Goal: Task Accomplishment & Management: Complete application form

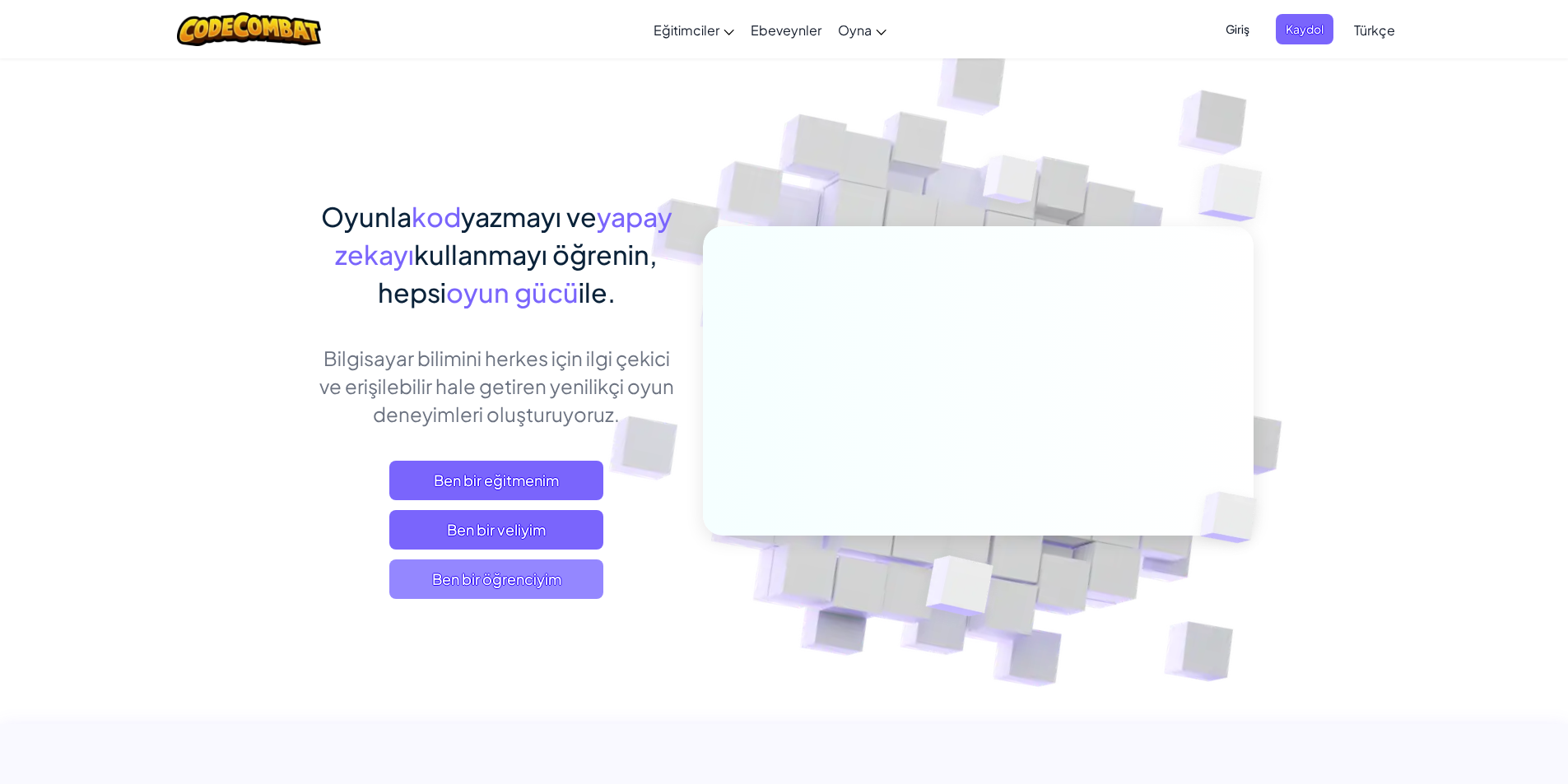
click at [527, 581] on span "Ben bir öğrenciyim" at bounding box center [497, 579] width 214 height 40
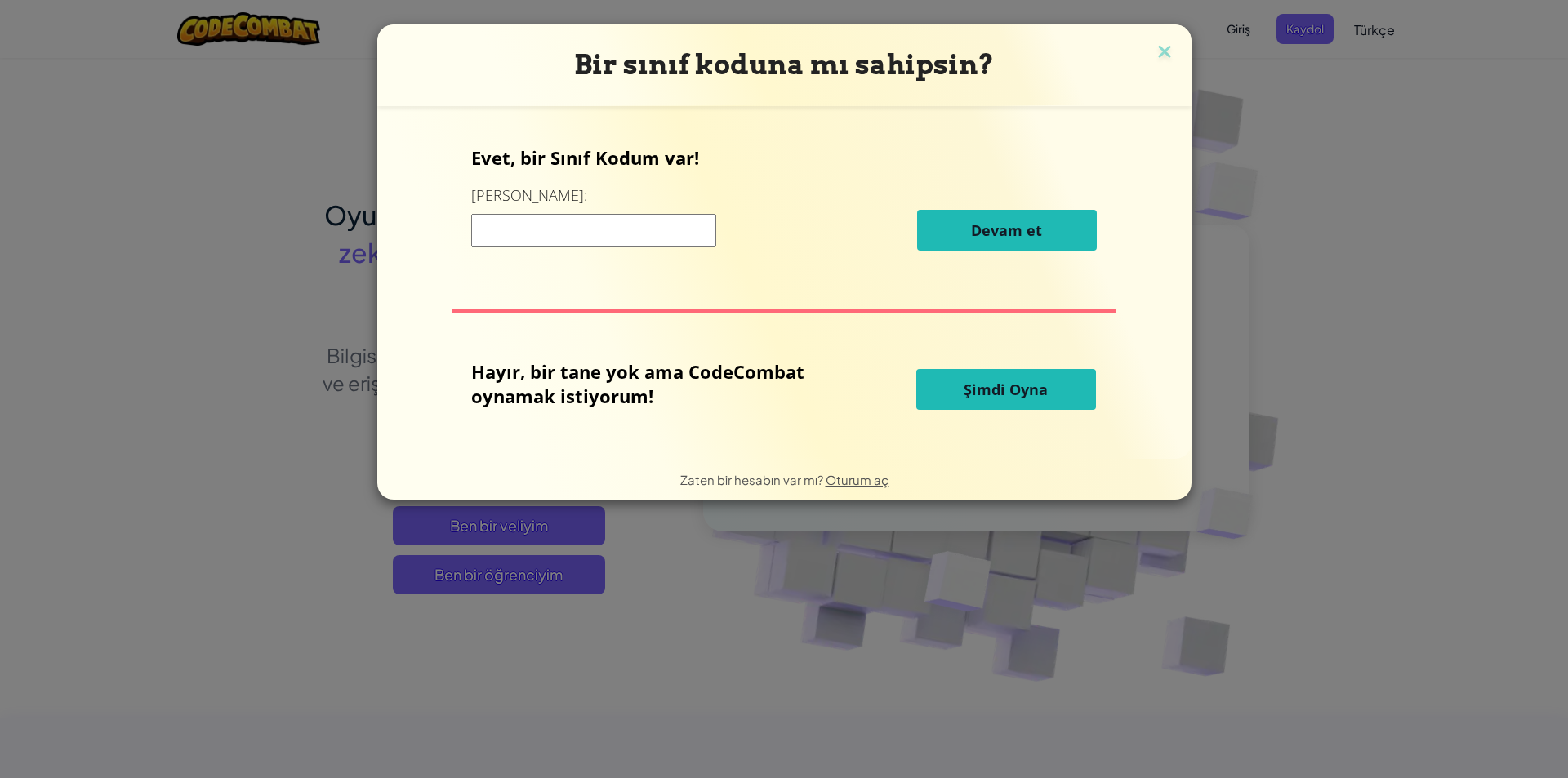
click at [937, 386] on button "Şimdi Oyna" at bounding box center [1006, 389] width 180 height 41
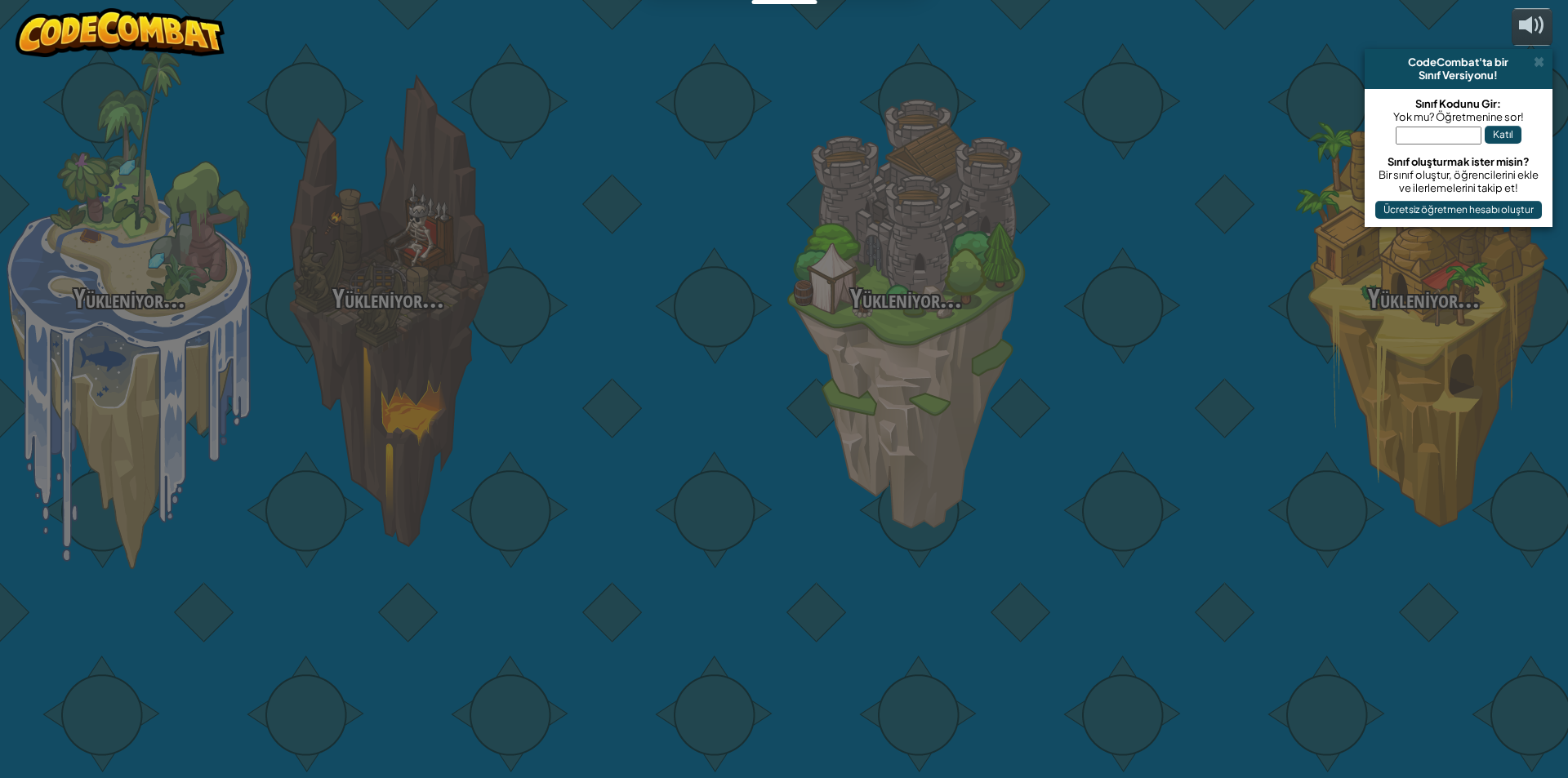
select select "tr"
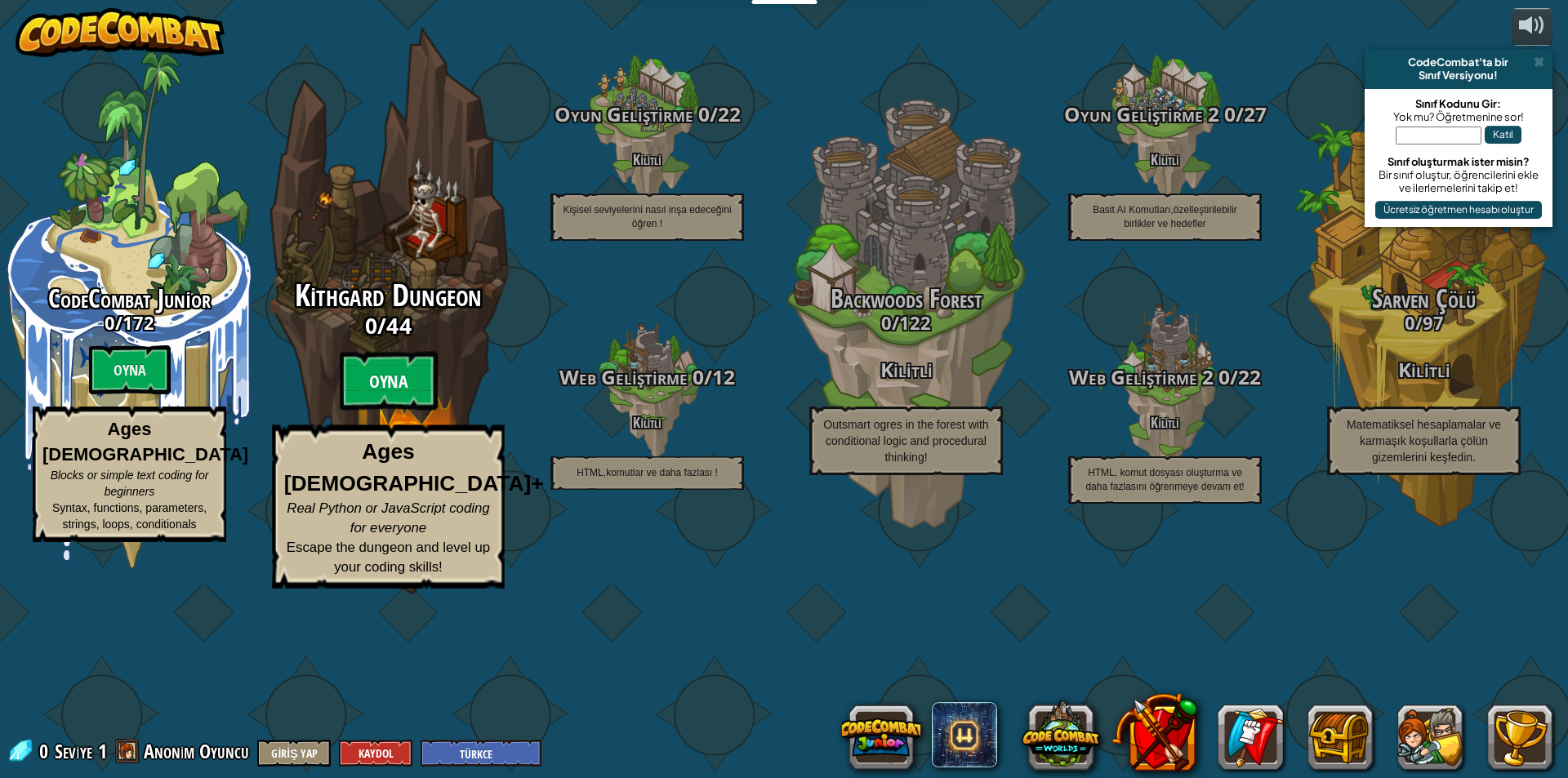
click at [415, 411] on btn "Oyna" at bounding box center [388, 381] width 98 height 58
select select "tr"
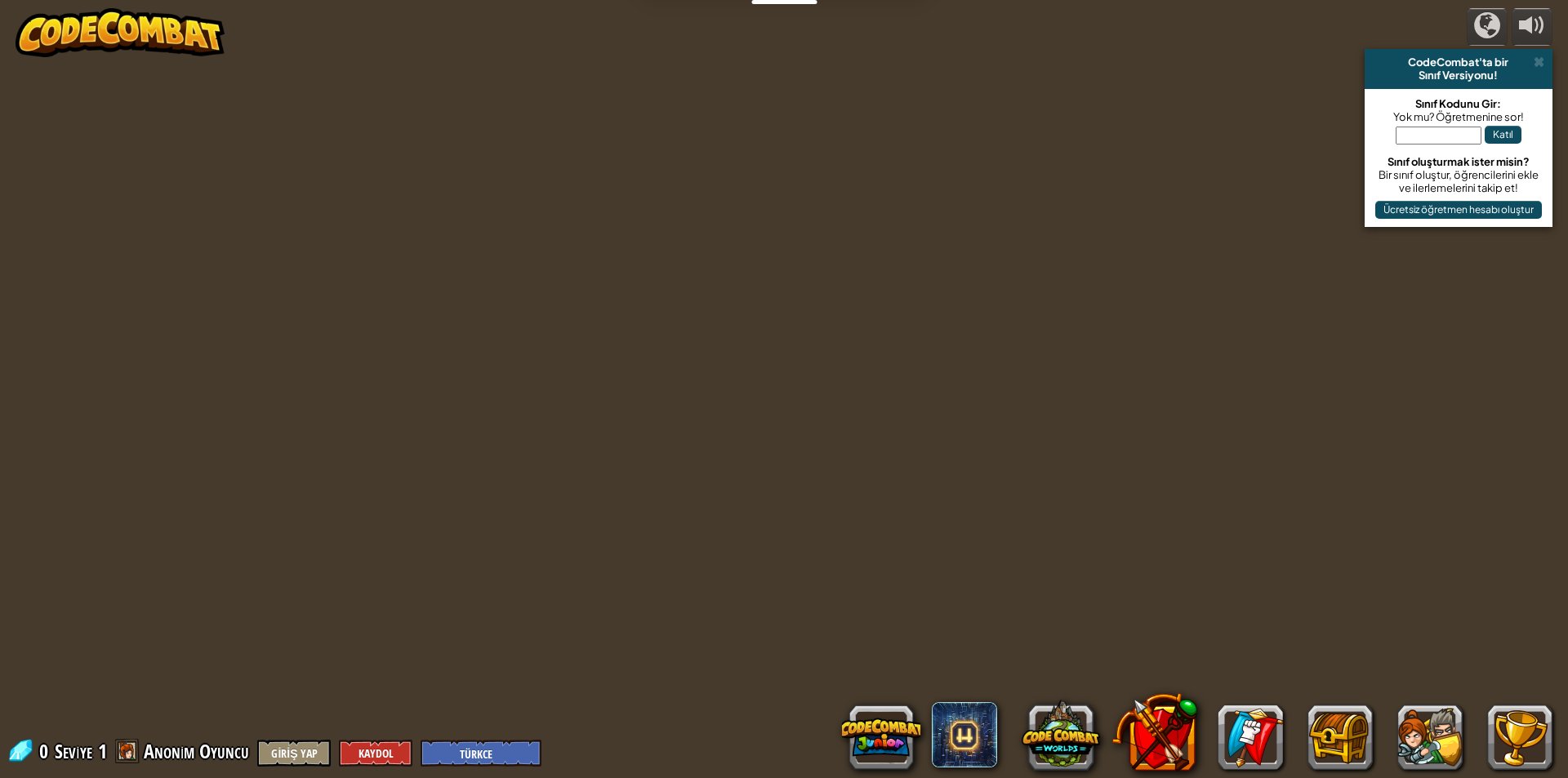
select select "tr"
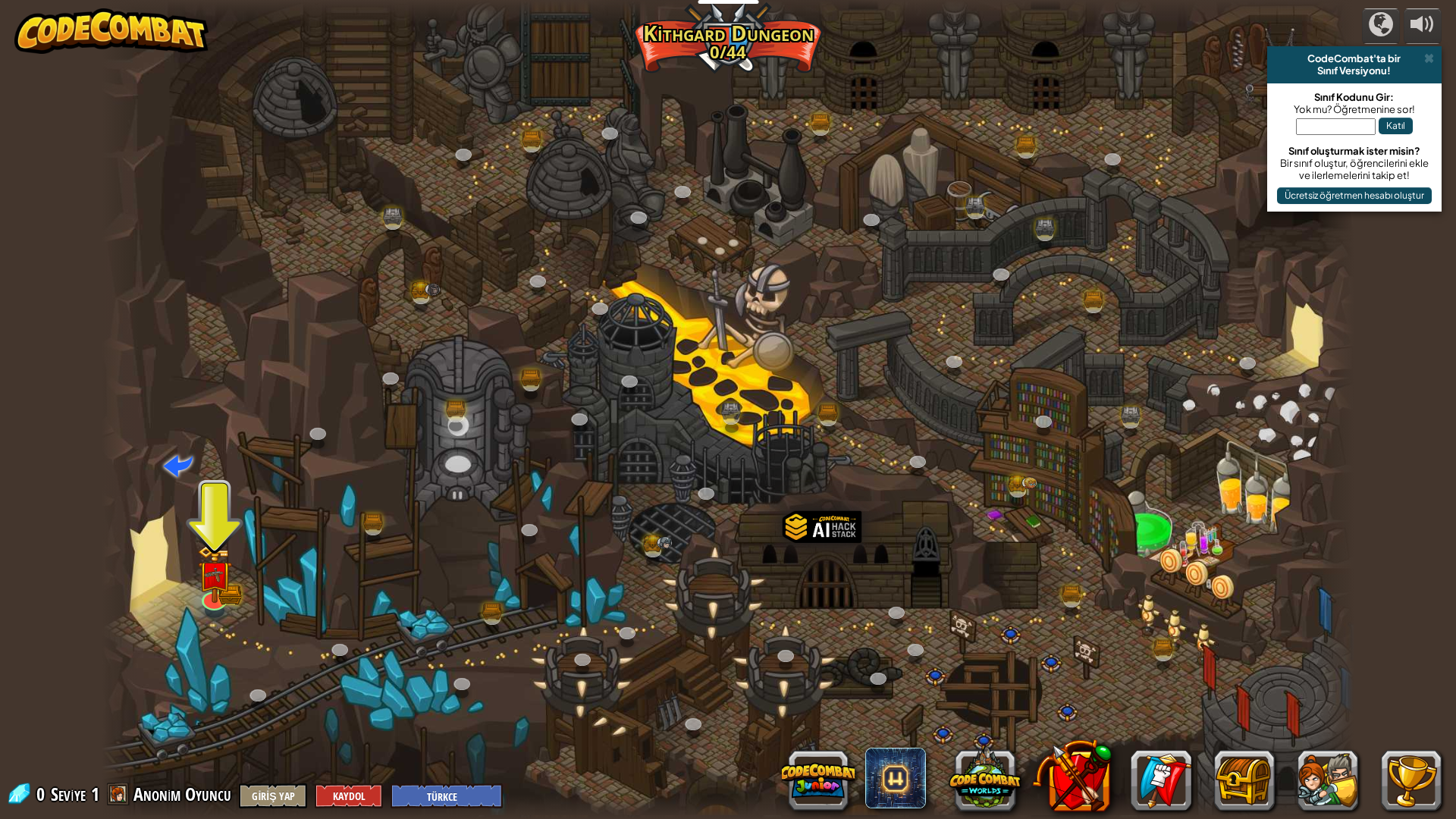
click at [189, 613] on div at bounding box center [728, 410] width 1253 height 819
click at [215, 591] on img at bounding box center [214, 561] width 35 height 76
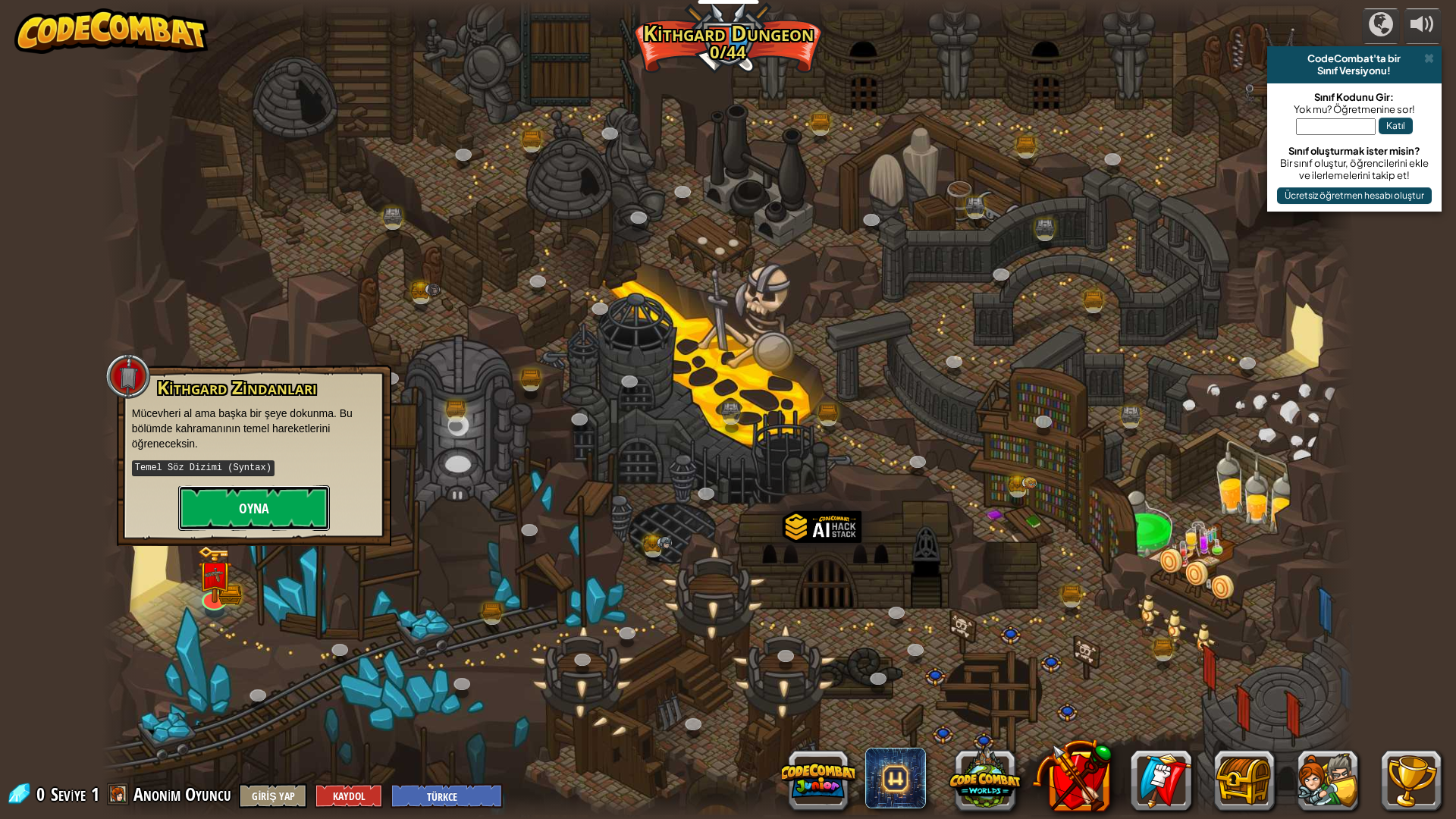
click at [267, 507] on button "Oyna" at bounding box center [254, 507] width 152 height 45
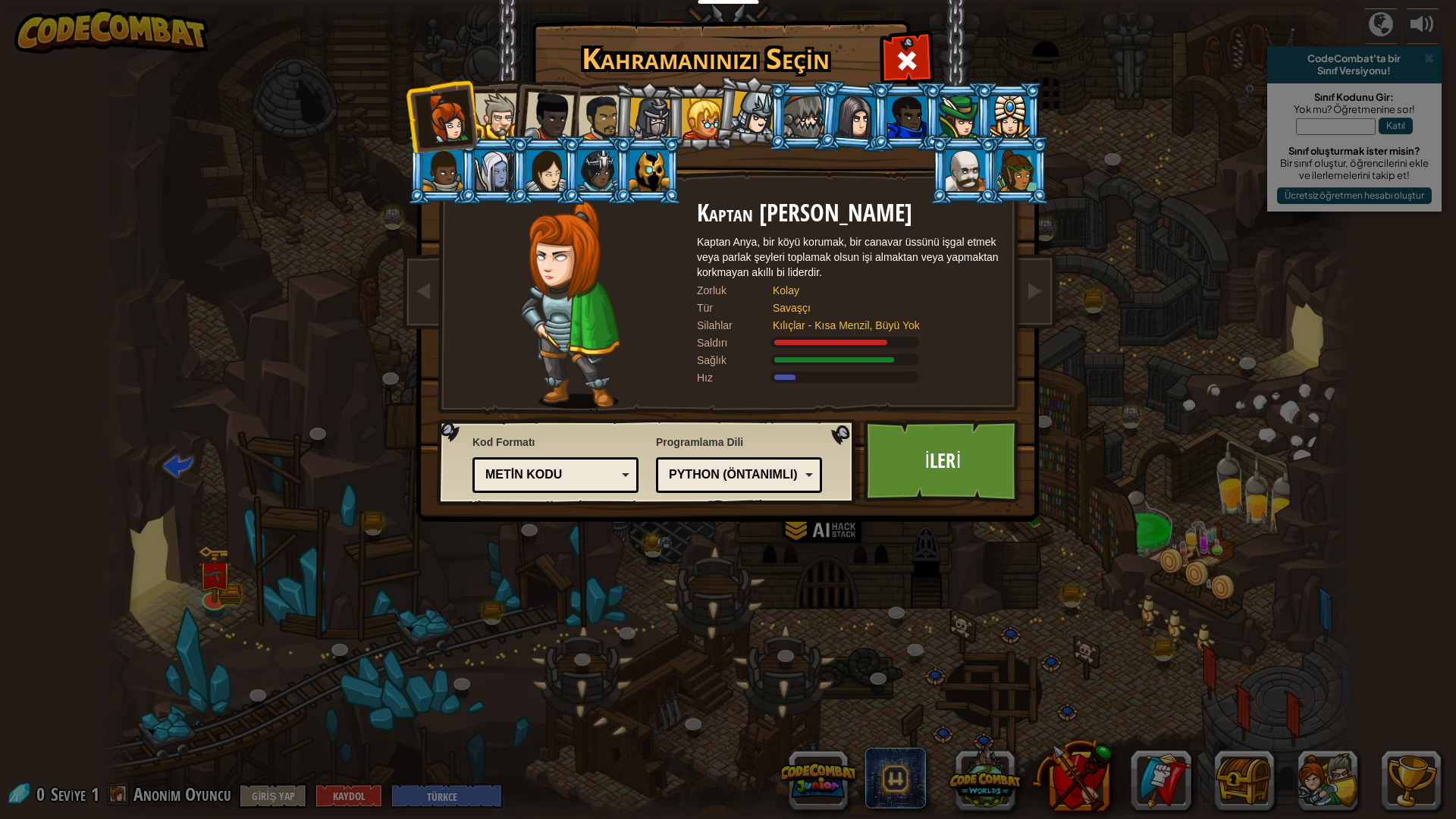
click at [582, 487] on div "Metin kodu Bloklar ve kod Bloklar Bloklar (ikonlar) (Sadece Küçükler) Metin kodu" at bounding box center [555, 475] width 166 height 36
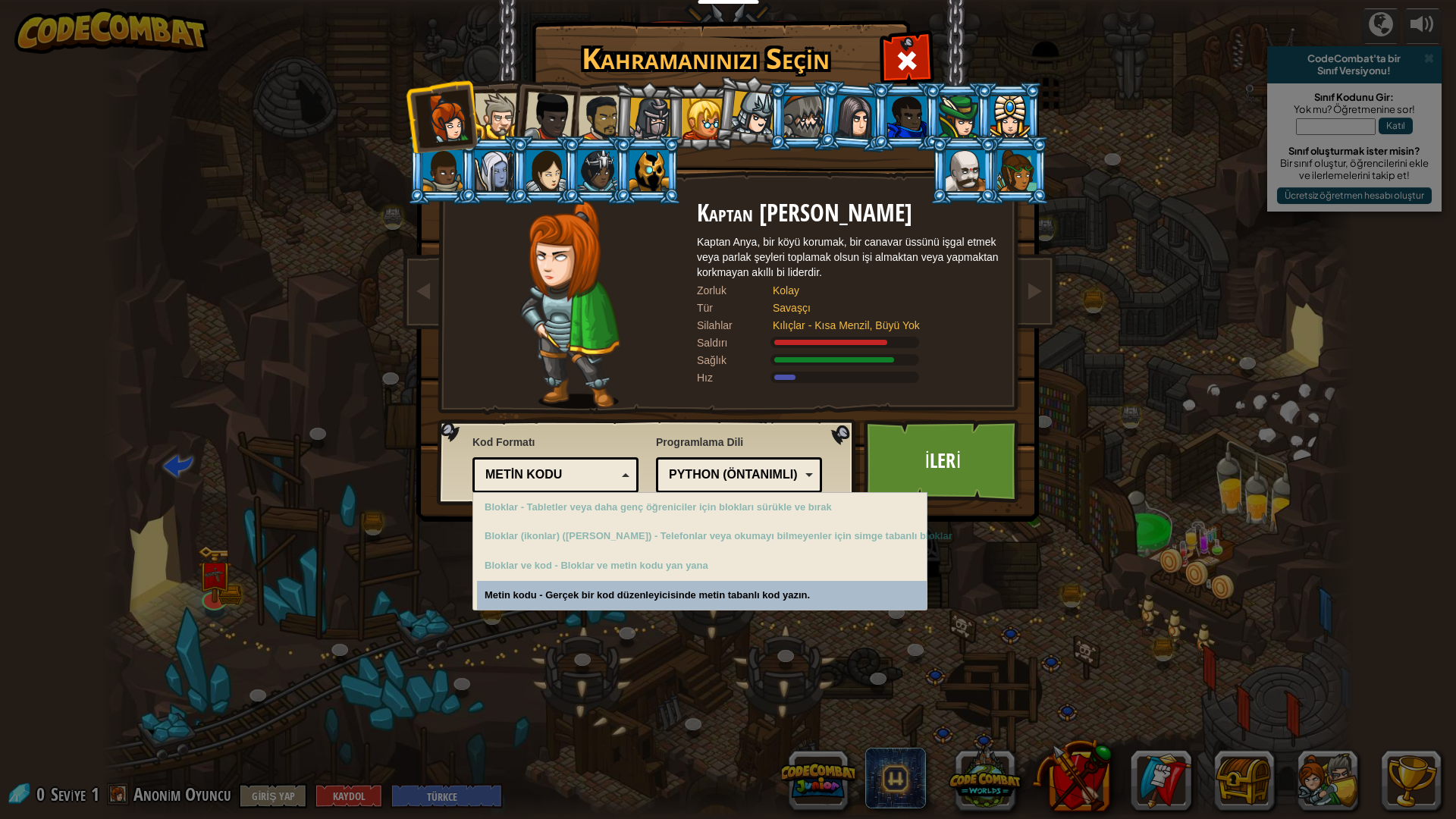
click at [601, 477] on div "Metin kodu" at bounding box center [551, 475] width 131 height 18
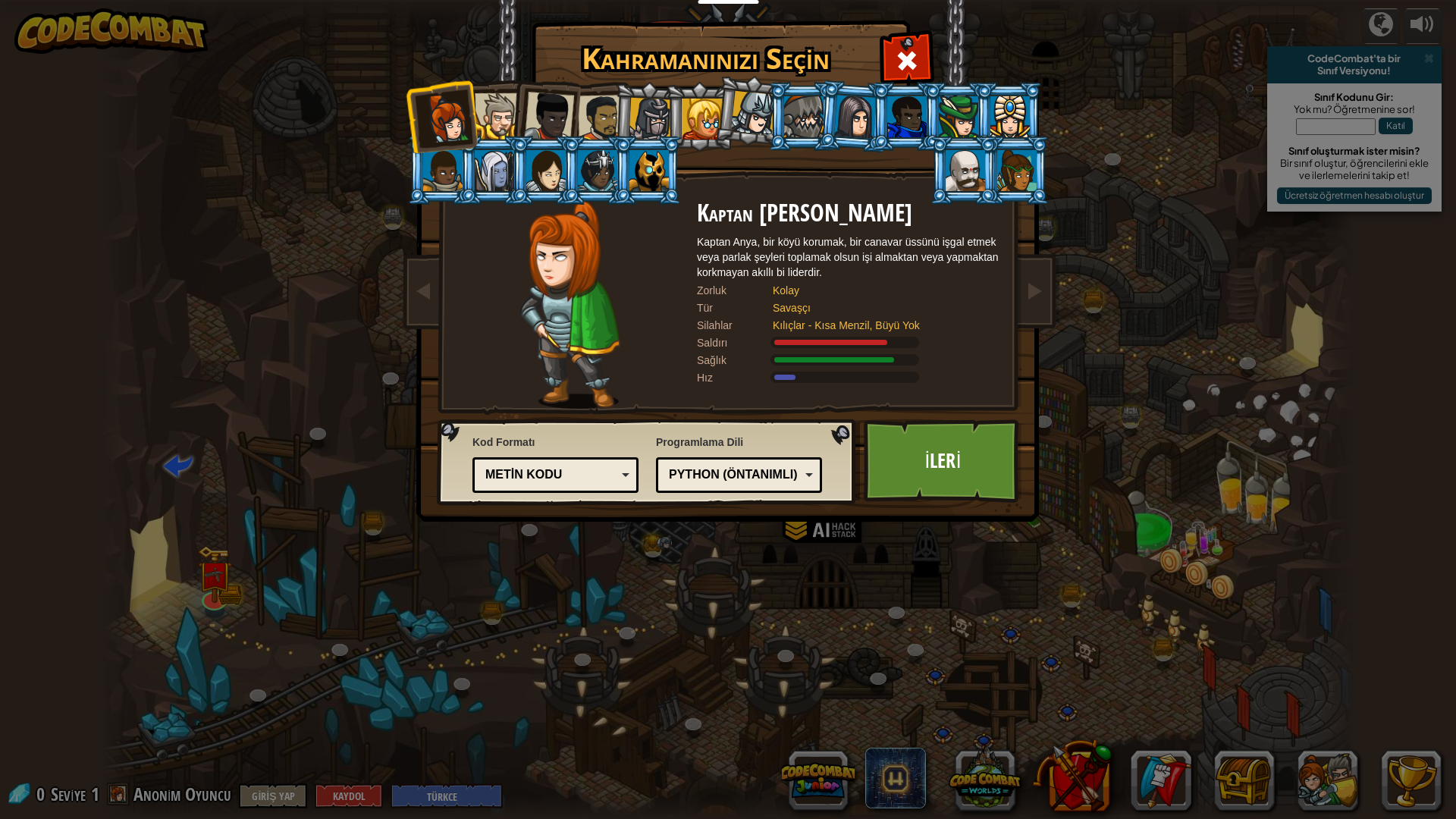
click at [738, 473] on div "Python (Öntanımlı)" at bounding box center [735, 475] width 131 height 18
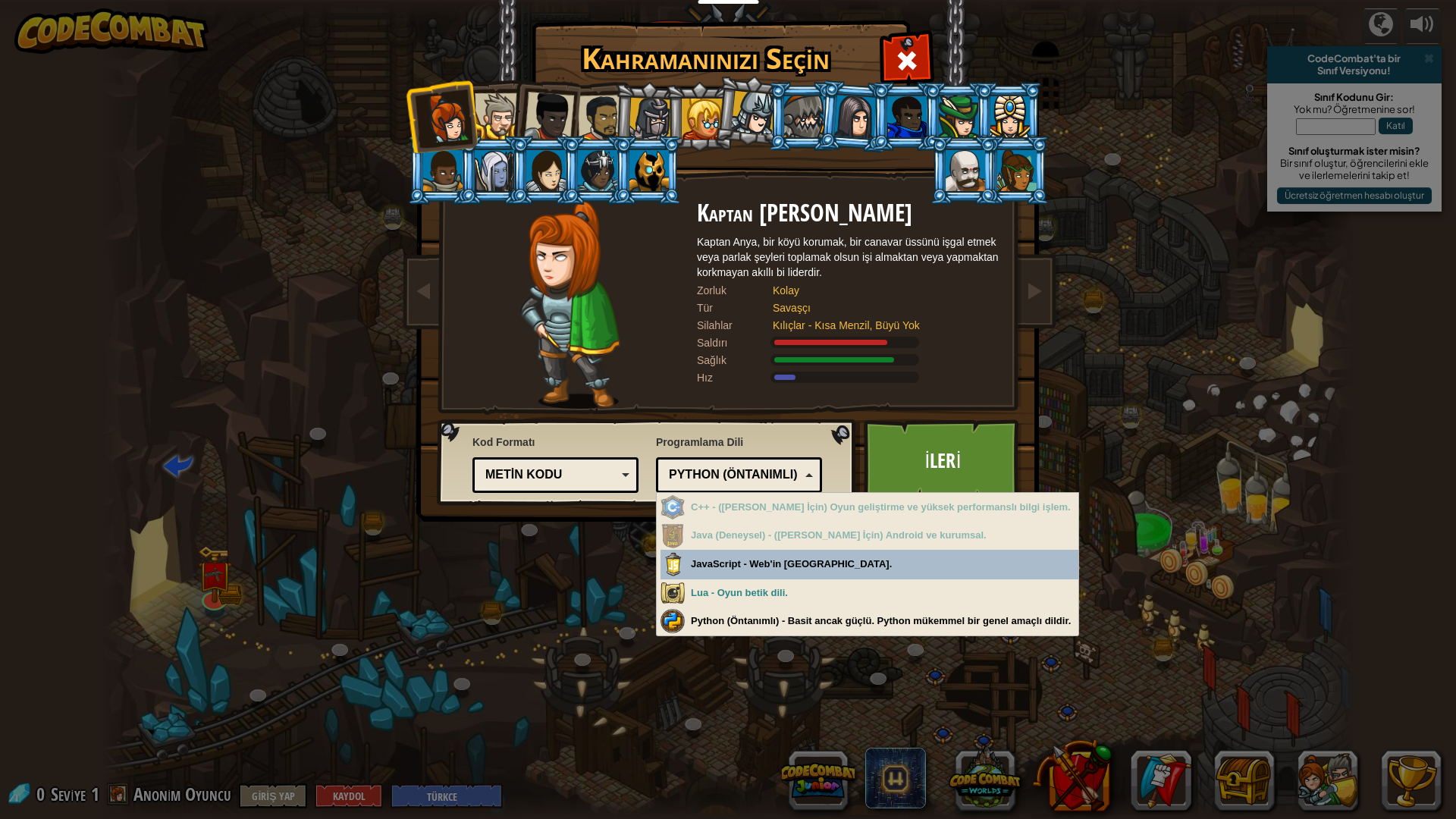
click at [740, 473] on div "Python (Öntanımlı)" at bounding box center [735, 475] width 131 height 18
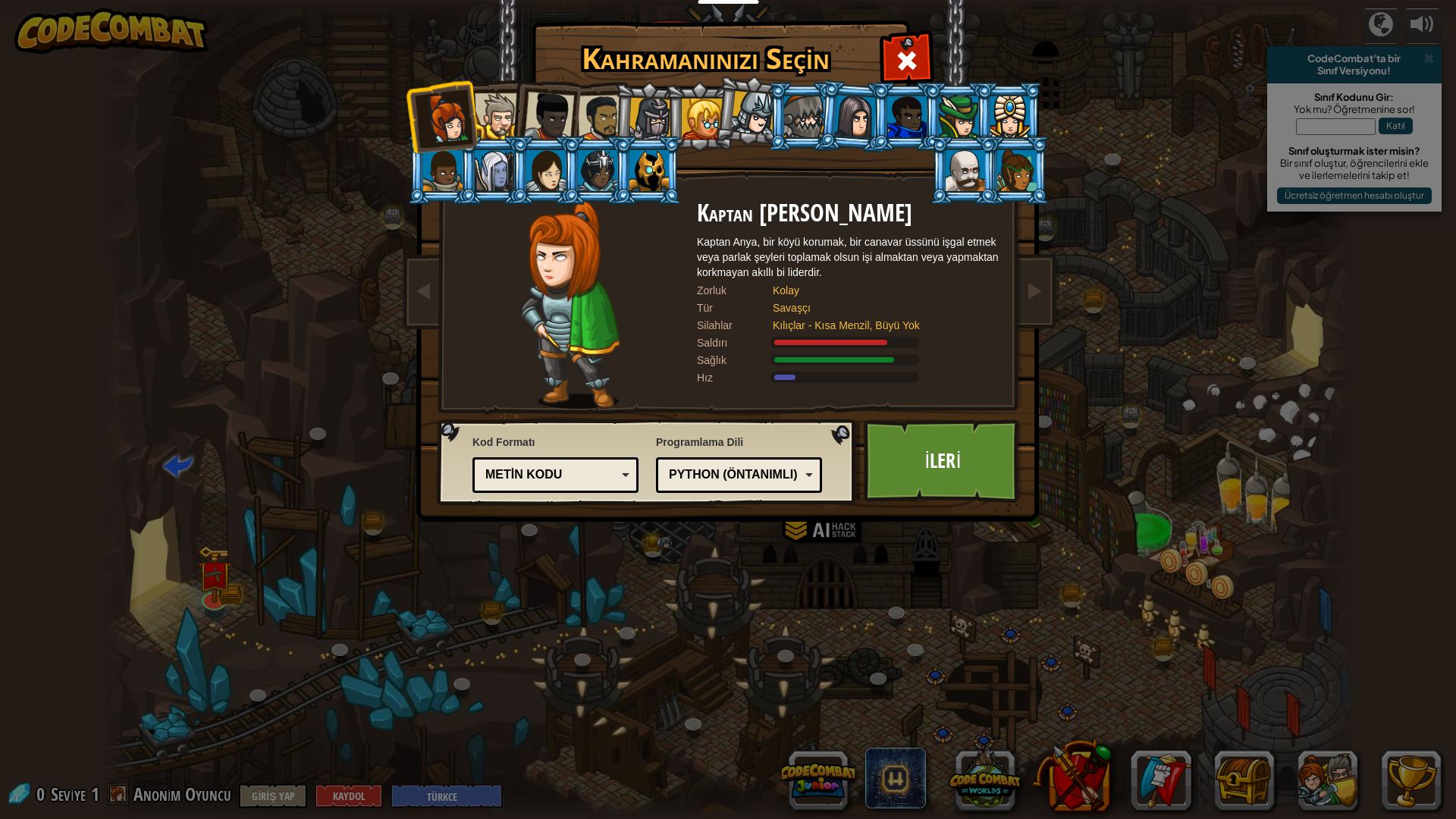
click at [580, 472] on div "Metin kodu" at bounding box center [551, 475] width 131 height 18
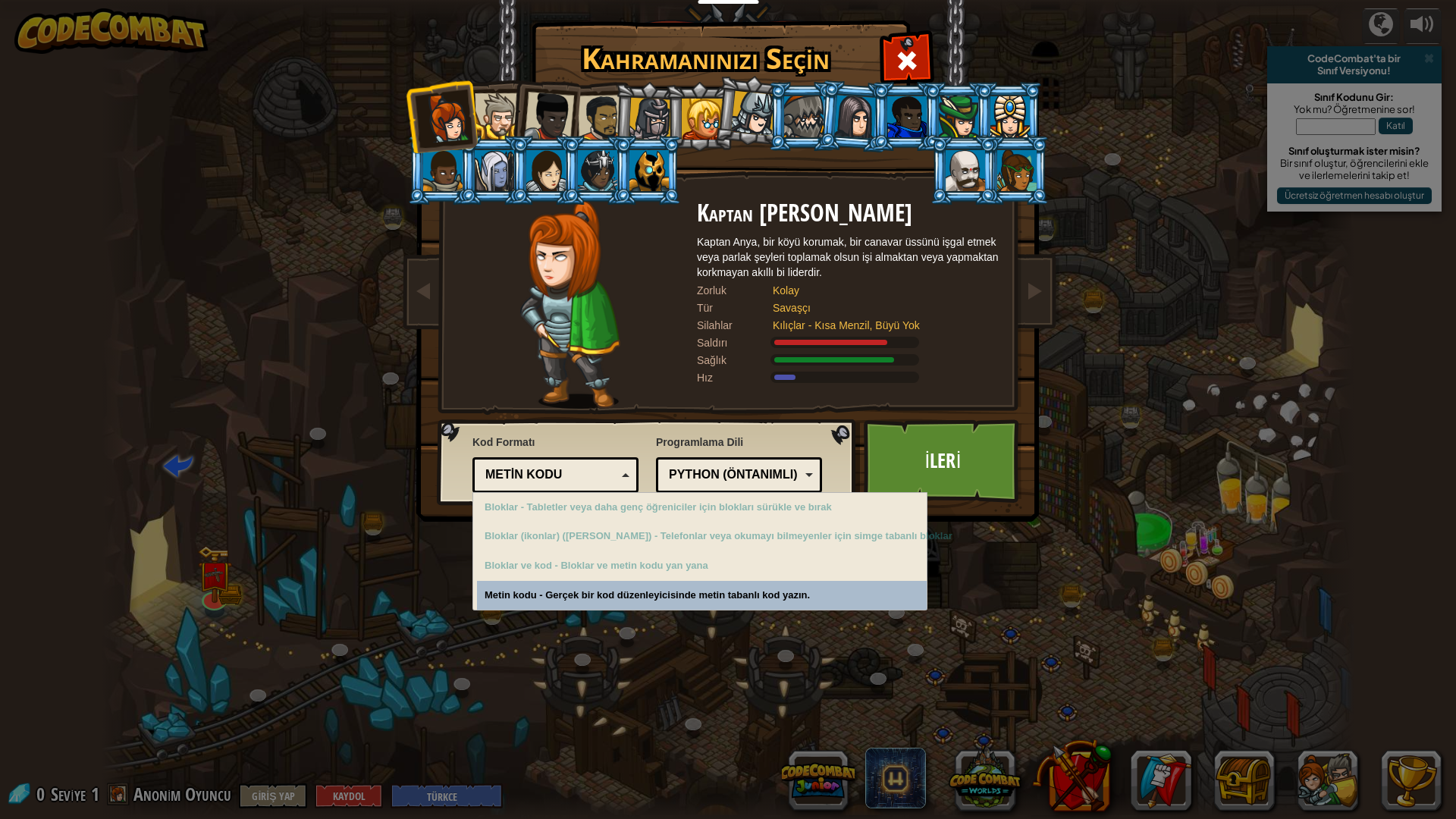
click at [580, 472] on div "Metin kodu" at bounding box center [551, 475] width 131 height 18
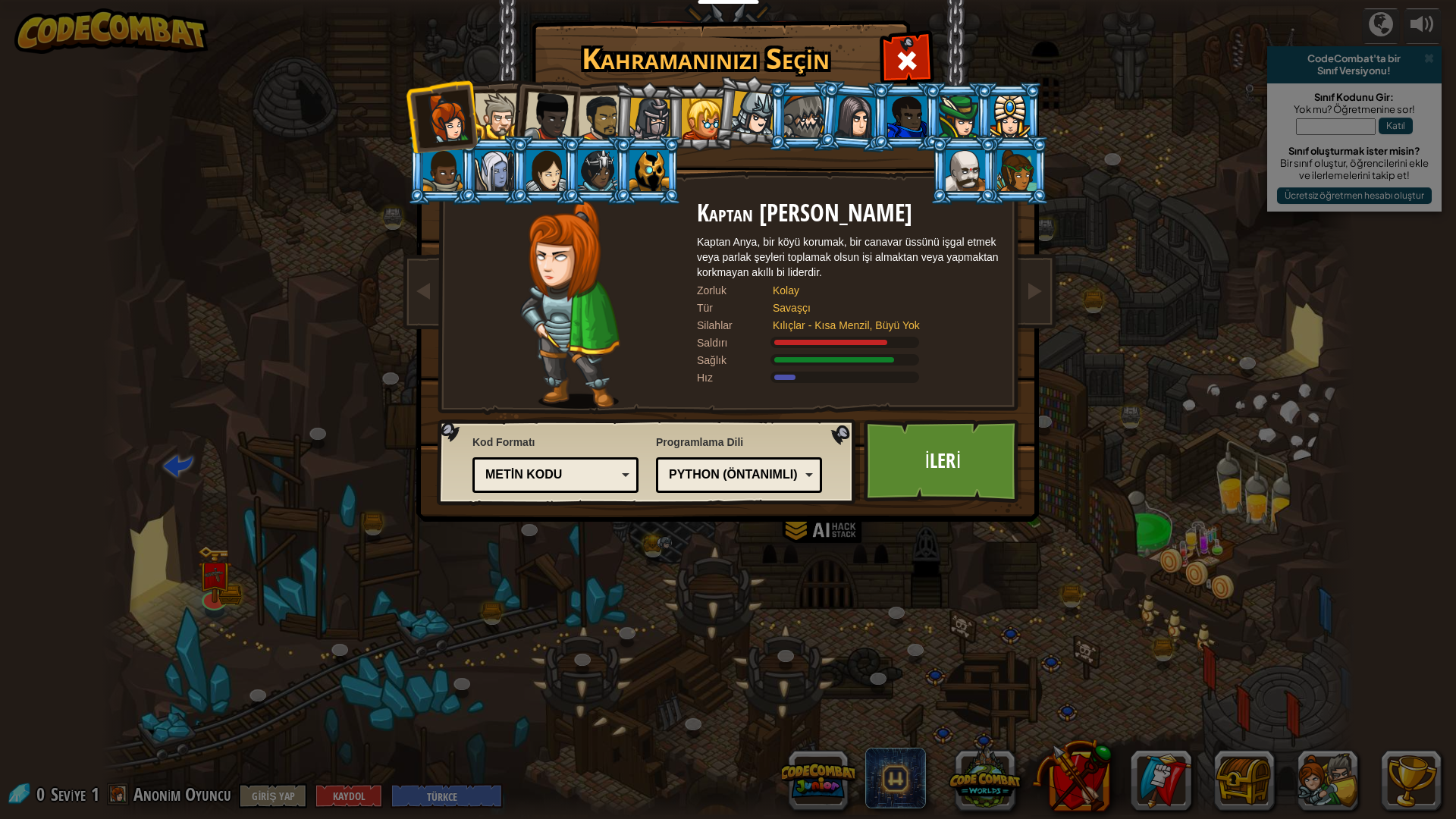
click at [606, 121] on div at bounding box center [601, 118] width 47 height 47
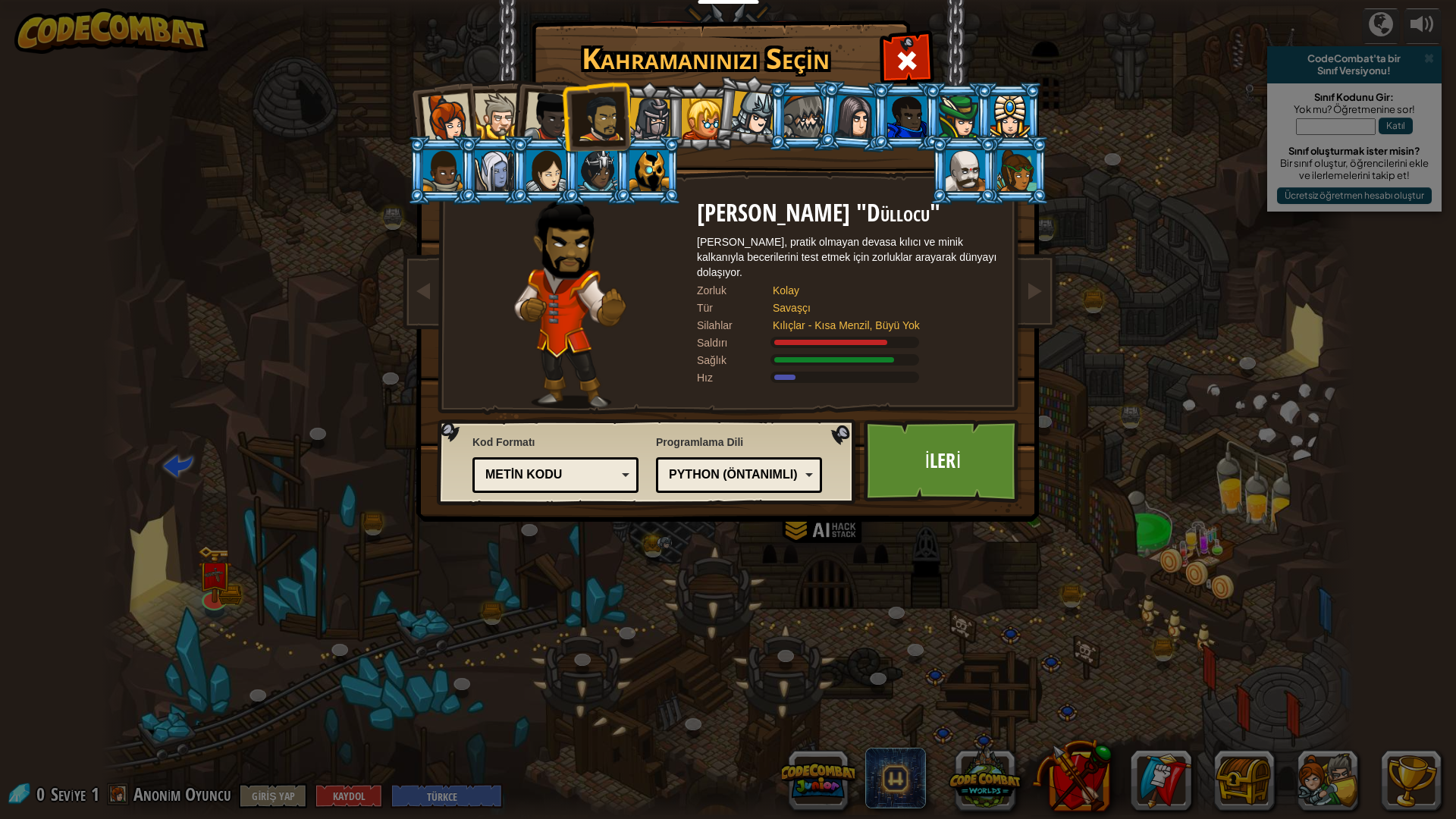
click at [554, 106] on div at bounding box center [549, 116] width 50 height 50
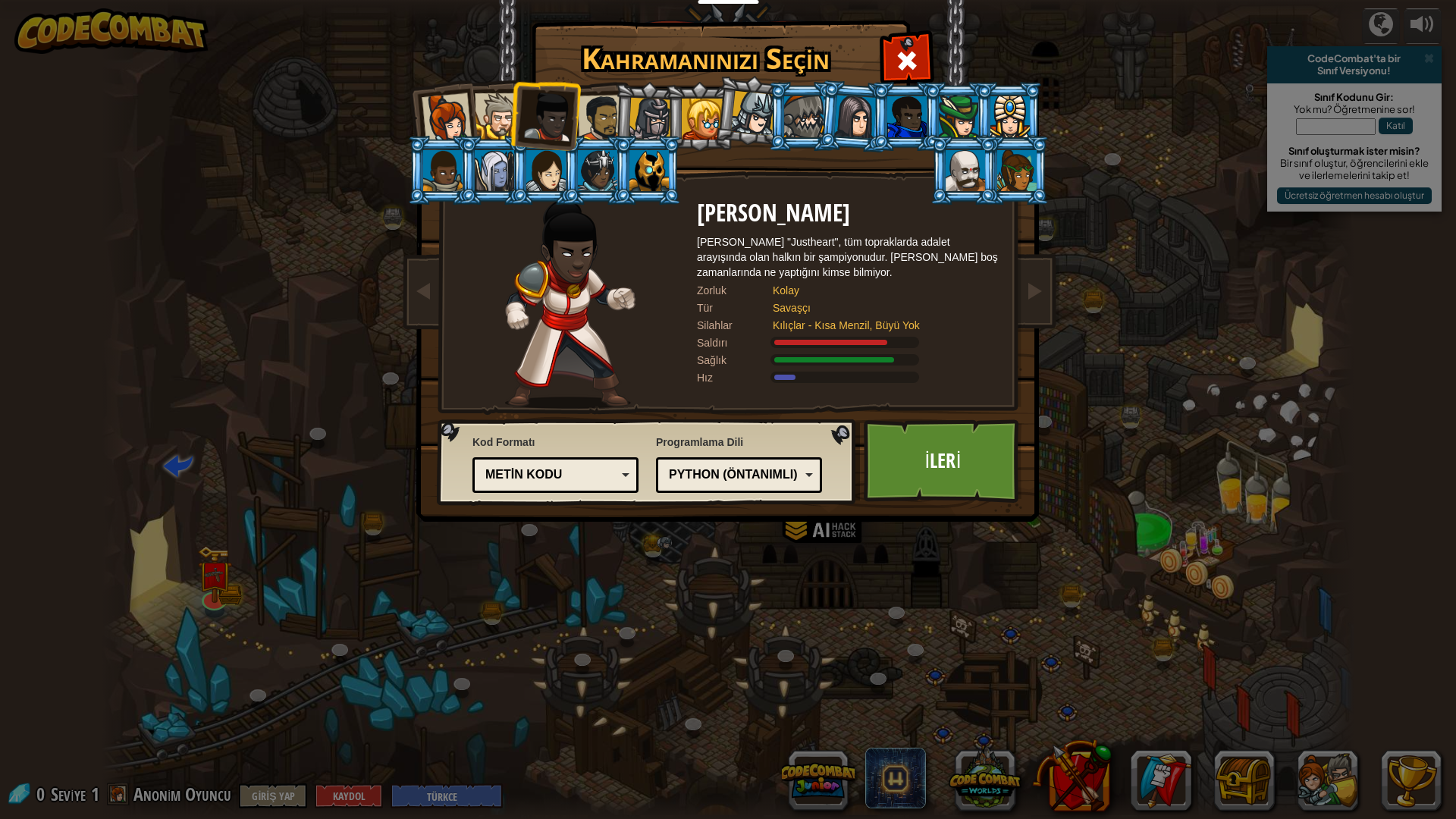
click at [468, 122] on div at bounding box center [447, 118] width 50 height 50
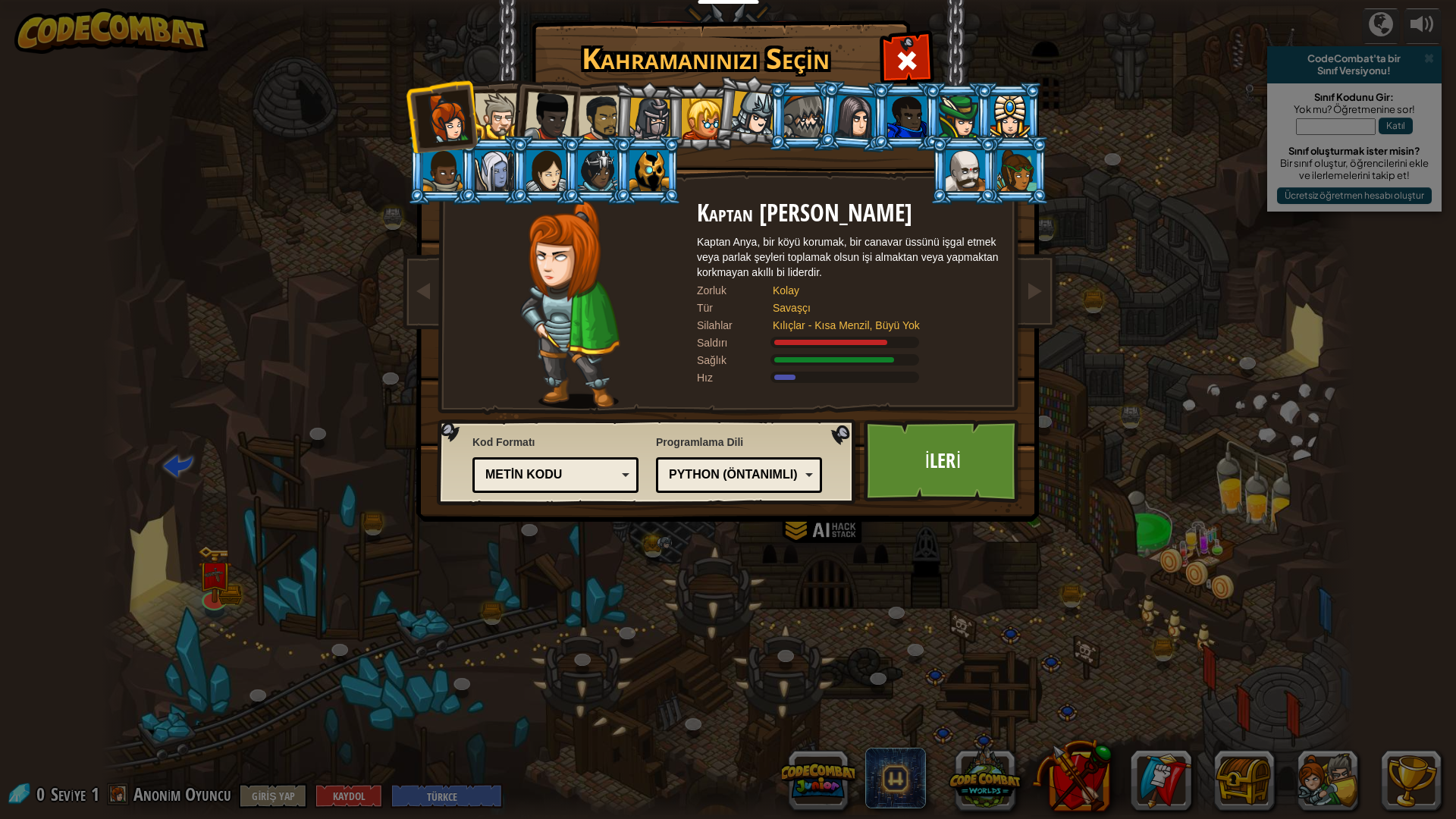
click at [474, 117] on li at bounding box center [442, 116] width 75 height 75
click at [565, 122] on div at bounding box center [549, 116] width 50 height 50
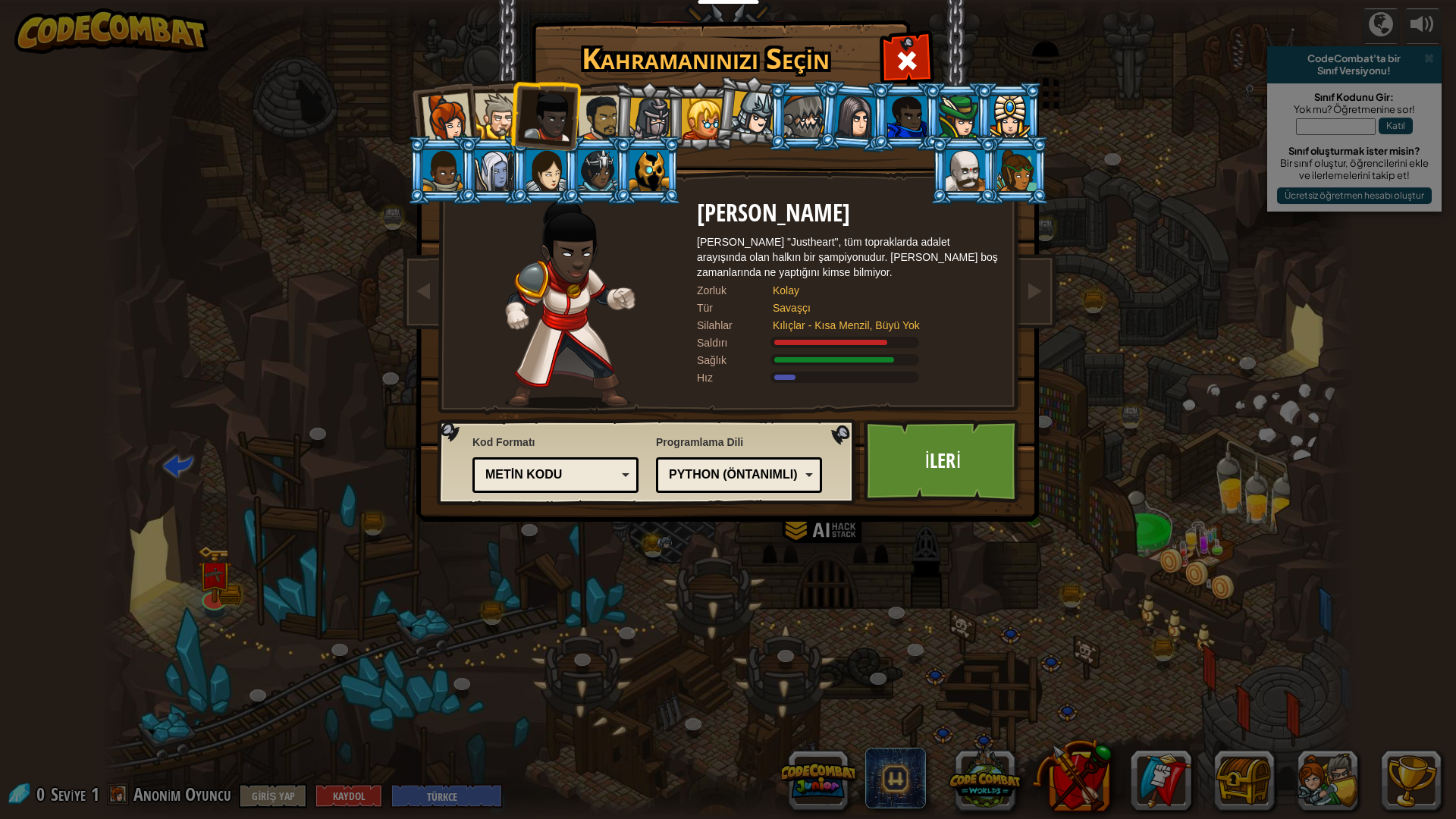
click at [610, 132] on div at bounding box center [601, 118] width 47 height 47
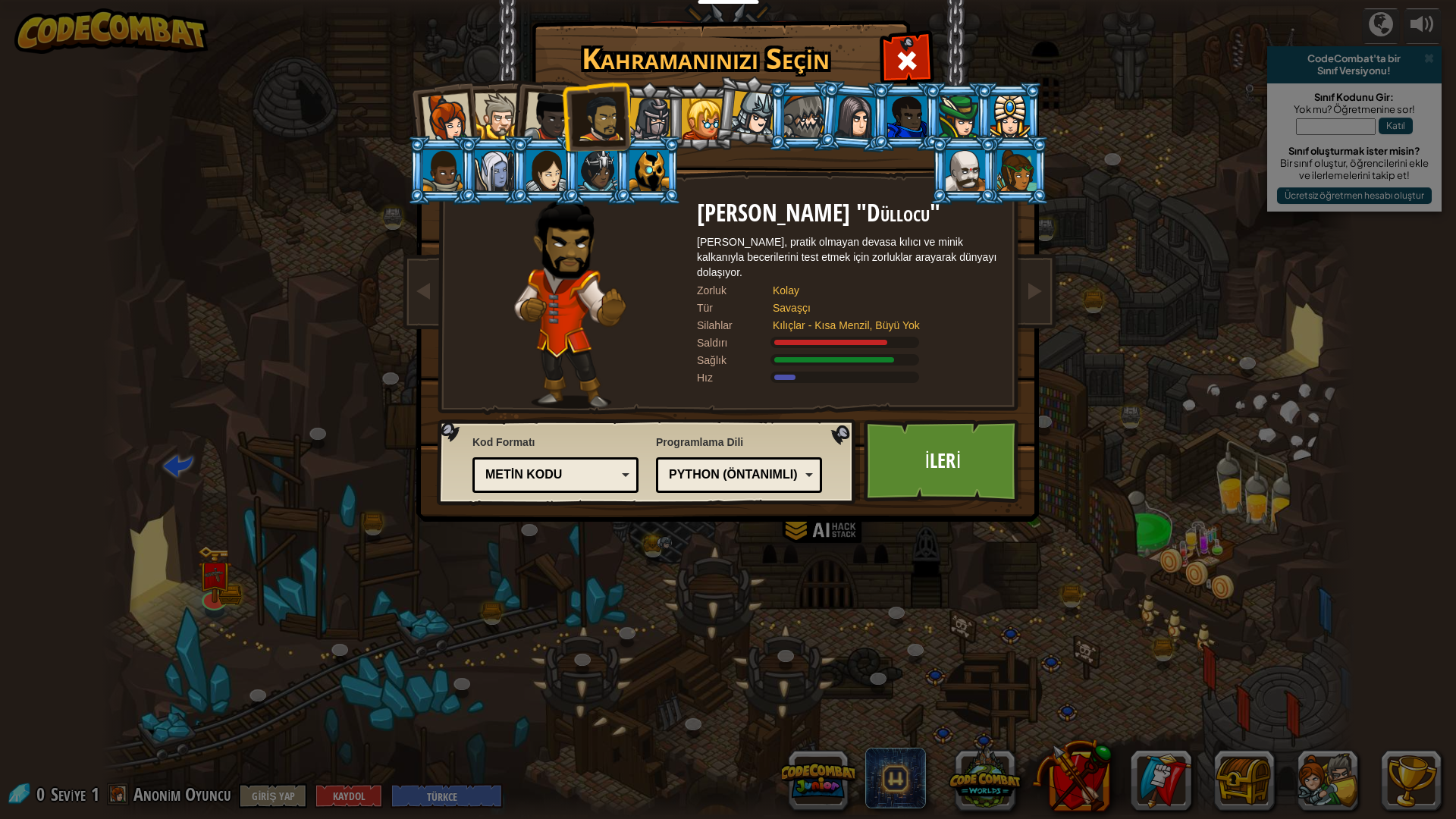
click at [975, 190] on div at bounding box center [965, 171] width 39 height 41
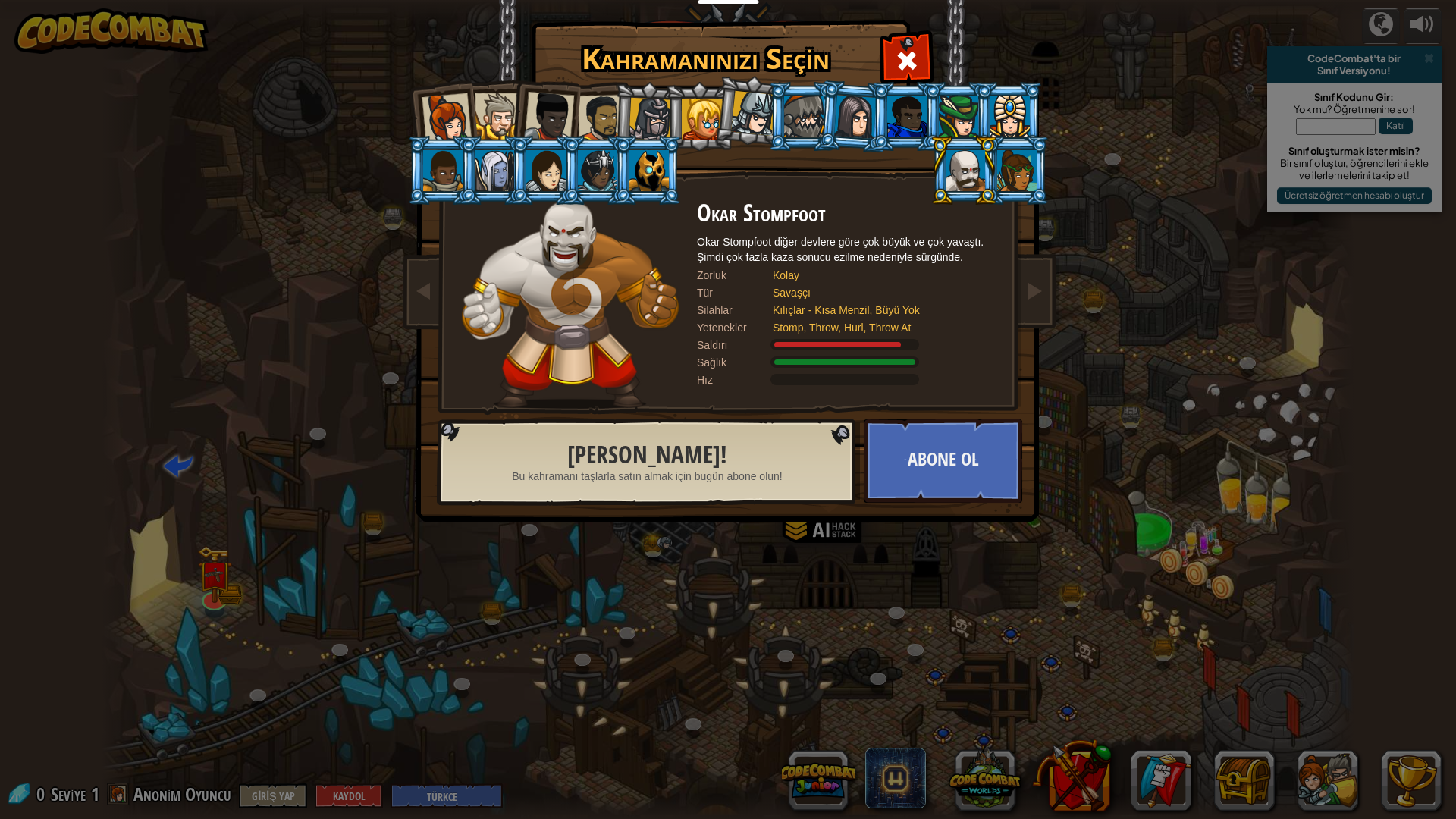
click at [600, 120] on div at bounding box center [601, 118] width 47 height 47
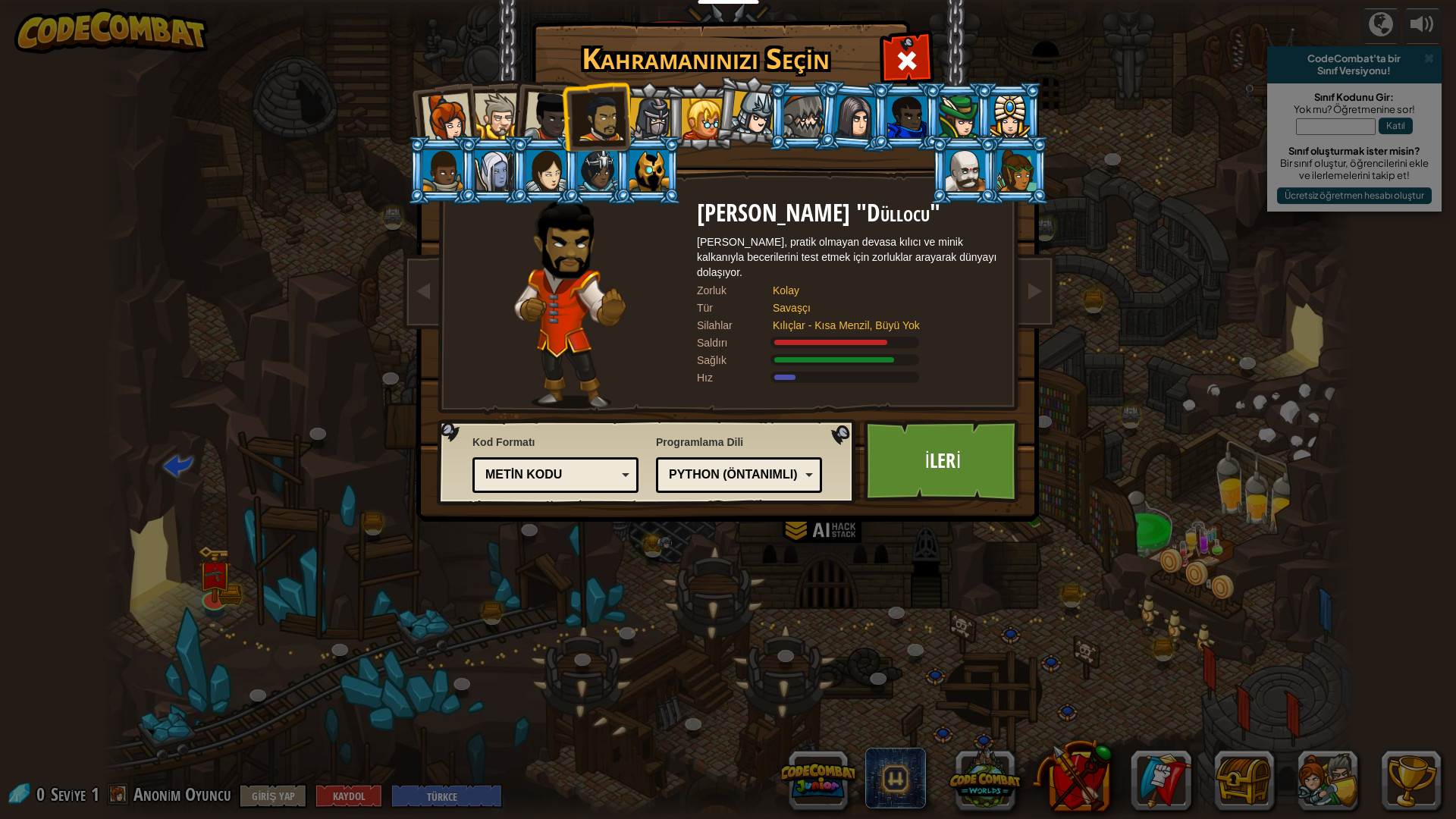
click at [685, 131] on div at bounding box center [702, 119] width 41 height 41
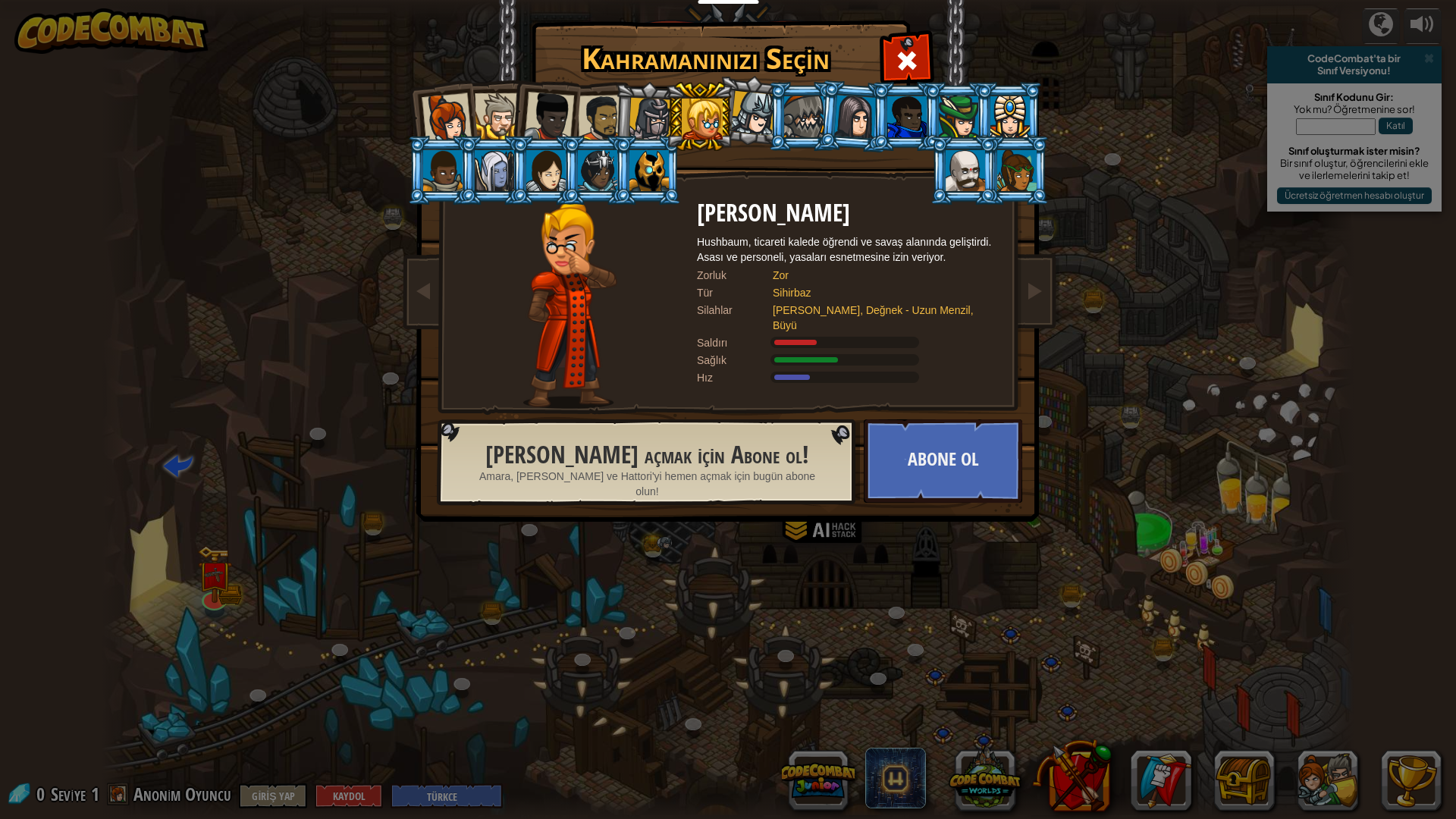
click at [624, 120] on li at bounding box center [648, 116] width 72 height 73
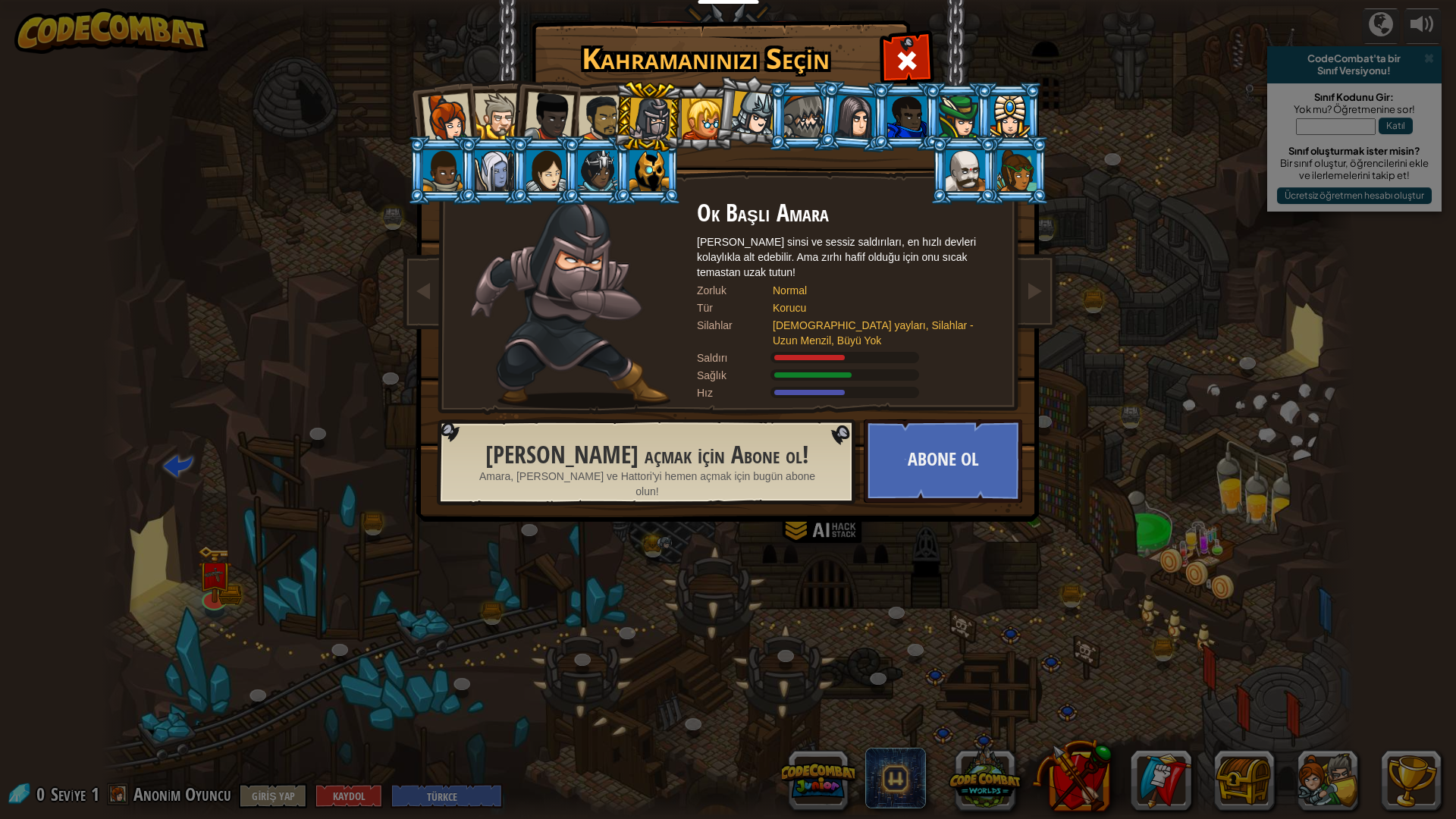
click at [607, 116] on div at bounding box center [601, 118] width 47 height 47
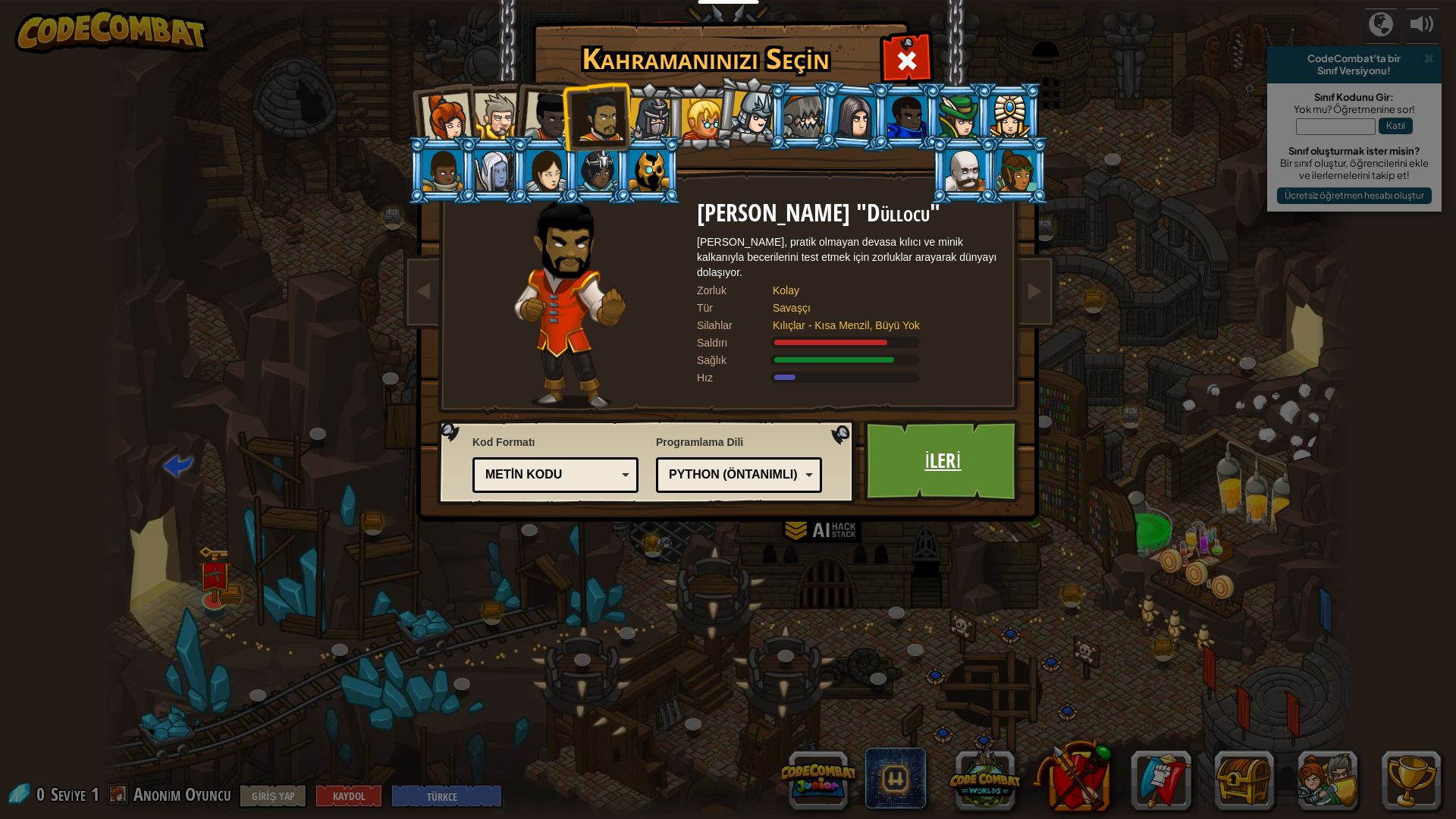
click at [930, 468] on link "İleri" at bounding box center [943, 461] width 158 height 83
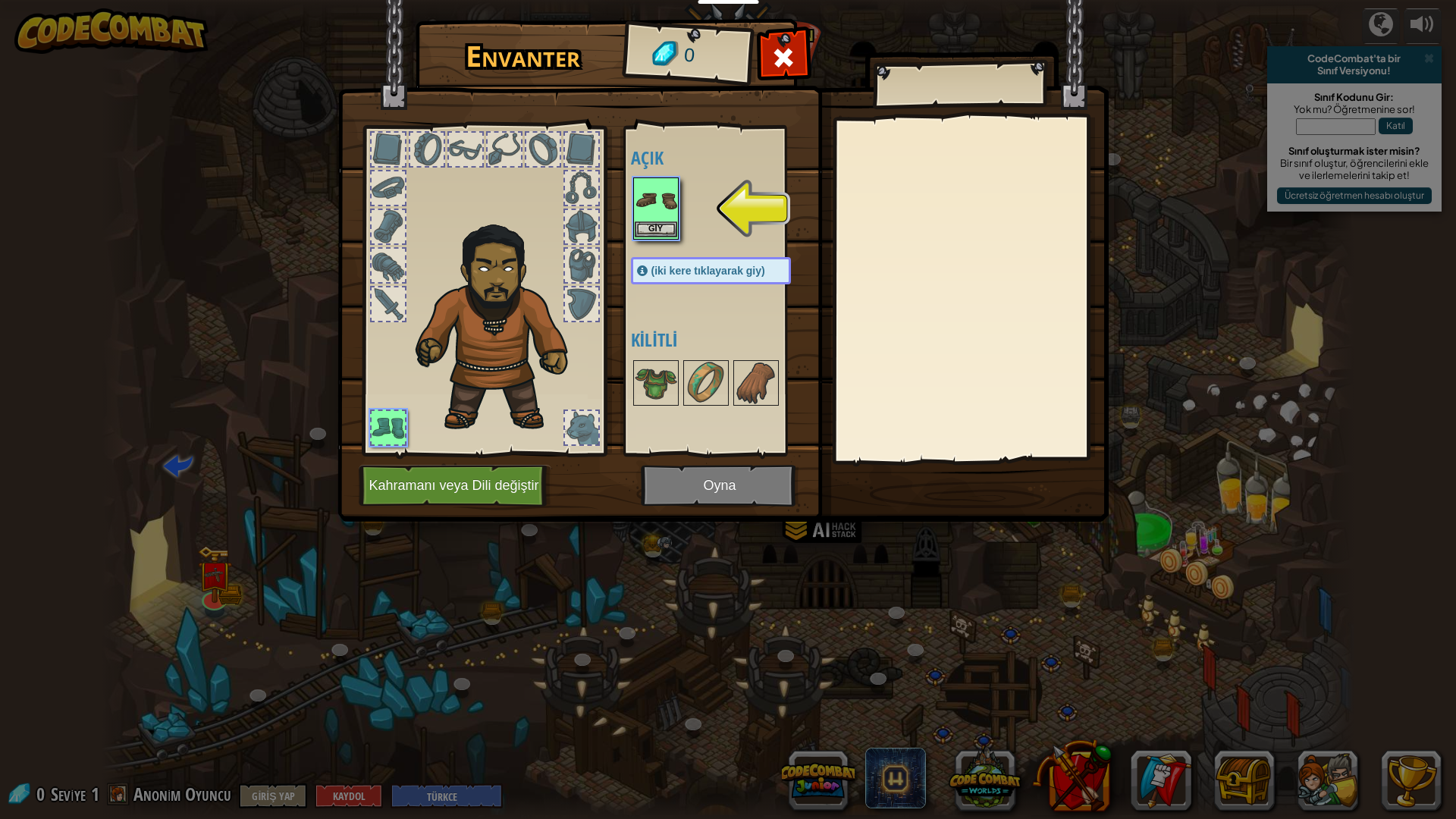
click at [638, 218] on img at bounding box center [656, 200] width 43 height 43
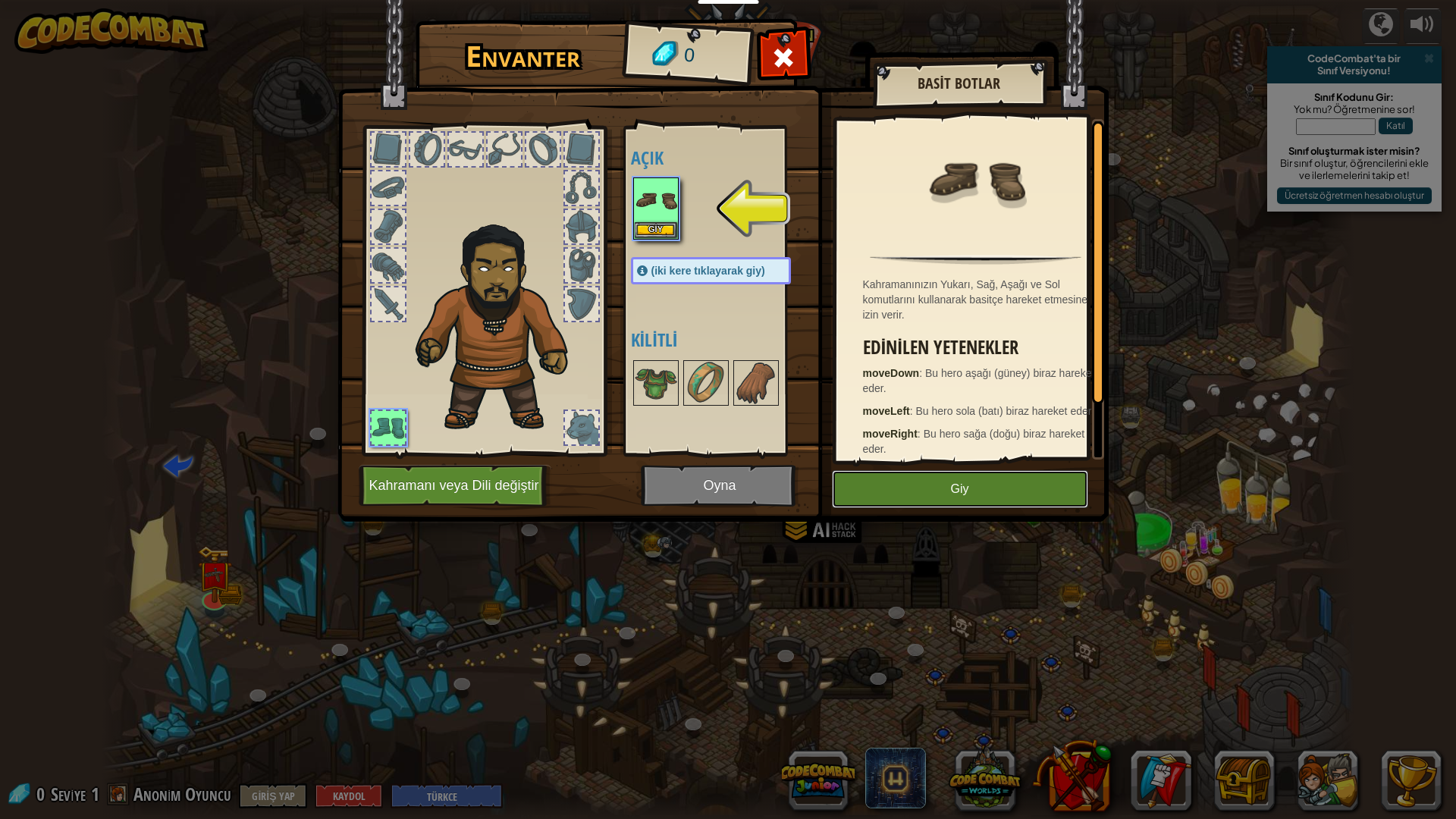
click at [928, 498] on button "Giy" at bounding box center [959, 489] width 256 height 38
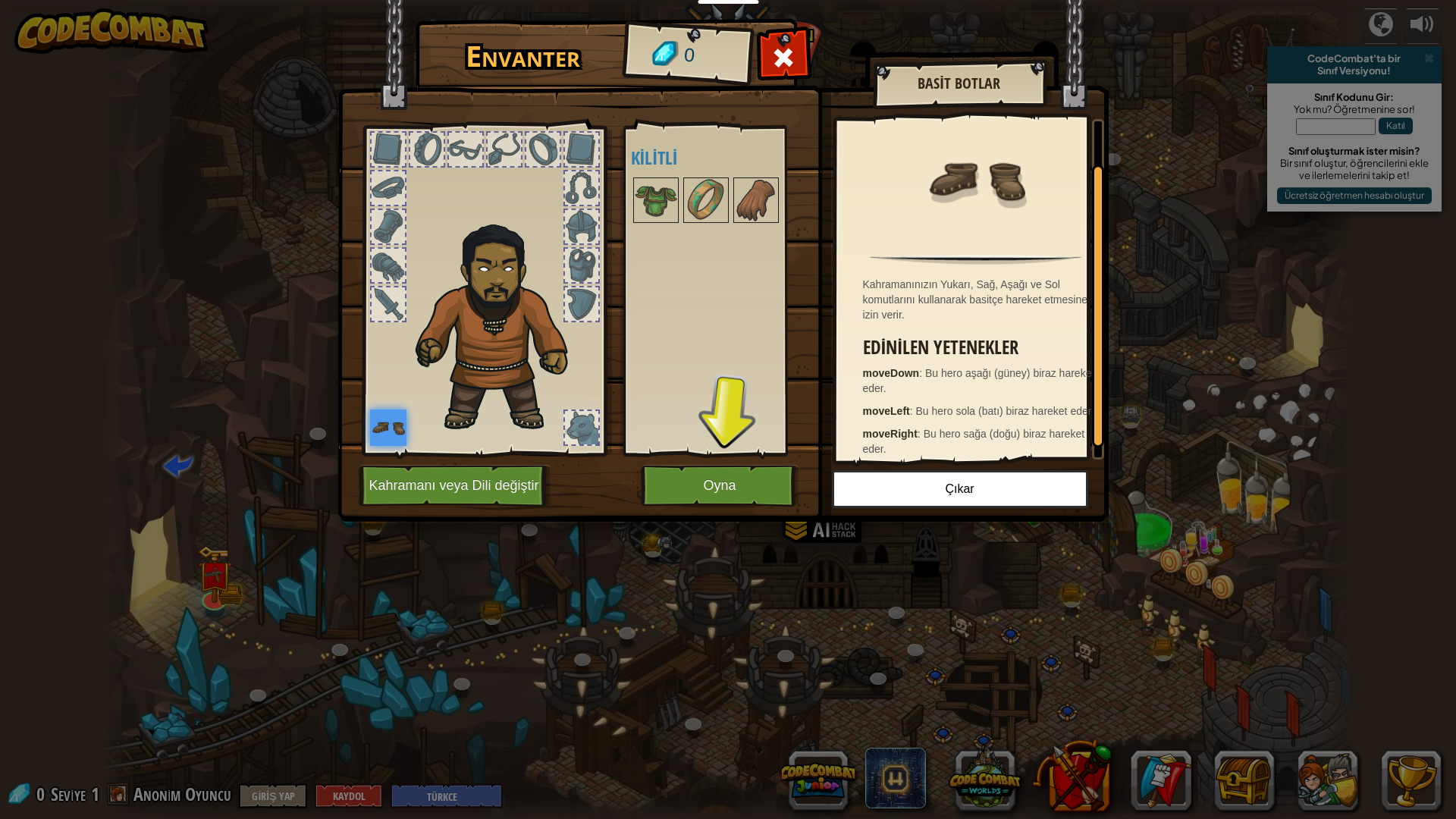
scroll to position [65, 0]
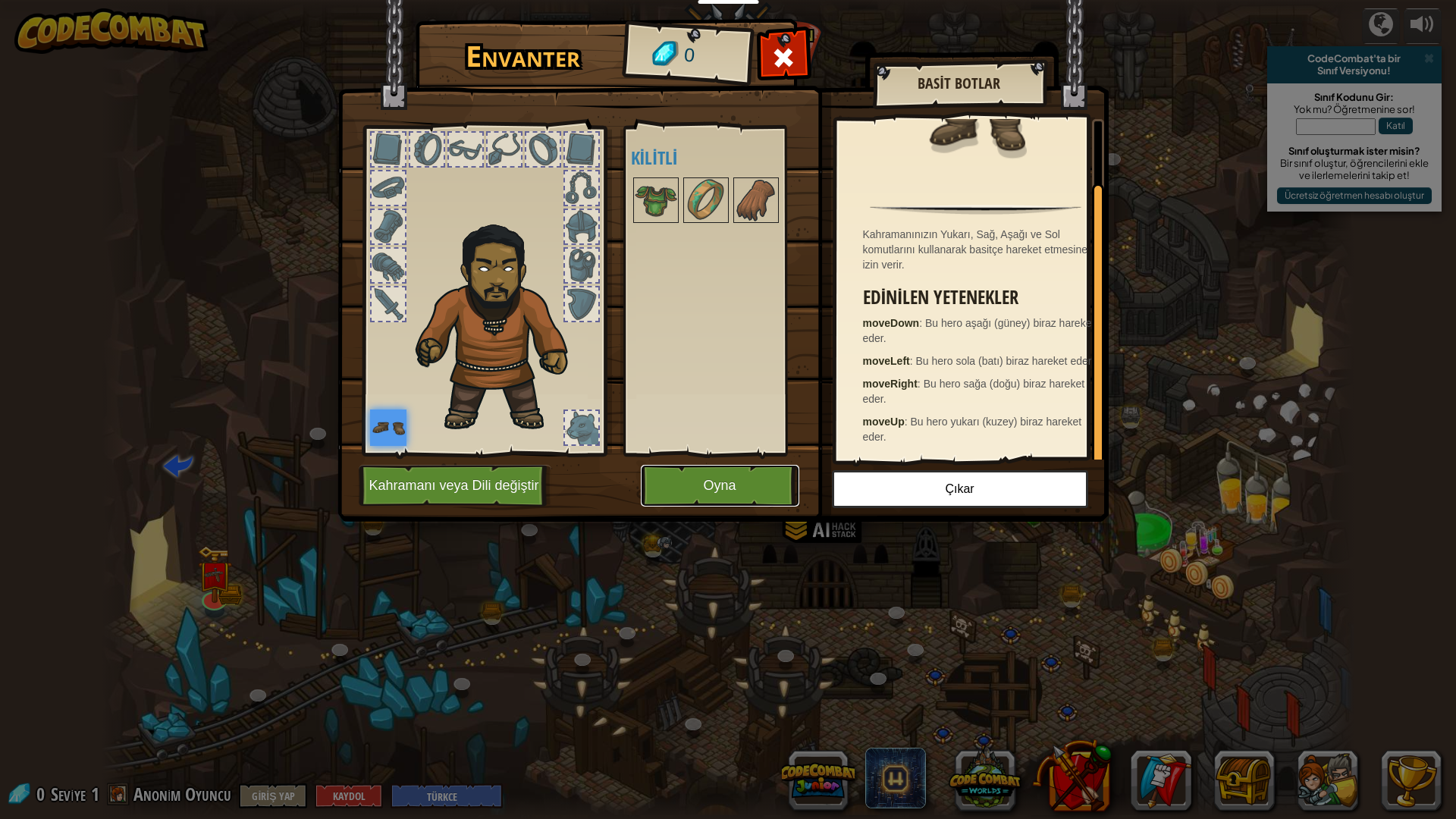
click at [715, 488] on button "Oyna" at bounding box center [720, 485] width 158 height 42
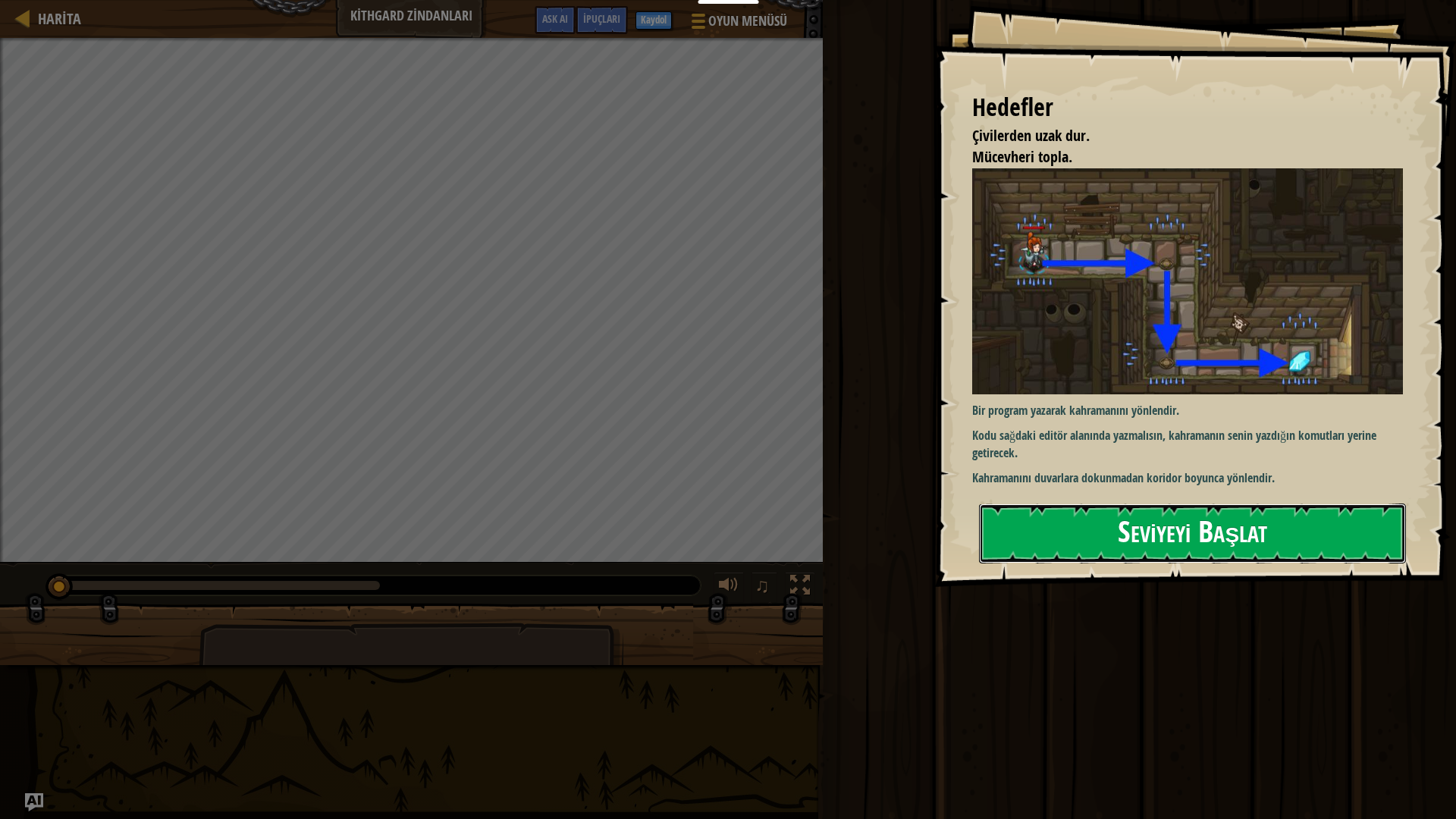
click at [1143, 540] on button "Seviyeyi Başlat" at bounding box center [1192, 533] width 426 height 60
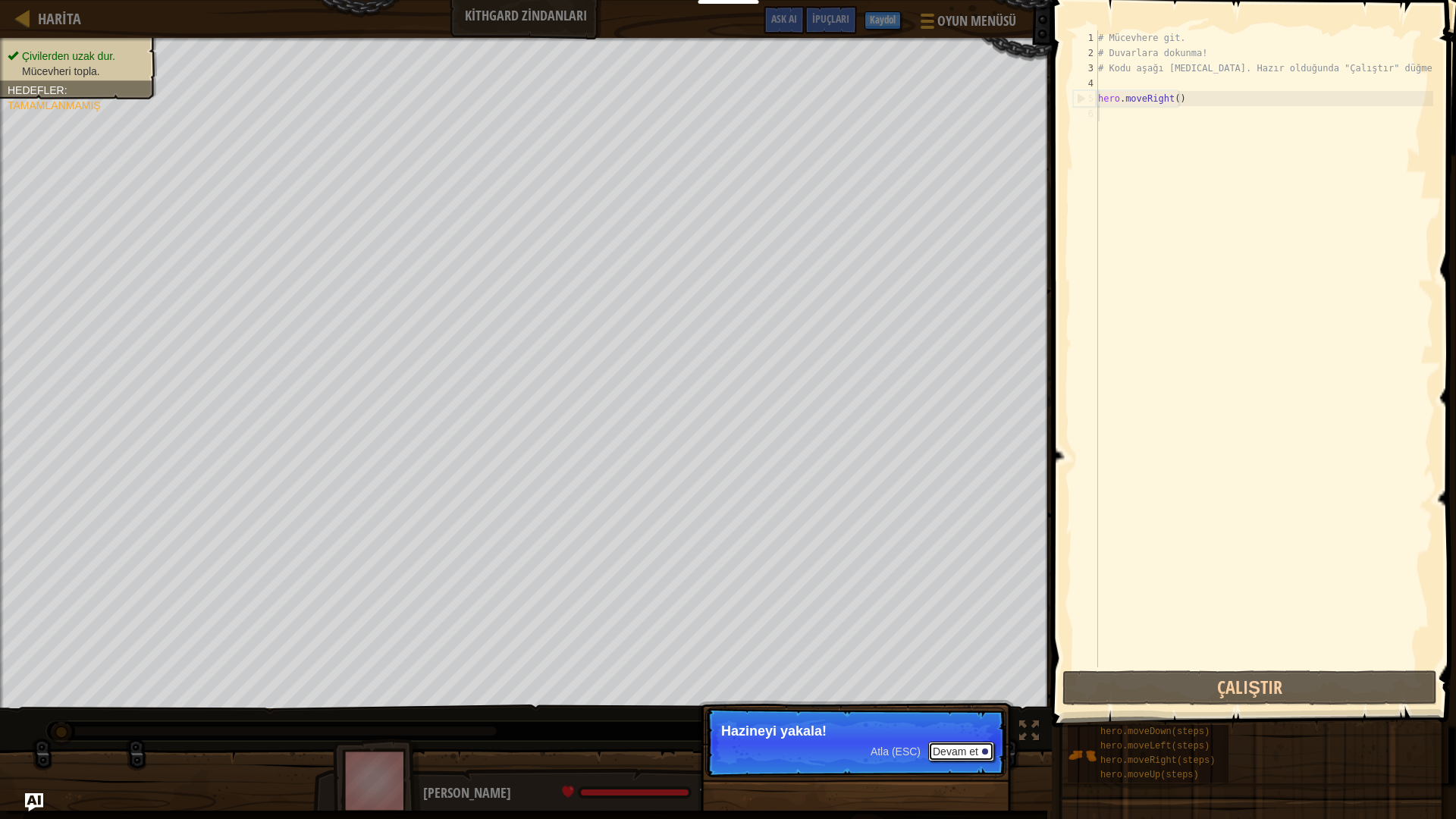
click at [970, 721] on button "Devam et" at bounding box center [961, 751] width 66 height 20
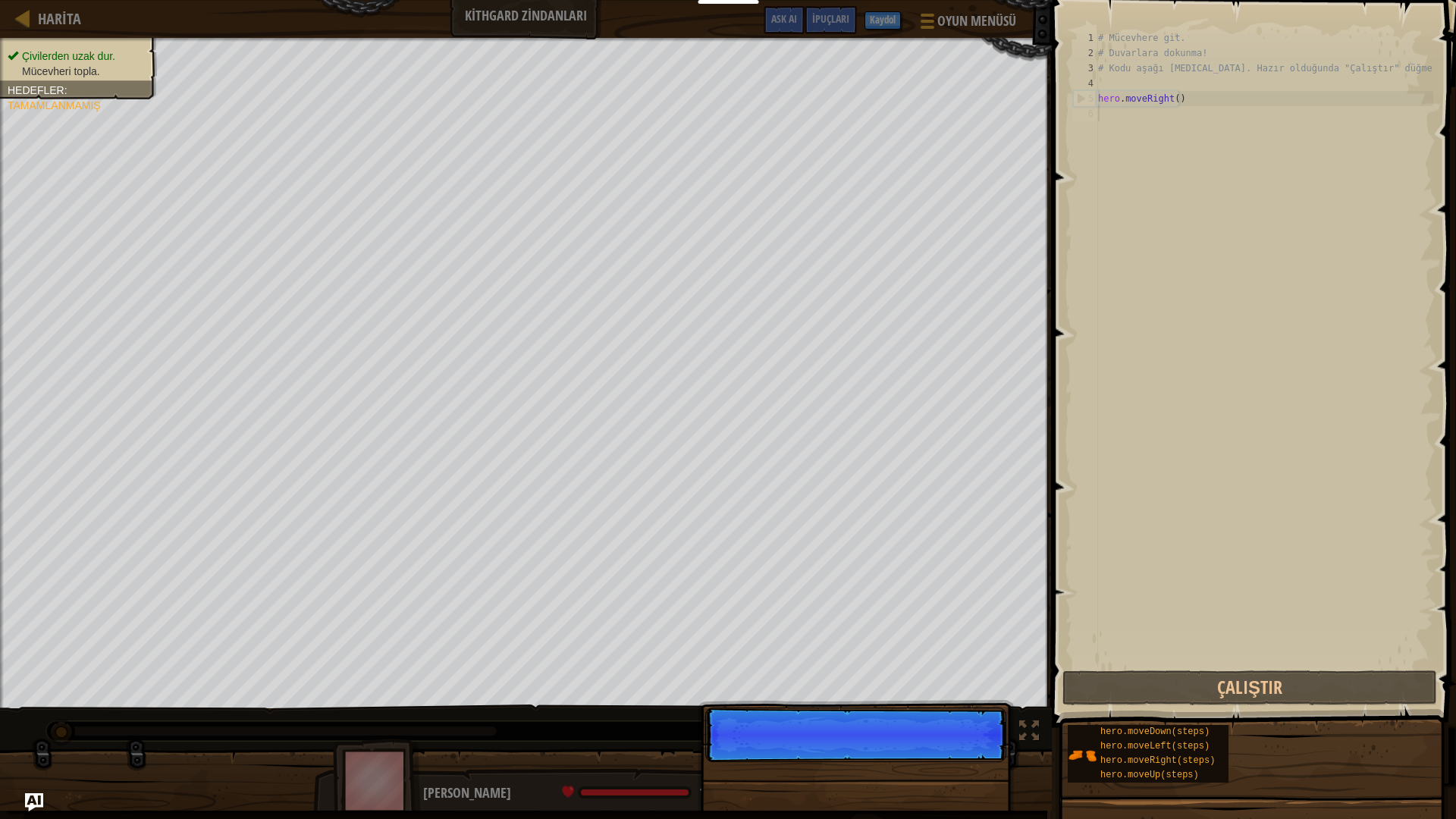
scroll to position [7, 0]
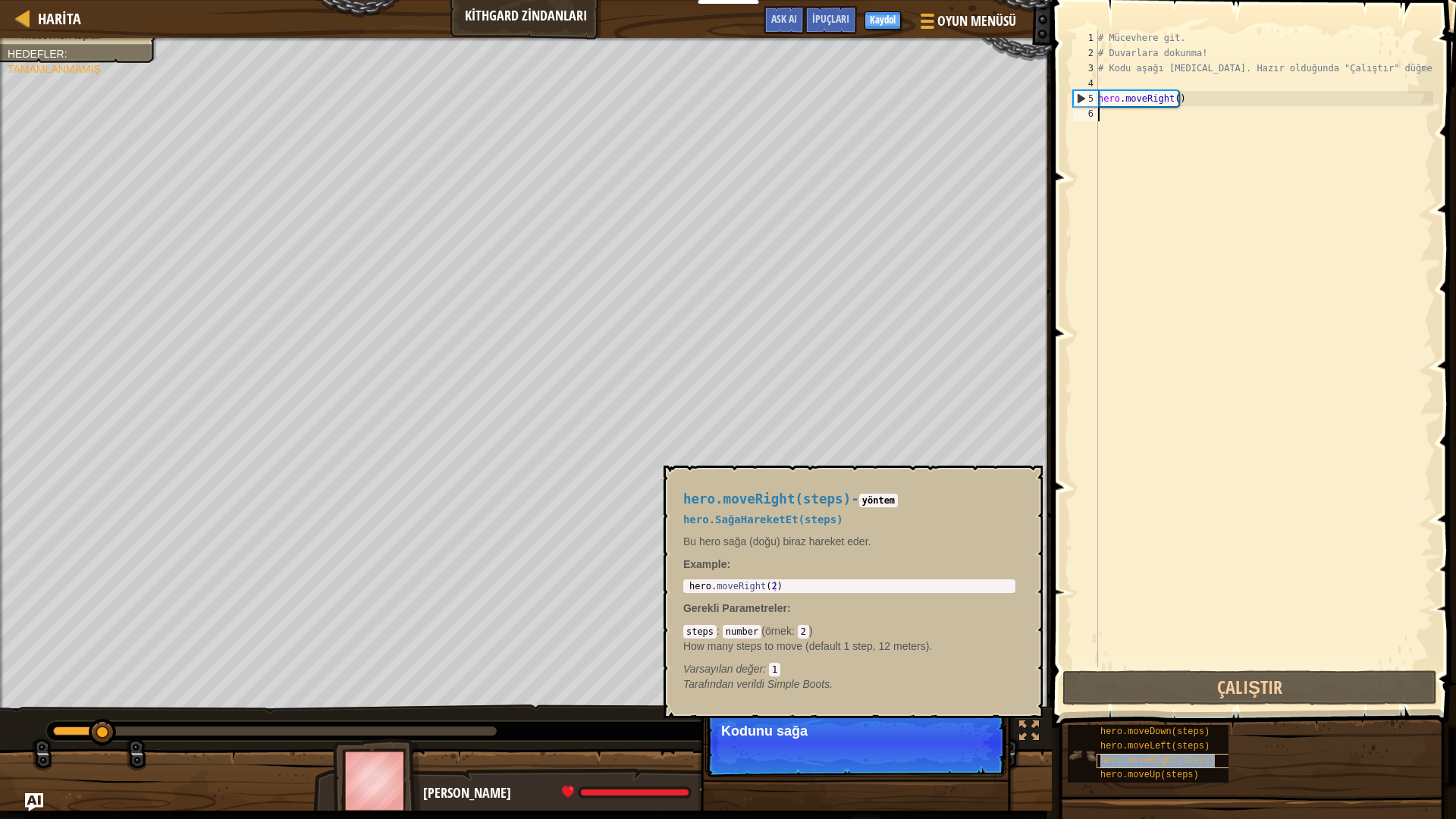
click at [1168, 721] on span "hero.moveRight(steps)" at bounding box center [1157, 760] width 115 height 11
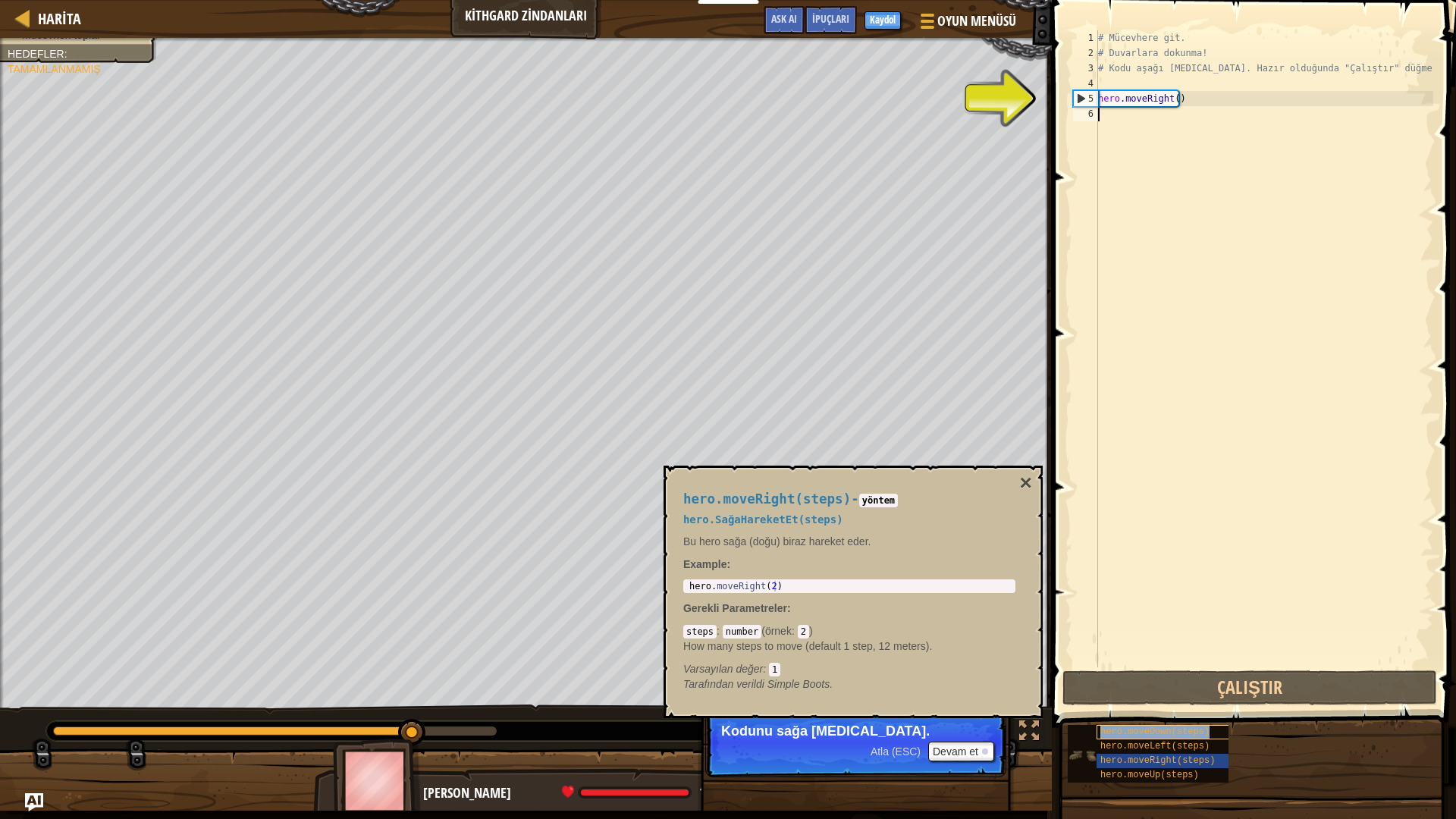
click at [1156, 721] on span "hero.moveDown(steps)" at bounding box center [1154, 732] width 109 height 11
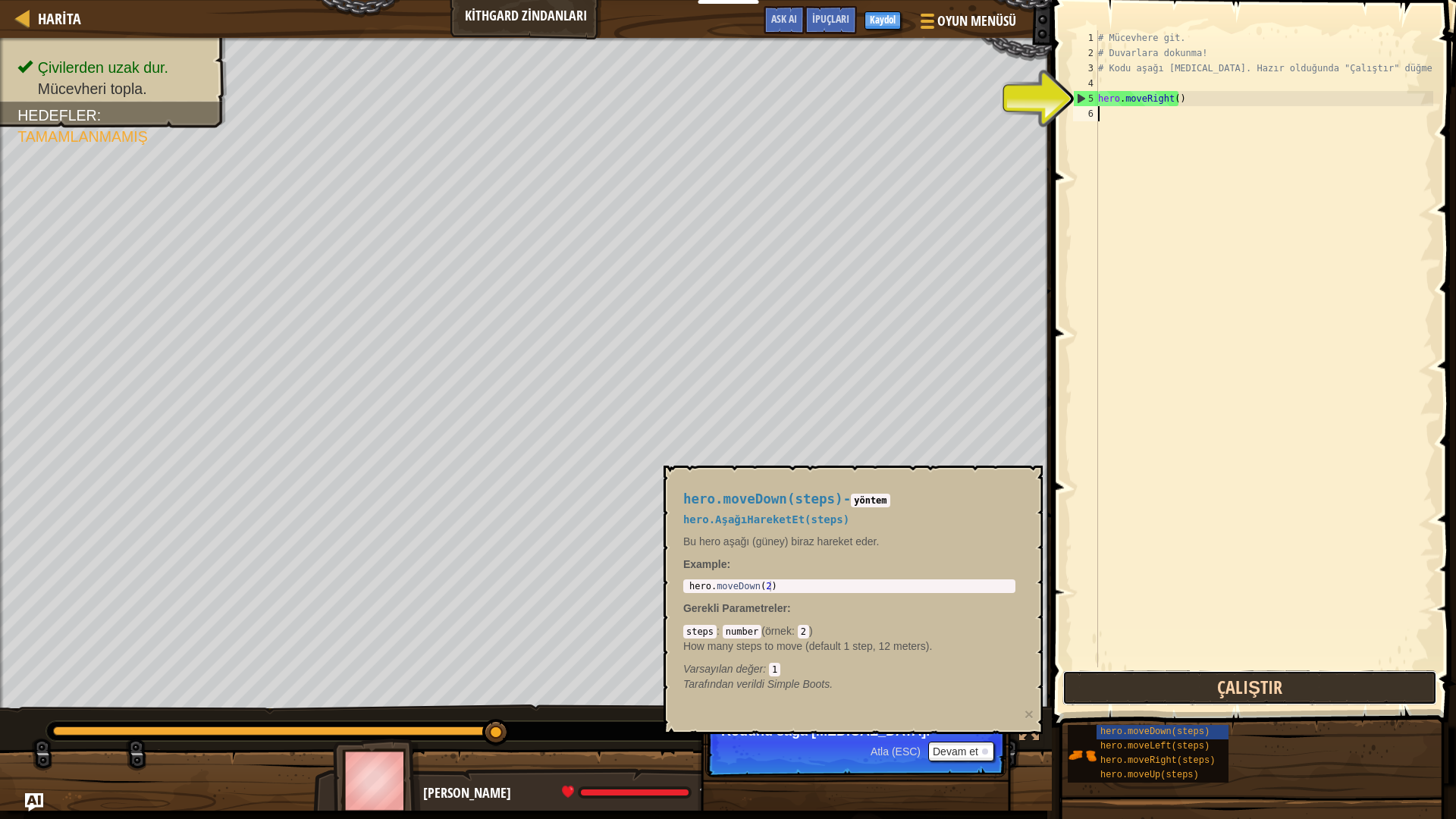
click at [1213, 684] on button "Çalıştır" at bounding box center [1250, 687] width 375 height 35
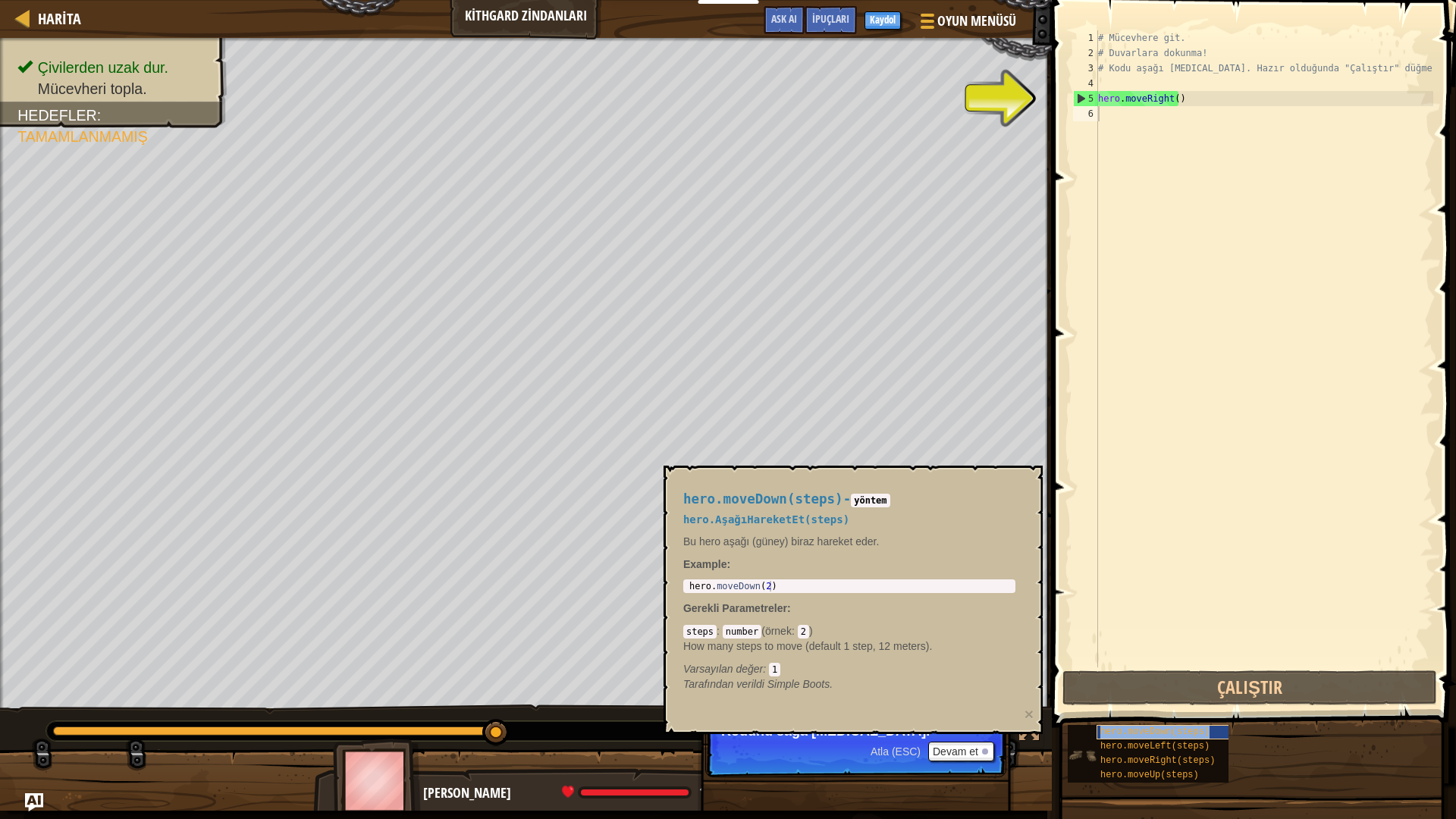
click at [1205, 721] on div "hero.moveDown(steps)" at bounding box center [1169, 732] width 146 height 14
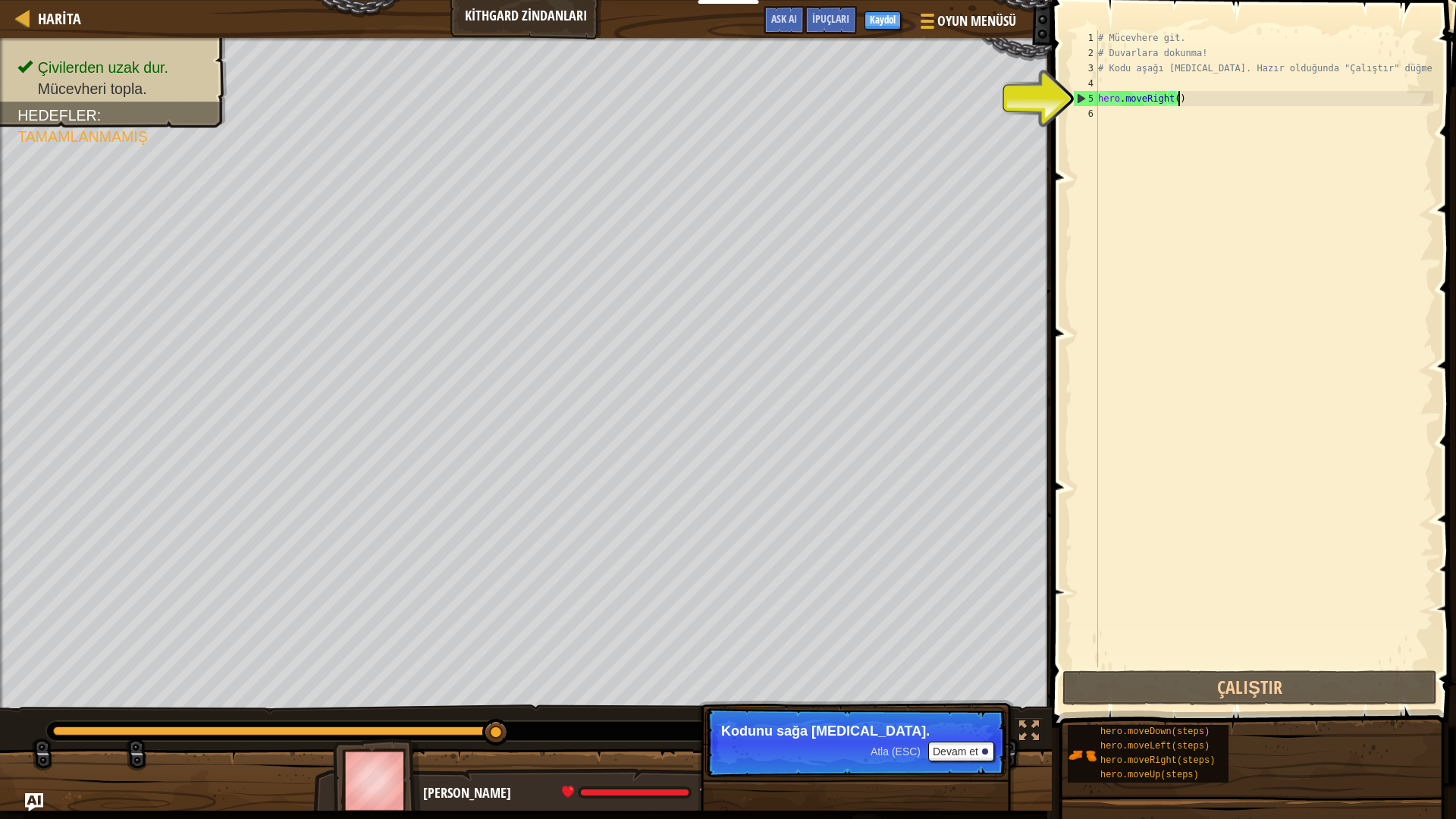
click at [1196, 96] on div "# Mücevhere git. # Duvarlara dokunma! # Kodu aşağı yaz. Hazır olduğunda "Çalışt…" at bounding box center [1263, 363] width 338 height 667
type textarea "hero.moveRight()"
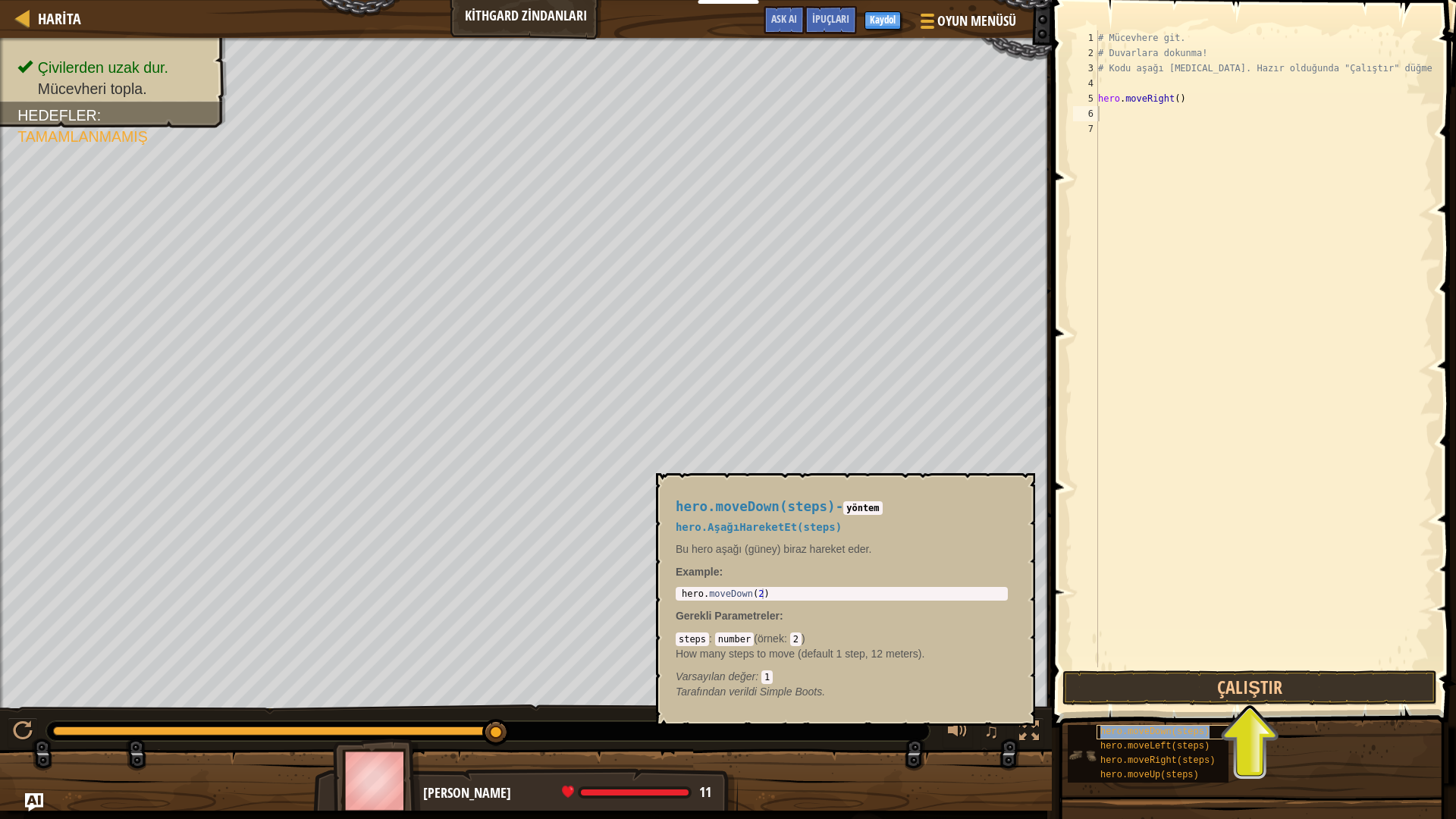
click at [1153, 721] on span "hero.moveDown(steps)" at bounding box center [1154, 732] width 109 height 11
click at [1161, 696] on button "Çalıştır" at bounding box center [1250, 687] width 375 height 35
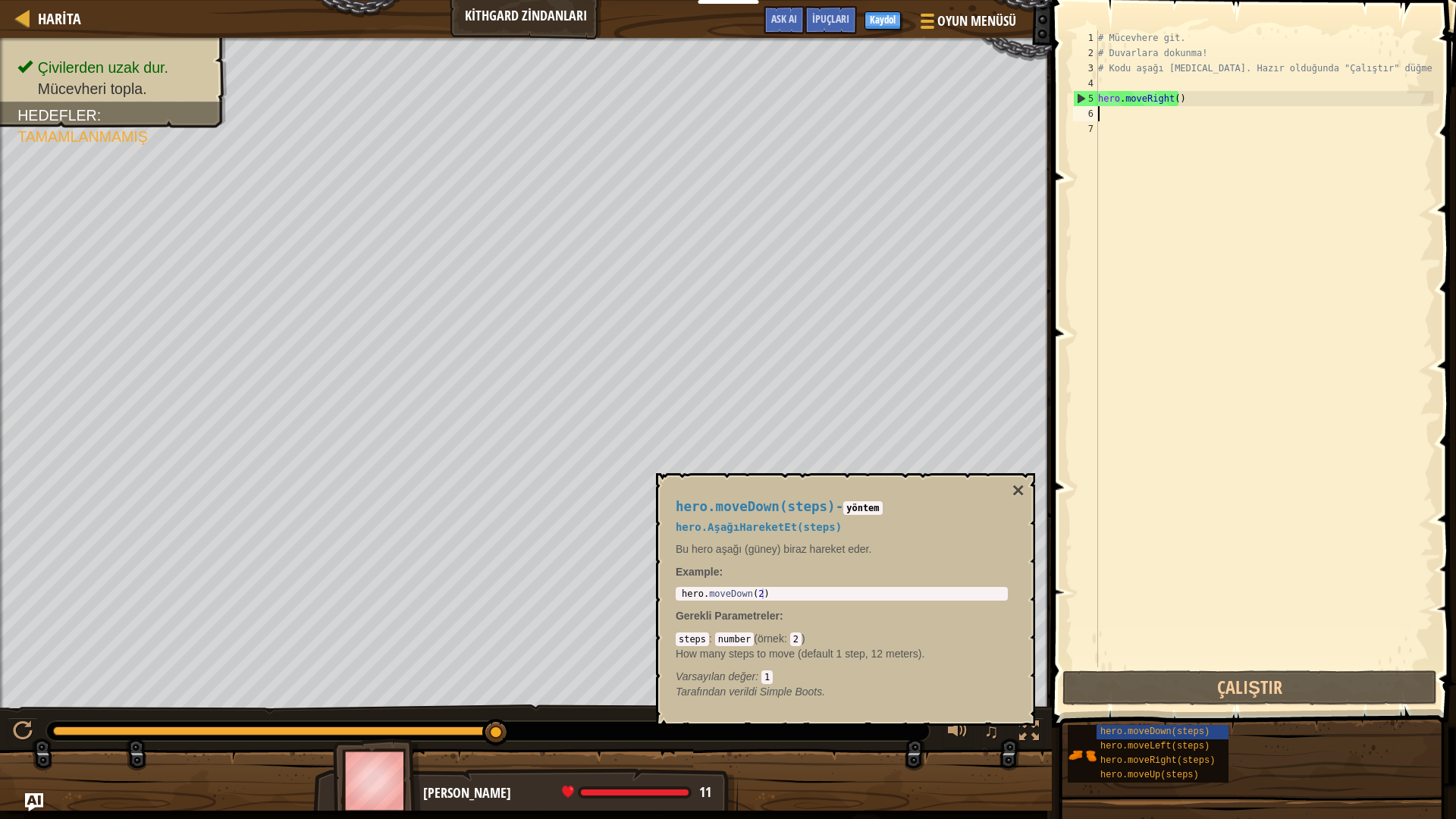
click at [1003, 481] on div "hero.moveDown(steps) - yöntem hero.AşağıHareketEt(steps) Bu hero aşağı (güney) …" at bounding box center [845, 600] width 379 height 252
click at [1008, 485] on div "hero.moveDown(steps) - yöntem hero.AşağıHareketEt(steps) Bu hero aşağı (güney) …" at bounding box center [841, 599] width 354 height 228
click at [1013, 491] on button "×" at bounding box center [1018, 490] width 12 height 21
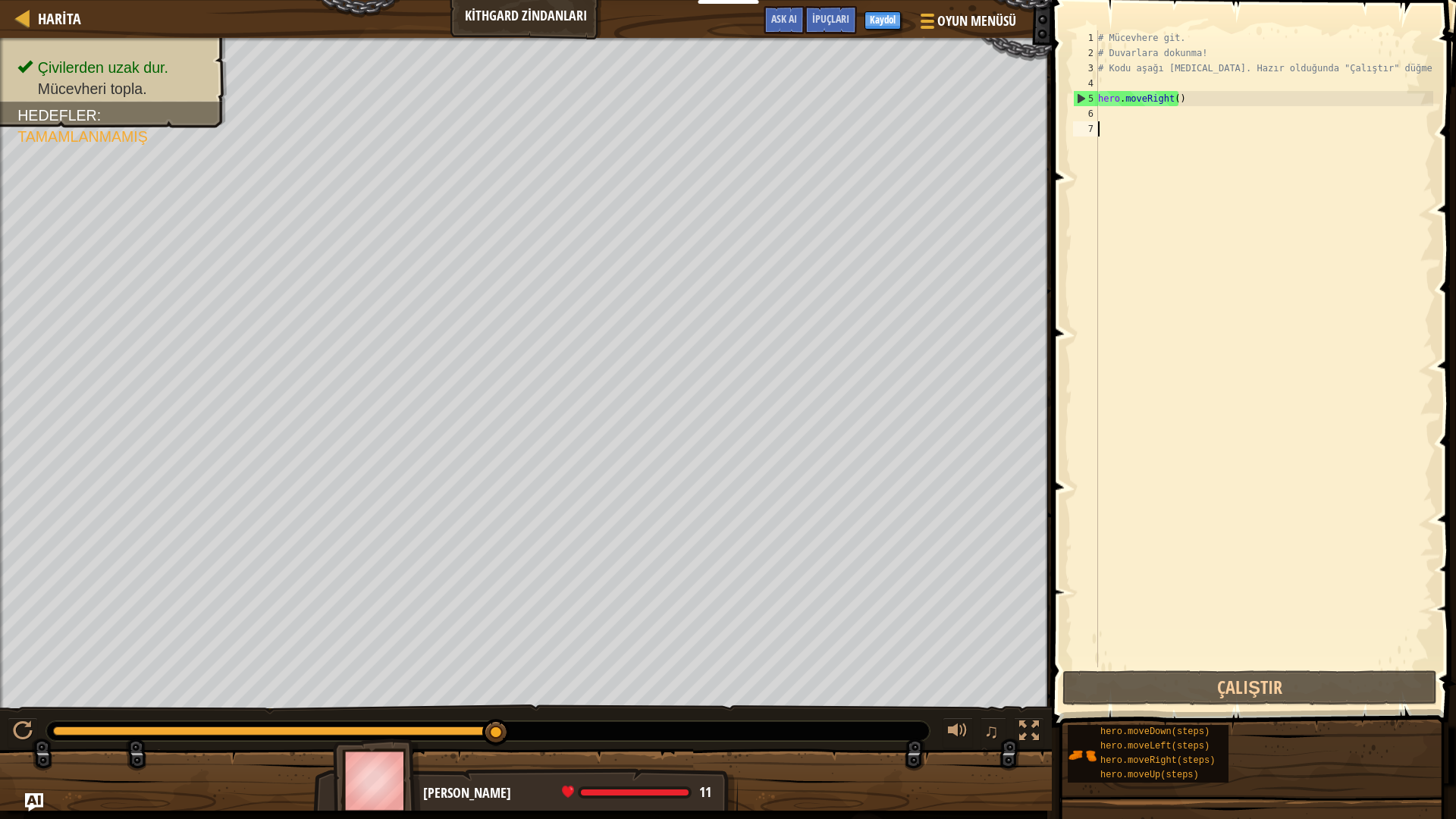
click at [1202, 127] on div "# Mücevhere git. # Duvarlara dokunma! # Kodu aşağı yaz. Hazır olduğunda "Çalışt…" at bounding box center [1263, 363] width 338 height 667
click at [1193, 122] on div "# Mücevhere git. # Duvarlara dokunma! # Kodu aşağı yaz. Hazır olduğunda "Çalışt…" at bounding box center [1263, 363] width 338 height 667
click at [1189, 116] on div "# Mücevhere git. # Duvarlara dokunma! # Kodu aşağı yaz. Hazır olduğunda "Çalışt…" at bounding box center [1263, 363] width 338 height 667
click at [1195, 100] on div "# Mücevhere git. # Duvarlara dokunma! # Kodu aşağı yaz. Hazır olduğunda "Çalışt…" at bounding box center [1263, 363] width 338 height 667
click at [1192, 106] on div "# Mücevhere git. # Duvarlara dokunma! # Kodu aşağı yaz. Hazır olduğunda "Çalışt…" at bounding box center [1263, 363] width 338 height 667
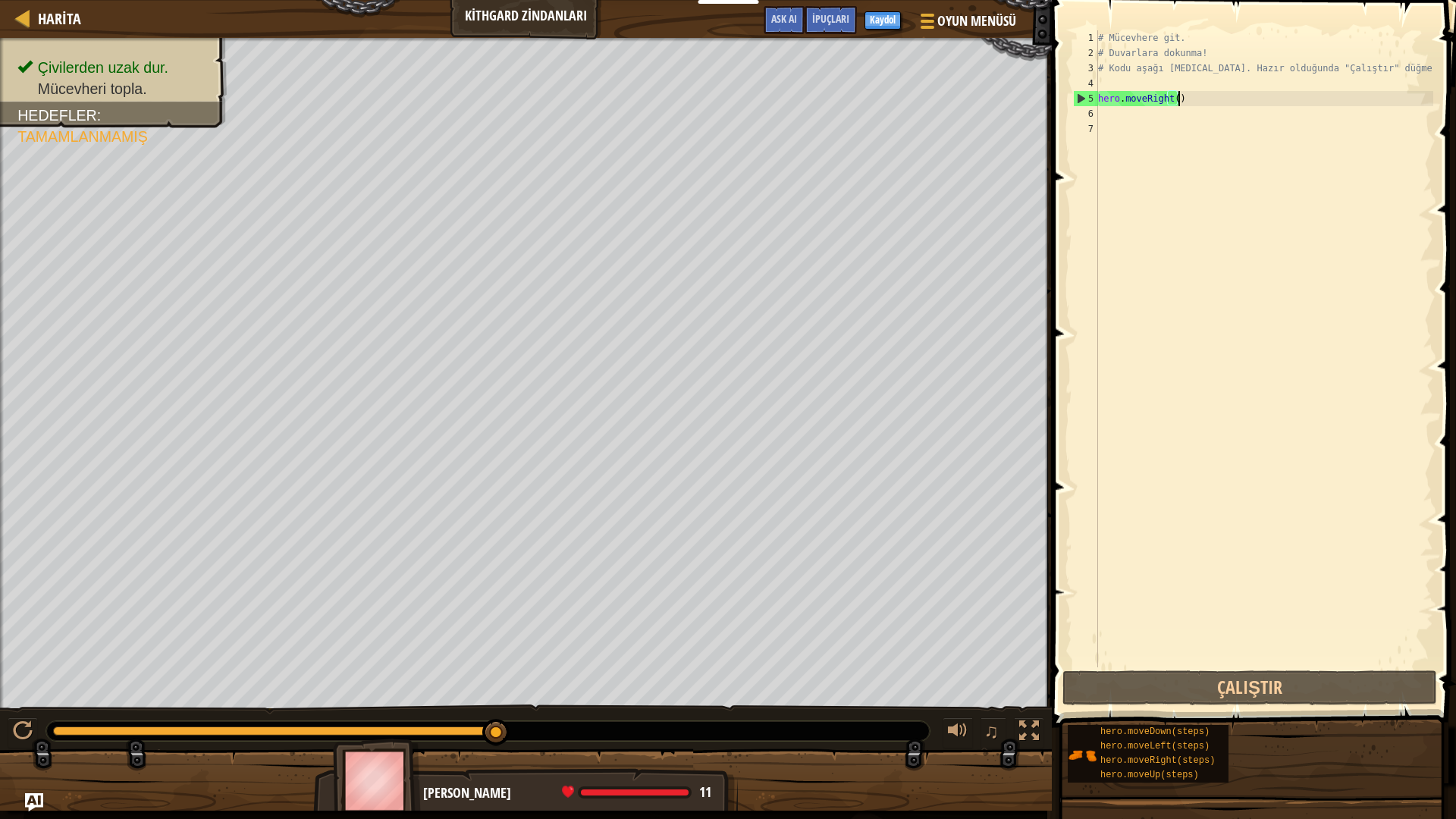
type textarea "hero.moveRight()"
click at [1192, 109] on div "# Mücevhere git. # Duvarlara dokunma! # Kodu aşağı yaz. Hazır olduğunda "Çalışt…" at bounding box center [1263, 348] width 338 height 637
type textarea "h"
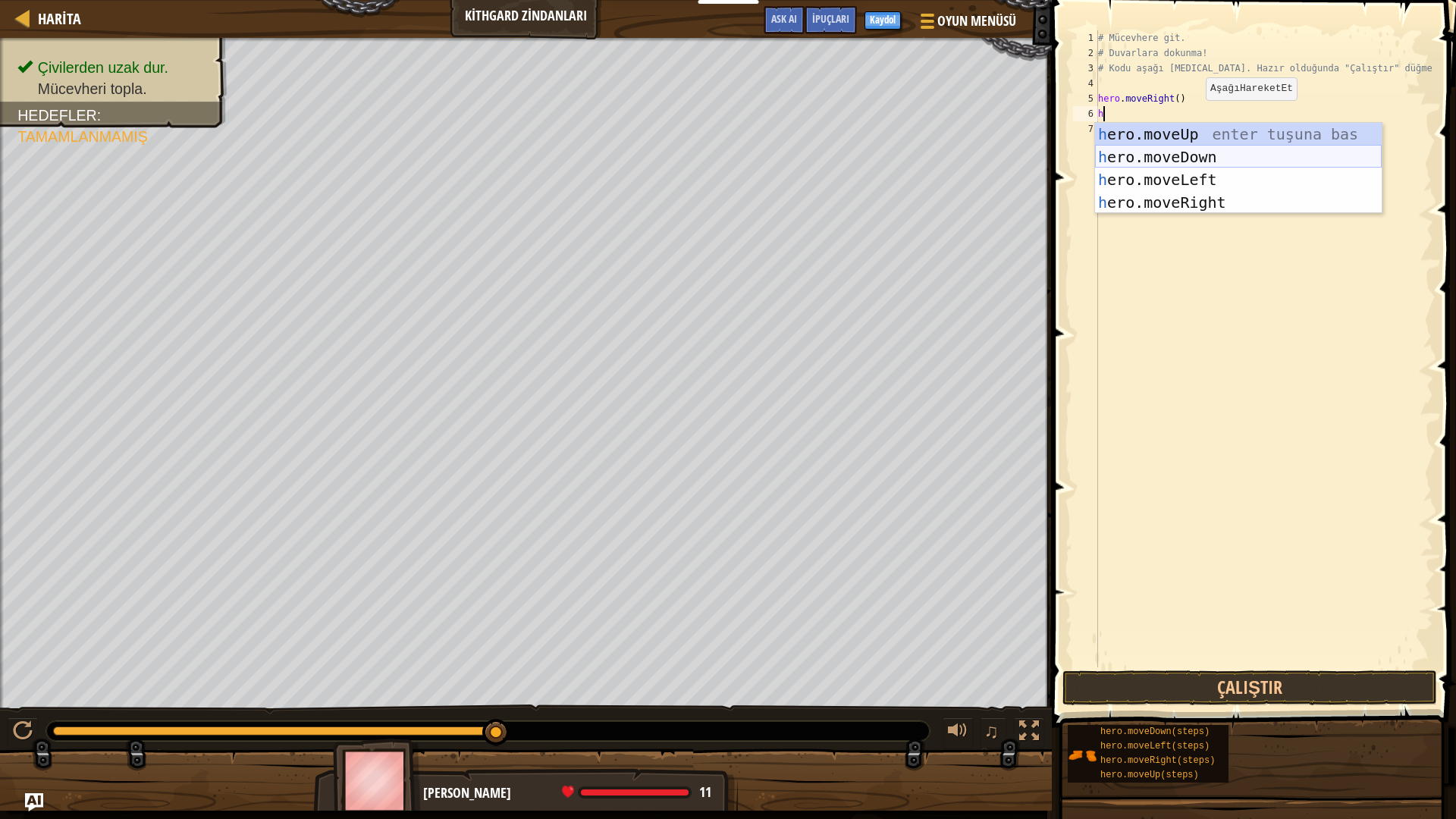
click at [1198, 148] on div "h ero.moveUp enter tuşuna bas h ero.moveDown enter tuşuna bas h ero.moveLeft en…" at bounding box center [1237, 191] width 287 height 137
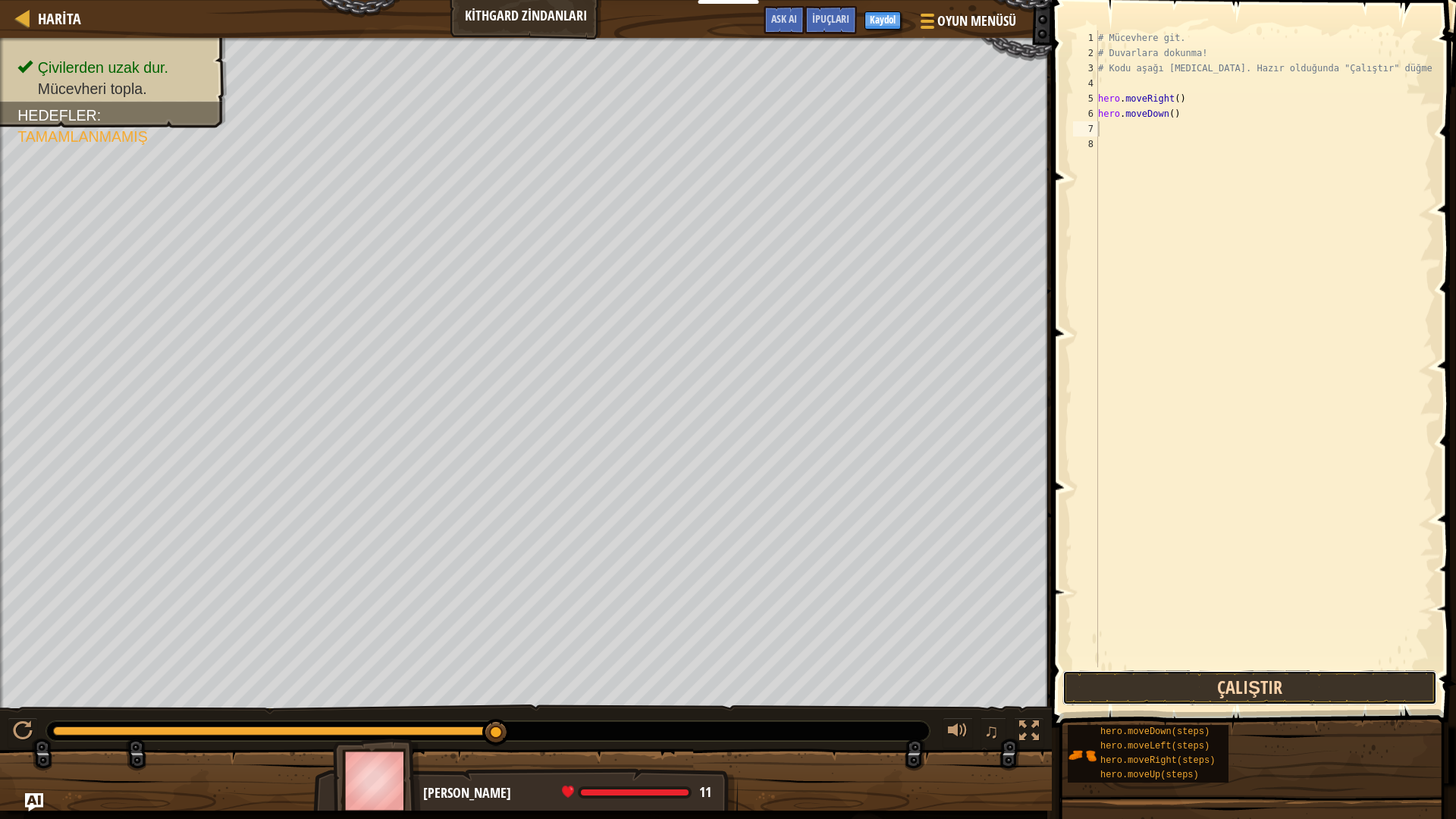
click at [1217, 696] on button "Çalıştır" at bounding box center [1250, 687] width 375 height 35
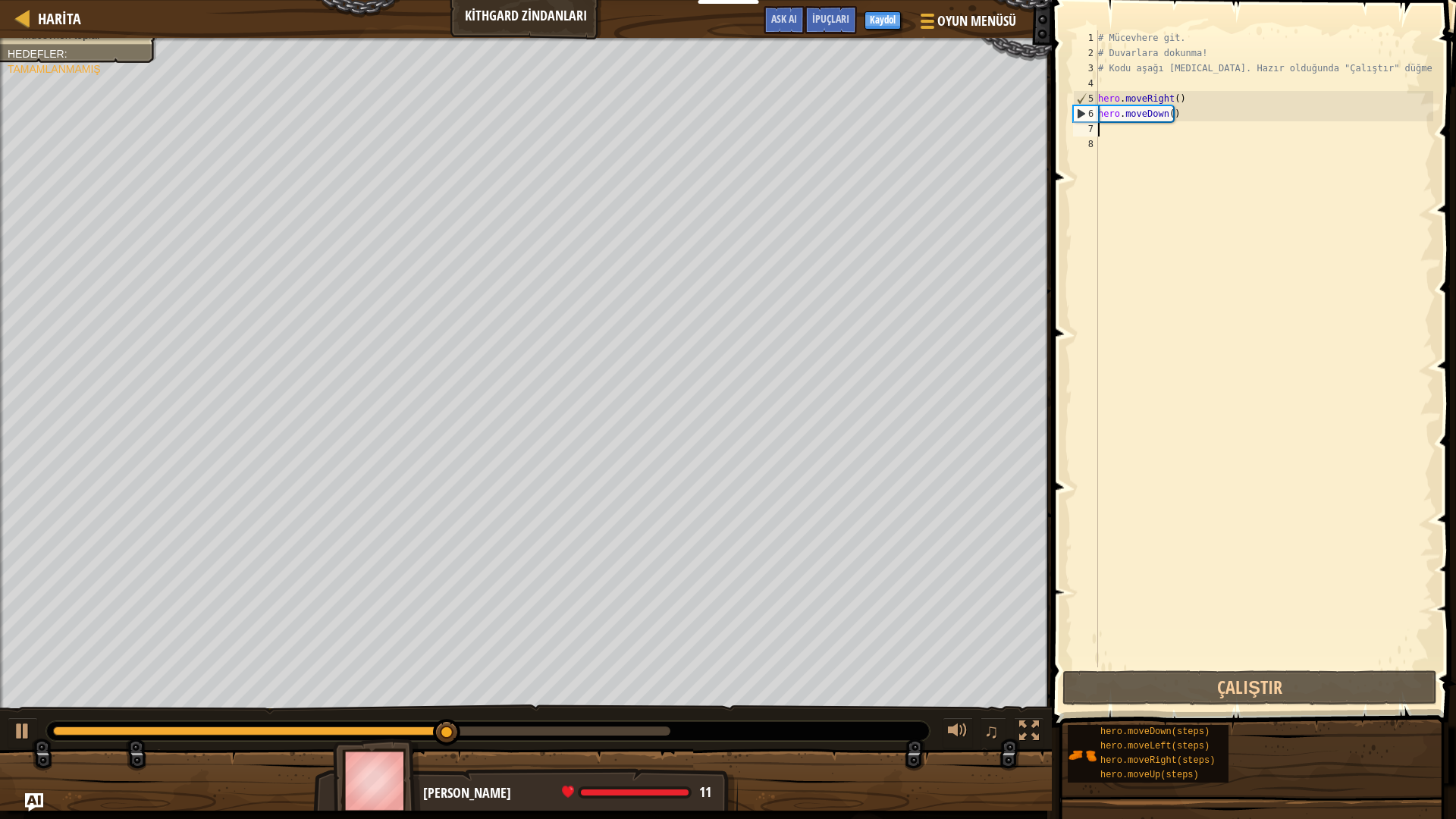
click at [1182, 147] on div "# Mücevhere git. # Duvarlara dokunma! # Kodu aşağı yaz. Hazır olduğunda "Çalışt…" at bounding box center [1263, 363] width 338 height 667
click at [1187, 138] on div "# Mücevhere git. # Duvarlara dokunma! # Kodu aşağı yaz. Hazır olduğunda "Çalışt…" at bounding box center [1263, 363] width 338 height 667
click at [1190, 123] on div "# Mücevhere git. # Duvarlara dokunma! # Kodu aşağı yaz. Hazır olduğunda "Çalışt…" at bounding box center [1263, 363] width 338 height 667
type textarea "h"
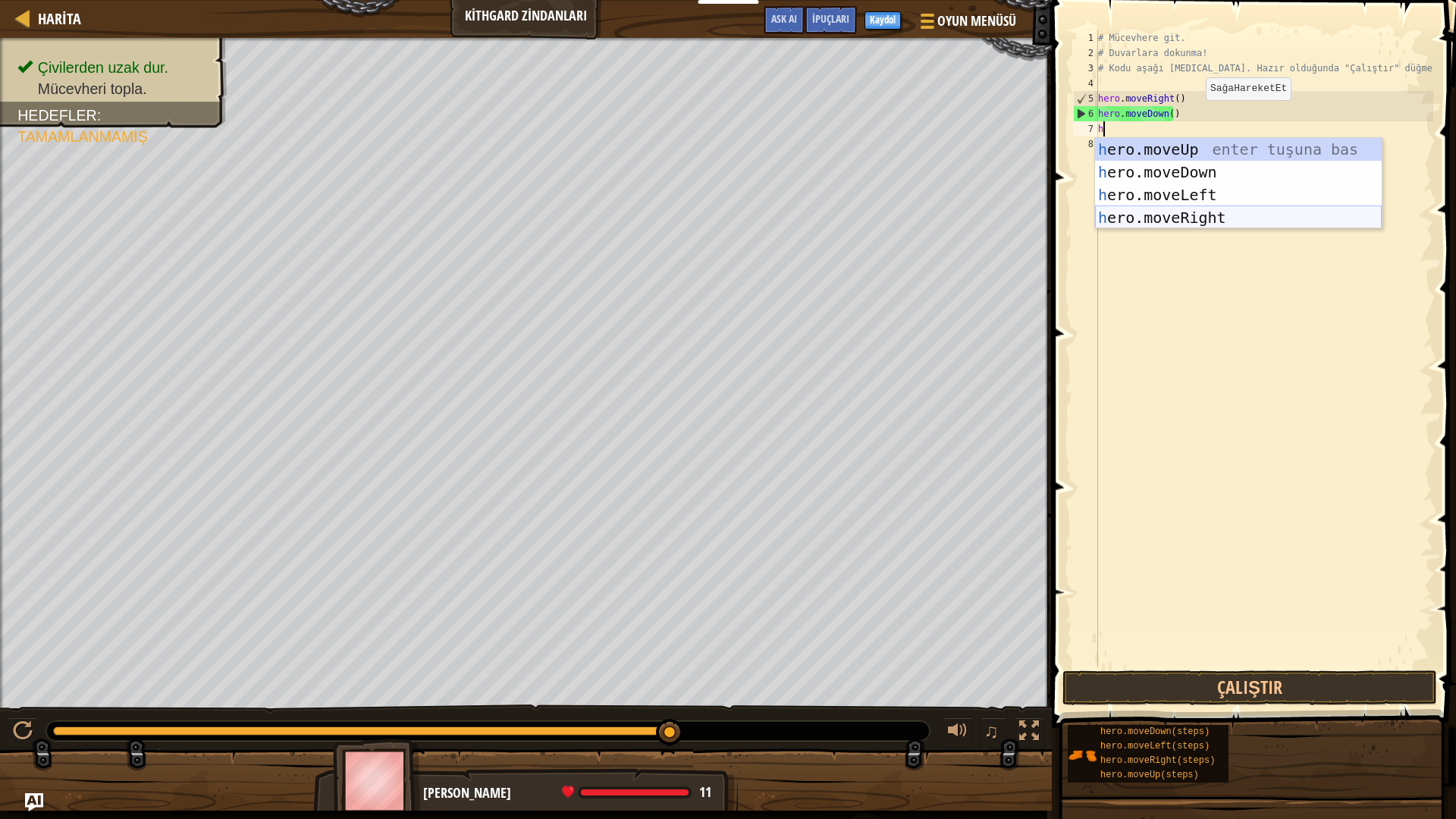
click at [1194, 220] on div "h ero.moveUp enter tuşuna bas h ero.moveDown enter tuşuna bas h ero.moveLeft en…" at bounding box center [1237, 206] width 287 height 137
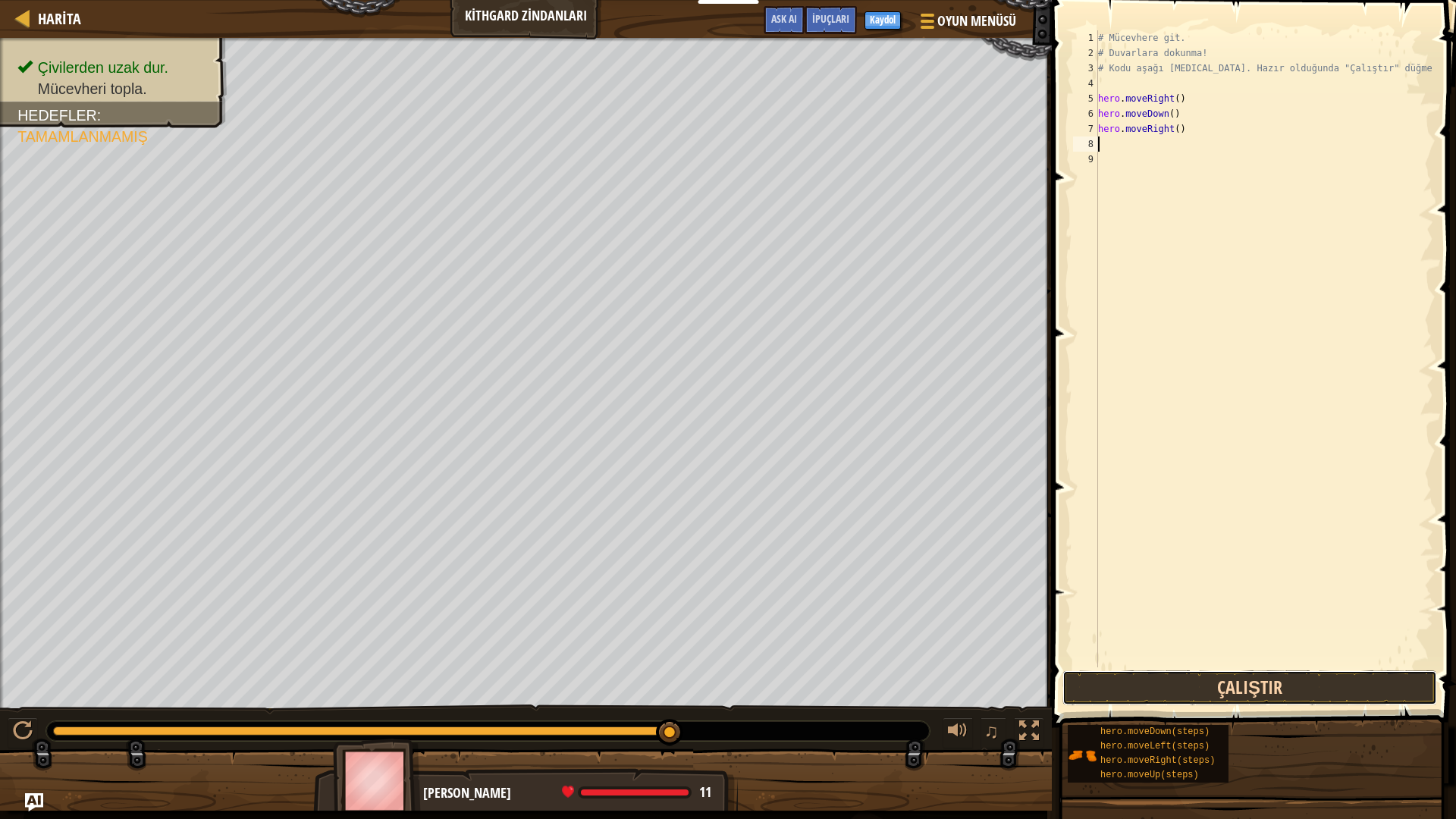
click at [1285, 689] on button "Çalıştır" at bounding box center [1250, 687] width 375 height 35
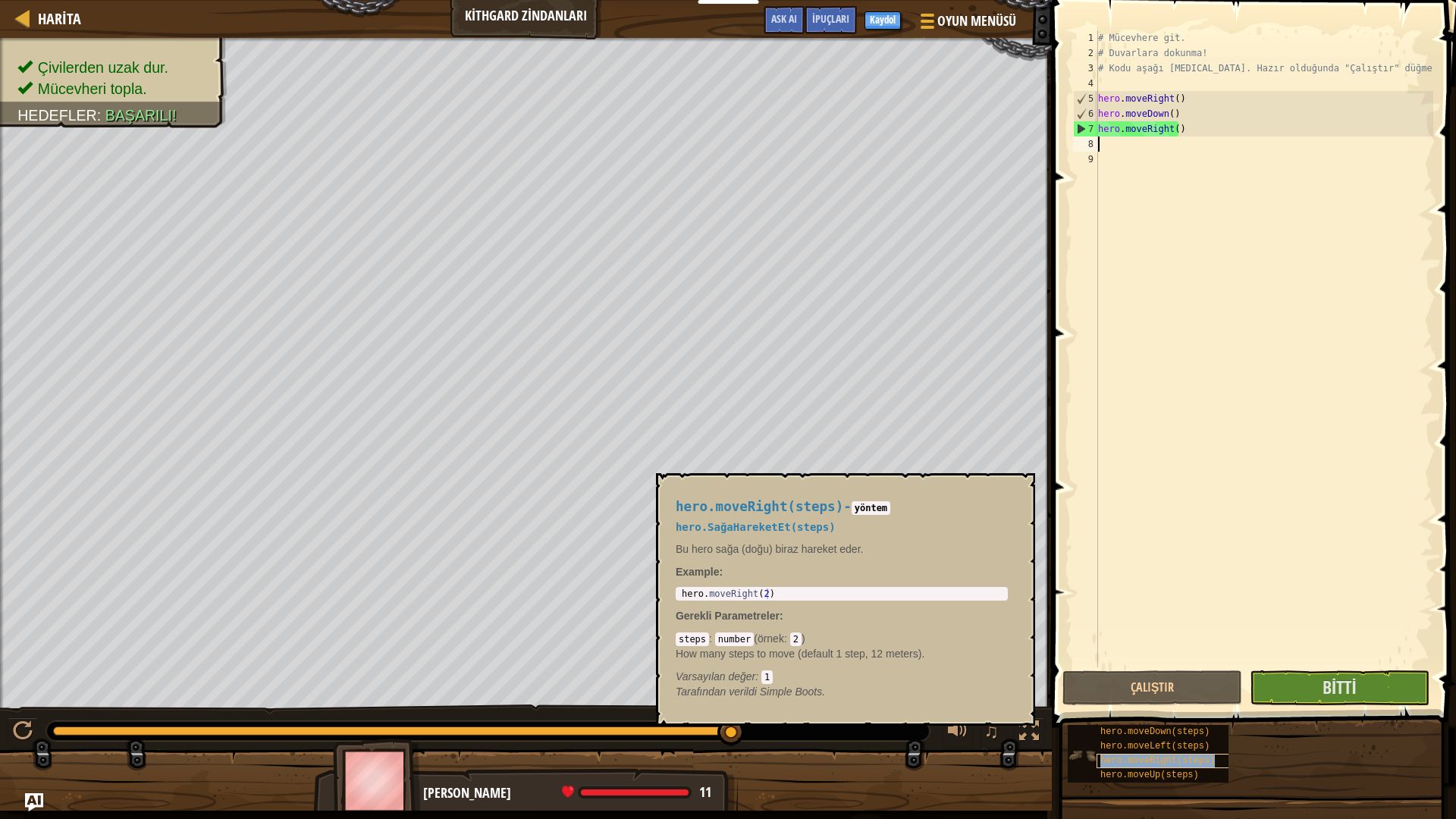
click at [1182, 721] on span "hero.moveRight(steps)" at bounding box center [1157, 760] width 115 height 11
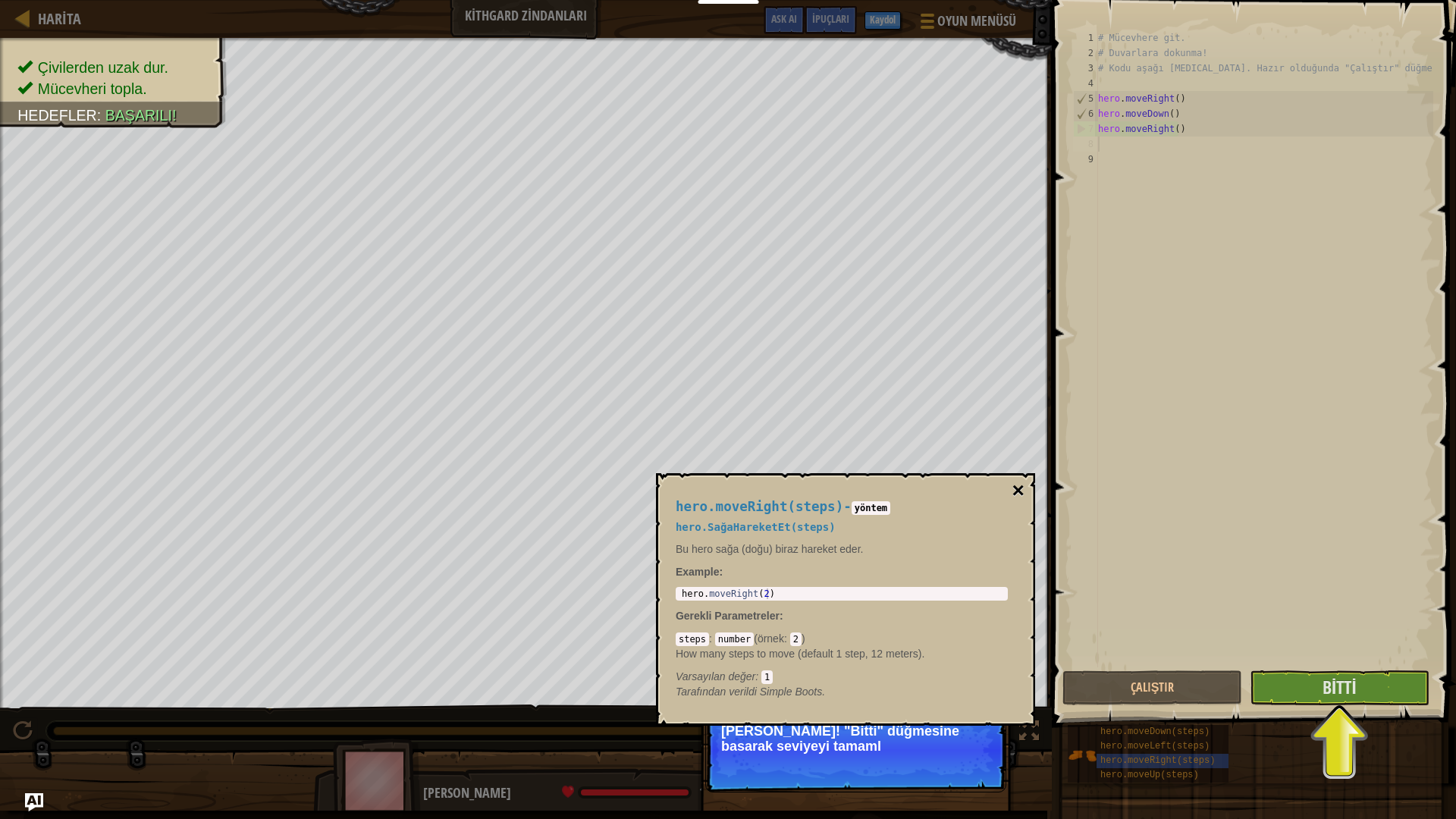
click at [1021, 497] on button "×" at bounding box center [1018, 490] width 12 height 21
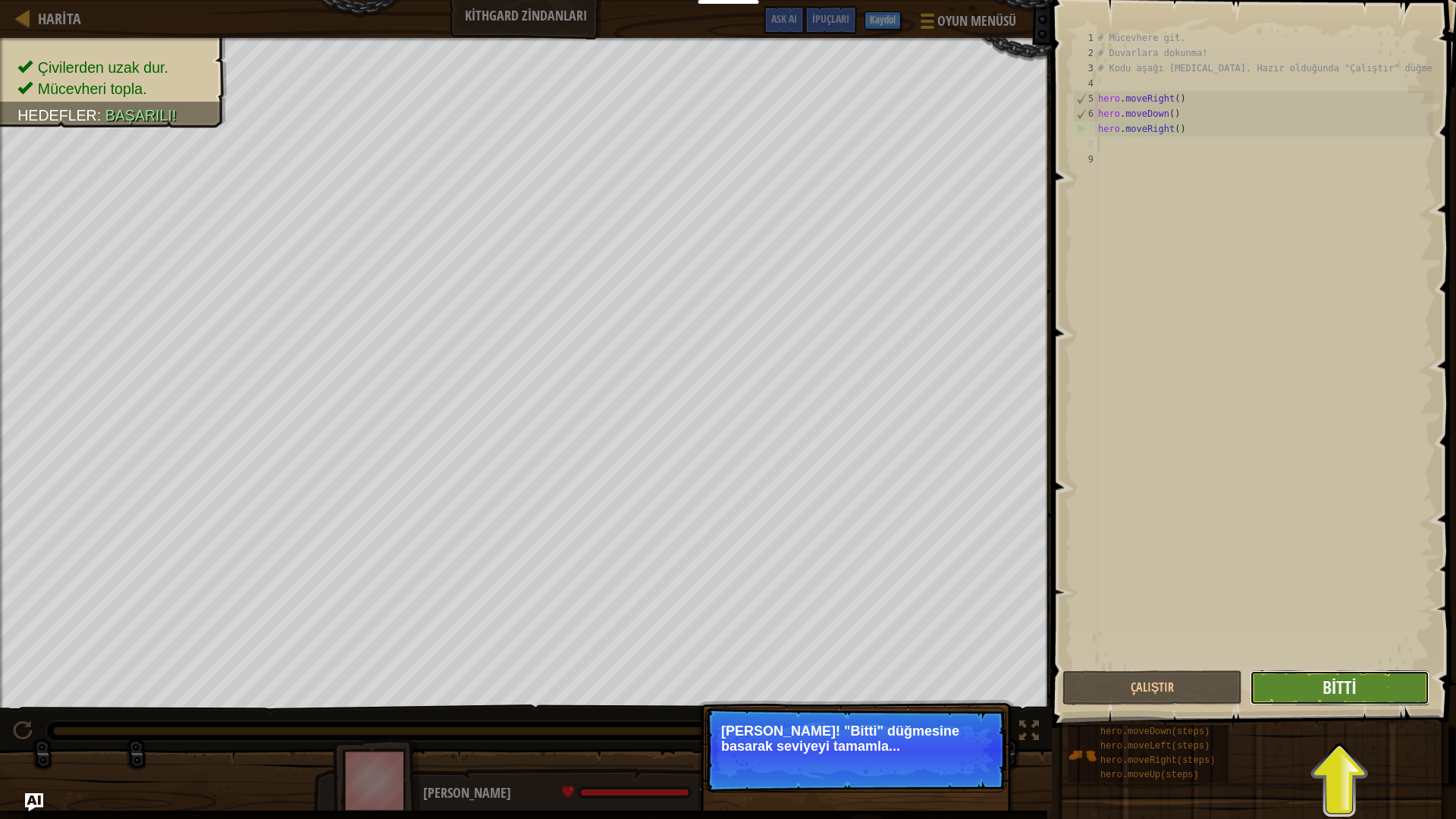
click at [1321, 689] on button "Bitti" at bounding box center [1339, 687] width 179 height 35
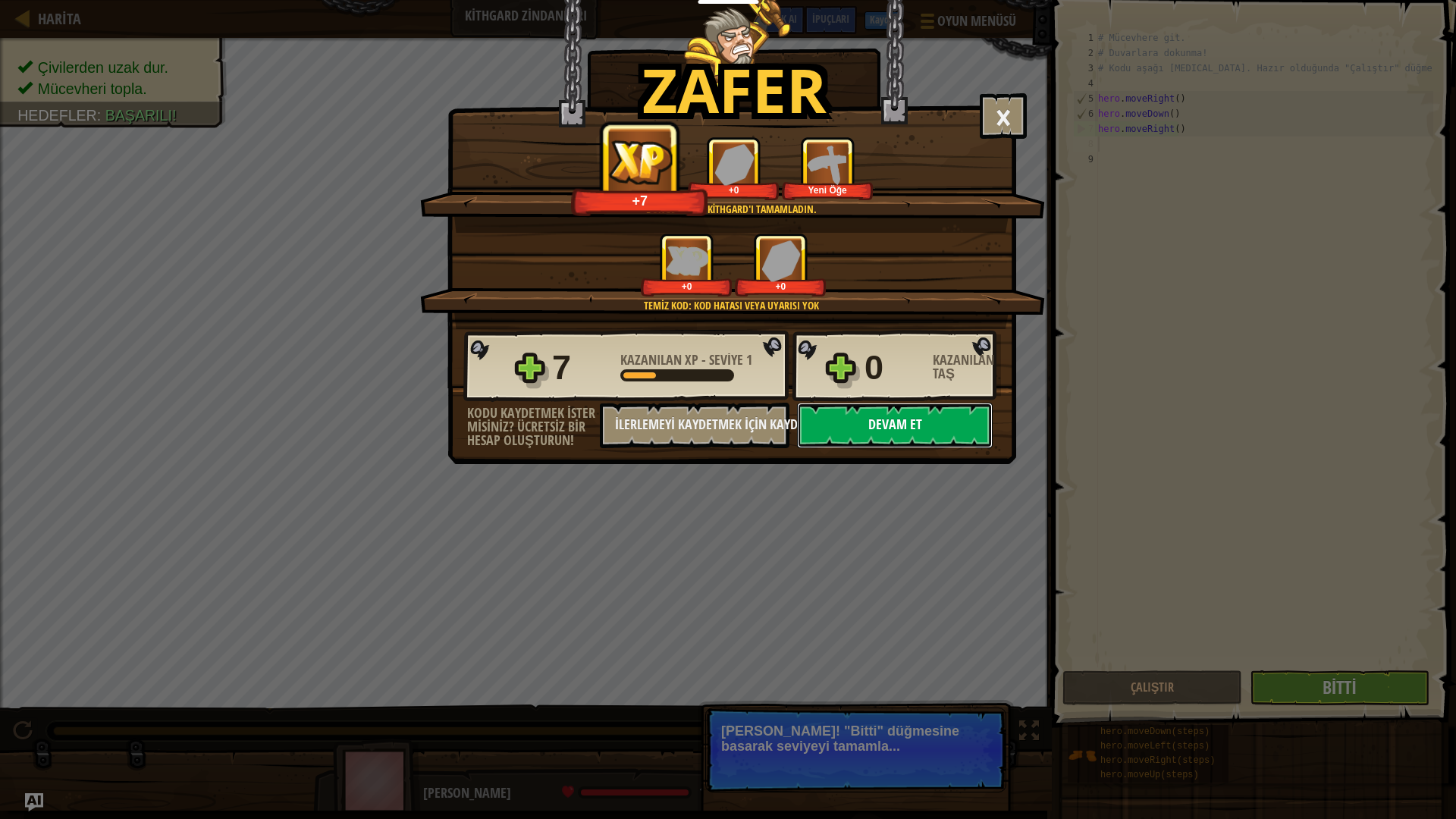
click at [928, 424] on button "Devam et" at bounding box center [895, 425] width 195 height 45
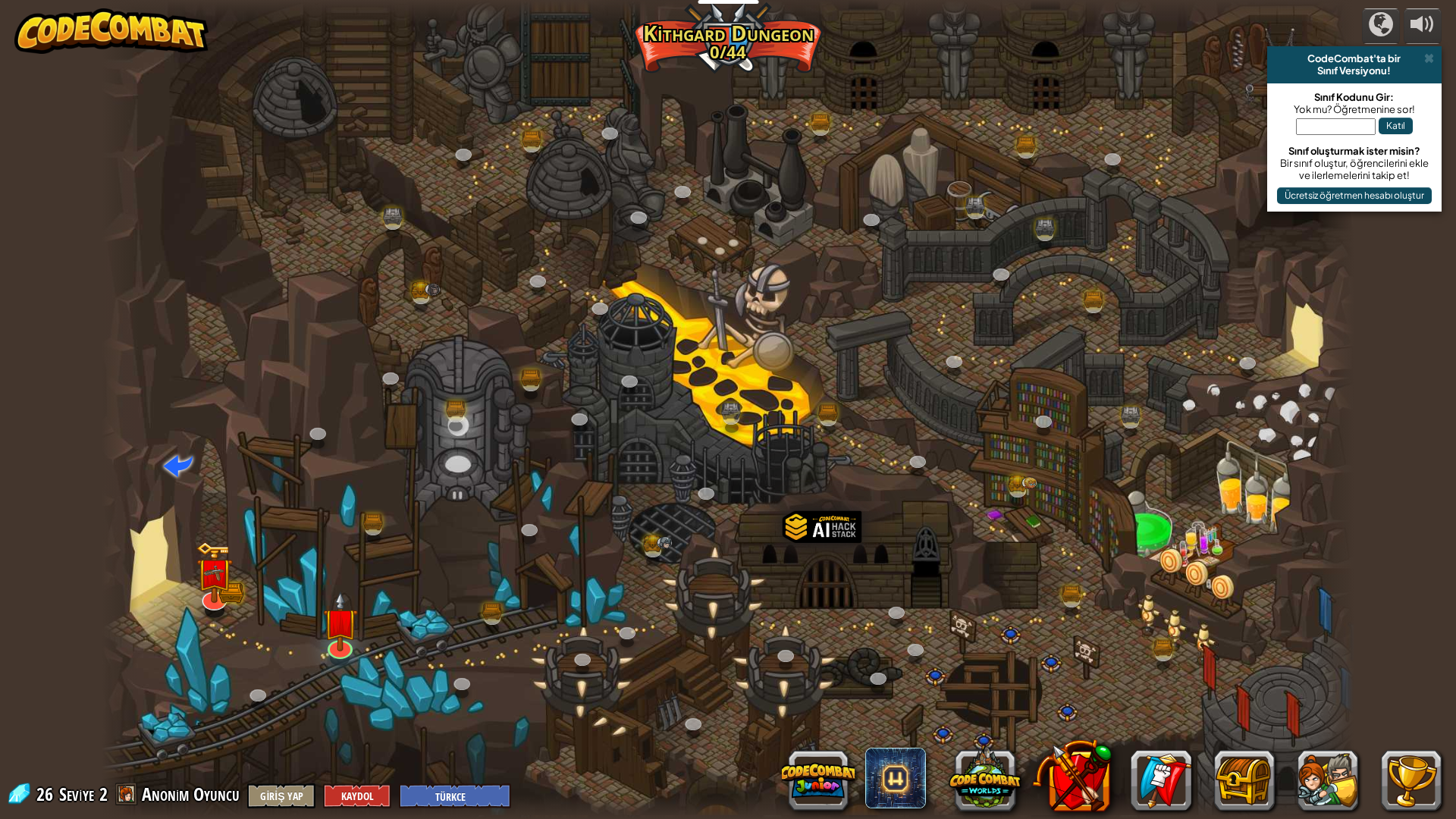
select select "tr"
click at [342, 642] on img at bounding box center [340, 607] width 35 height 80
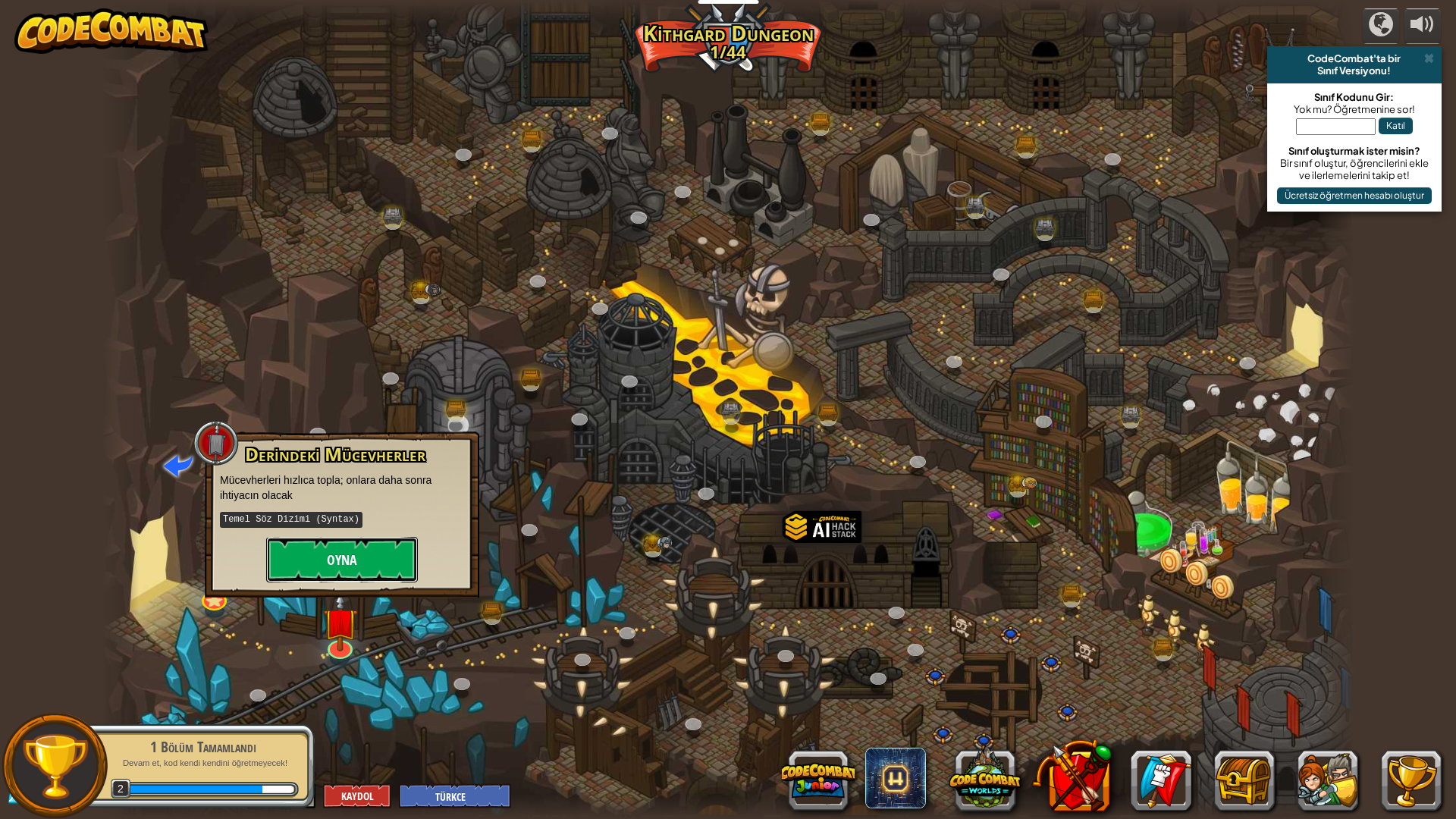
click at [352, 568] on button "Oyna" at bounding box center [342, 559] width 152 height 45
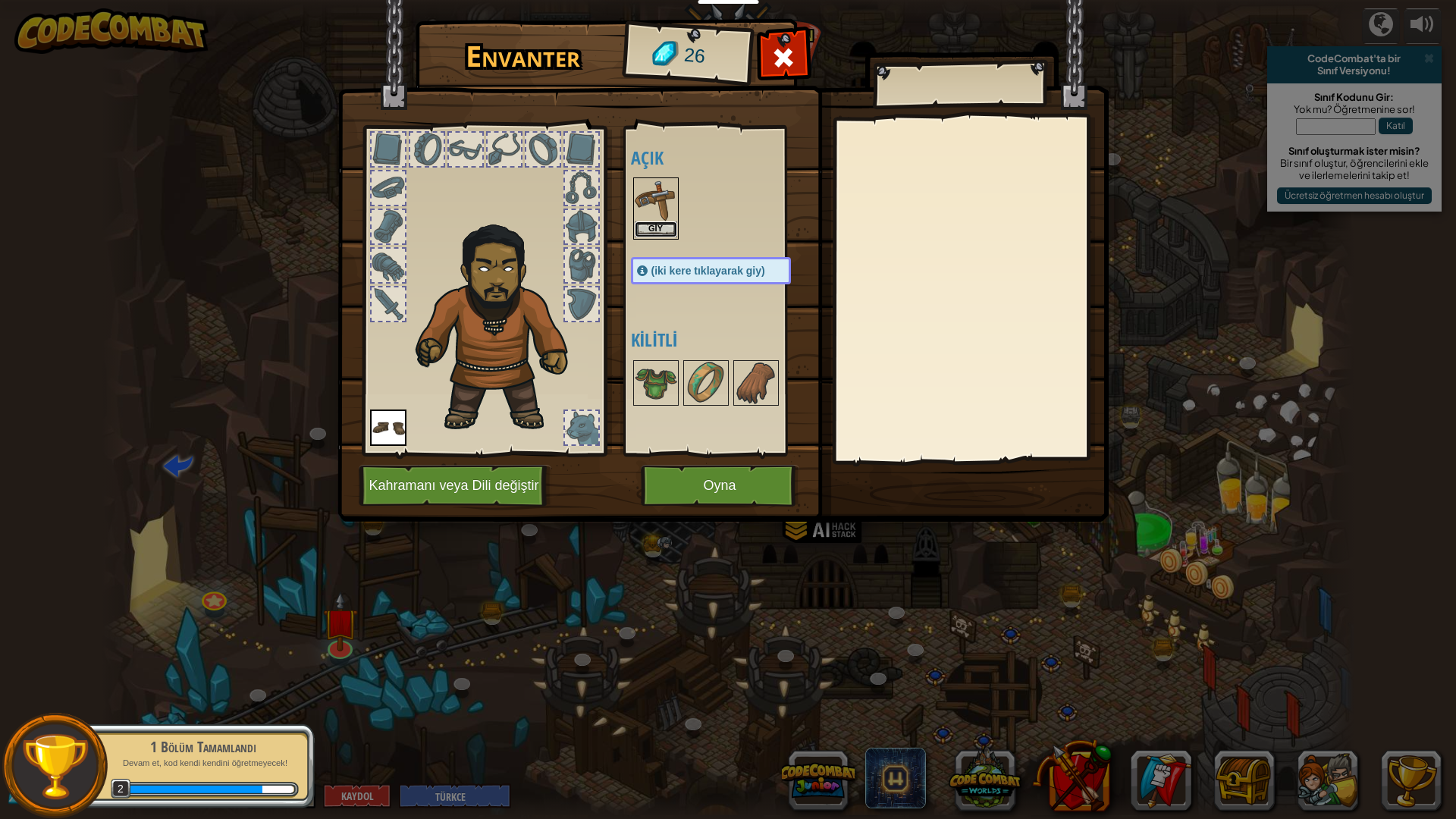
click at [667, 230] on button "Giy" at bounding box center [656, 229] width 43 height 16
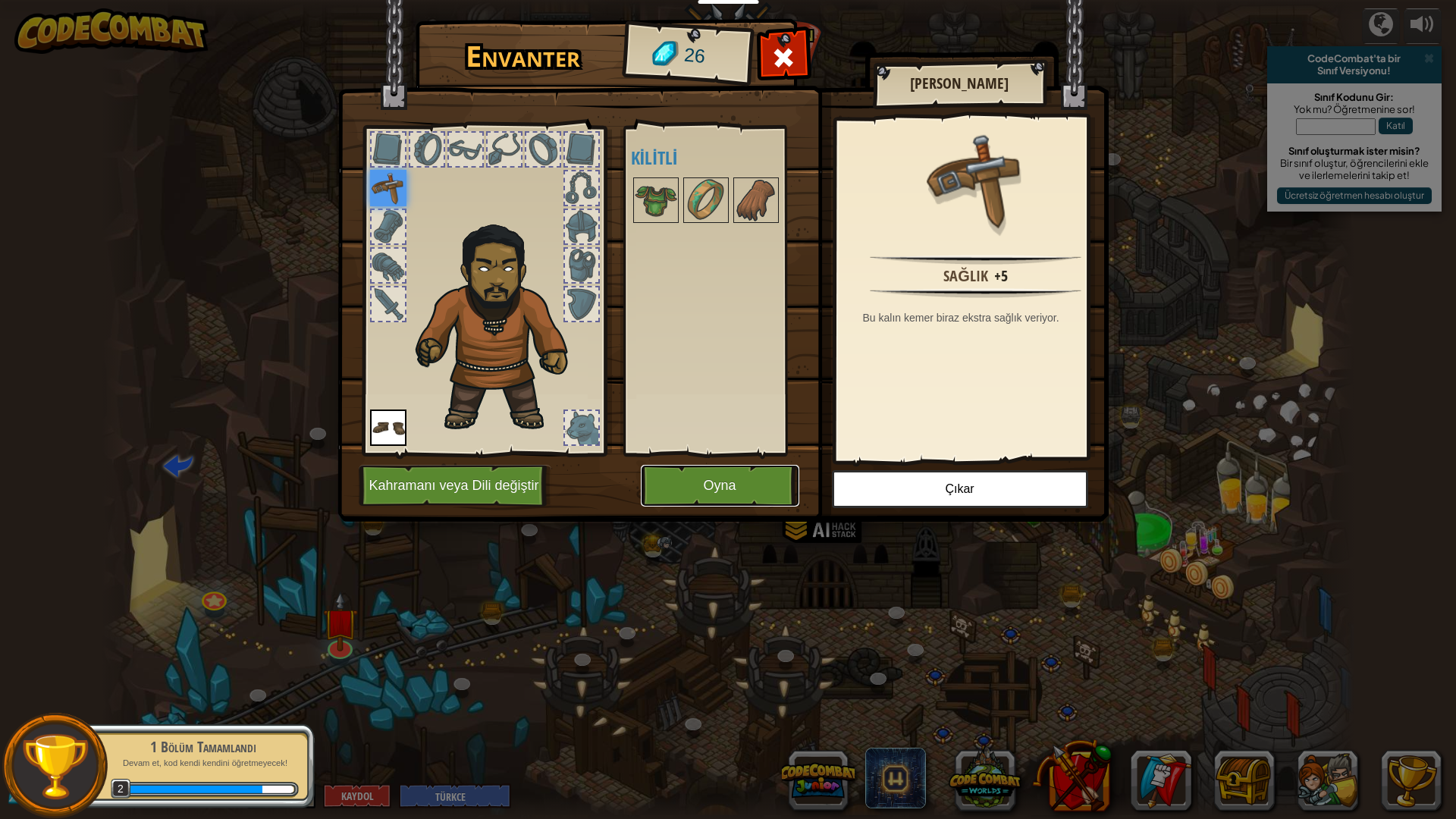
click at [721, 489] on button "Oyna" at bounding box center [720, 485] width 158 height 42
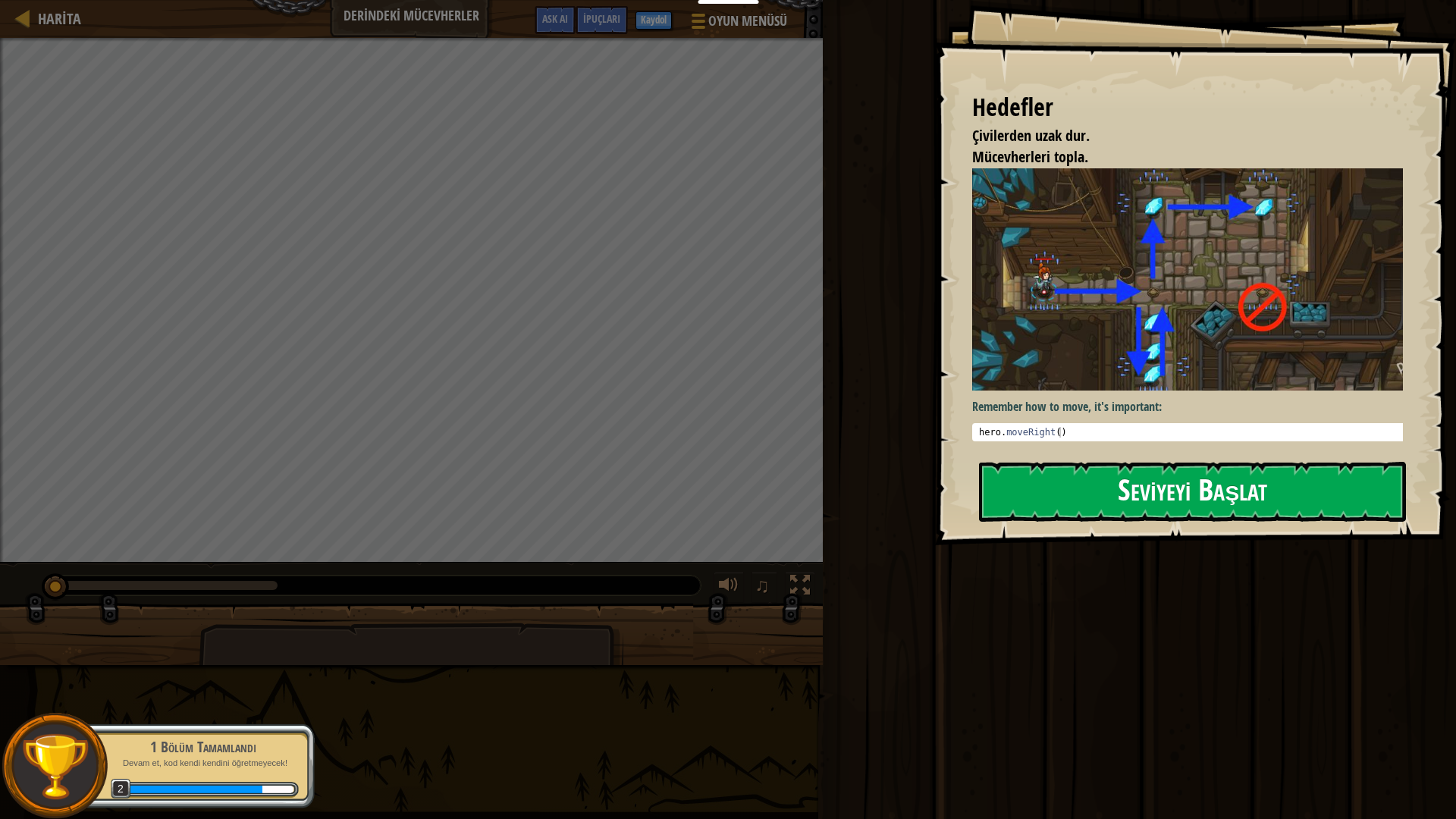
click at [1166, 349] on img at bounding box center [1193, 279] width 442 height 222
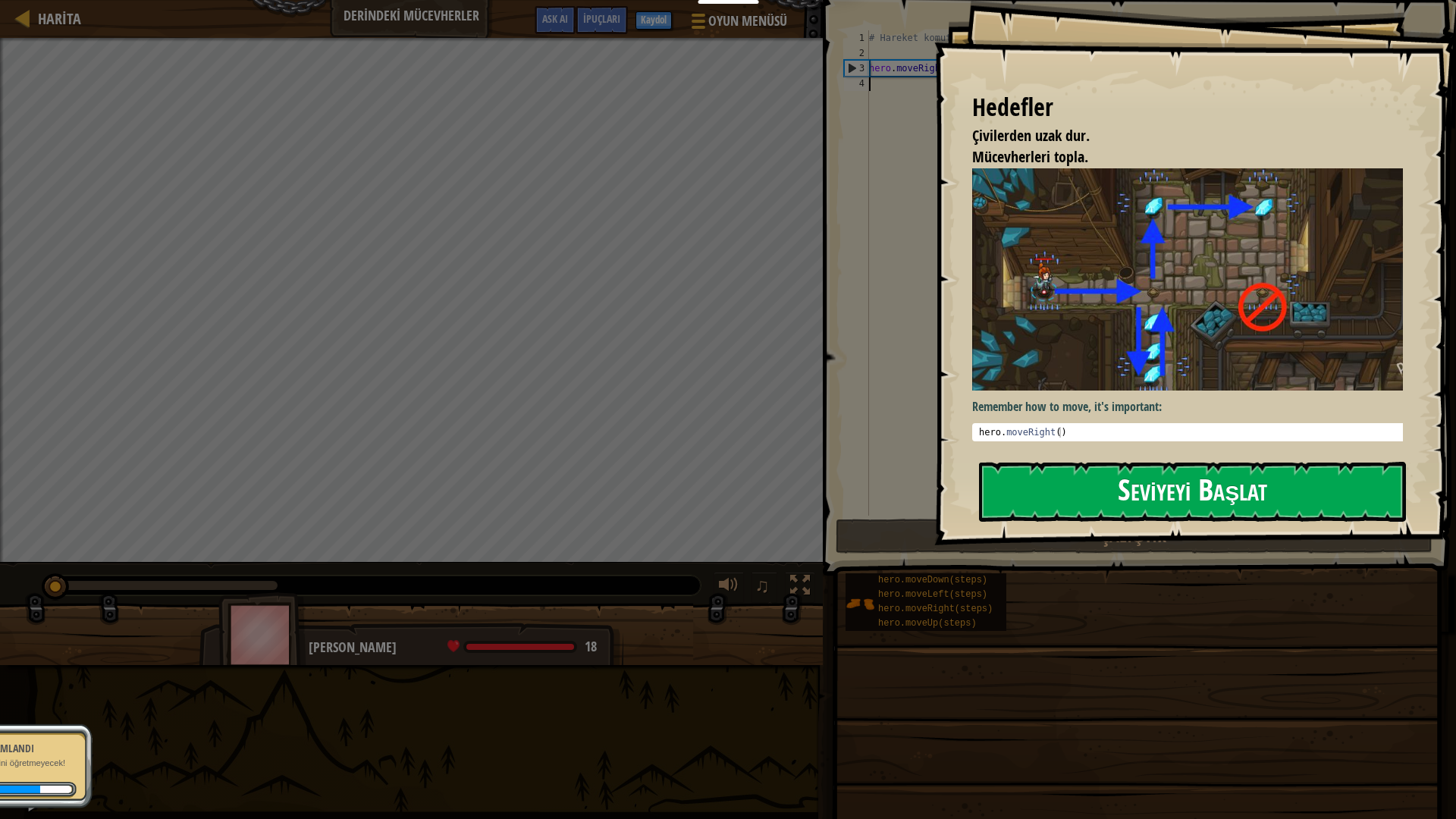
click at [1177, 479] on button "Seviyeyi Başlat" at bounding box center [1192, 491] width 426 height 60
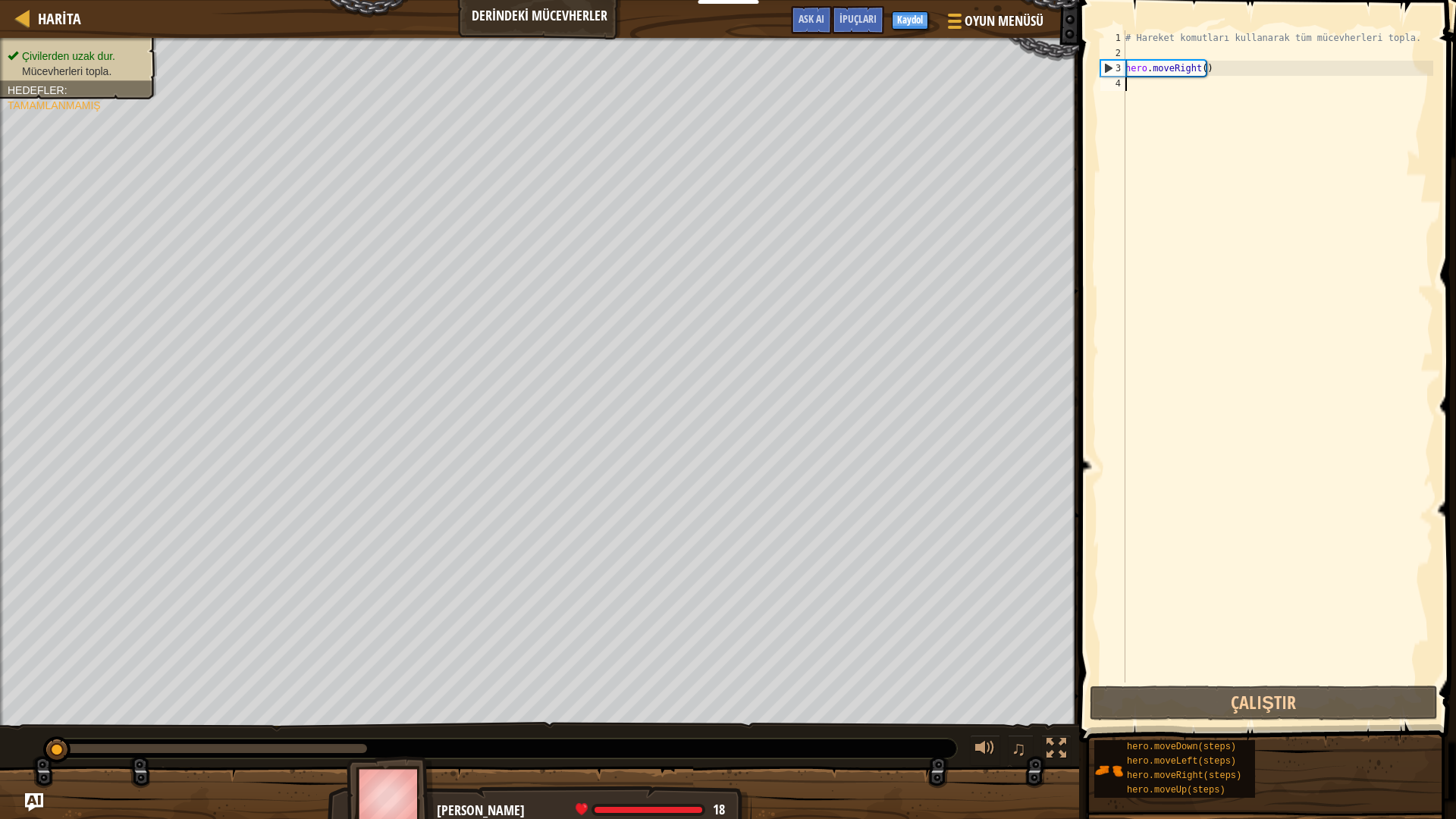
click at [1172, 91] on div "# Hareket komutları kullanarak tüm mücevherleri topla. hero . moveRight ( )" at bounding box center [1277, 371] width 311 height 682
type textarea "h"
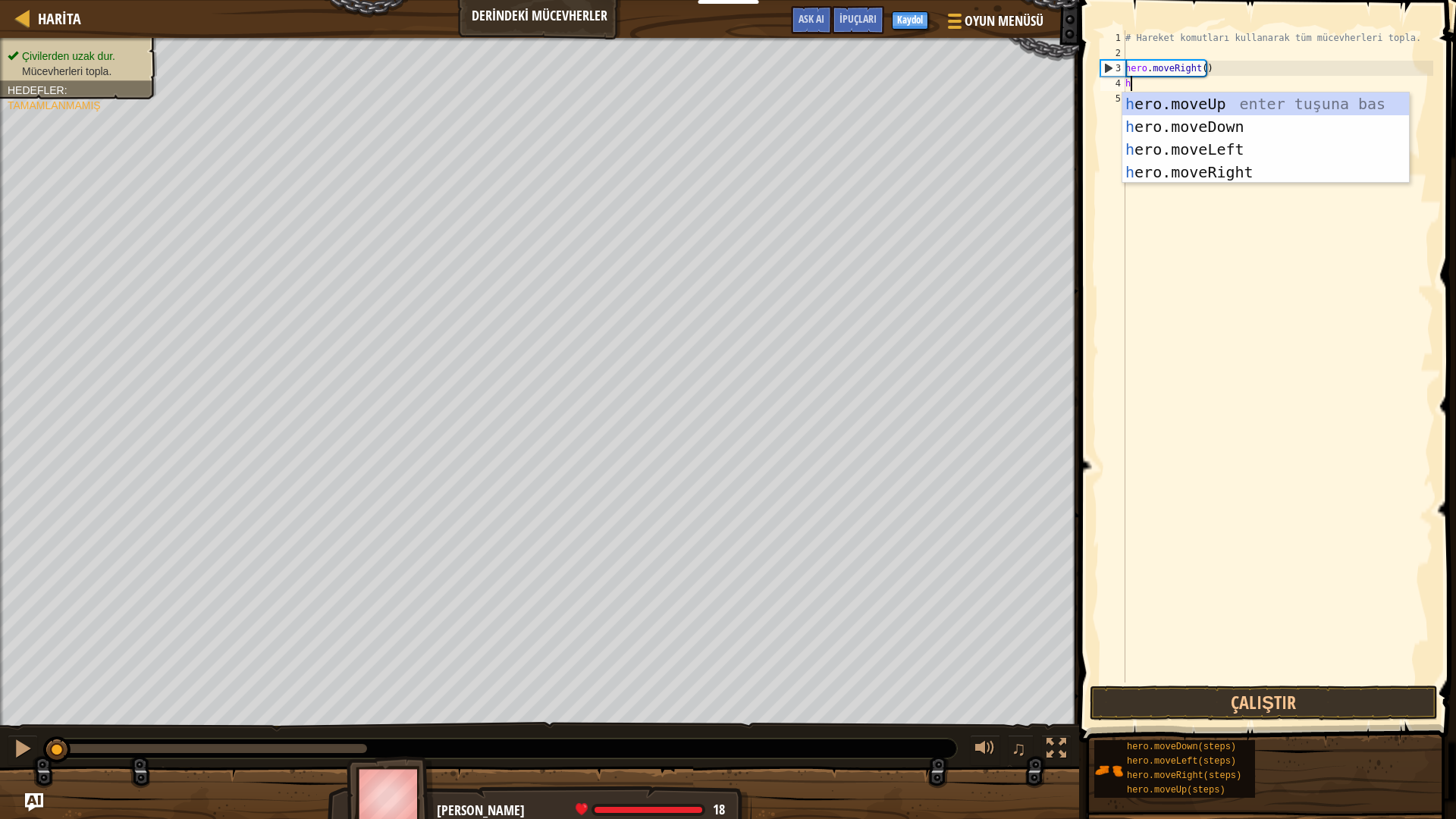
scroll to position [7, 0]
click at [1182, 96] on div "h ero.moveUp enter tuşuna bas h ero.moveDown enter tuşuna bas h ero.moveLeft en…" at bounding box center [1265, 161] width 287 height 137
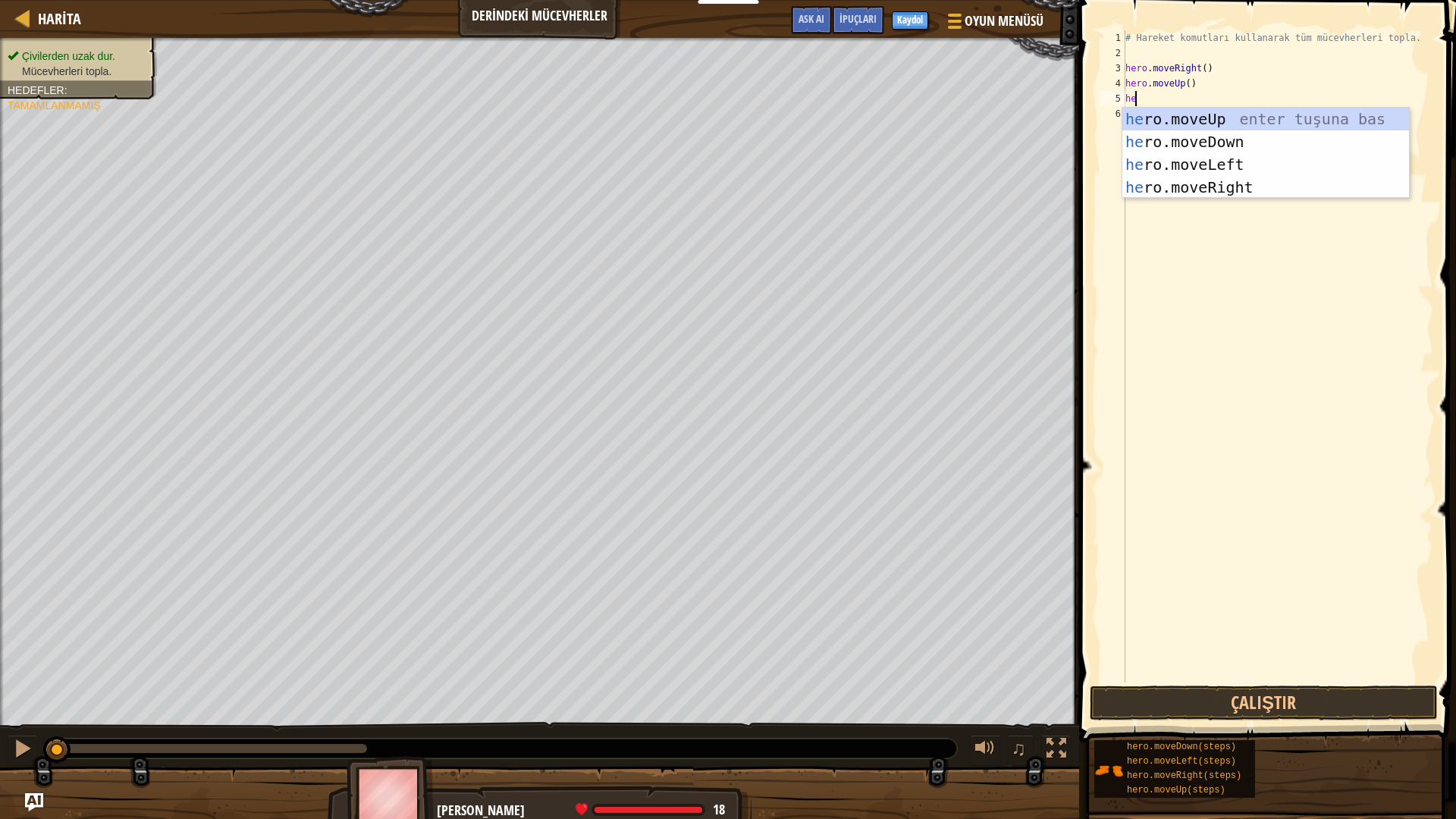
type textarea "hero"
click at [1230, 183] on div "hero .moveUp enter tuşuna bas hero .moveDown enter tuşuna bas hero .moveLeft en…" at bounding box center [1265, 176] width 287 height 137
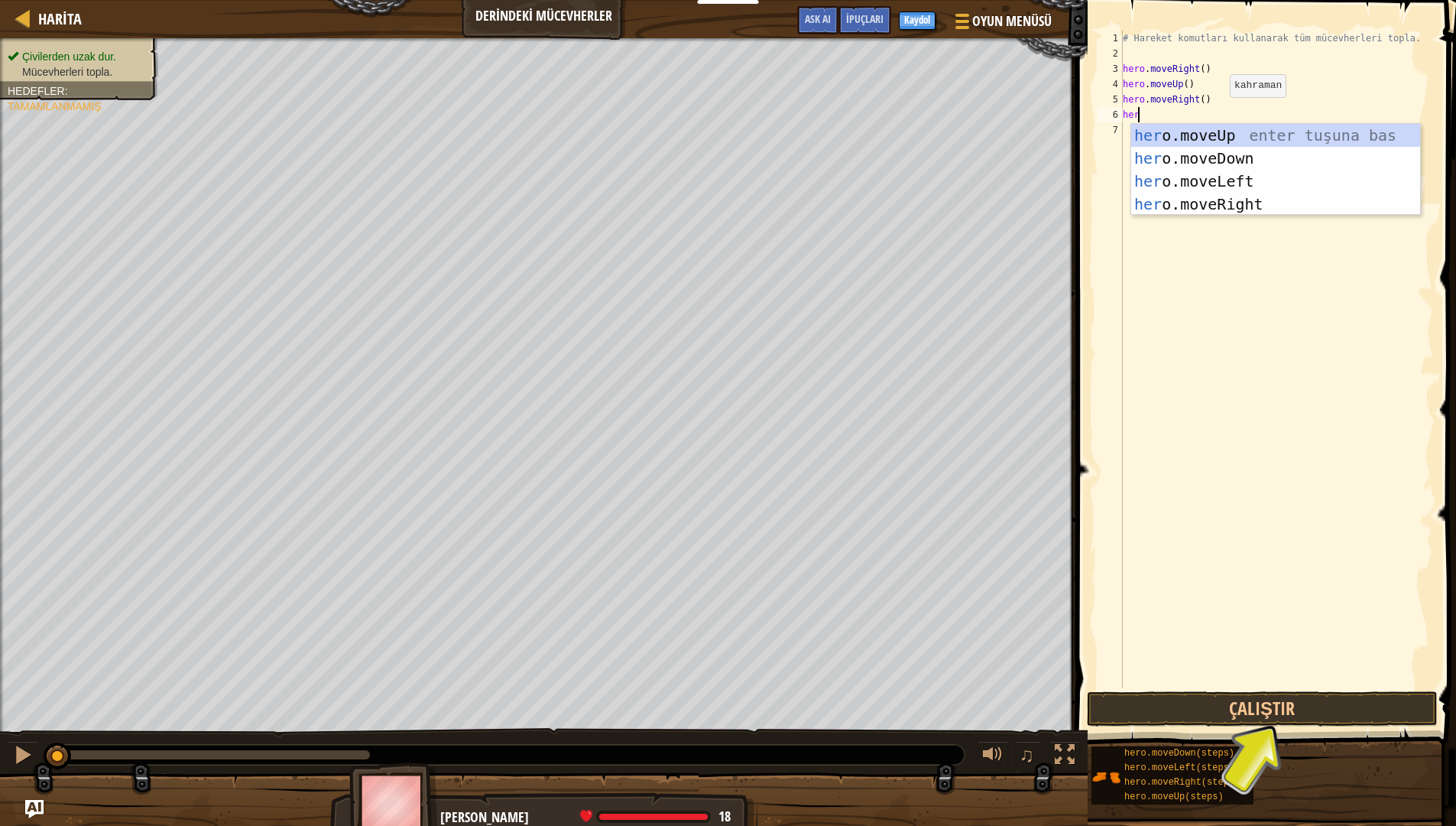
type textarea "h"
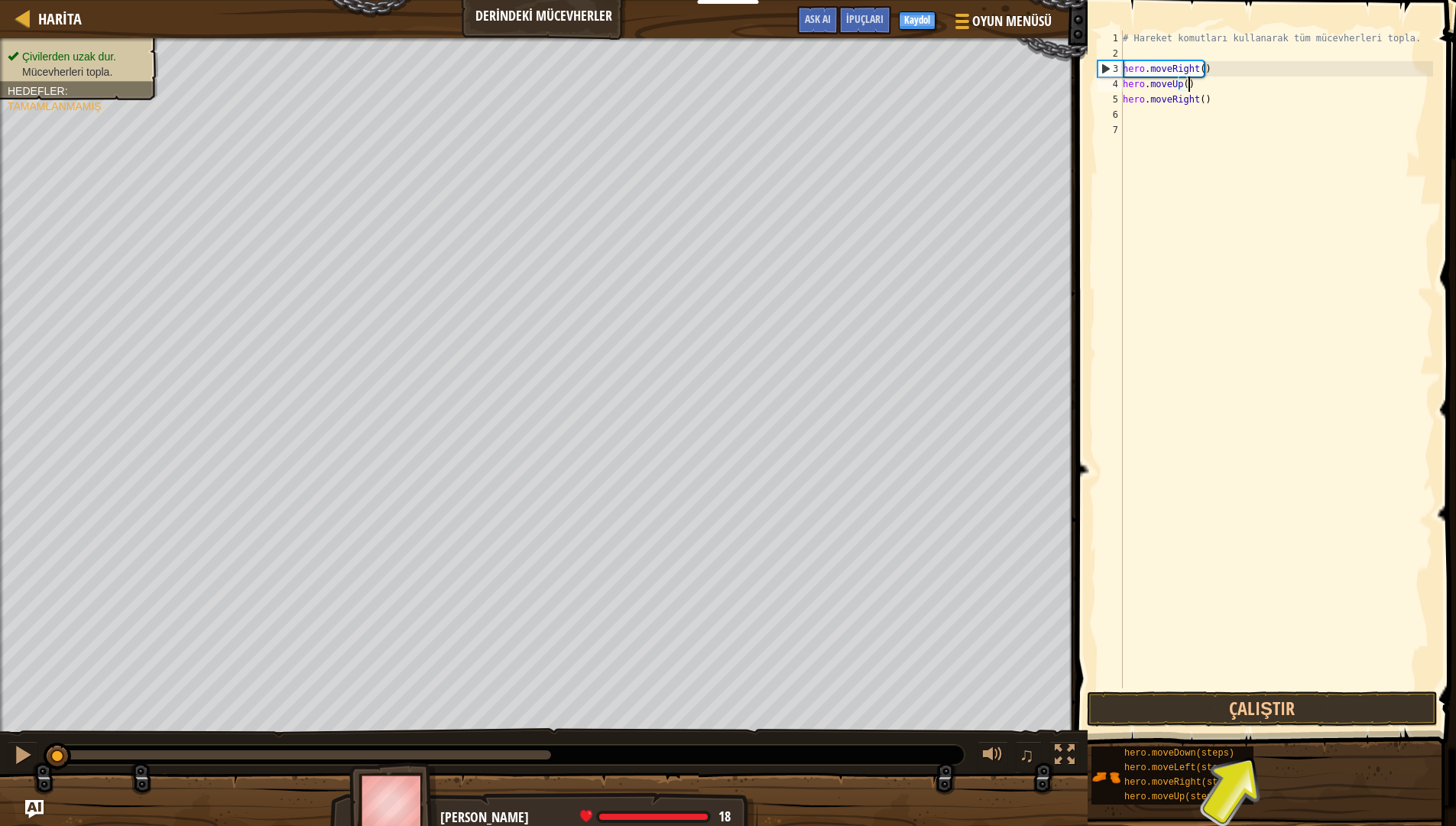
click at [1065, 91] on div "Harita Derindeki Mücevherler Oyun Menüsü Bitti Kaydol İpuçları Ask AI 1 ההההההה…" at bounding box center [728, 413] width 1456 height 826
type textarea "hero.moveUp()hero.moveRight()"
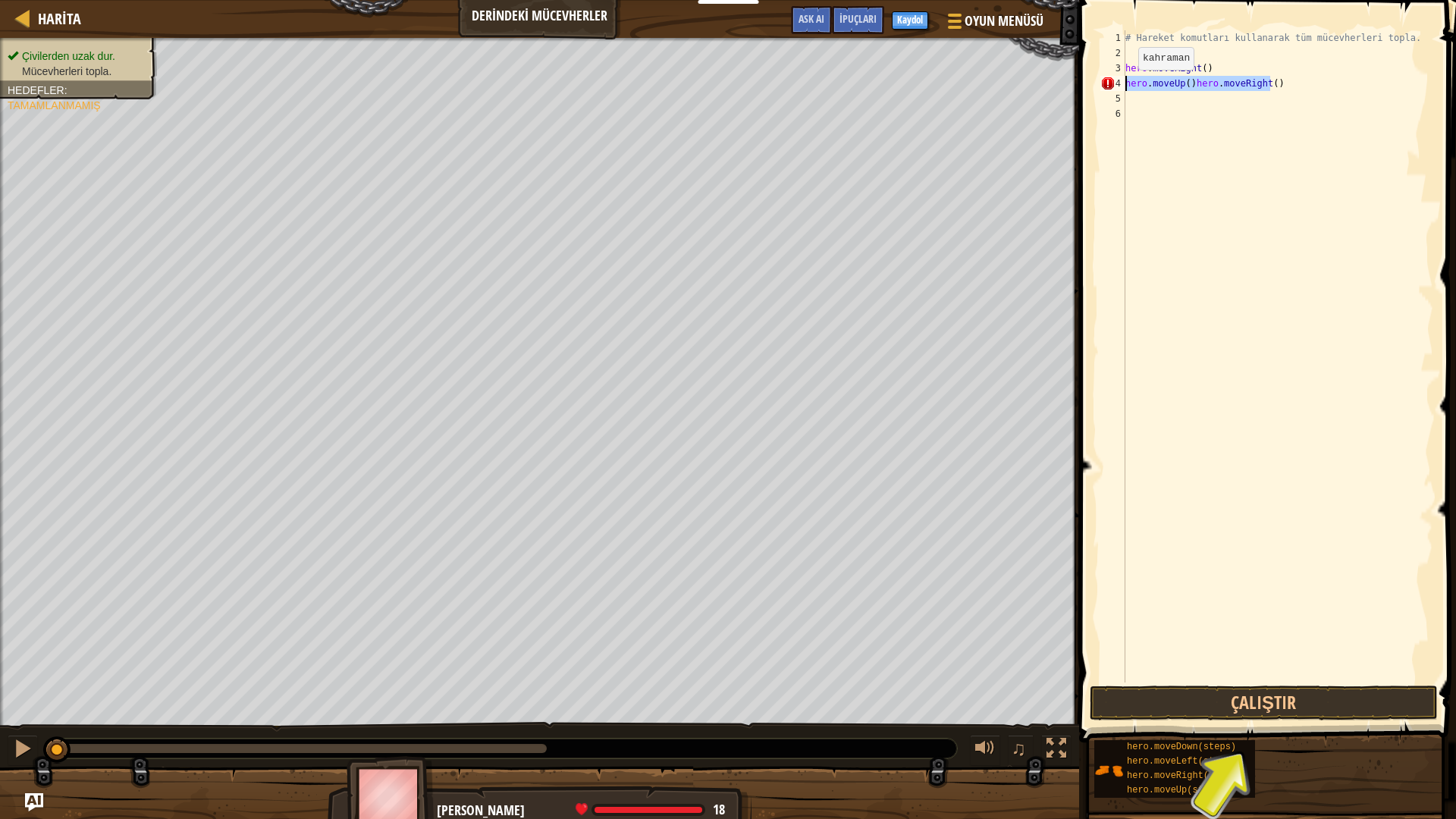
drag, startPoint x: 1290, startPoint y: 86, endPoint x: 1112, endPoint y: 85, distance: 178.0
click at [1112, 85] on div "hero.moveUp()hero.moveRight() 1 2 3 4 5 6 # Hareket komutları kullanarak tüm mü…" at bounding box center [1265, 356] width 336 height 652
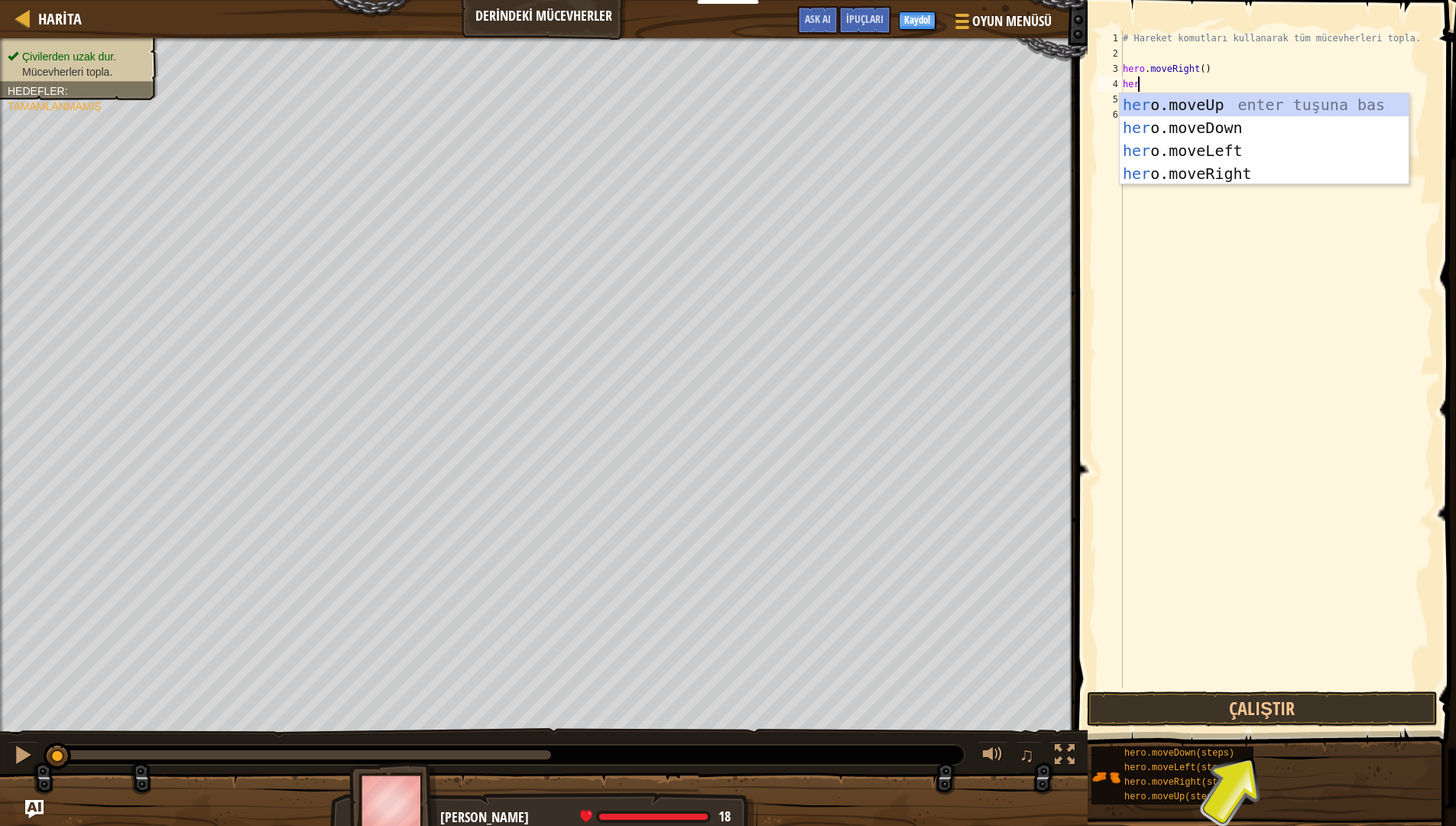
type textarea "hero"
click at [1272, 133] on div "hero .moveUp enter tuşuna bas hero .moveDown enter tuşuna bas hero .moveLeft en…" at bounding box center [1263, 162] width 289 height 138
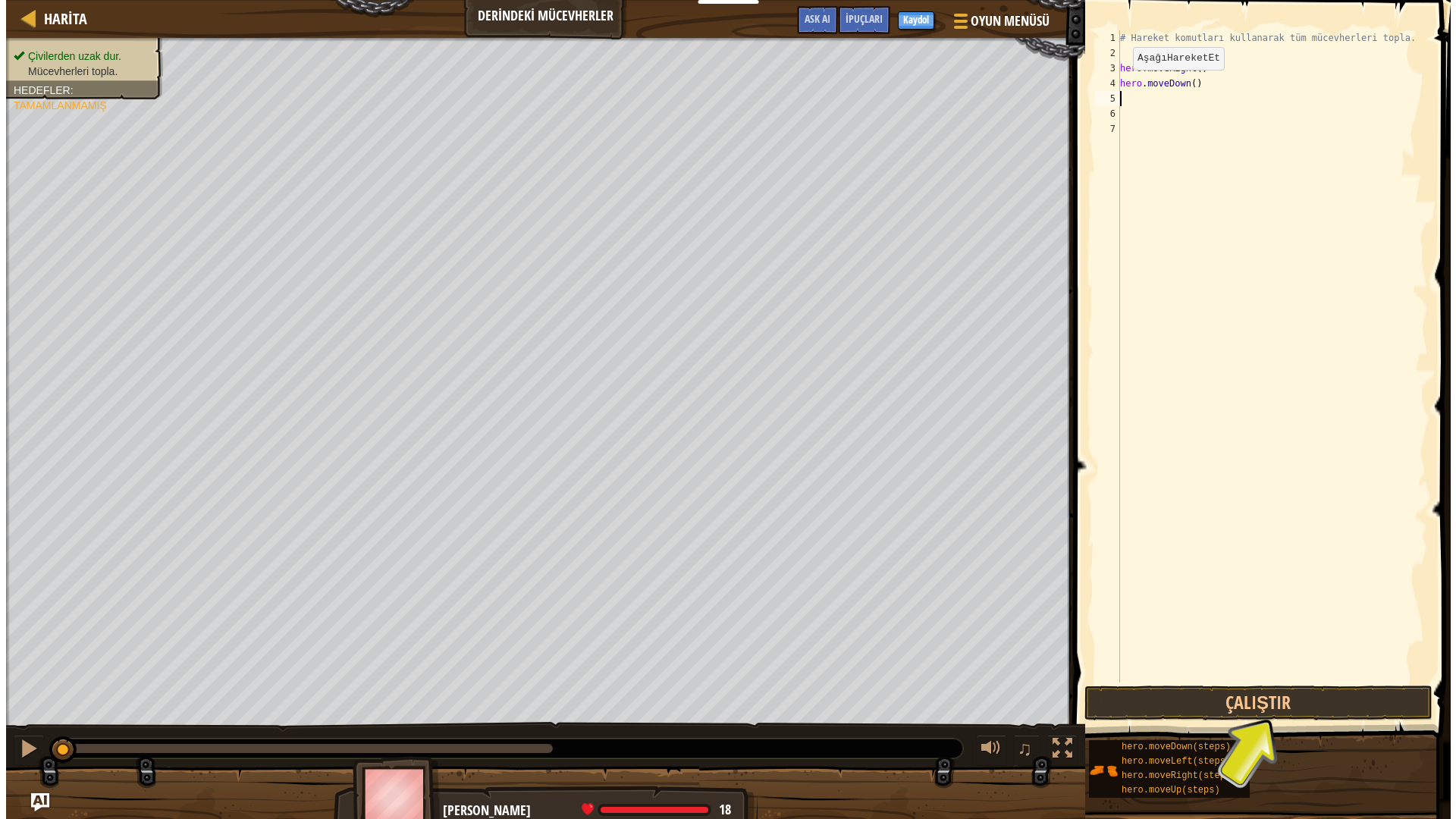
scroll to position [7, 0]
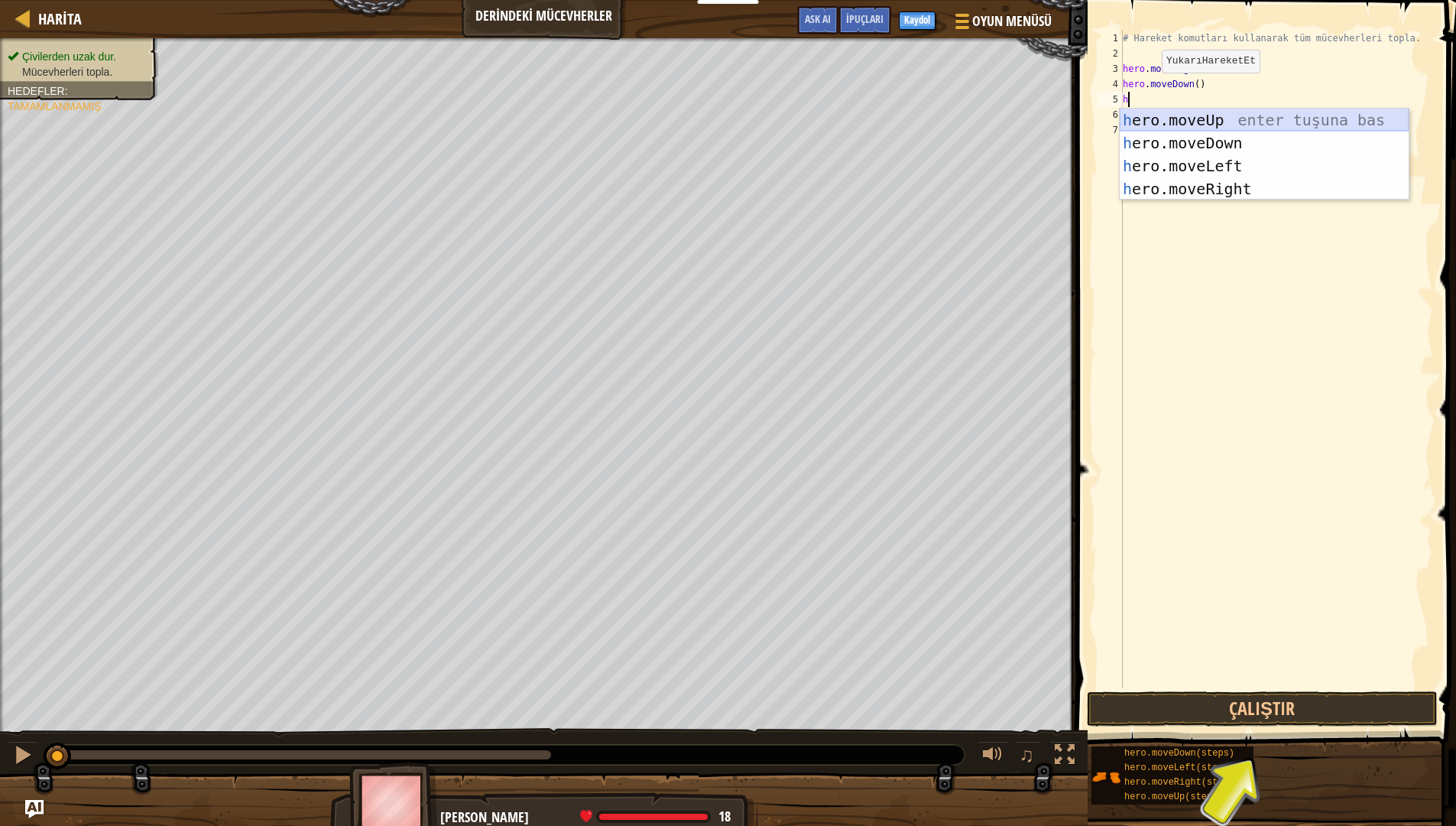
type textarea "her"
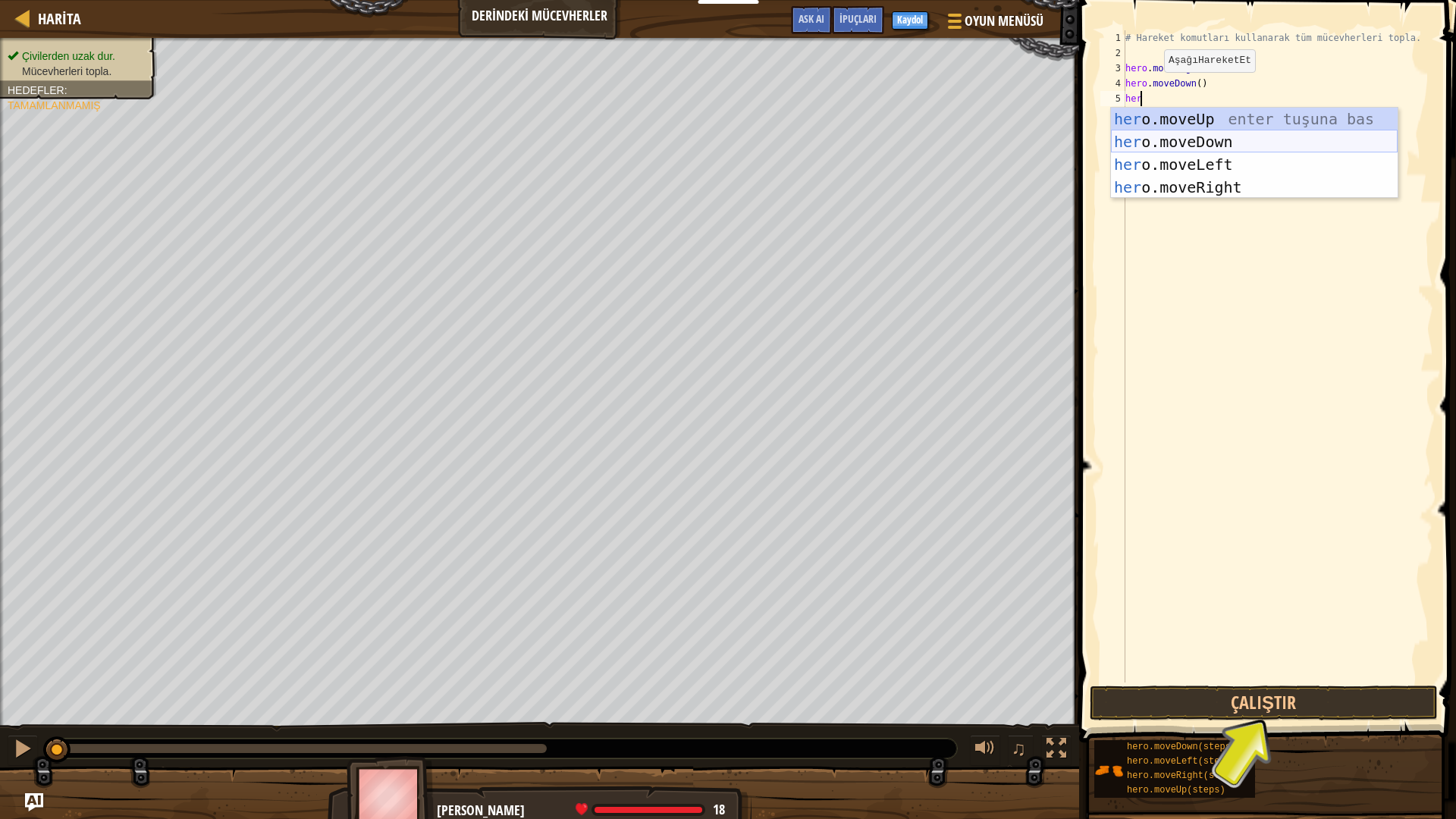
click at [1212, 142] on div "her o.moveUp enter tuşuna bas her o.moveDown enter tuşuna bas her o.moveLeft en…" at bounding box center [1253, 176] width 287 height 137
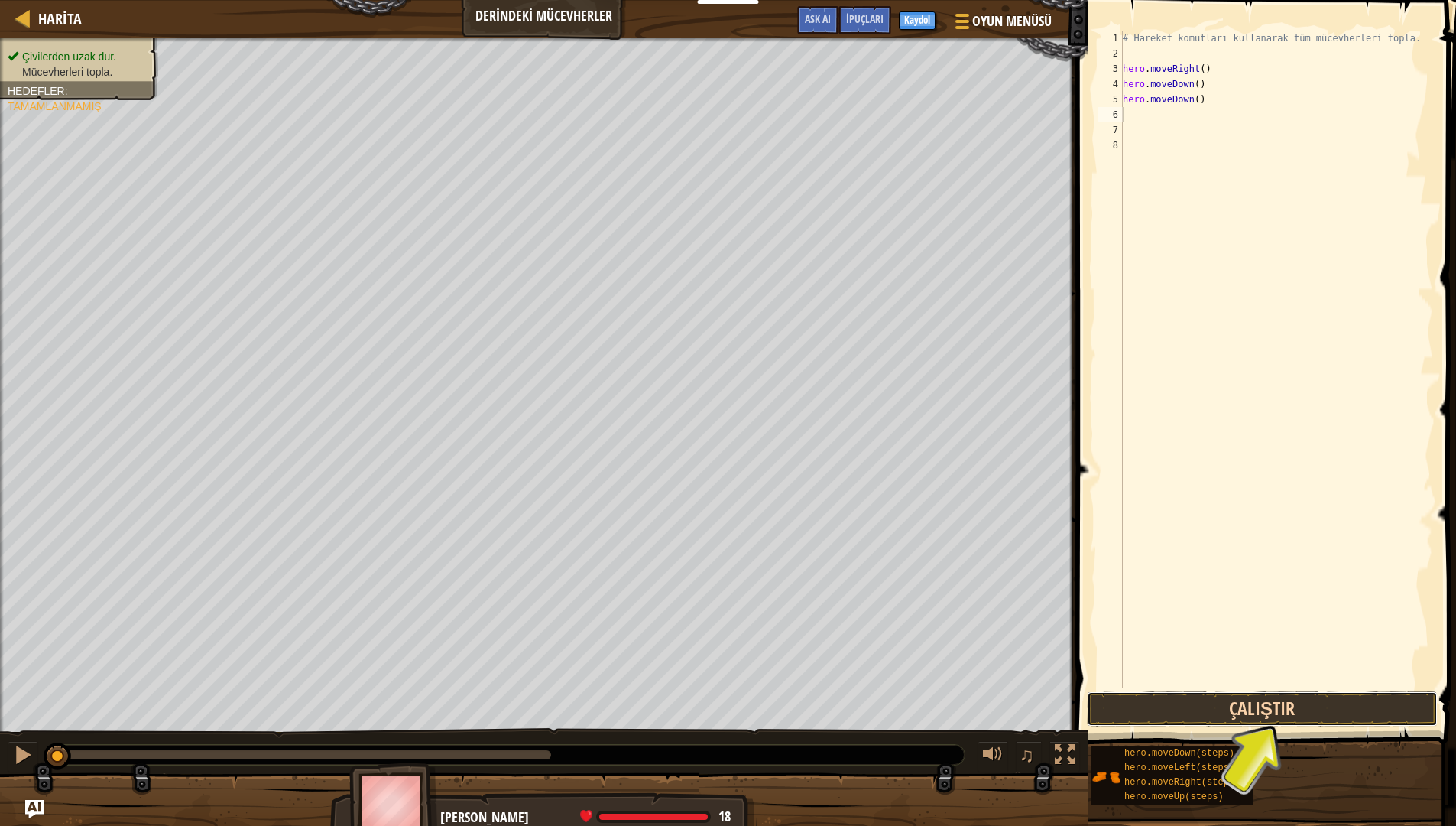
click at [1277, 722] on button "Çalıştır" at bounding box center [1263, 709] width 351 height 35
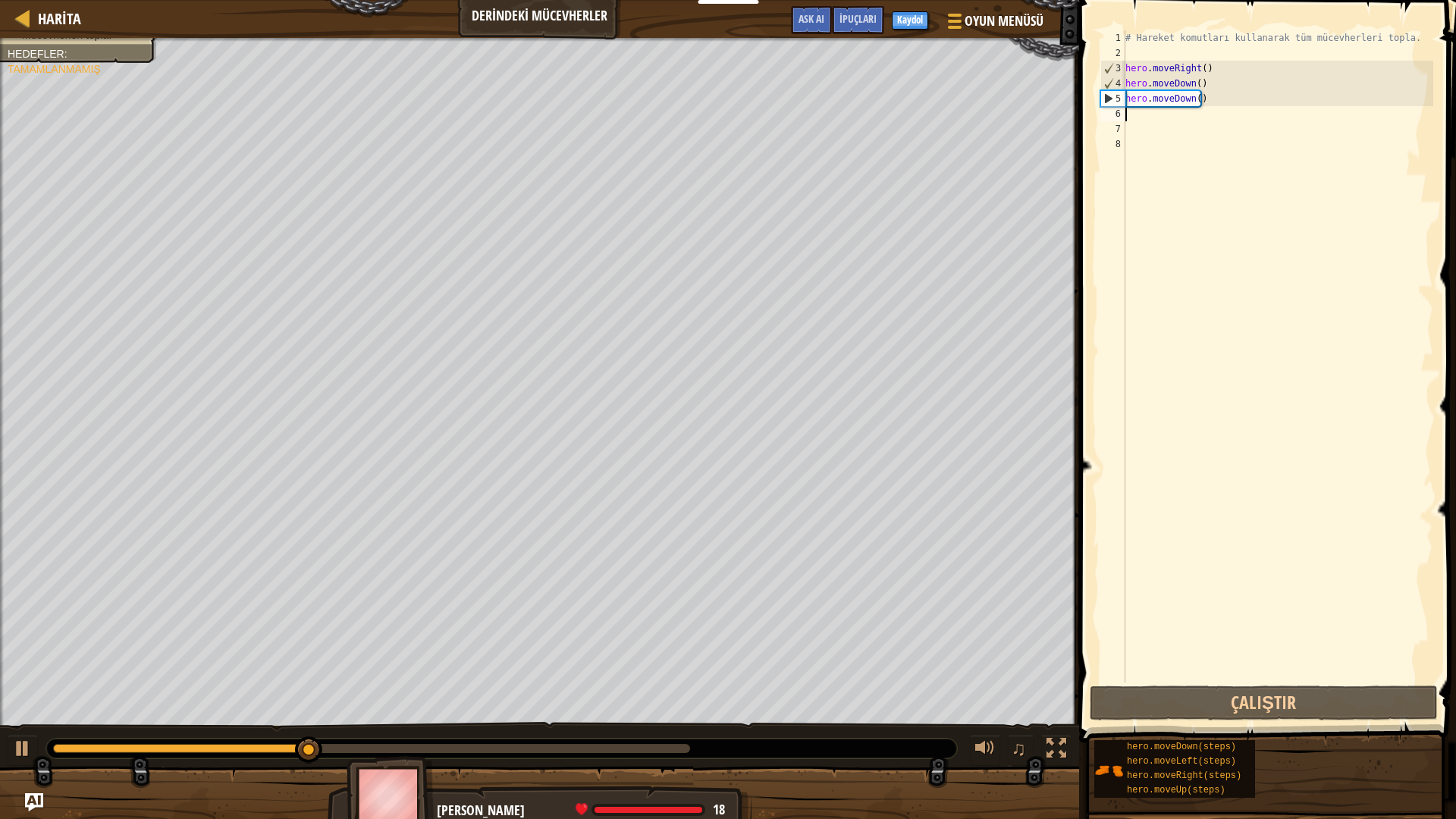
click at [1229, 124] on div "# Hareket komutları kullanarak tüm mücevherleri topla. hero . moveRight ( ) her…" at bounding box center [1277, 371] width 311 height 682
type textarea "h"
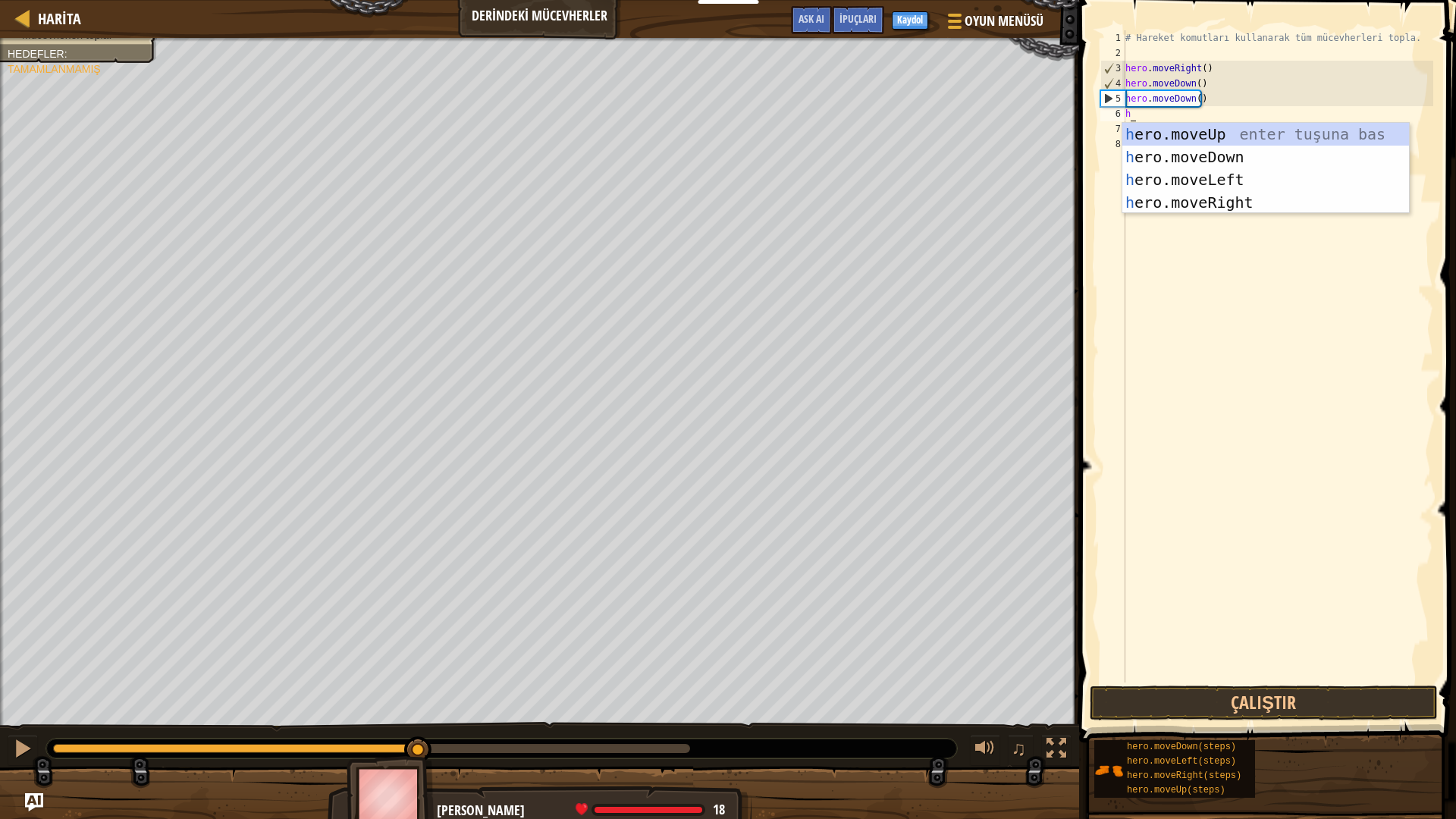
type textarea "hero"
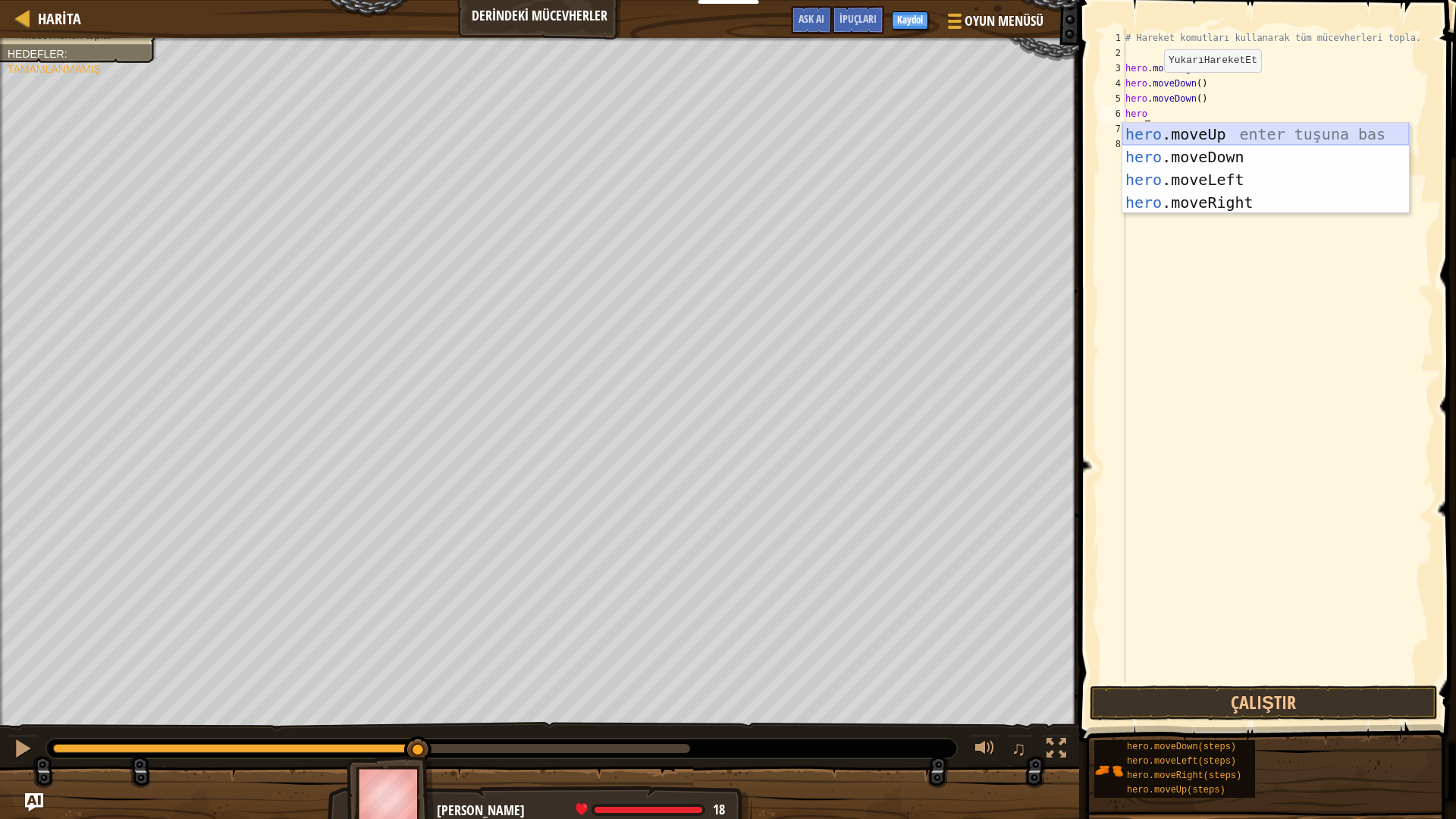
click at [1242, 137] on div "hero .moveUp enter tuşuna bas hero .moveDown enter tuşuna bas hero .moveLeft en…" at bounding box center [1265, 191] width 287 height 137
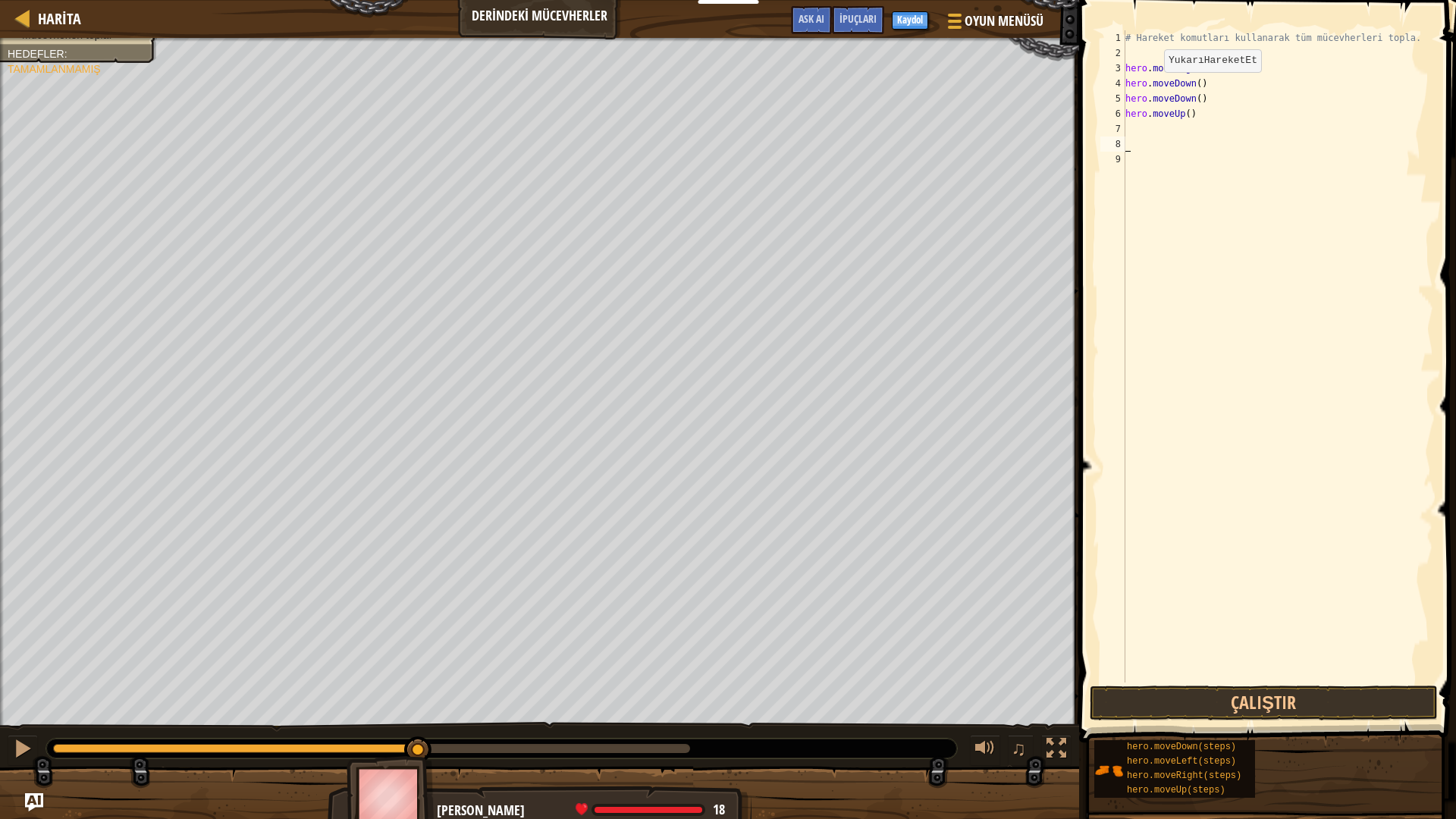
click at [1242, 137] on div "# Hareket komutları kullanarak tüm mücevherleri topla. hero . moveRight ( ) her…" at bounding box center [1277, 371] width 311 height 682
click at [1196, 705] on button "Çalıştır" at bounding box center [1263, 703] width 348 height 35
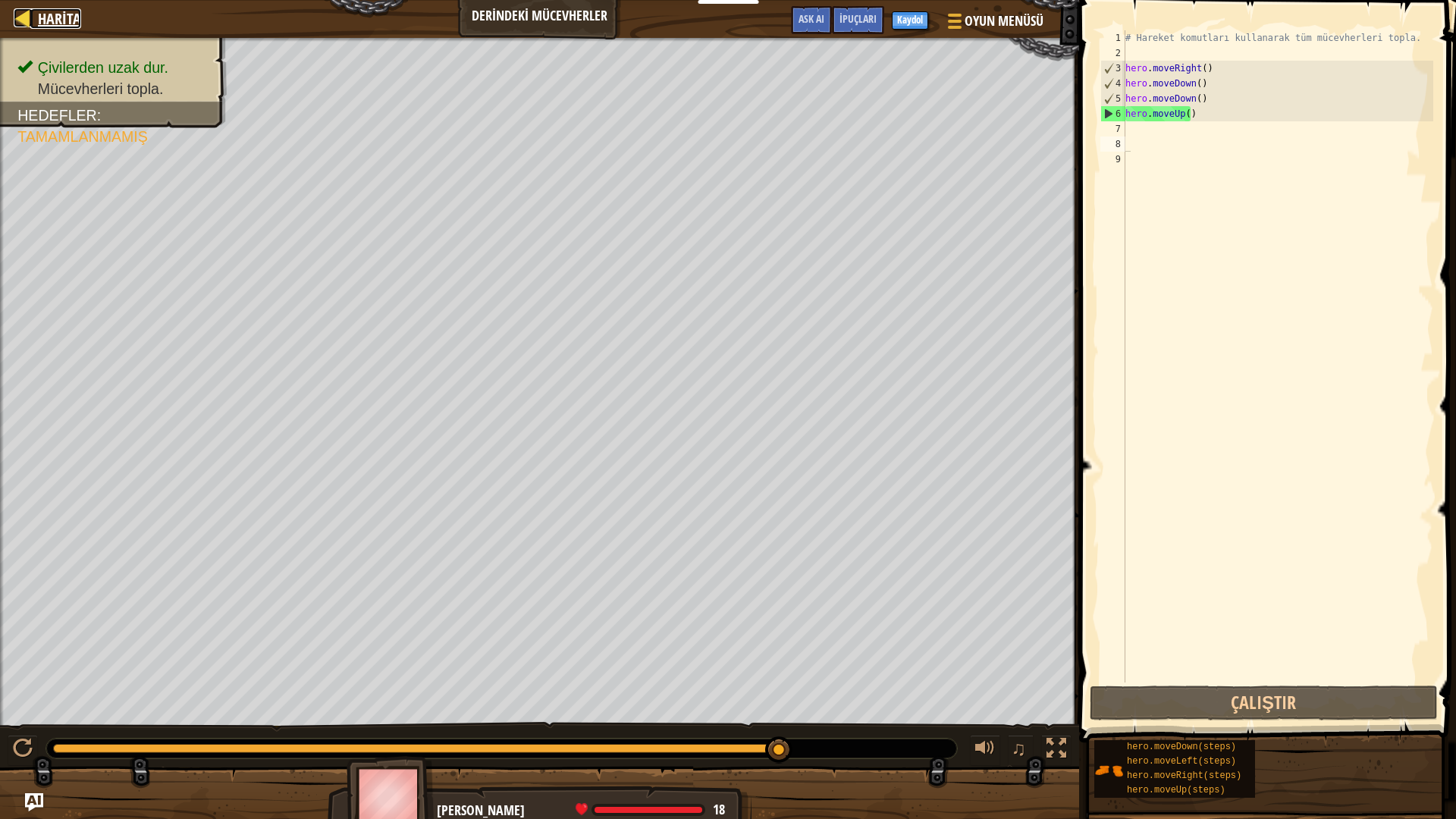
click at [57, 27] on span "Harita" at bounding box center [60, 18] width 44 height 20
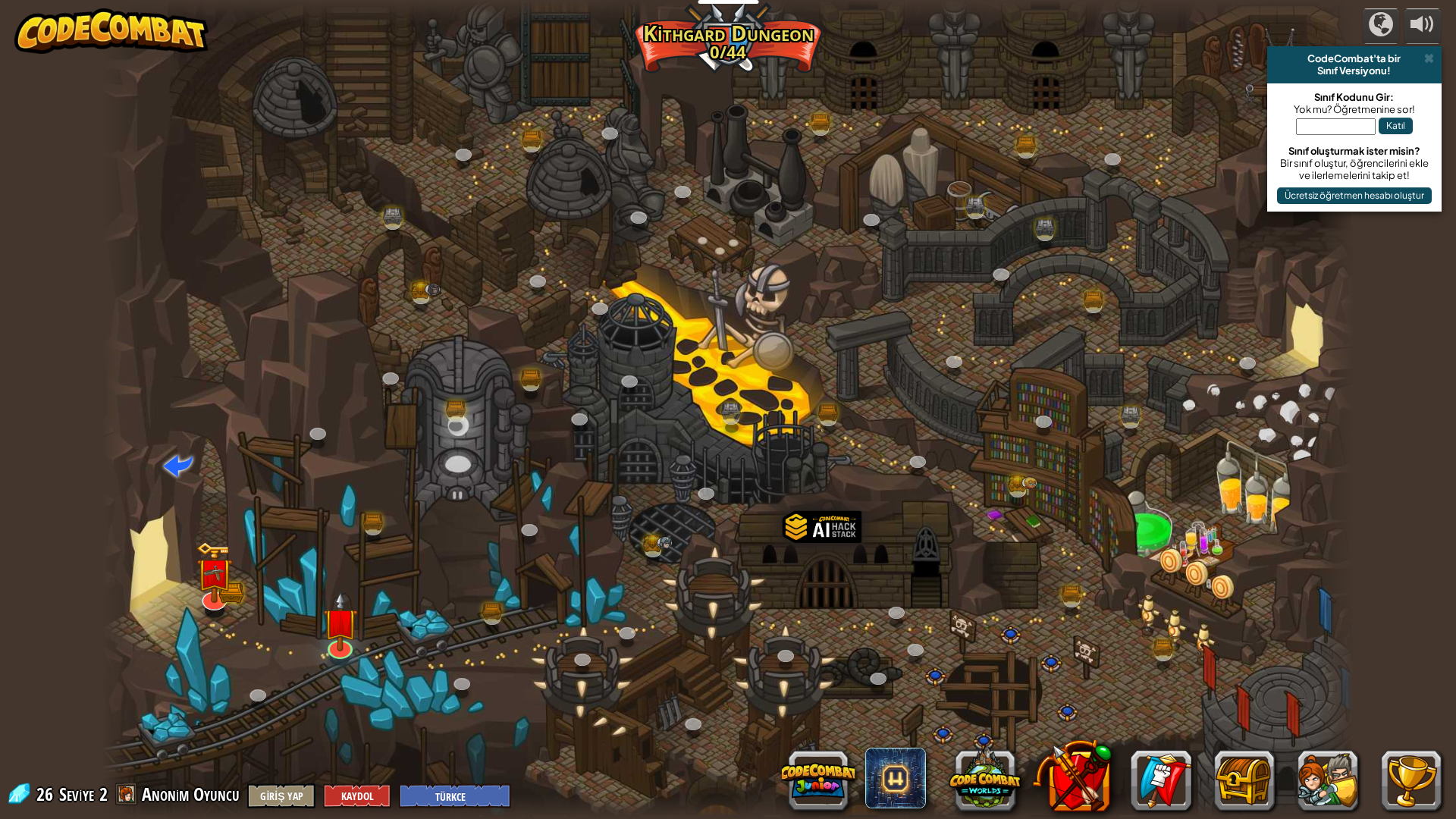
select select "tr"
click at [473, 721] on select "English ([GEOGRAPHIC_DATA]) English ([GEOGRAPHIC_DATA]) 简体中文 繁體中文 русский españ…" at bounding box center [455, 796] width 112 height 25
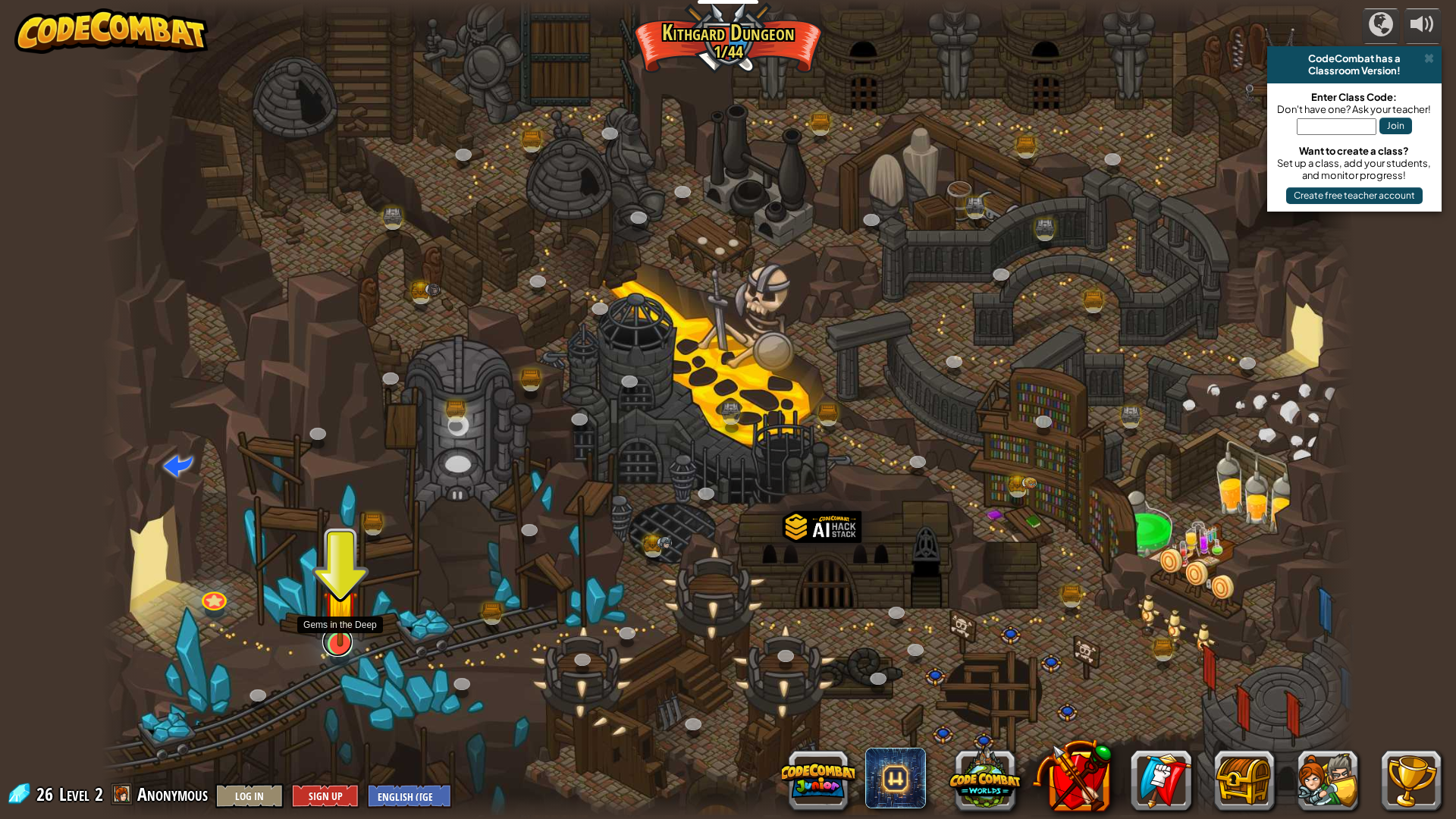
click at [341, 648] on link at bounding box center [338, 641] width 30 height 30
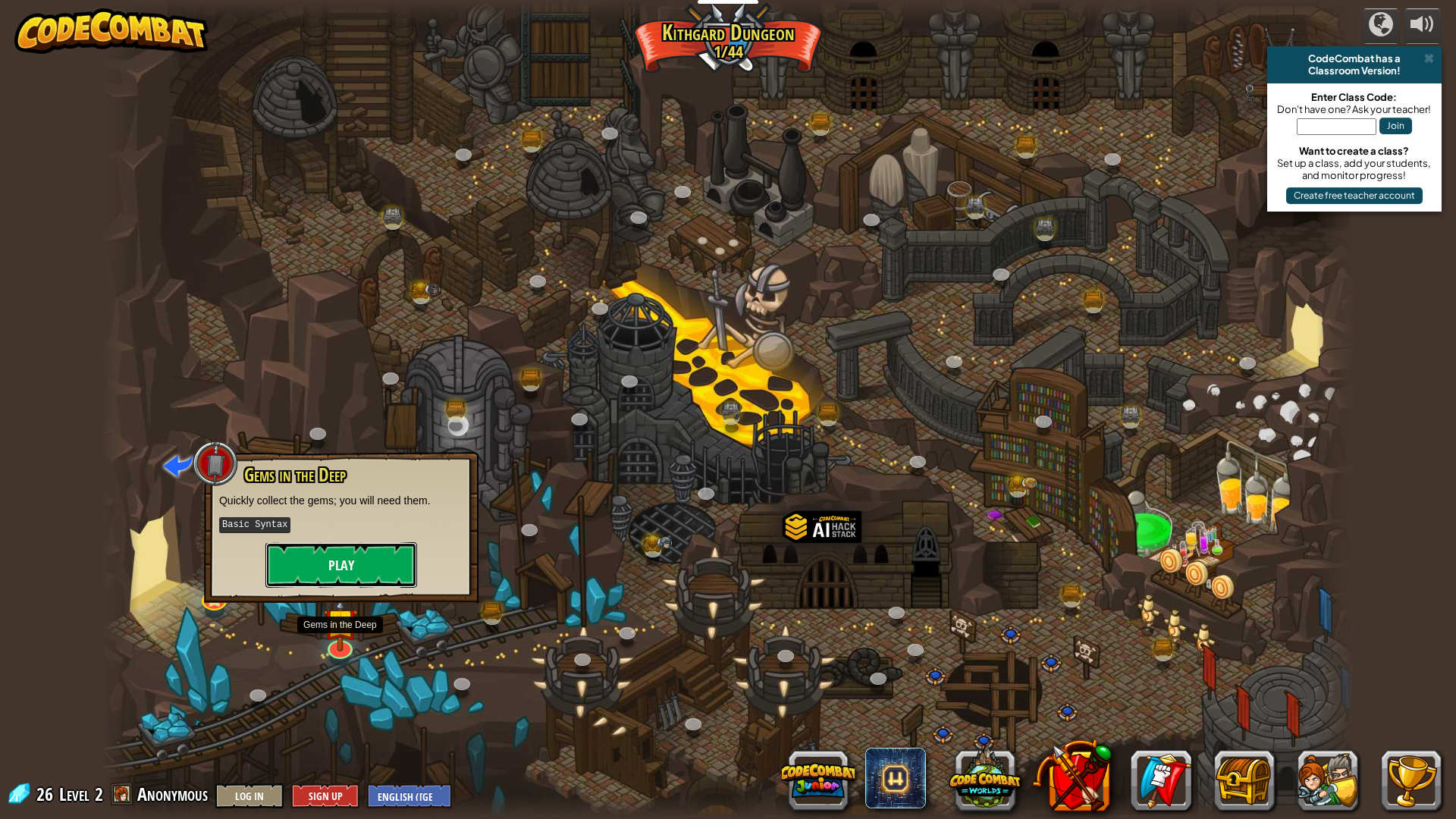
click at [376, 565] on button "Play" at bounding box center [341, 564] width 152 height 45
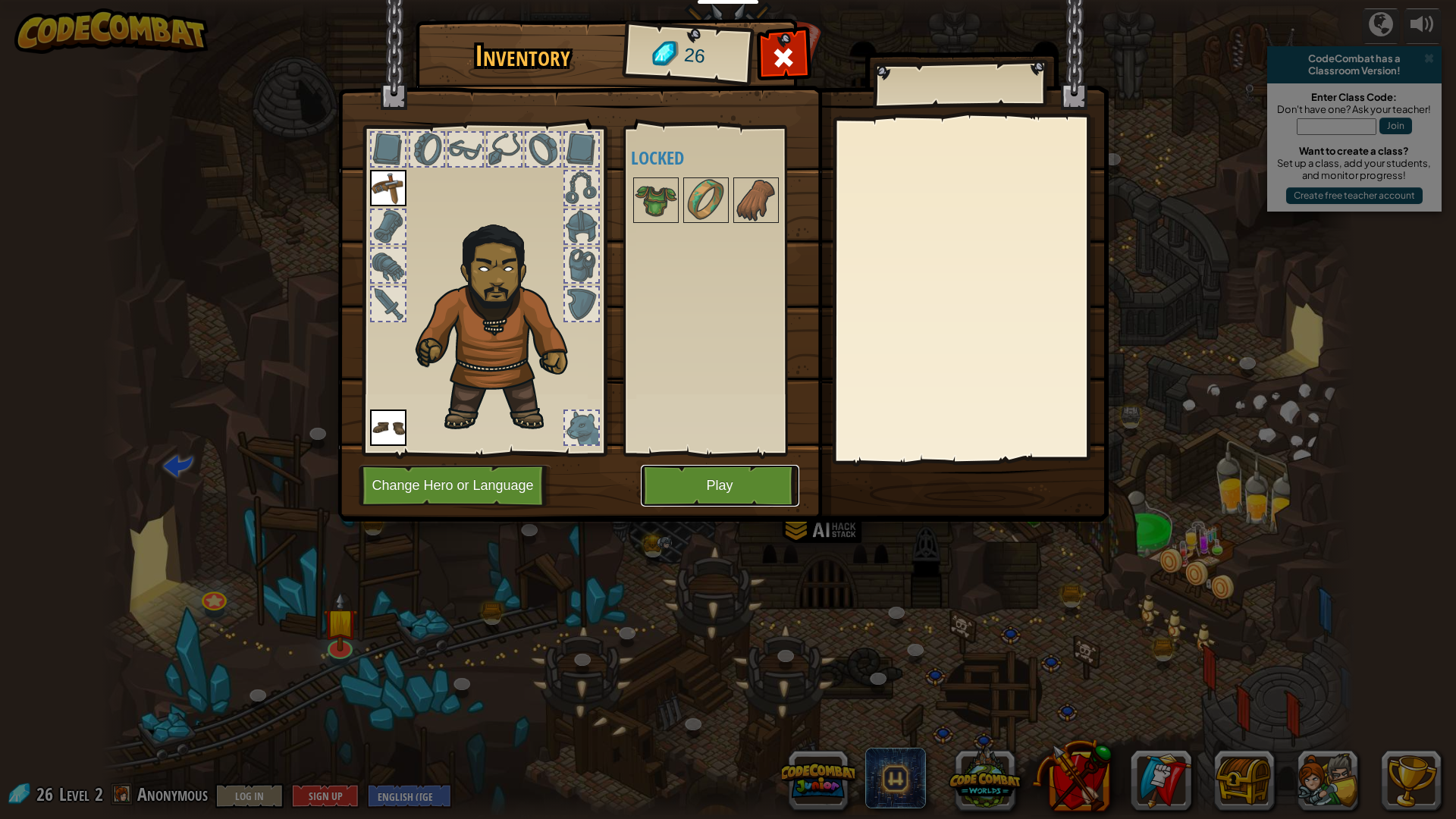
click at [711, 488] on button "Play" at bounding box center [720, 485] width 158 height 42
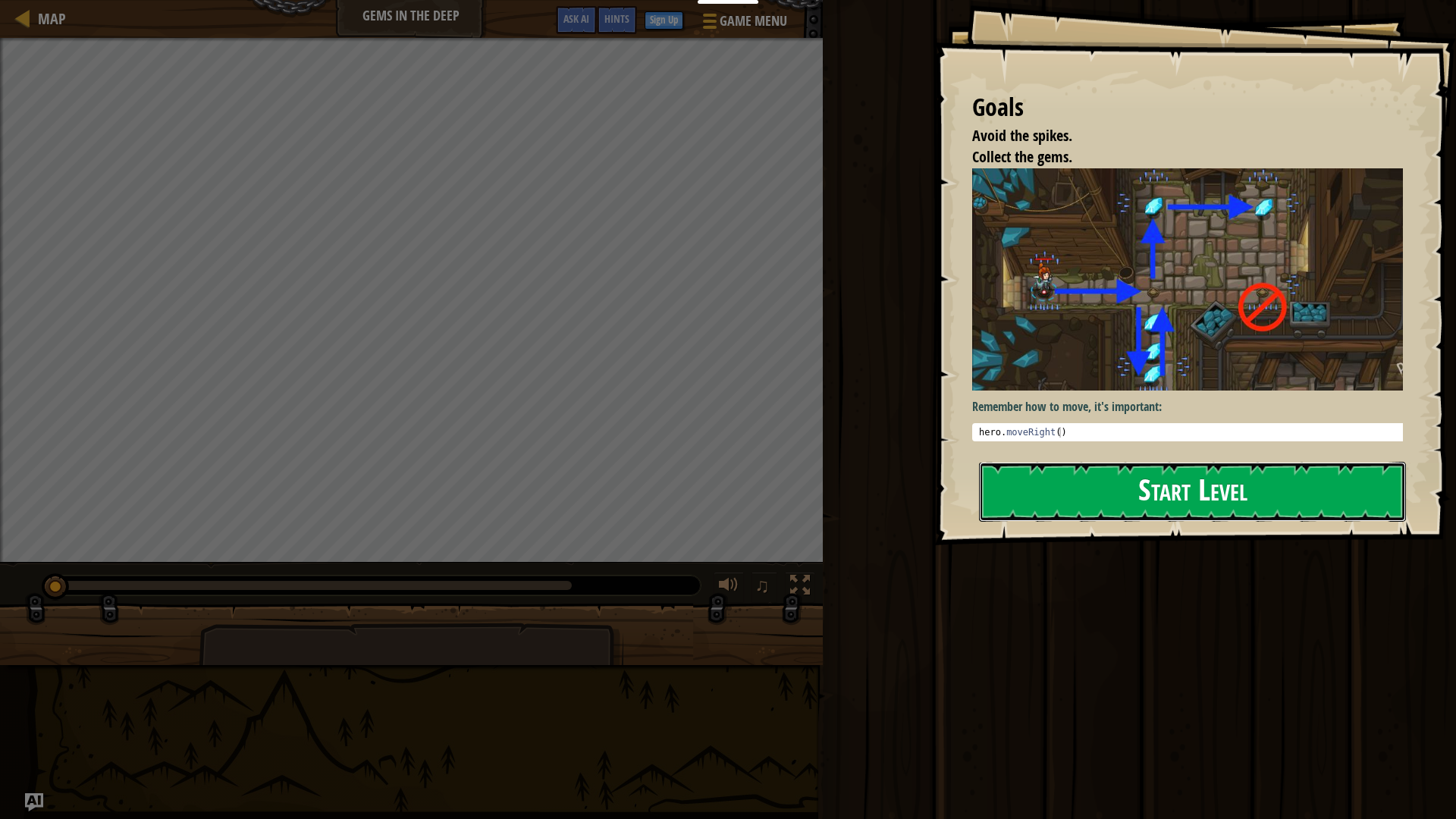
click at [1150, 473] on button "Start Level" at bounding box center [1192, 491] width 426 height 60
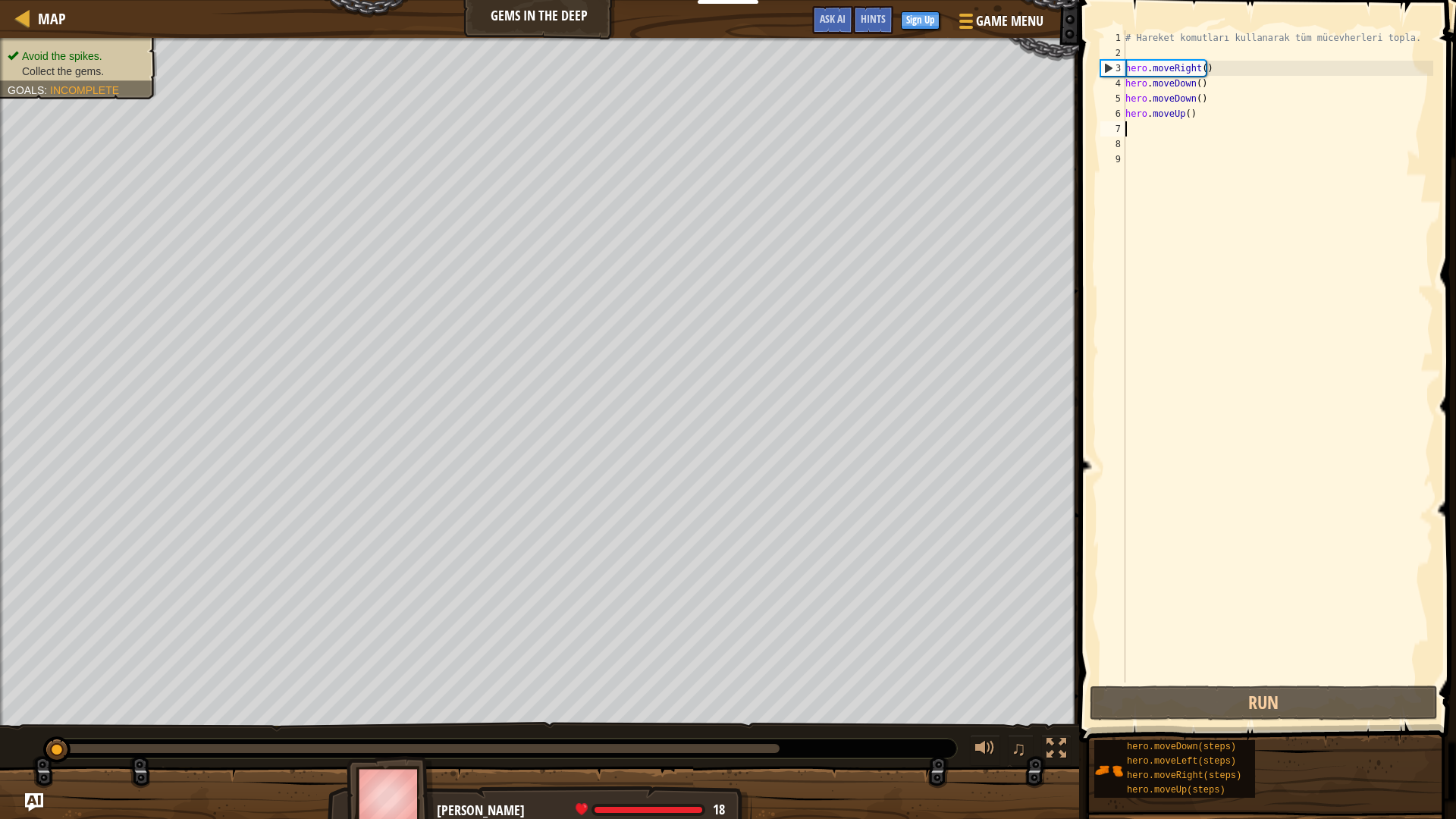
click at [1221, 132] on div "# Hareket komutları kullanarak tüm mücevherleri topla. hero . moveRight ( ) her…" at bounding box center [1277, 371] width 311 height 682
type textarea "h"
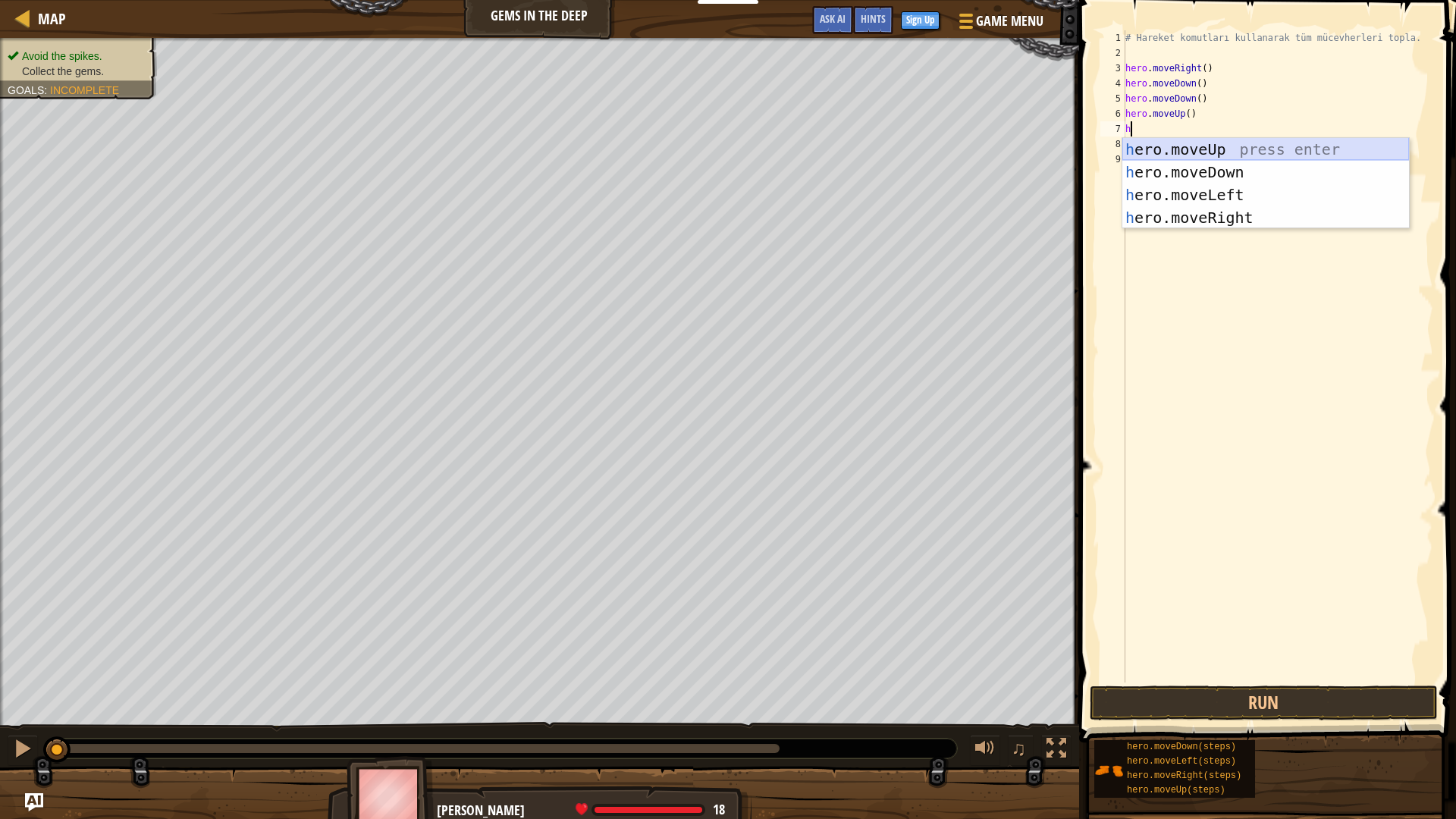
click at [1208, 154] on div "h ero.moveUp press enter h ero.moveDown press enter h ero.moveLeft press enter …" at bounding box center [1265, 206] width 287 height 137
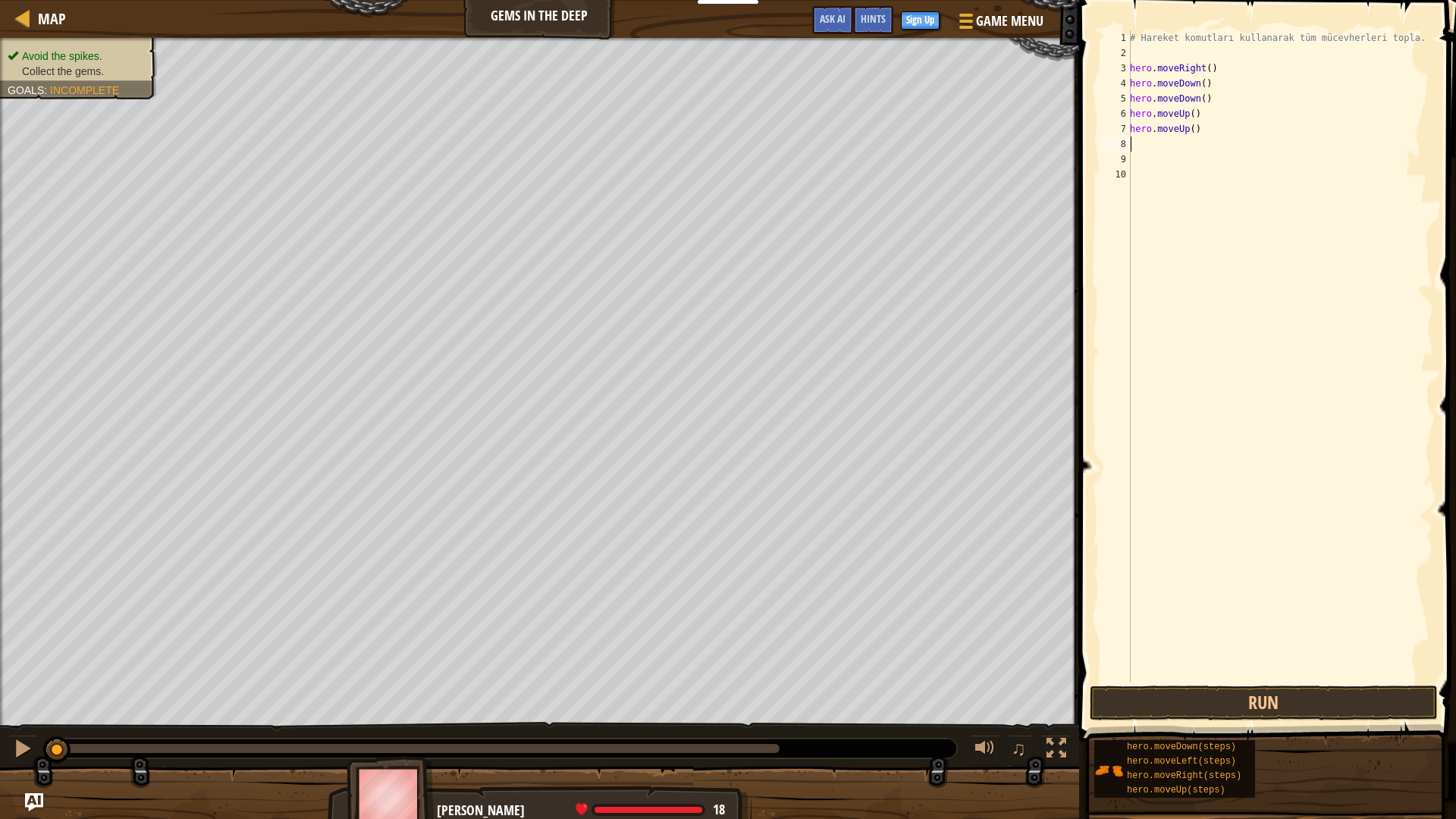
type textarea "h"
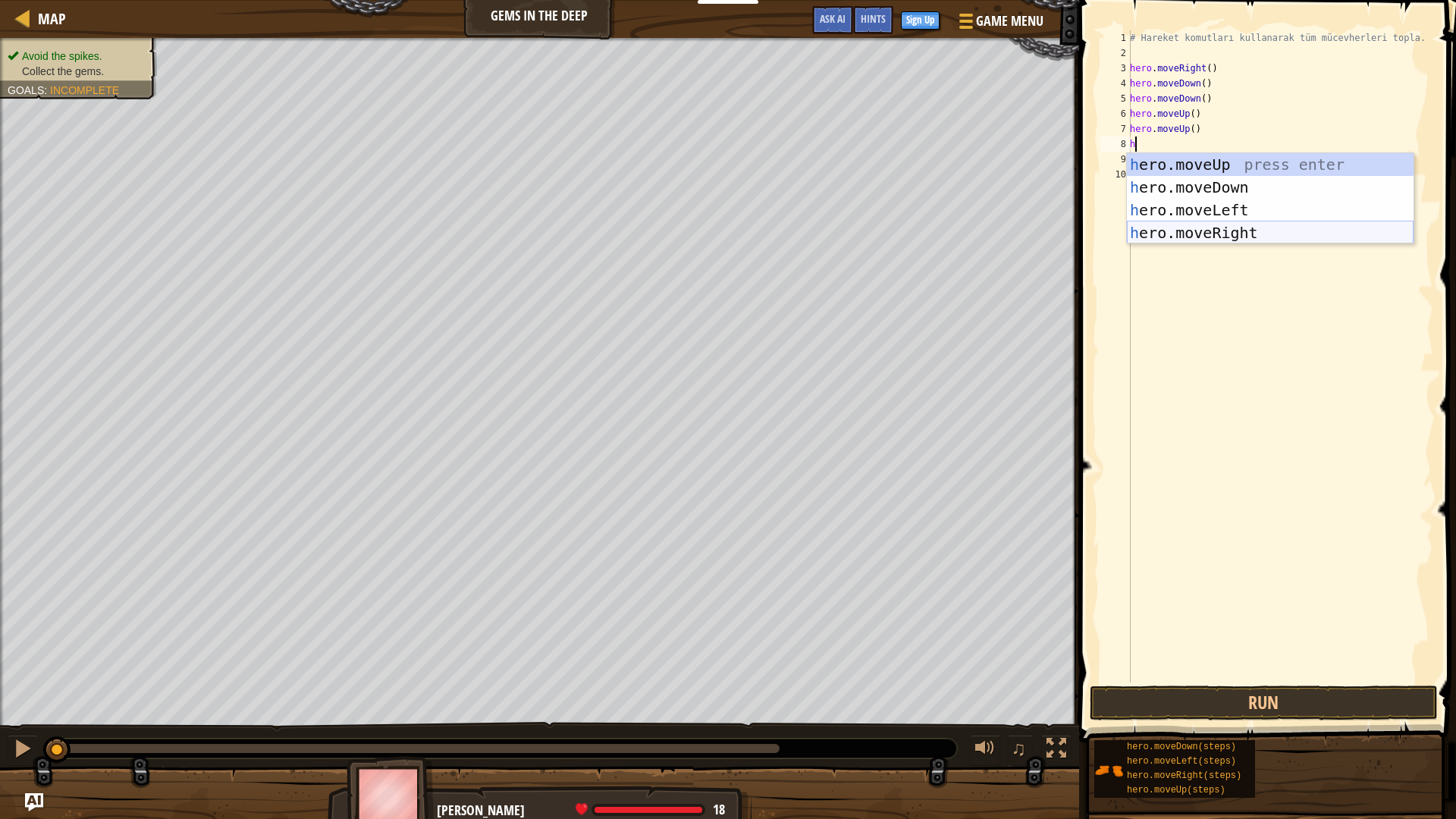
click at [1182, 221] on div "h ero.moveUp press enter h ero.moveDown press enter h ero.moveLeft press enter …" at bounding box center [1269, 221] width 287 height 137
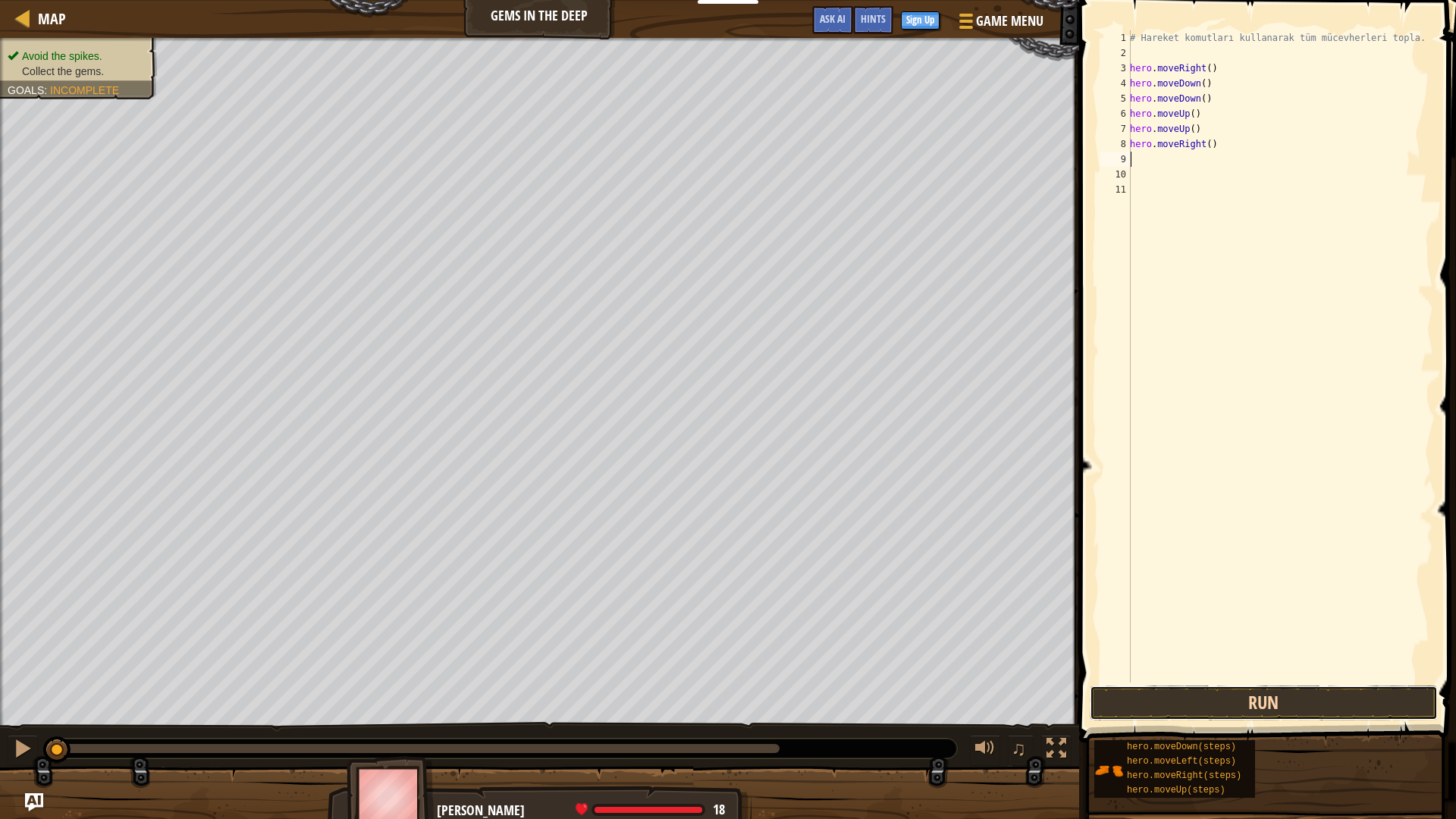
click at [1213, 696] on button "Run" at bounding box center [1263, 703] width 348 height 35
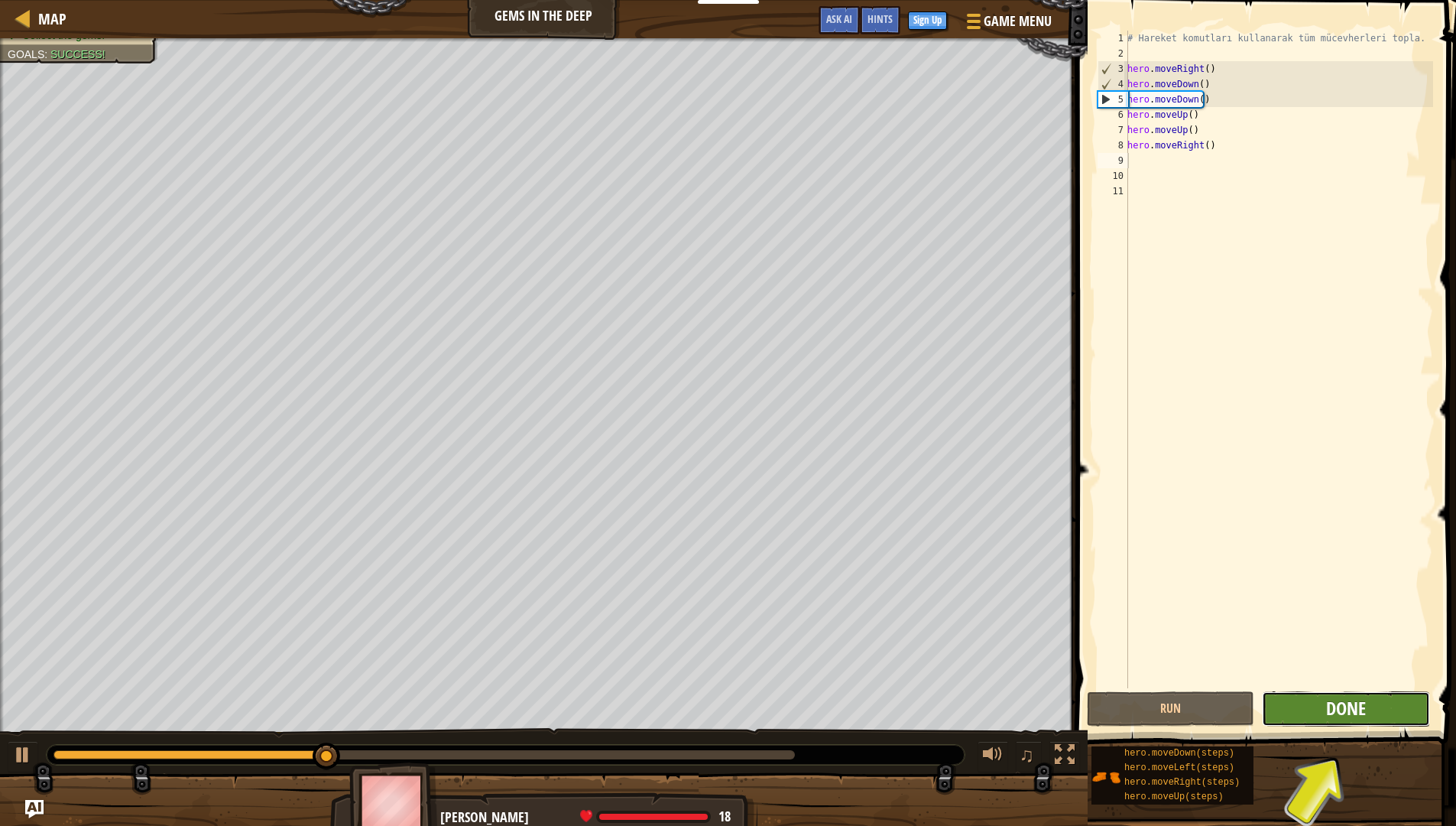
click at [1326, 702] on span "Done" at bounding box center [1346, 708] width 39 height 24
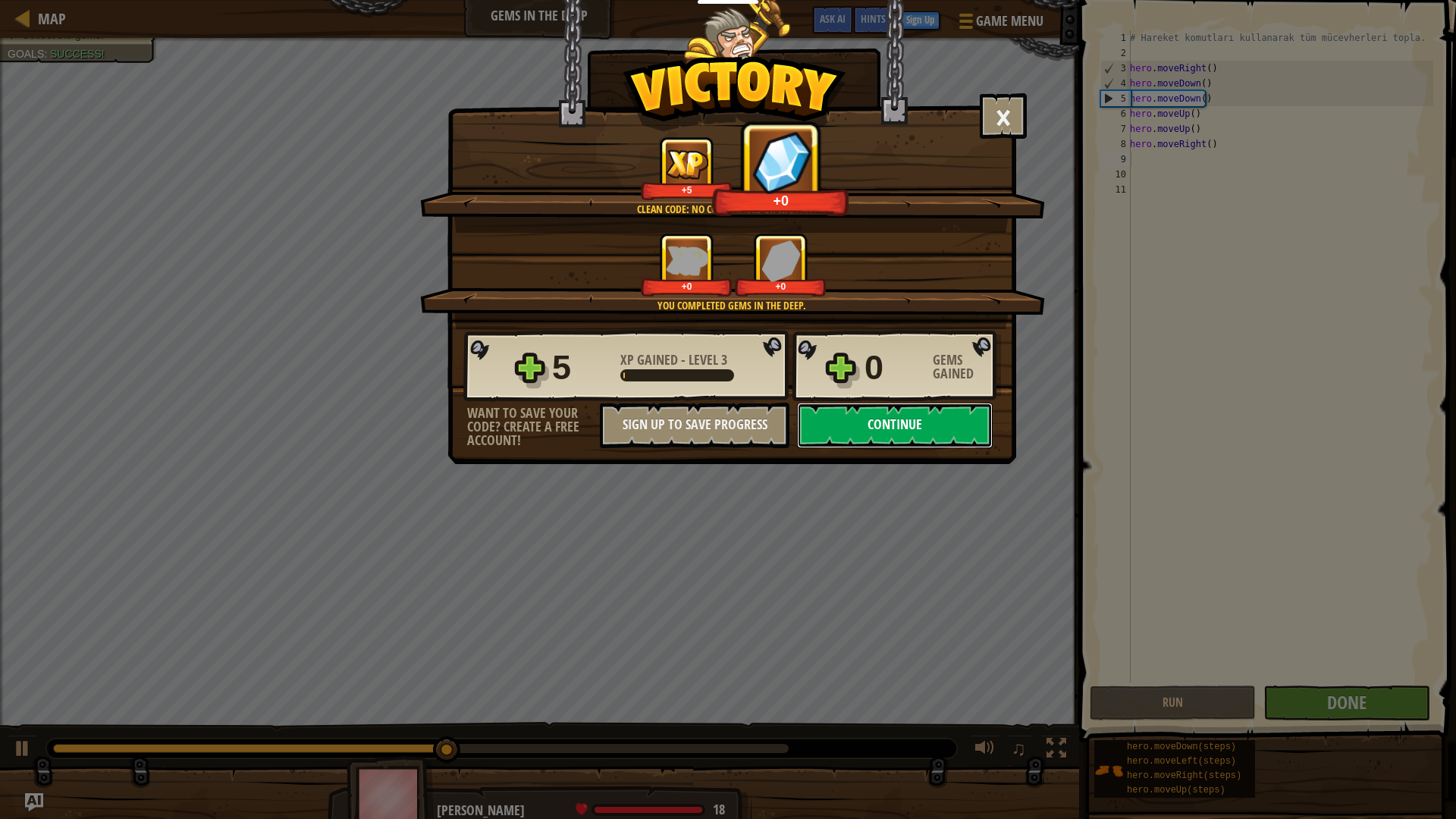
click at [901, 422] on button "Continue" at bounding box center [895, 425] width 195 height 45
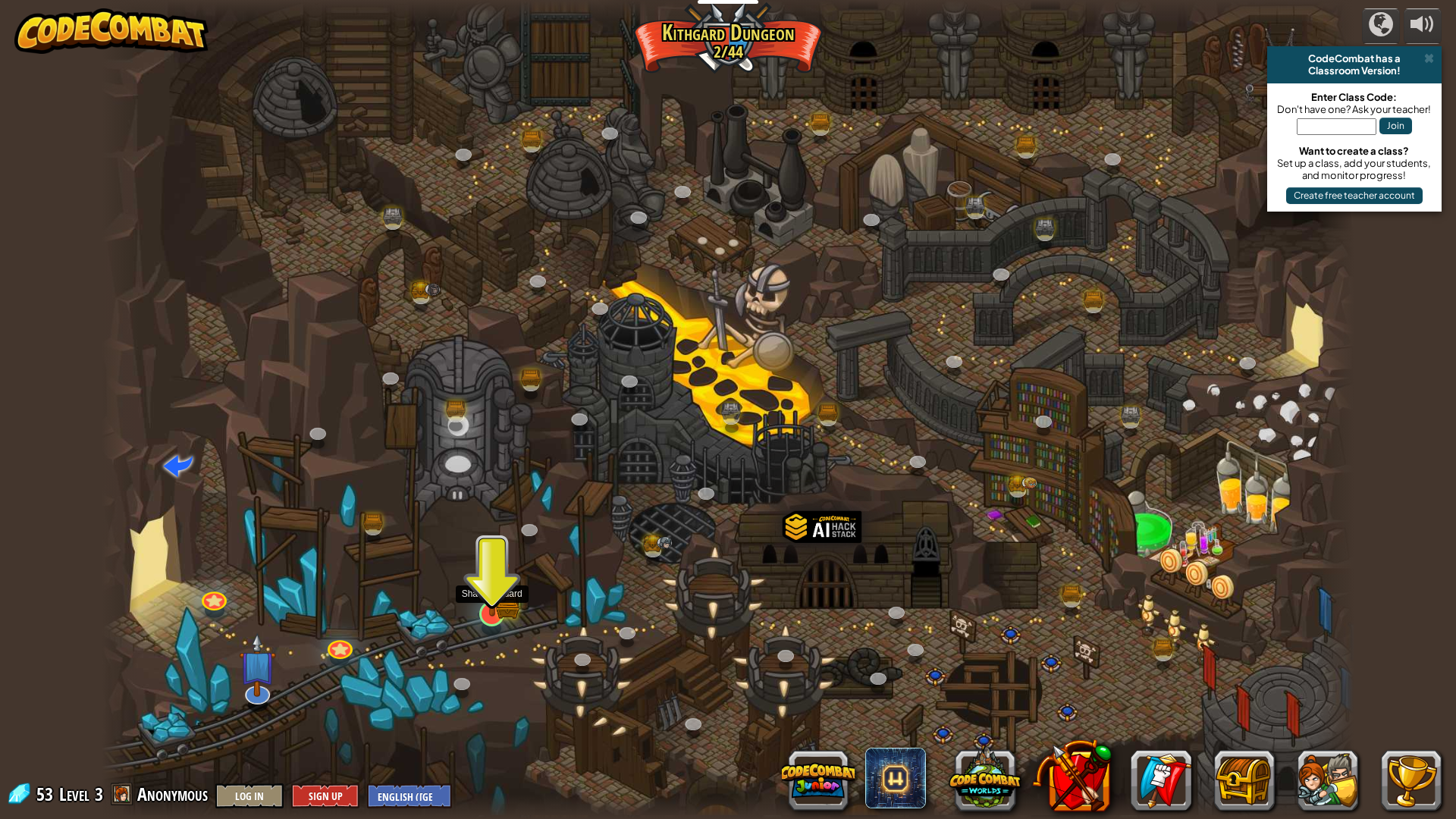
click at [495, 610] on img at bounding box center [491, 578] width 35 height 76
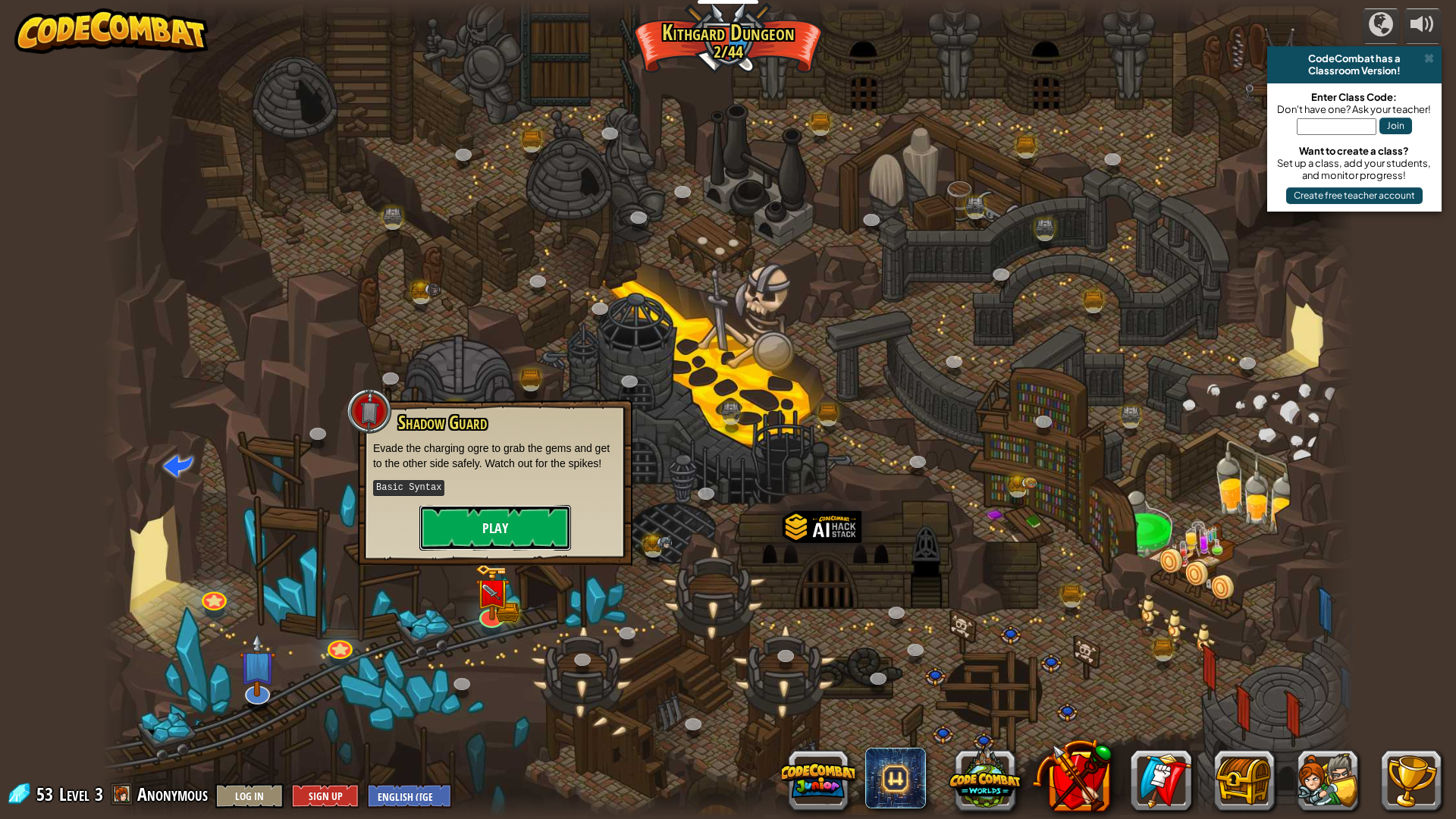
click at [479, 513] on button "Play" at bounding box center [495, 527] width 152 height 45
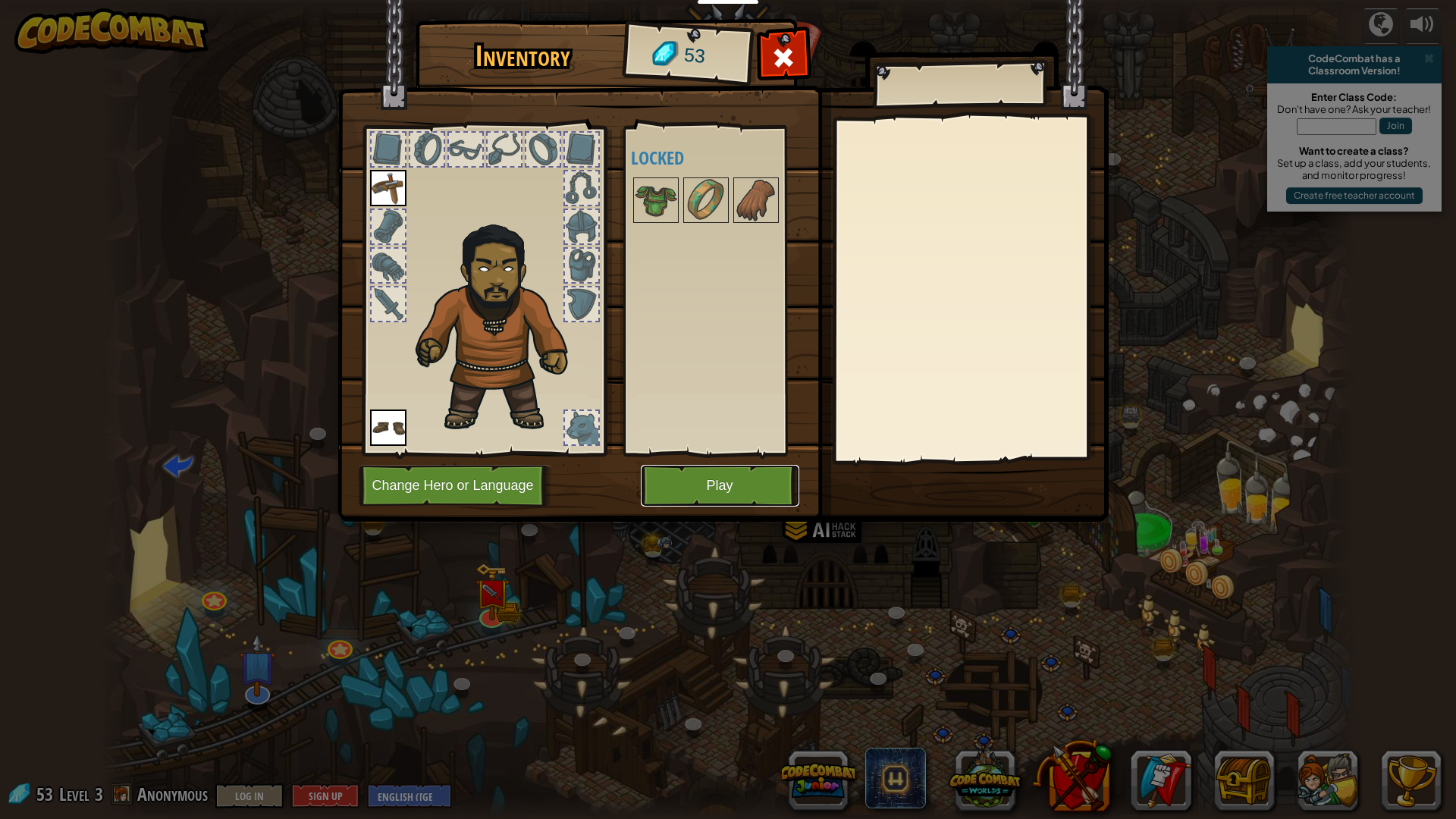
click at [651, 484] on button "Play" at bounding box center [720, 485] width 158 height 42
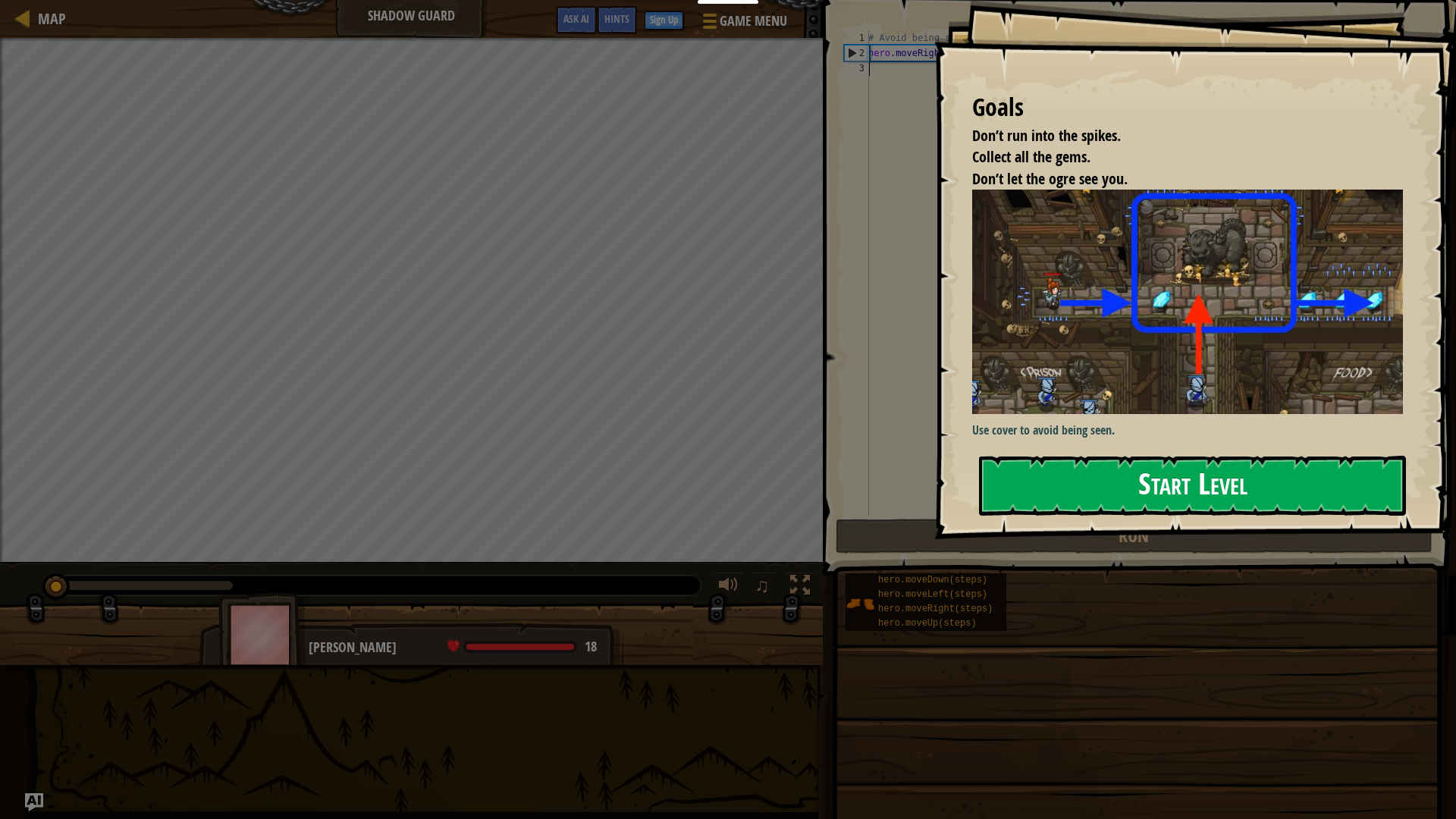
click at [1161, 466] on button "Start Level" at bounding box center [1192, 485] width 426 height 60
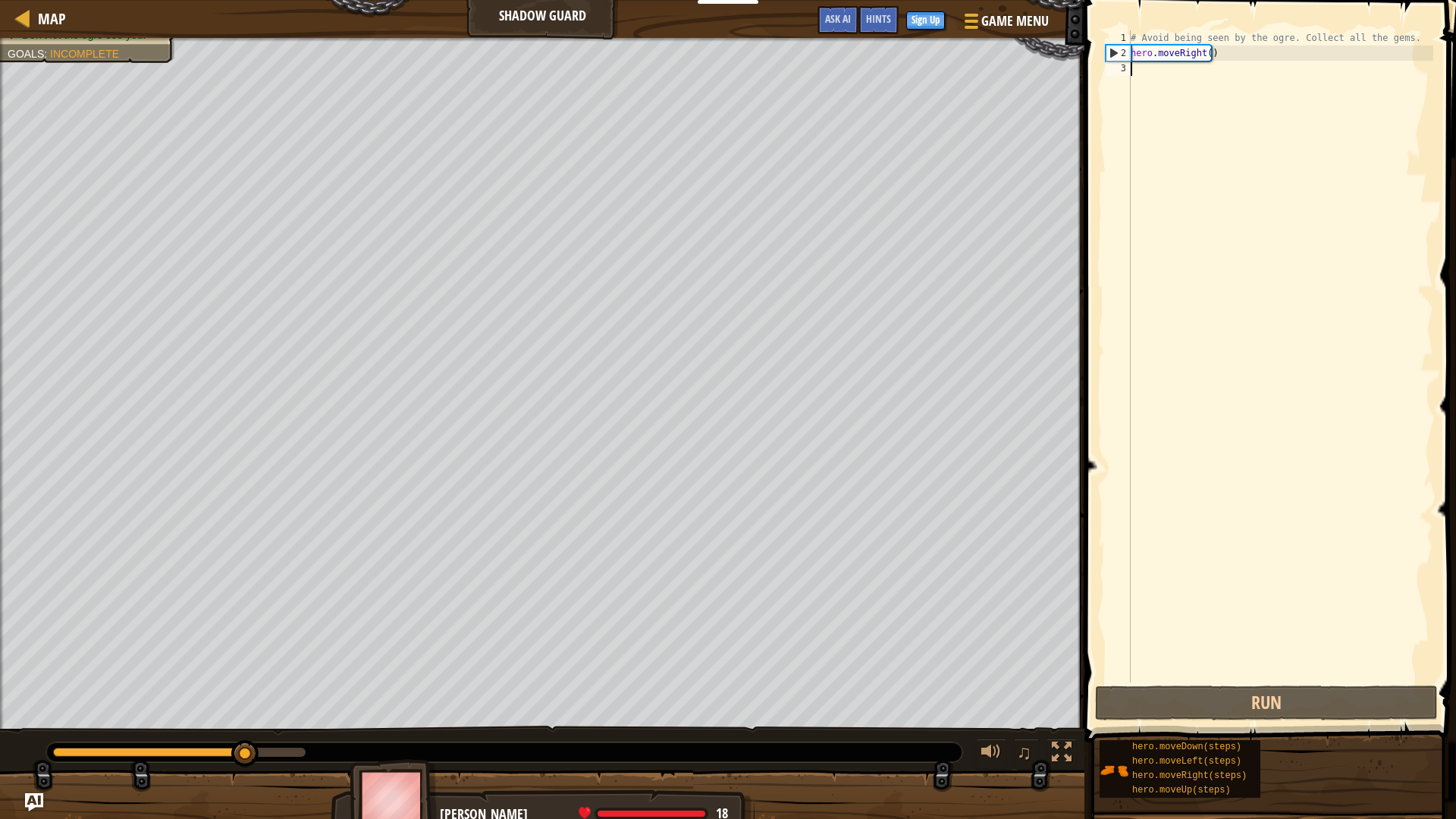
type textarea "h"
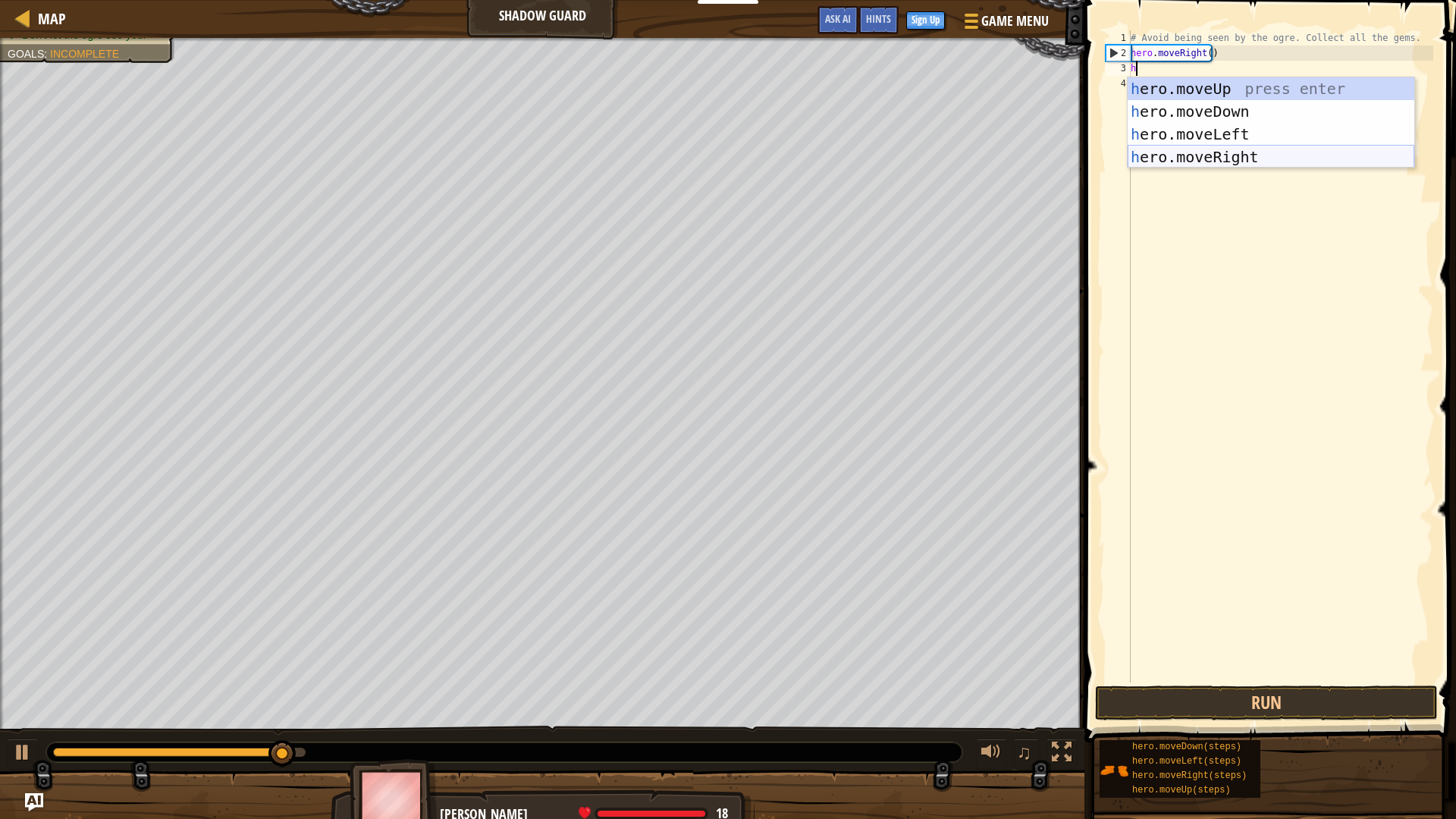
click at [1189, 165] on div "h ero.moveUp press enter h ero.moveDown press enter h ero.moveLeft press enter …" at bounding box center [1270, 146] width 287 height 137
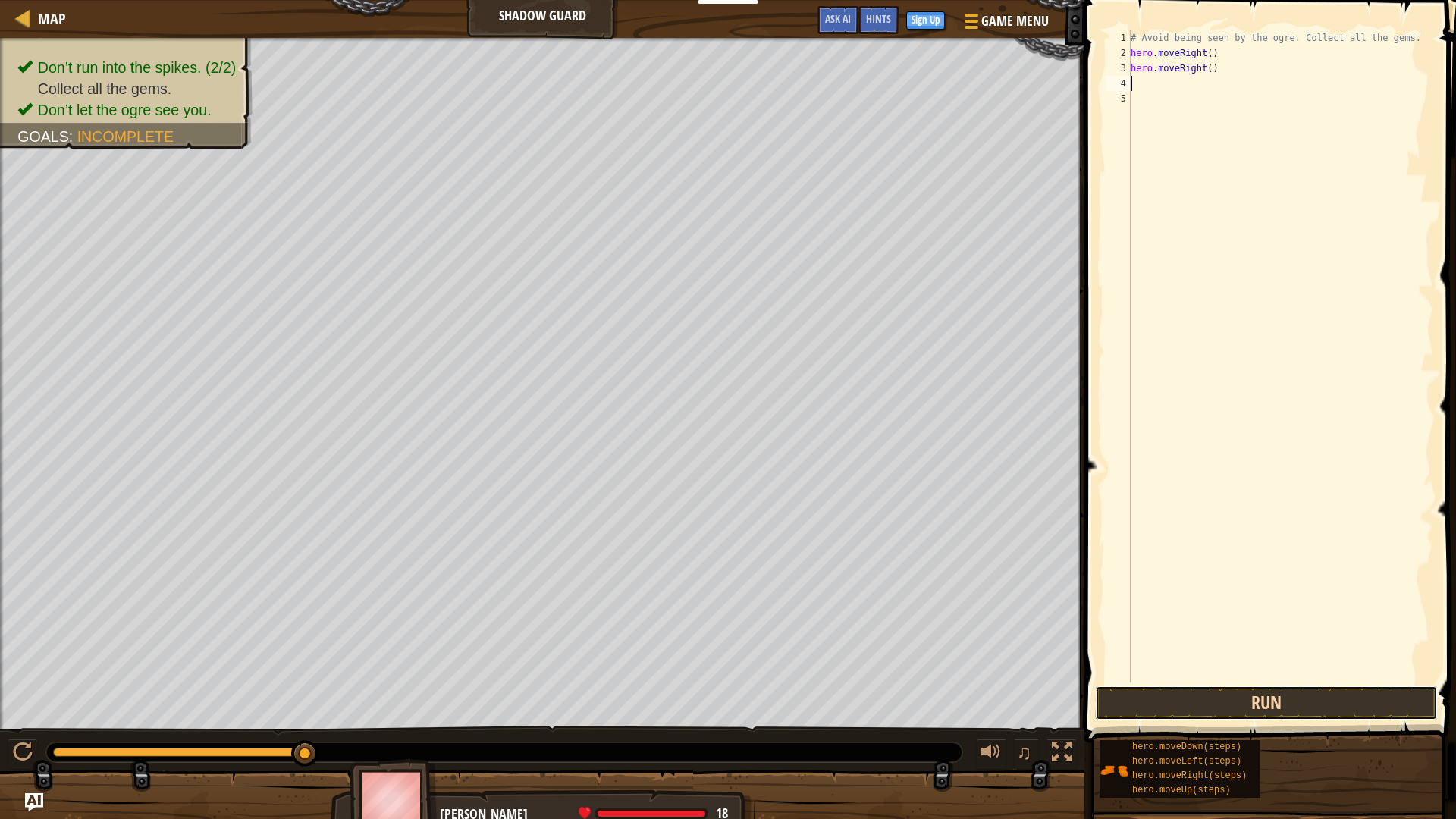
click at [1277, 704] on button "Run" at bounding box center [1266, 703] width 343 height 35
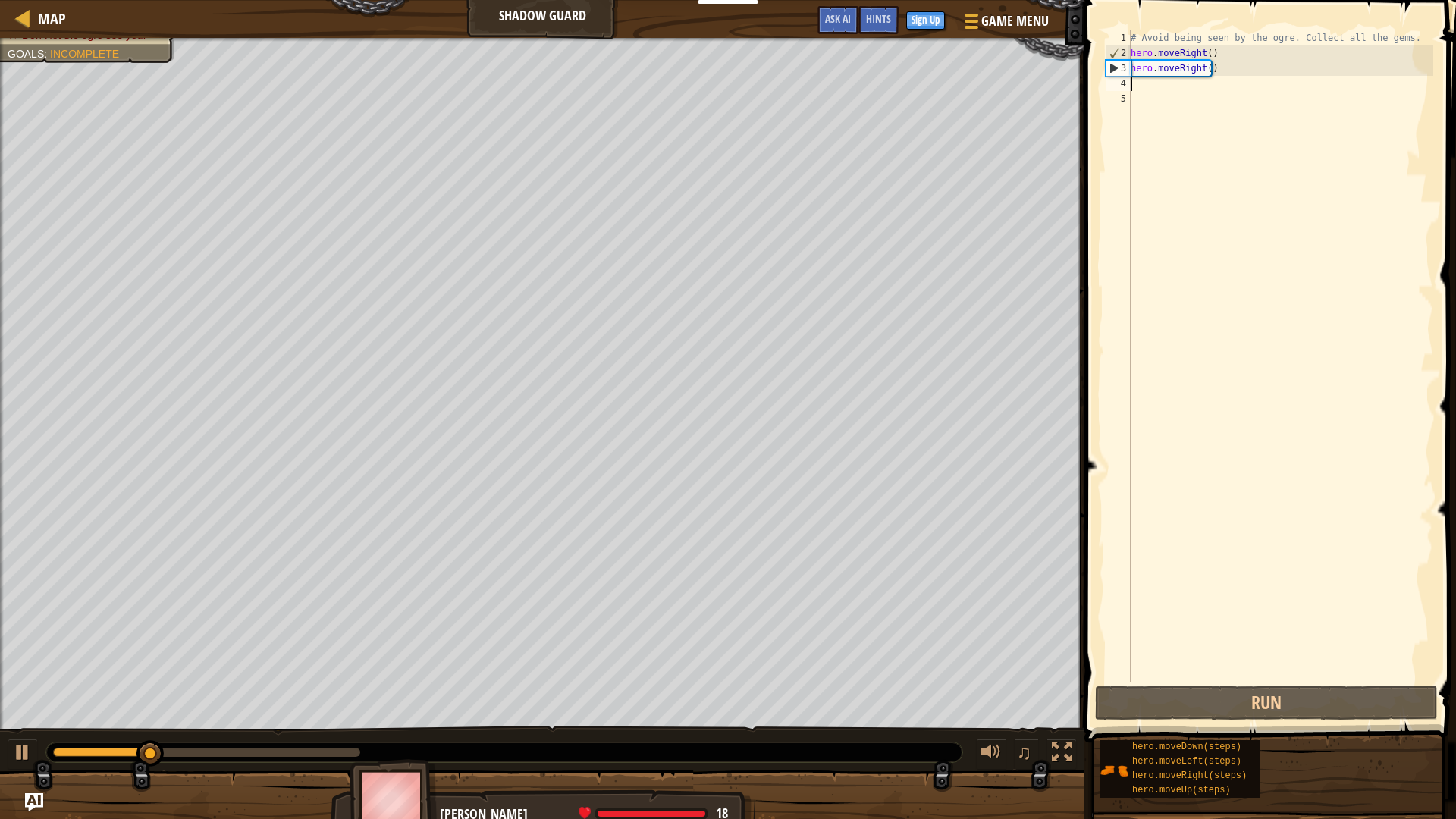
type textarea "h"
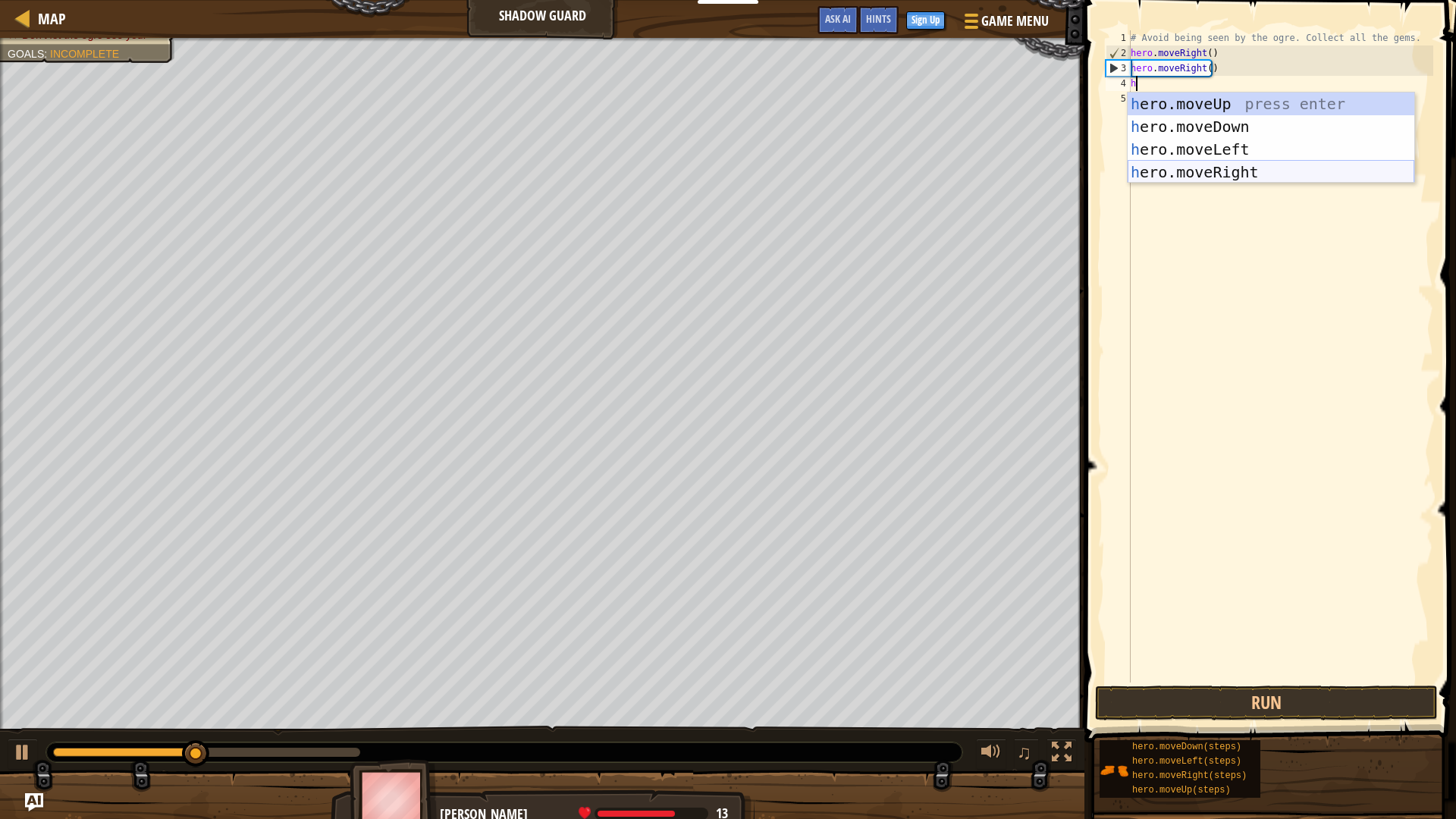
click at [1231, 167] on div "h ero.moveUp press enter h ero.moveDown press enter h ero.moveLeft press enter …" at bounding box center [1270, 161] width 287 height 137
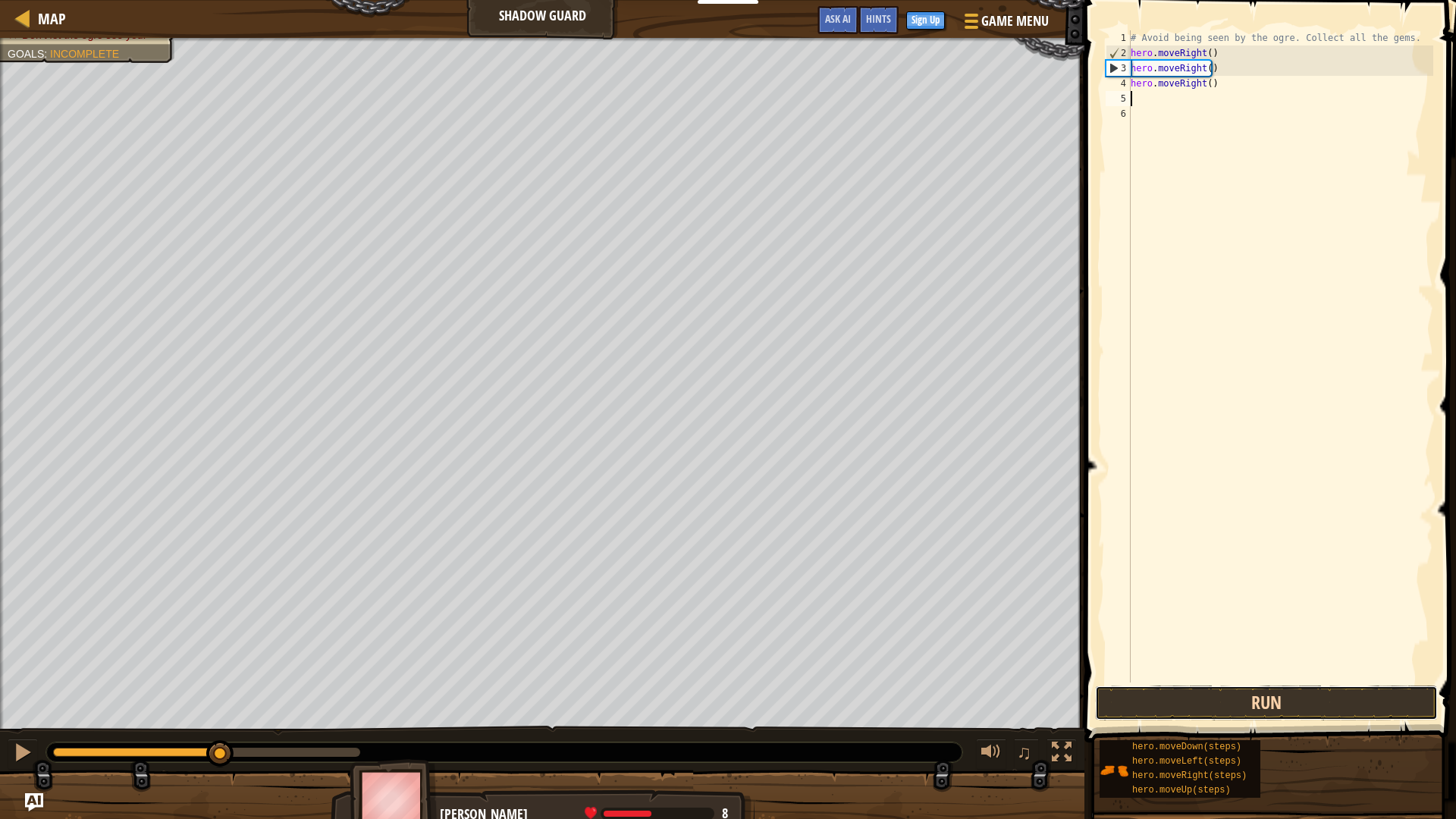
click at [1237, 708] on button "Run" at bounding box center [1266, 703] width 343 height 35
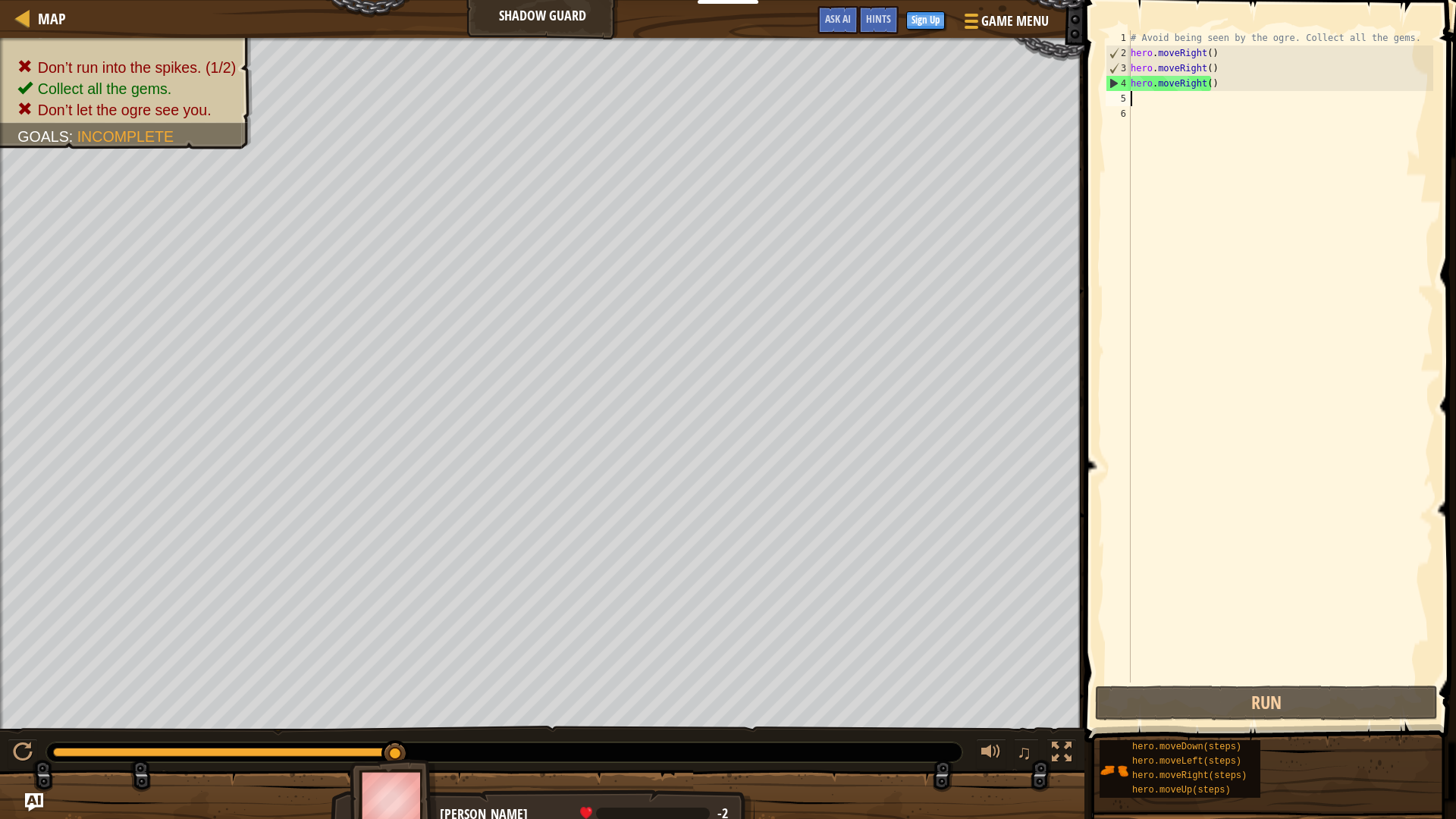
click at [1247, 95] on div "# Avoid being seen by the ogre. Collect all the gems. hero . moveRight ( ) hero…" at bounding box center [1280, 371] width 306 height 682
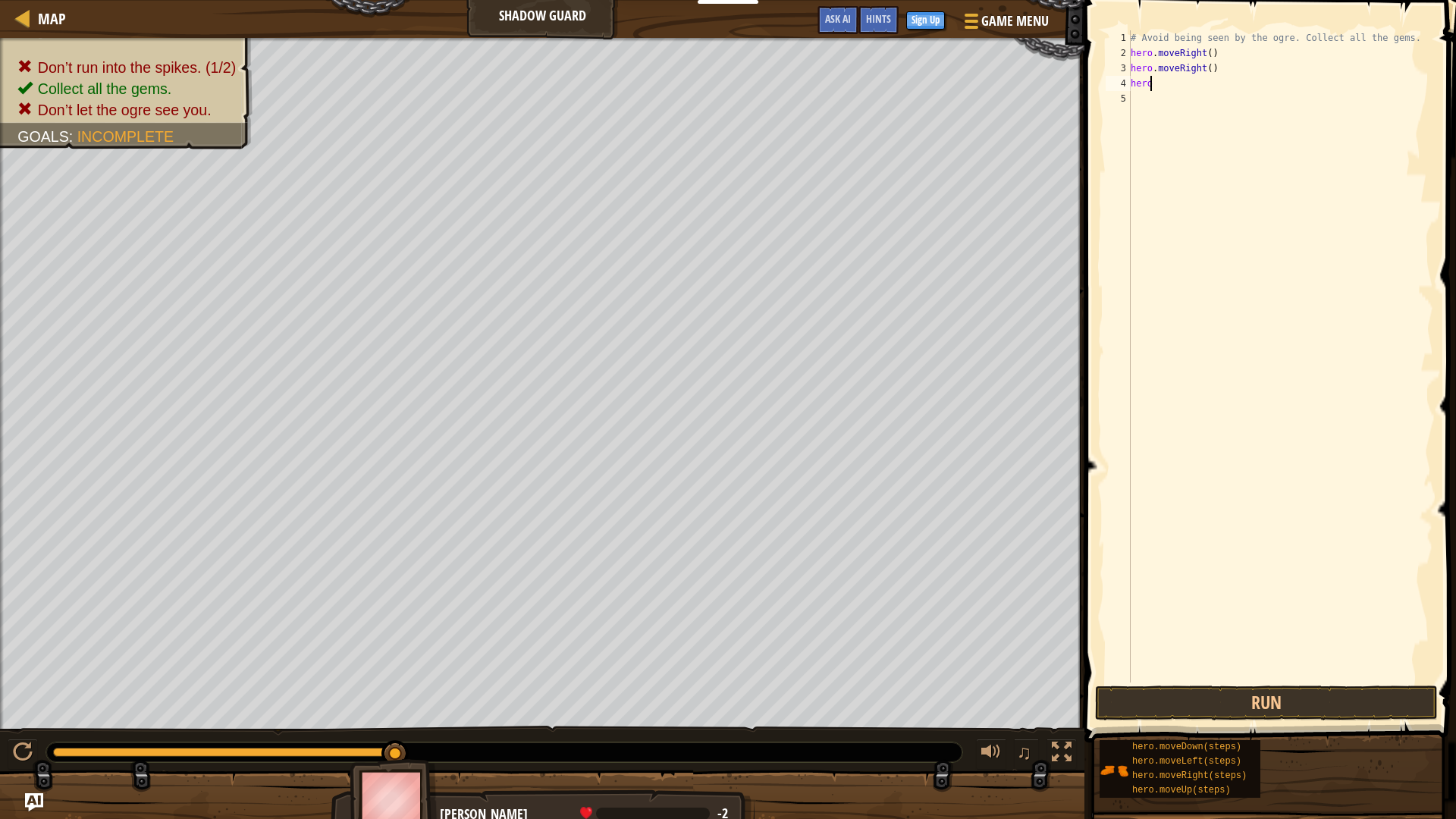
type textarea "h"
type textarea "[DOMAIN_NAME]"
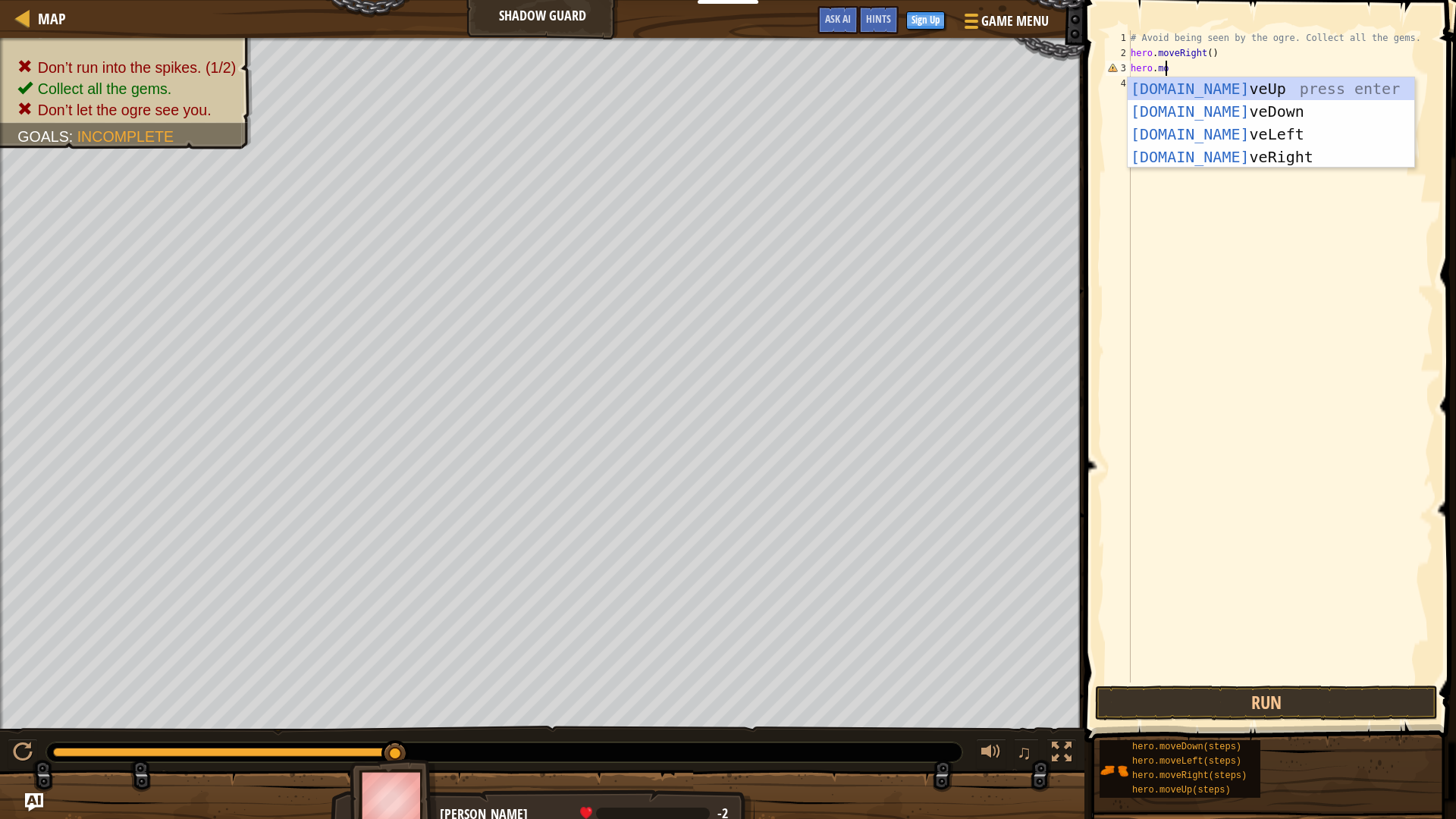
click at [1247, 95] on div "[DOMAIN_NAME] veUp press enter [DOMAIN_NAME] veDown press enter [DOMAIN_NAME] v…" at bounding box center [1270, 146] width 287 height 137
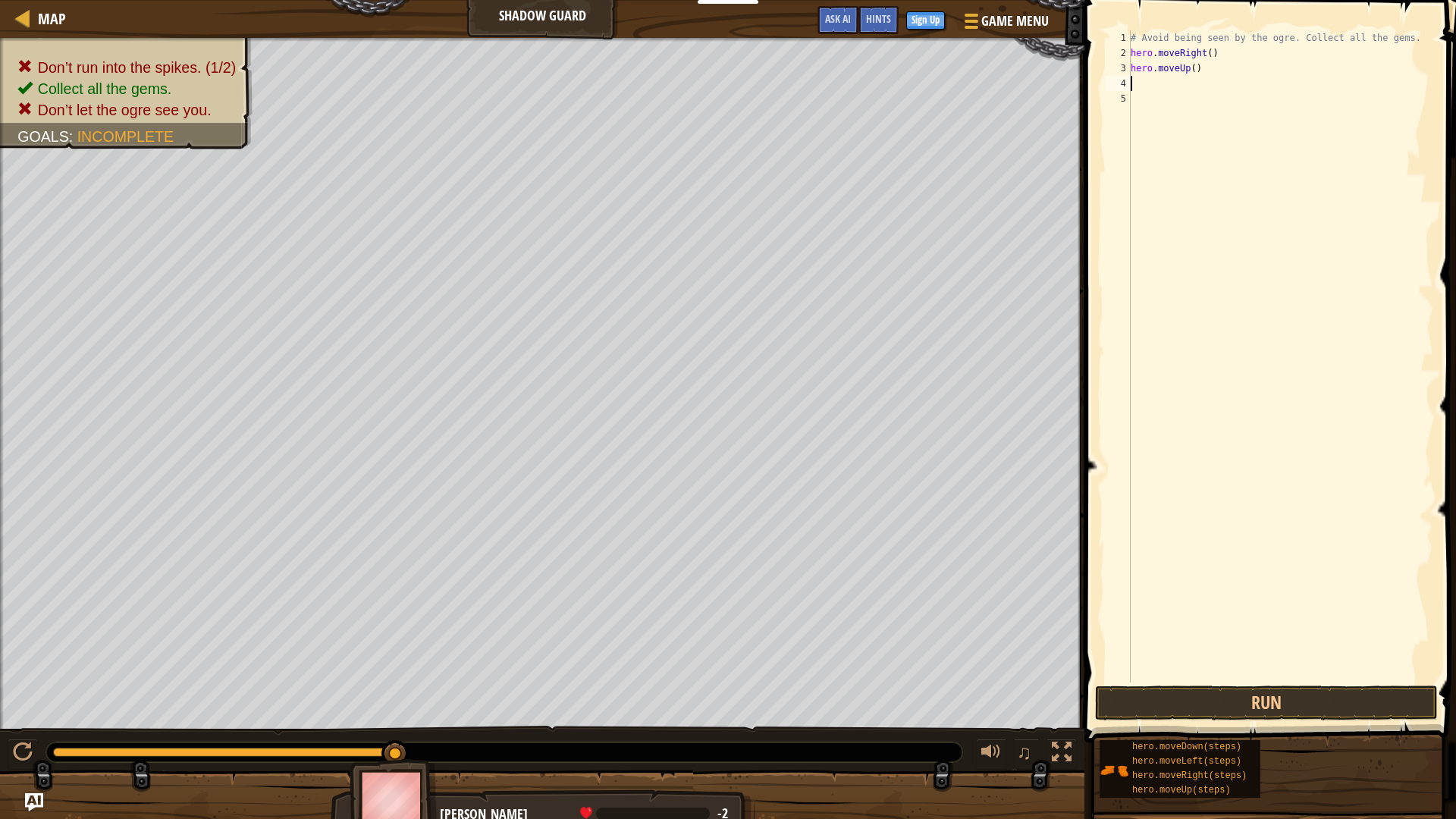
type textarea "h"
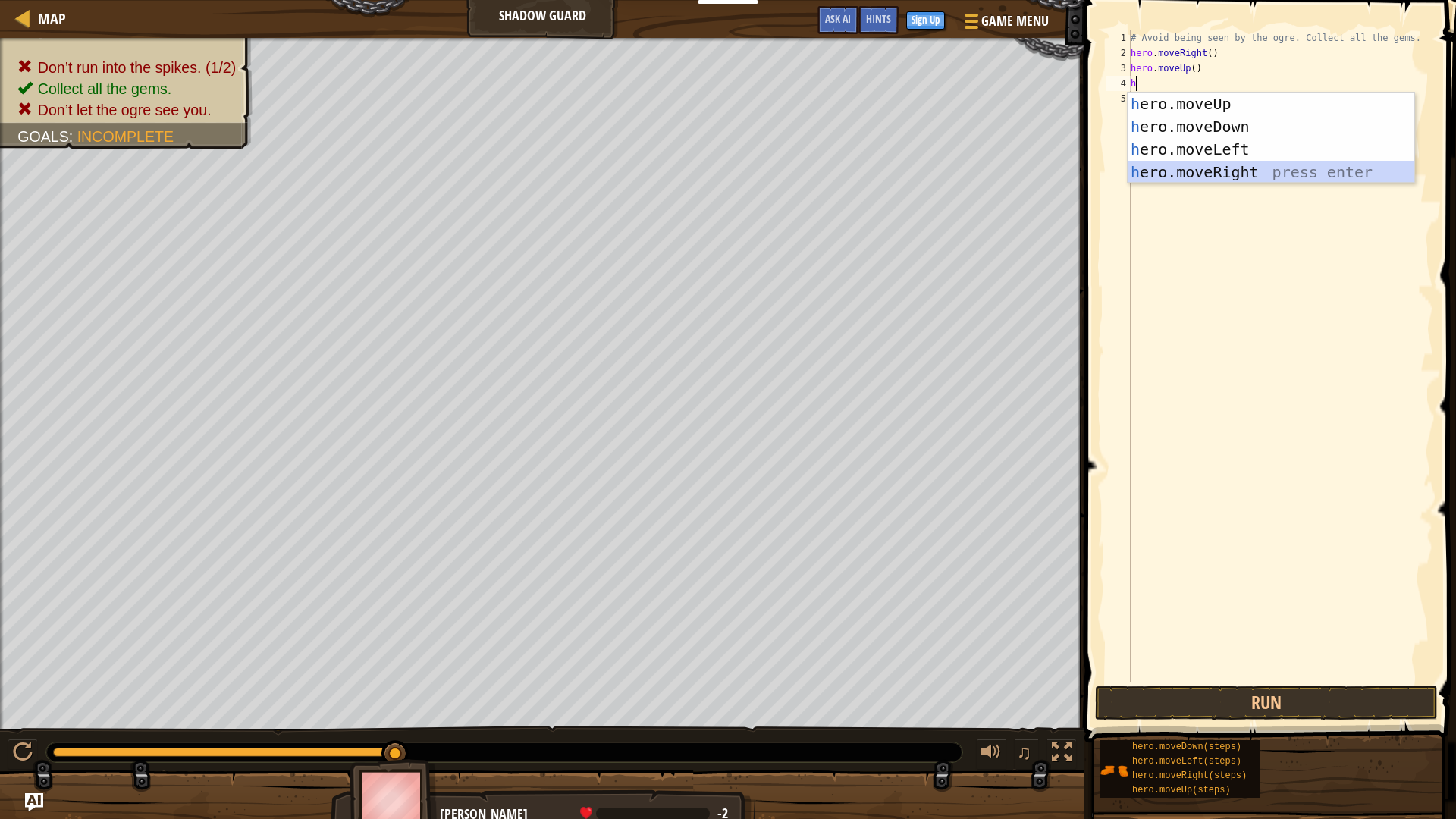
click at [1234, 171] on div "h ero.moveUp press enter h ero.moveDown press enter h ero.moveLeft press enter …" at bounding box center [1270, 161] width 287 height 137
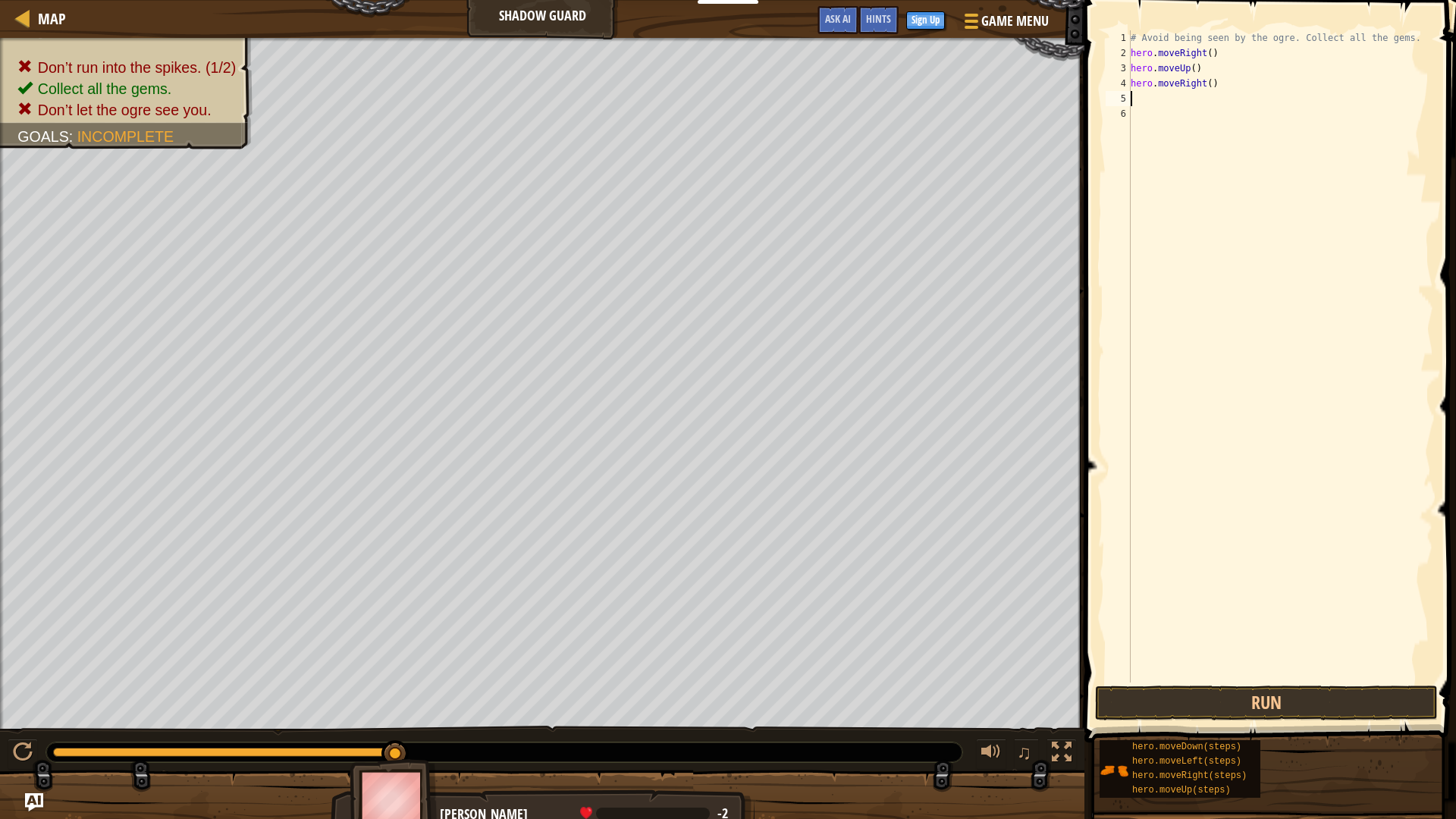
type textarea "h"
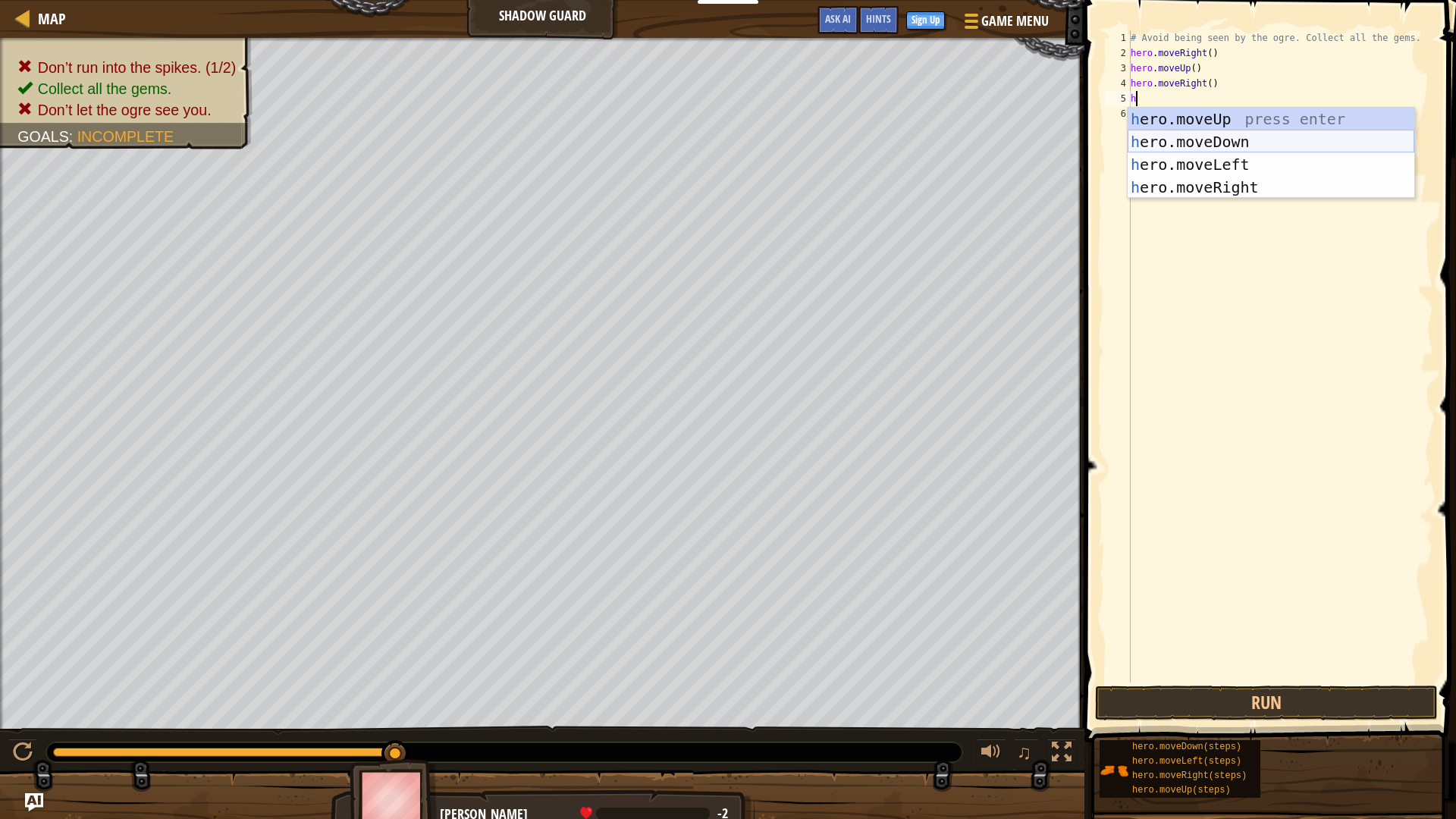
click at [1213, 139] on div "h ero.moveUp press enter h ero.moveDown press enter h ero.moveLeft press enter …" at bounding box center [1270, 176] width 287 height 137
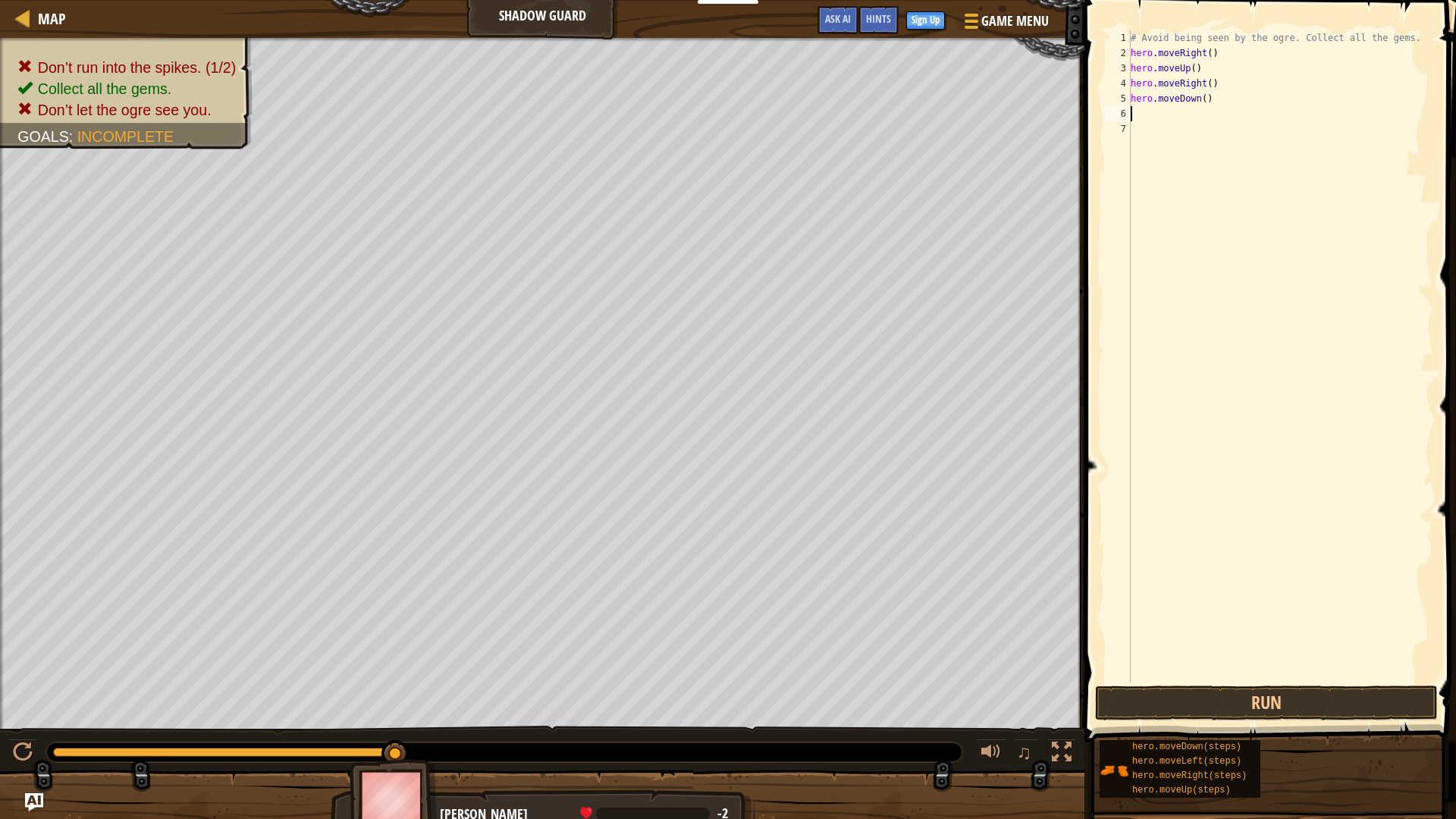
type textarea "h"
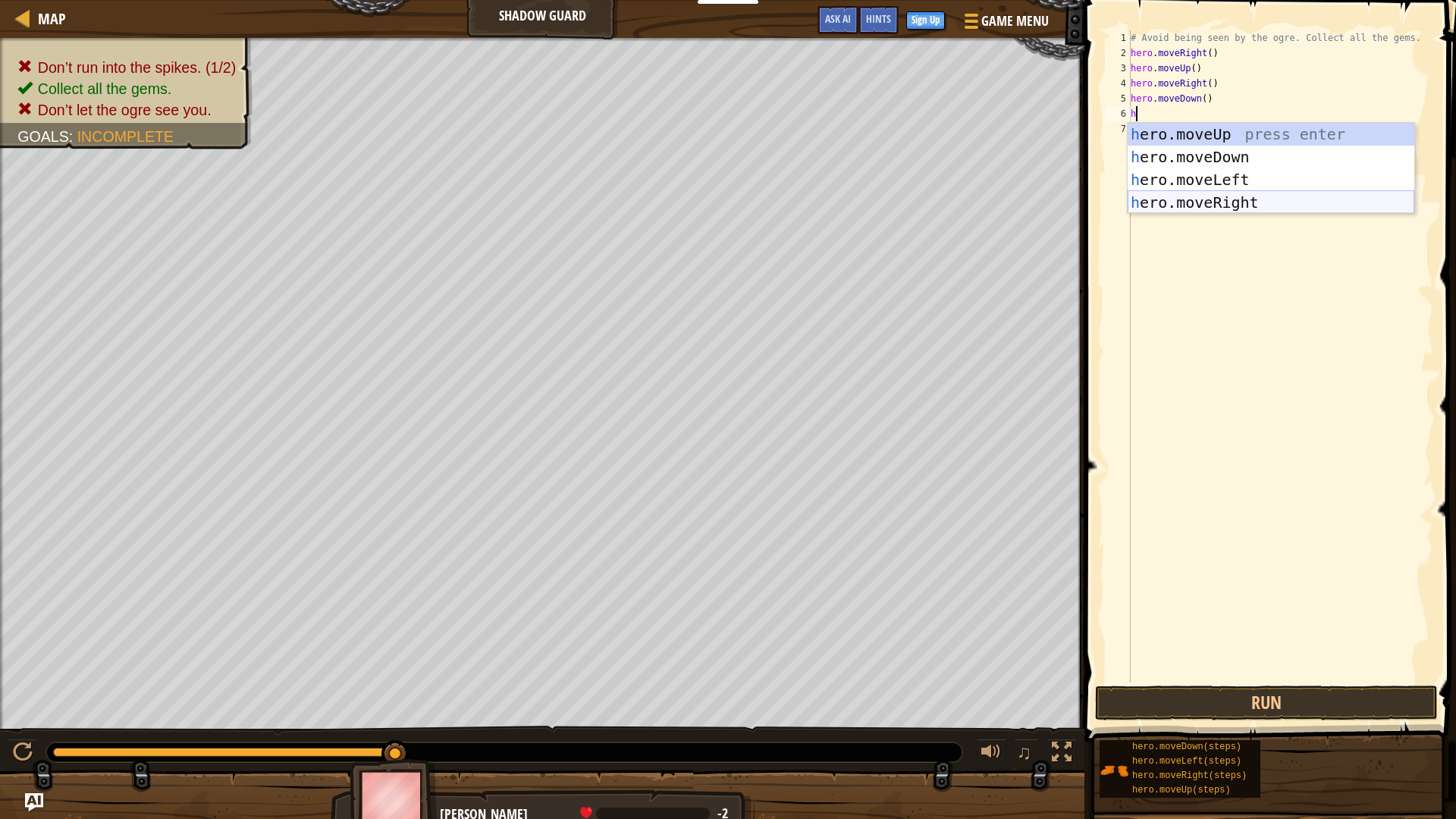
click at [1229, 199] on div "h ero.moveUp press enter h ero.moveDown press enter h ero.moveLeft press enter …" at bounding box center [1270, 191] width 287 height 137
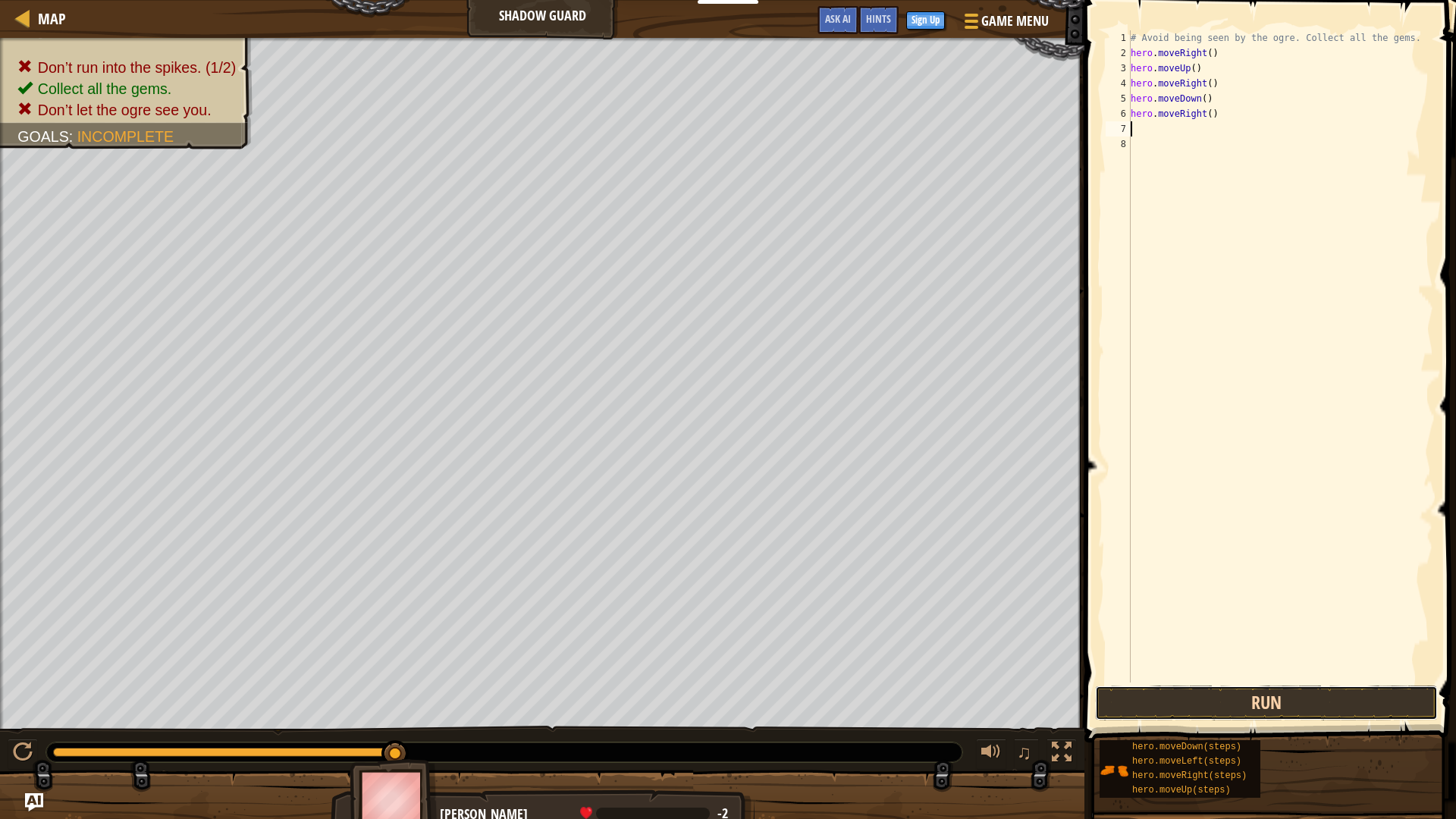
click at [1241, 705] on button "Run" at bounding box center [1266, 703] width 343 height 35
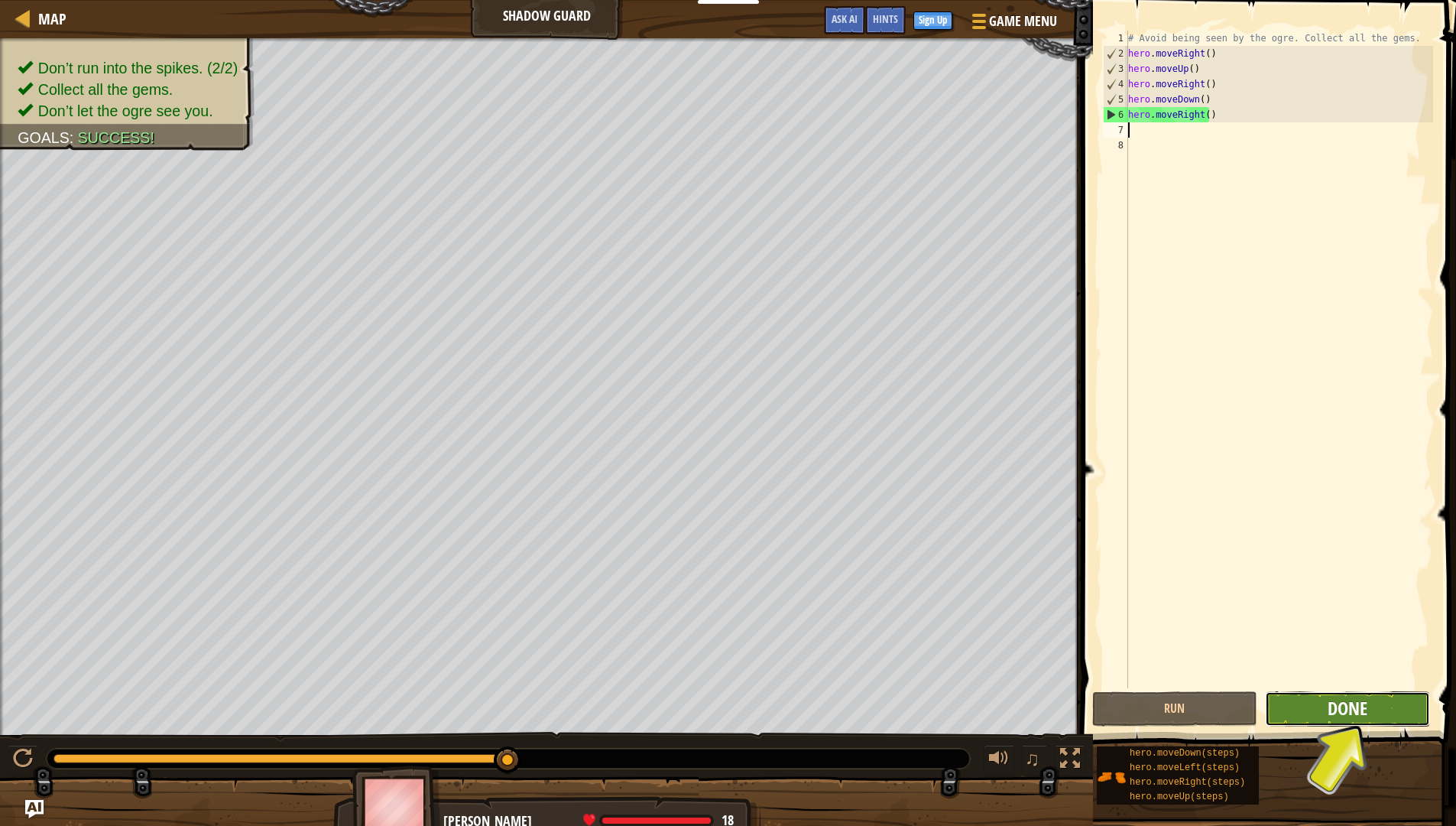
click at [1349, 718] on span "Done" at bounding box center [1347, 708] width 39 height 24
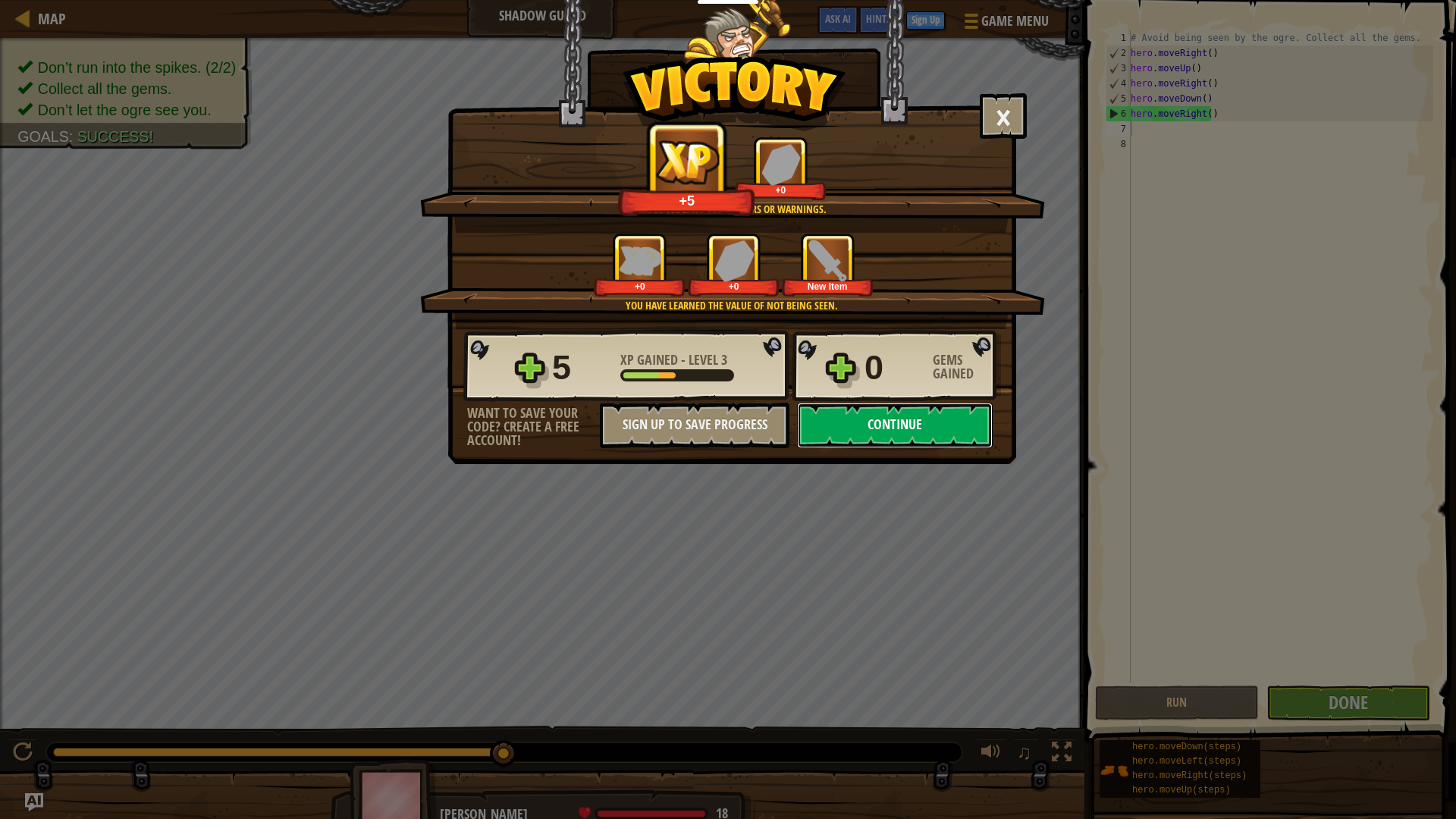
click at [823, 424] on button "Continue" at bounding box center [895, 425] width 195 height 45
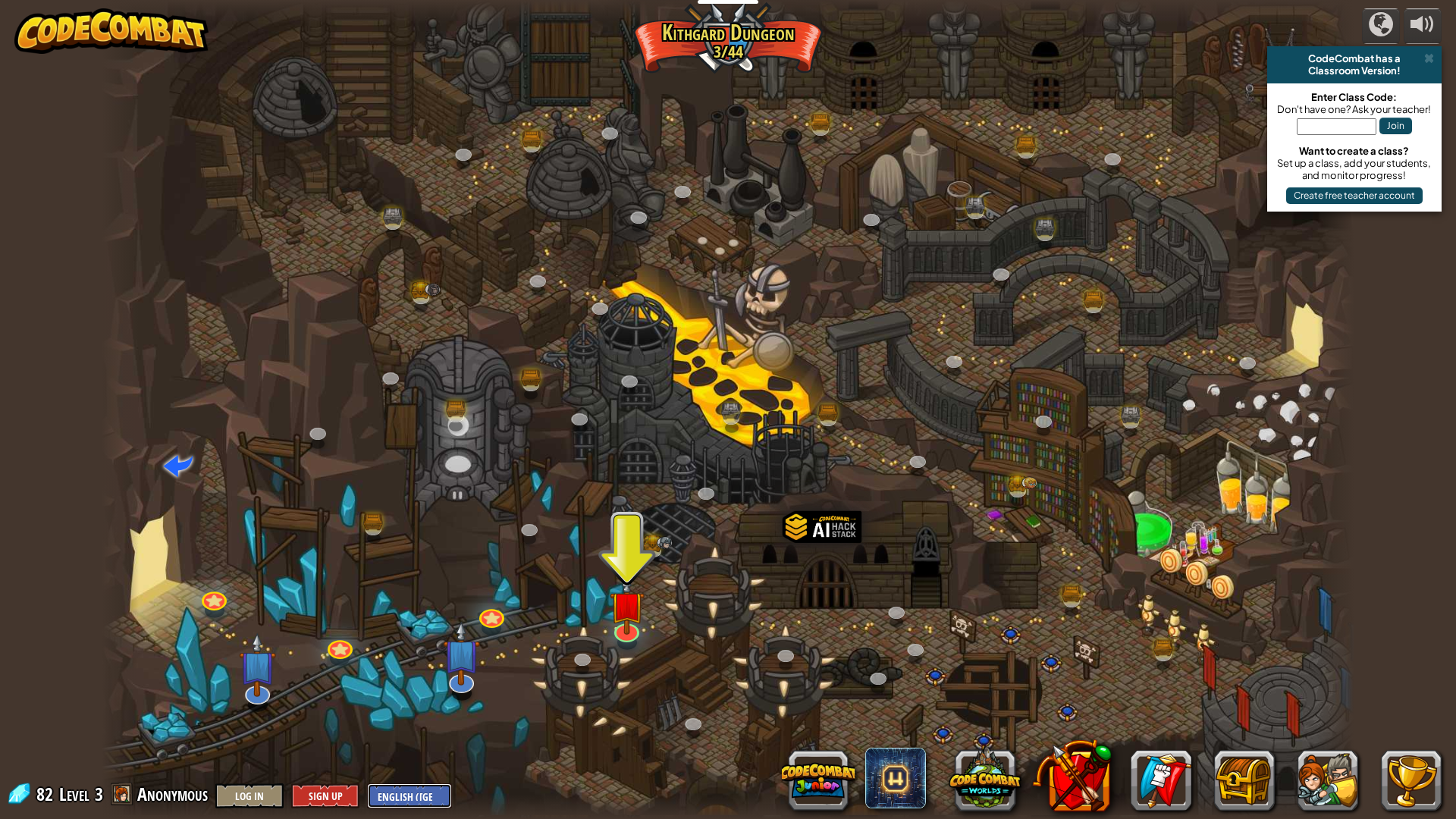
click at [408, 786] on select "English ([GEOGRAPHIC_DATA]) English ([GEOGRAPHIC_DATA]) 简体中文 繁體中文 русский españ…" at bounding box center [410, 796] width 85 height 25
click at [698, 675] on div at bounding box center [728, 410] width 1253 height 819
click at [633, 629] on img at bounding box center [626, 591] width 35 height 80
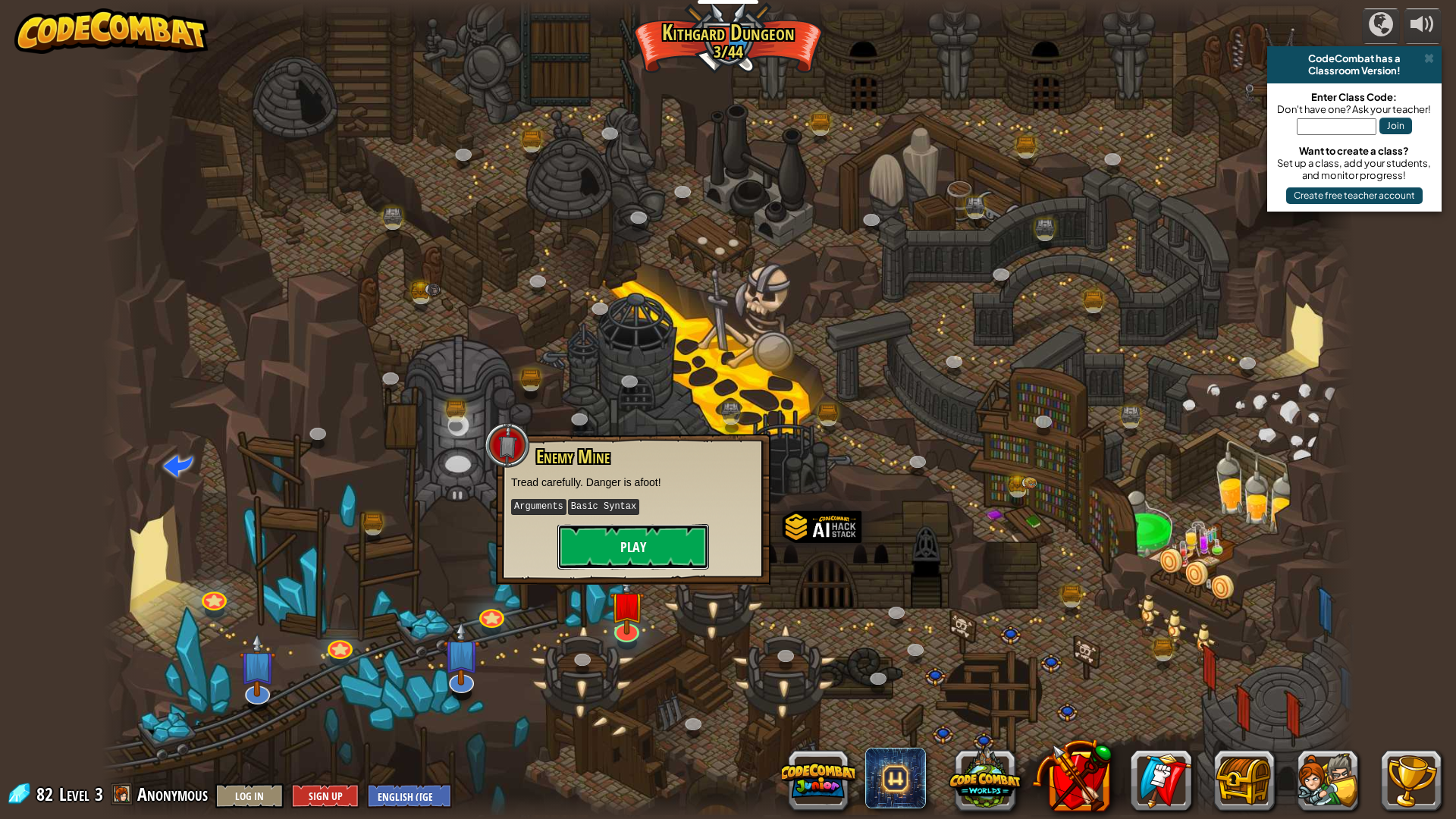
click at [688, 546] on button "Play" at bounding box center [633, 546] width 152 height 45
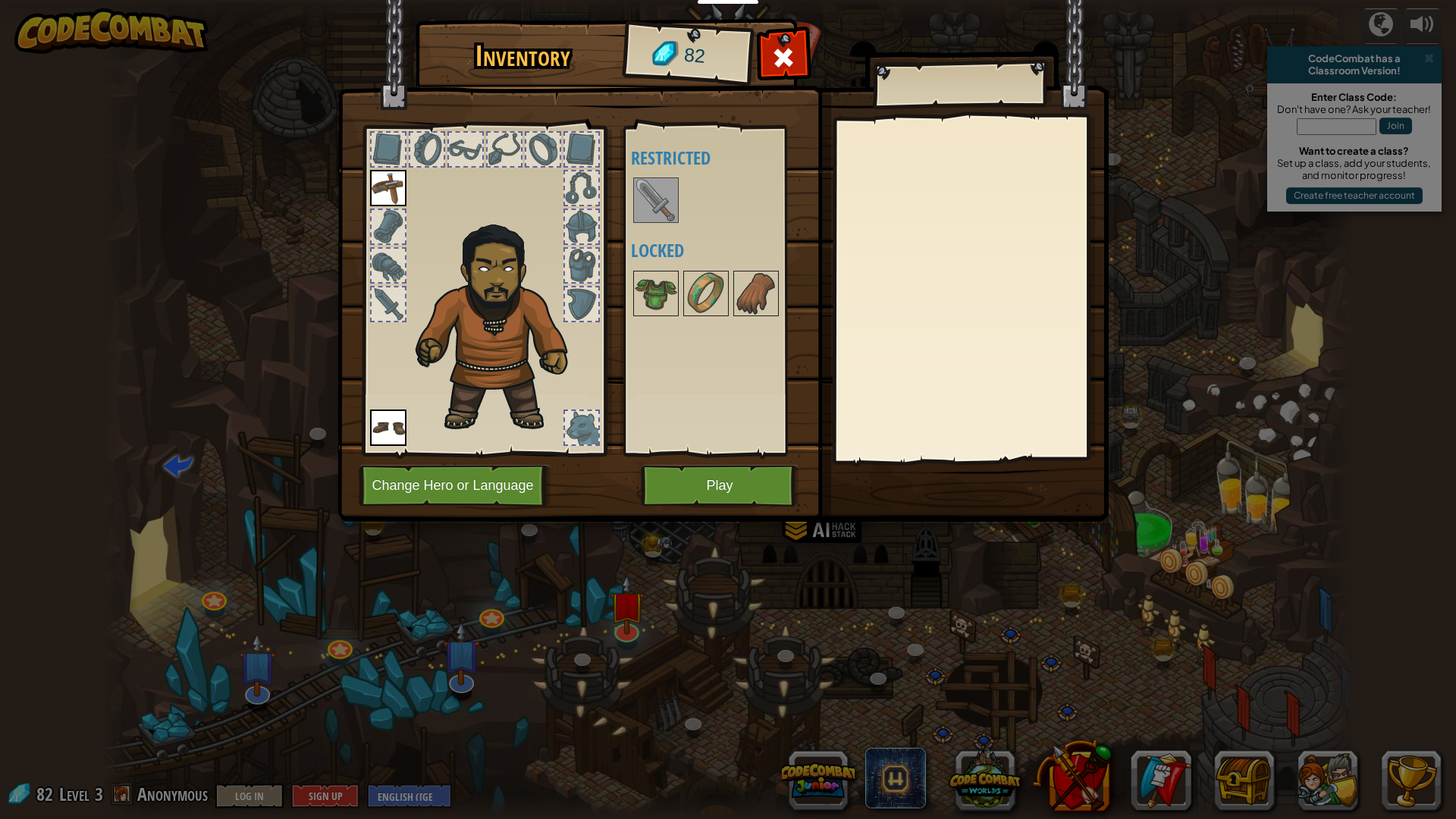
click at [647, 208] on img at bounding box center [656, 200] width 43 height 43
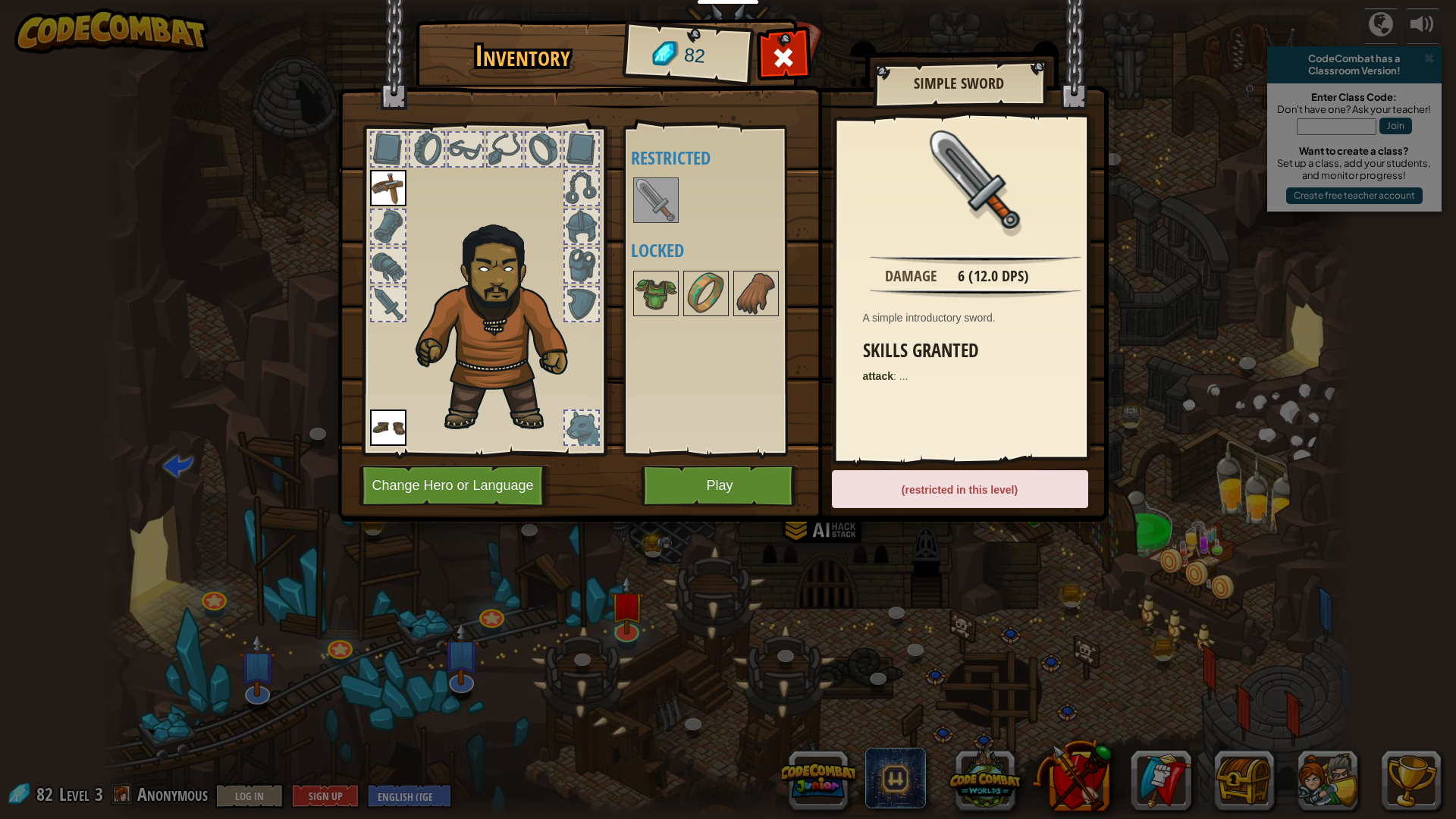
click at [647, 208] on img at bounding box center [656, 200] width 43 height 43
click at [722, 274] on img at bounding box center [706, 293] width 43 height 43
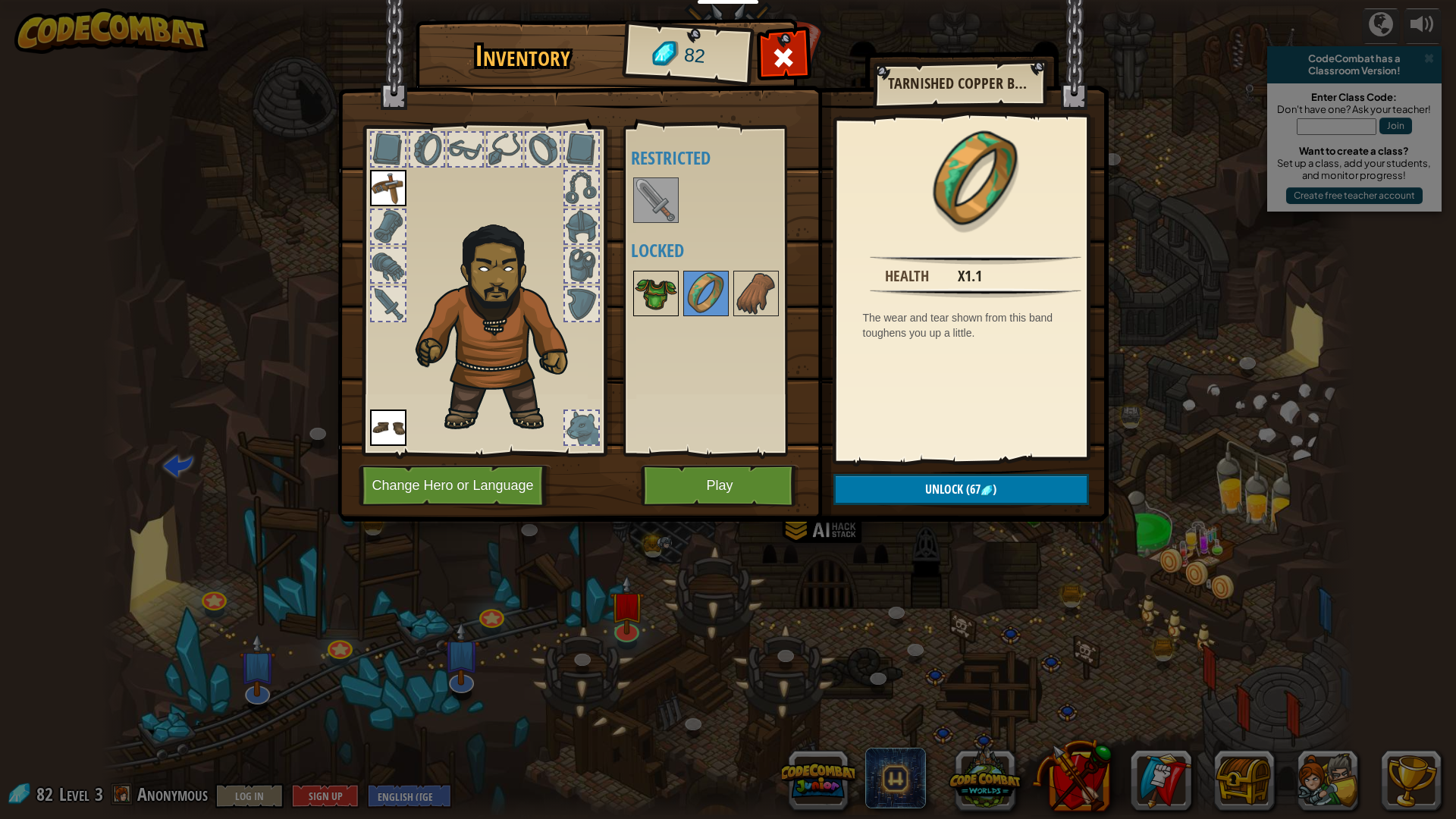
click at [637, 295] on img at bounding box center [656, 293] width 43 height 43
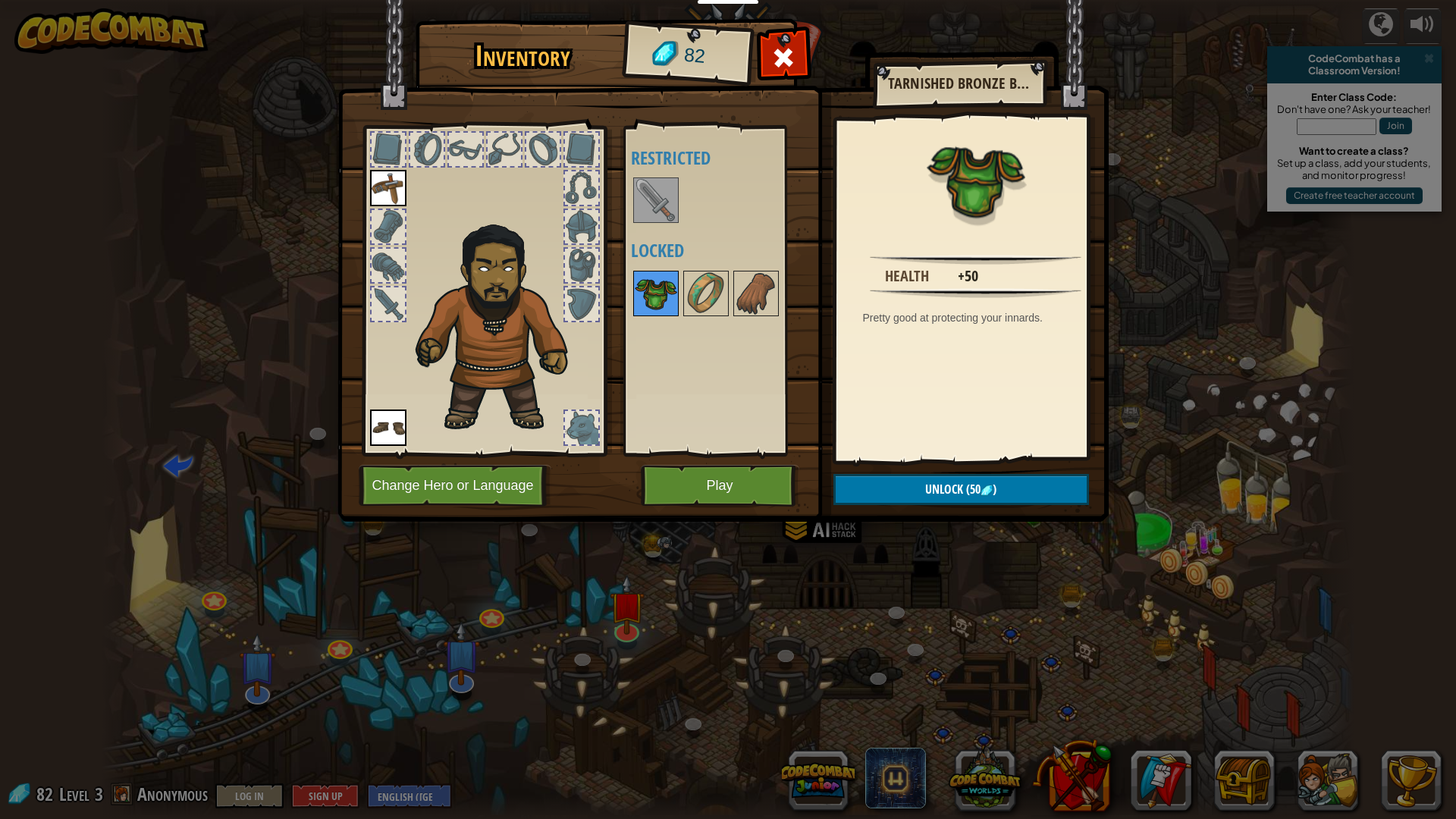
click at [643, 298] on img at bounding box center [656, 293] width 43 height 43
click at [750, 305] on img at bounding box center [756, 293] width 43 height 43
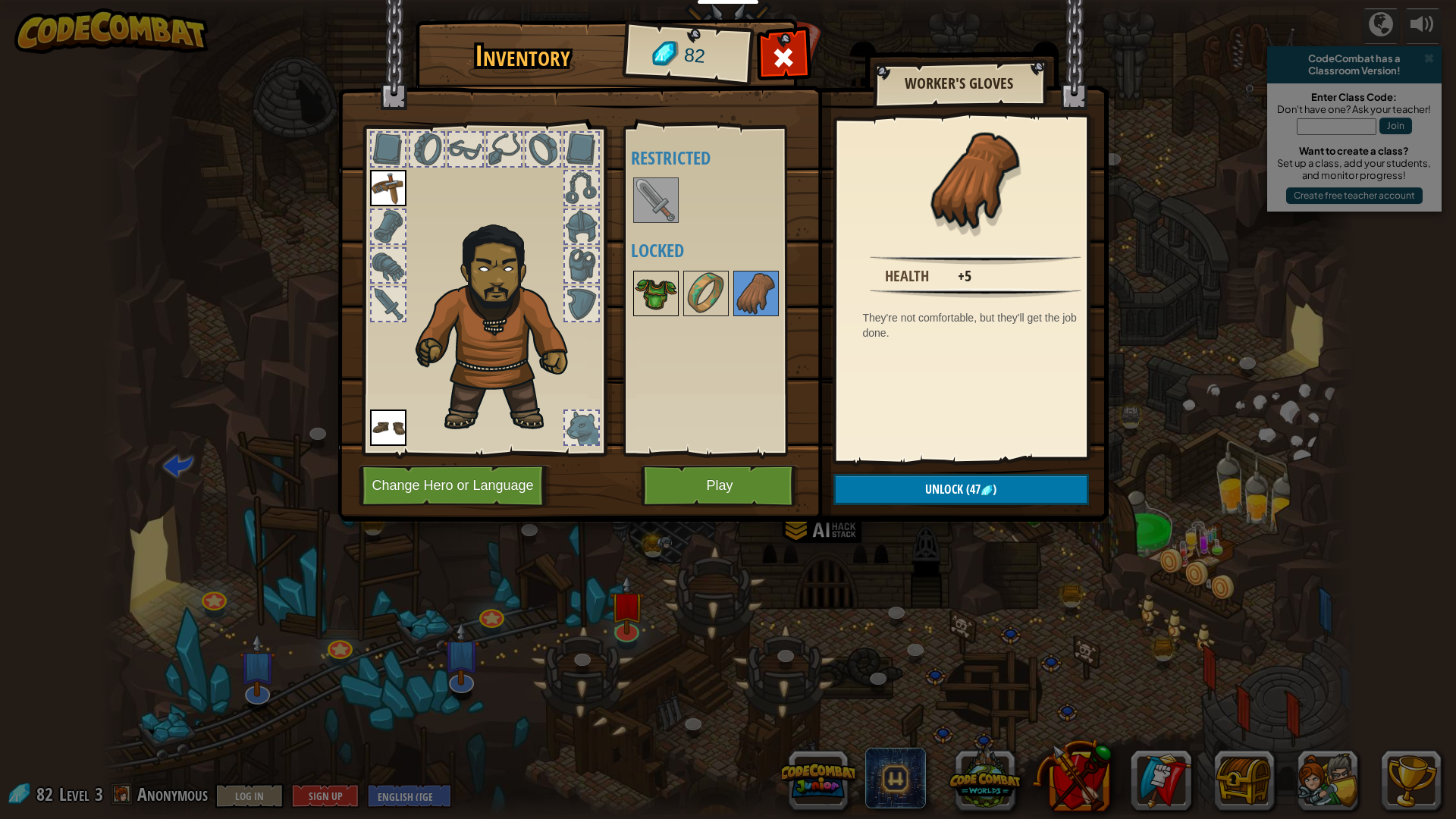
click at [656, 298] on img at bounding box center [656, 293] width 43 height 43
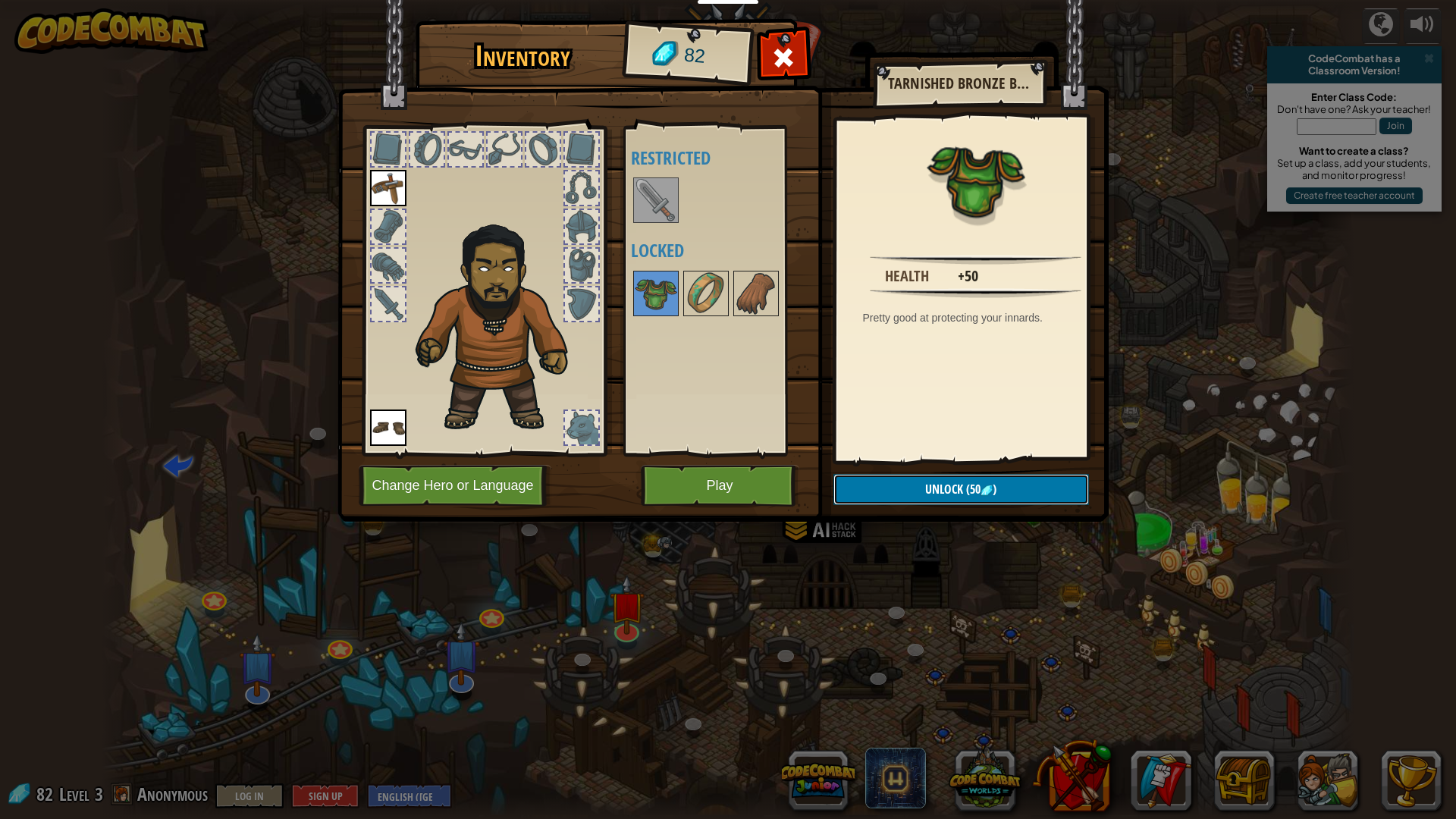
click at [903, 494] on button "Unlock (50 )" at bounding box center [961, 489] width 256 height 31
click at [903, 494] on button "Confirm" at bounding box center [961, 489] width 256 height 31
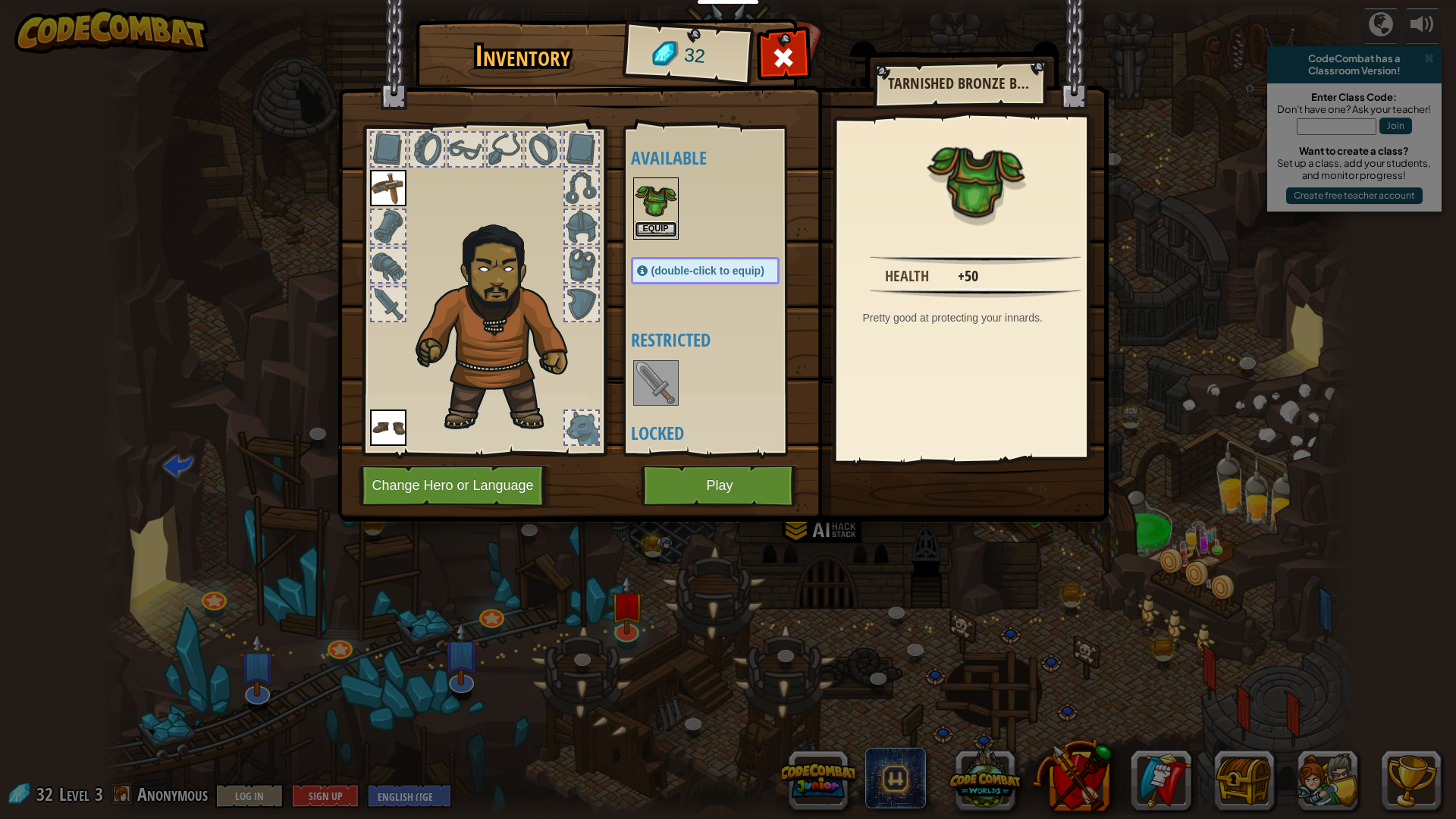
click at [649, 229] on button "Equip" at bounding box center [656, 229] width 43 height 16
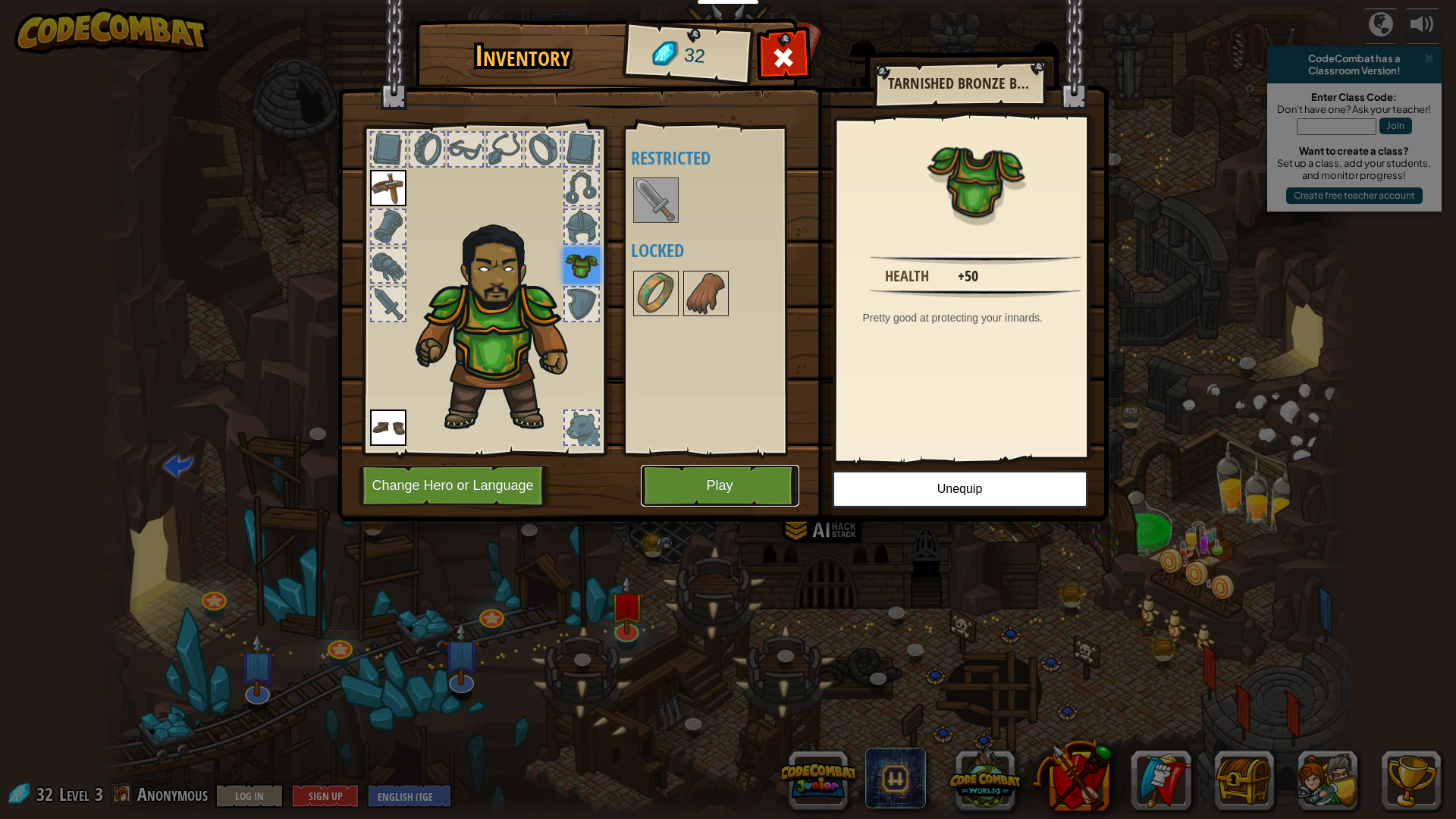
click at [681, 488] on button "Play" at bounding box center [720, 485] width 158 height 42
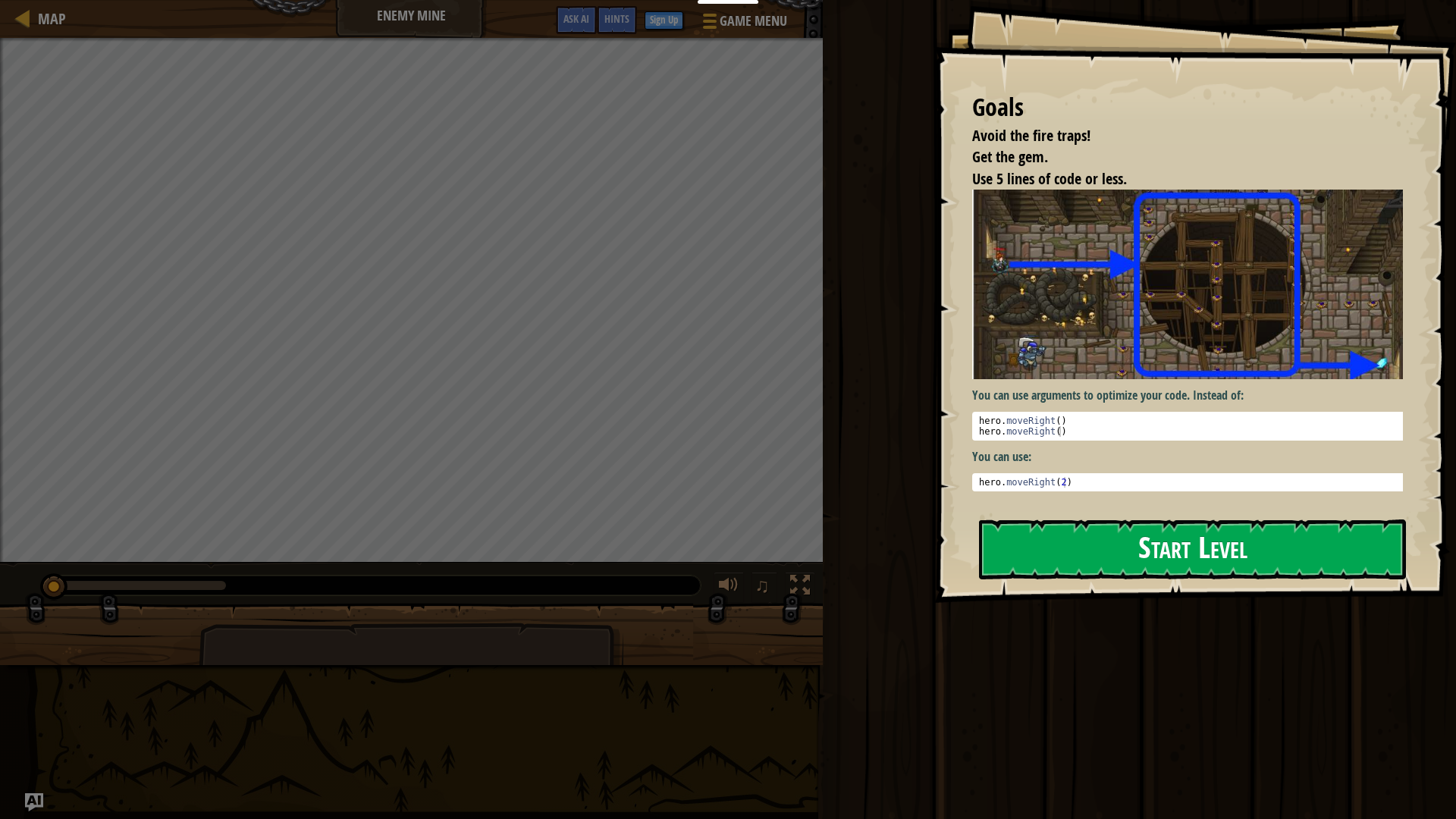
click at [1245, 554] on button "Start Level" at bounding box center [1192, 549] width 426 height 60
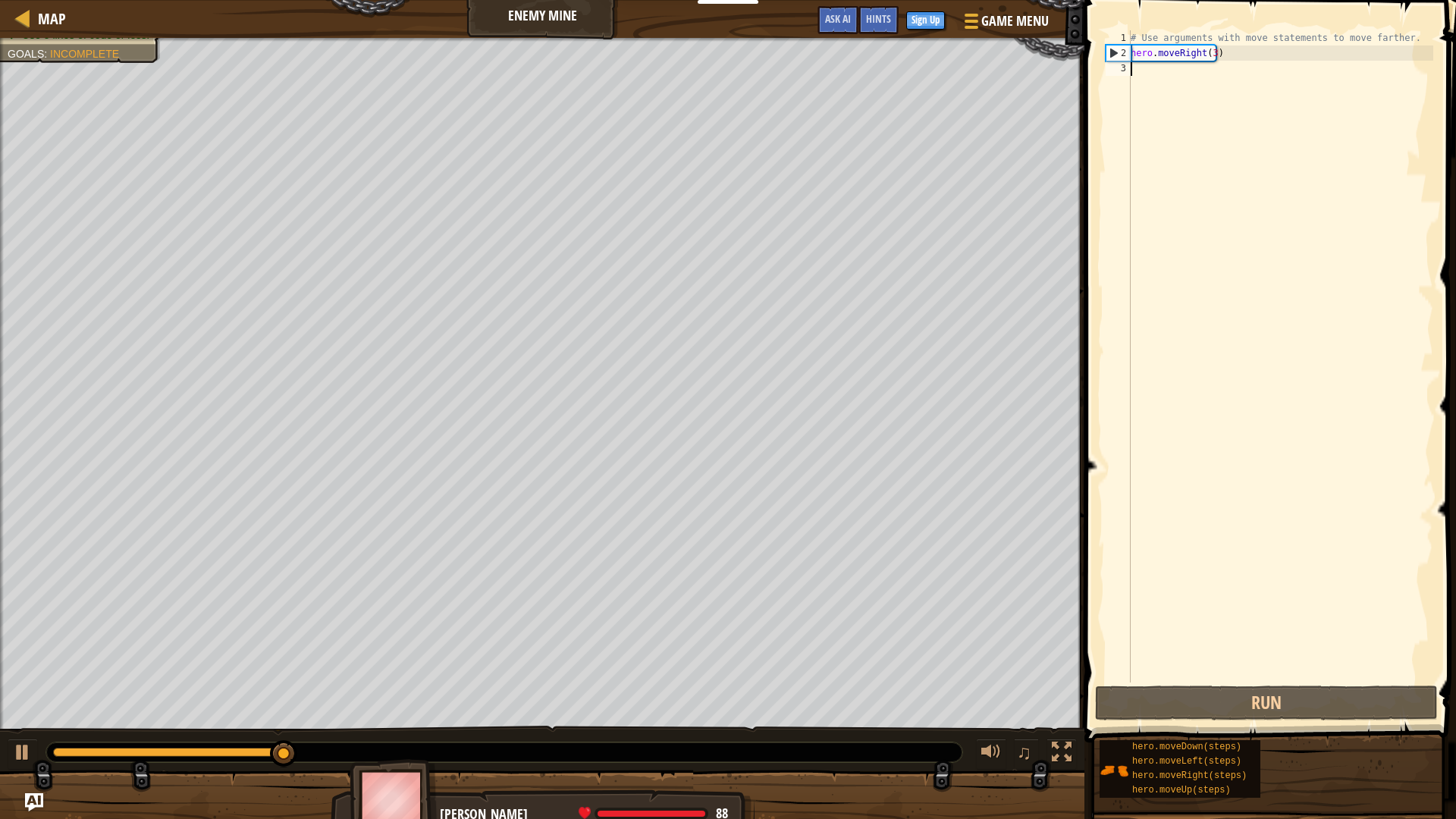
type textarea "h"
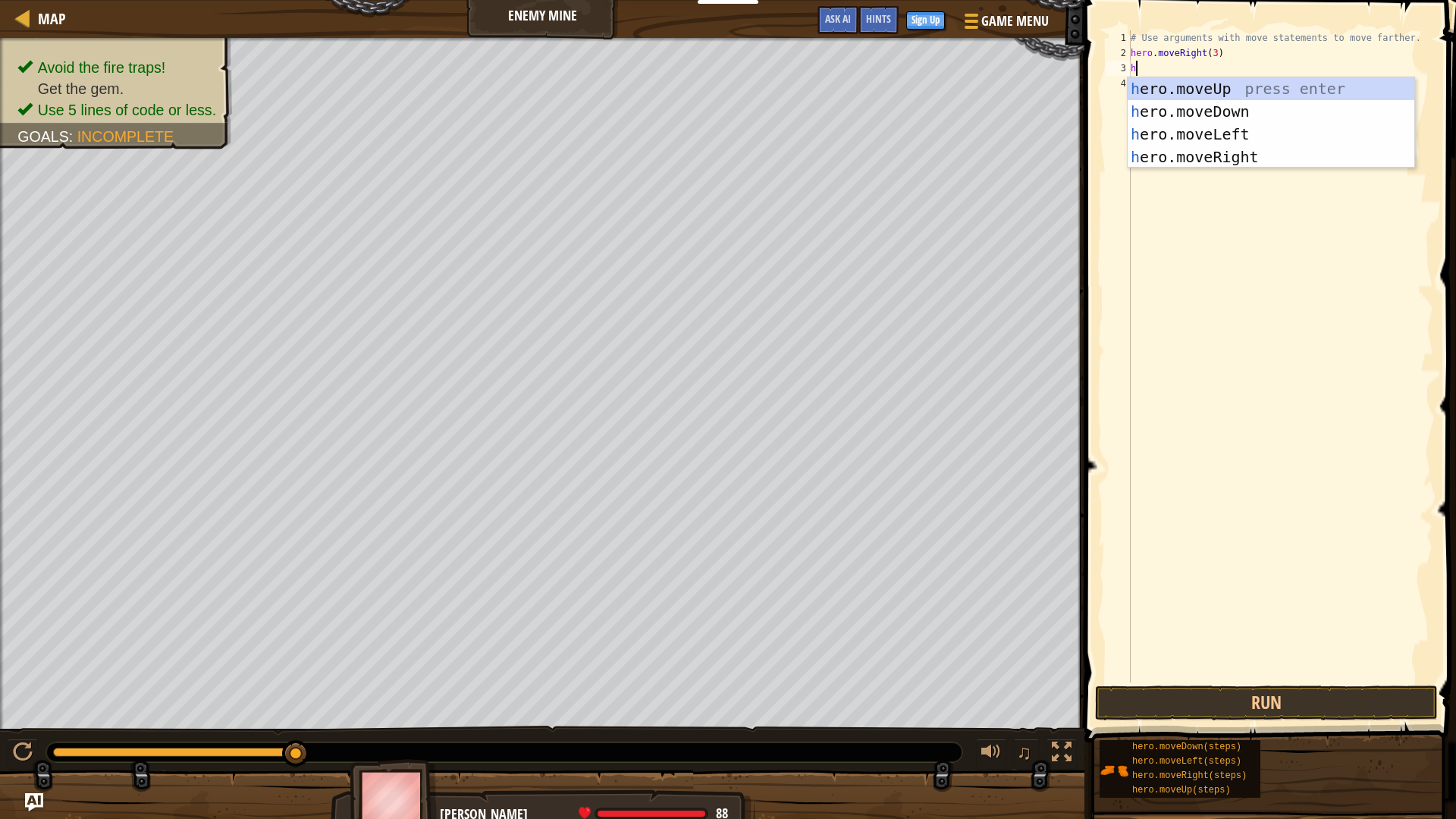
drag, startPoint x: 1260, startPoint y: 181, endPoint x: 1259, endPoint y: 173, distance: 8.1
click at [1260, 181] on div "# Use arguments with move statements to move farther. hero . moveRight ( 3 ) h" at bounding box center [1280, 371] width 306 height 682
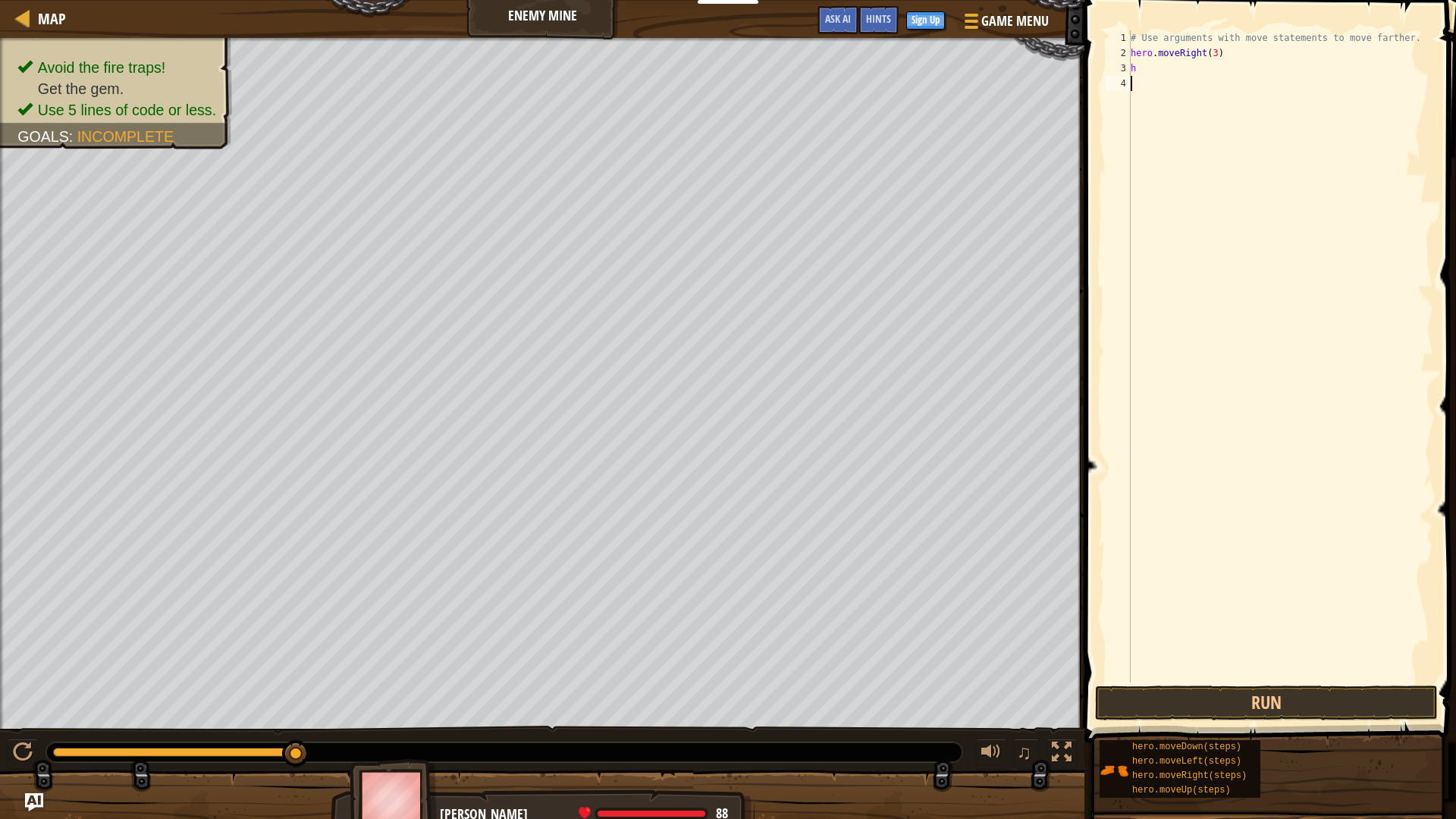
drag, startPoint x: 1230, startPoint y: 60, endPoint x: 1234, endPoint y: 53, distance: 8.1
click at [1230, 60] on div "# Use arguments with move statements to move farther. hero . moveRight ( 3 ) h" at bounding box center [1280, 371] width 306 height 682
click at [1191, 72] on div "# Use arguments with move statements to move farther. hero . moveRight ( 3 ) h" at bounding box center [1280, 356] width 306 height 652
type textarea "h"
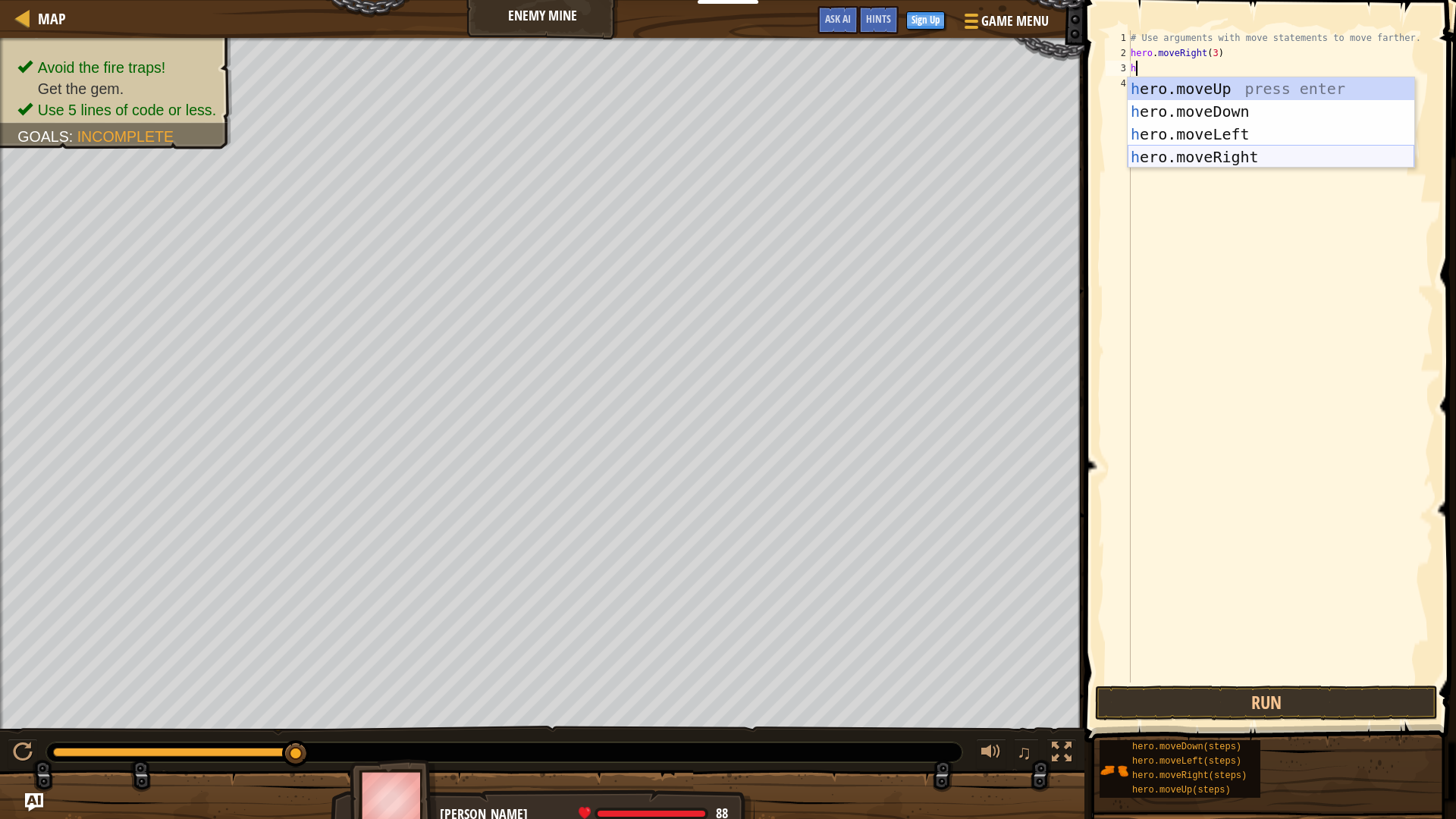
click at [1245, 149] on div "h ero.moveUp press enter h ero.moveDown press enter h ero.moveLeft press enter …" at bounding box center [1270, 146] width 287 height 137
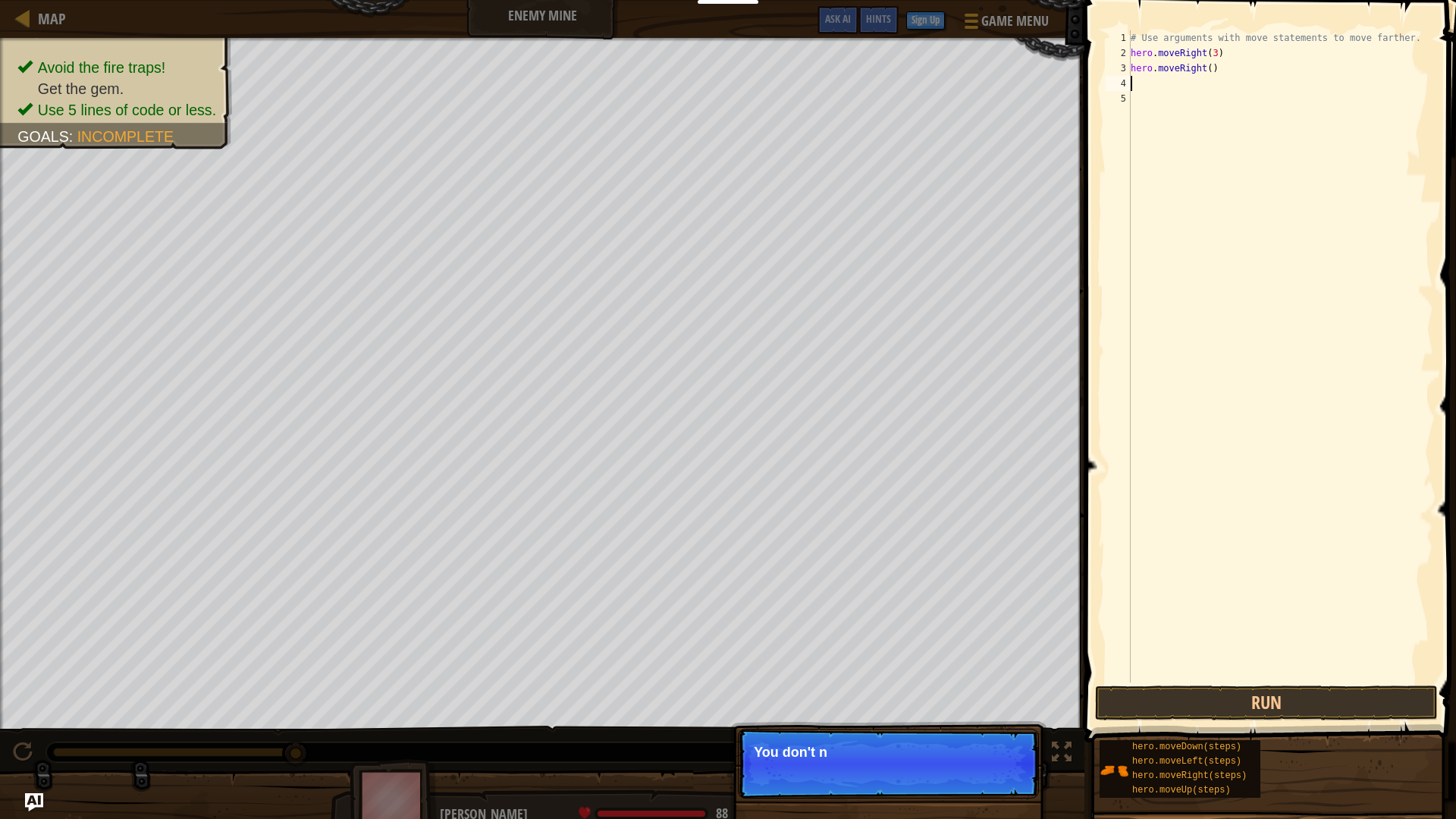
click at [1203, 66] on div "# Use arguments with move statements to move farther. hero . moveRight ( 3 ) he…" at bounding box center [1280, 371] width 306 height 682
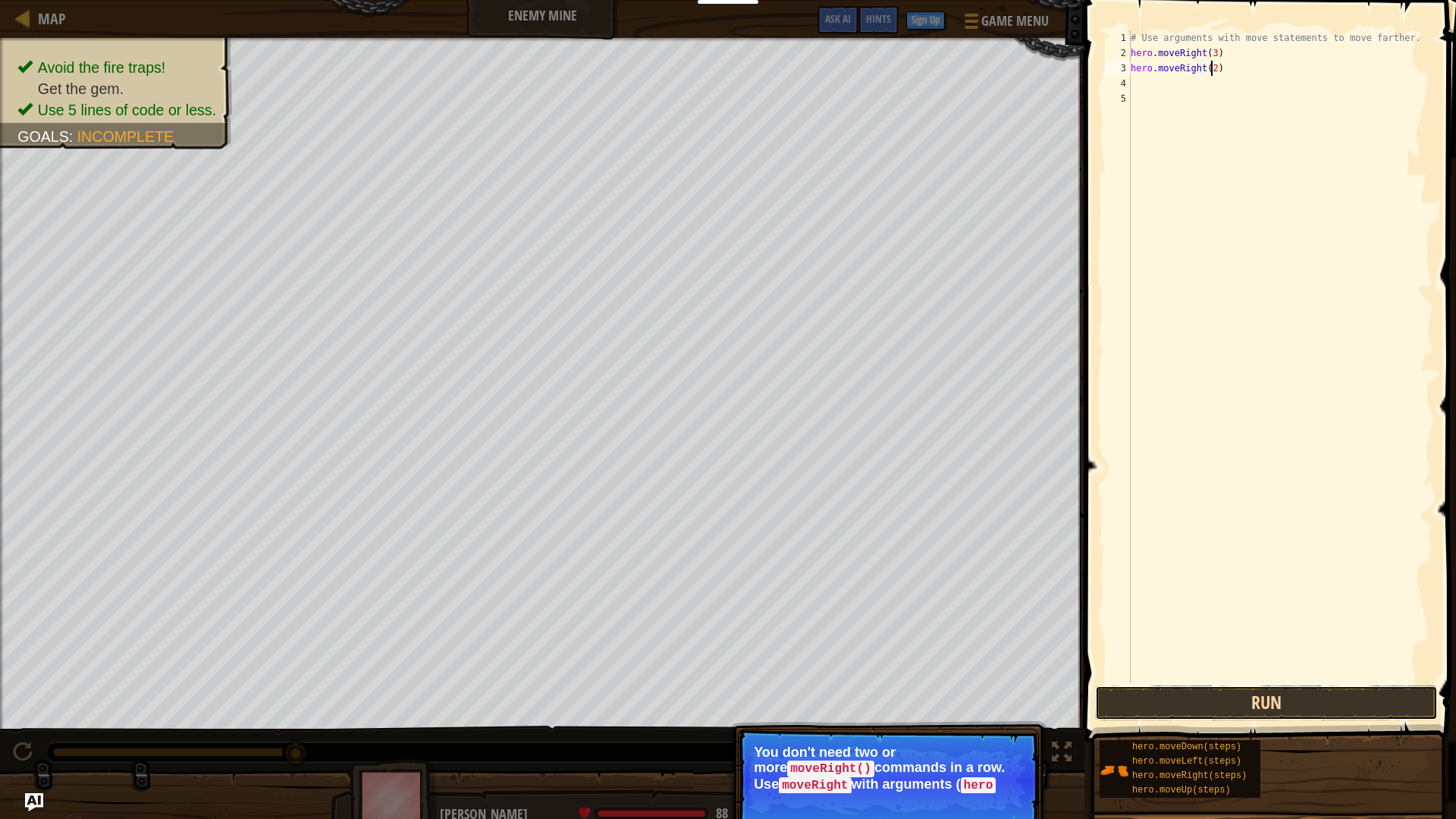
click at [1308, 710] on button "Run" at bounding box center [1266, 703] width 343 height 35
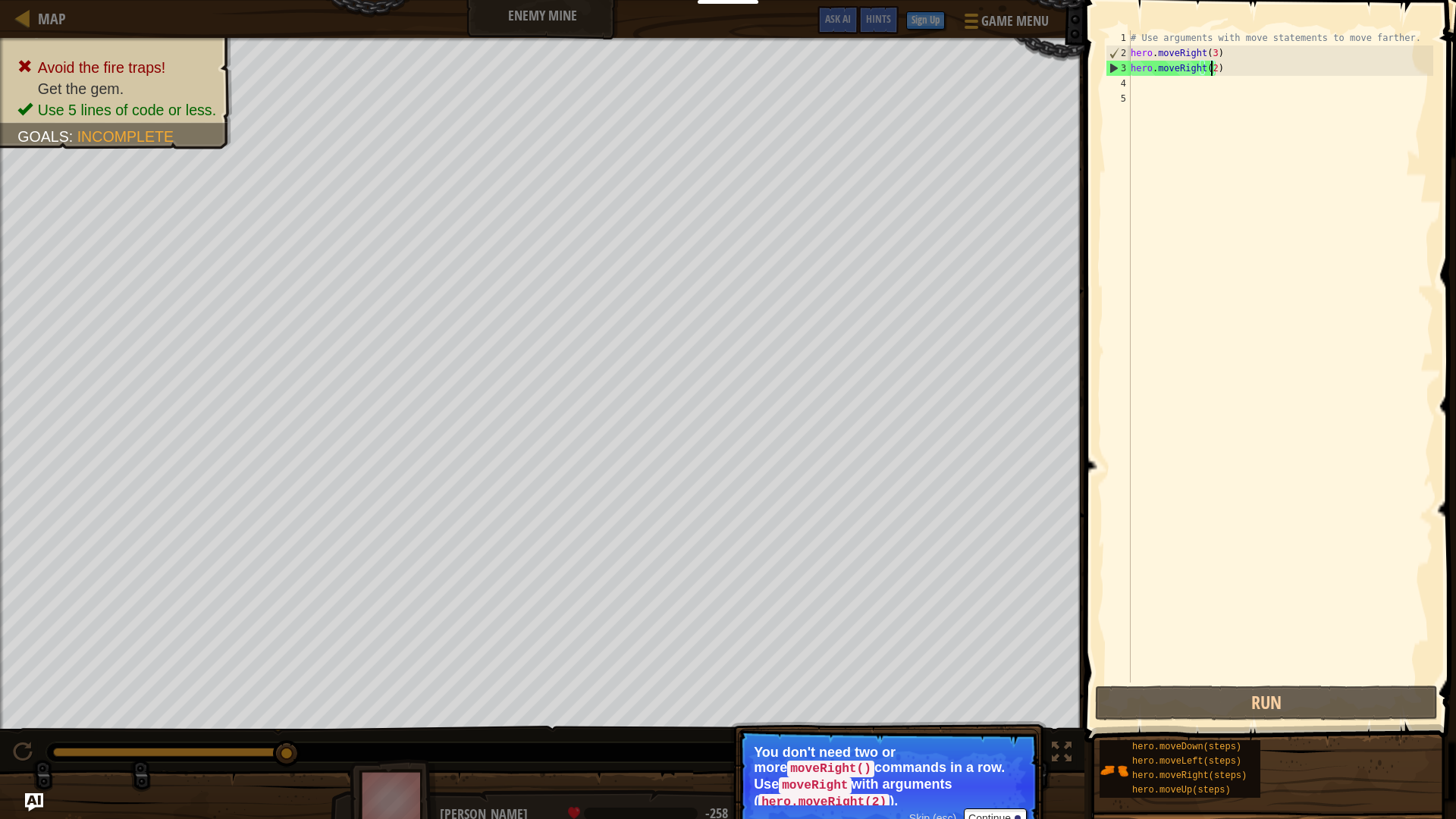
click at [1234, 70] on div "# Use arguments with move statements to move farther. hero . moveRight ( 3 ) he…" at bounding box center [1280, 371] width 306 height 682
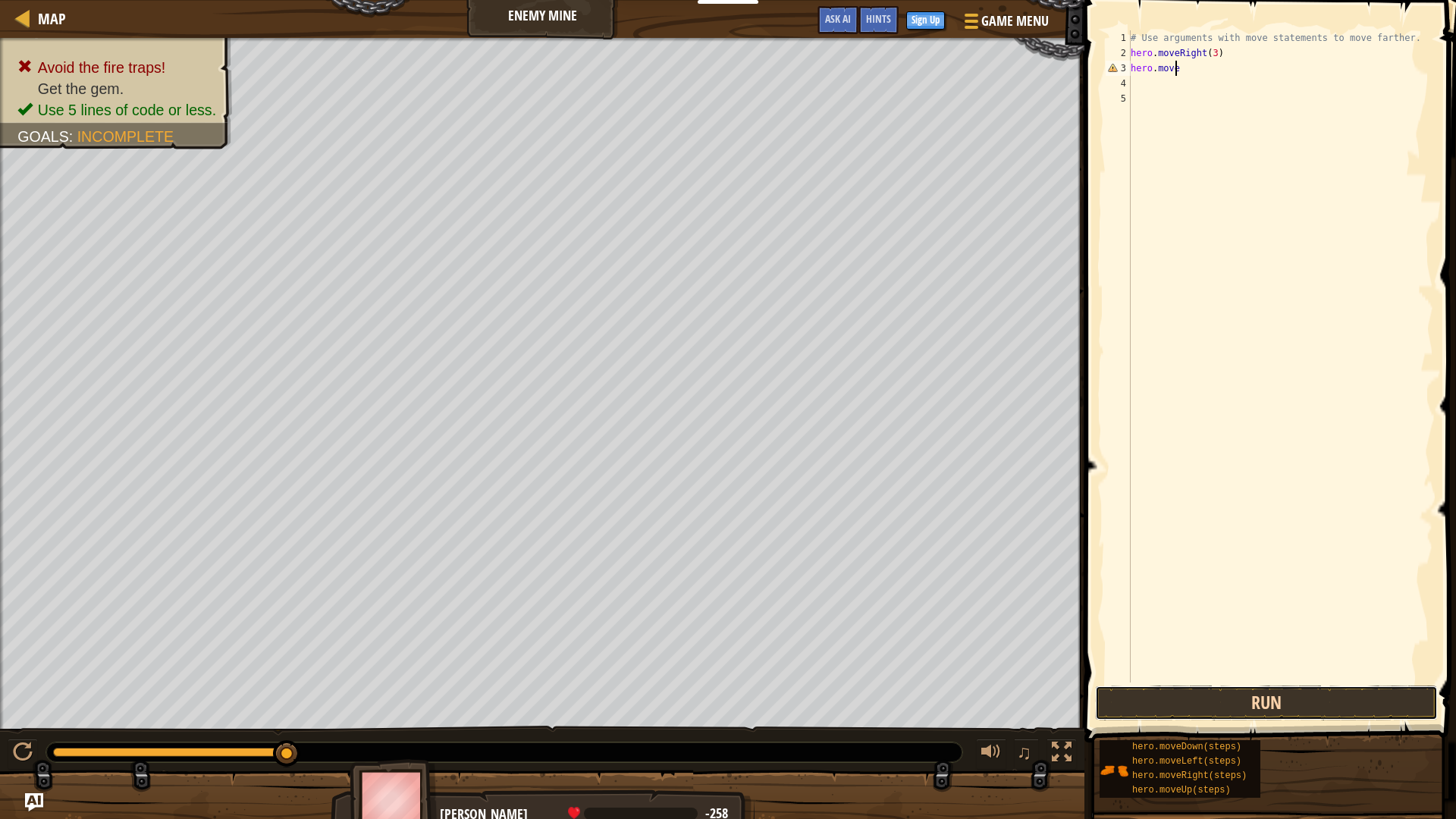
click at [1150, 690] on button "Run" at bounding box center [1266, 703] width 343 height 35
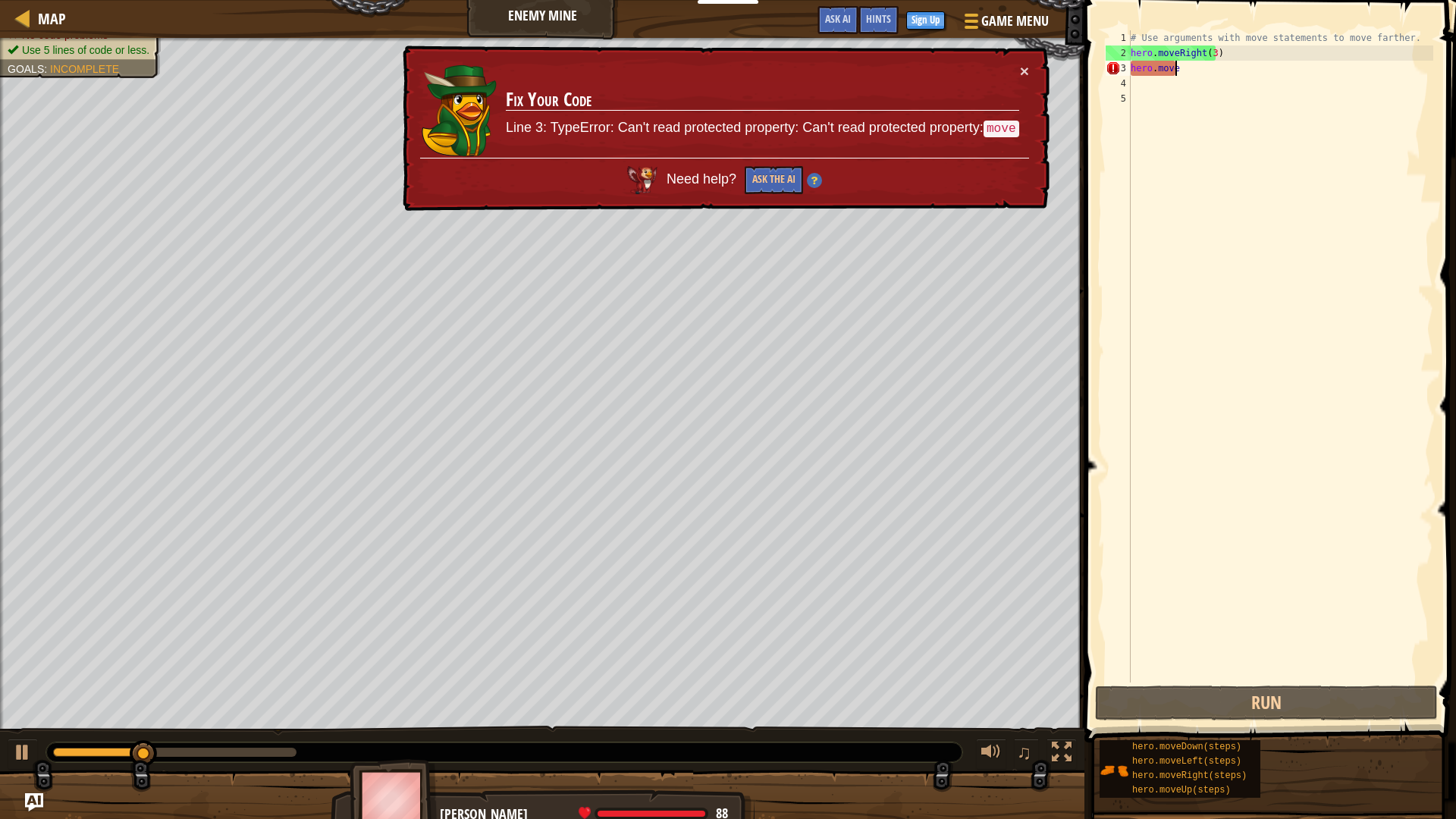
click at [6, 757] on div "♫" at bounding box center [542, 748] width 1084 height 45
click at [10, 756] on button at bounding box center [23, 753] width 30 height 31
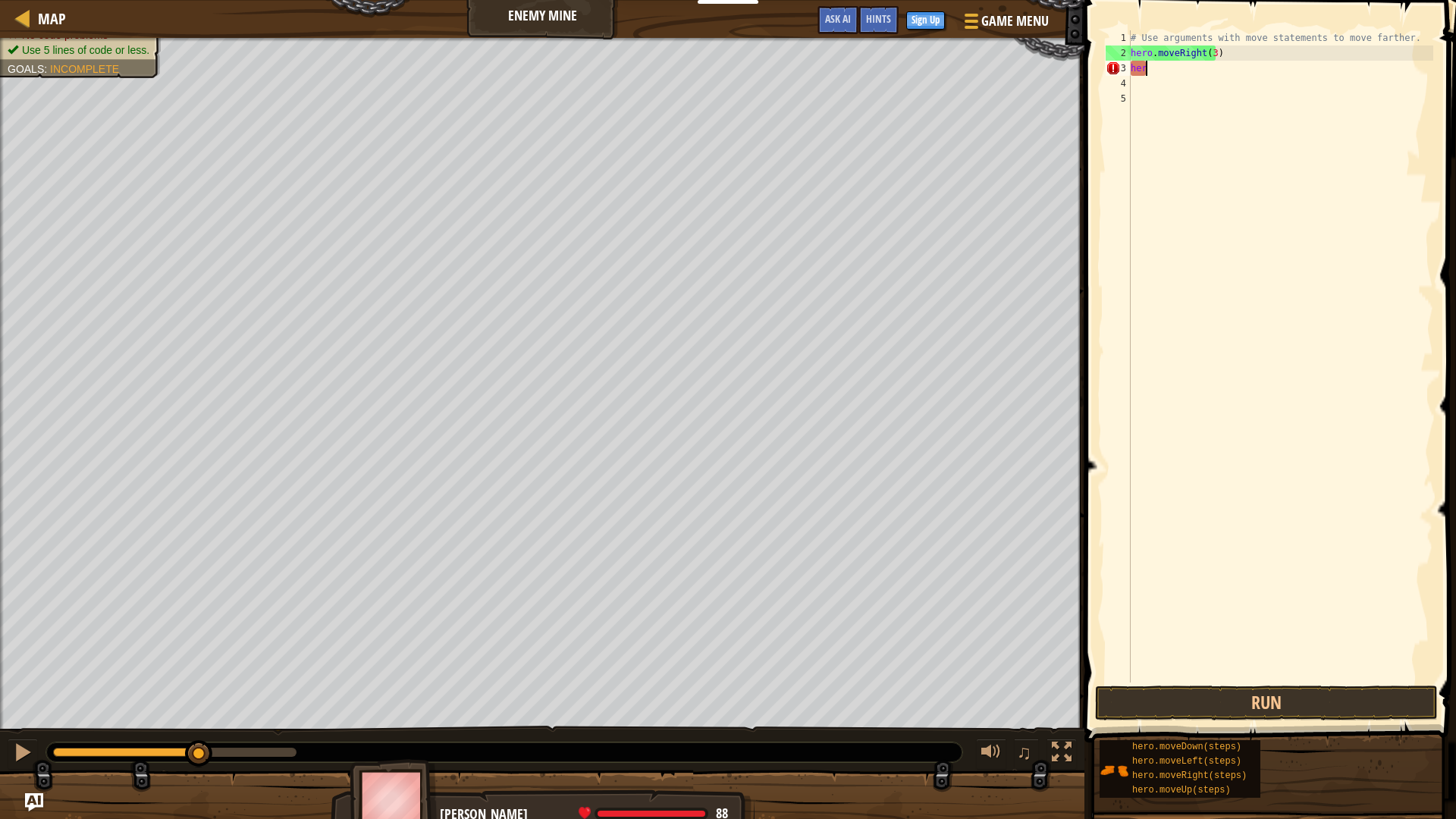
scroll to position [7, 0]
type textarea "h"
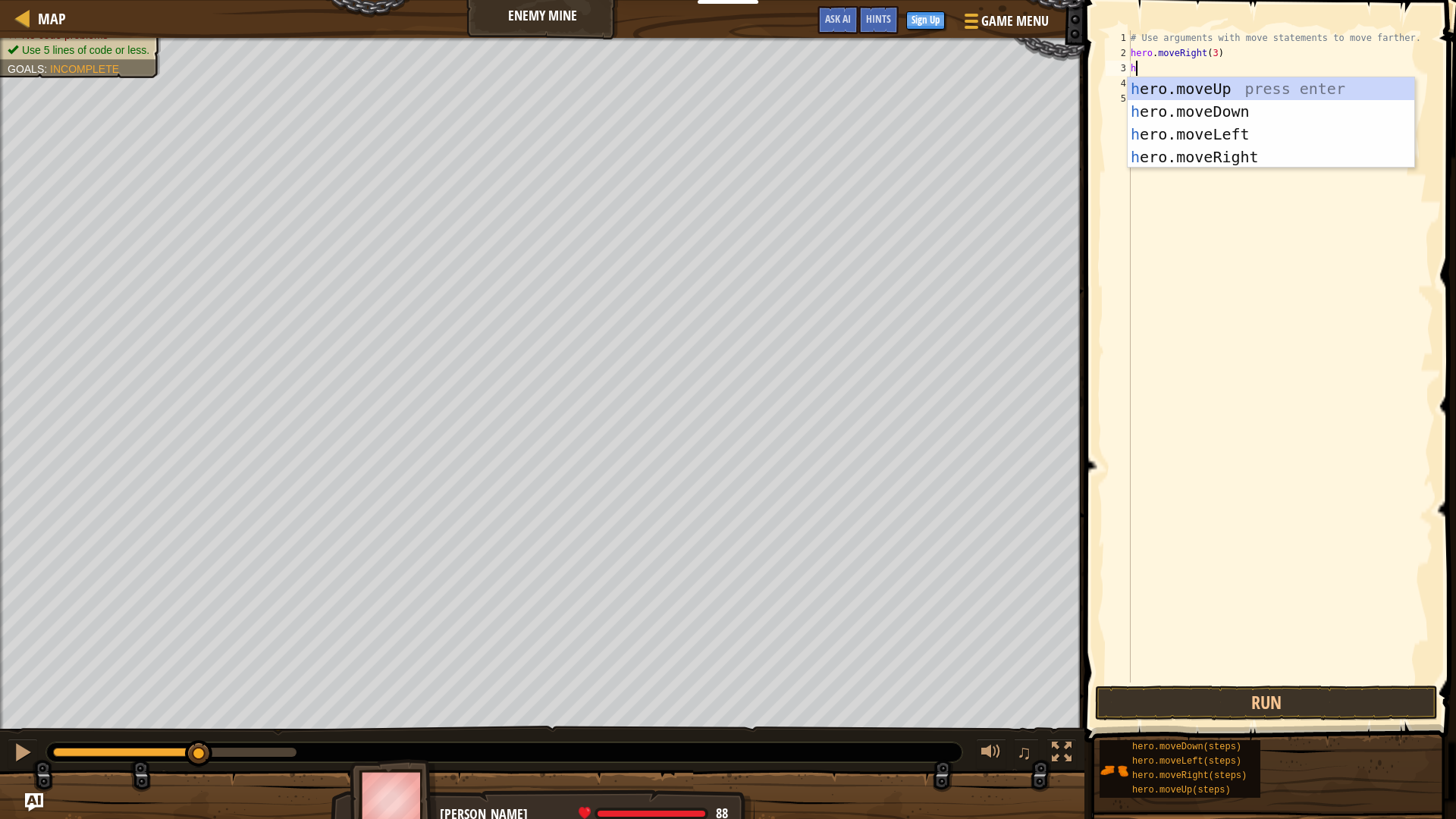
type textarea "her"
click at [1237, 78] on div "her o.moveUp press enter her o.moveDown press enter her o.moveLeft press enter …" at bounding box center [1270, 146] width 287 height 137
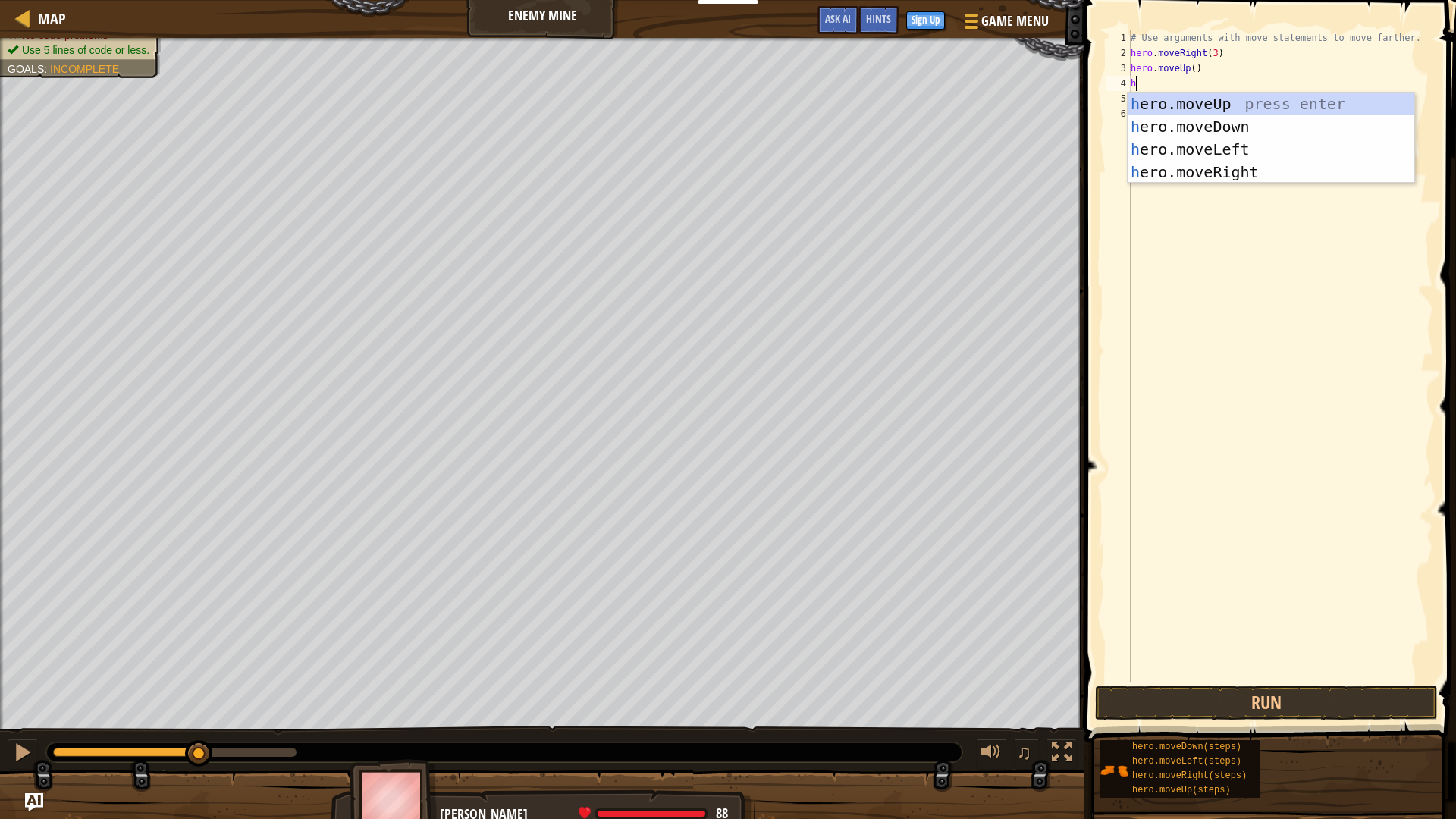
type textarea "he"
click at [1230, 166] on div "he ro.moveUp press enter he ro.moveDown press enter he ro.moveLeft press enter …" at bounding box center [1270, 161] width 287 height 137
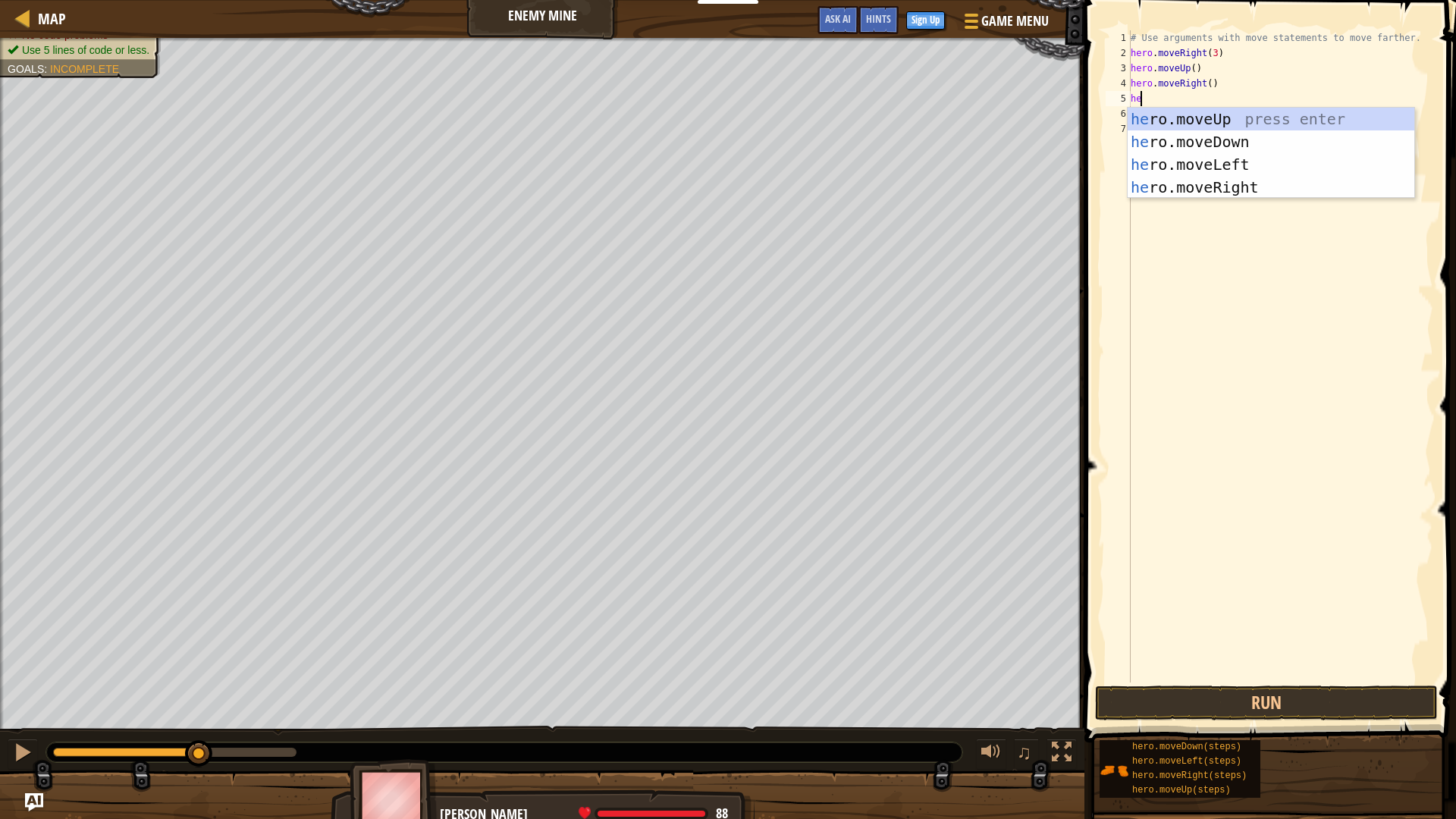
type textarea "her"
click at [1229, 157] on div "her o.moveUp press enter her o.moveDown press enter her o.moveLeft press enter …" at bounding box center [1270, 176] width 287 height 137
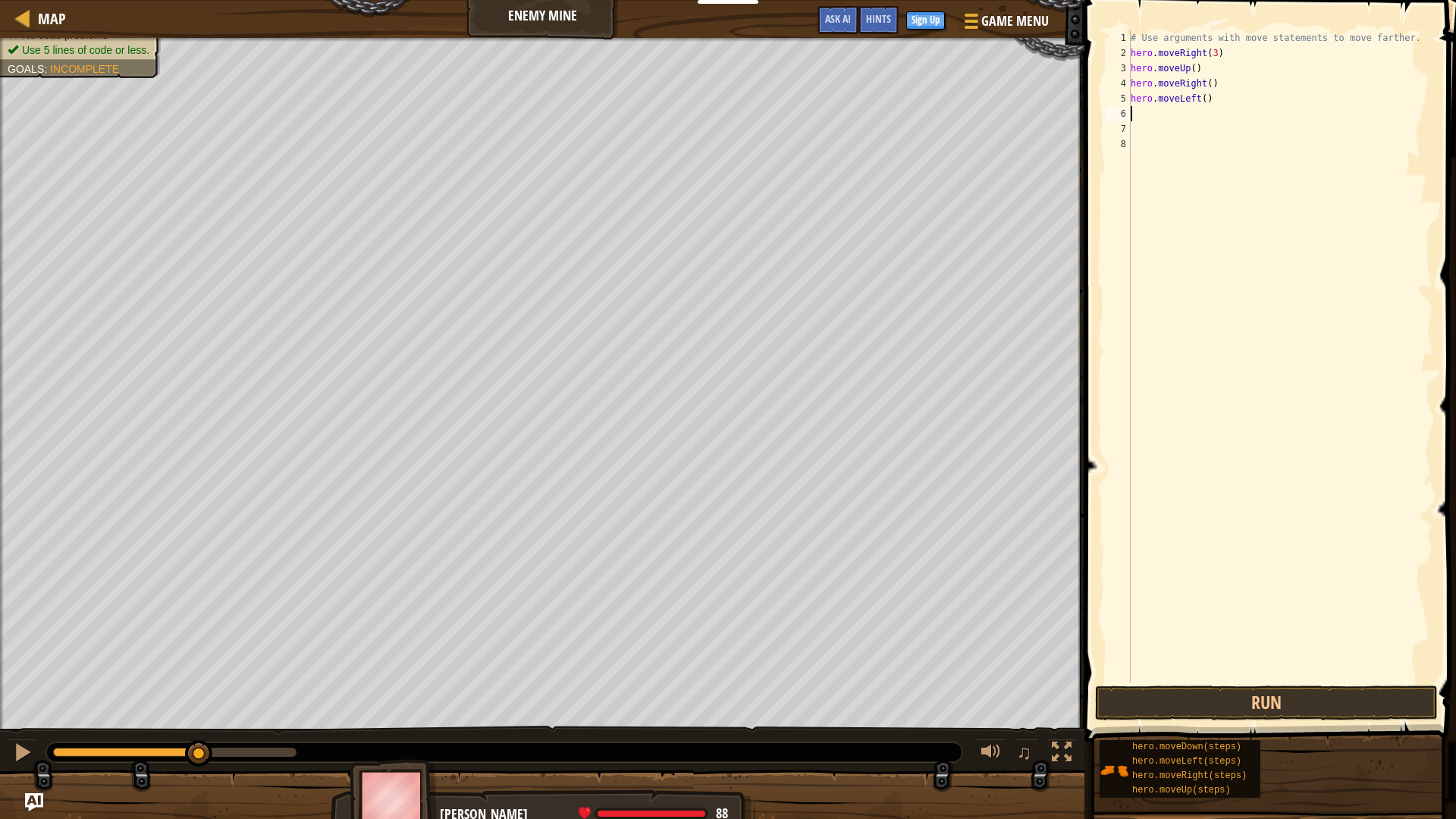
scroll to position [7, 0]
click at [1200, 102] on div "# Use arguments with move statements to move farther. hero . moveRight ( 3 ) he…" at bounding box center [1280, 371] width 306 height 682
type textarea "hero.moveLeft(3)"
click at [1199, 111] on div "# Use arguments with move statements to move farther. hero . moveRight ( 3 ) he…" at bounding box center [1280, 371] width 306 height 682
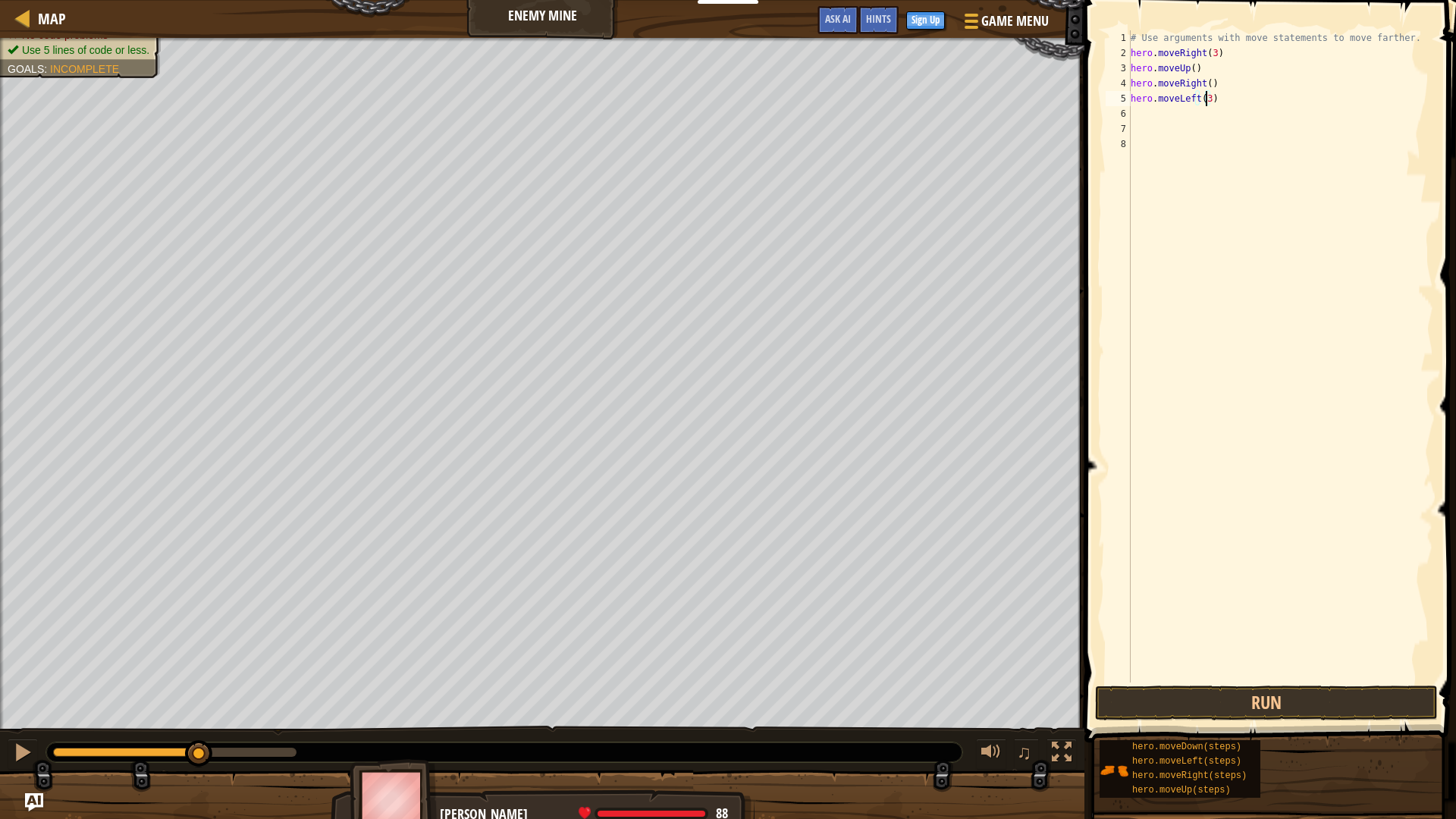
scroll to position [7, 0]
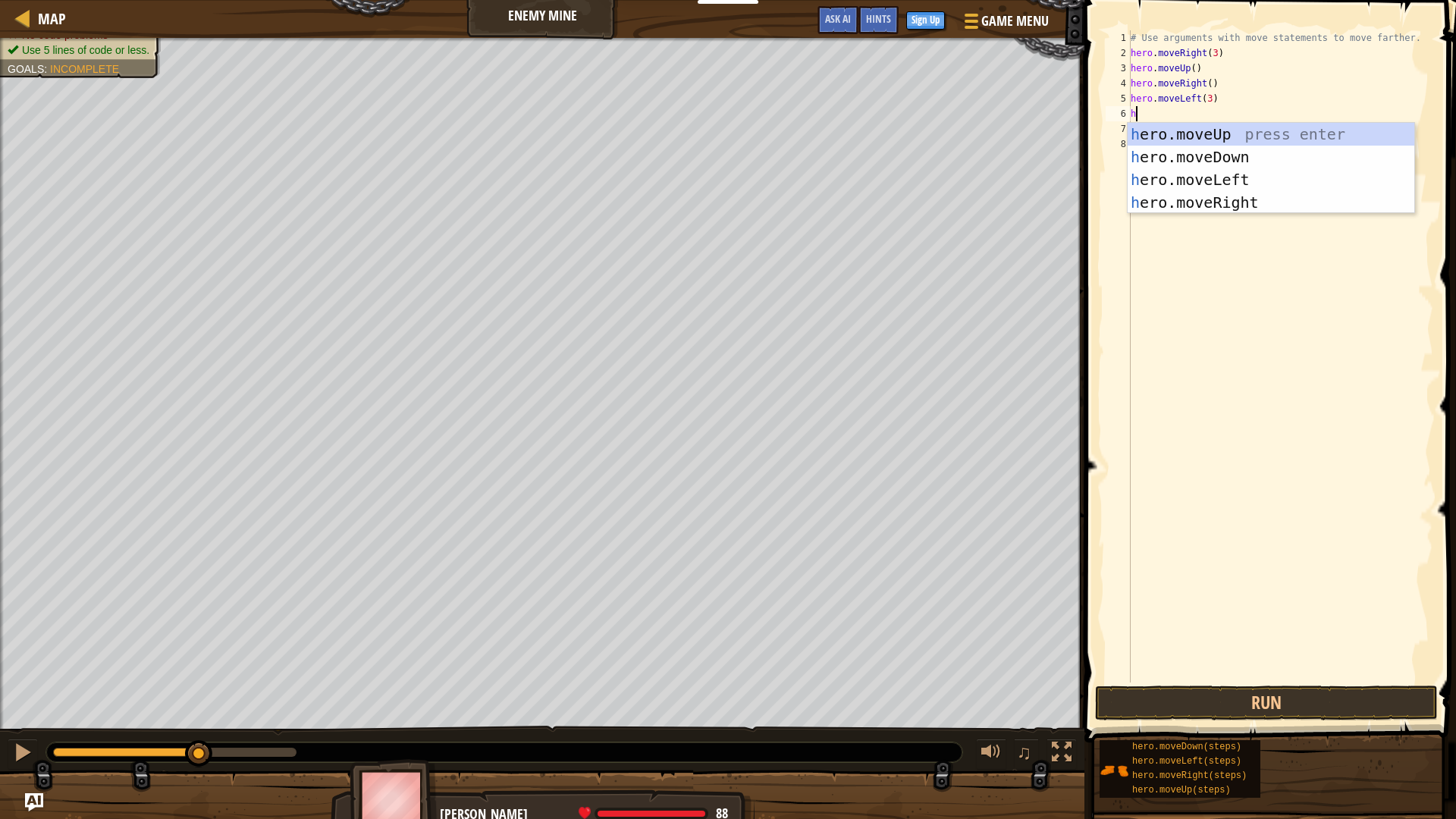
type textarea "her"
click at [1213, 197] on div "her o.moveUp press enter her o.moveDown press enter her o.moveLeft press enter …" at bounding box center [1270, 191] width 287 height 137
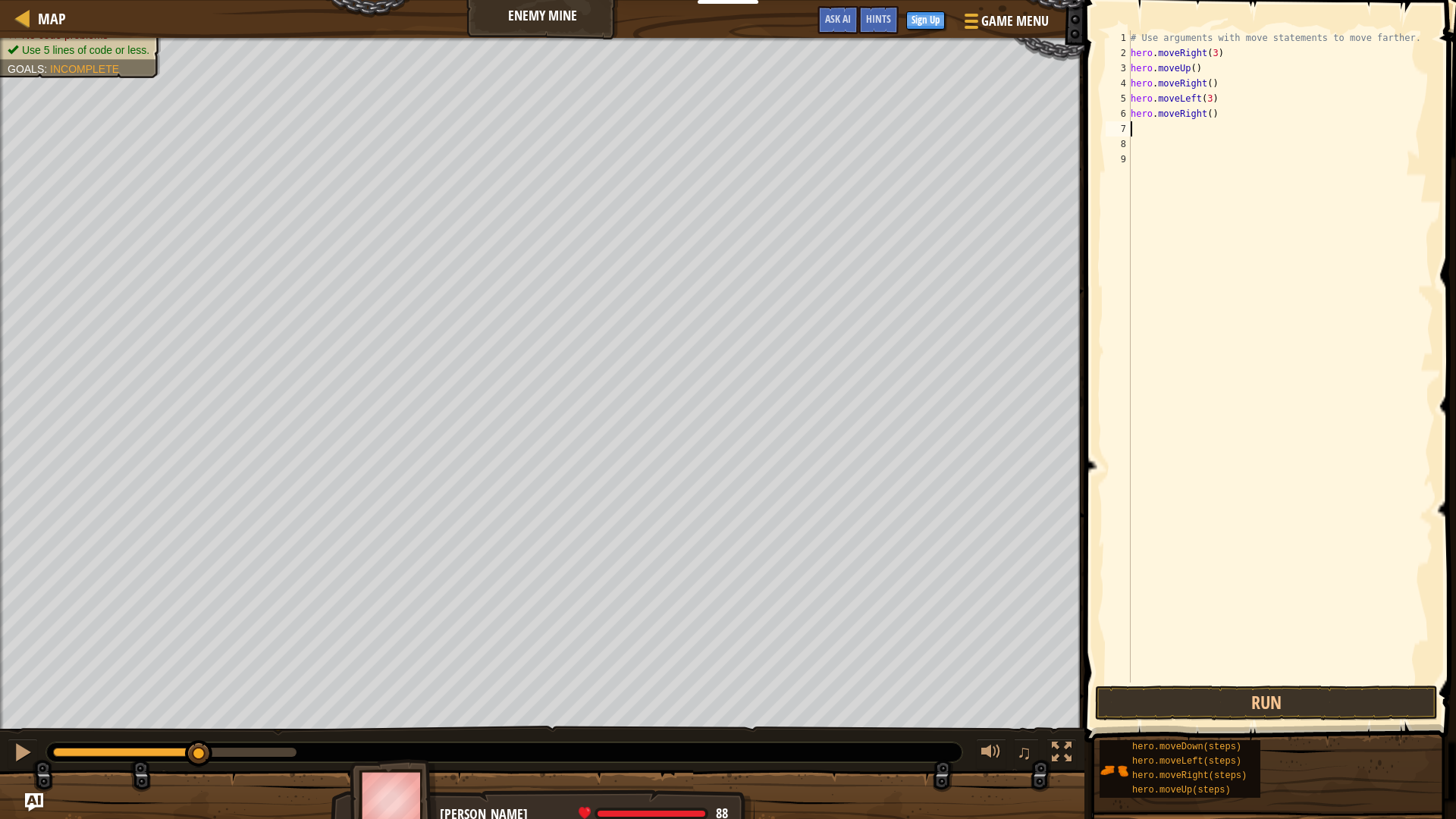
click at [1205, 112] on div "# Use arguments with move statements to move farther. hero . moveRight ( 3 ) he…" at bounding box center [1280, 371] width 306 height 682
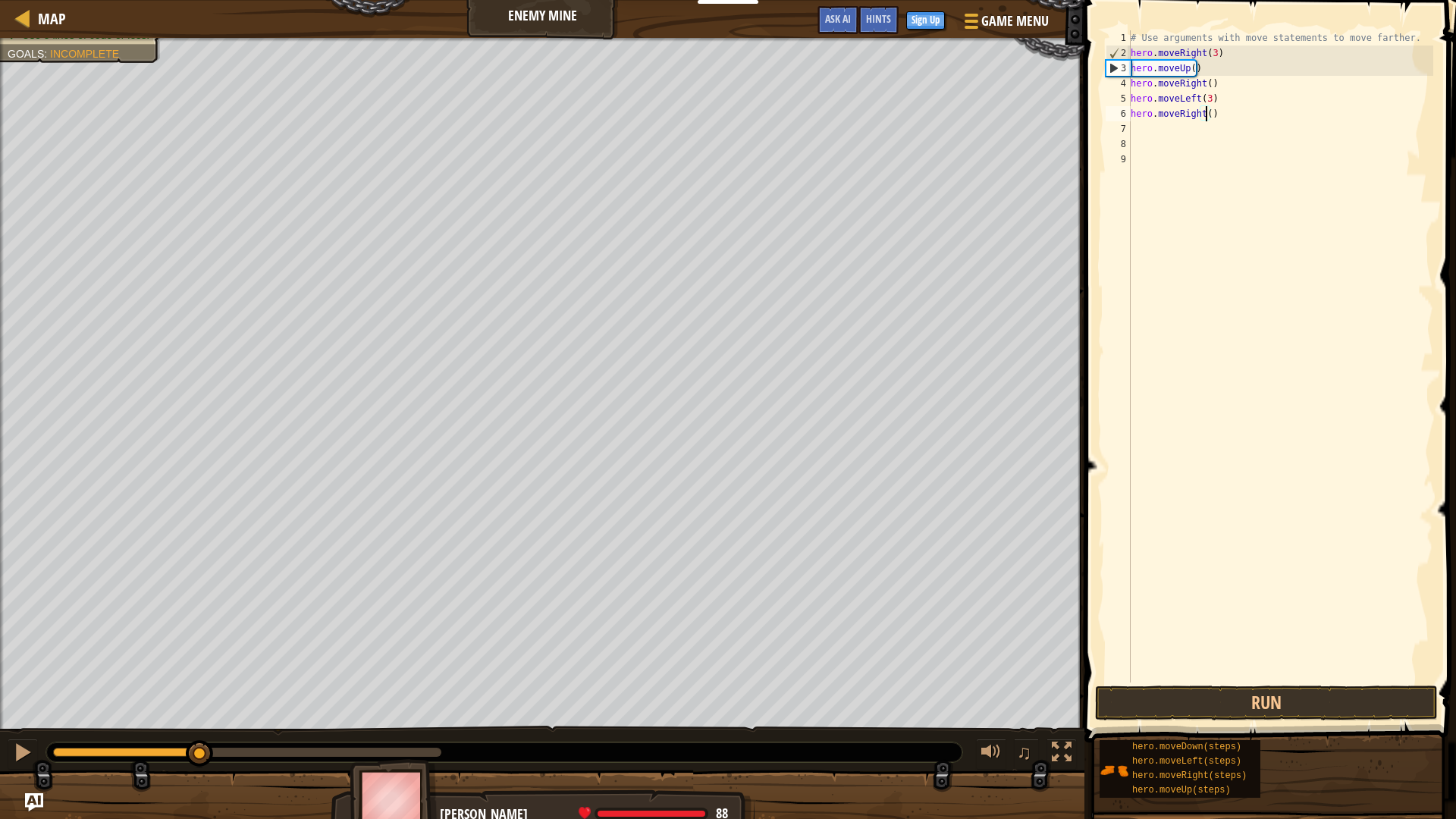
scroll to position [7, 6]
click at [1261, 701] on button "Run" at bounding box center [1266, 703] width 343 height 35
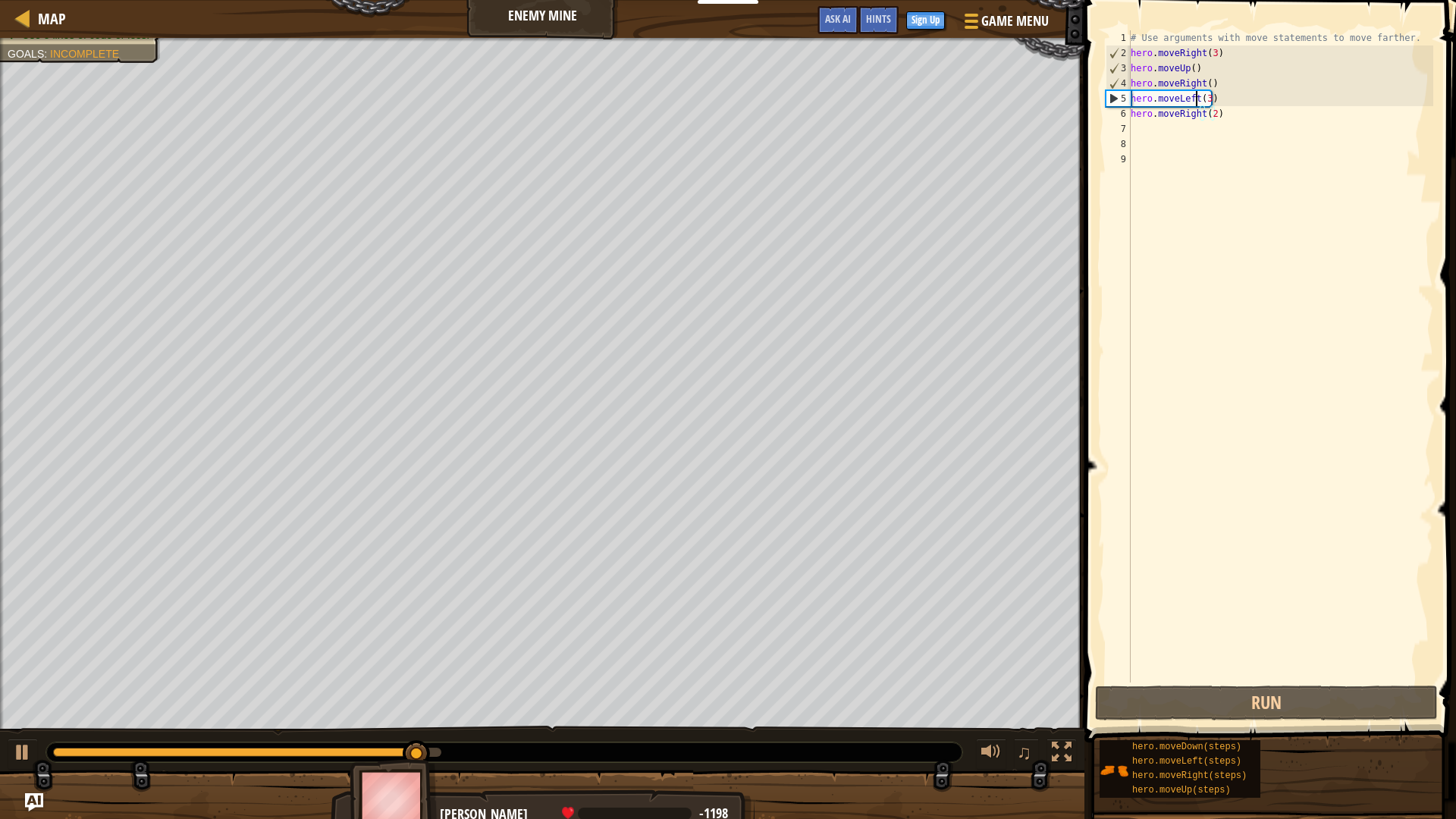
drag, startPoint x: 1195, startPoint y: 96, endPoint x: 1266, endPoint y: 28, distance: 98.3
click at [1195, 97] on div "# Use arguments with move statements to move farther. hero . moveRight ( 3 ) he…" at bounding box center [1280, 371] width 306 height 682
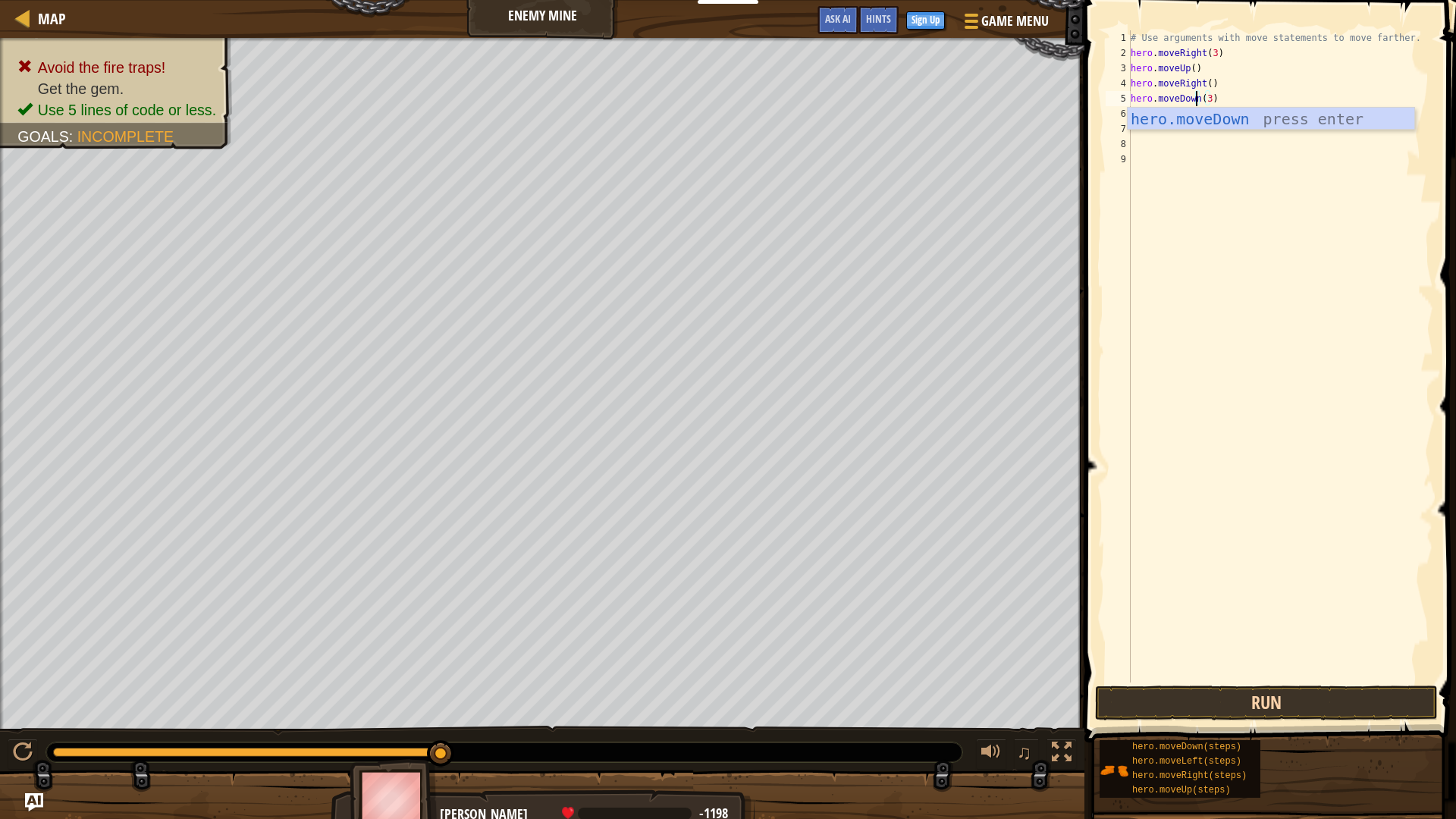
type textarea "hero.moveDown(3)"
click at [1265, 707] on button "Run" at bounding box center [1266, 703] width 343 height 35
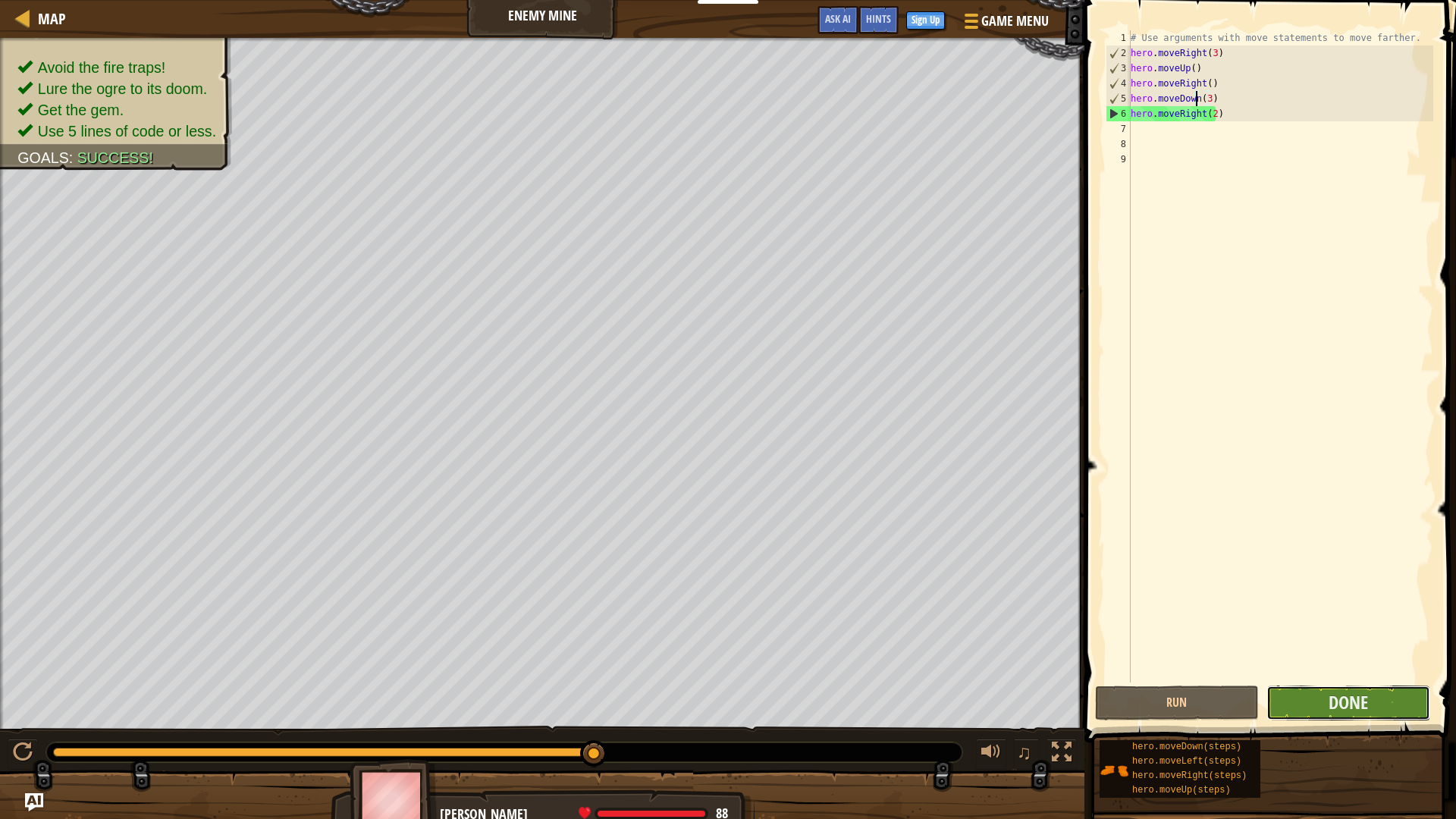
click at [1304, 703] on button "Done" at bounding box center [1348, 703] width 163 height 35
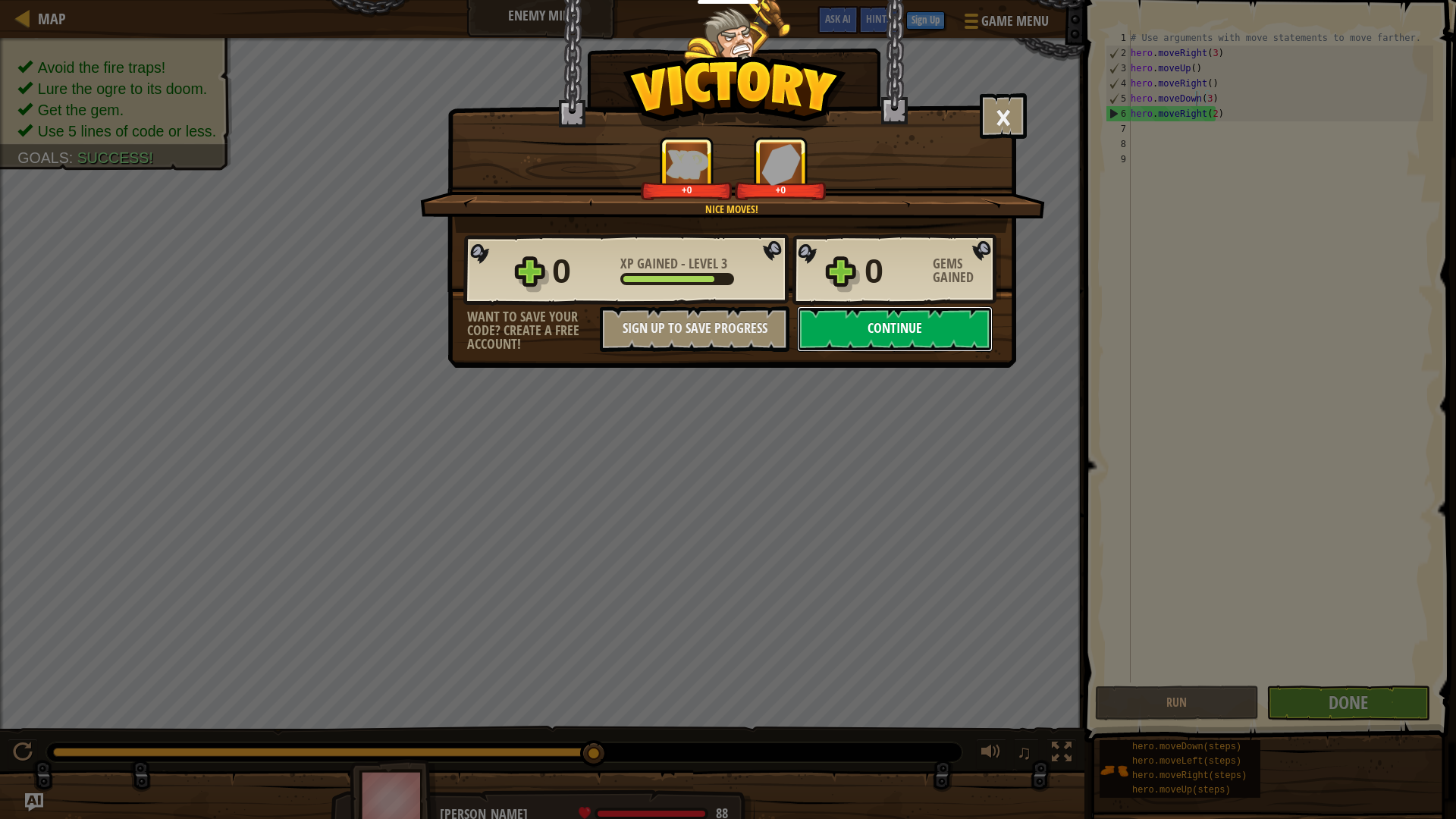
click at [927, 336] on button "Continue" at bounding box center [895, 329] width 195 height 45
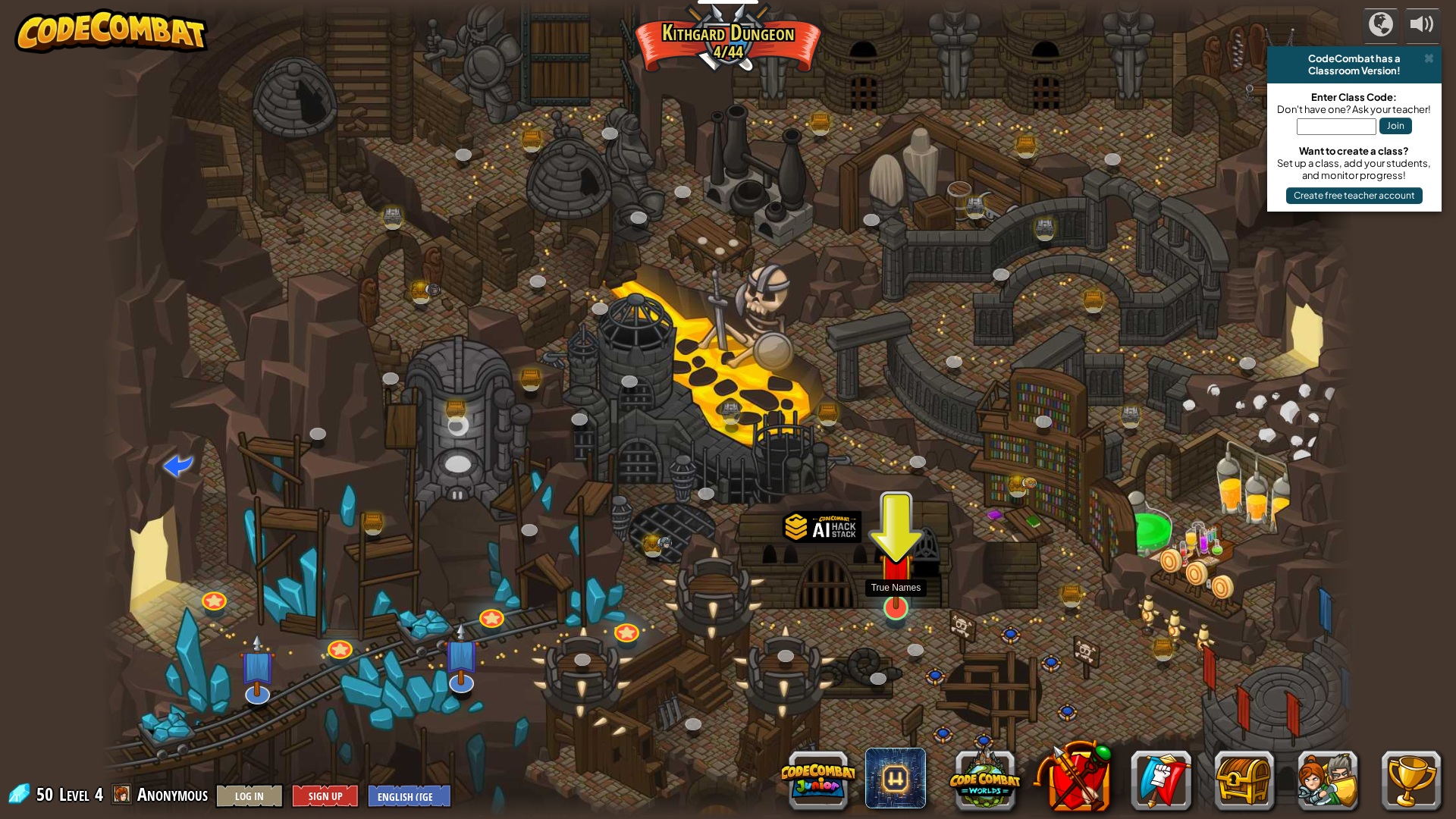
click at [901, 602] on img at bounding box center [895, 570] width 35 height 80
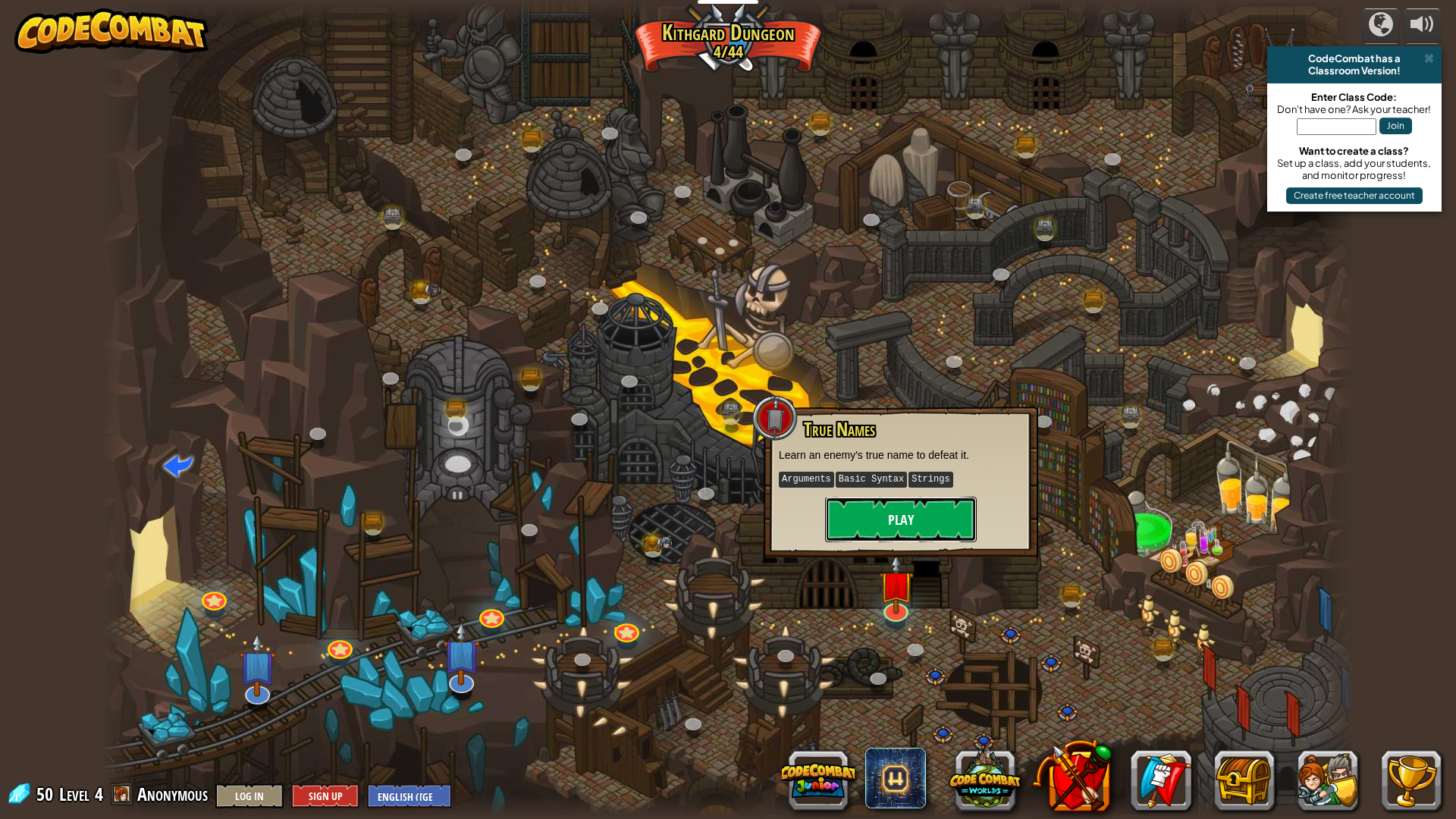
click at [928, 525] on button "Play" at bounding box center [901, 519] width 152 height 45
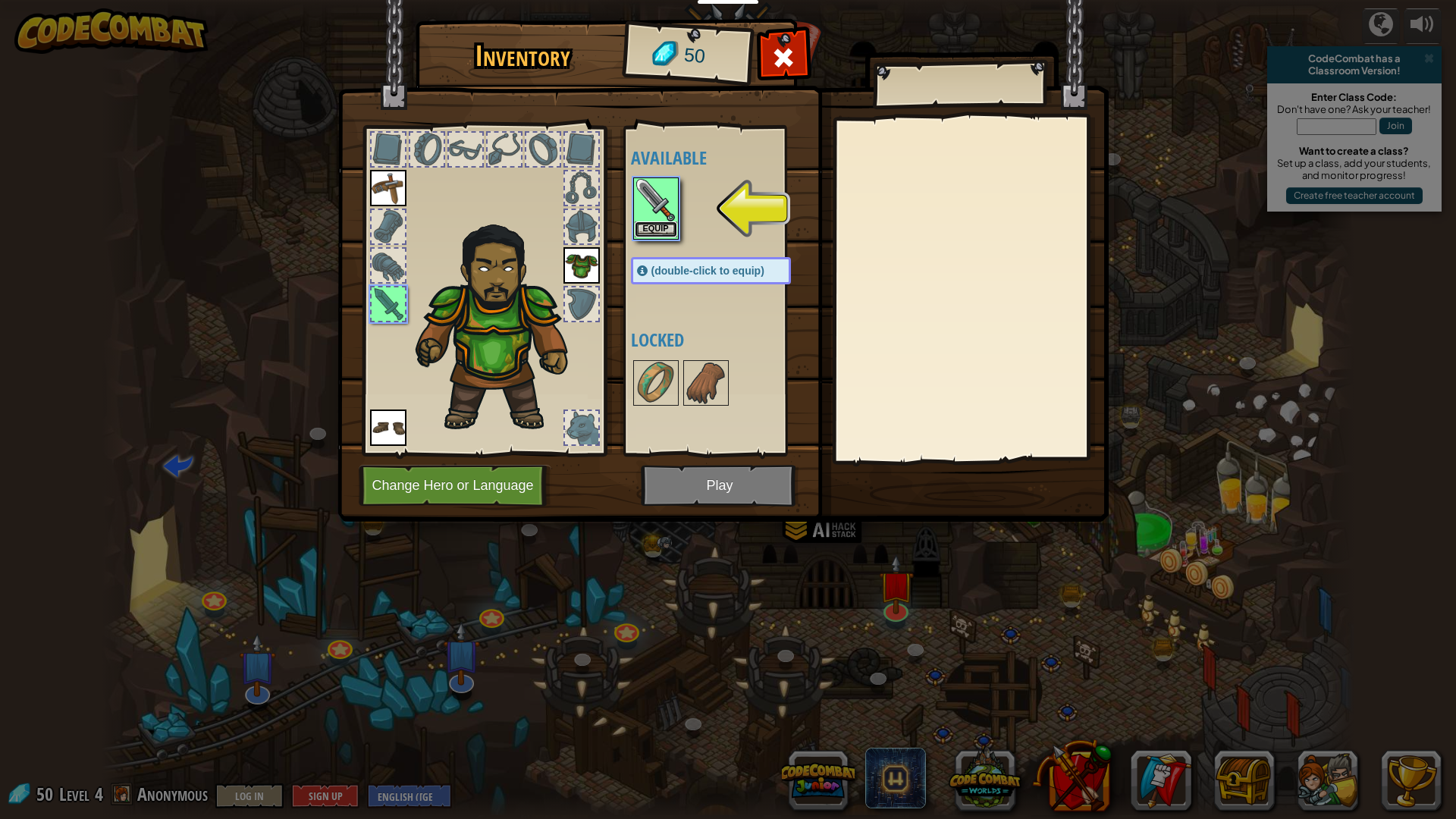
click at [673, 226] on button "Equip" at bounding box center [656, 229] width 43 height 16
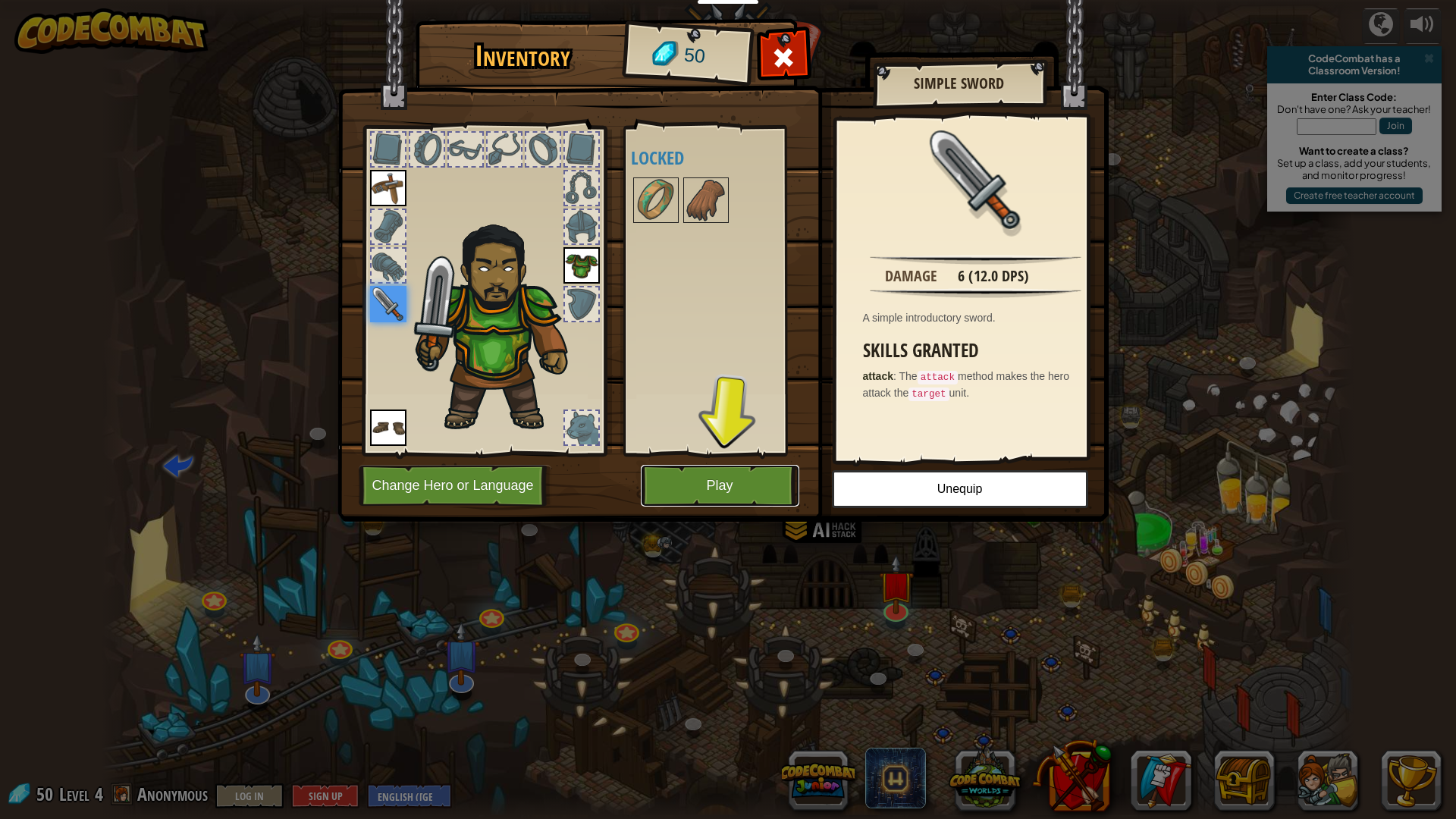
click at [759, 485] on button "Play" at bounding box center [720, 485] width 158 height 42
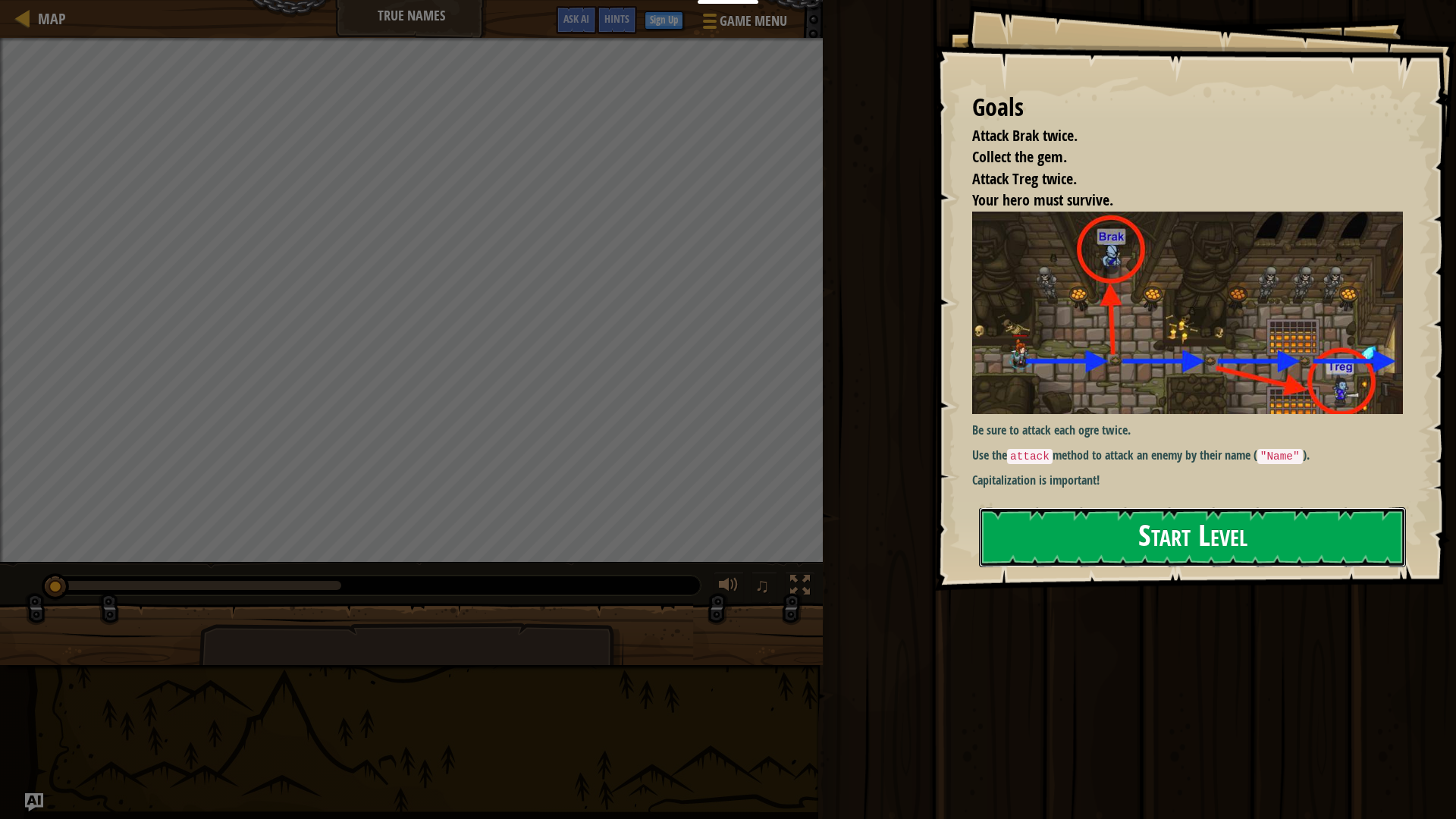
click at [1261, 536] on button "Start Level" at bounding box center [1192, 537] width 426 height 60
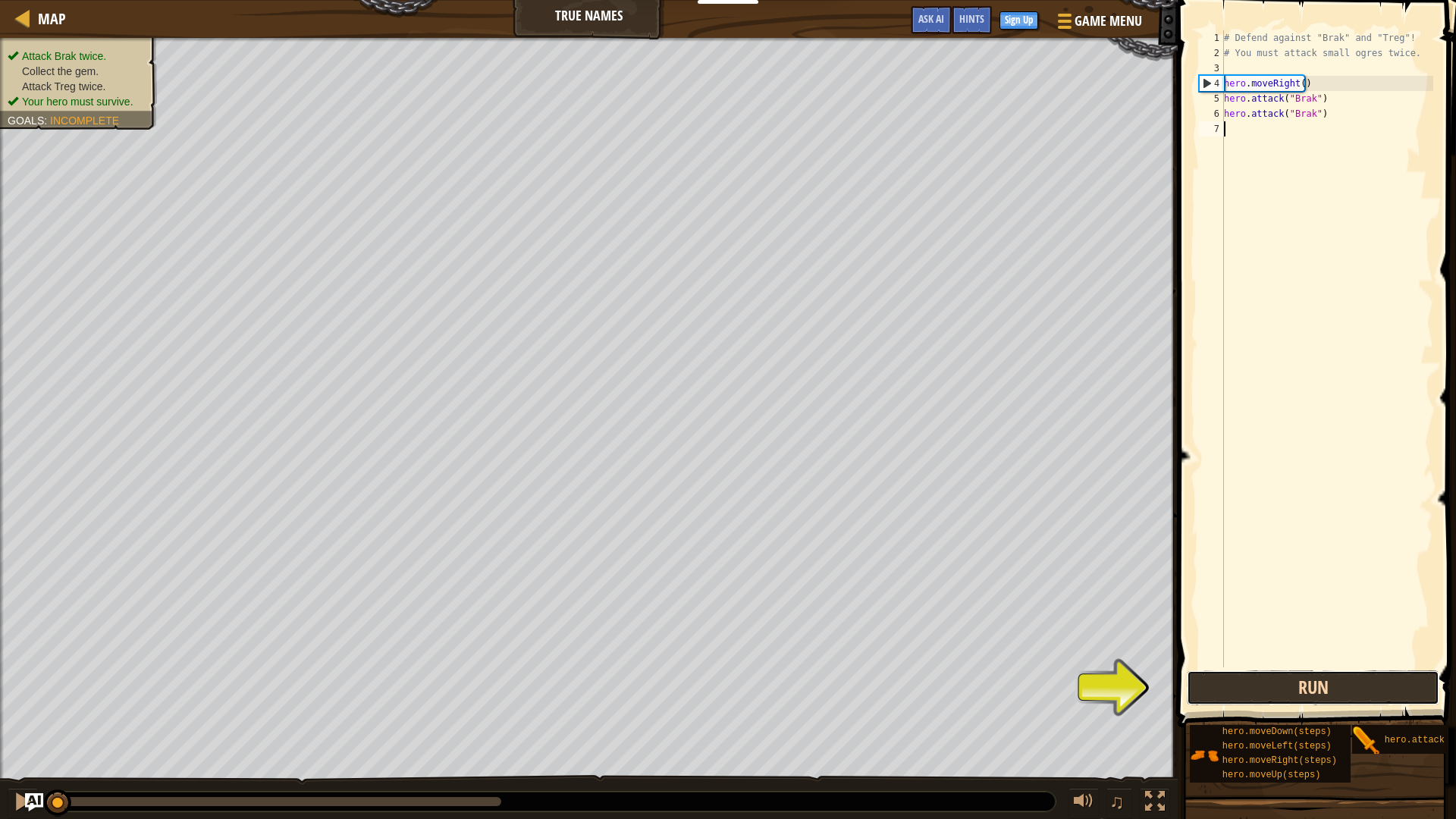
click at [1287, 693] on button "Run" at bounding box center [1313, 687] width 252 height 35
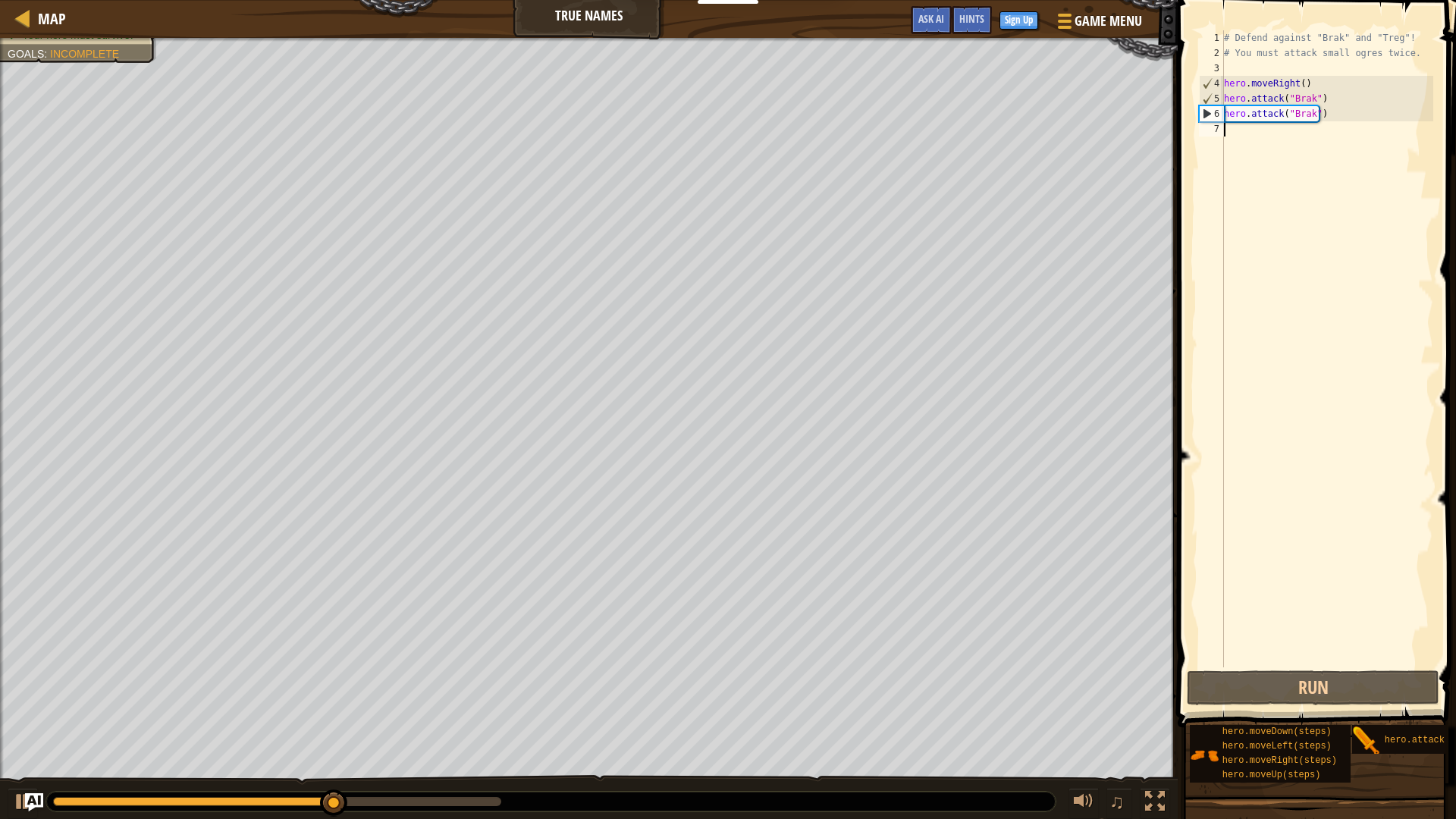
click at [1276, 143] on div "# Defend against "Brak" and "Treg"! # You must attack small ogres twice. hero .…" at bounding box center [1326, 363] width 212 height 667
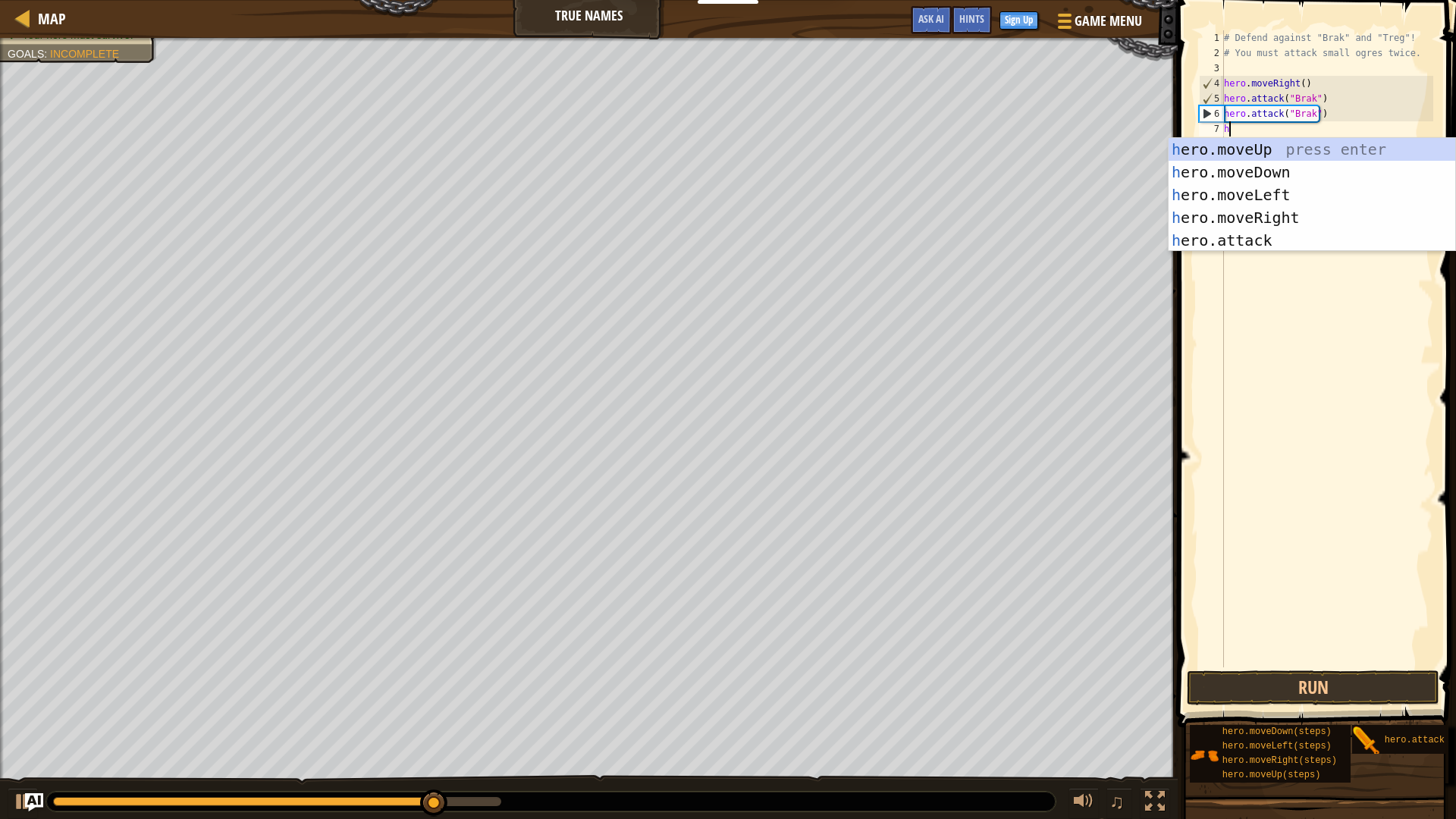
type textarea "her"
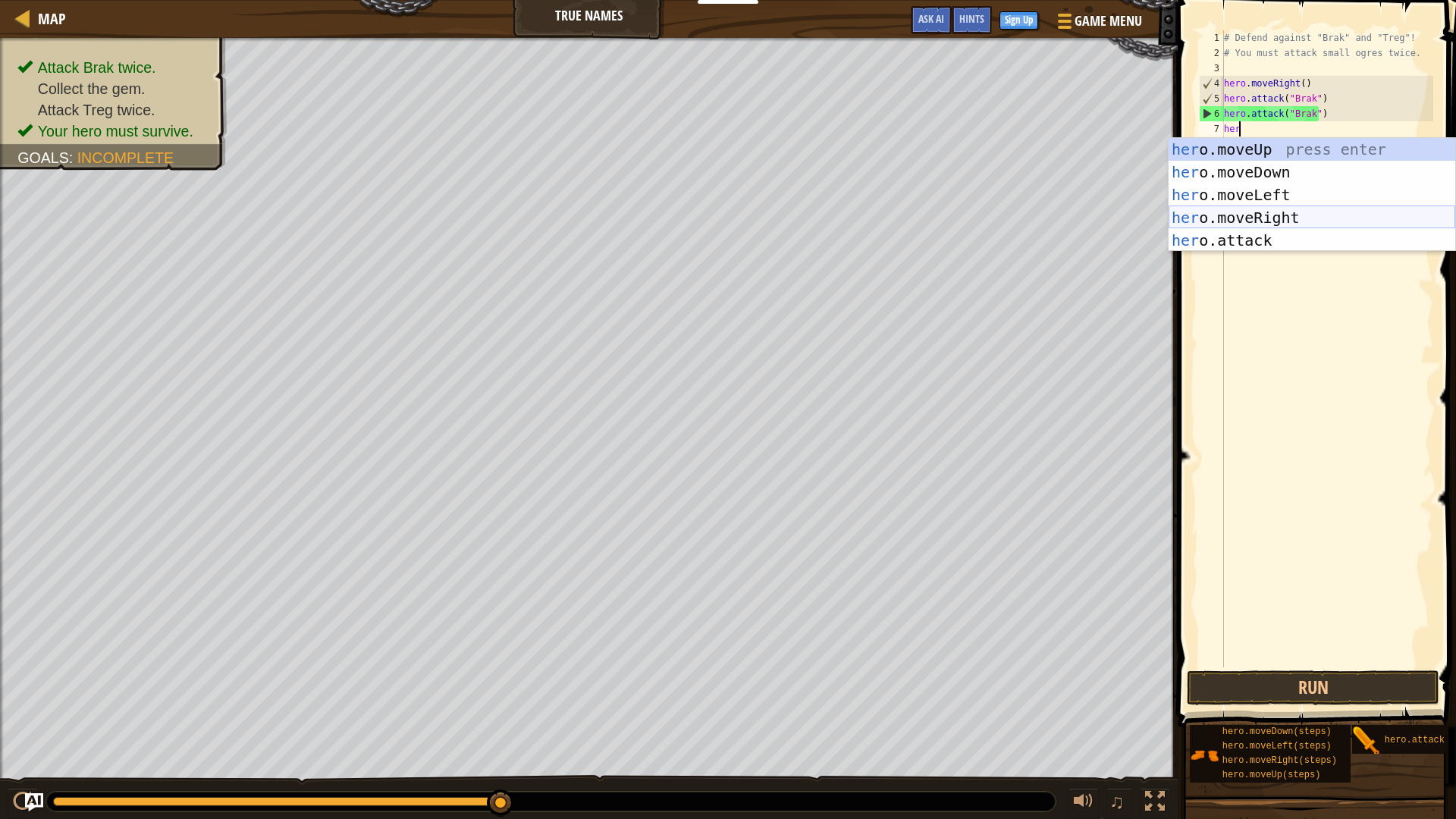
click at [1290, 217] on div "her o.moveUp press enter her o.moveDown press enter her o.moveLeft press enter …" at bounding box center [1311, 217] width 287 height 159
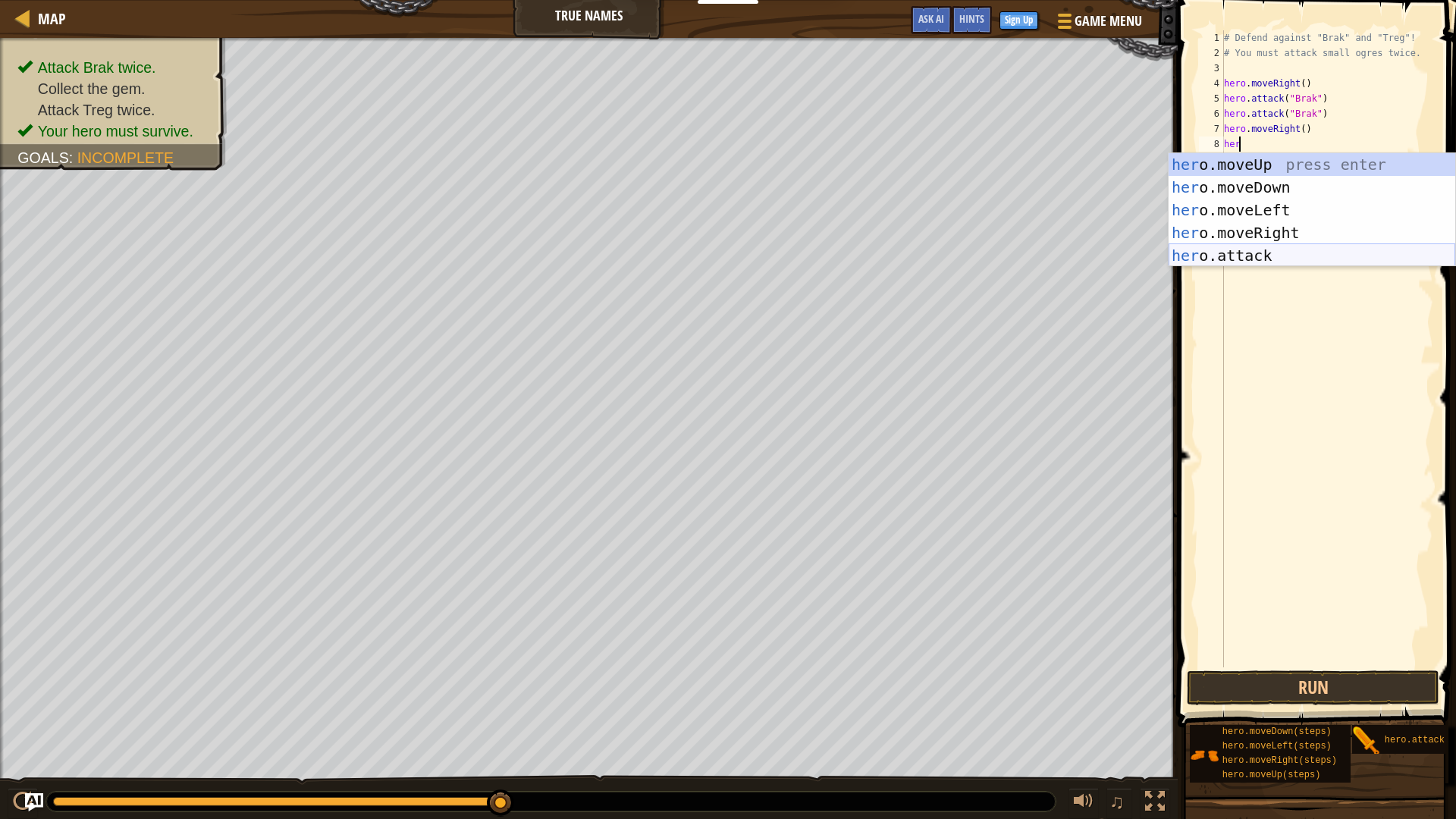
click at [1288, 252] on div "her o.moveUp press enter her o.moveDown press enter her o.moveLeft press enter …" at bounding box center [1311, 232] width 287 height 159
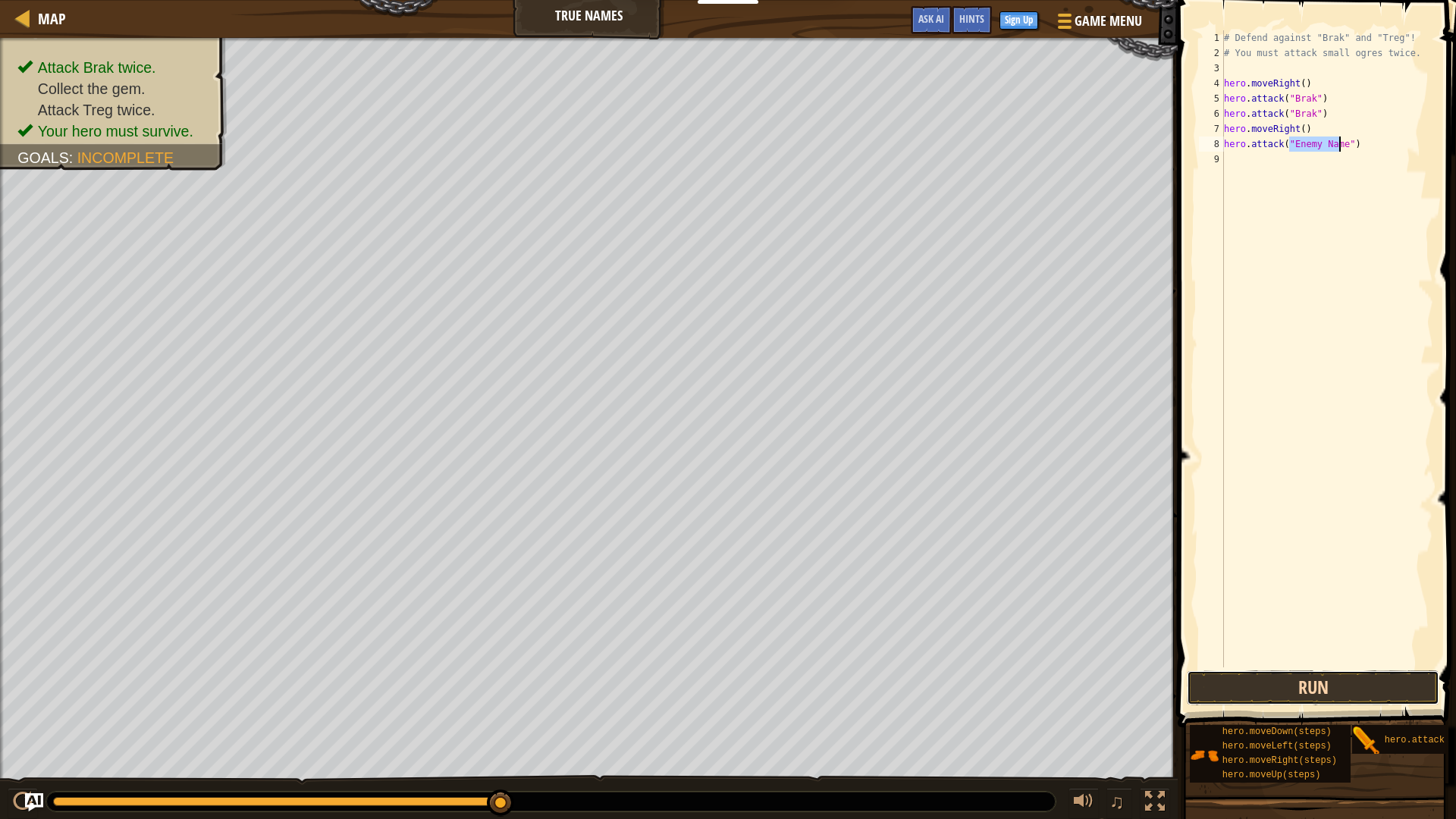
click at [1253, 693] on button "Run" at bounding box center [1313, 687] width 252 height 35
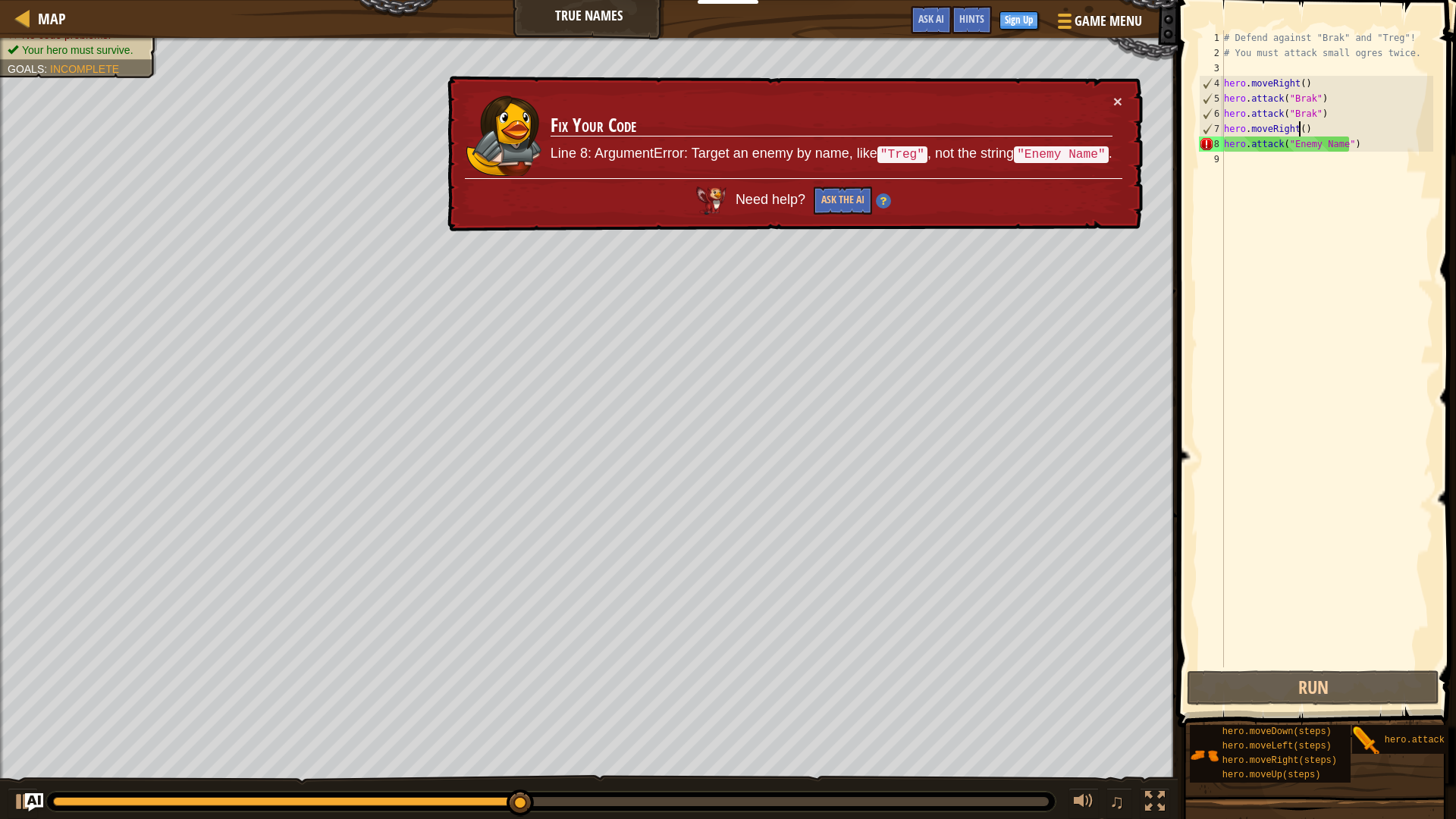
click at [1299, 127] on div "# Defend against "Brak" and "Treg"! # You must attack small ogres twice. hero .…" at bounding box center [1326, 363] width 212 height 667
type textarea "hero.moveRight(2)"
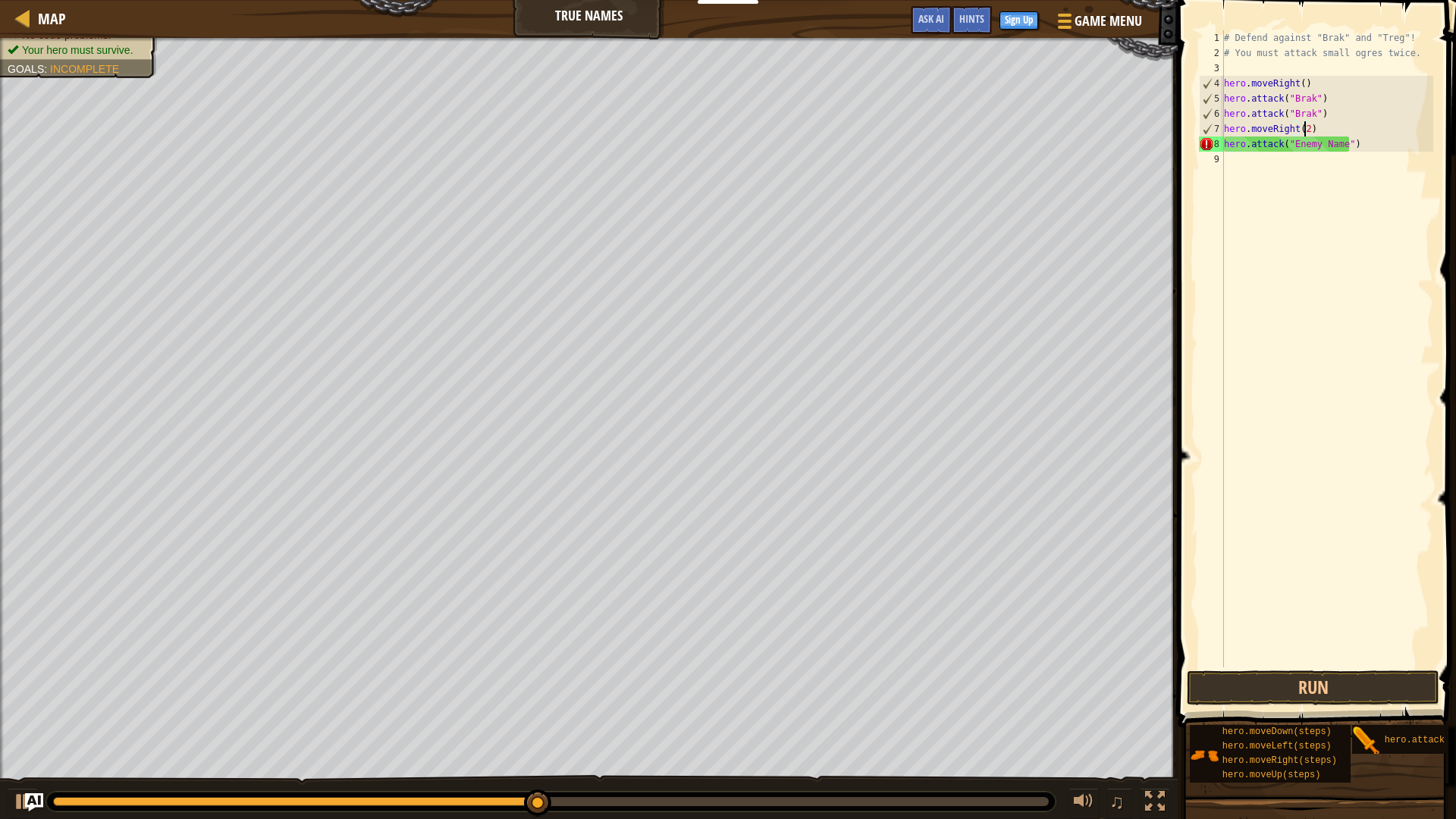
scroll to position [7, 6]
click at [1293, 317] on div "# Defend against "Brak" and "Treg"! # You must attack small ogres twice. hero .…" at bounding box center [1326, 363] width 212 height 667
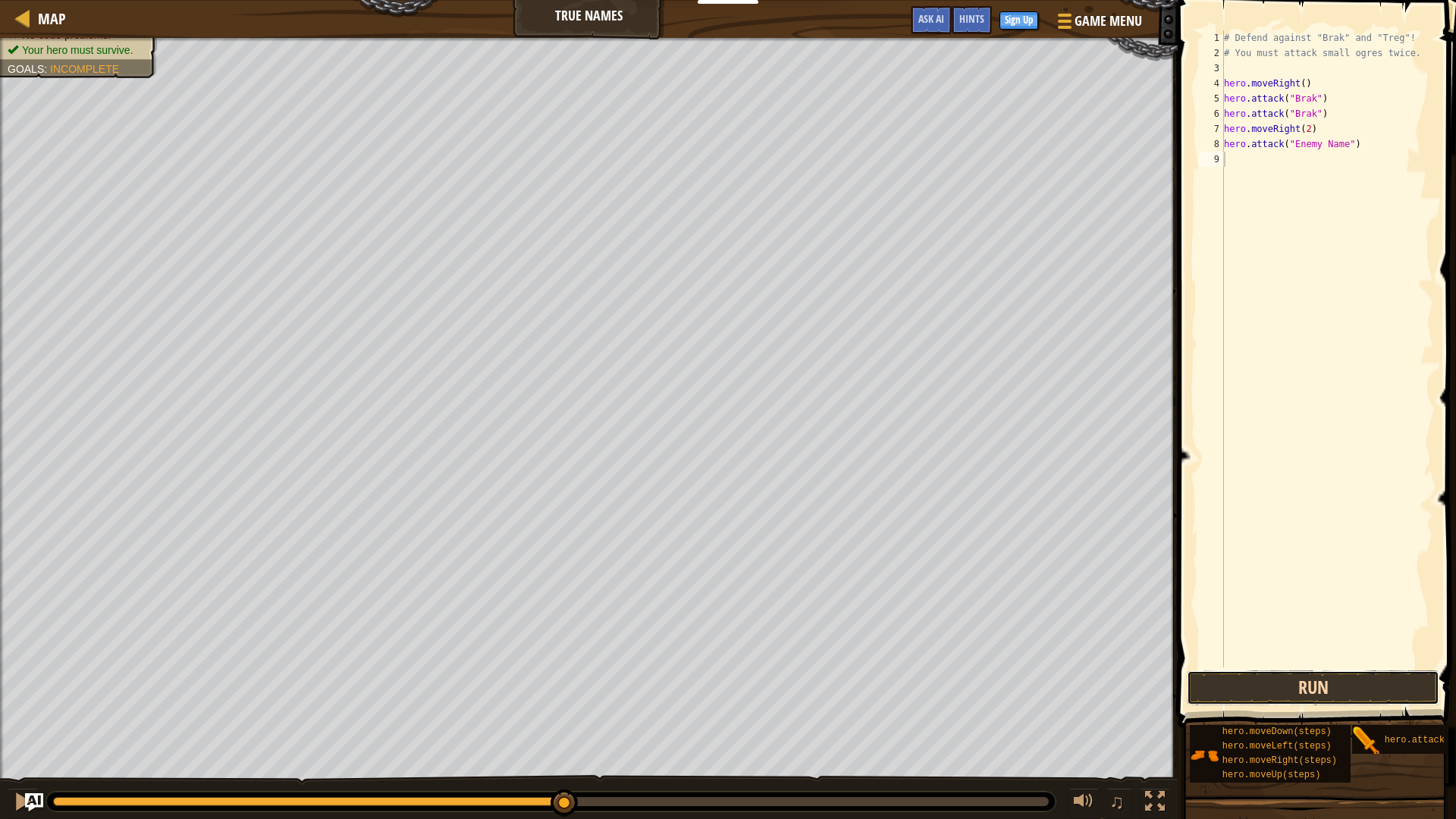
click at [1294, 688] on button "Run" at bounding box center [1313, 687] width 252 height 35
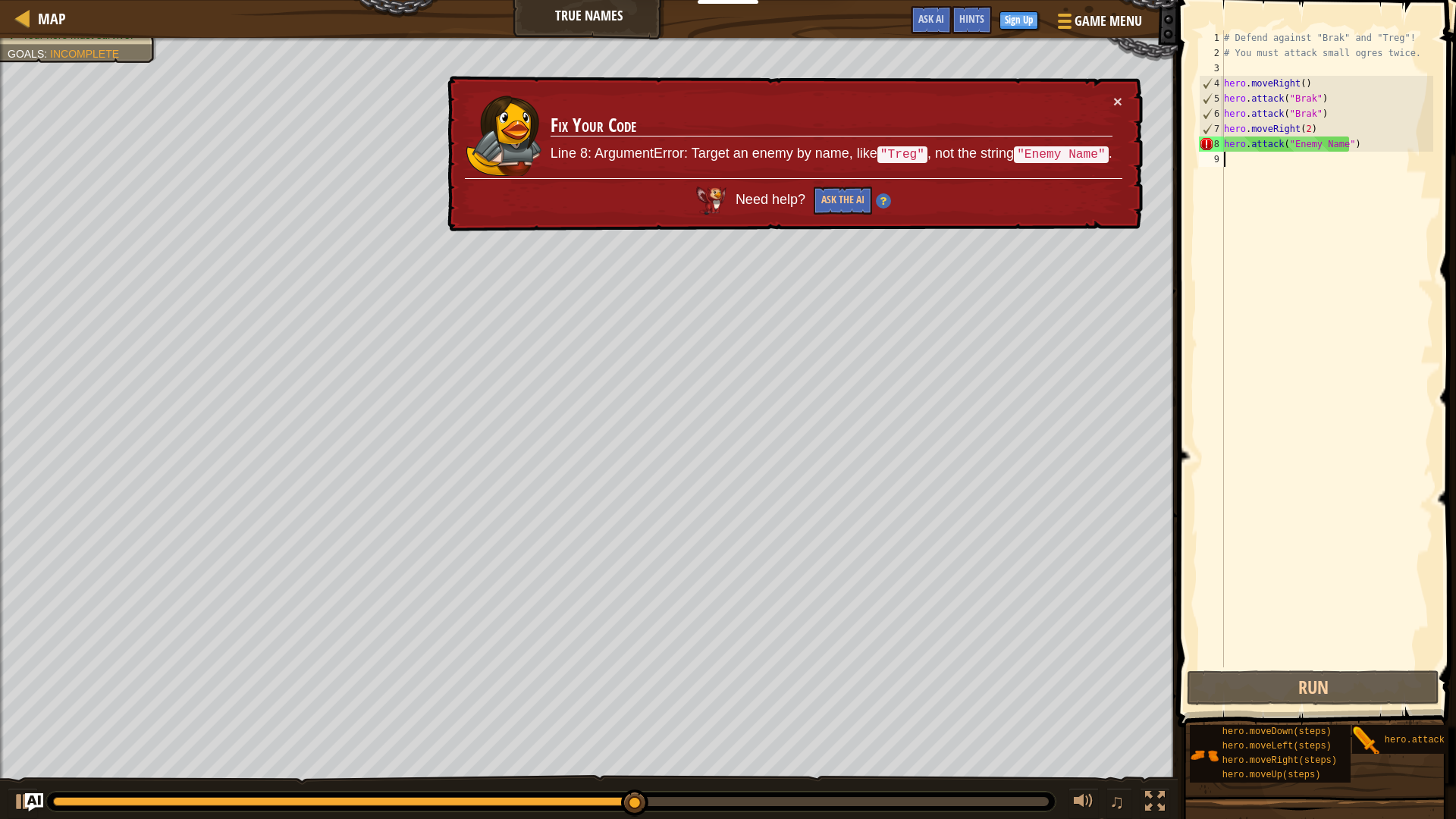
click at [1343, 141] on div "# Defend against "Brak" and "Treg"! # You must attack small ogres twice. hero .…" at bounding box center [1326, 363] width 212 height 667
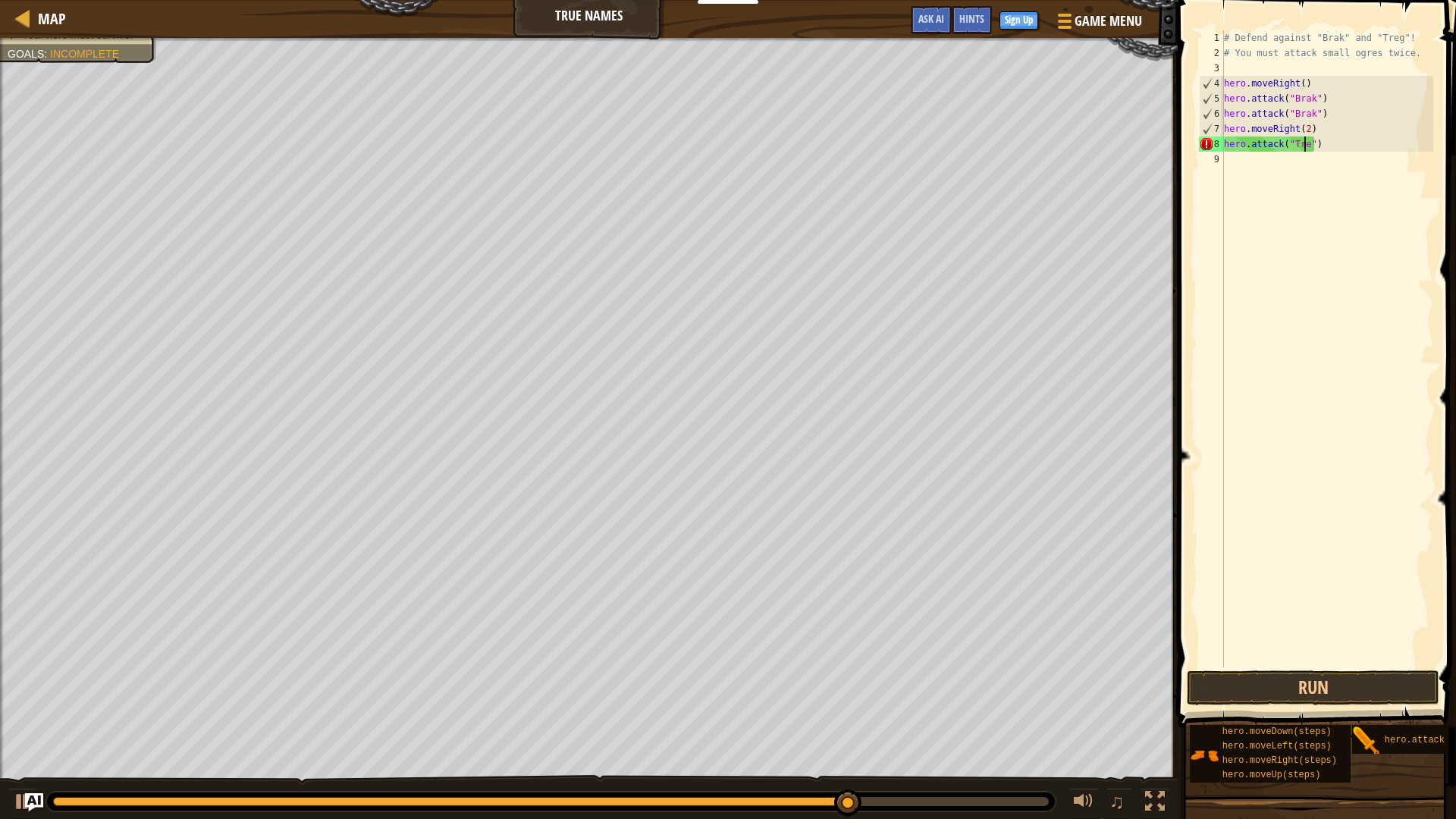
scroll to position [7, 7]
click at [1316, 702] on button "Run" at bounding box center [1313, 687] width 252 height 35
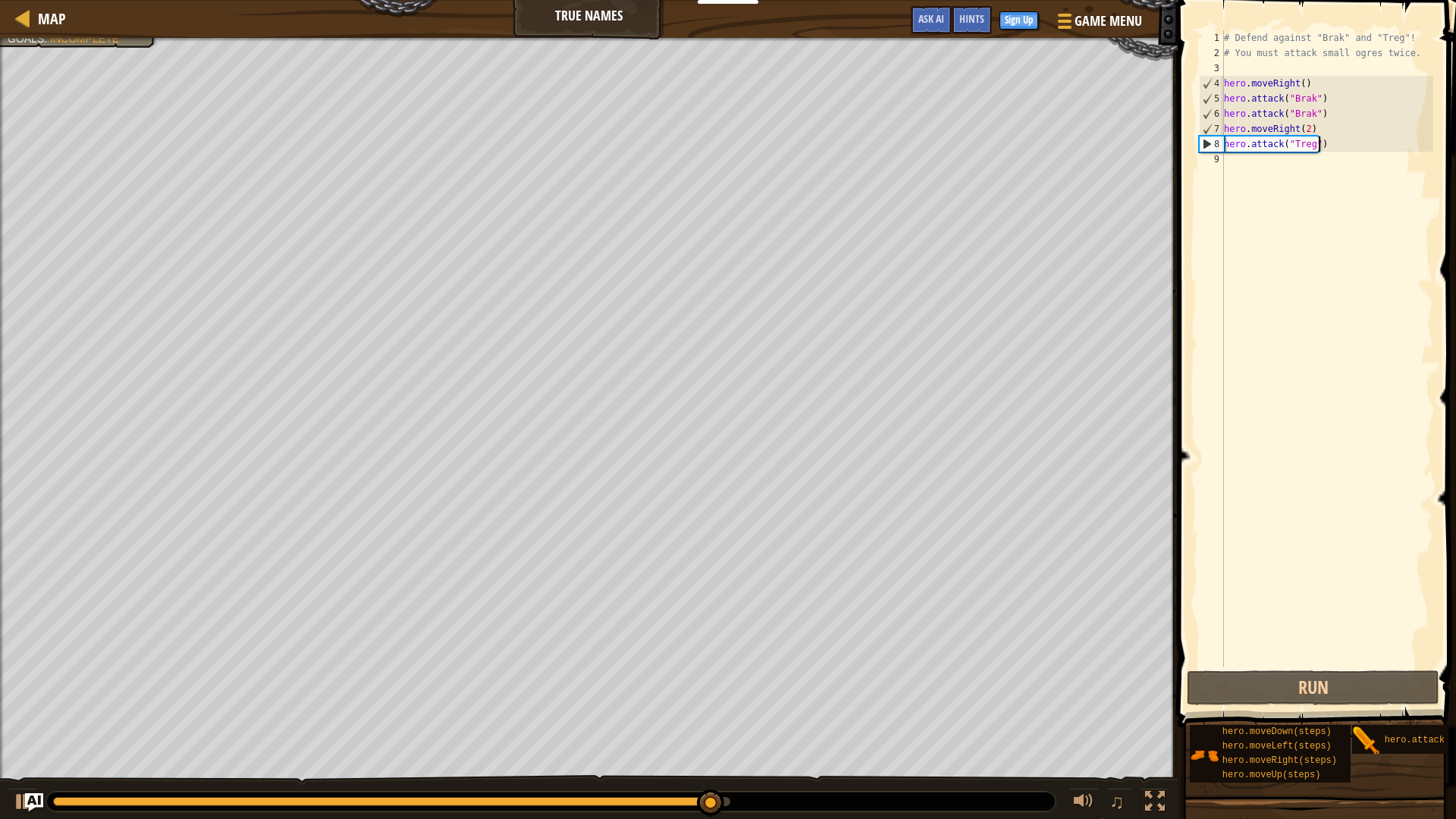
click at [1333, 144] on div "# Defend against "Brak" and "Treg"! # You must attack small ogres twice. hero .…" at bounding box center [1326, 363] width 212 height 667
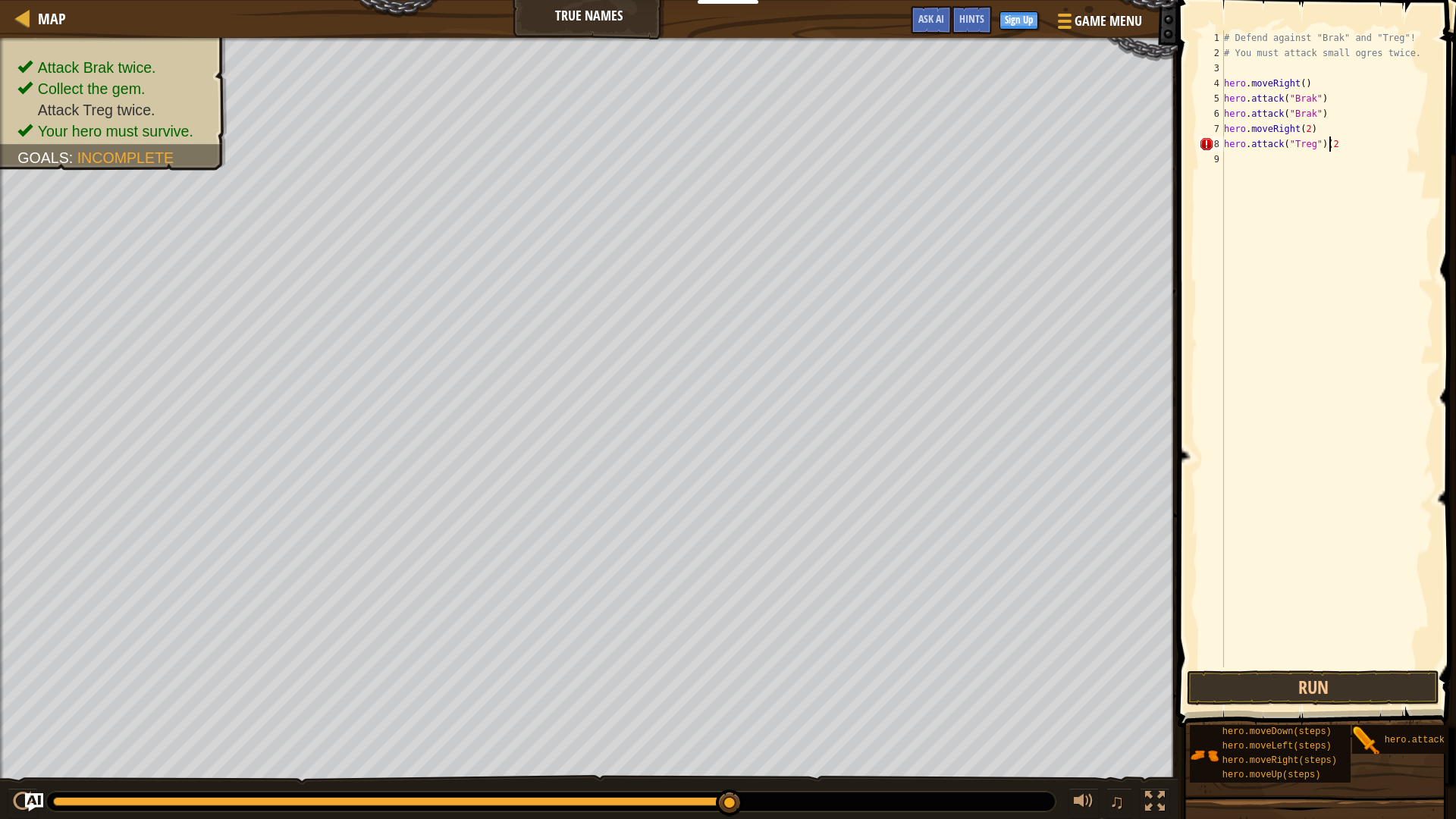
scroll to position [7, 8]
click at [1355, 696] on button "Run" at bounding box center [1313, 687] width 252 height 35
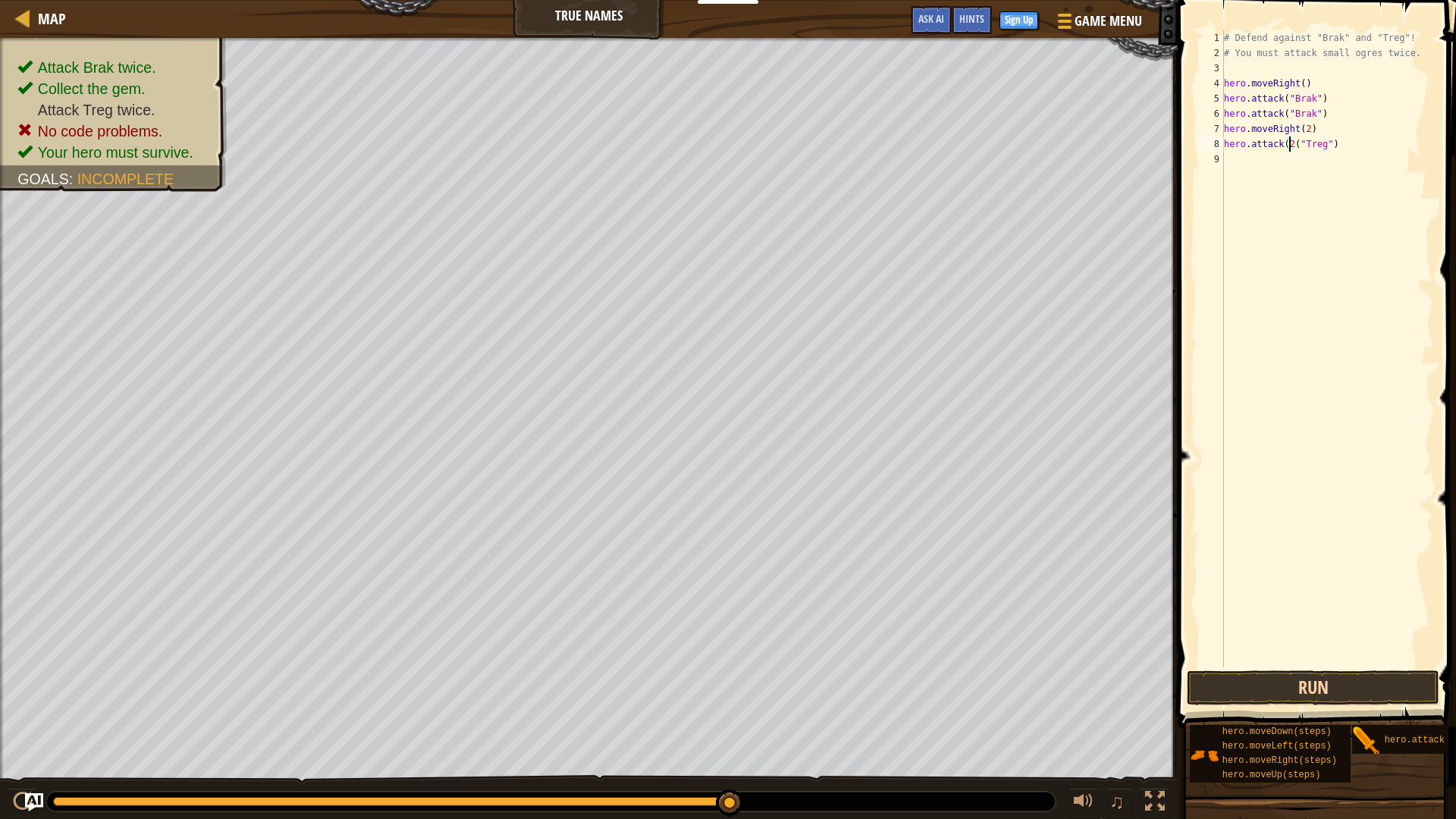
scroll to position [7, 5]
click at [1355, 696] on button "Run" at bounding box center [1313, 687] width 252 height 35
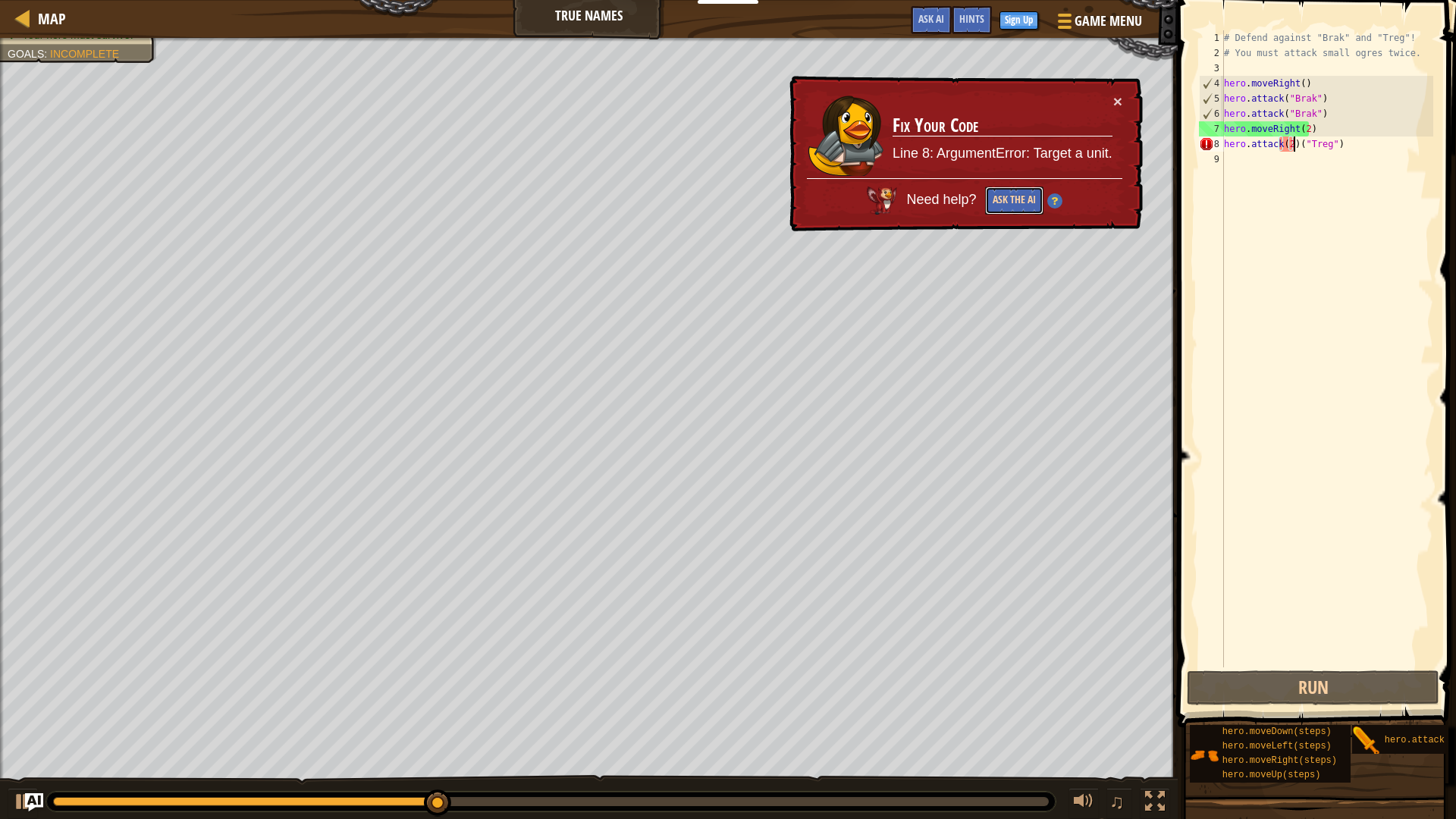
click at [1004, 204] on button "Ask the AI" at bounding box center [1014, 201] width 59 height 28
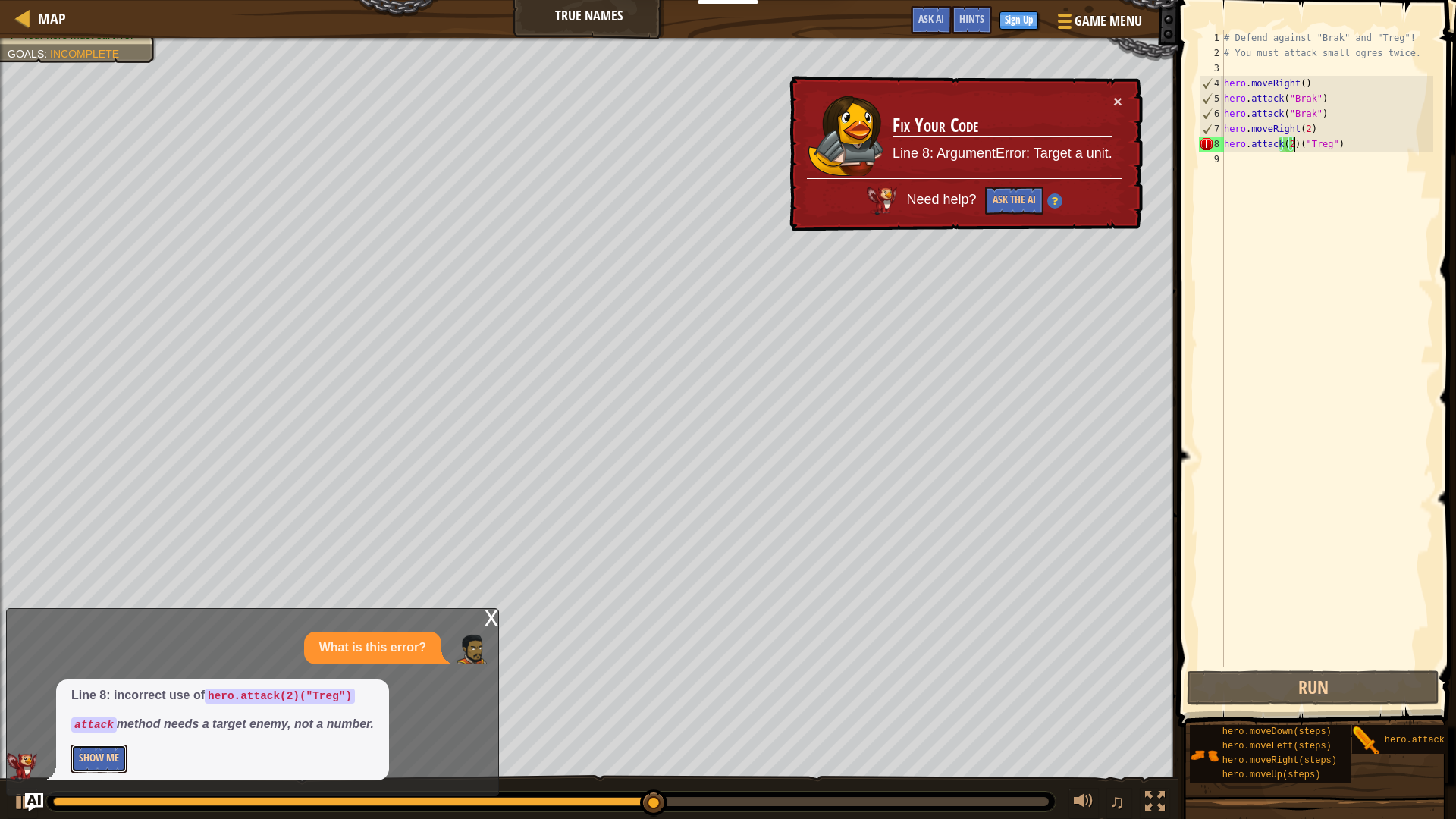
click at [101, 760] on button "Show Me" at bounding box center [99, 759] width 55 height 28
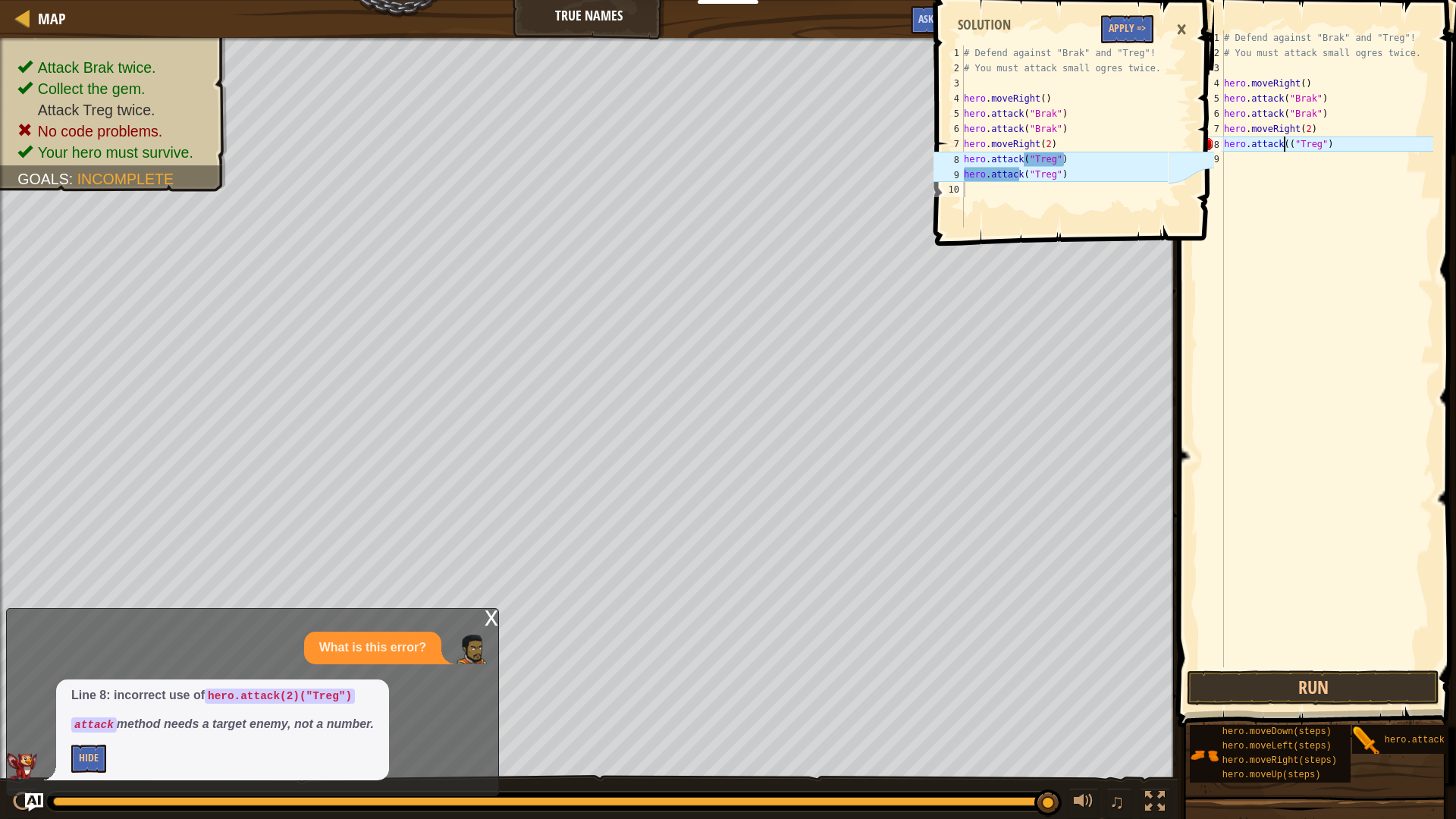
type textarea "hero.attack("Treg")"
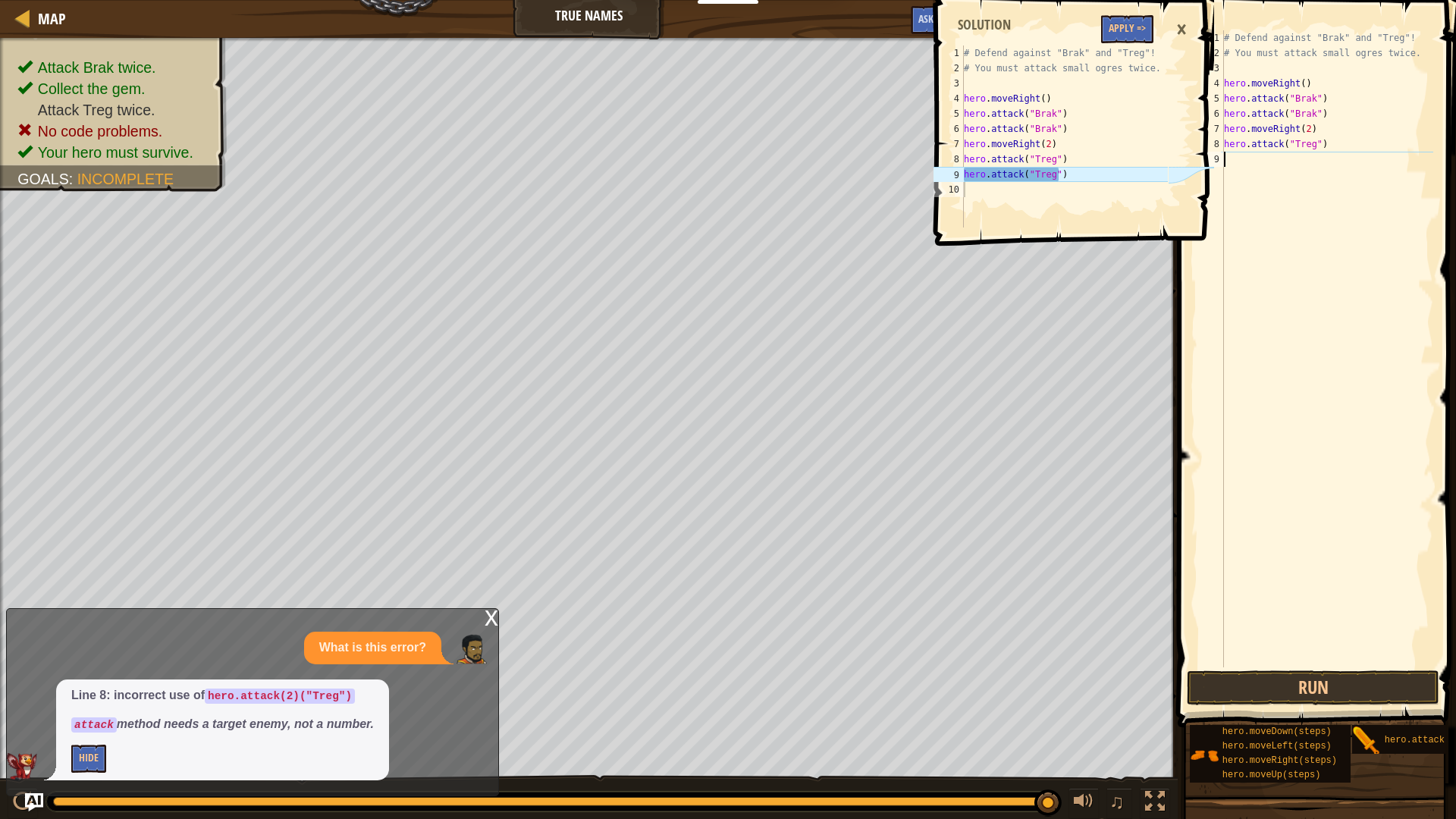
type textarea "hero.attack("Treg")"
click at [1381, 153] on div "# Defend against "Brak" and "Treg"! # You must attack small ogres twice. hero .…" at bounding box center [1326, 363] width 212 height 667
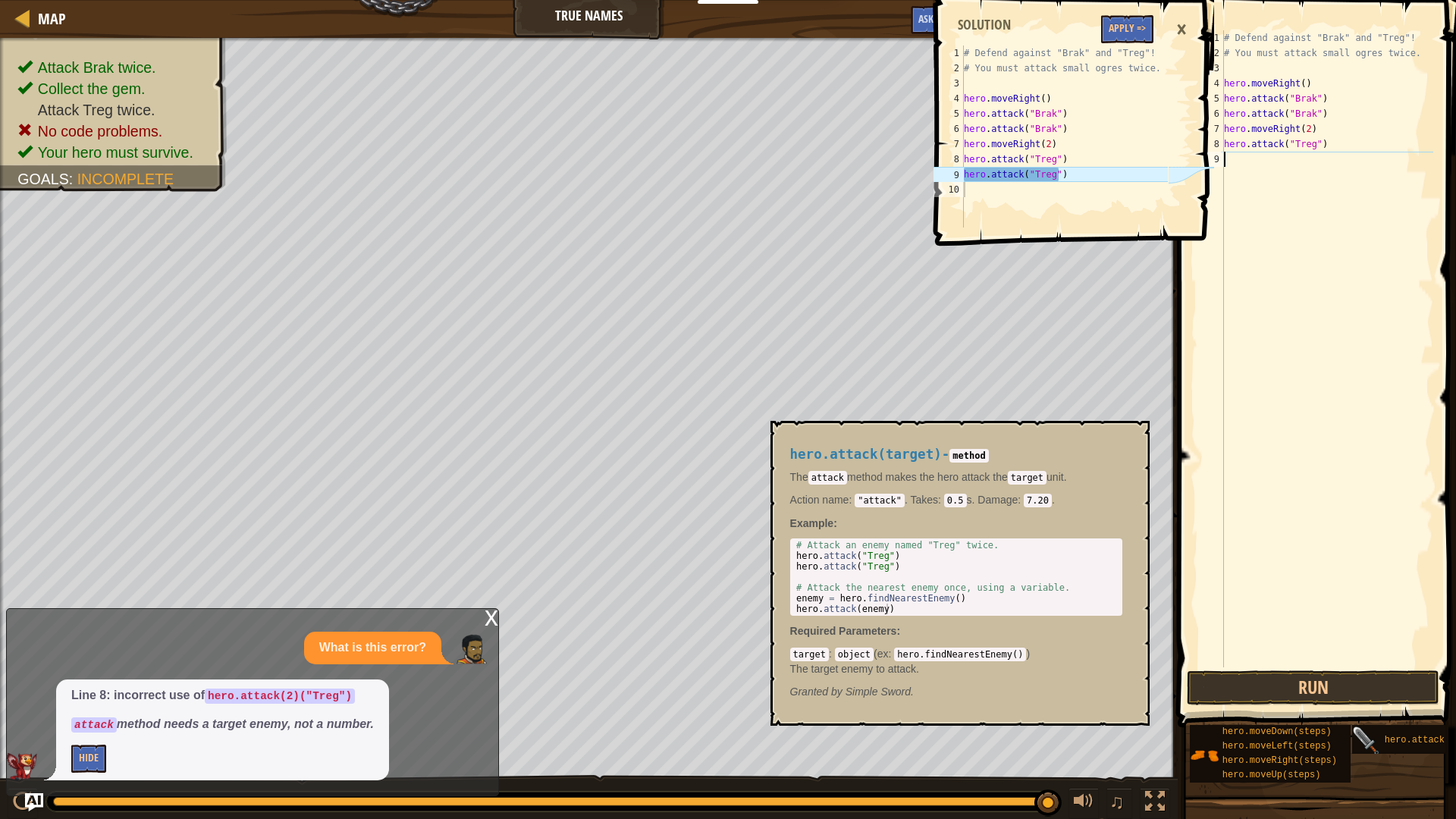
click at [1373, 738] on img at bounding box center [1366, 741] width 28 height 28
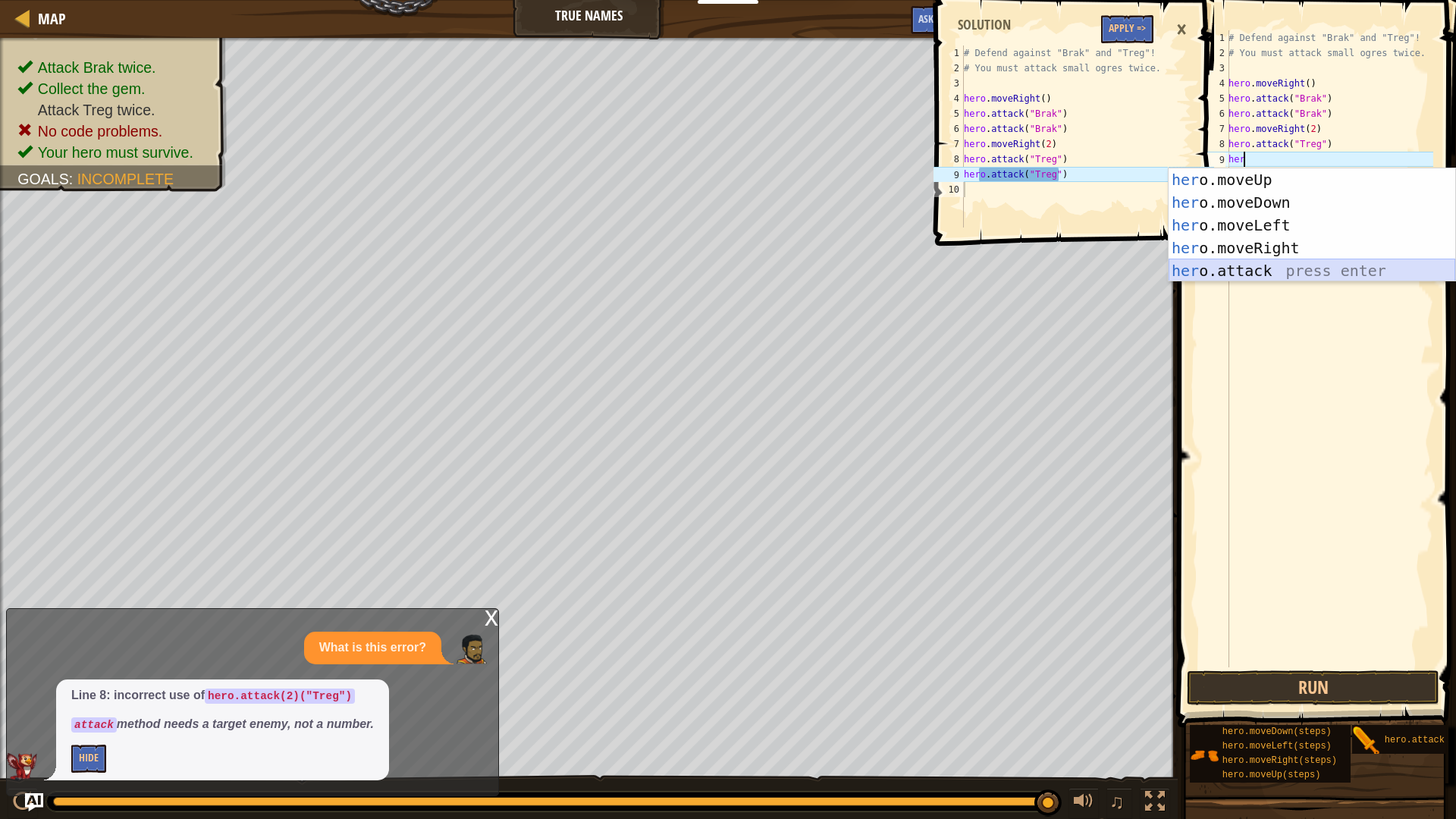
click at [1285, 270] on div "her o.moveUp press enter her o.moveDown press enter her o.moveLeft press enter …" at bounding box center [1311, 247] width 287 height 159
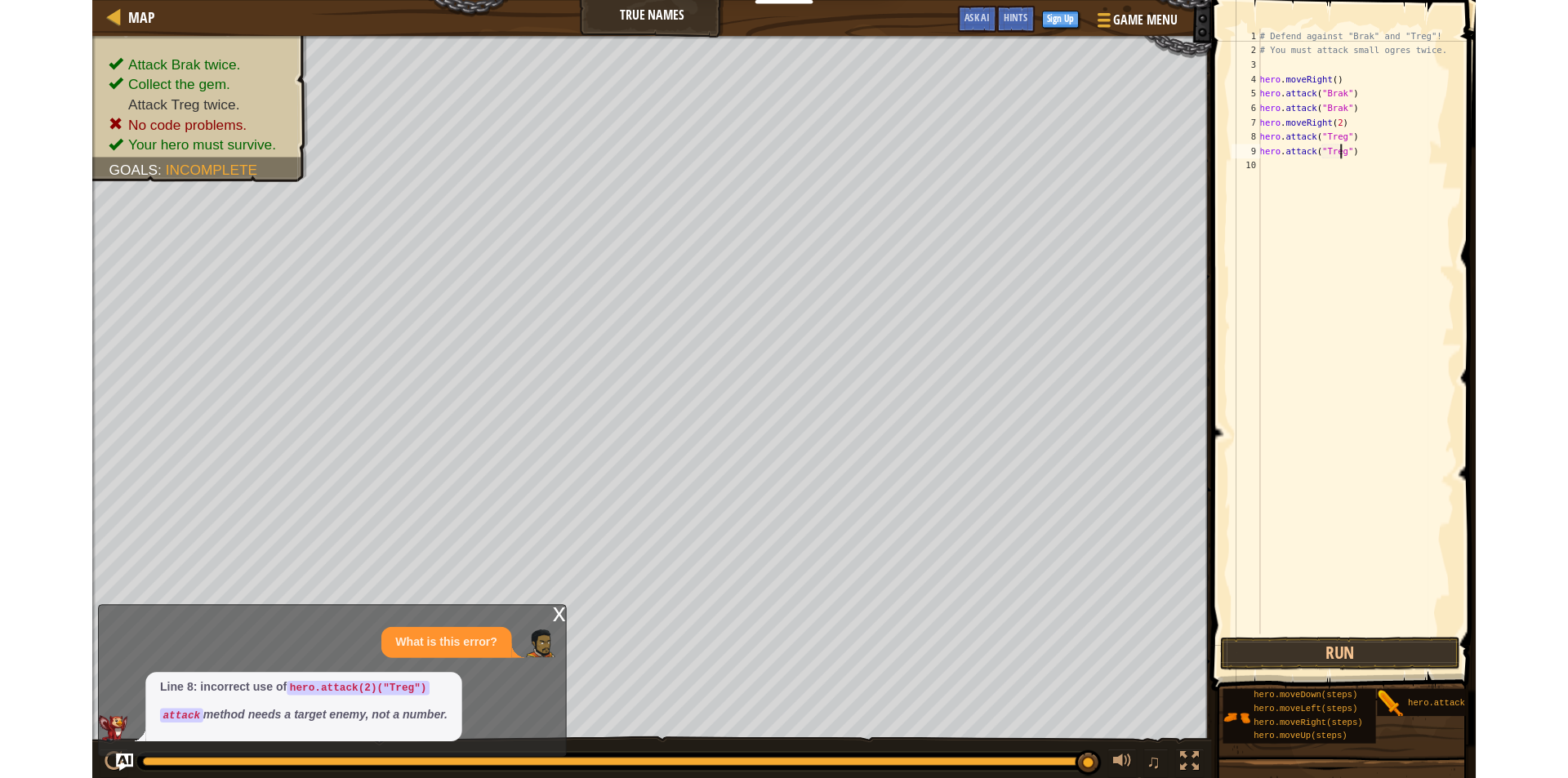
scroll to position [8, 8]
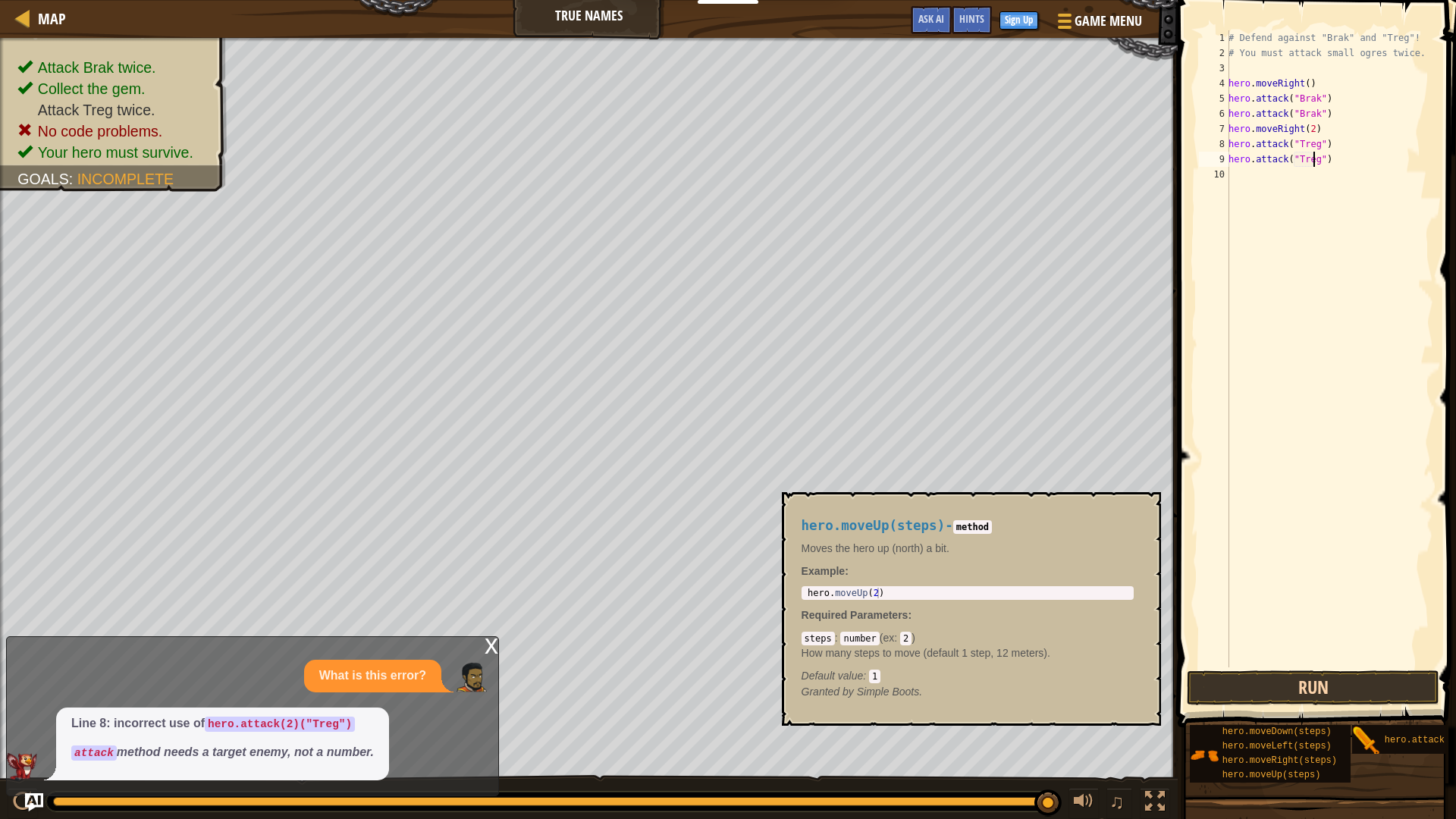
type textarea "hero.attack("Treg")"
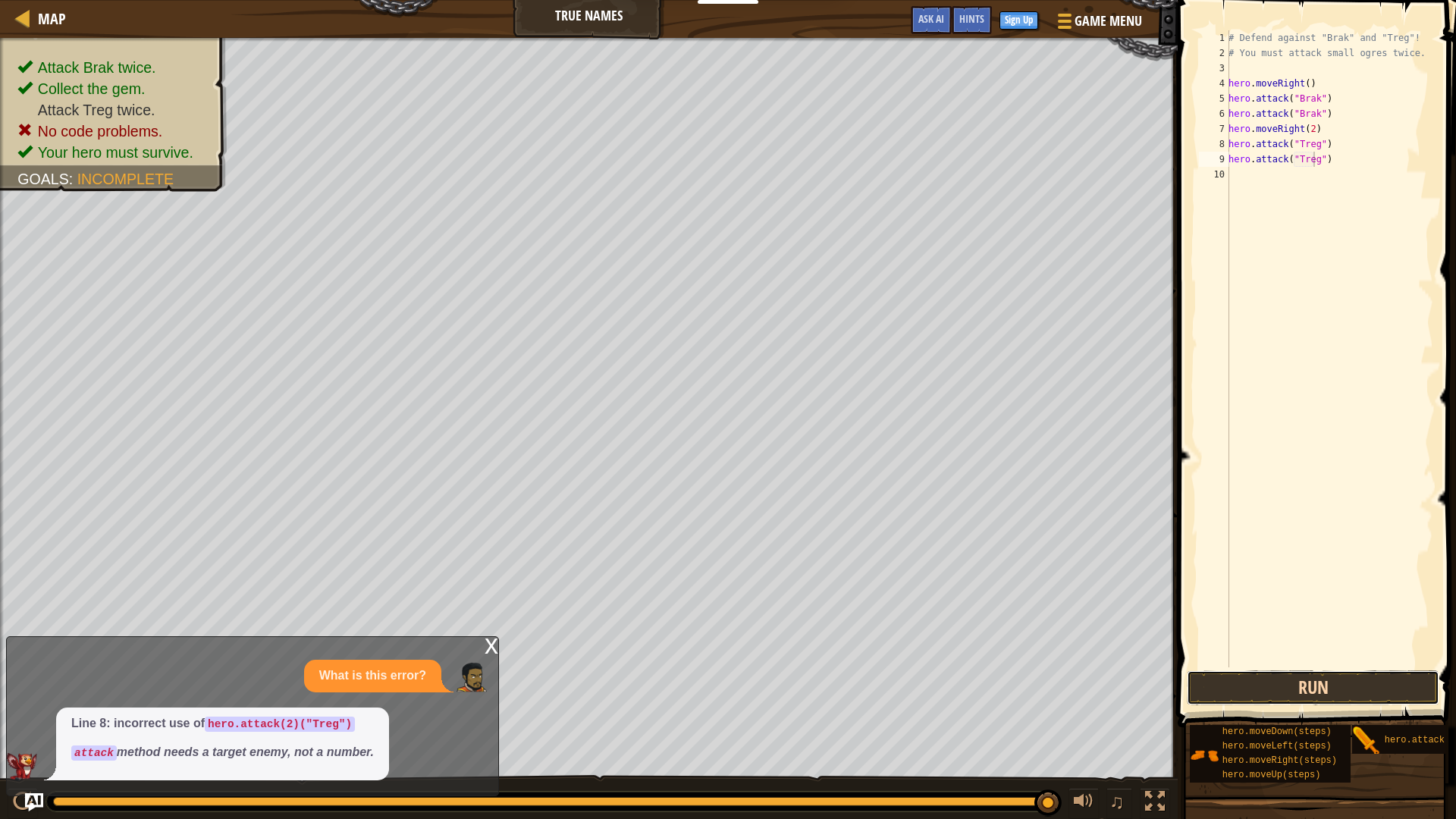
click at [1286, 696] on button "Run" at bounding box center [1313, 687] width 252 height 35
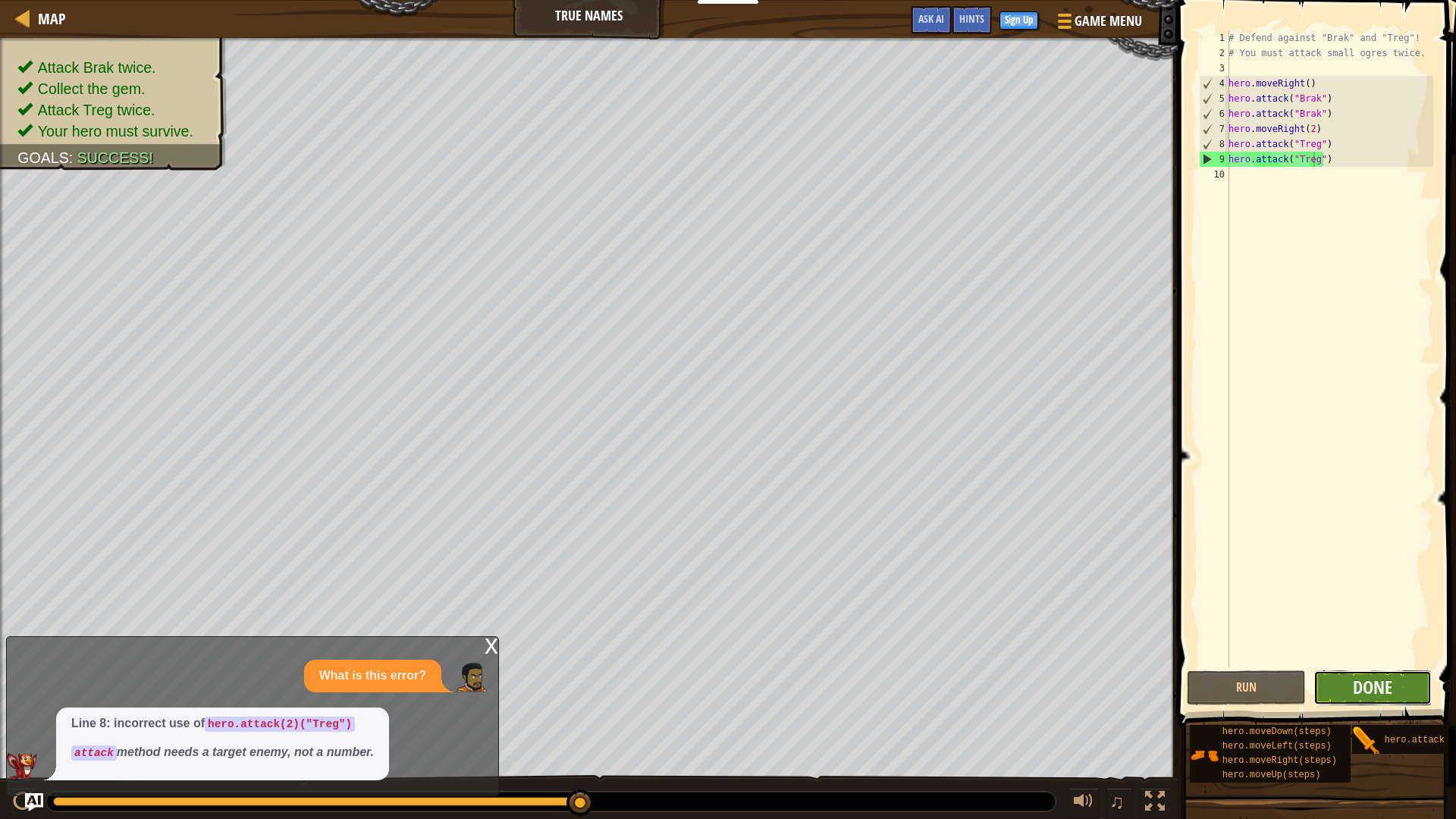
click at [1392, 690] on button "Done" at bounding box center [1372, 687] width 119 height 35
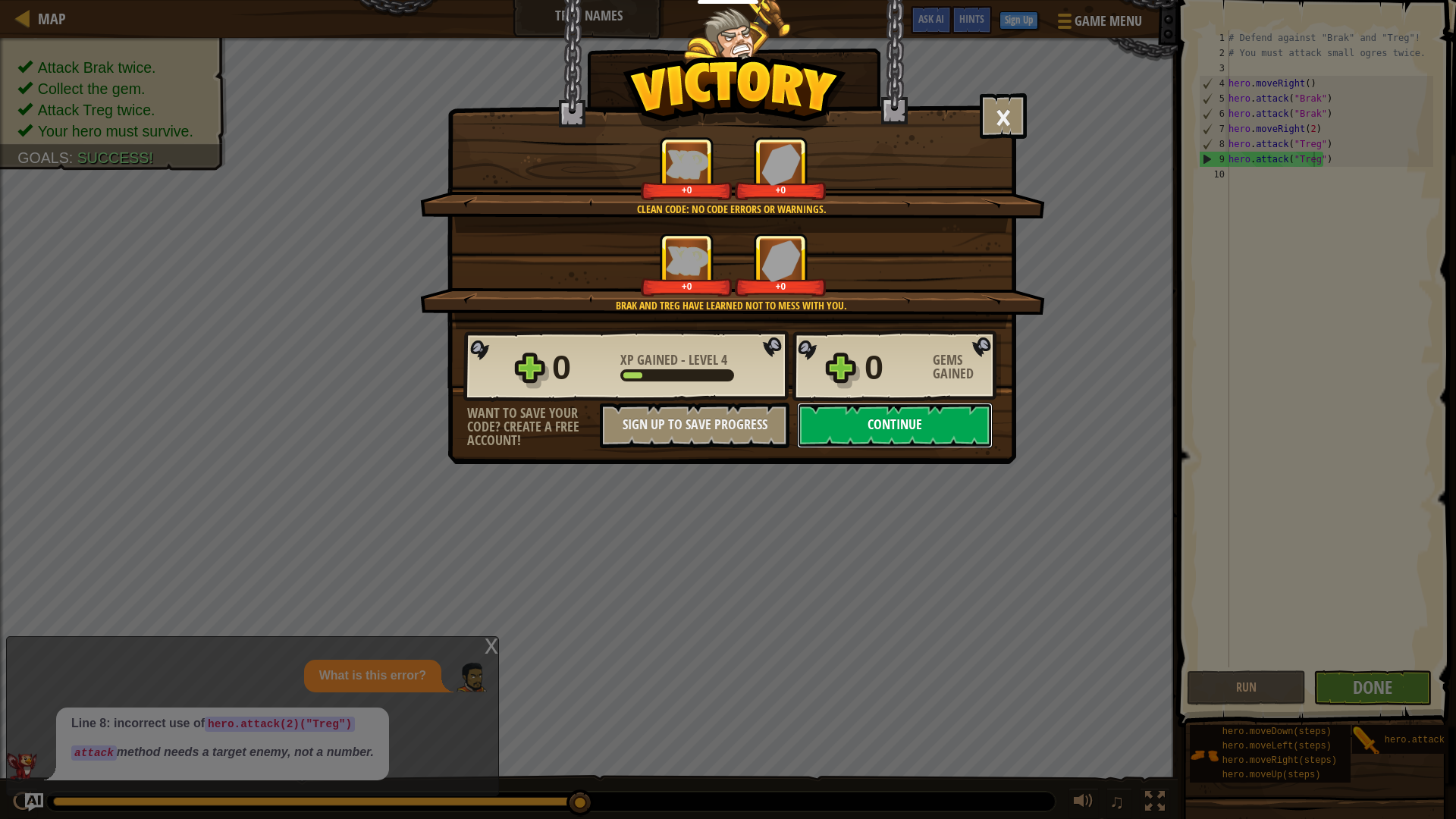
click at [869, 433] on button "Continue" at bounding box center [895, 425] width 195 height 45
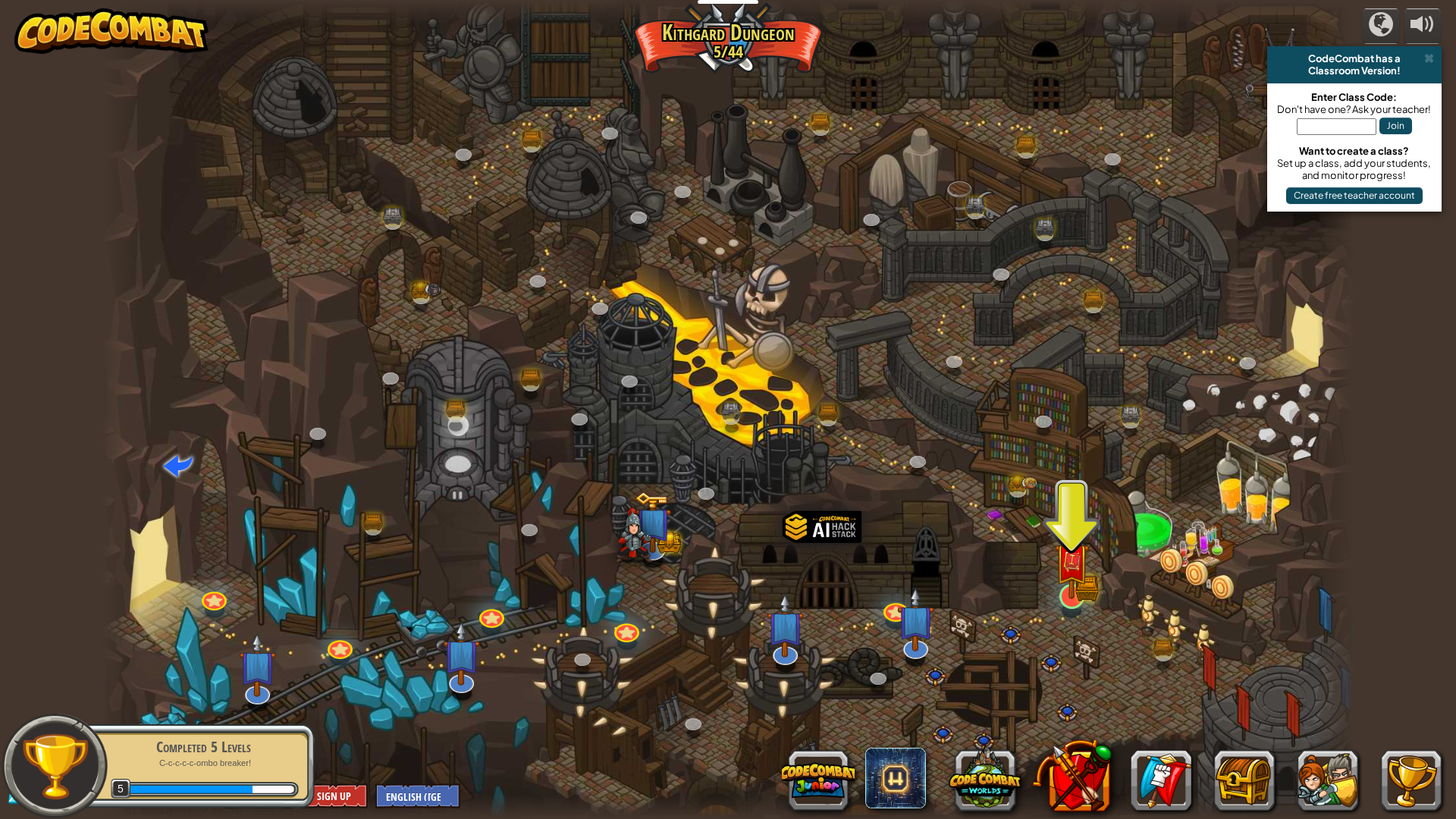
click at [1058, 592] on img at bounding box center [1070, 561] width 35 height 76
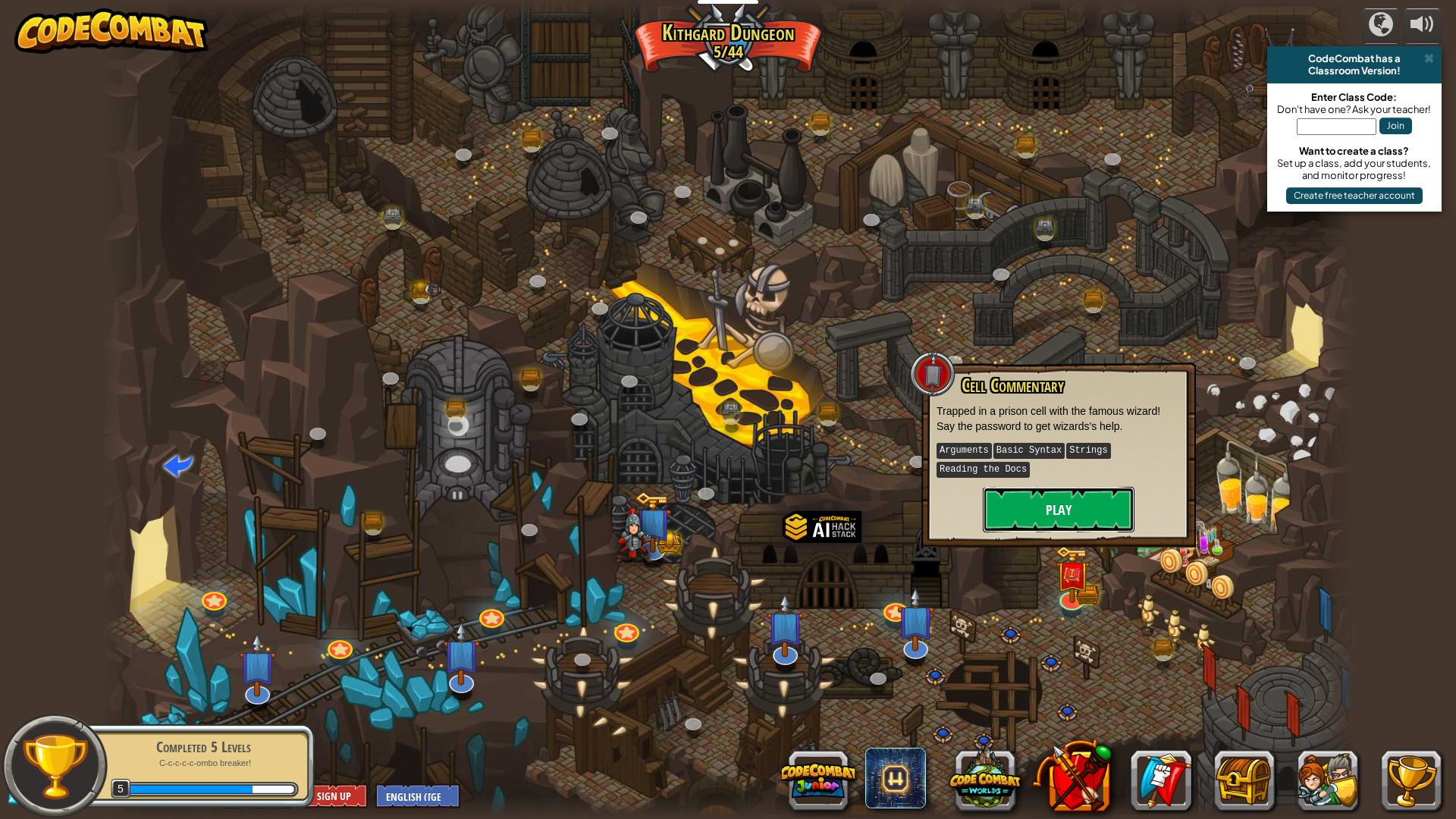
click at [1042, 517] on button "Play" at bounding box center [1058, 509] width 152 height 45
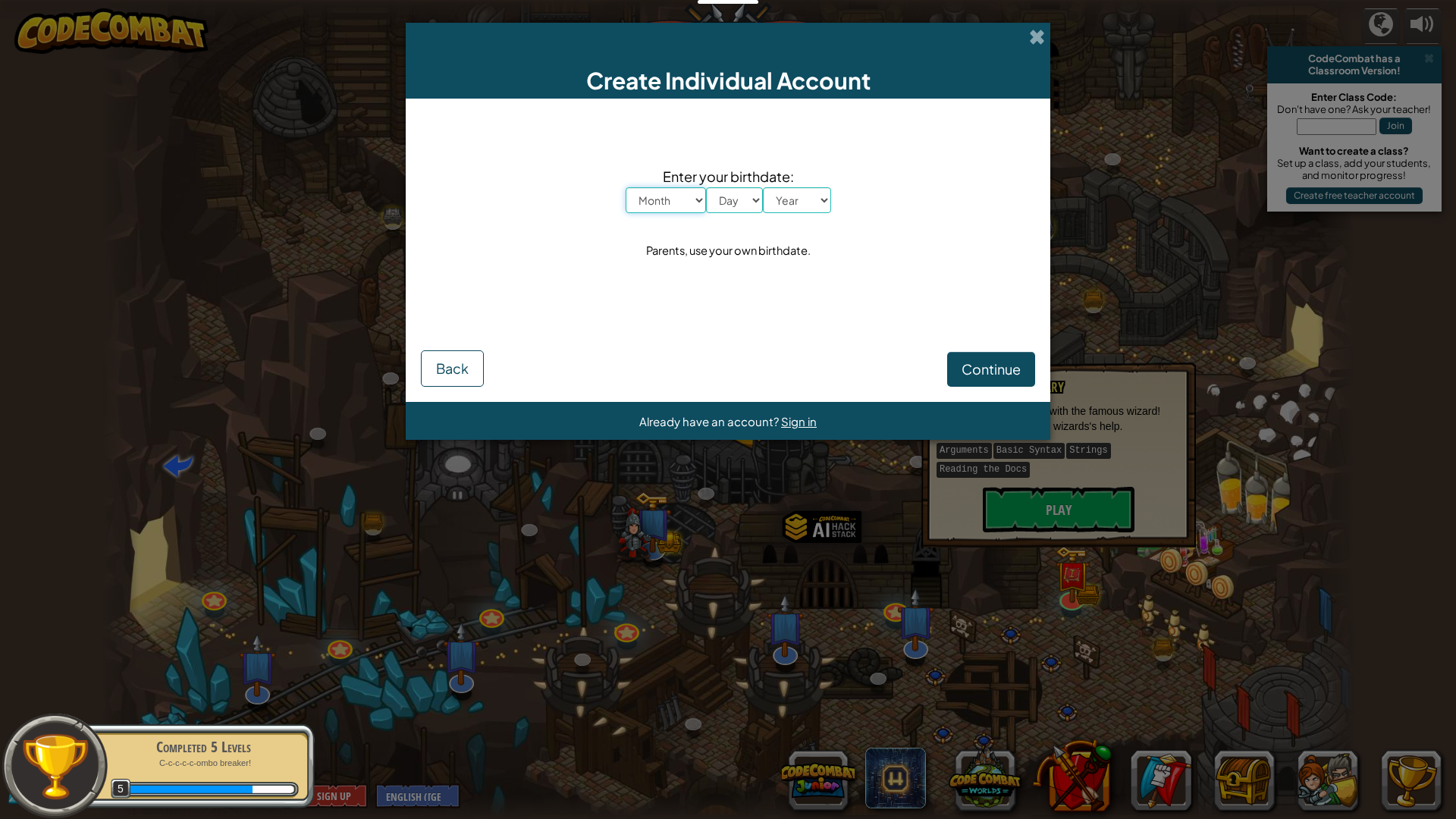
click at [643, 193] on select "Month January February March April May June July August September October Novem…" at bounding box center [665, 200] width 80 height 26
select select "4"
click at [625, 187] on select "Month January February March April May June July August September October Novem…" at bounding box center [665, 200] width 80 height 26
drag, startPoint x: 760, startPoint y: 193, endPoint x: 760, endPoint y: 203, distance: 10.0
click at [760, 193] on select "Day 1 2 3 4 5 6 7 8 9 10 11 12 13 14 15 16 17 18 19 20 21 22 23 24 25 26 27 28 …" at bounding box center [735, 200] width 57 height 26
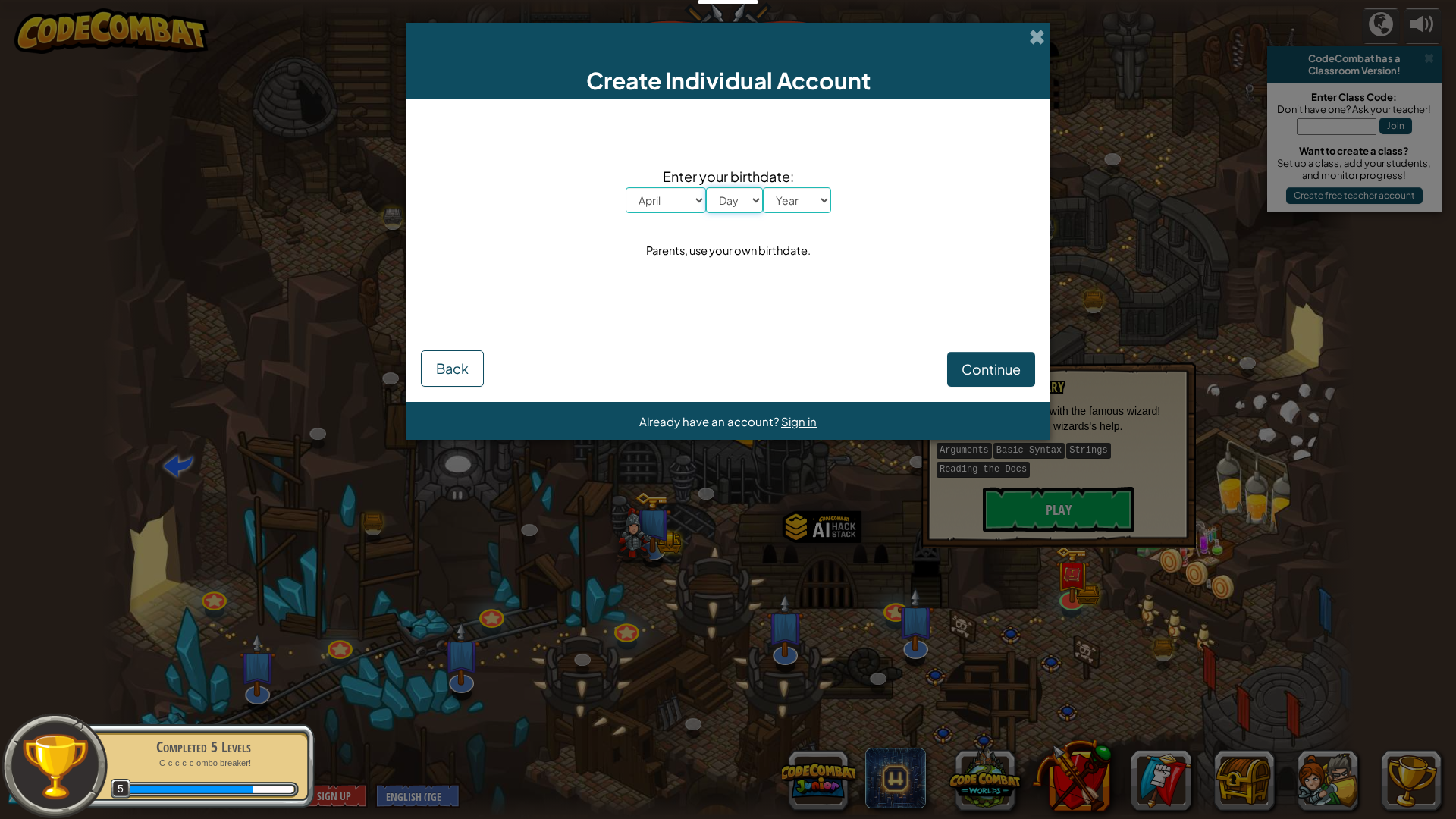
select select "3"
click at [706, 187] on select "Day 1 2 3 4 5 6 7 8 9 10 11 12 13 14 15 16 17 18 19 20 21 22 23 24 25 26 27 28 …" at bounding box center [735, 200] width 57 height 26
click at [794, 205] on select "Year [DATE] 2024 2023 2022 2021 2020 2019 2018 2017 2016 2015 2014 2013 2012 20…" at bounding box center [797, 200] width 68 height 26
click at [763, 187] on select "Year [DATE] 2024 2023 2022 2021 2020 2019 2018 2017 2016 2015 2014 2013 2012 20…" at bounding box center [797, 200] width 68 height 26
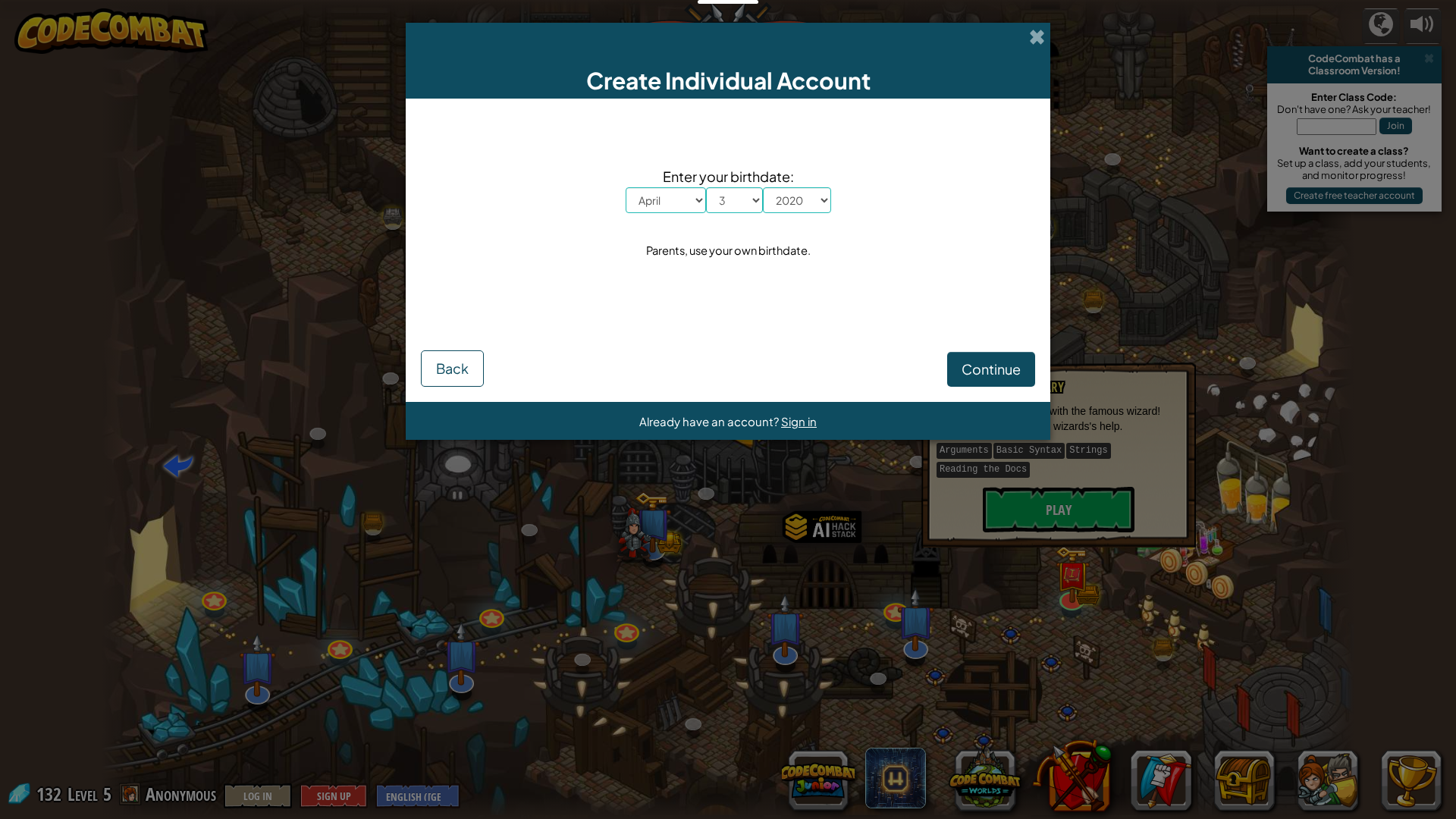
drag, startPoint x: 760, startPoint y: 169, endPoint x: 773, endPoint y: 194, distance: 28.2
click at [763, 179] on div "Enter your birthdate: Month January February March April May June July August S…" at bounding box center [728, 213] width 614 height 200
click at [780, 196] on select "Year [DATE] 2024 2023 2022 2021 2020 2019 2018 2017 2016 2015 2014 2013 2012 20…" at bounding box center [797, 200] width 68 height 26
select select "1937"
click at [763, 187] on select "Year [DATE] 2024 2023 2022 2021 2020 2019 2018 2017 2016 2015 2014 2013 2012 20…" at bounding box center [797, 200] width 68 height 26
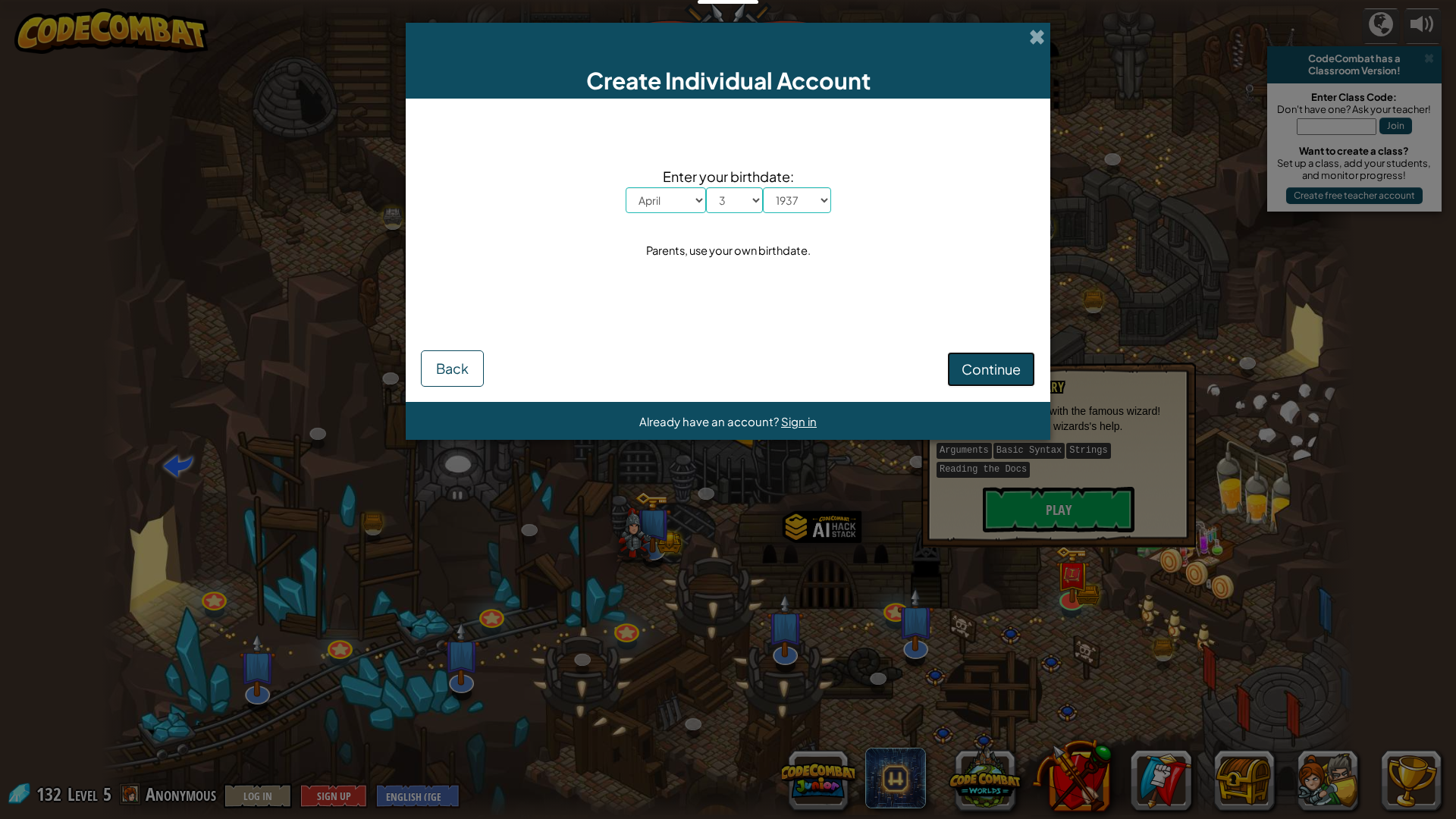
click at [1002, 370] on span "Continue" at bounding box center [991, 369] width 60 height 18
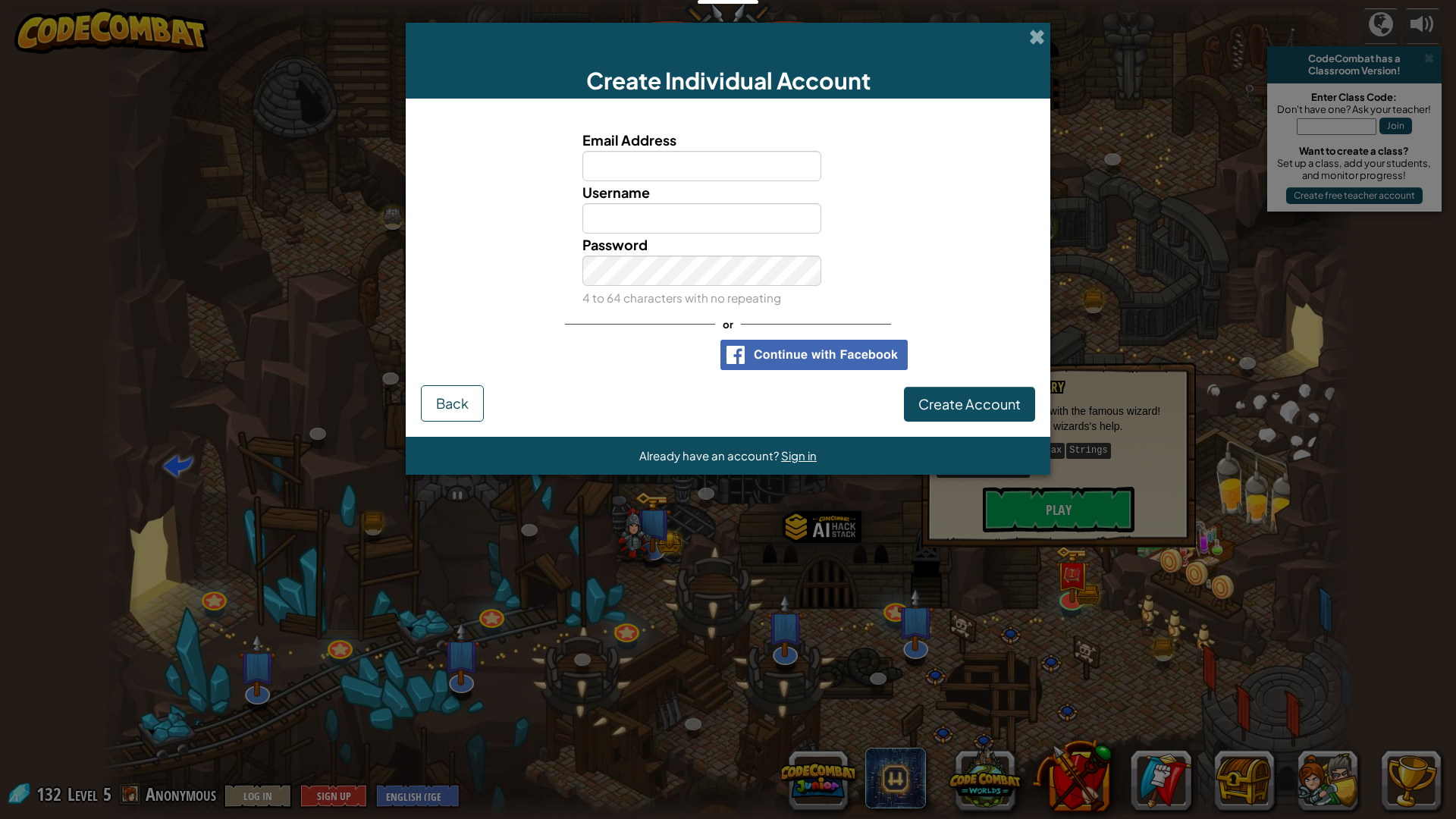
click at [1025, 39] on div "Create Individual Account" at bounding box center [728, 60] width 644 height 76
click at [1030, 37] on span at bounding box center [1037, 36] width 16 height 16
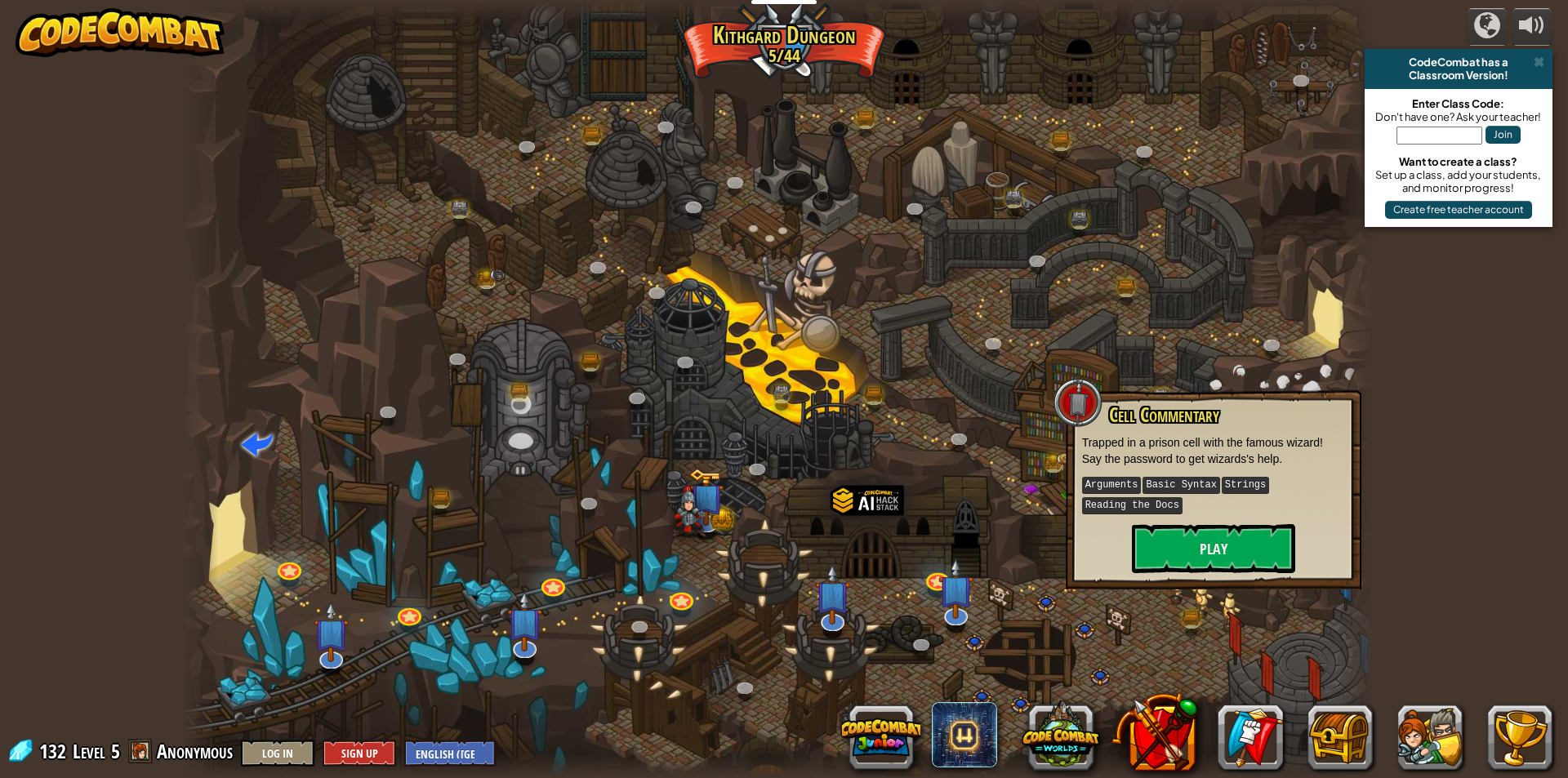
click at [1440, 129] on input "text" at bounding box center [1439, 135] width 86 height 18
type input "ShakeTurnShow"
click at [1496, 140] on button "Join" at bounding box center [1502, 134] width 35 height 18
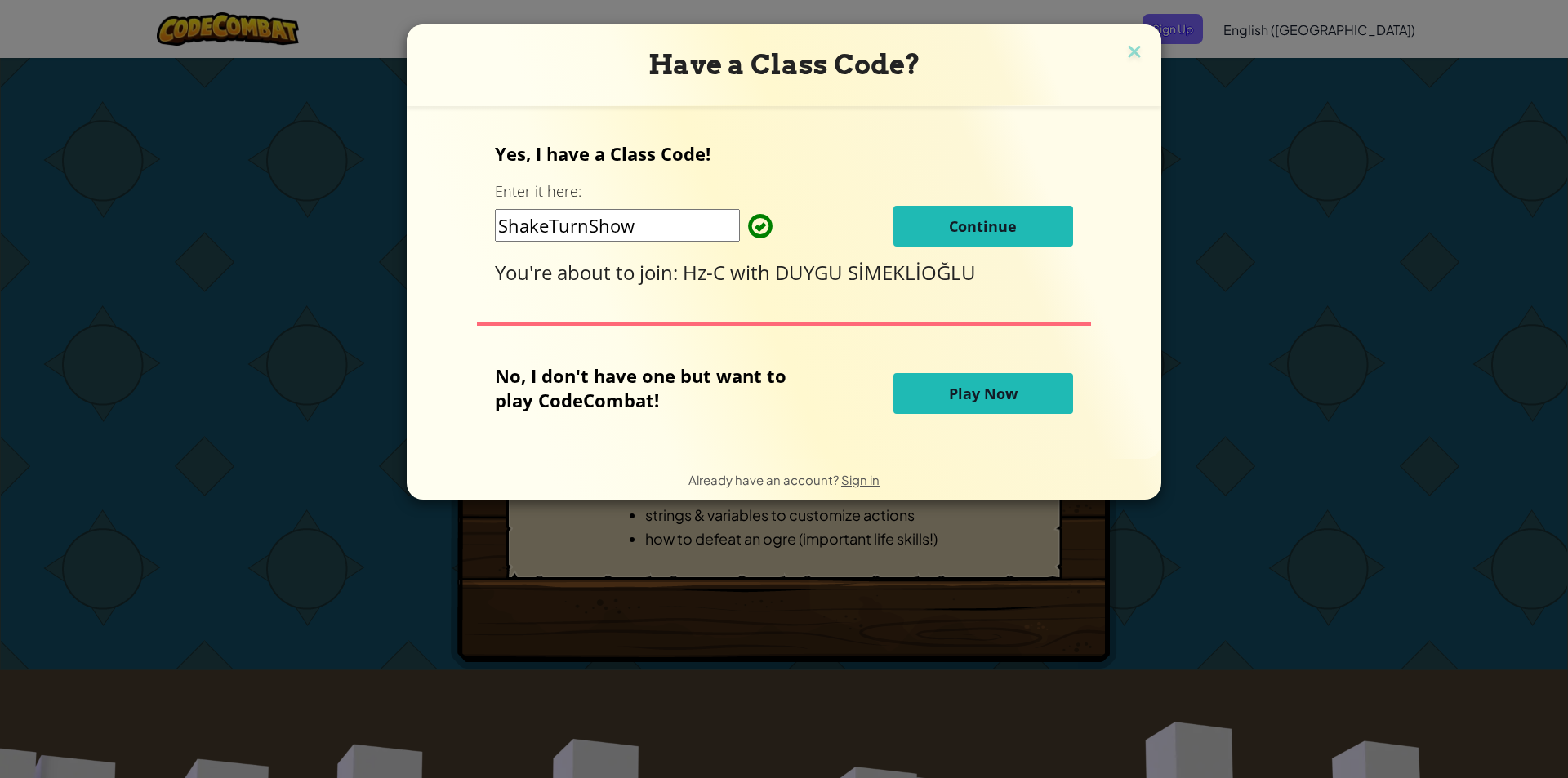
click at [977, 228] on span "Continue" at bounding box center [983, 226] width 68 height 19
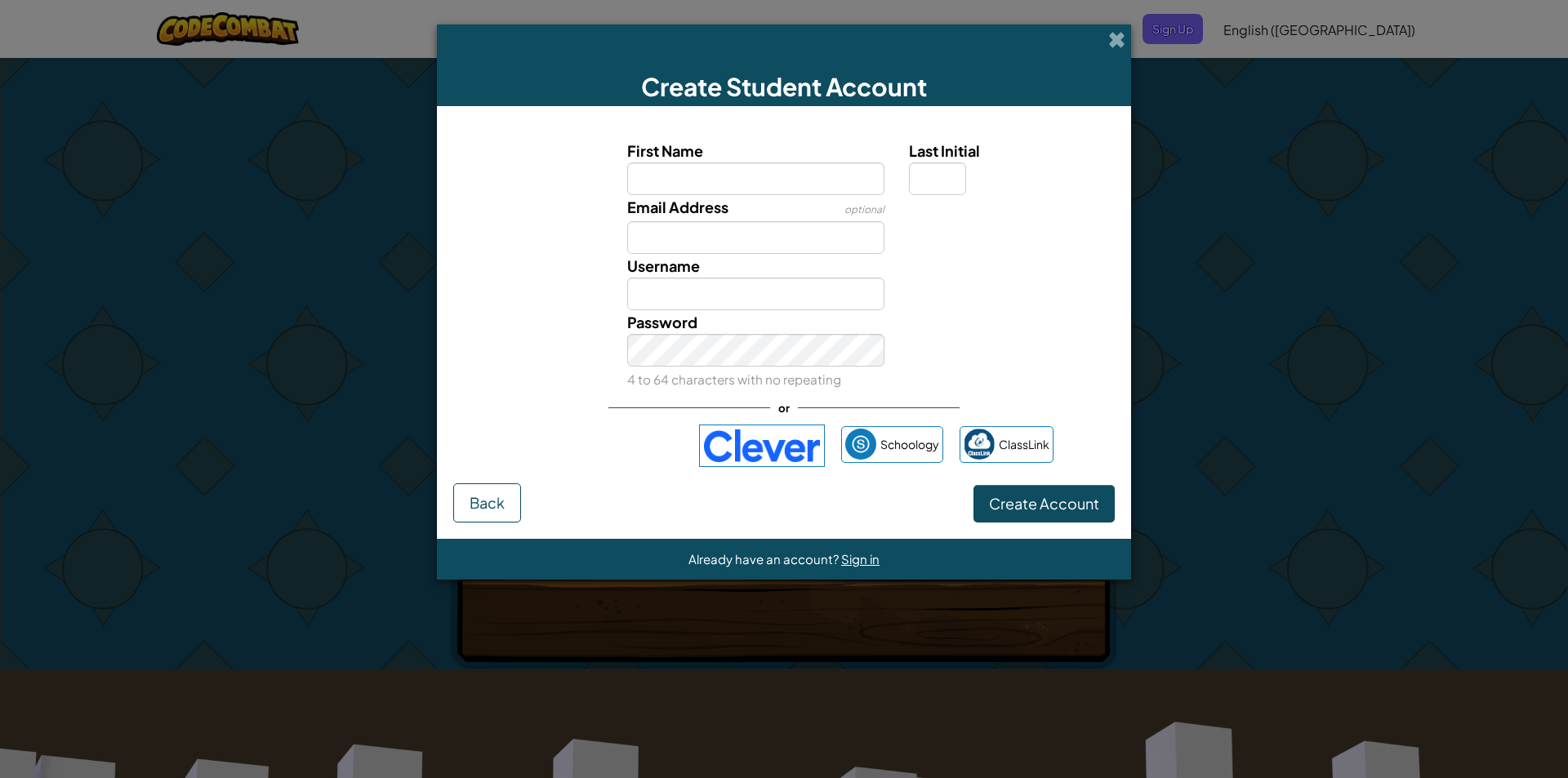
click at [796, 175] on input "First Name" at bounding box center [756, 179] width 258 height 33
type input "Ege"
click at [731, 256] on div "Username Ege" at bounding box center [756, 281] width 282 height 56
click at [737, 246] on input "Email Address" at bounding box center [756, 237] width 258 height 33
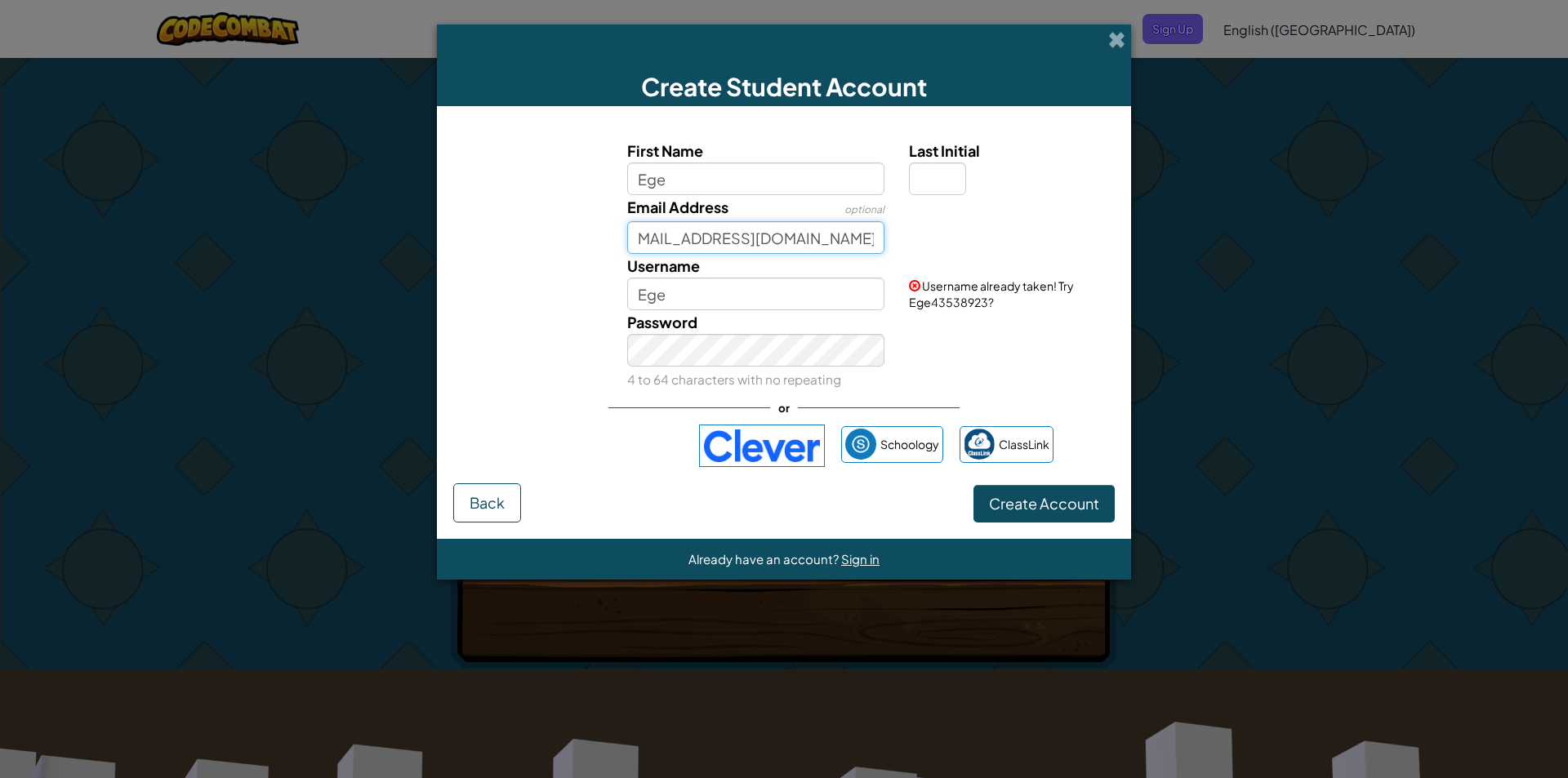
scroll to position [0, 19]
type input "[EMAIL_ADDRESS][DOMAIN_NAME]"
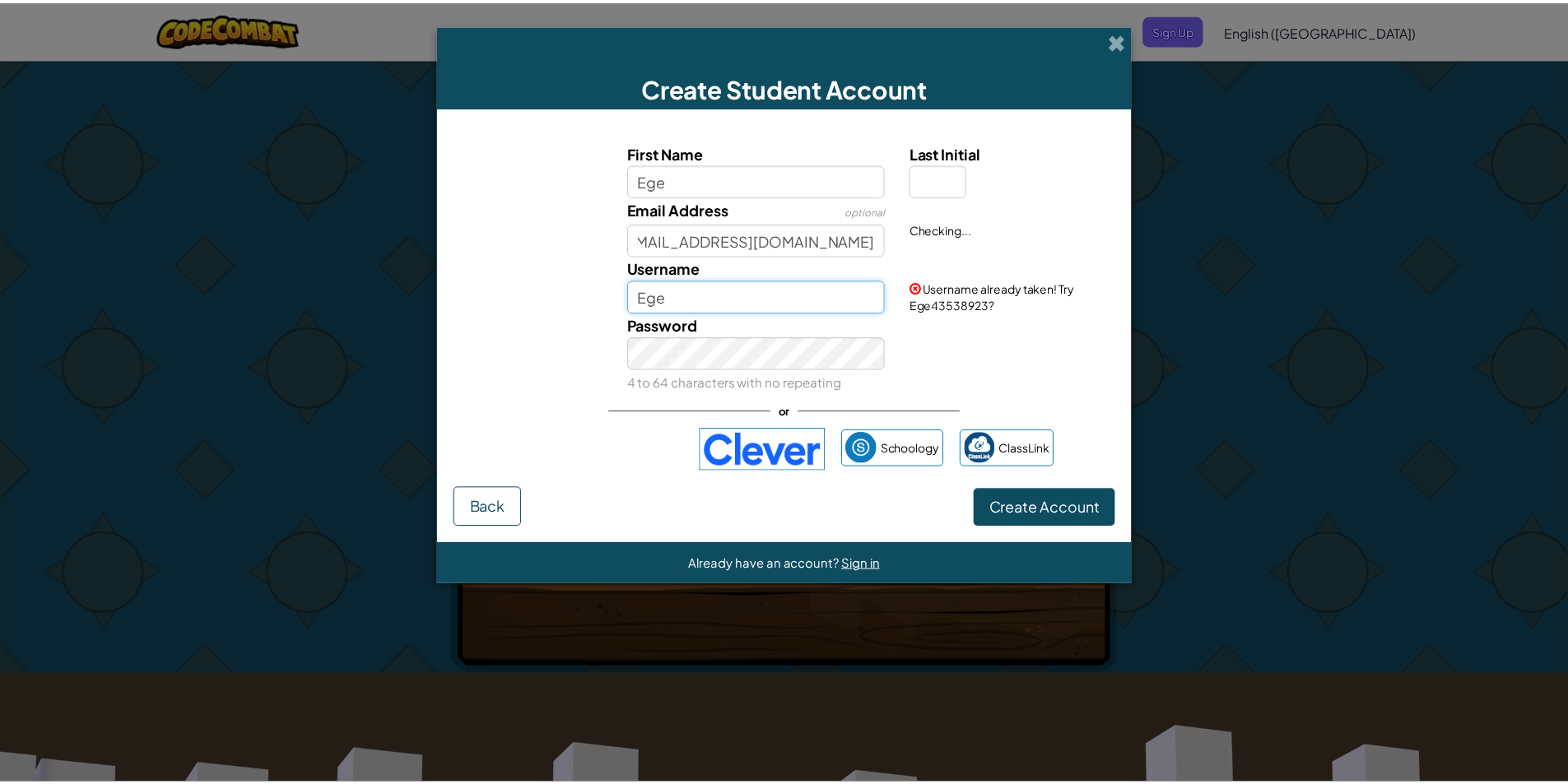
scroll to position [0, 0]
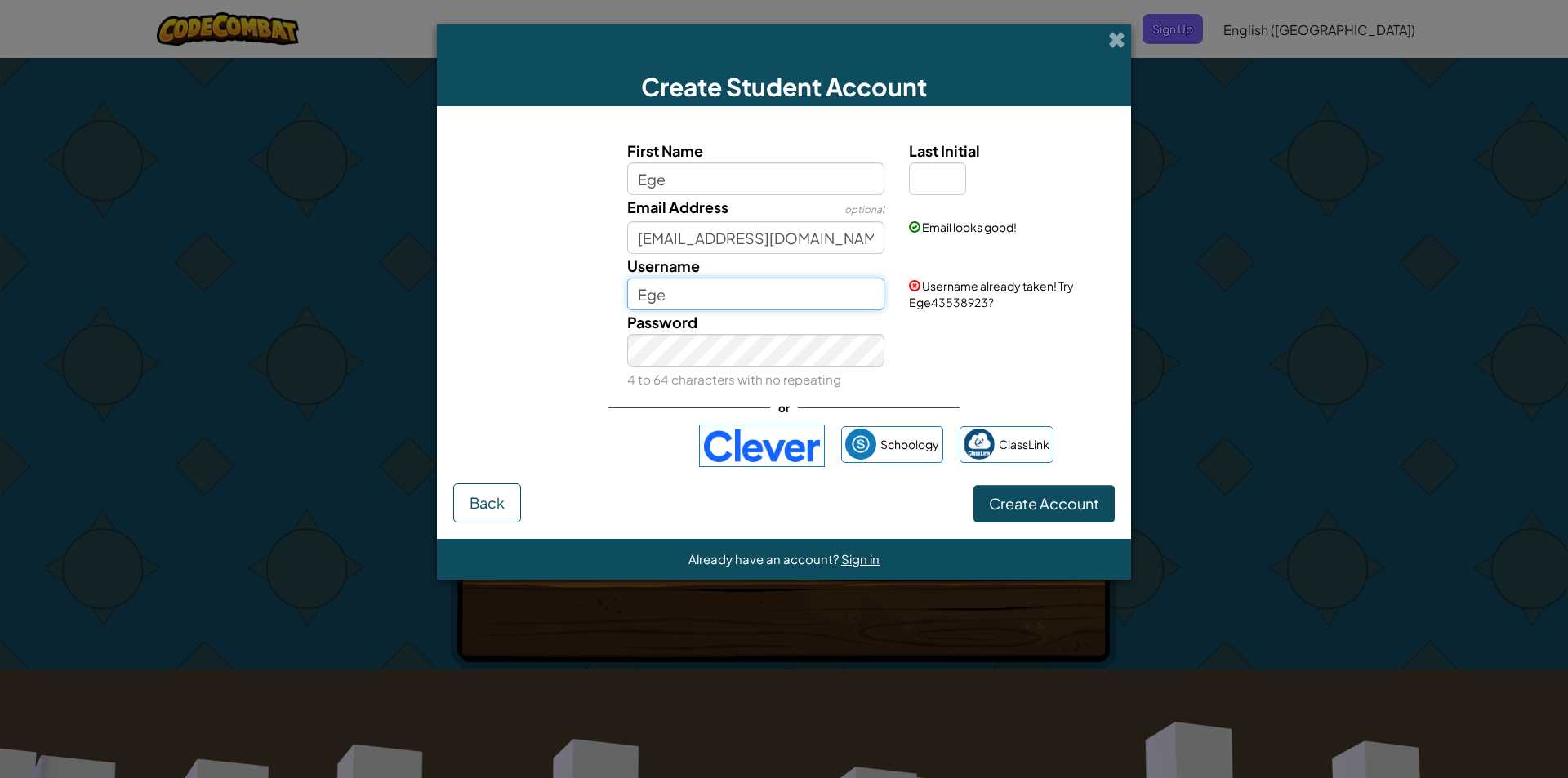
drag, startPoint x: 704, startPoint y: 281, endPoint x: 647, endPoint y: 286, distance: 57.2
click at [647, 286] on input "Ege" at bounding box center [756, 294] width 258 height 33
type input "E"
click at [753, 284] on input "ege" at bounding box center [756, 294] width 258 height 33
type input "e"
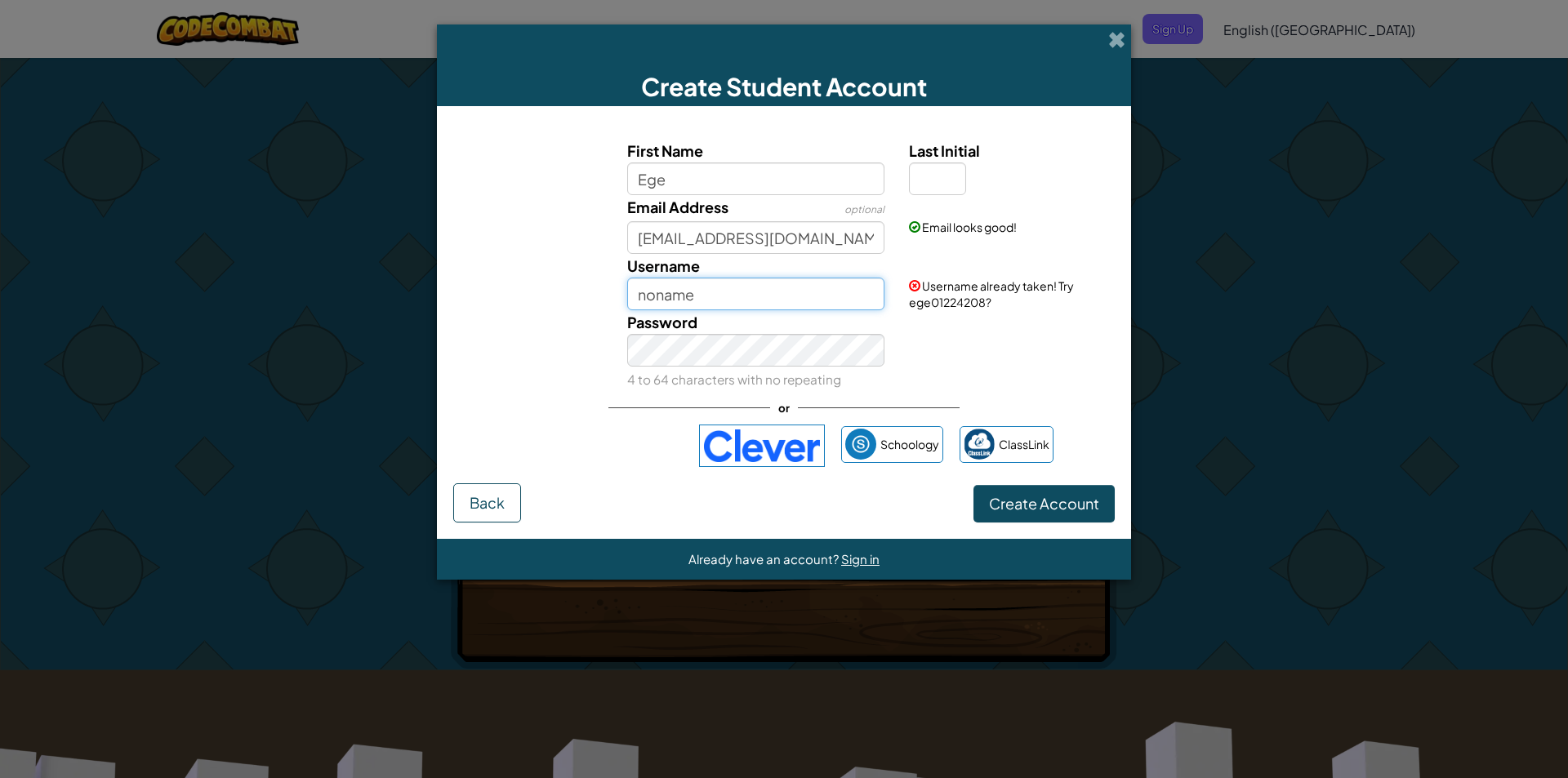
click at [973, 485] on button "Create Account" at bounding box center [1044, 503] width 142 height 37
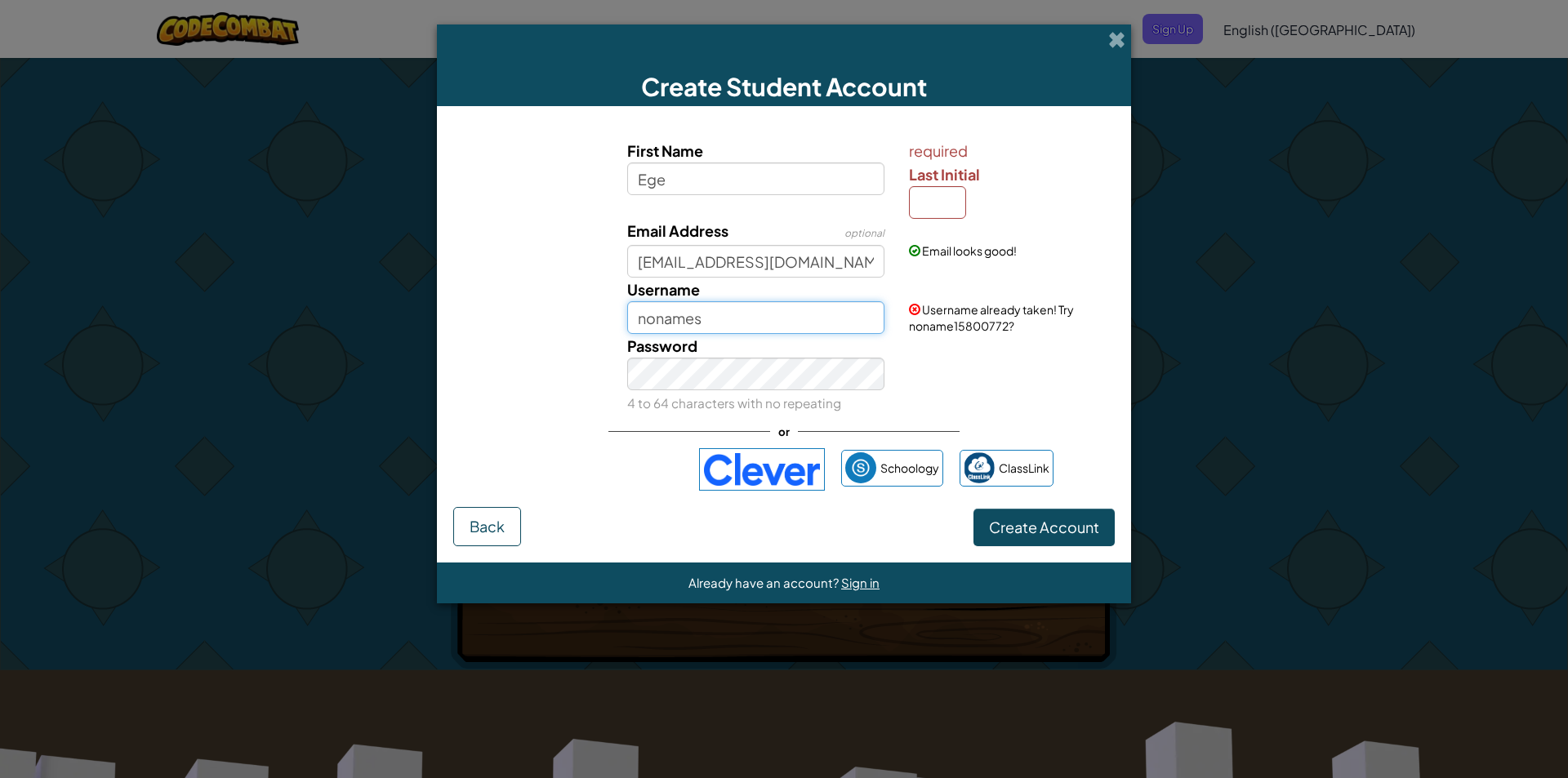
click at [973, 509] on button "Create Account" at bounding box center [1044, 527] width 142 height 37
type input "n"
click at [811, 312] on input "egess" at bounding box center [756, 318] width 258 height 33
type input "egessd"
click at [1062, 386] on div "Password 4 to 64 characters with no repeating" at bounding box center [784, 374] width 677 height 80
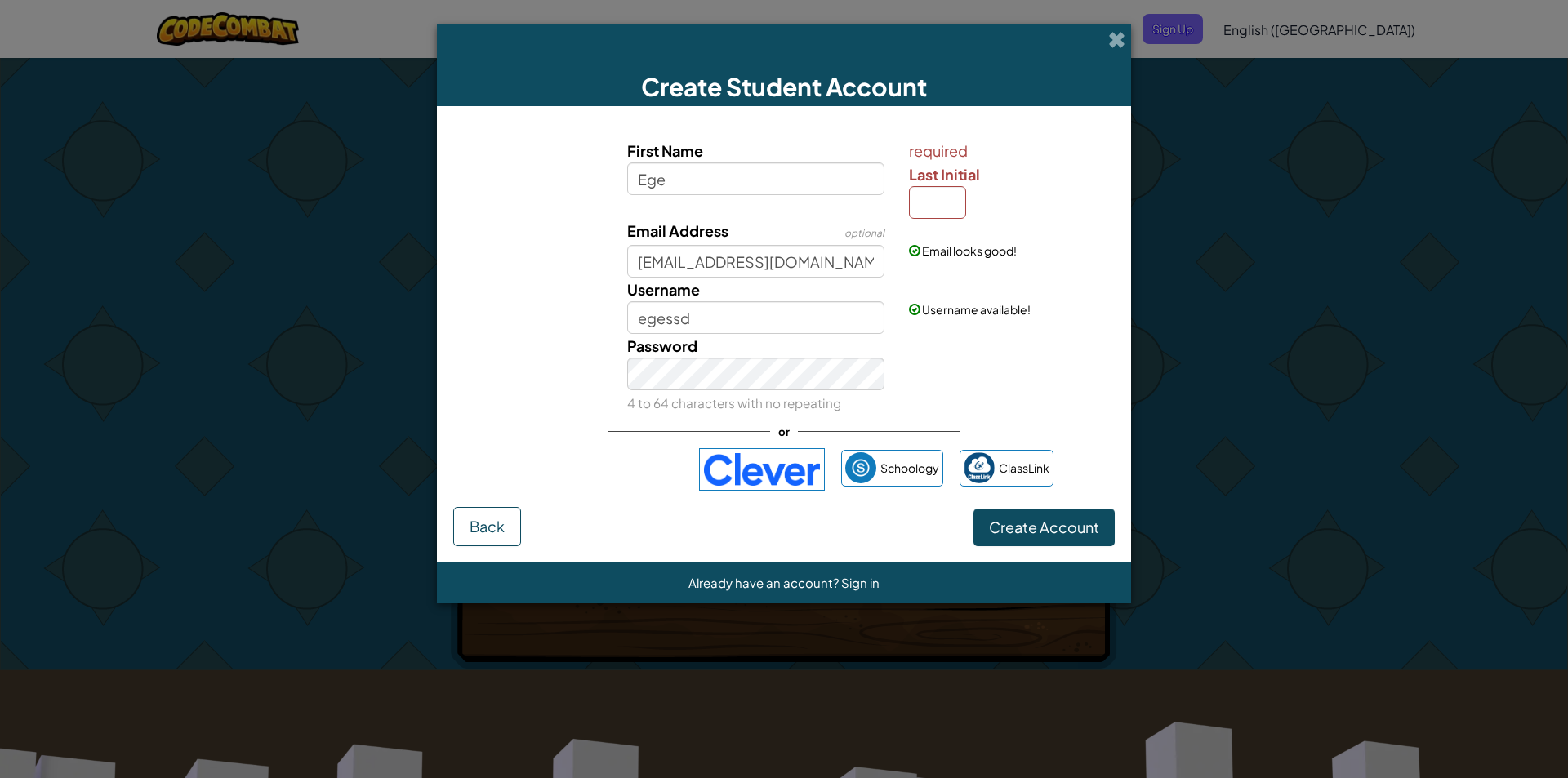
drag, startPoint x: 938, startPoint y: 181, endPoint x: 932, endPoint y: 192, distance: 12.5
click at [935, 187] on div "required Last Initial" at bounding box center [1009, 179] width 202 height 80
click at [932, 193] on input "Last Initial" at bounding box center [938, 203] width 57 height 33
click at [944, 201] on input "Last Initial" at bounding box center [938, 203] width 57 height 33
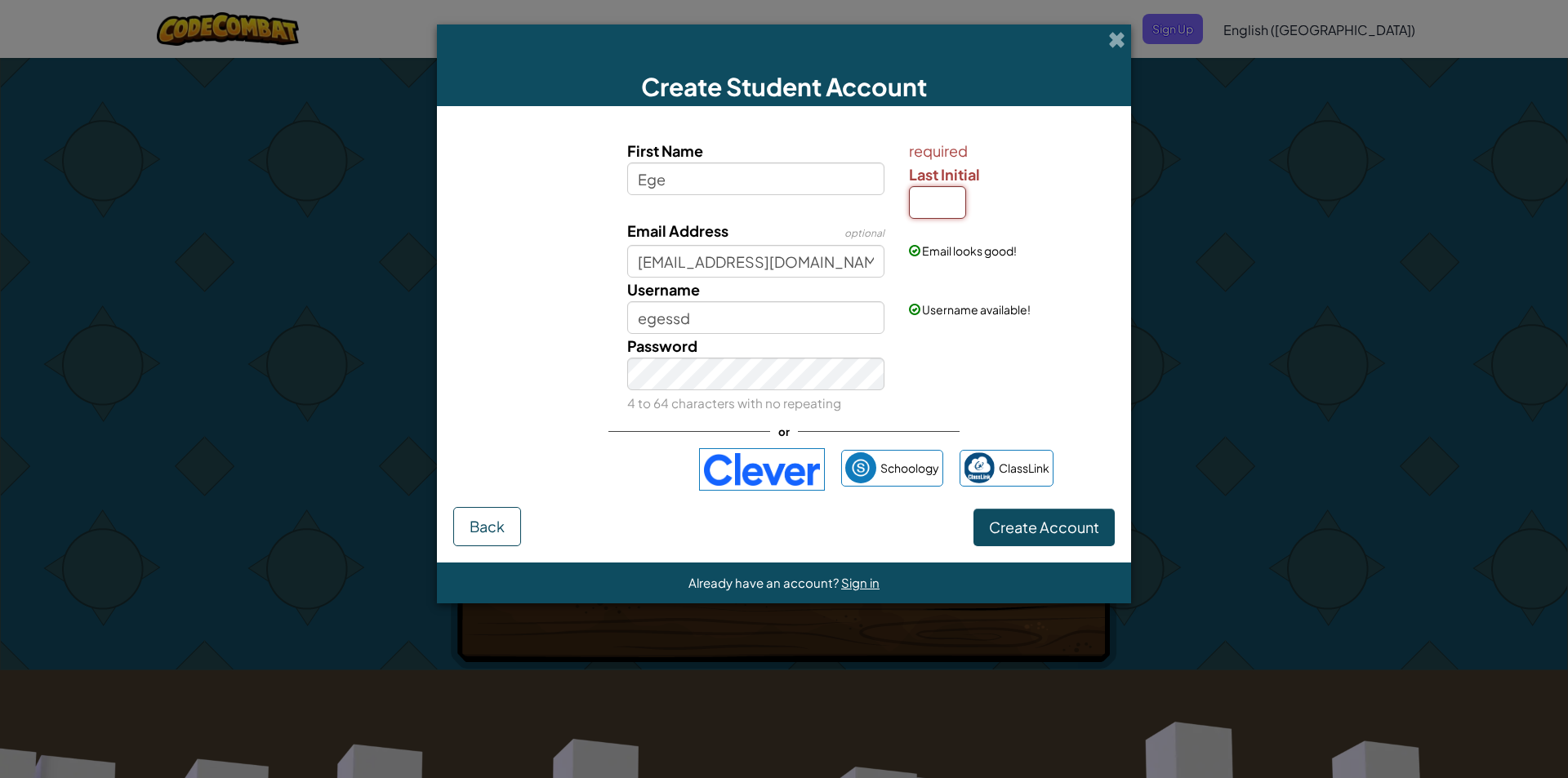
click at [952, 189] on input "Last Initial" at bounding box center [938, 203] width 57 height 33
click at [955, 181] on span "Last Initial" at bounding box center [944, 174] width 71 height 19
click at [955, 187] on input "Last Initial" at bounding box center [938, 203] width 57 height 33
click at [955, 181] on span "Last Initial" at bounding box center [944, 174] width 71 height 19
click at [955, 187] on input "Last Initial" at bounding box center [938, 203] width 57 height 33
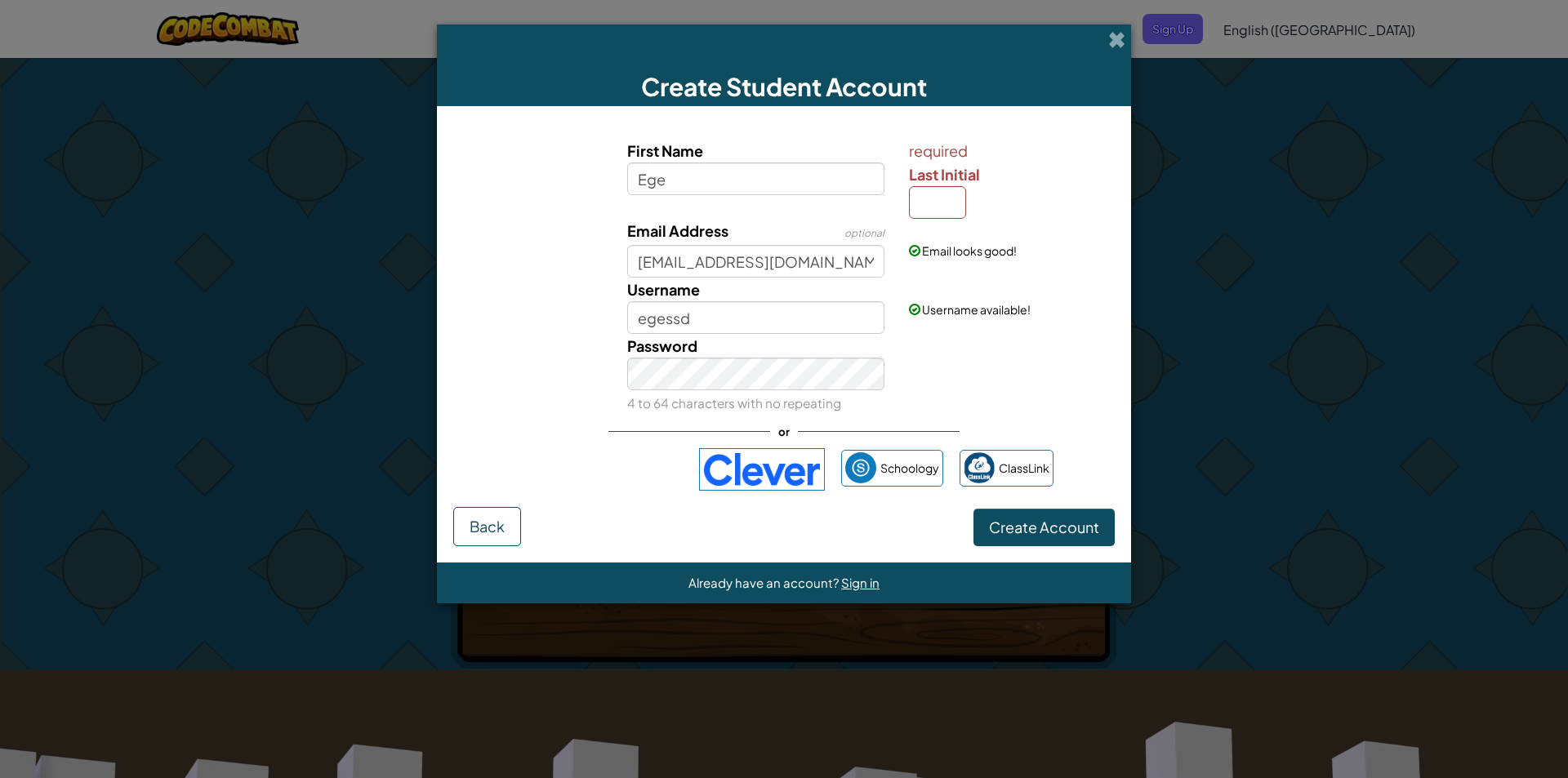
click at [955, 181] on span "Last Initial" at bounding box center [944, 174] width 71 height 19
click at [955, 187] on input "Last Initial" at bounding box center [938, 203] width 57 height 33
copy span
click at [942, 197] on input "Last Initial" at bounding box center [938, 203] width 57 height 33
click at [939, 208] on input "Last Initial" at bounding box center [938, 203] width 57 height 33
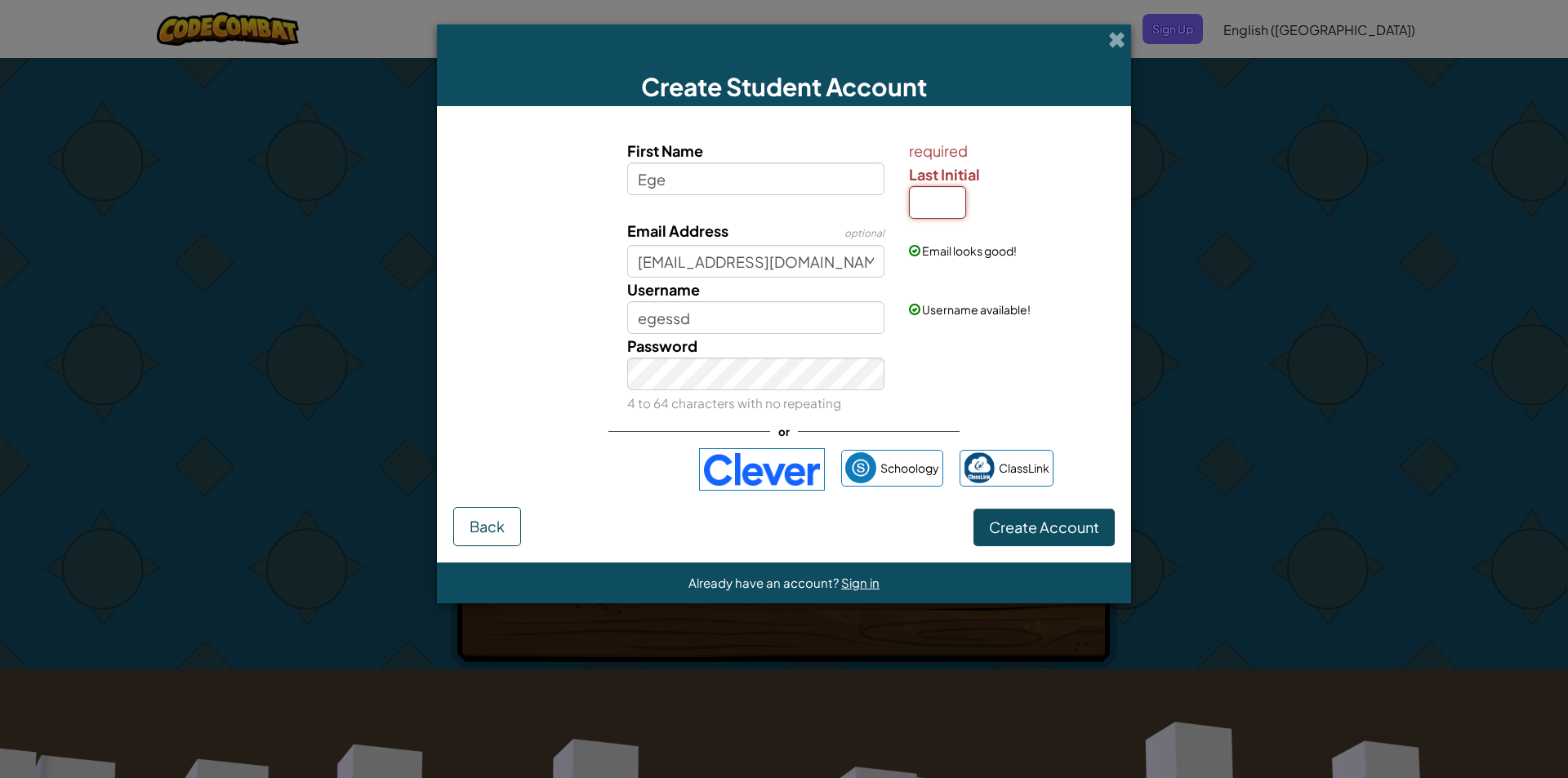
type input "d"
type input "6"
type input "Ege6"
click at [1039, 211] on div "required Last Initial 6" at bounding box center [1009, 179] width 202 height 80
click at [950, 189] on input "6" at bounding box center [938, 203] width 57 height 33
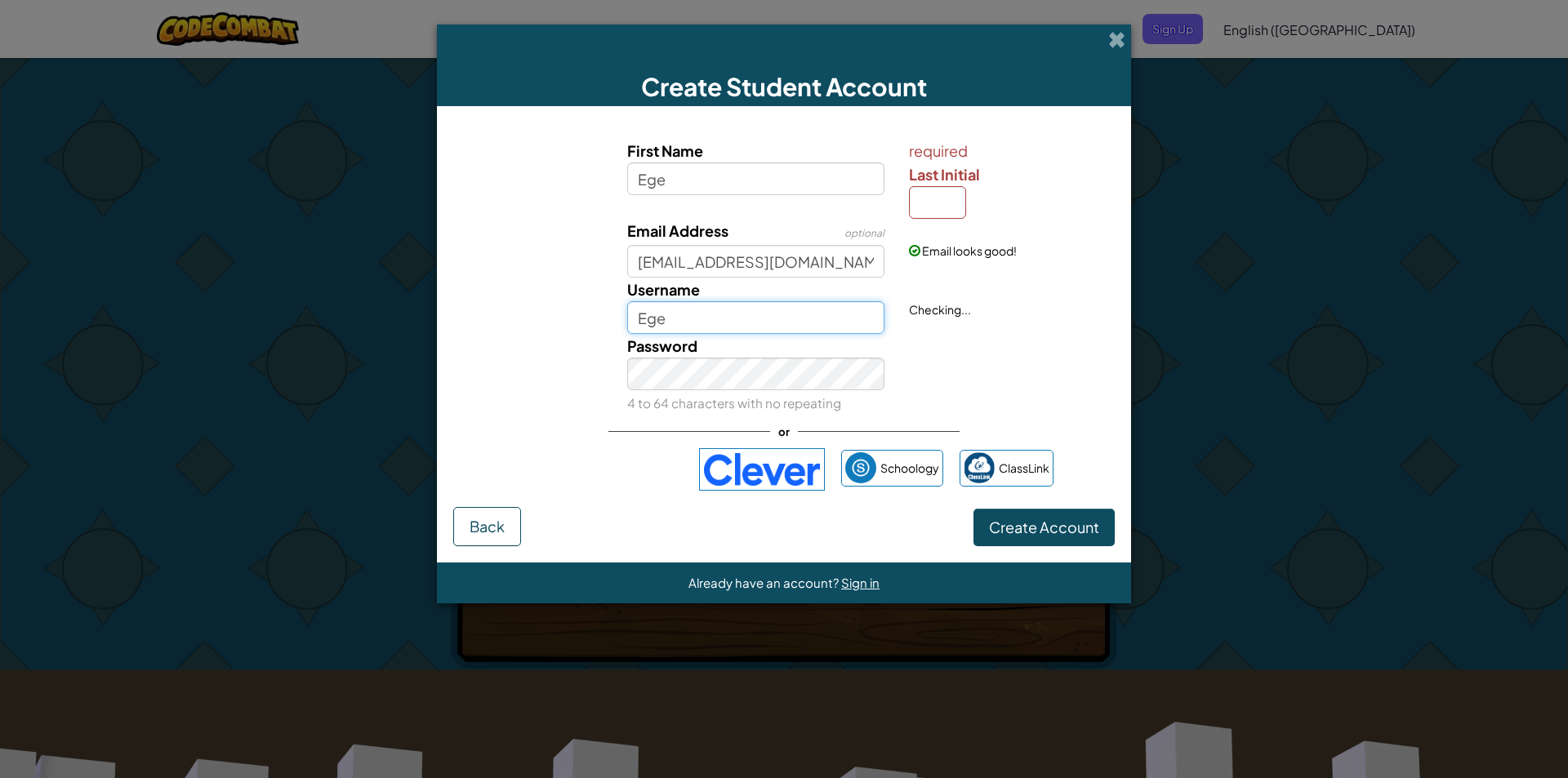
click at [762, 318] on input "Ege" at bounding box center [756, 318] width 258 height 33
type input "Egeesddssd"
click at [1065, 168] on label "Last Initial" at bounding box center [1009, 174] width 202 height 24
click at [966, 187] on input "Last Initial" at bounding box center [938, 203] width 57 height 33
click at [973, 182] on label "Last Initial" at bounding box center [1009, 174] width 202 height 24
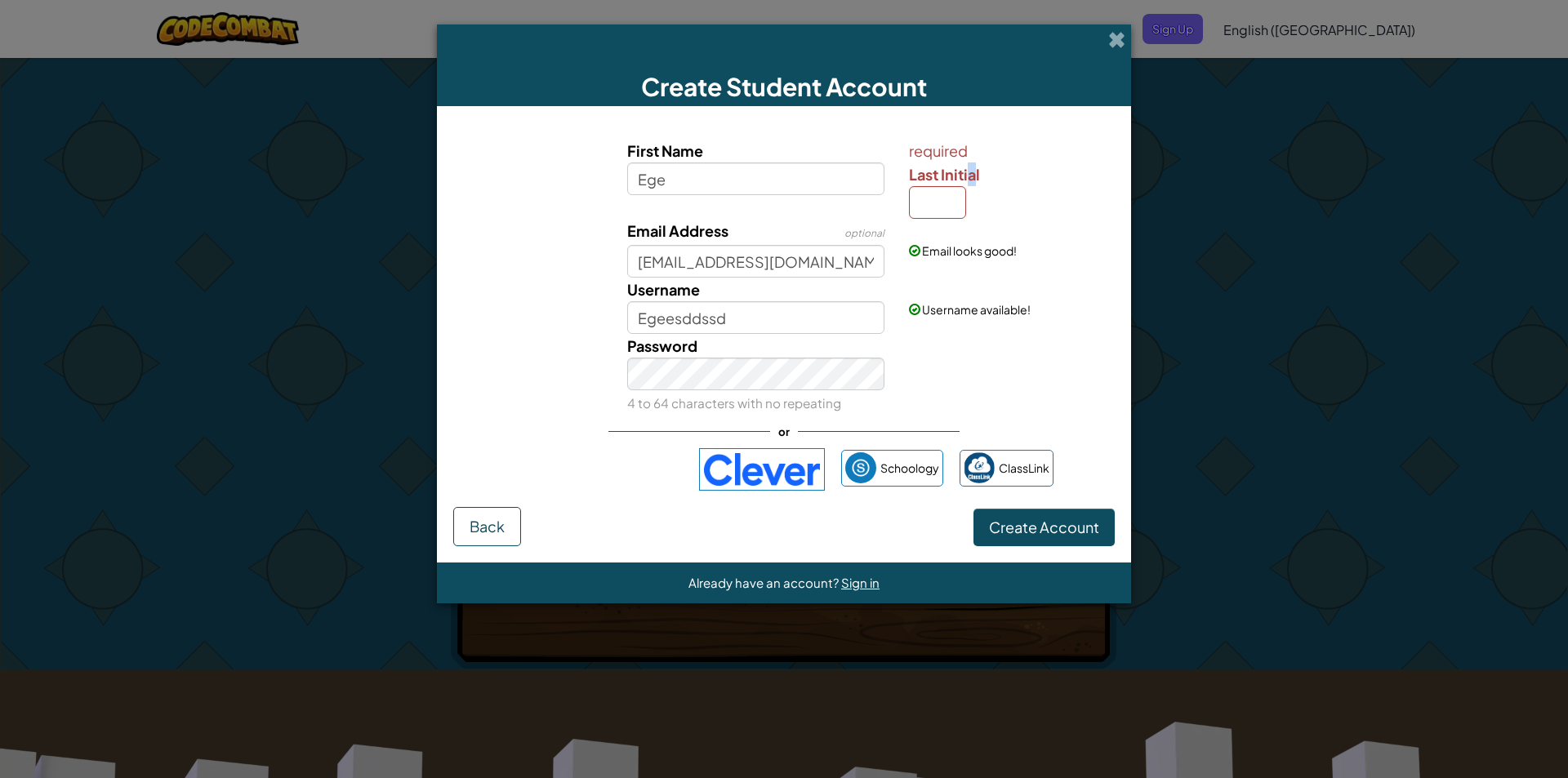
click at [973, 182] on span "Last Initial" at bounding box center [944, 174] width 71 height 19
click at [966, 187] on input "Last Initial" at bounding box center [938, 203] width 57 height 33
type input "d"
click at [1020, 215] on div "required Last Initial d" at bounding box center [1009, 179] width 202 height 80
click at [697, 315] on input "EgeD" at bounding box center [756, 318] width 258 height 33
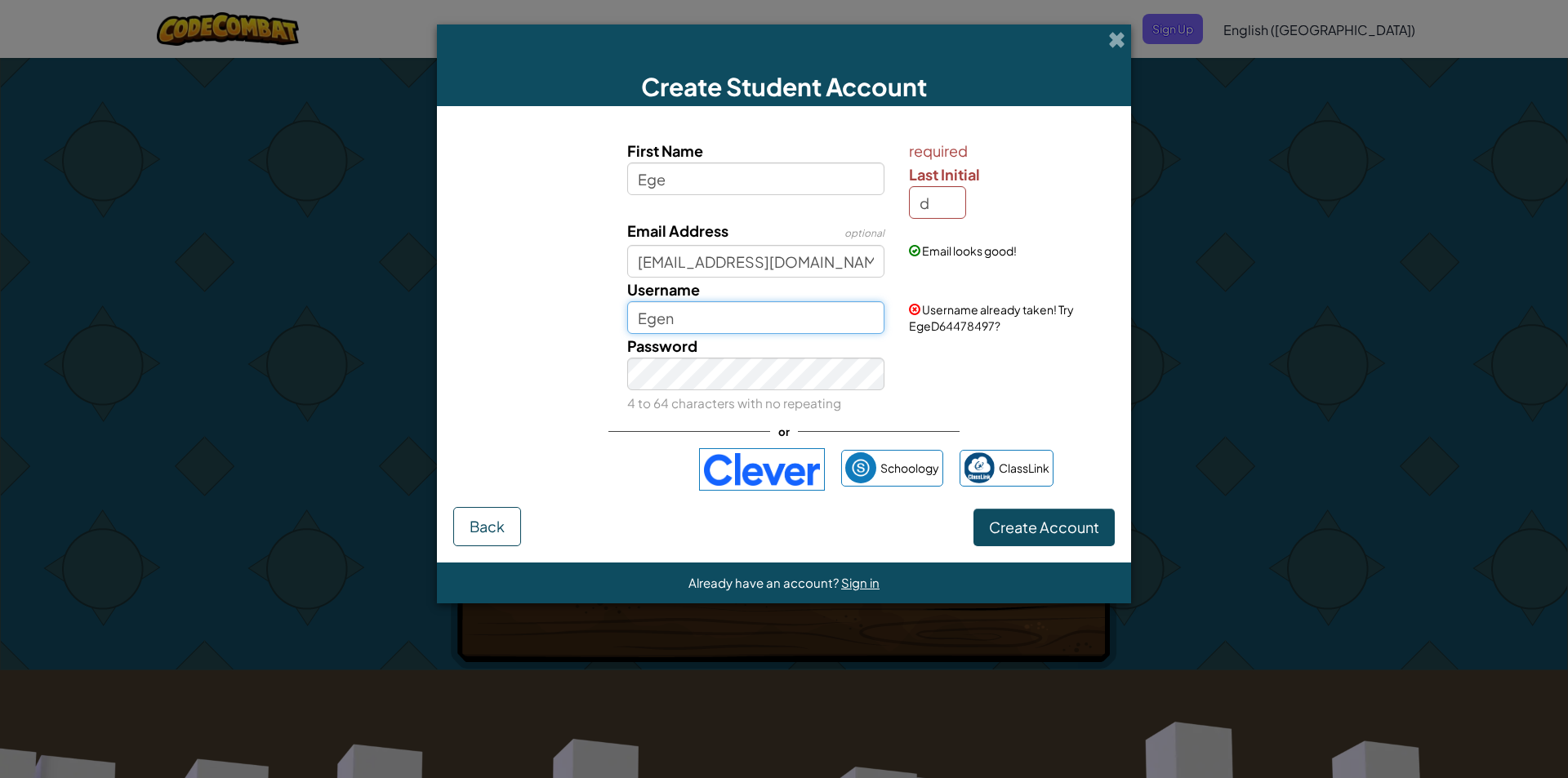
type input "Egen"
click at [951, 209] on input "d" at bounding box center [938, 203] width 57 height 33
type input "n"
click at [992, 201] on div "required Last Initial n" at bounding box center [1009, 179] width 202 height 80
click at [789, 322] on input "EgeN" at bounding box center [756, 318] width 258 height 33
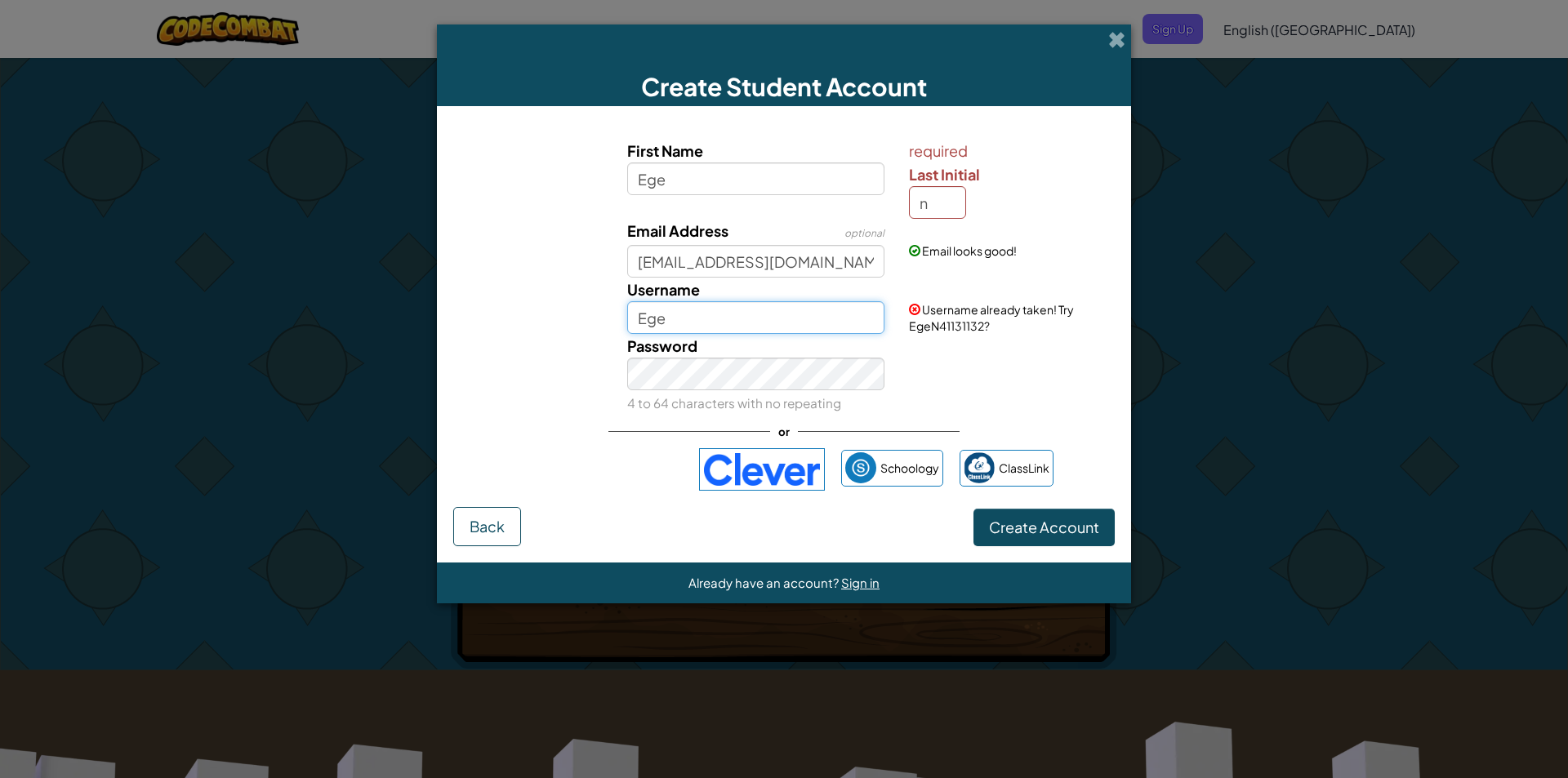
type input "Ege"
click at [953, 216] on input "n" at bounding box center [938, 203] width 57 height 33
type input "C"
click at [778, 304] on input "EgeC" at bounding box center [756, 318] width 258 height 33
type input "Egedsdssd"
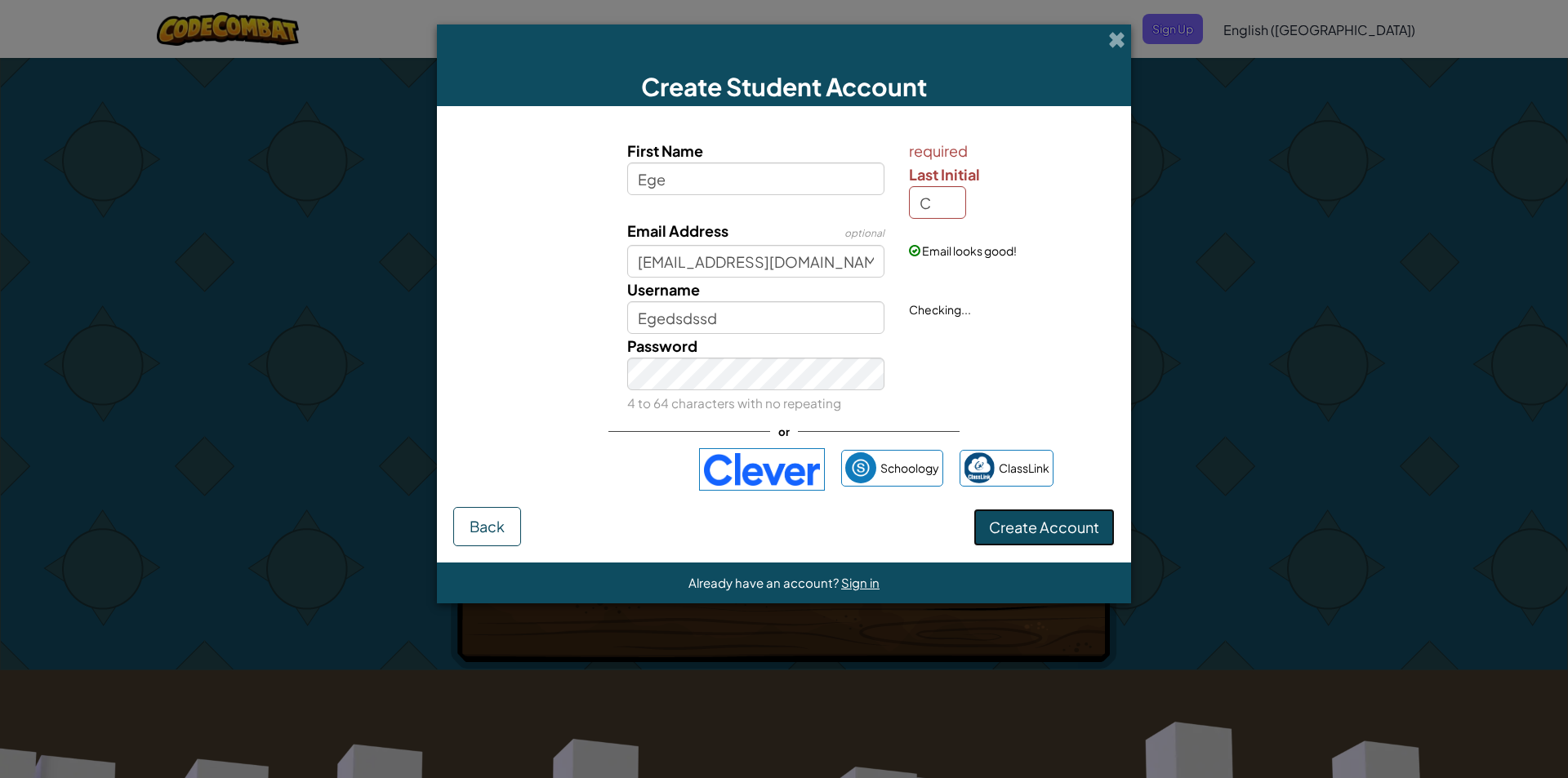
click at [1041, 522] on span "Create Account" at bounding box center [1044, 527] width 110 height 19
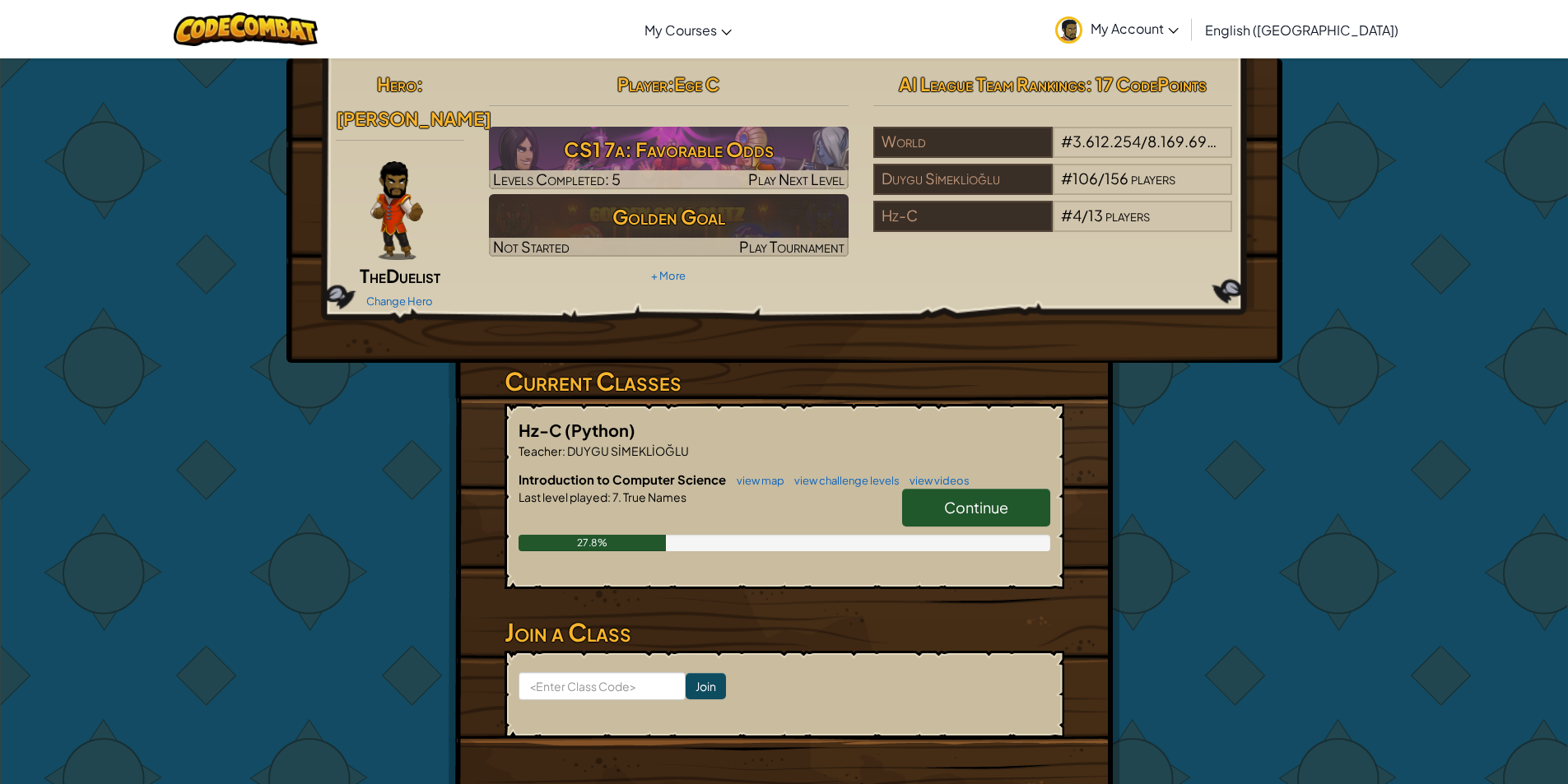
click at [897, 404] on div "Hz-C (Python) Teacher : DUYGU SİMEKLİOĞLU Introduction to Computer Science view…" at bounding box center [784, 497] width 559 height 185
click at [1178, 28] on span "My Account" at bounding box center [1134, 28] width 88 height 17
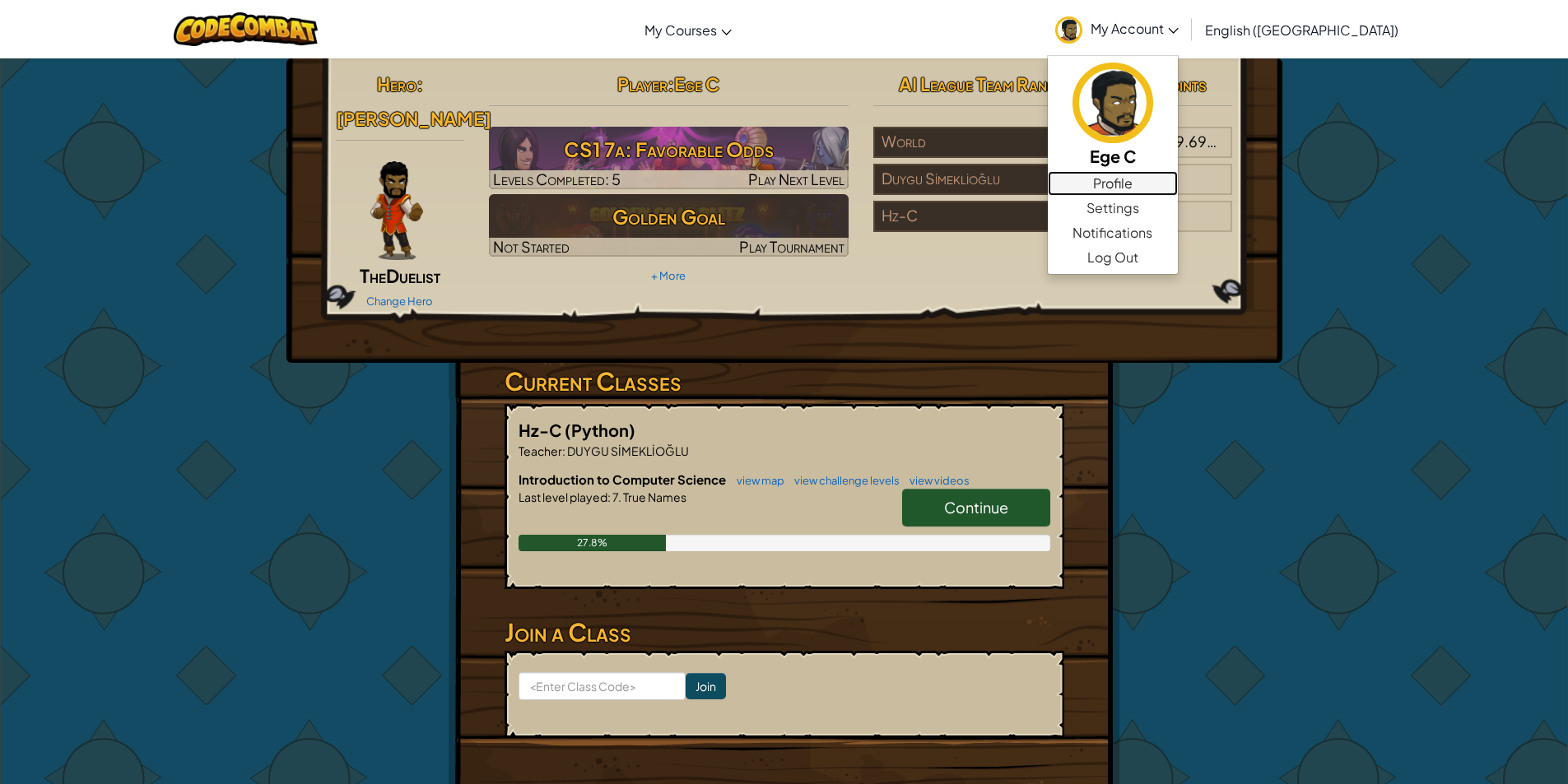
click at [1177, 182] on link "Profile" at bounding box center [1112, 184] width 130 height 25
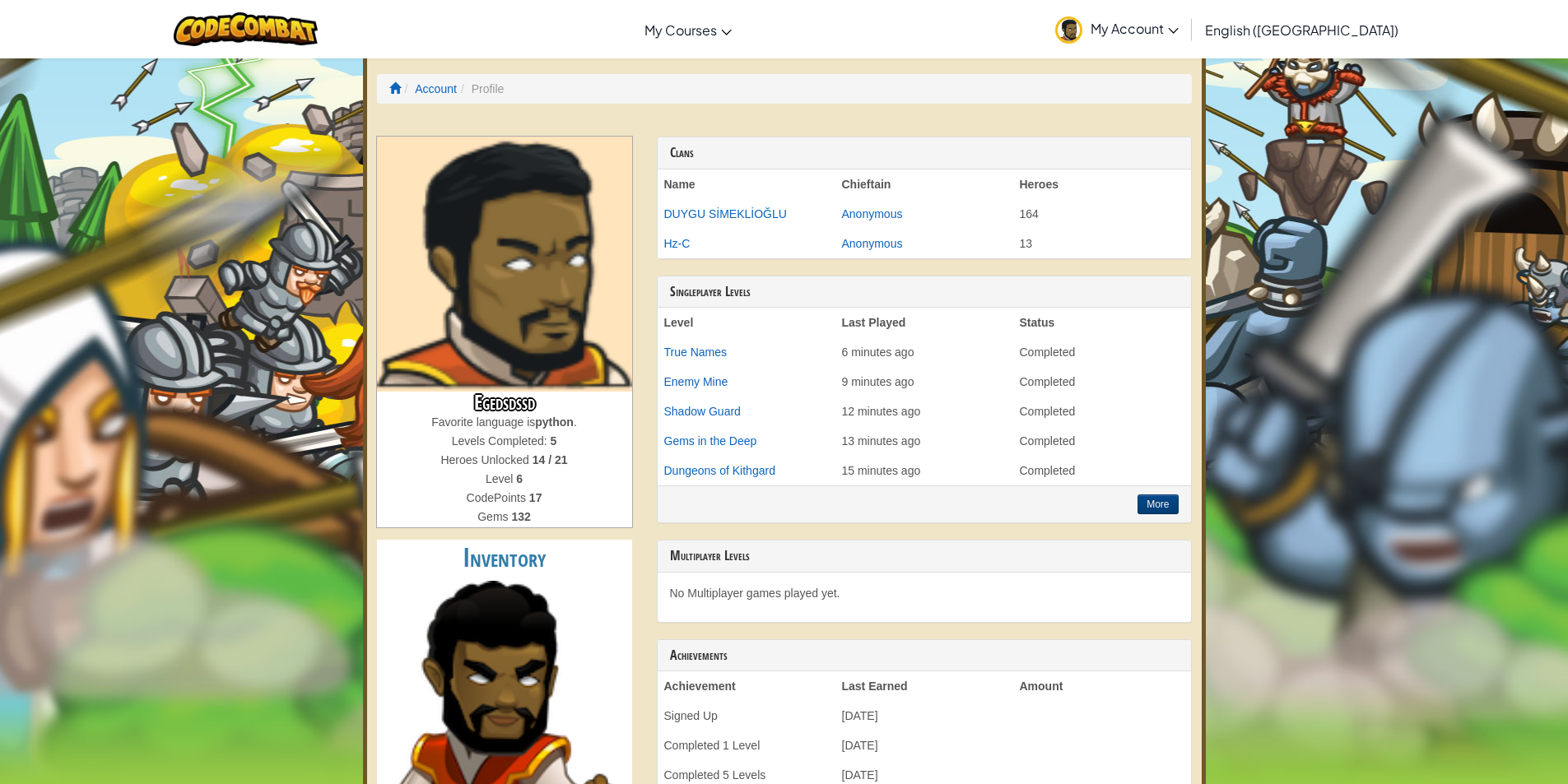
click at [520, 400] on h3 "Egedsdssd" at bounding box center [504, 402] width 256 height 22
click at [430, 81] on li "Account" at bounding box center [429, 89] width 56 height 16
click at [446, 91] on link "Account" at bounding box center [436, 89] width 42 height 14
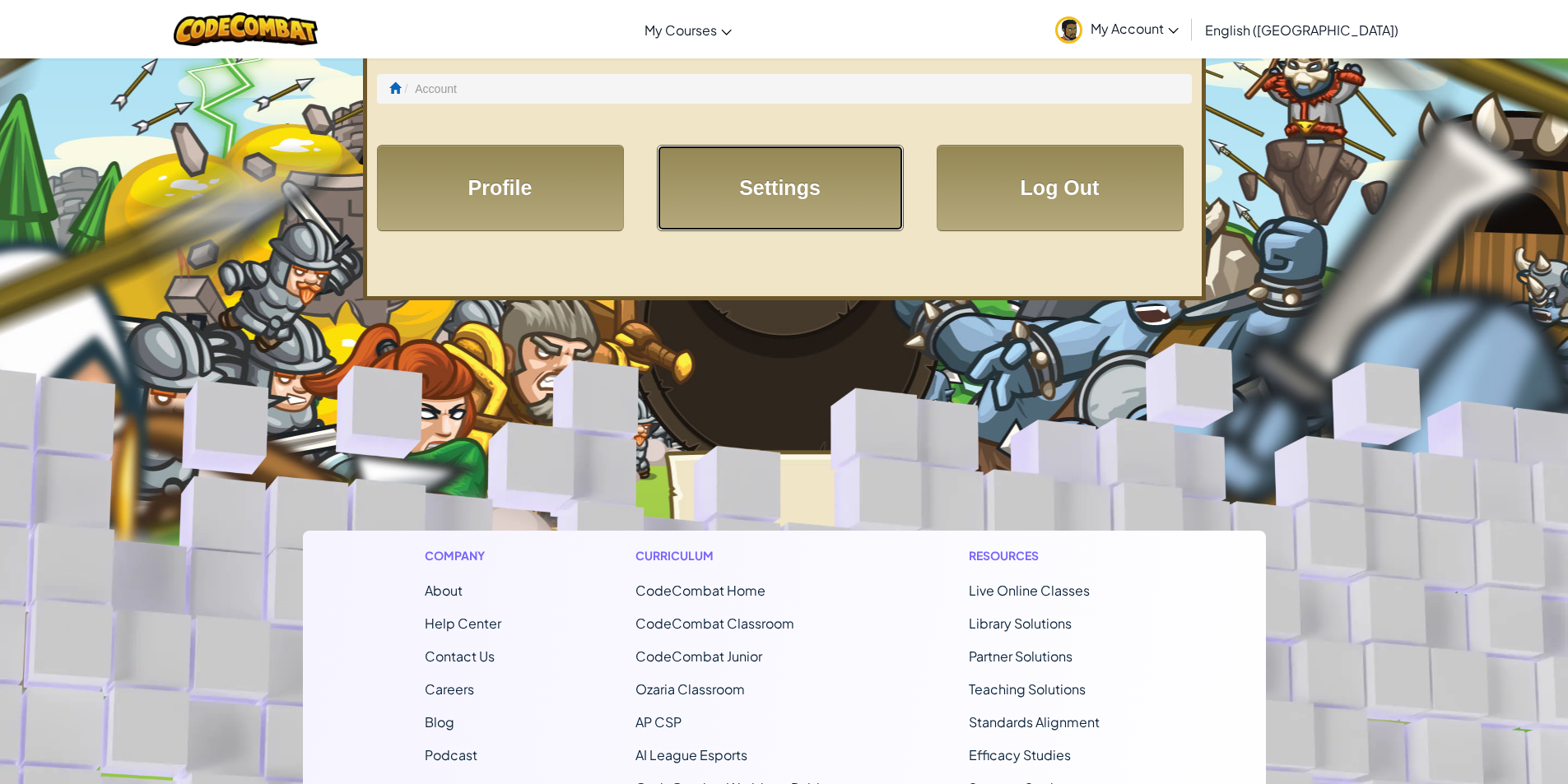
click at [756, 202] on link "Settings" at bounding box center [780, 188] width 247 height 87
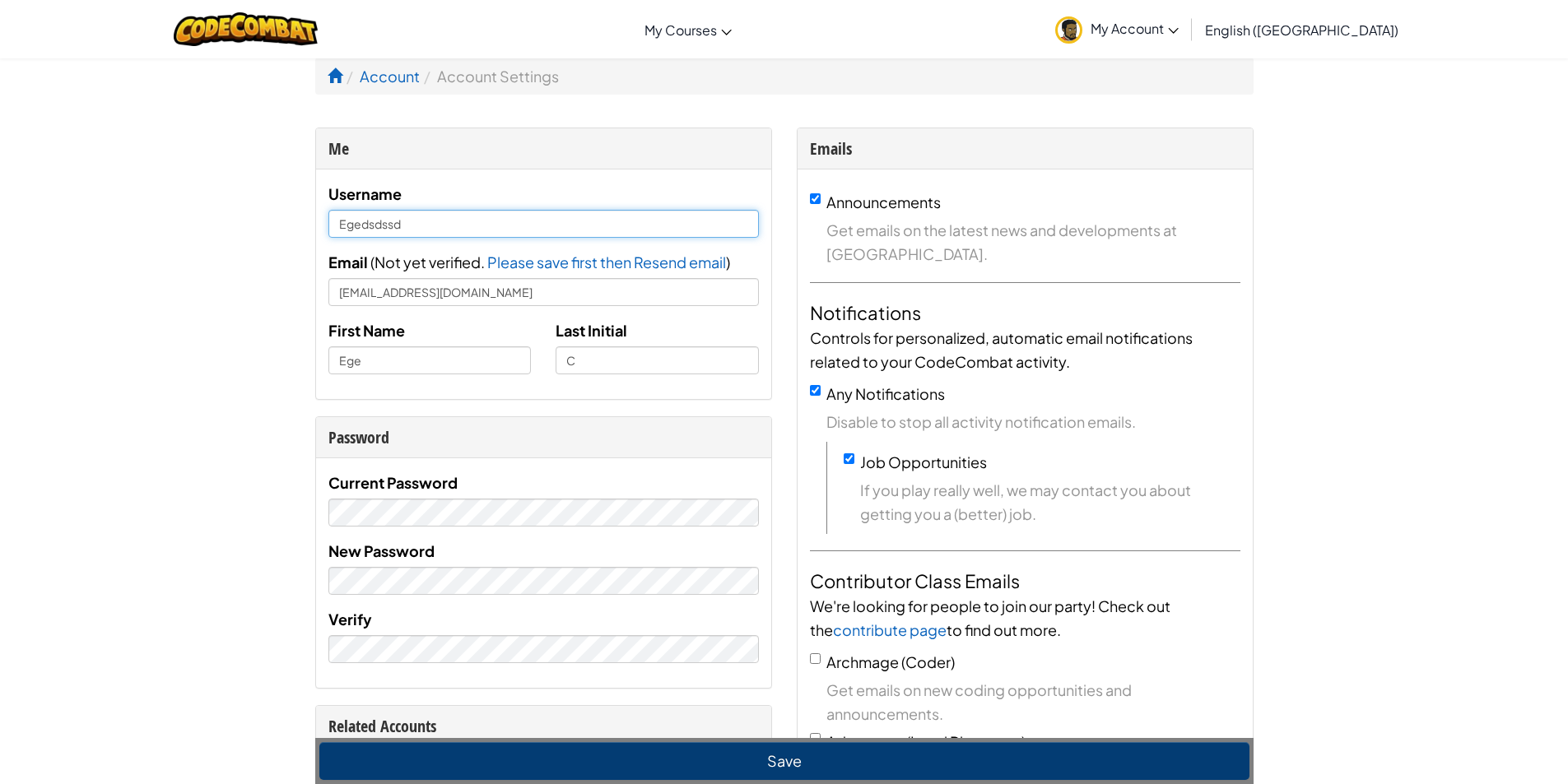
click at [473, 235] on input "Egedsdssd" at bounding box center [544, 224] width 430 height 28
type input "E"
type input "13nonames"
click at [593, 186] on div "Username 13nonames" at bounding box center [544, 210] width 430 height 56
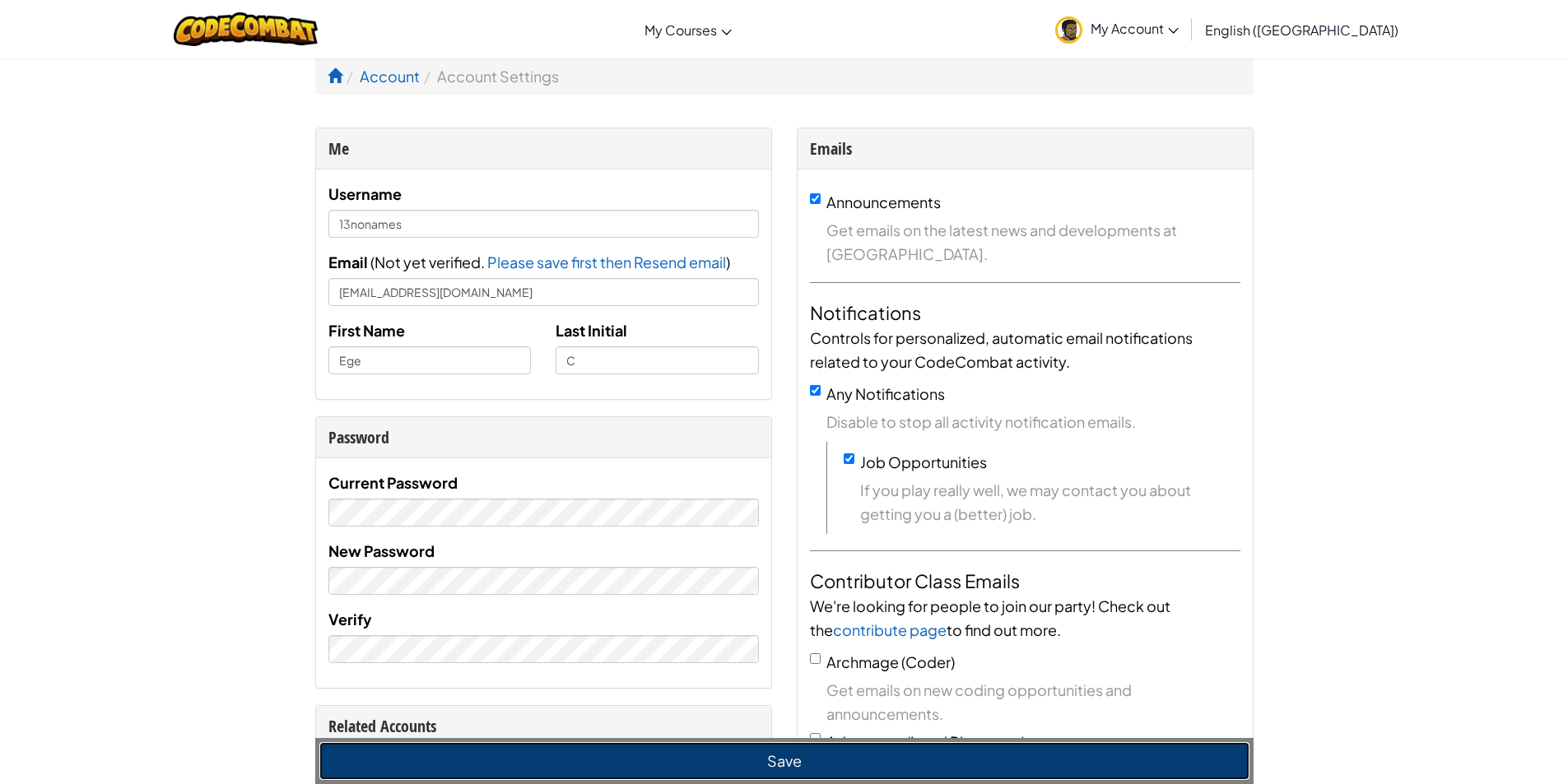
click at [824, 770] on button "Save" at bounding box center [784, 761] width 930 height 38
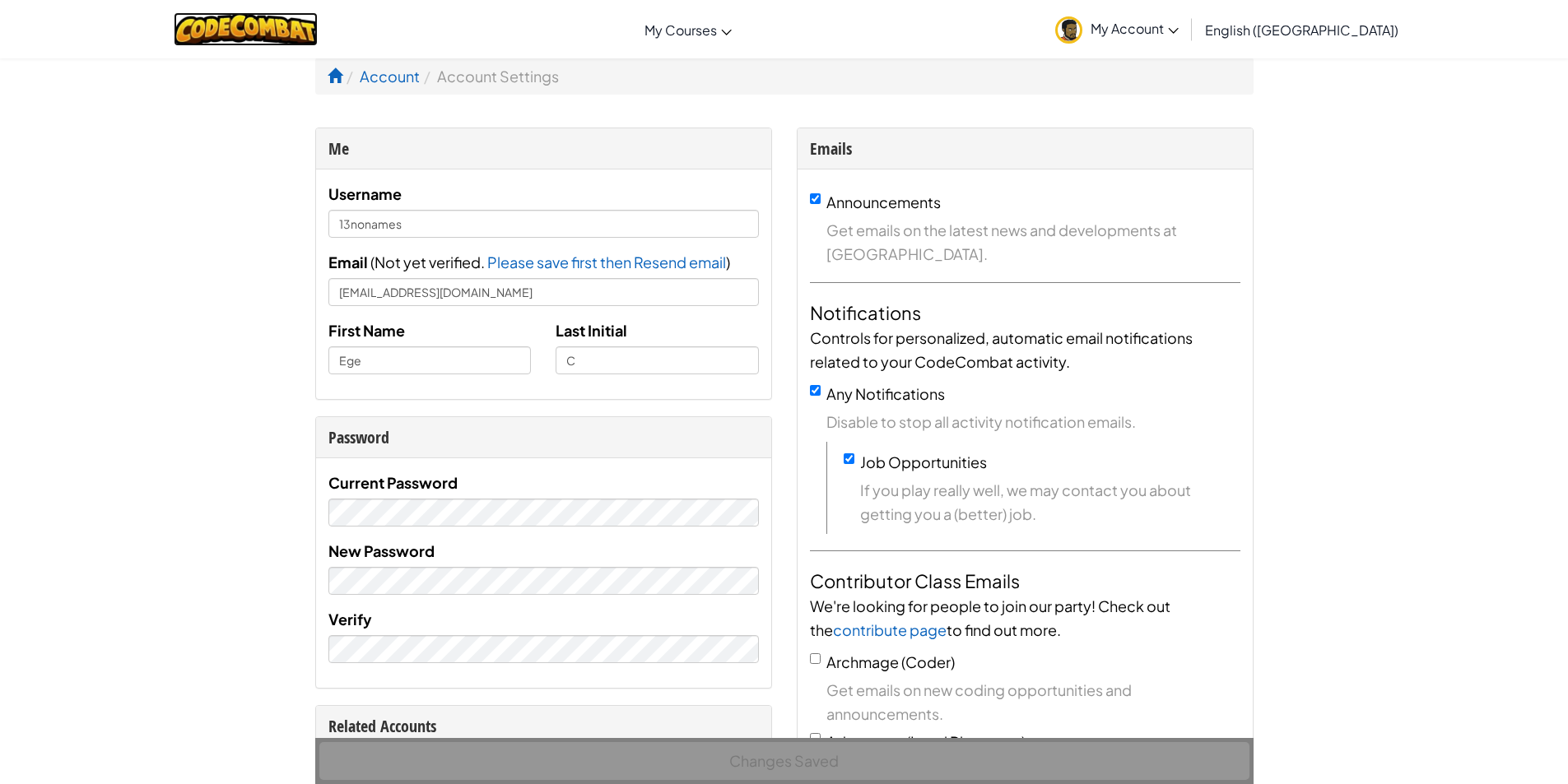
click at [265, 38] on img at bounding box center [245, 29] width 144 height 34
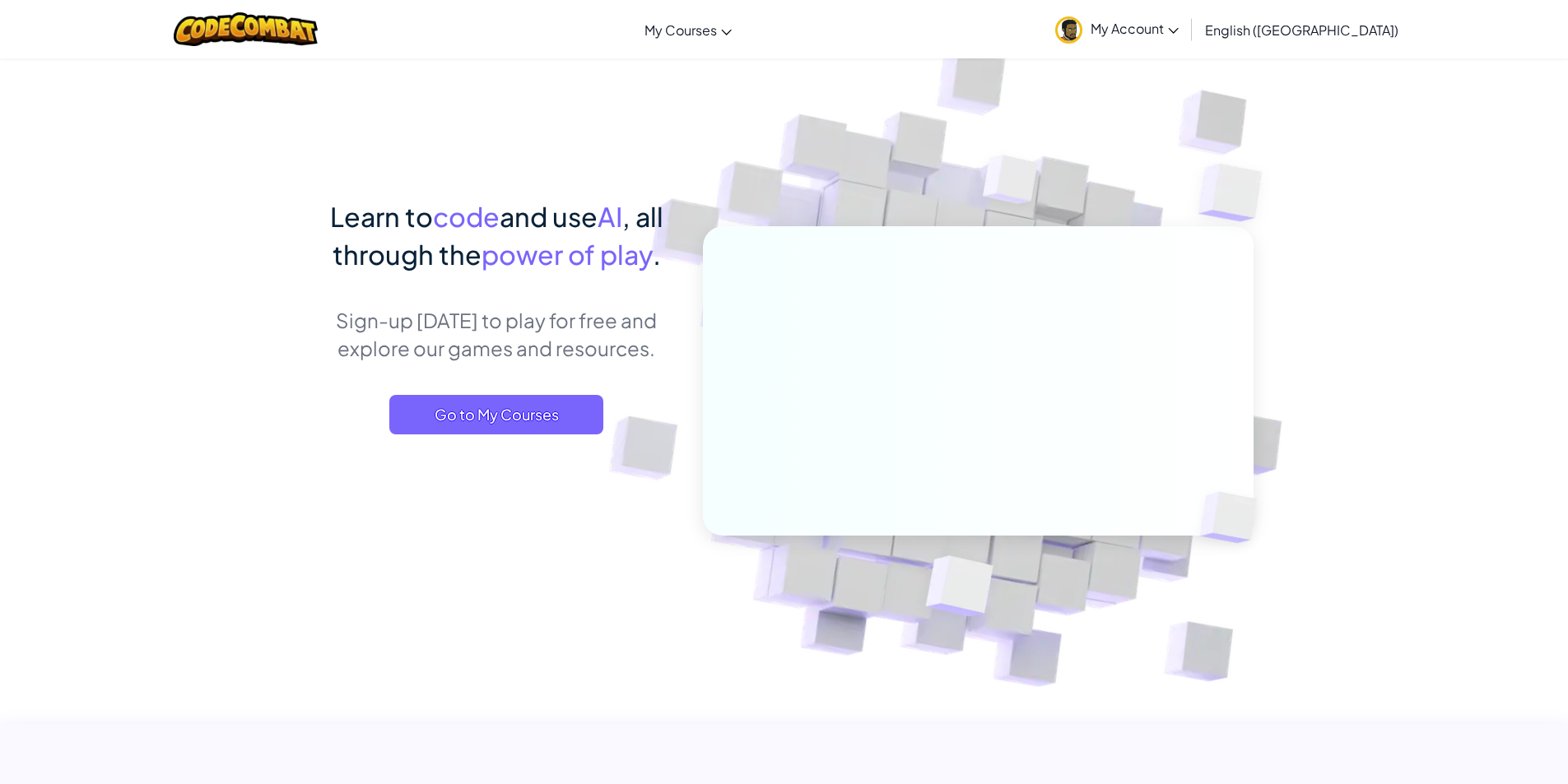
click at [1187, 48] on link "My Account" at bounding box center [1117, 29] width 140 height 52
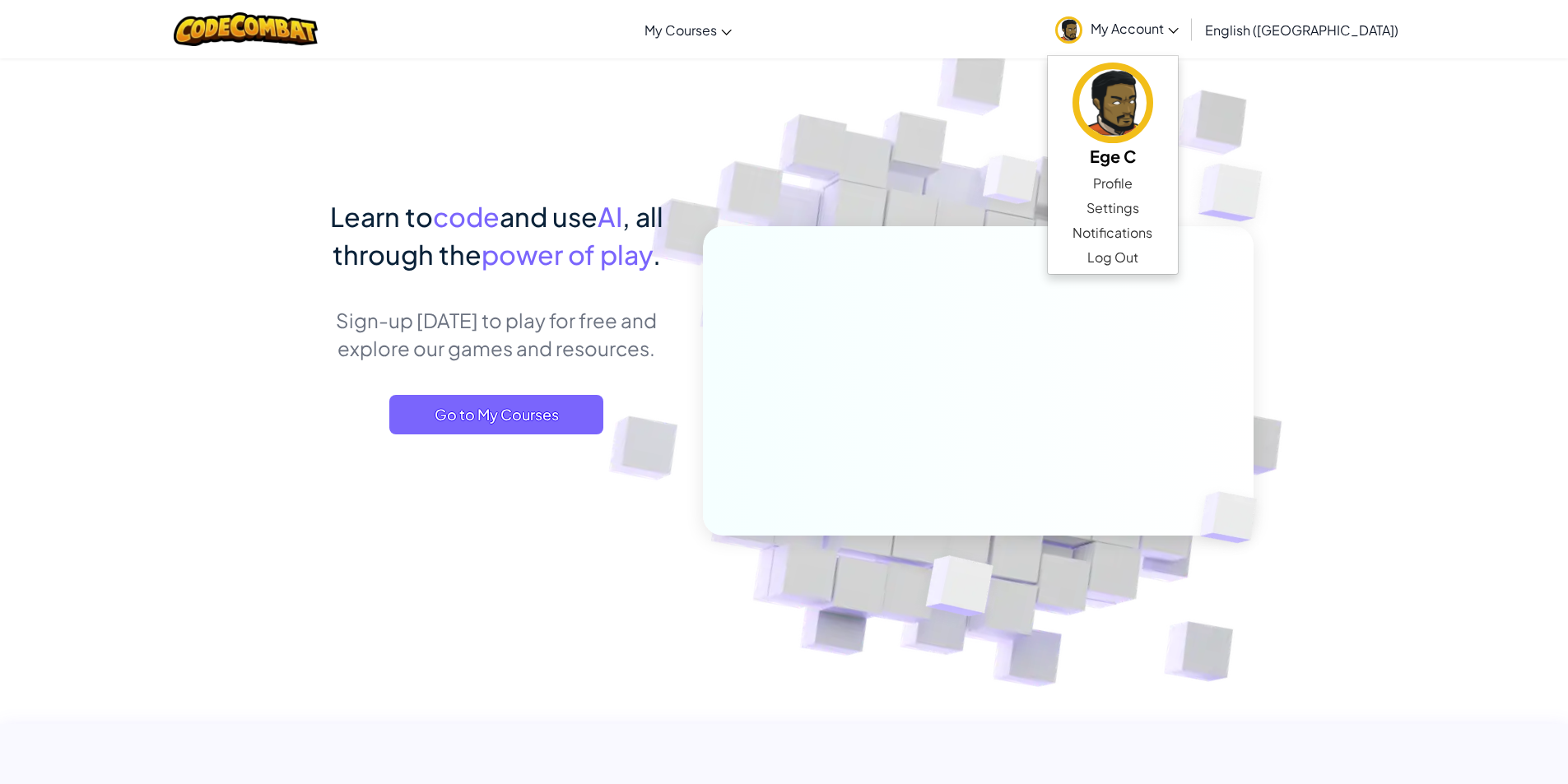
click at [836, 116] on img at bounding box center [966, 363] width 914 height 914
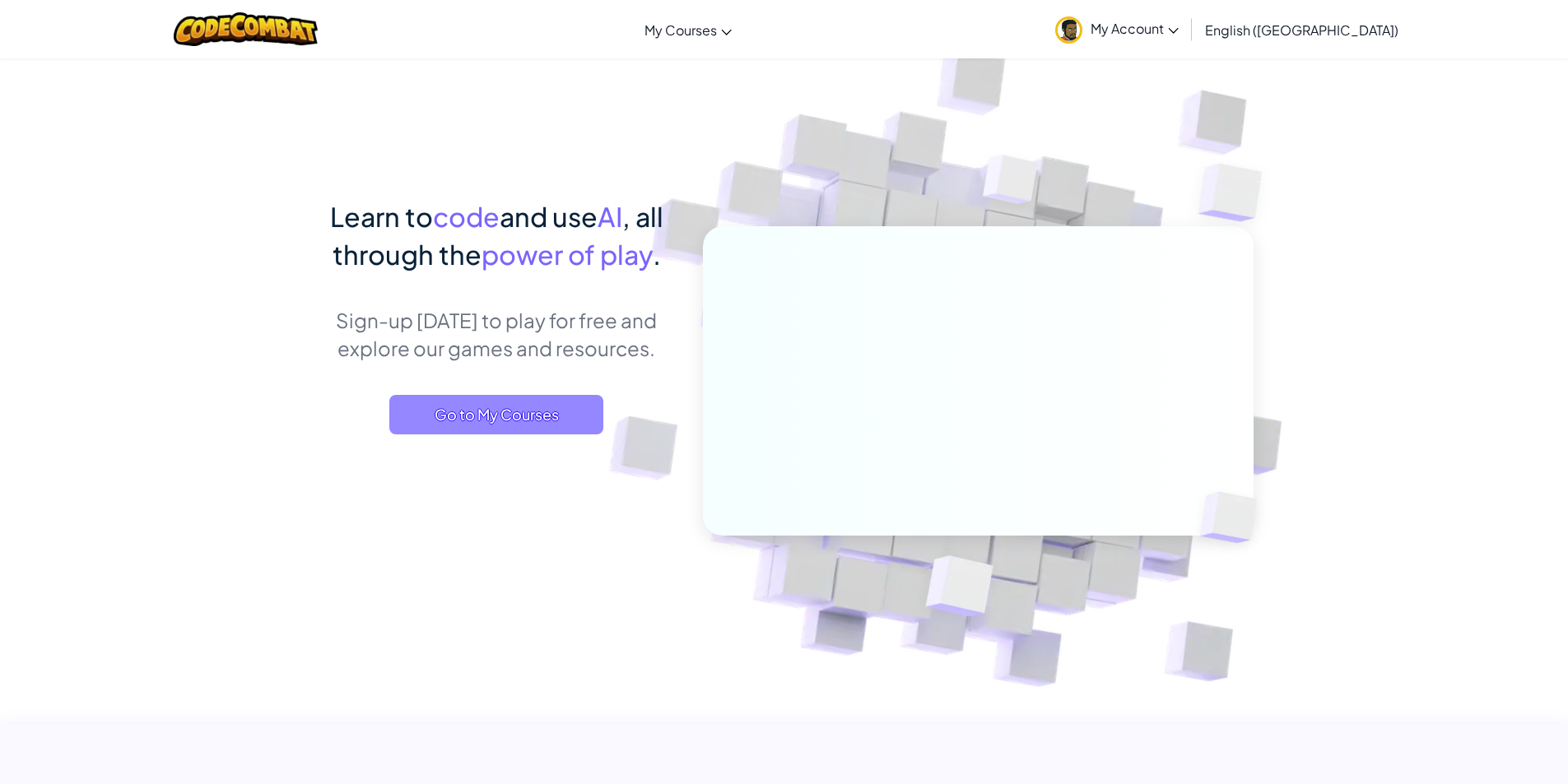
click at [473, 419] on span "Go to My Courses" at bounding box center [497, 415] width 214 height 40
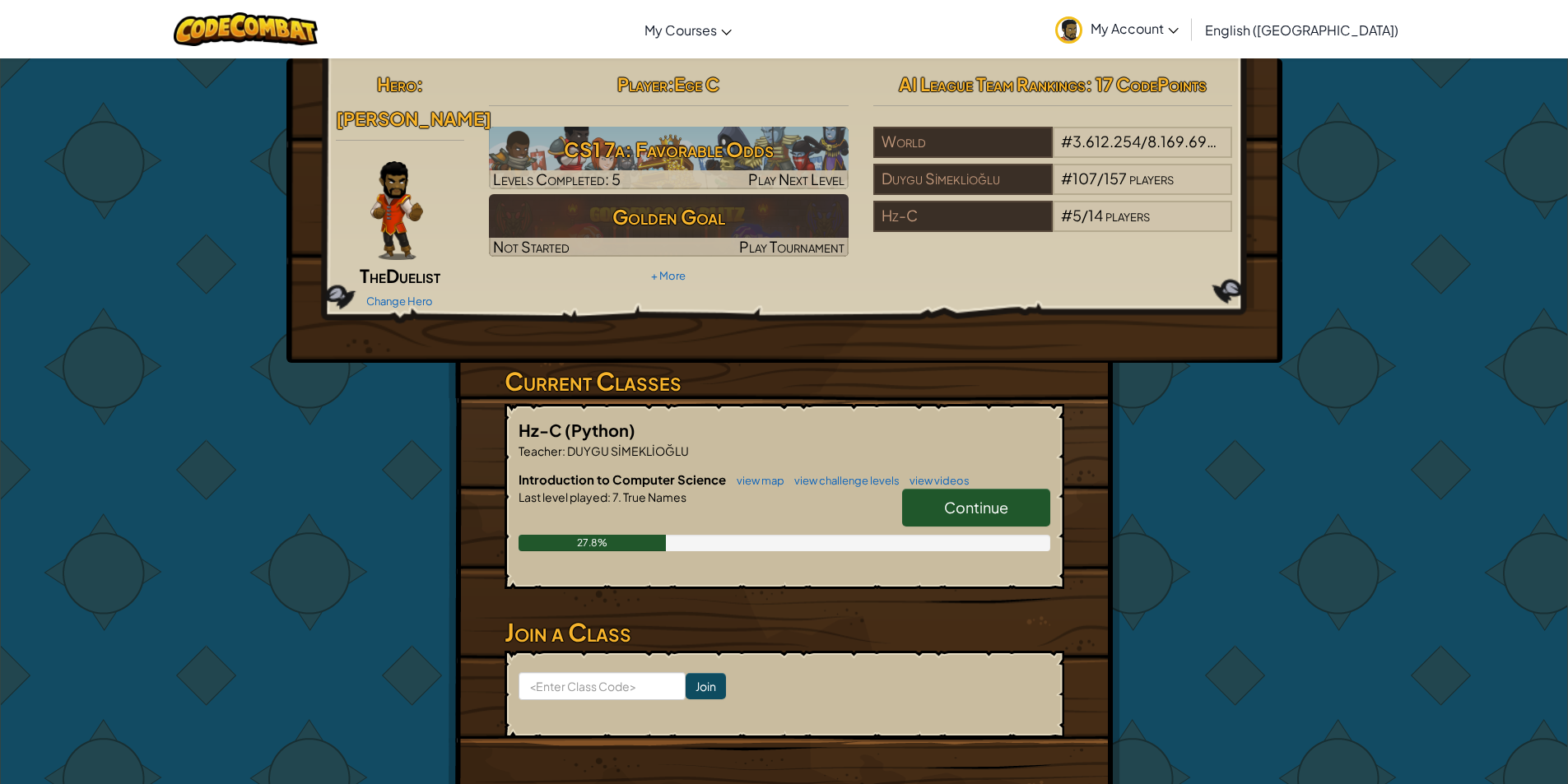
click at [880, 372] on h3 "Current Classes" at bounding box center [784, 381] width 559 height 37
click at [1459, 242] on div "Hero : Alejandro The Duelist Change Hero Player : Ege C CS1 7a: Favorable Odds …" at bounding box center [784, 444] width 1568 height 772
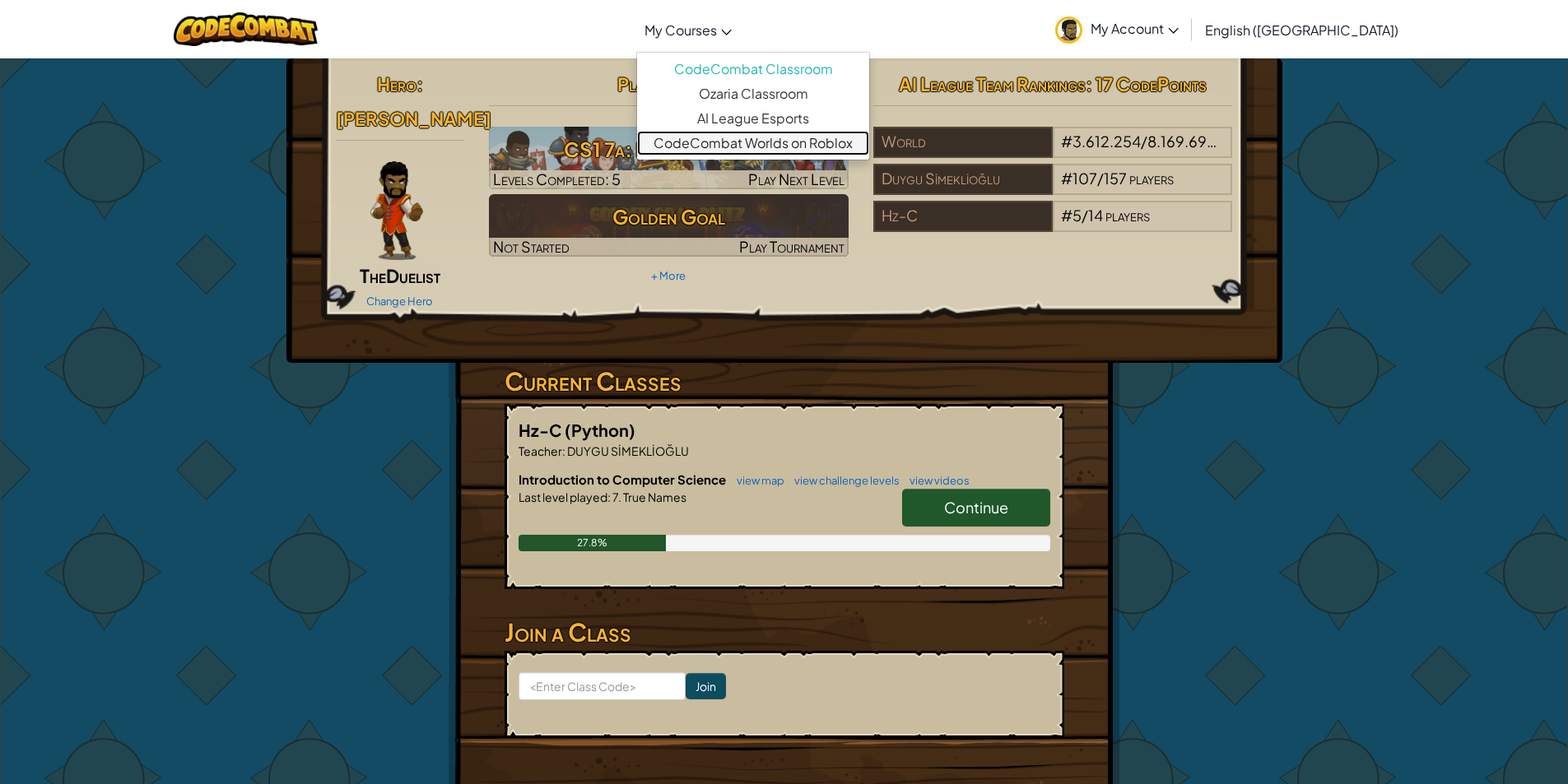
click at [825, 133] on link "CodeCombat Worlds on Roblox" at bounding box center [753, 144] width 232 height 25
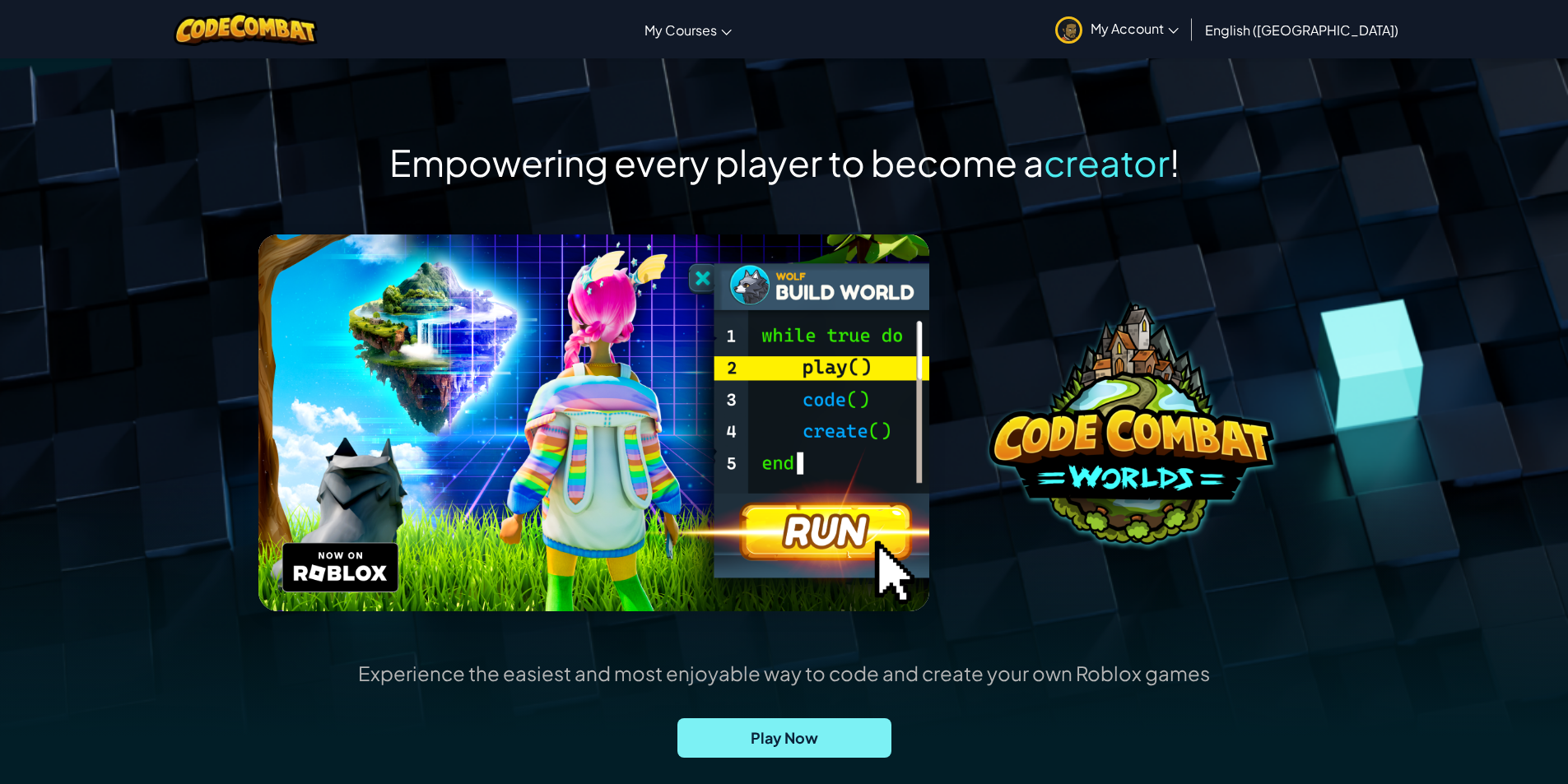
click at [799, 753] on span "Play Now" at bounding box center [784, 738] width 214 height 40
click at [1187, 31] on link "My Account" at bounding box center [1117, 29] width 140 height 52
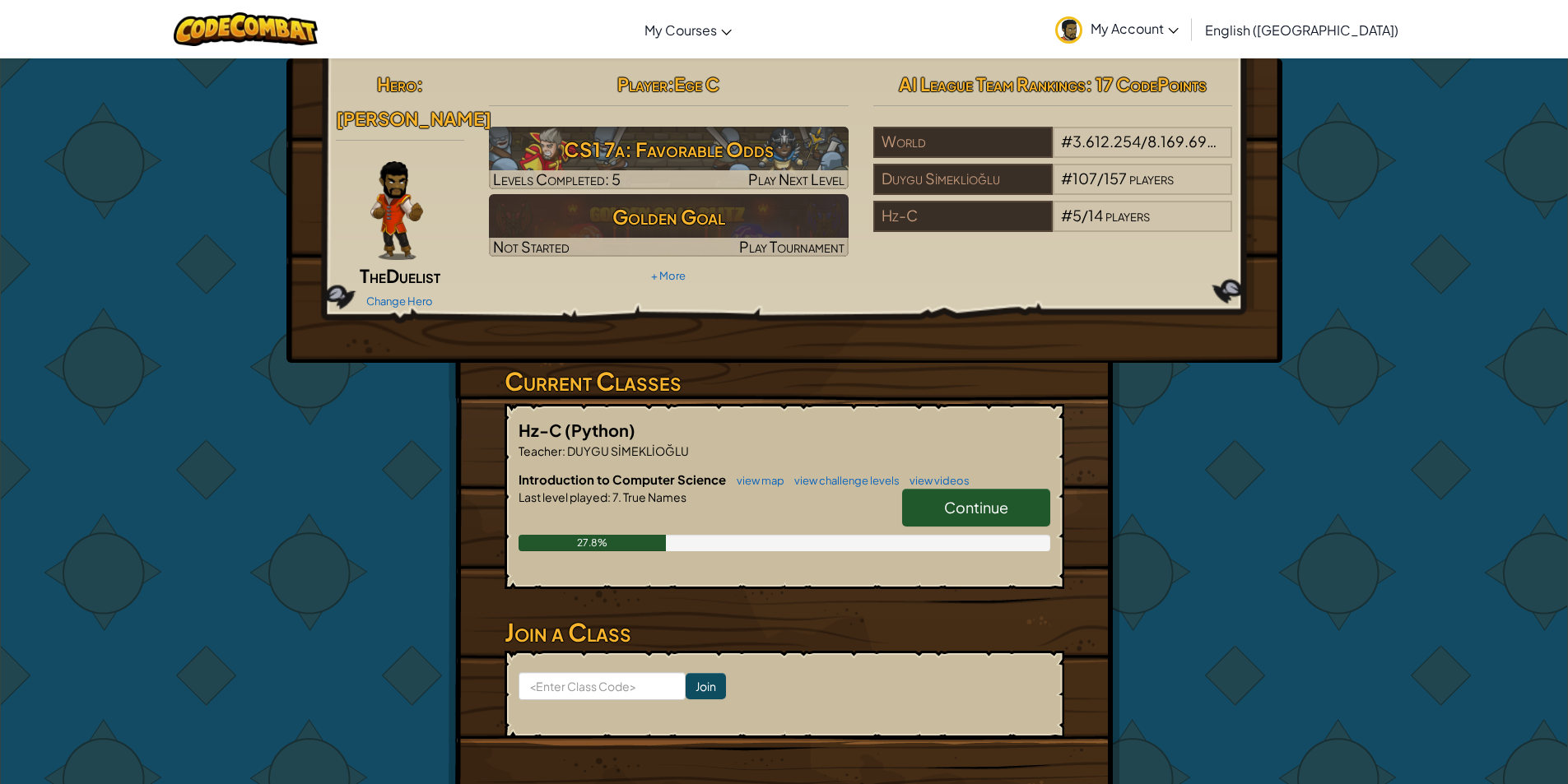
click at [1187, 17] on link "My Account" at bounding box center [1117, 29] width 140 height 52
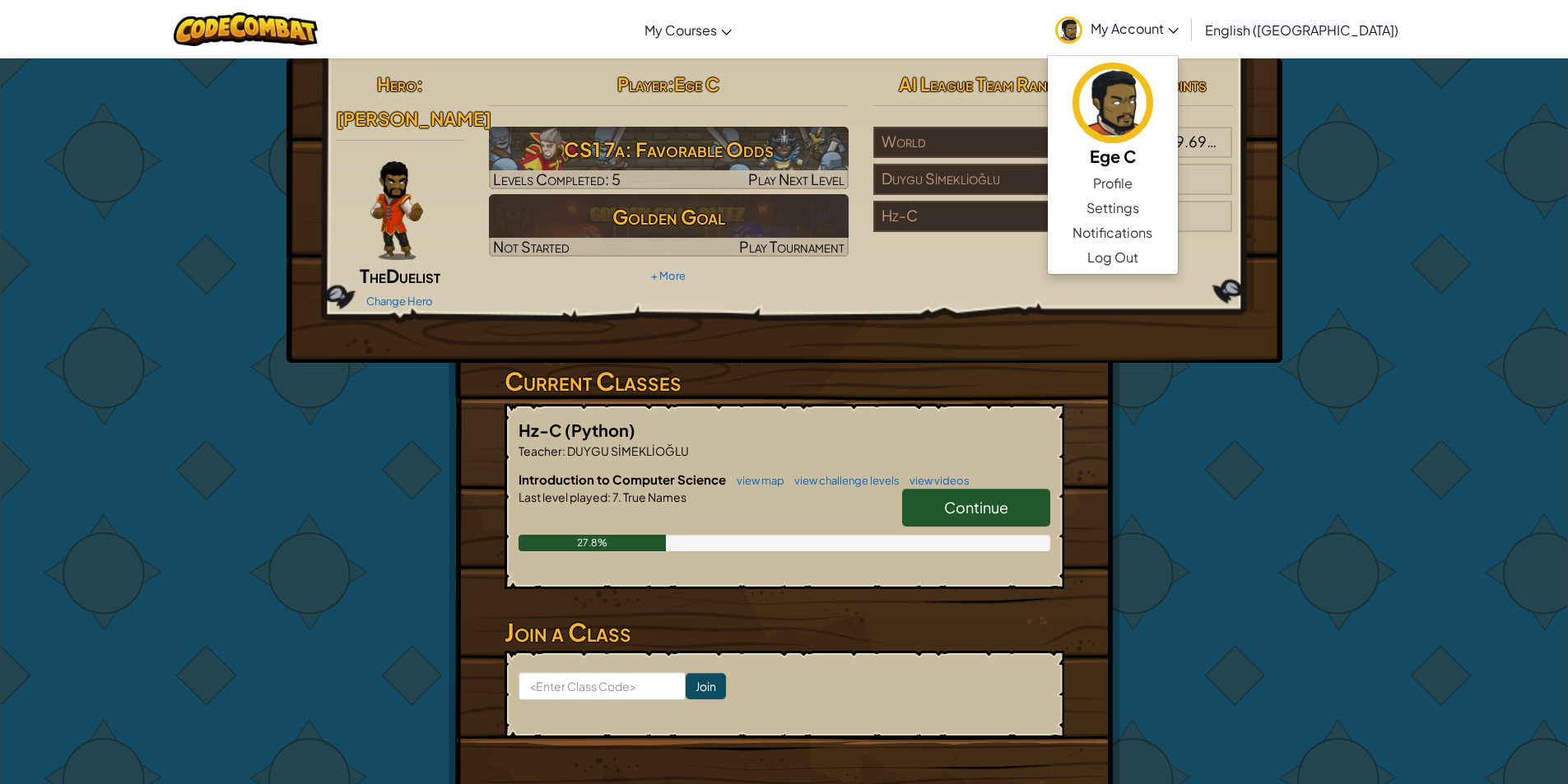
drag, startPoint x: 968, startPoint y: 53, endPoint x: 910, endPoint y: 95, distance: 71.6
click at [967, 54] on div "Toggle navigation My Courses CodeCombat Classroom Ozaria Classroom AI League Es…" at bounding box center [784, 29] width 1576 height 59
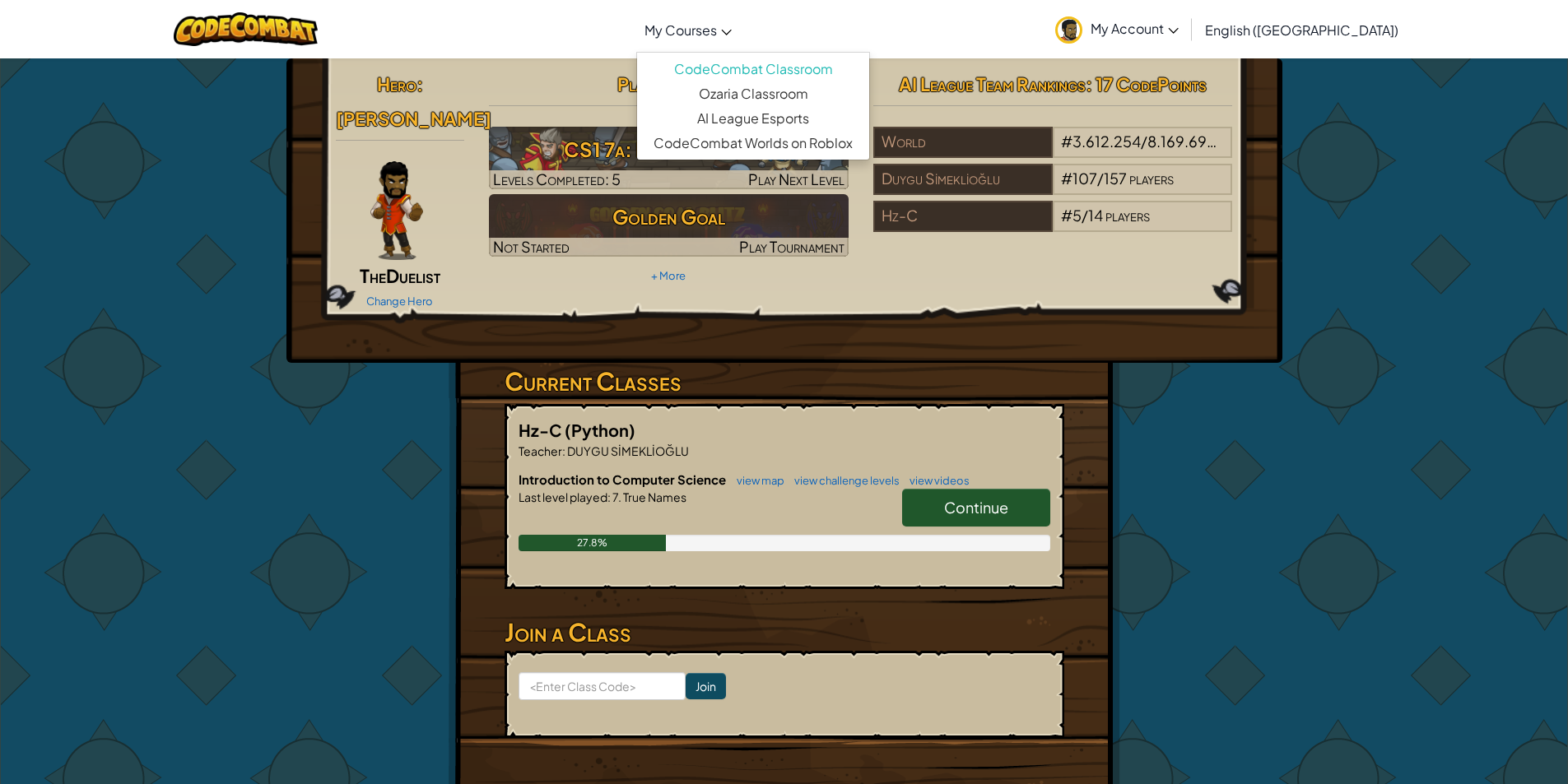
click at [740, 16] on link "My Courses" at bounding box center [689, 30] width 104 height 44
click at [827, 77] on link "CodeCombat Classroom" at bounding box center [753, 69] width 232 height 25
click at [966, 492] on link "Continue" at bounding box center [976, 507] width 149 height 38
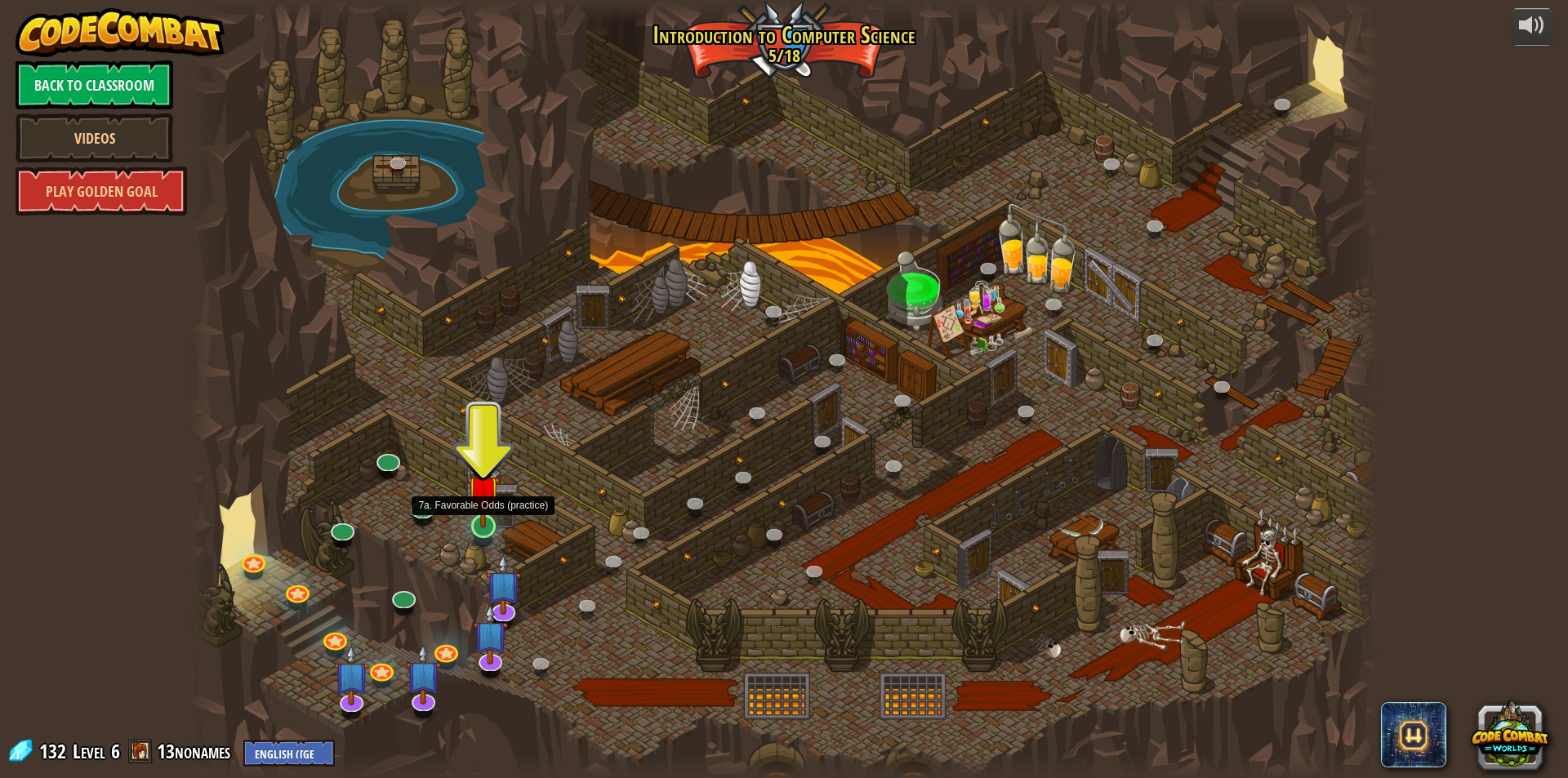
click at [473, 526] on img at bounding box center [482, 491] width 32 height 74
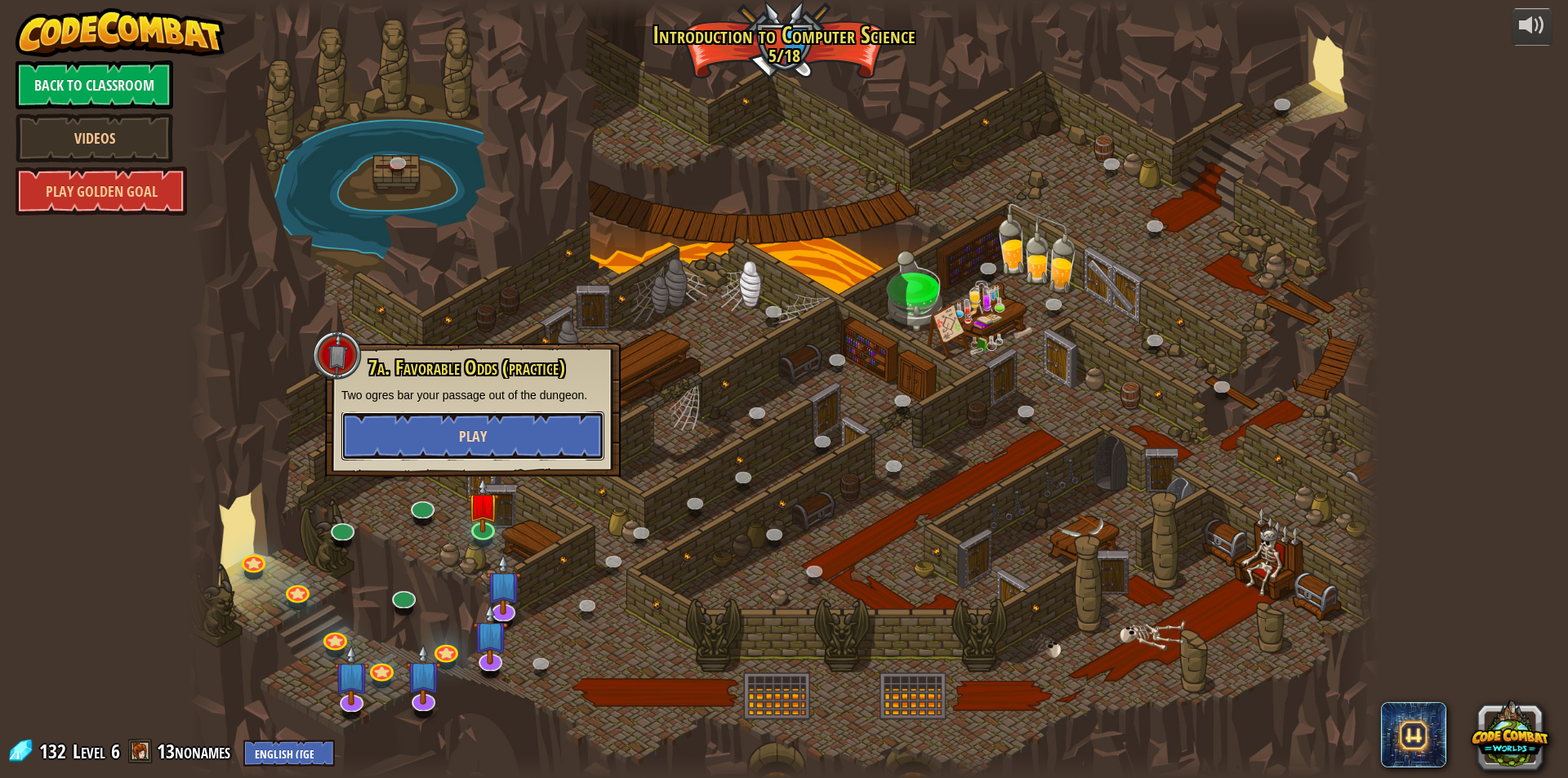
click at [499, 441] on button "Play" at bounding box center [473, 435] width 263 height 49
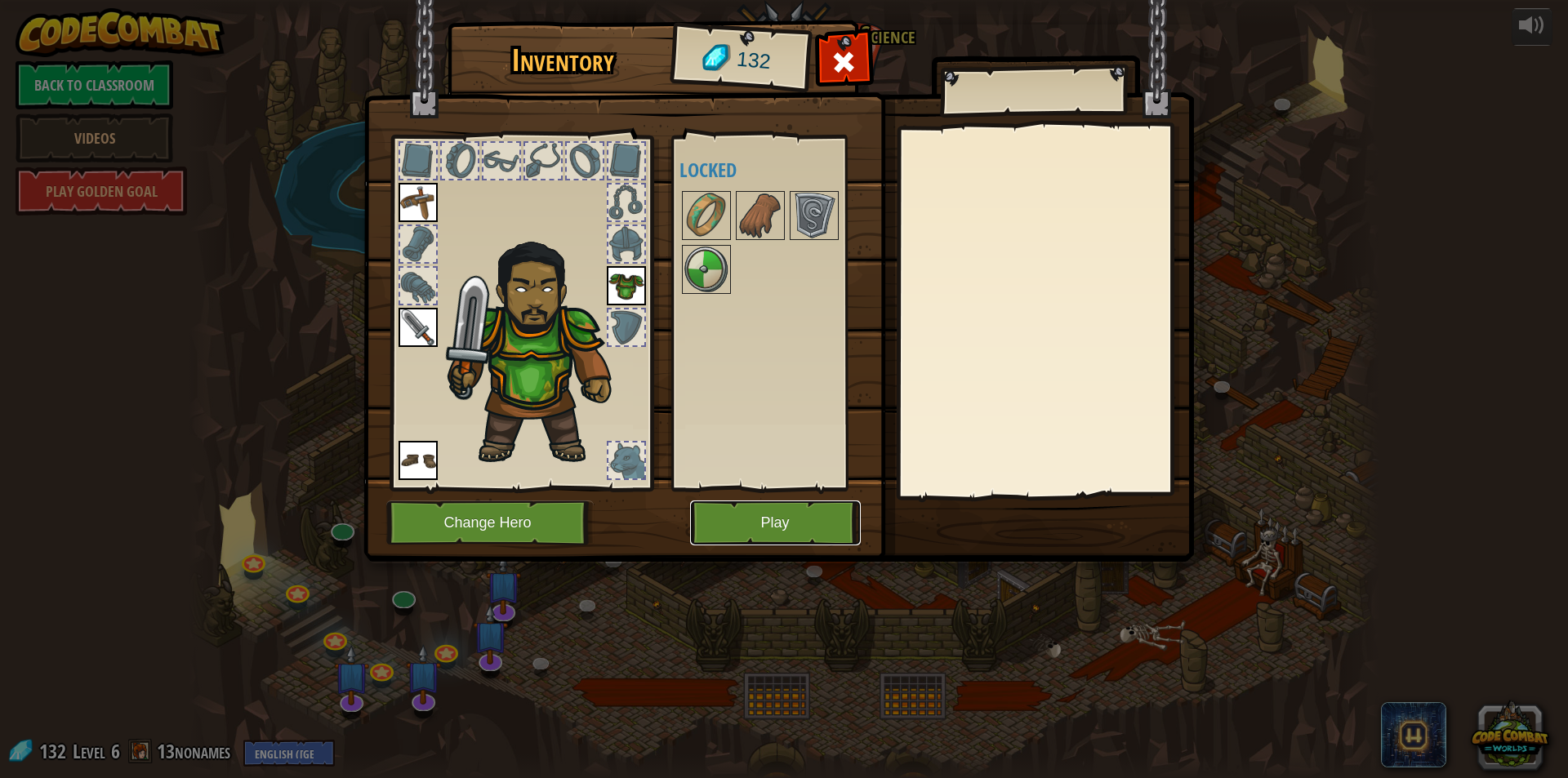
click at [804, 523] on button "Play" at bounding box center [775, 522] width 170 height 45
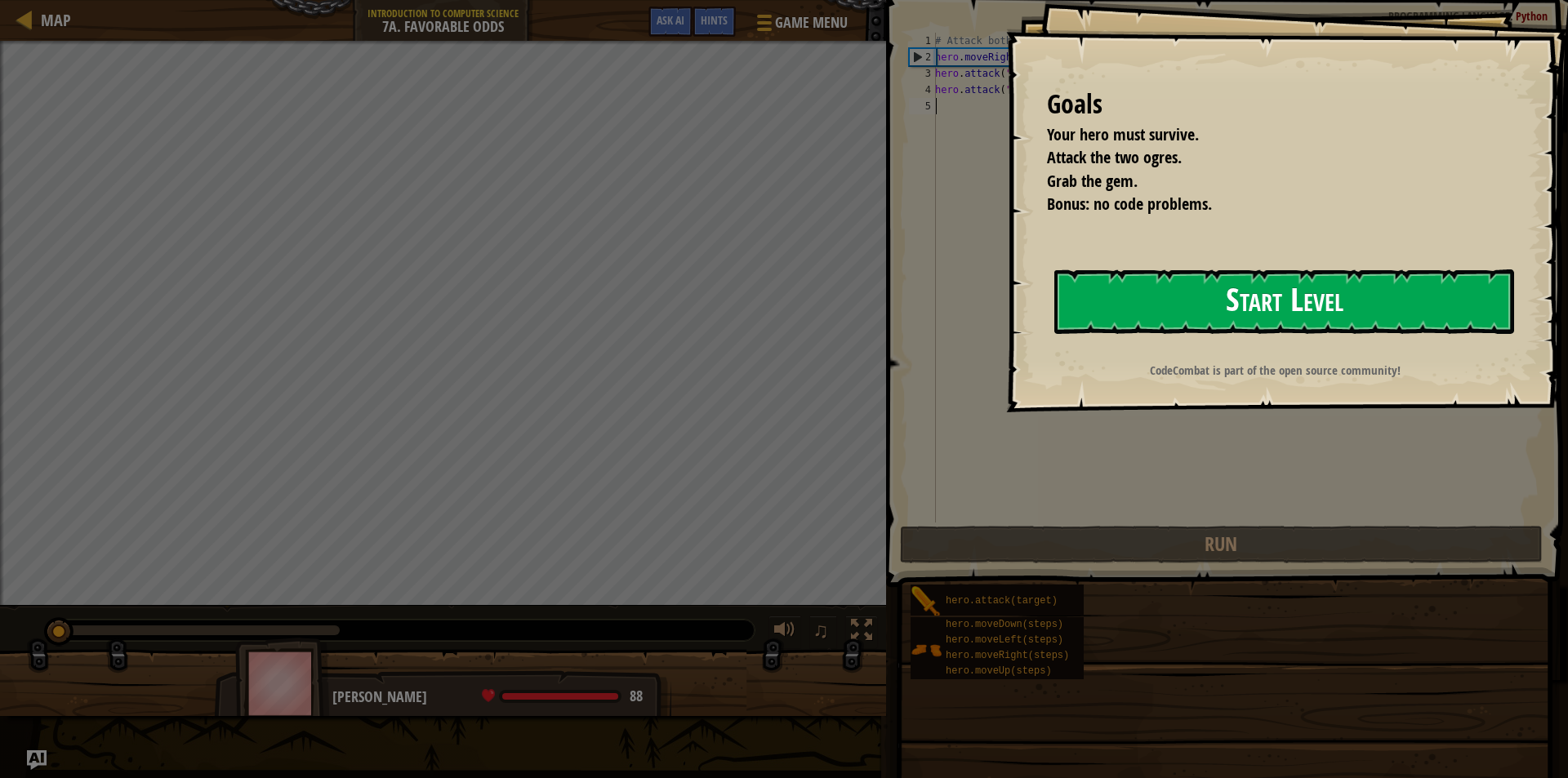
click at [1225, 299] on button "Start Level" at bounding box center [1284, 301] width 459 height 64
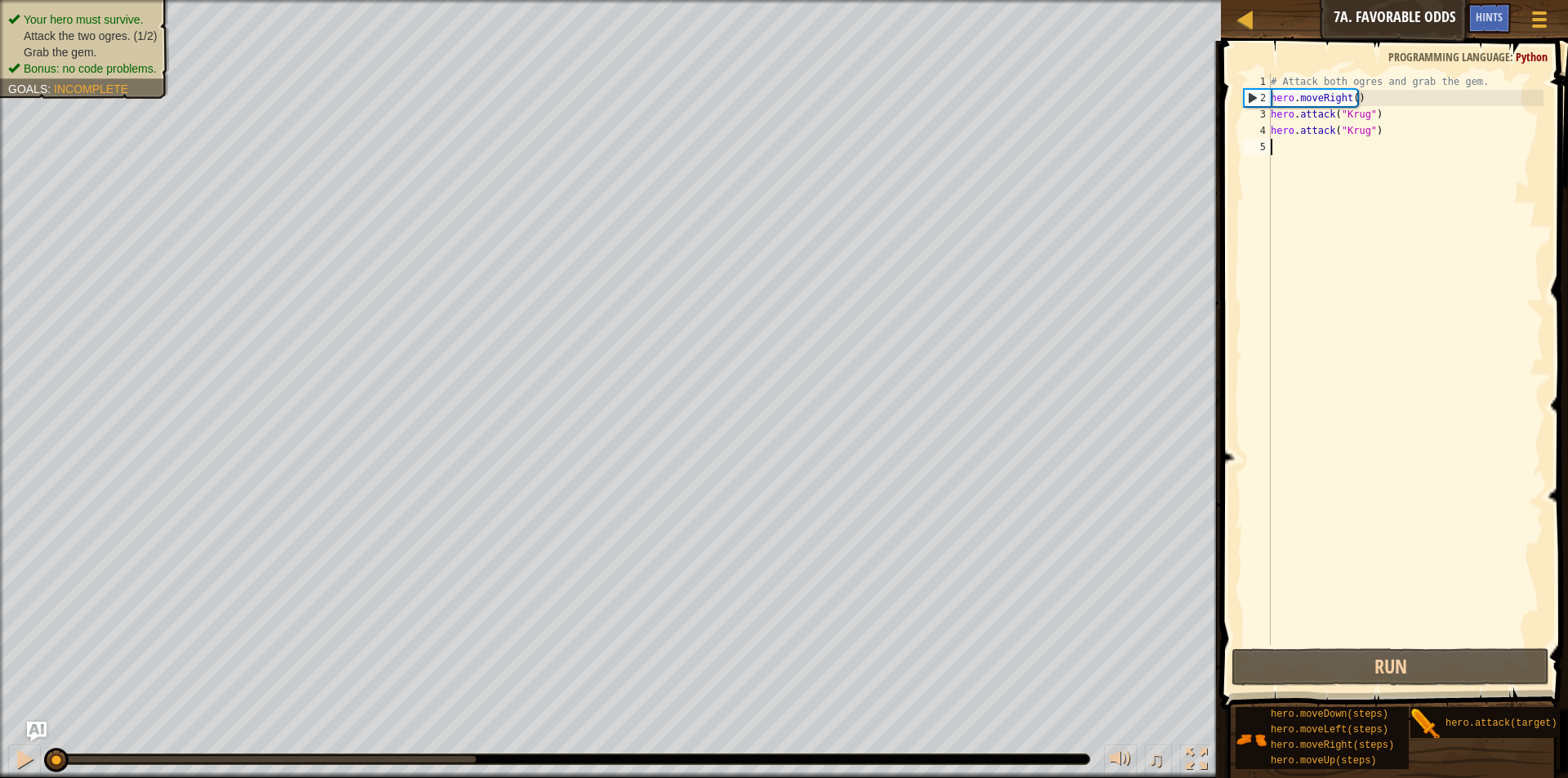
type textarea "mo"
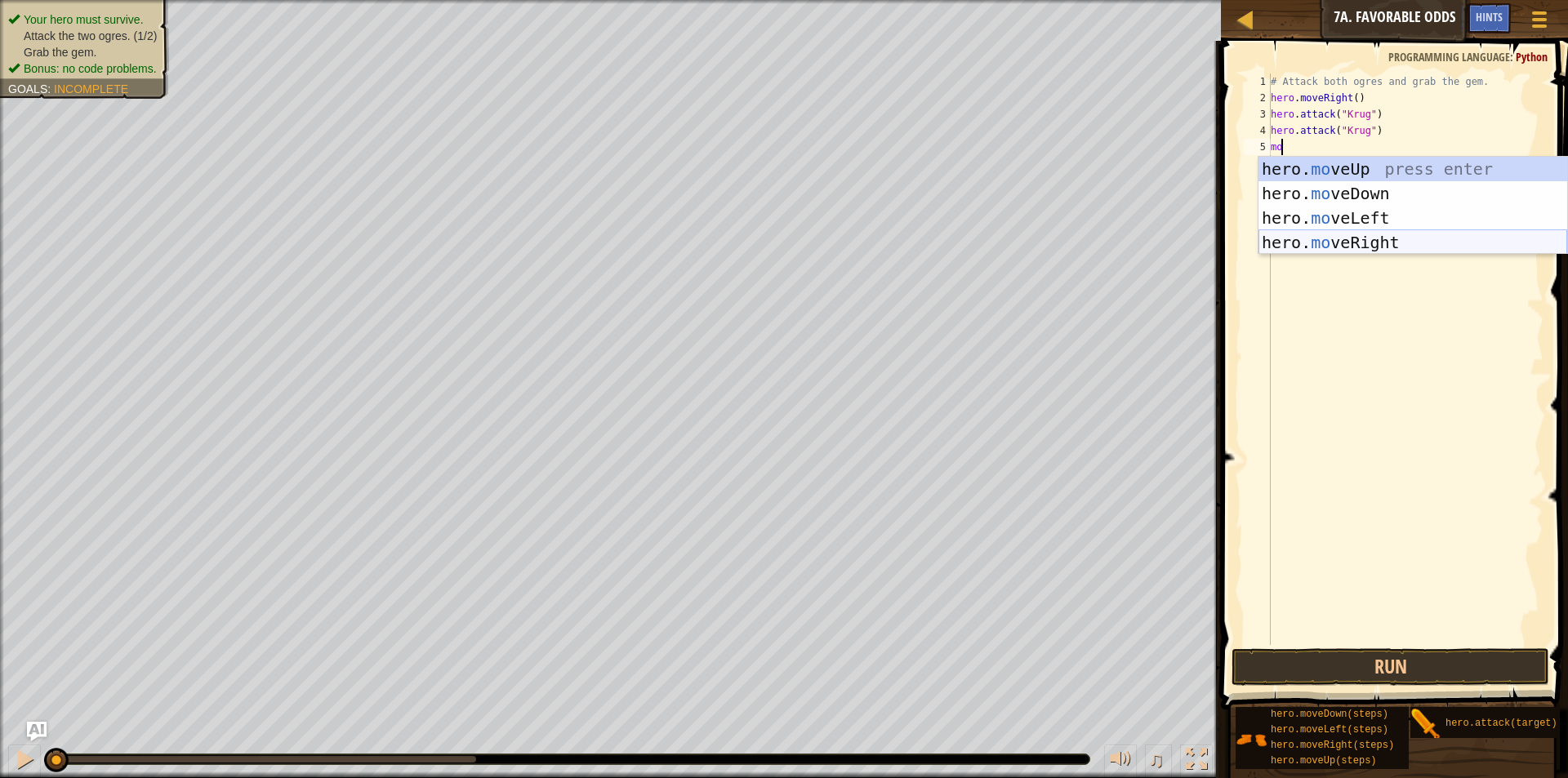
click at [1351, 237] on div "hero. mo veUp press enter hero. mo veDown press enter hero. mo veLeft press ent…" at bounding box center [1412, 231] width 309 height 147
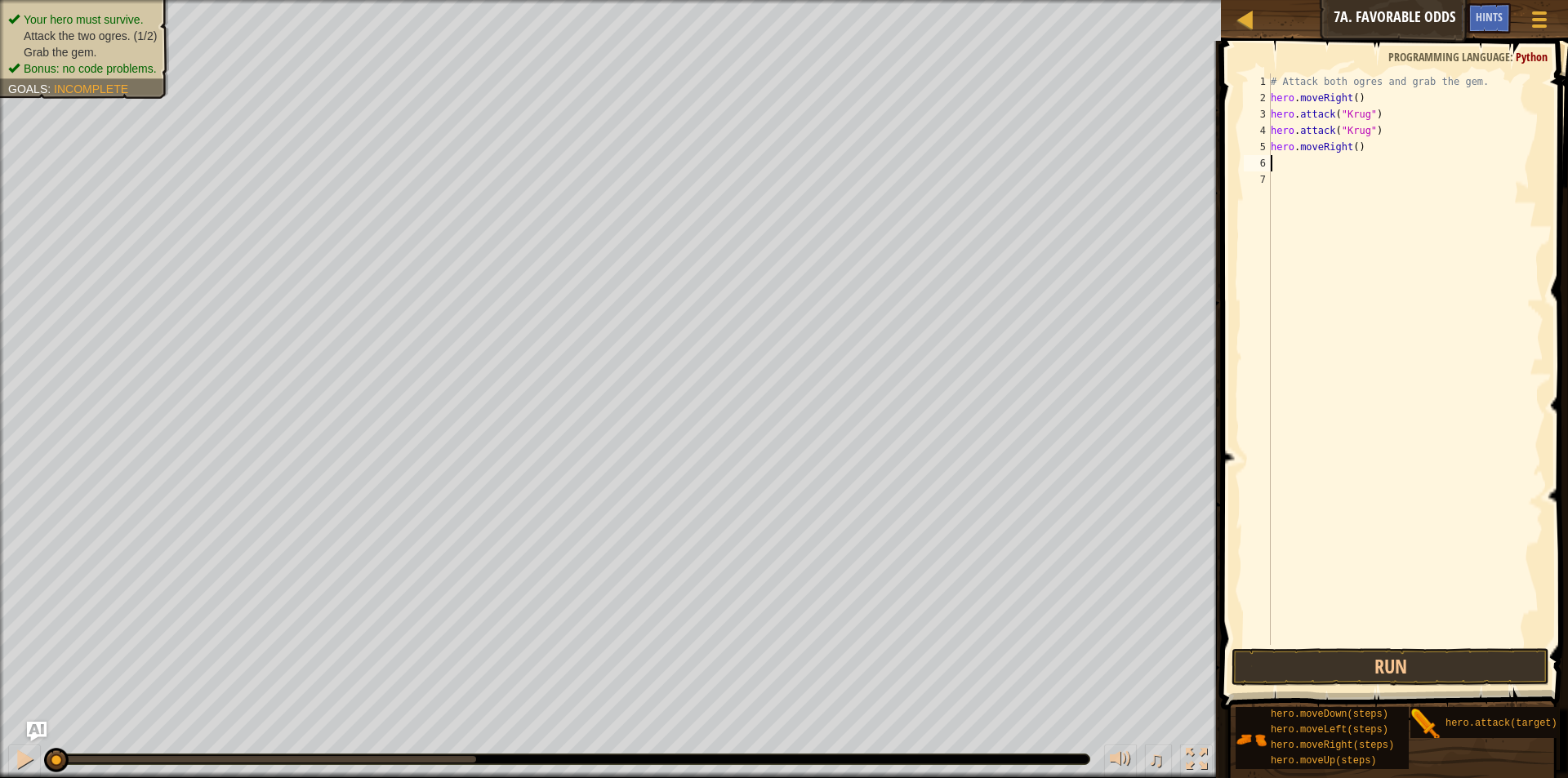
type textarea "h"
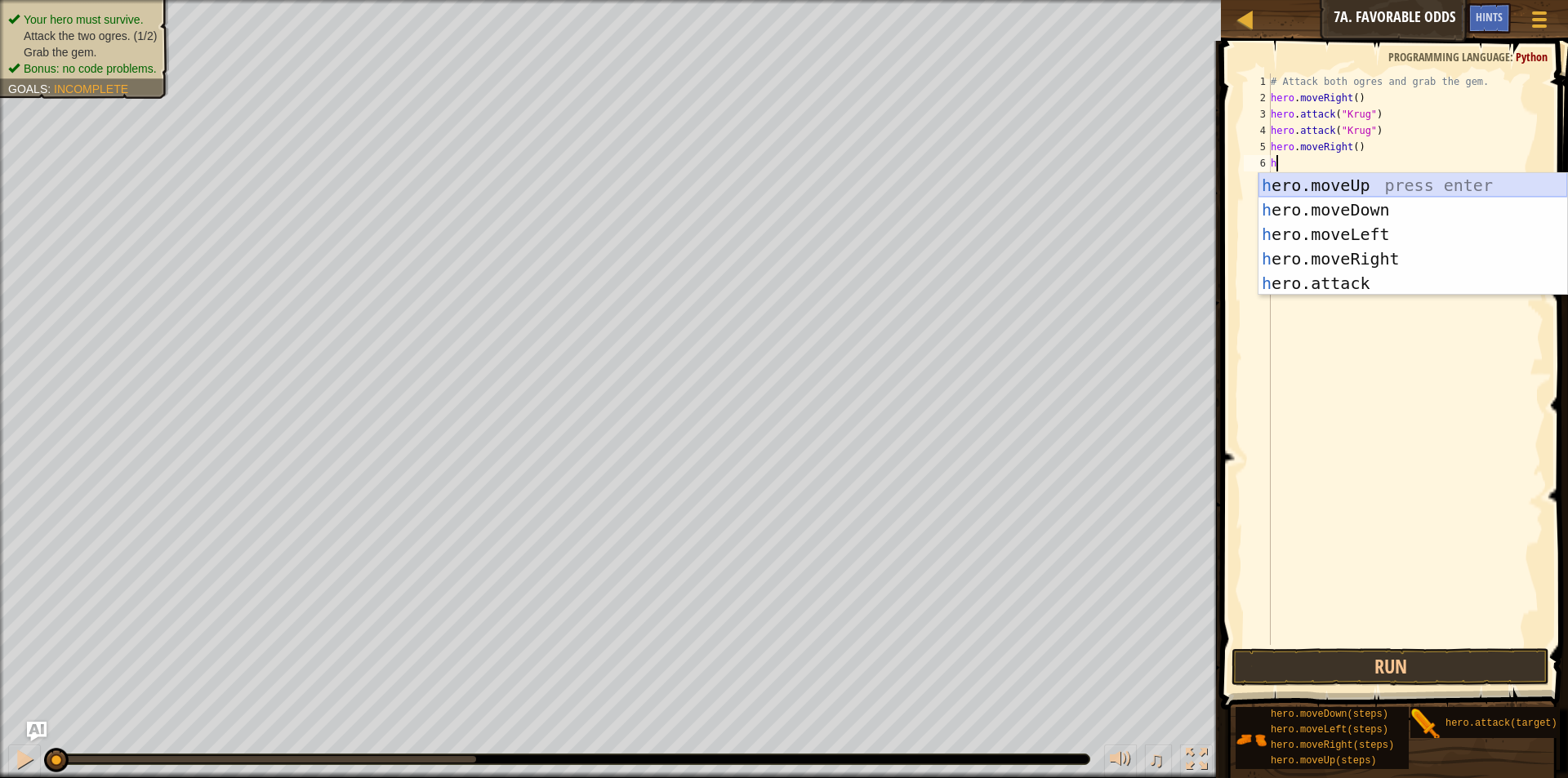
click at [1365, 187] on div "h ero.moveUp press enter h ero.moveDown press enter h ero.moveLeft press enter …" at bounding box center [1412, 258] width 309 height 171
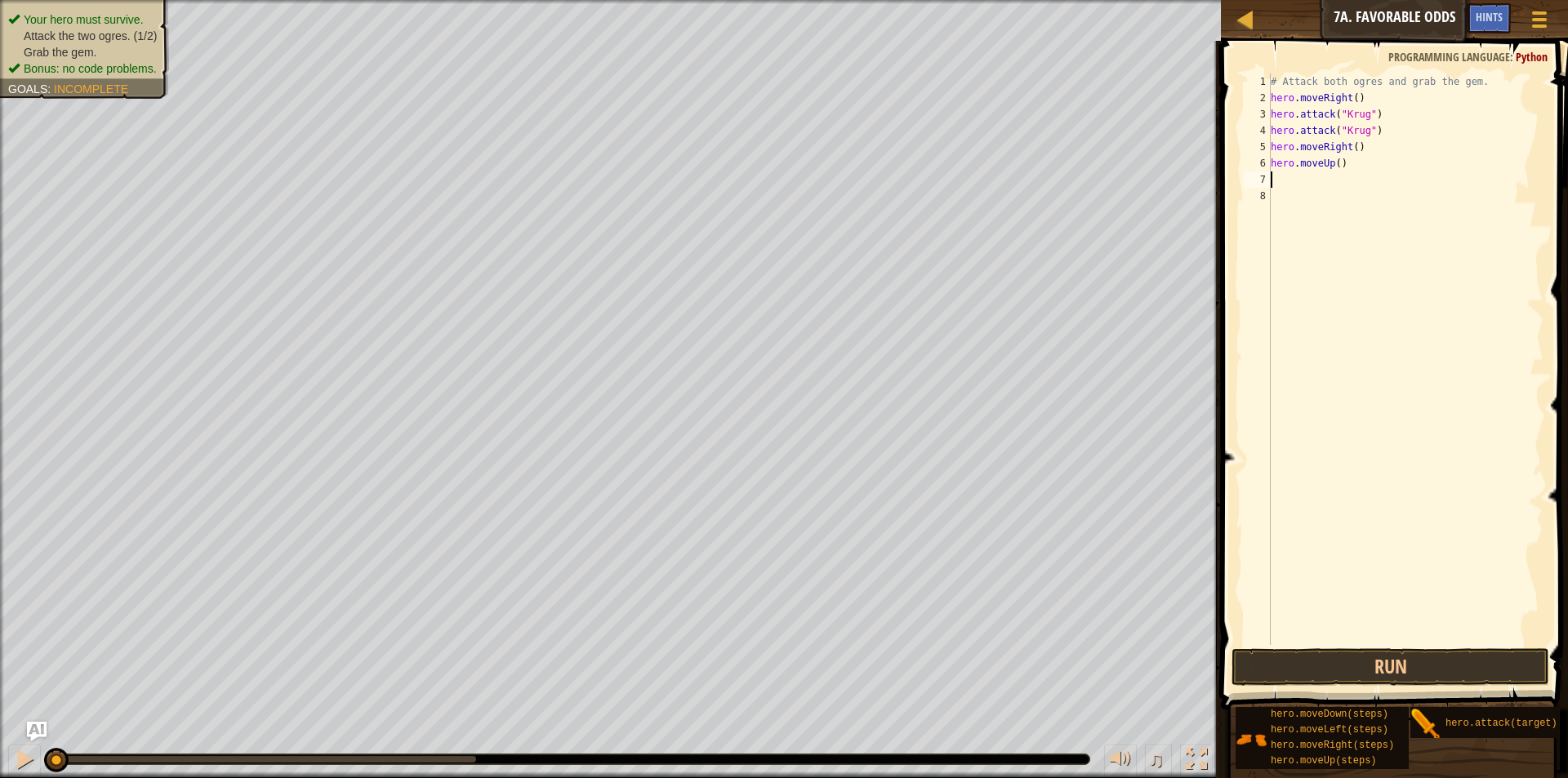
type textarea "h"
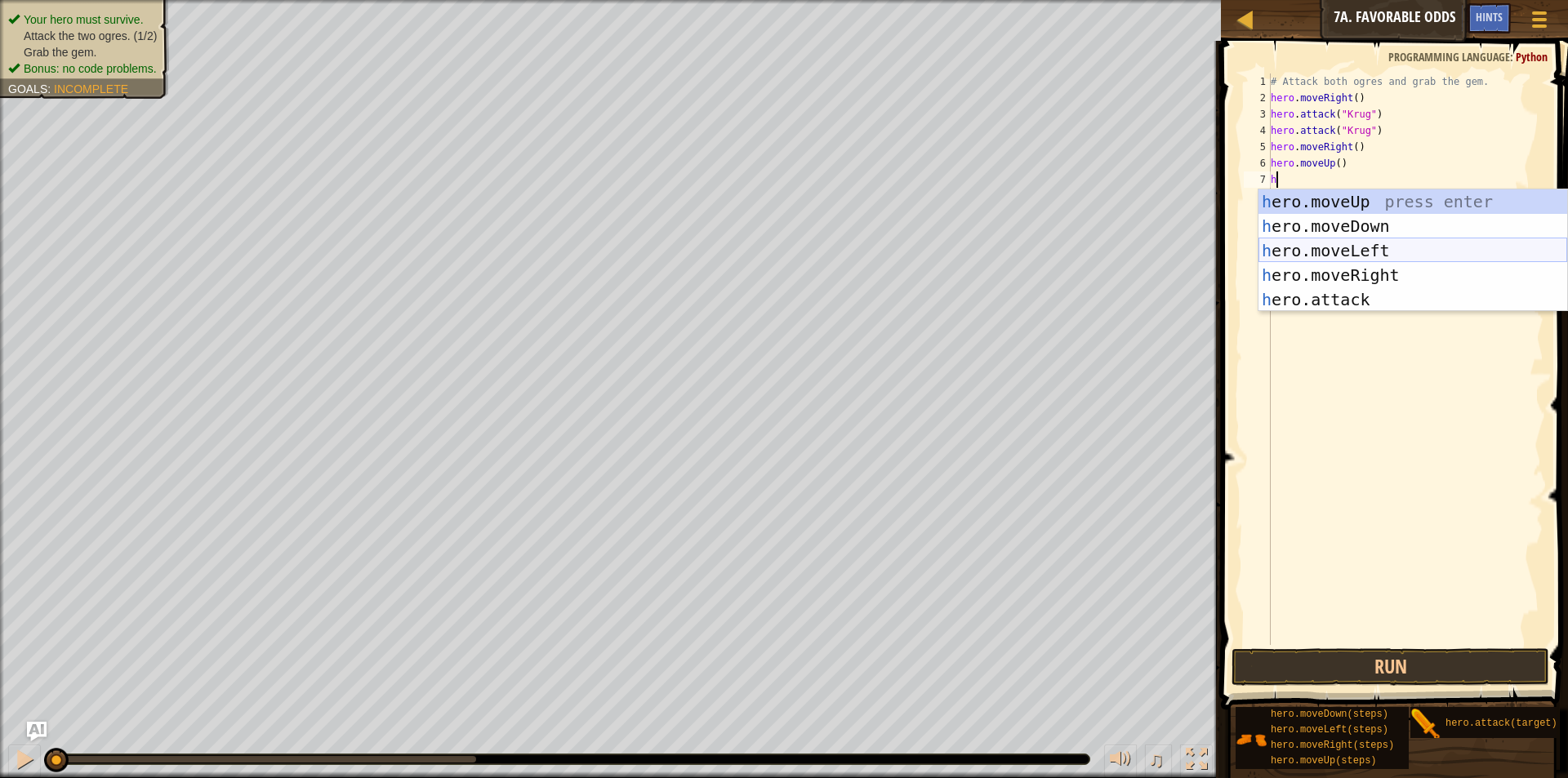
click at [1352, 251] on div "h ero.moveUp press enter h ero.moveDown press enter h ero.moveLeft press enter …" at bounding box center [1412, 275] width 309 height 171
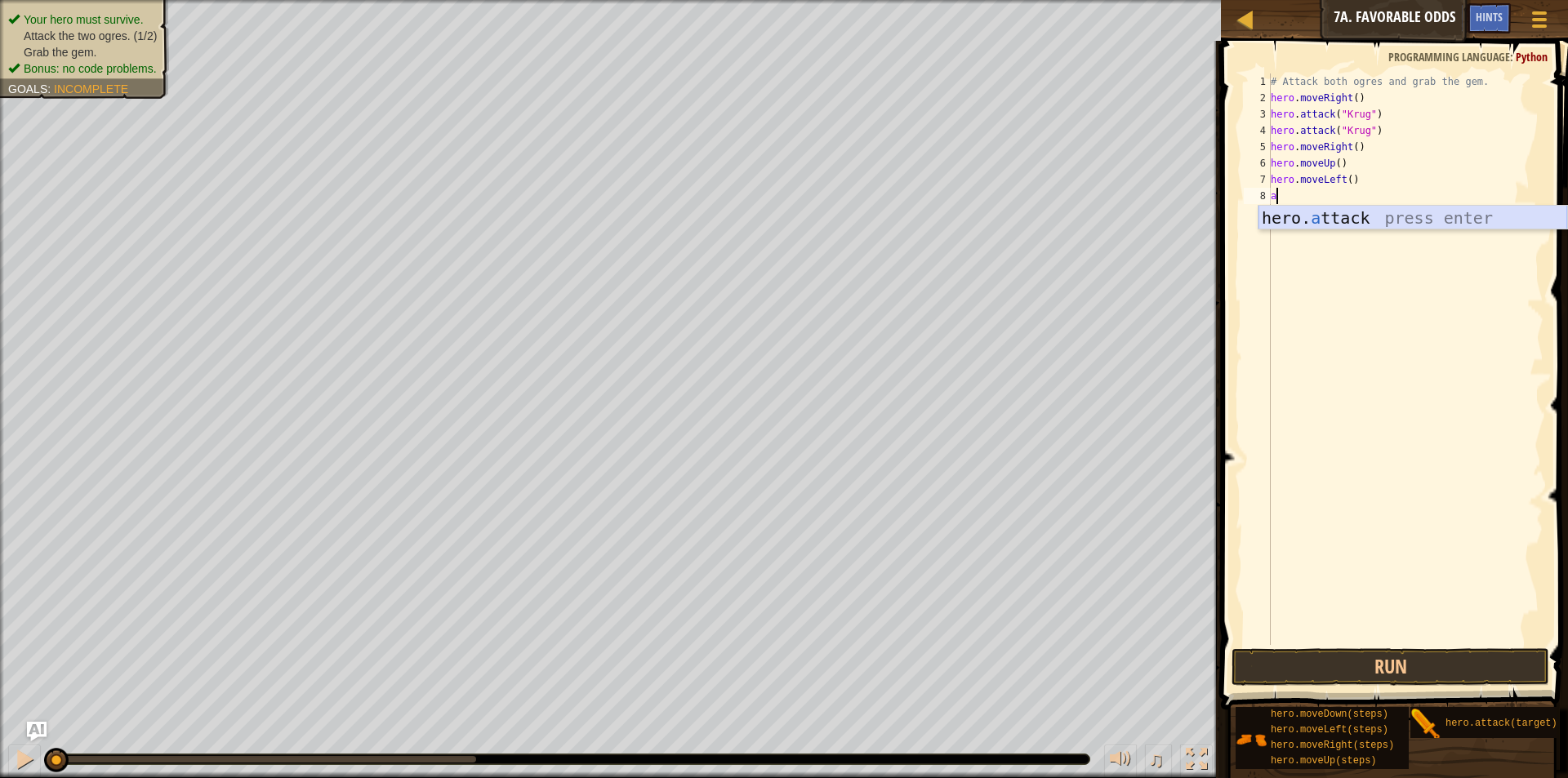
click at [1347, 212] on div "hero. a ttack press enter" at bounding box center [1412, 242] width 309 height 74
type textarea "hero.attack("Grump")"
click at [1341, 211] on div "# Attack both ogres and grab the gem. hero . moveRight ( ) hero . attack ( "Kru…" at bounding box center [1405, 376] width 276 height 605
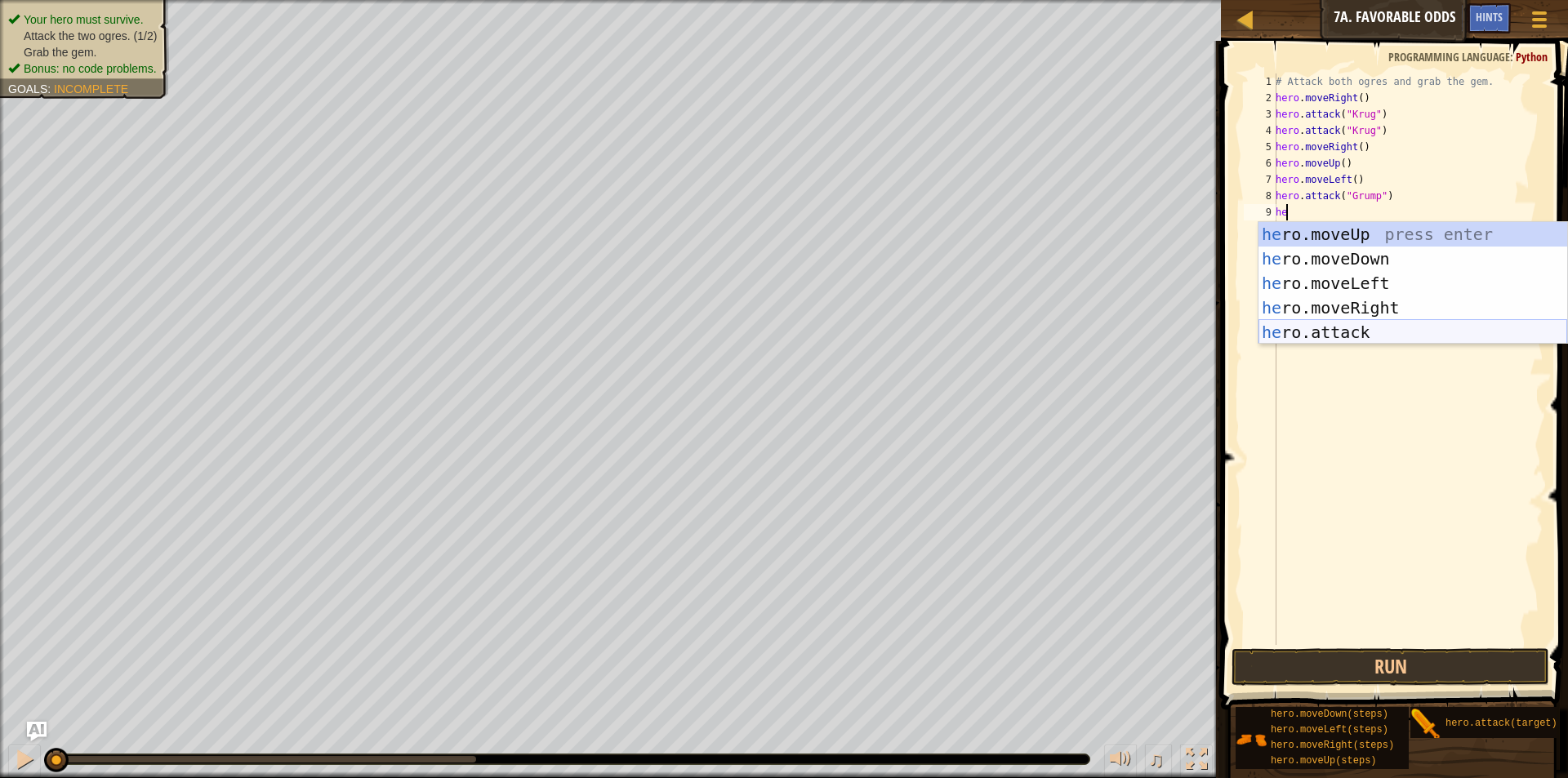
click at [1350, 327] on div "he ro.moveUp press enter he ro.moveDown press enter he ro.moveLeft press enter …" at bounding box center [1412, 307] width 309 height 171
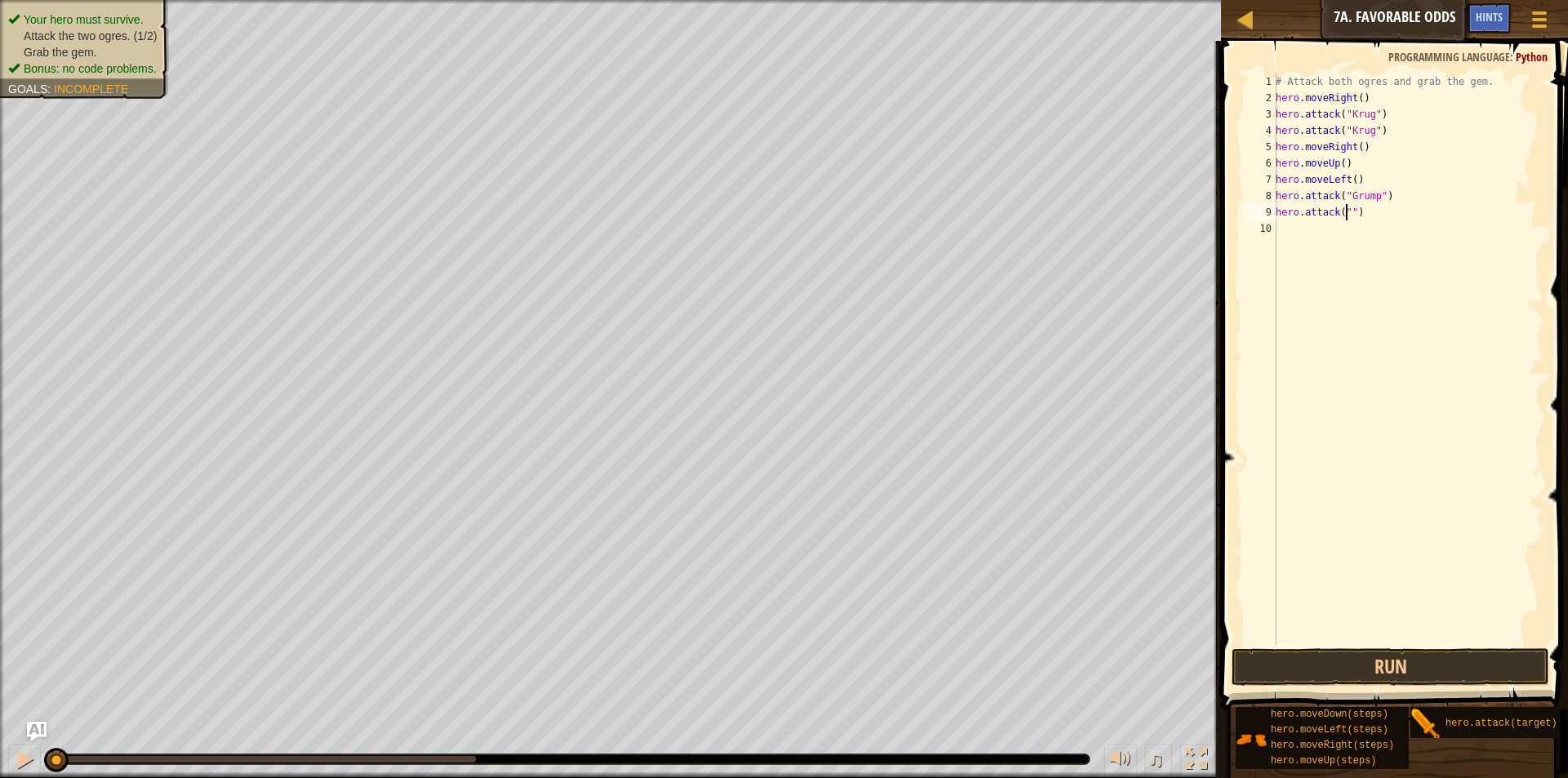
scroll to position [8, 7]
type textarea "hero.attack("Grump")"
click at [1375, 233] on div "# Attack both ogres and grab the gem. hero . moveRight ( ) hero . attack ( "Kru…" at bounding box center [1407, 376] width 271 height 605
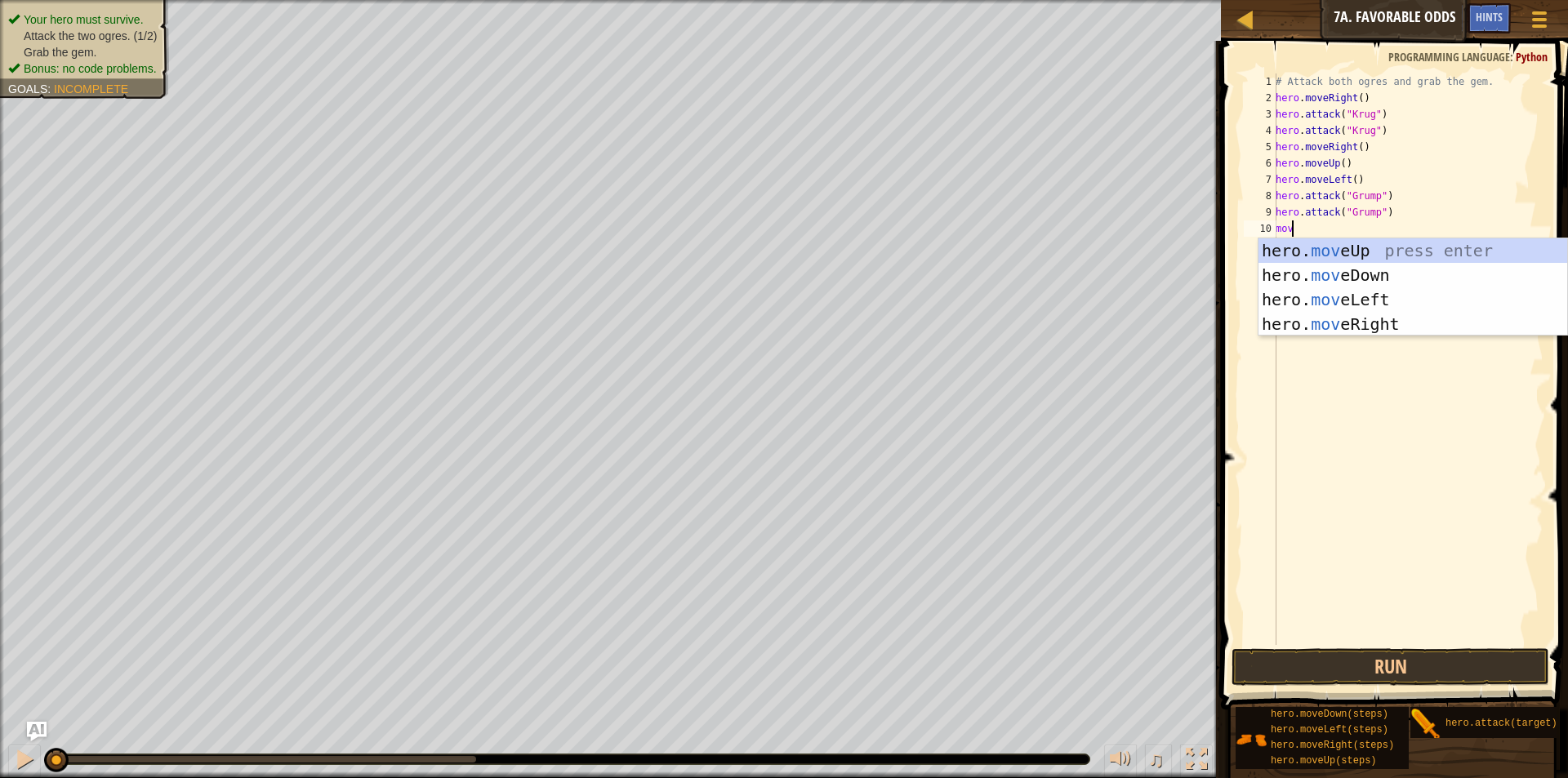
type textarea "move"
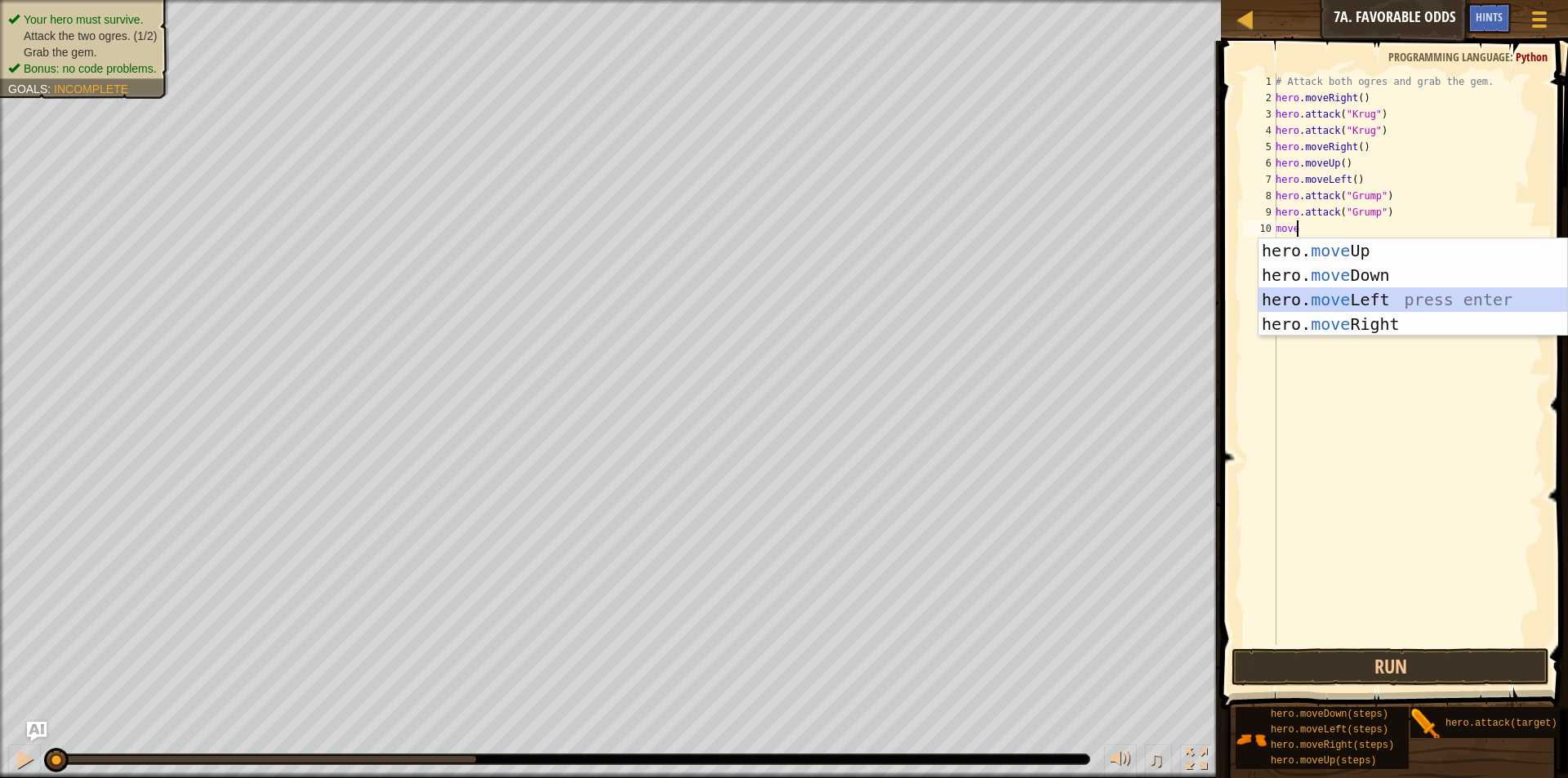
click at [1488, 307] on div "hero. move Up press enter hero. move Down press enter hero. move Left press ent…" at bounding box center [1412, 312] width 309 height 147
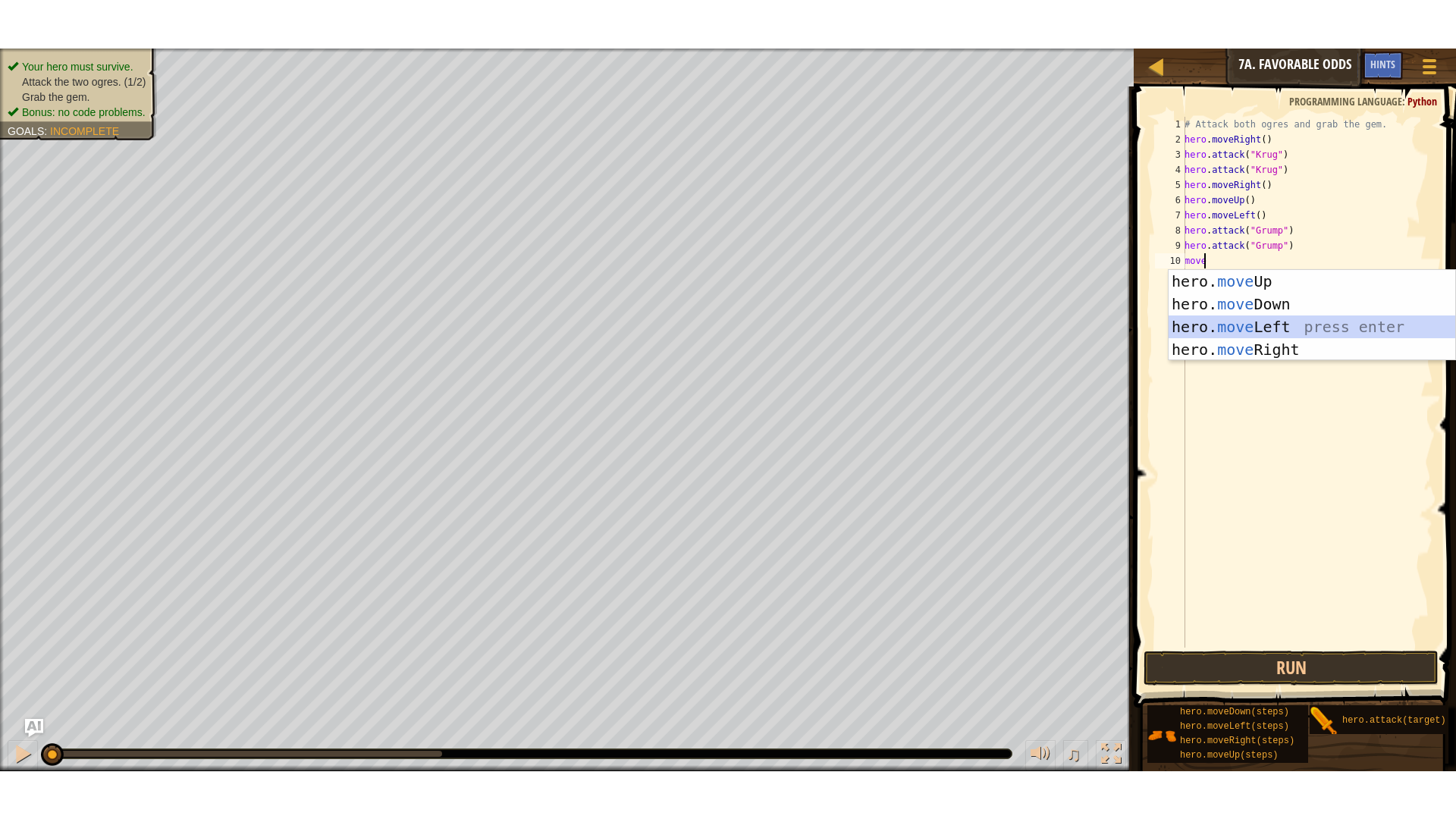
scroll to position [7, 0]
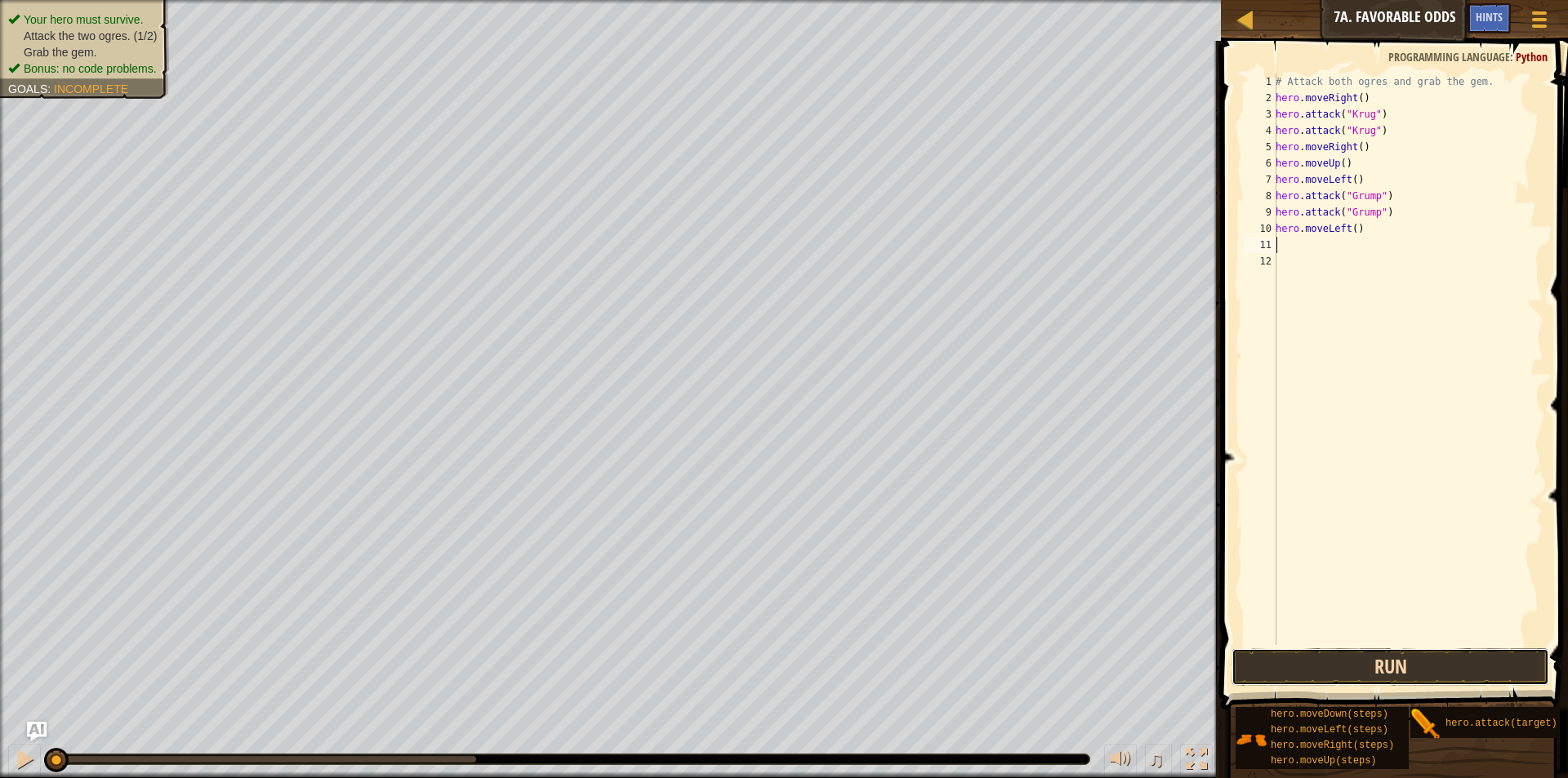
click at [1396, 669] on button "Run" at bounding box center [1390, 667] width 318 height 37
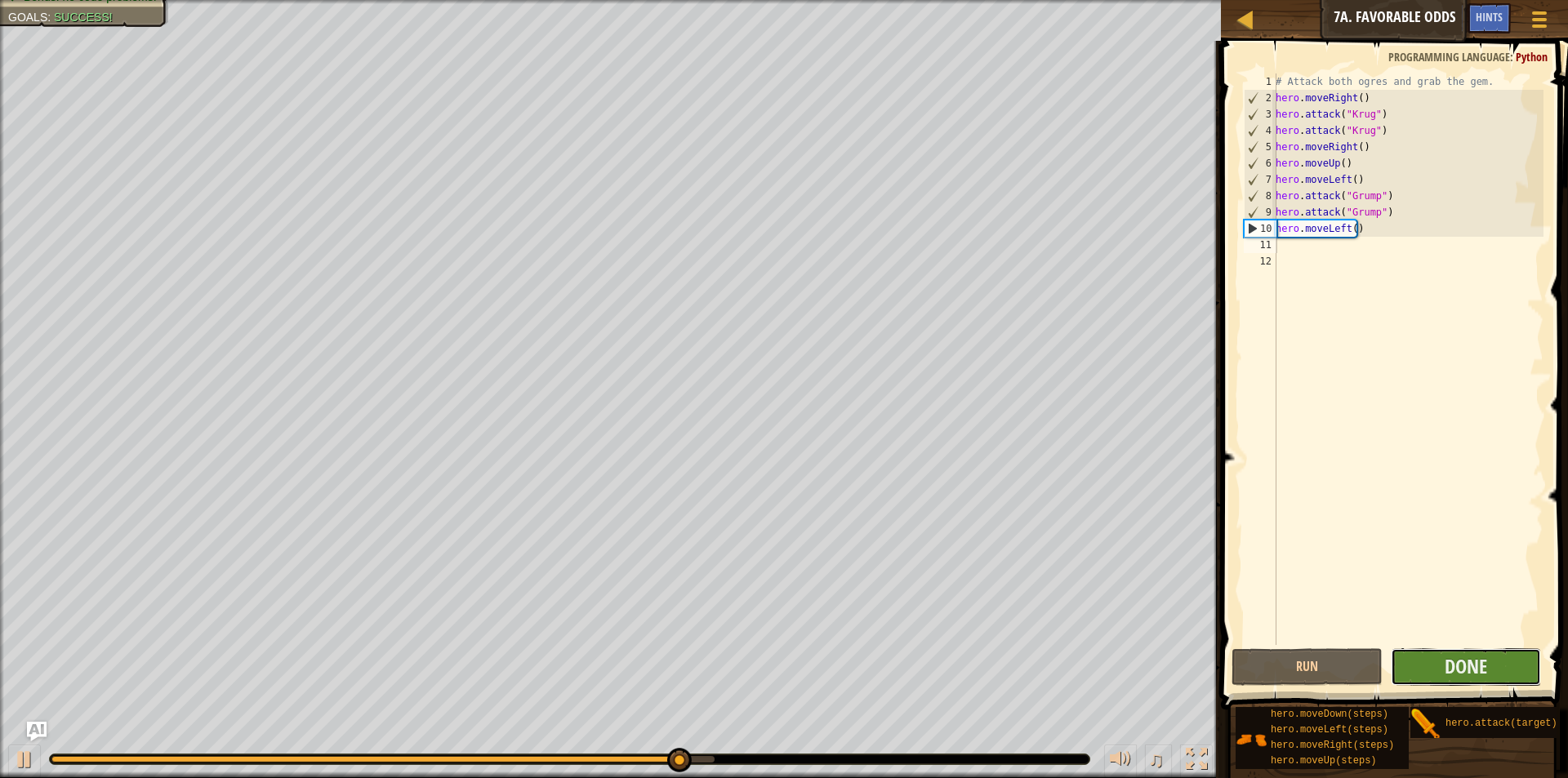
click at [1396, 664] on button "Done" at bounding box center [1465, 667] width 150 height 37
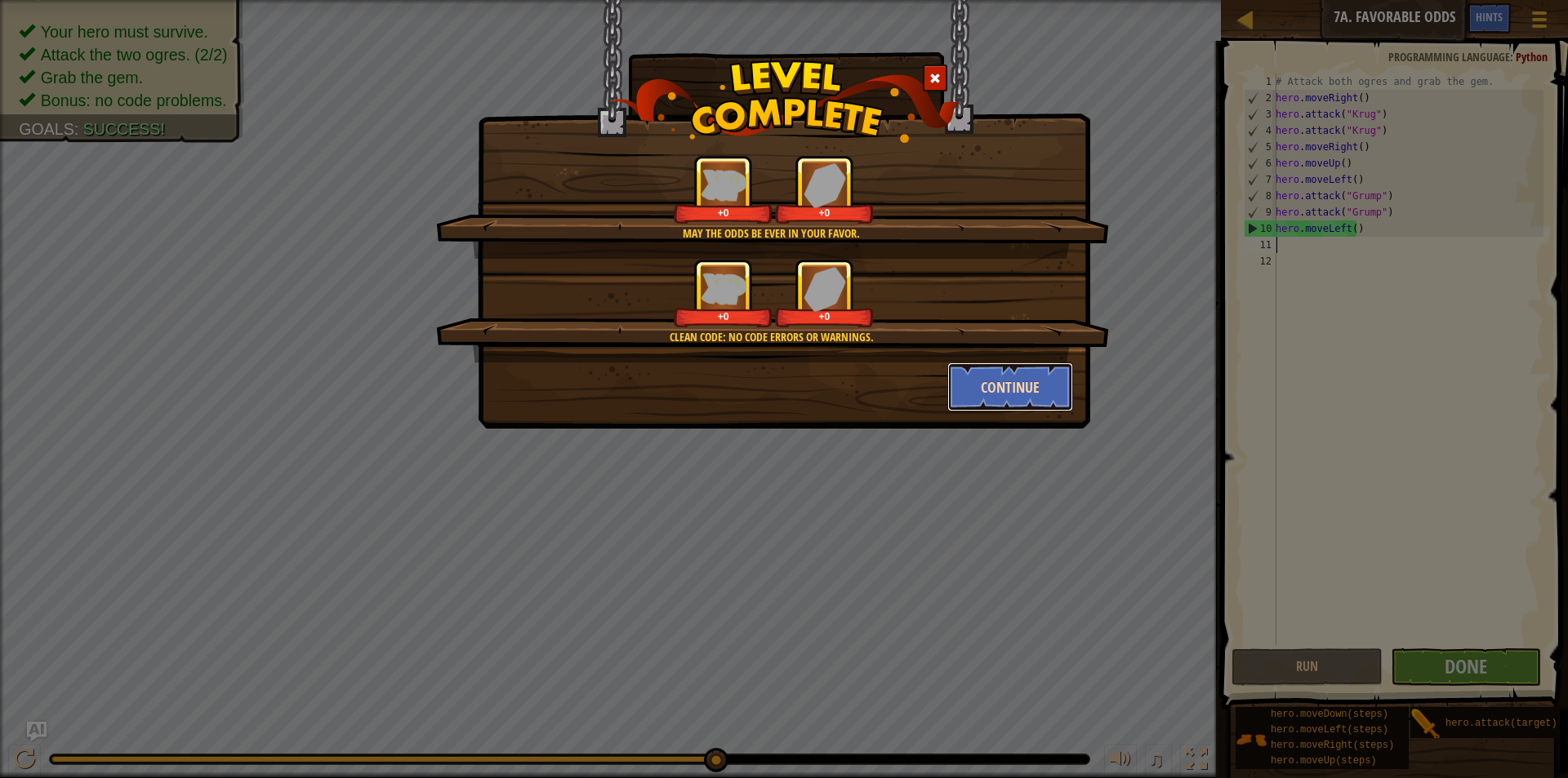
click at [968, 394] on button "Continue" at bounding box center [1010, 387] width 126 height 49
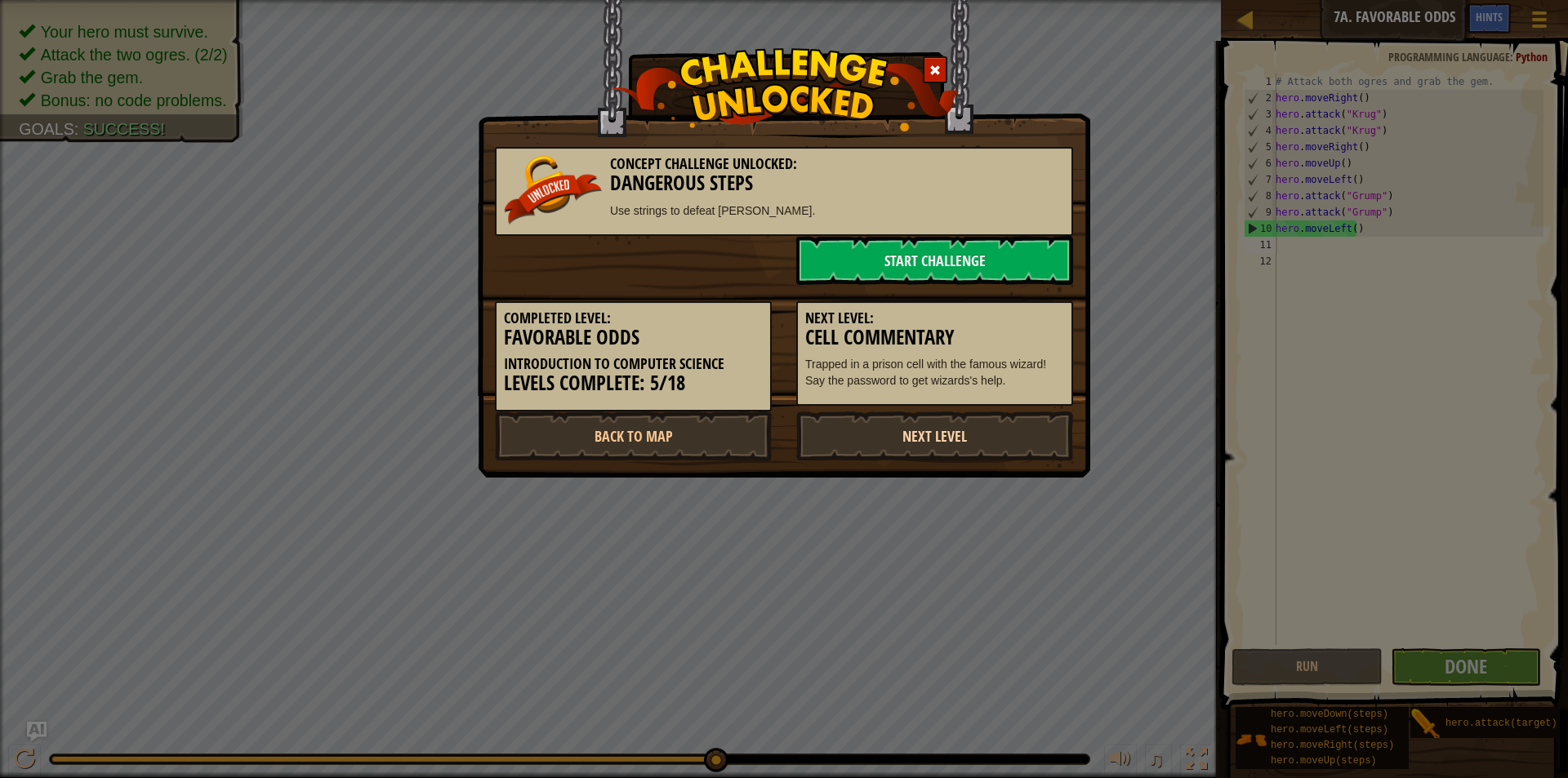
click at [950, 435] on link "Next Level" at bounding box center [934, 435] width 276 height 49
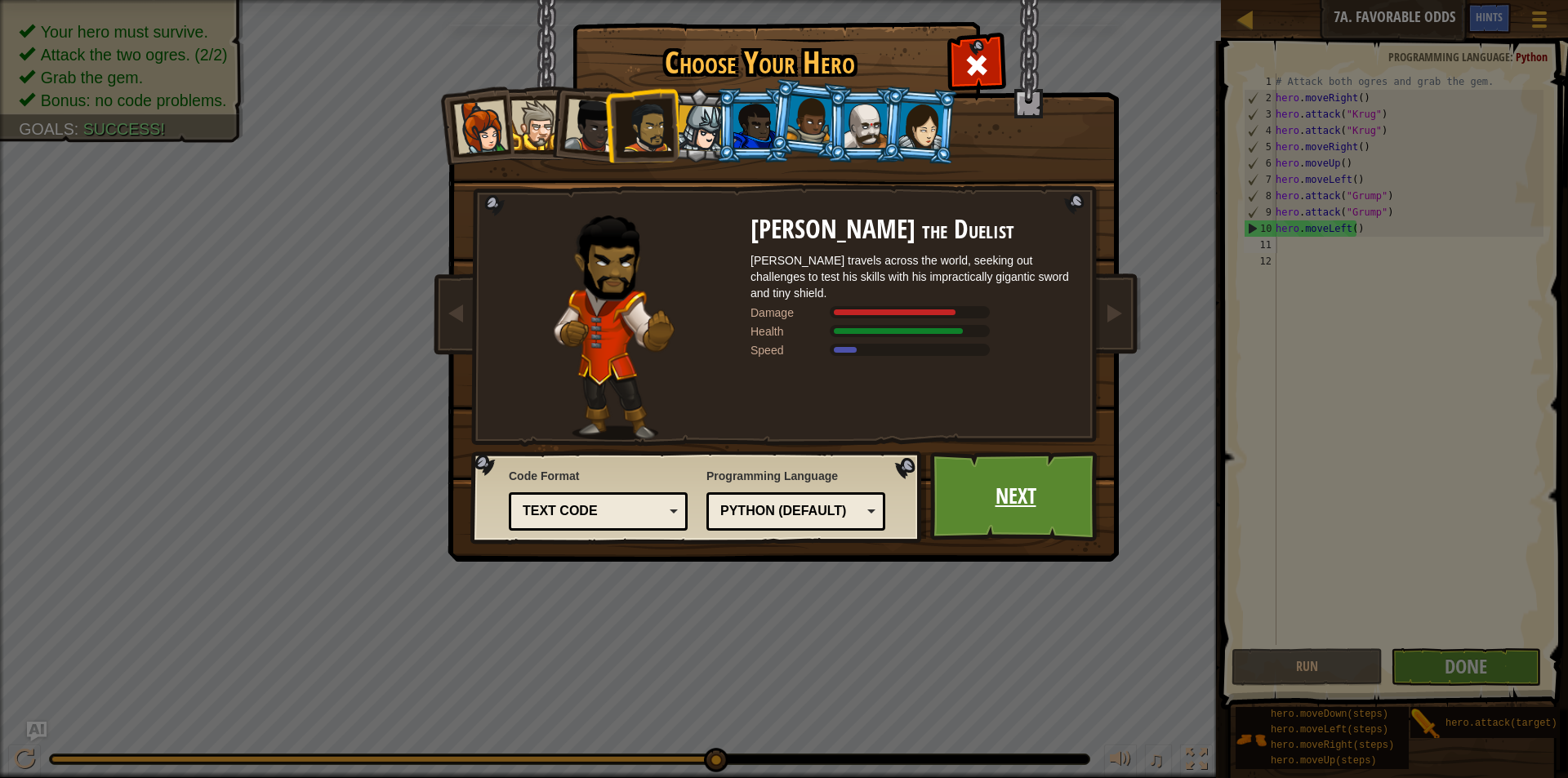
click at [992, 499] on link "Next" at bounding box center [1015, 497] width 170 height 90
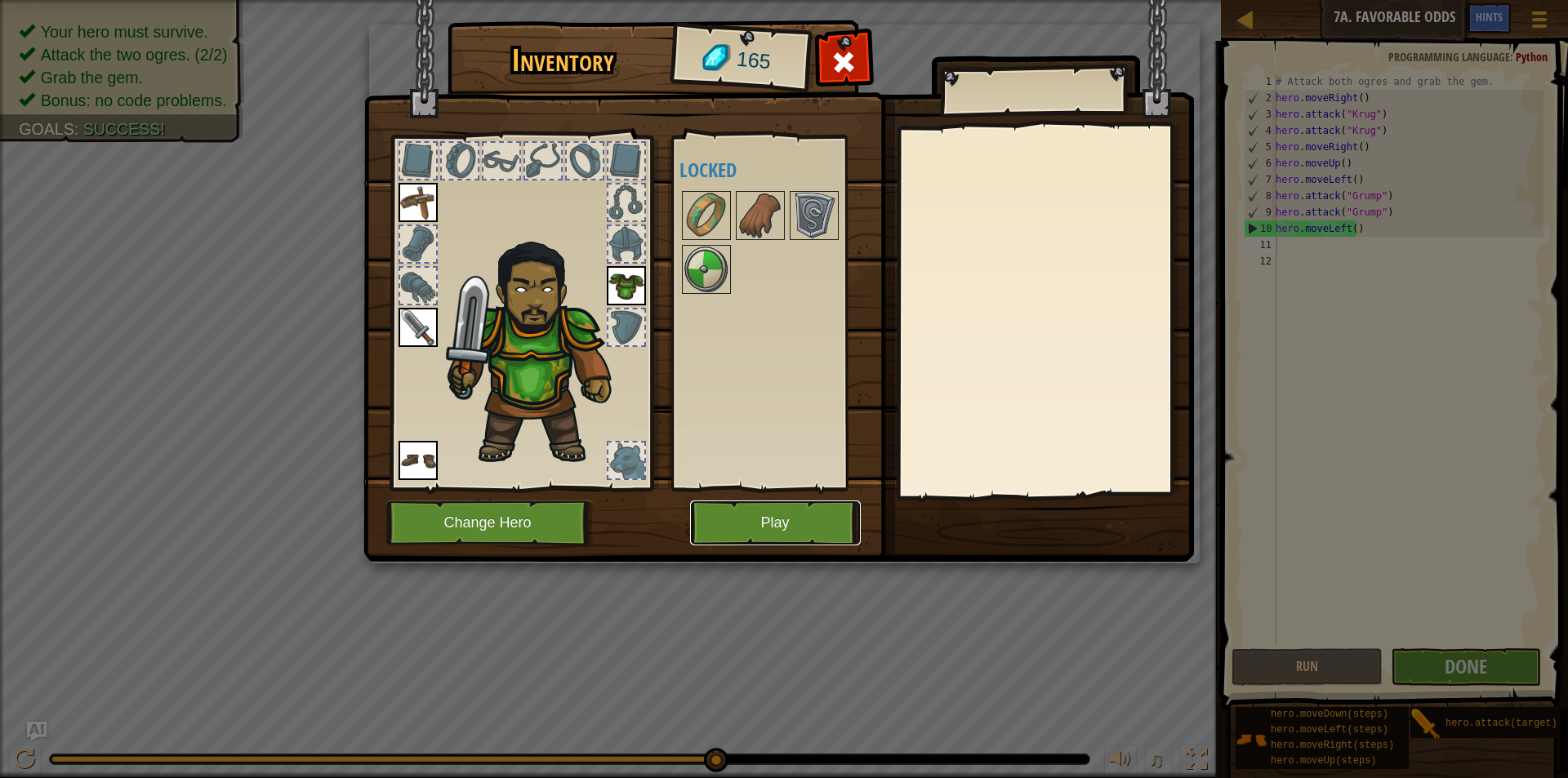
click at [771, 522] on button "Play" at bounding box center [775, 522] width 170 height 45
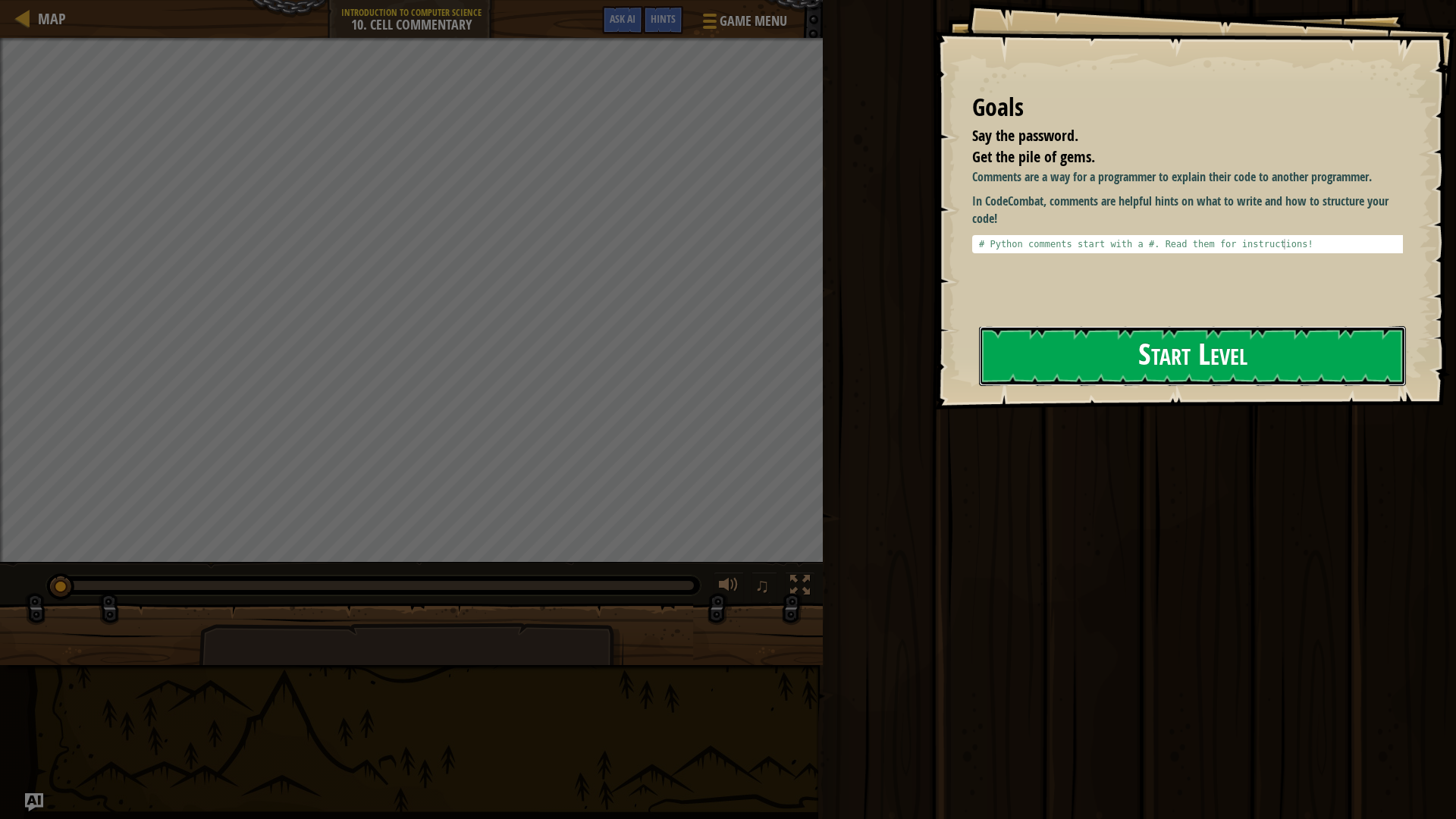
click at [1102, 363] on button "Start Level" at bounding box center [1192, 355] width 426 height 60
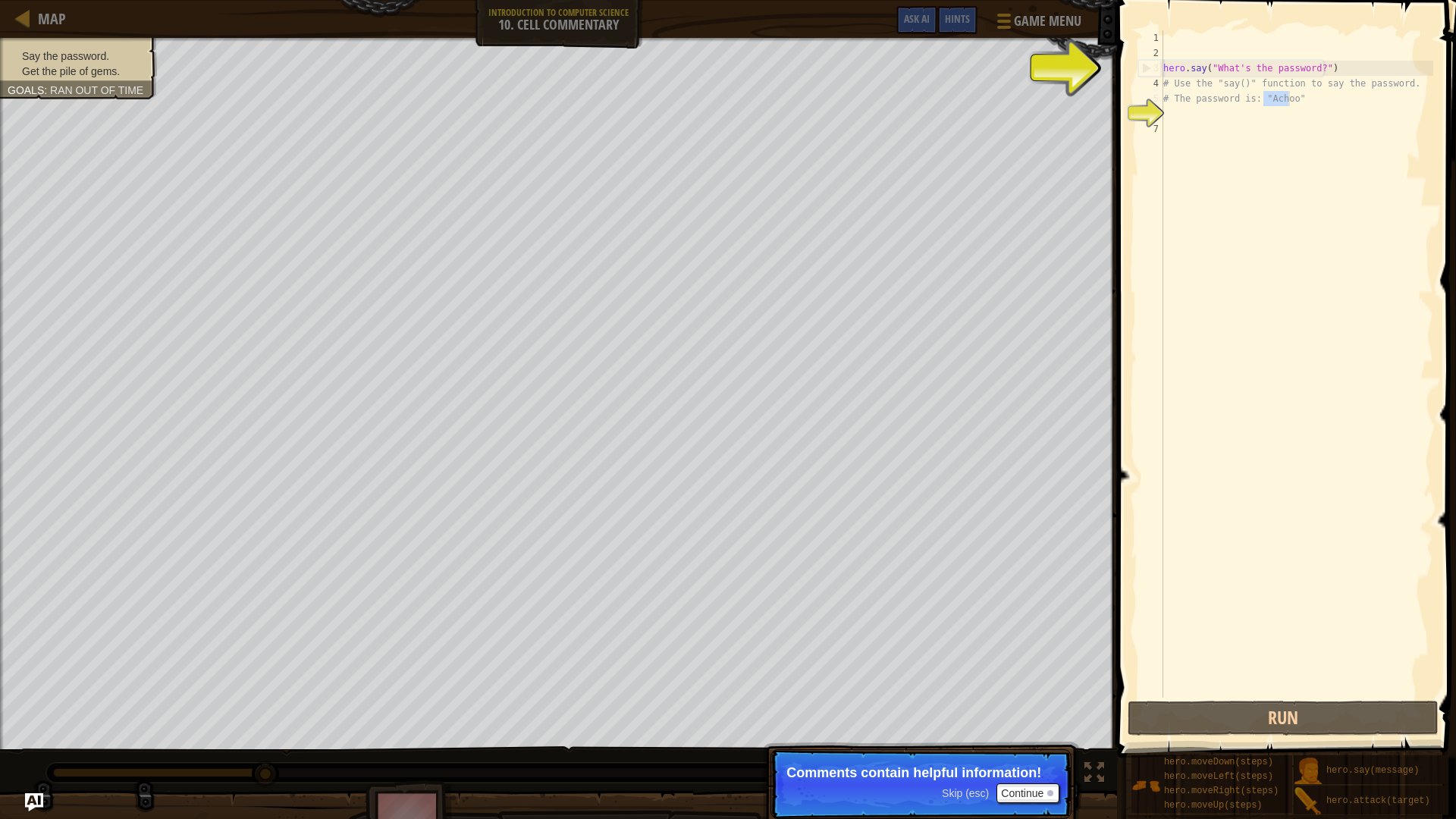
drag, startPoint x: 1261, startPoint y: 99, endPoint x: 1288, endPoint y: 100, distance: 27.0
click at [1288, 100] on div "hero . say ( "What's the password?" ) # Use the "say()" function to say the pas…" at bounding box center [1296, 378] width 273 height 697
type textarea "# The password is: "Achoo""
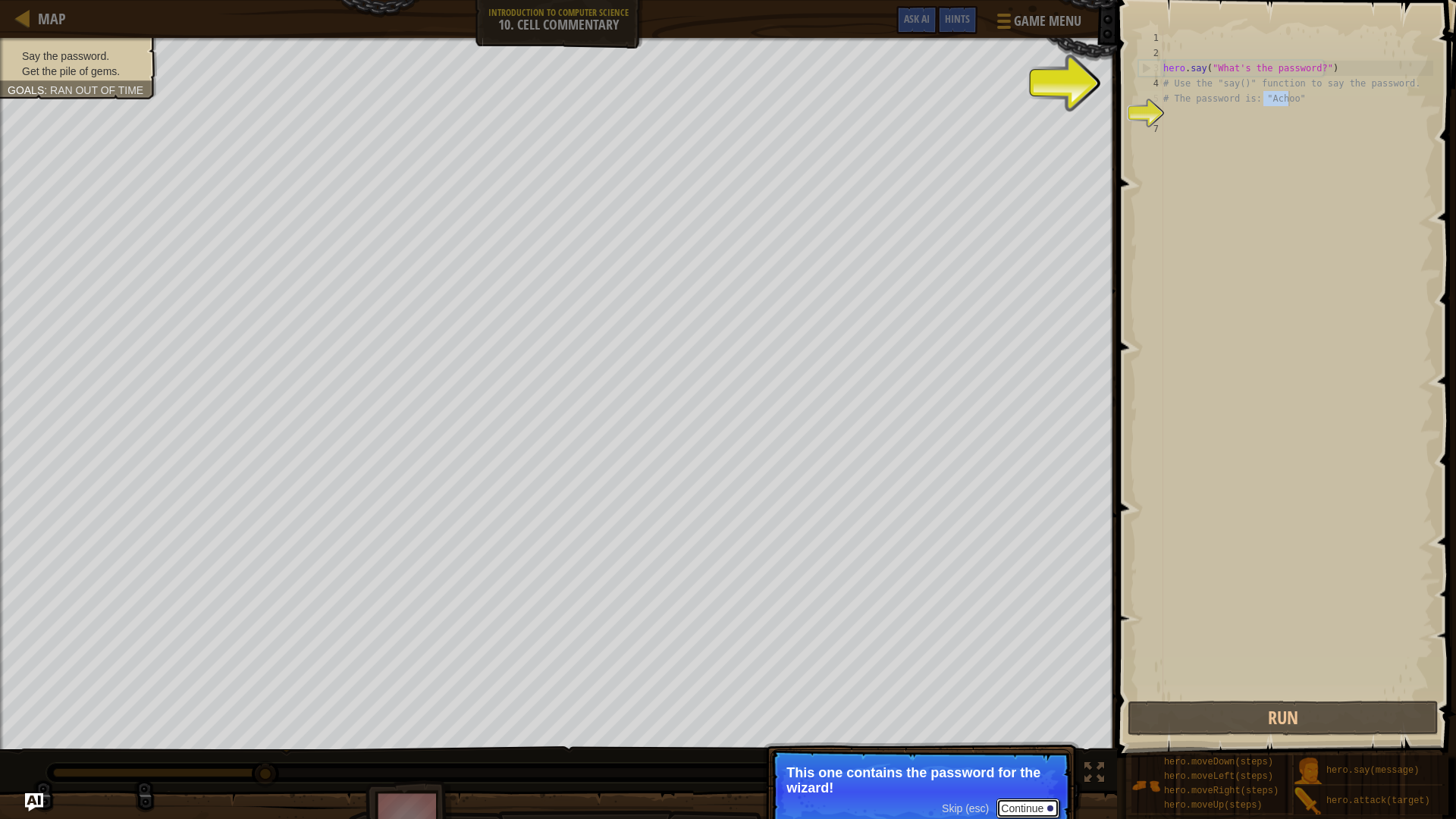
click at [1012, 721] on button "Continue" at bounding box center [1027, 808] width 63 height 20
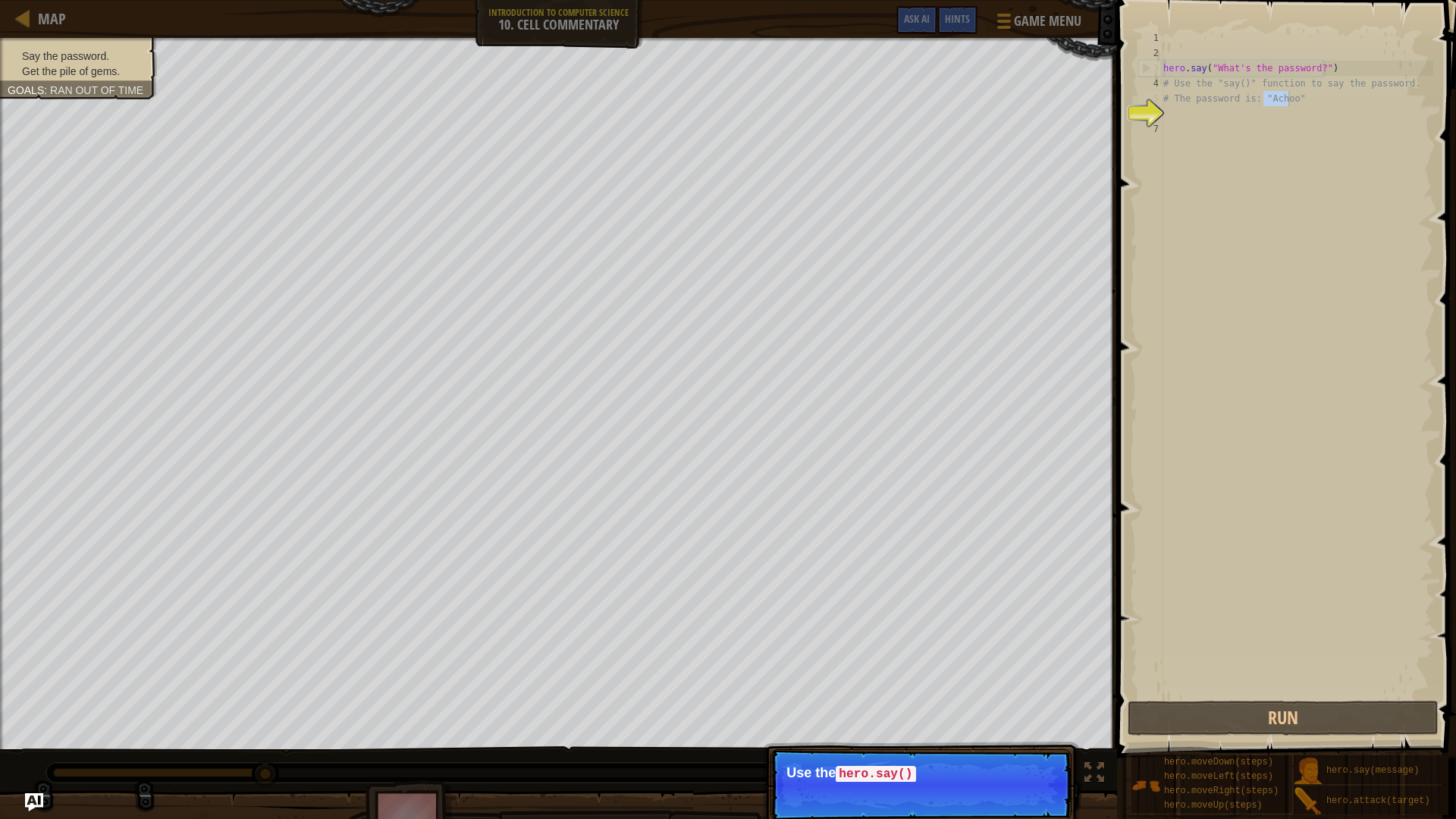
click at [1187, 114] on div "hero . say ( "What's the password?" ) # Use the "say()" function to say the pas…" at bounding box center [1296, 378] width 273 height 697
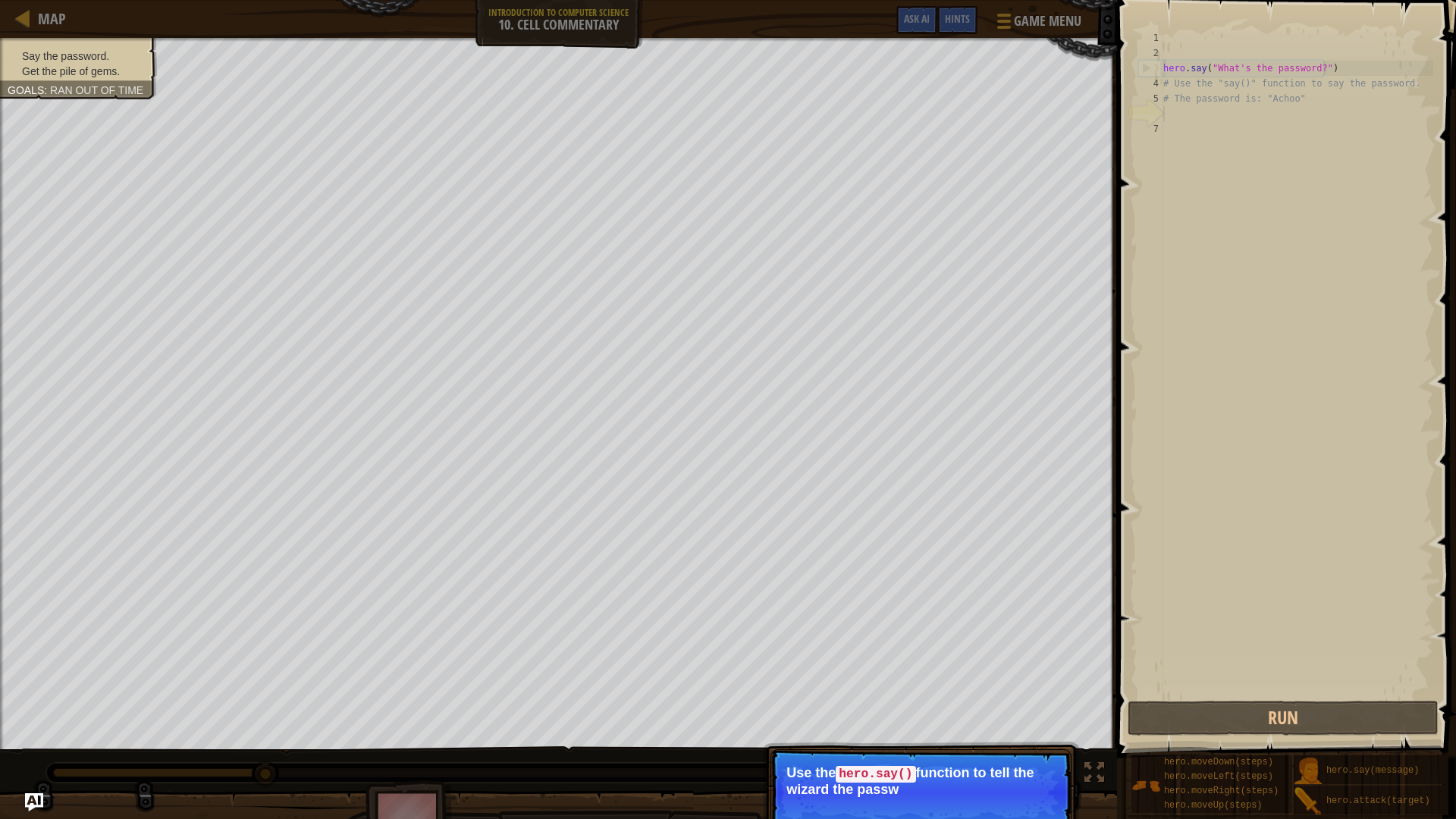
click at [1187, 121] on div "hero . say ( "What's the password?" ) # Use the "say()" function to say the pas…" at bounding box center [1296, 378] width 273 height 697
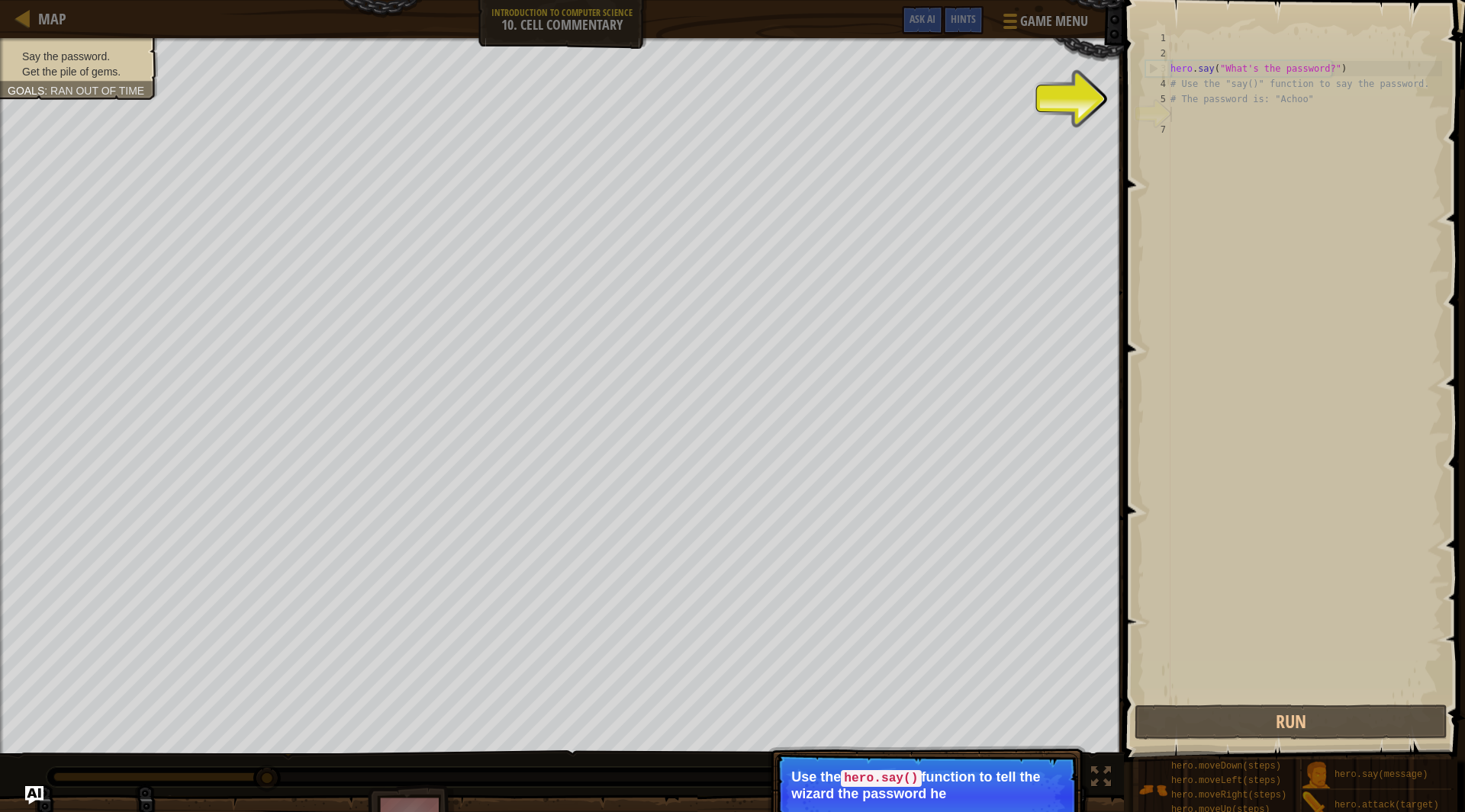
click at [1195, 128] on div "hero . say ( "What's the password?" ) # Use the "say()" function to say the pas…" at bounding box center [1304, 381] width 274 height 701
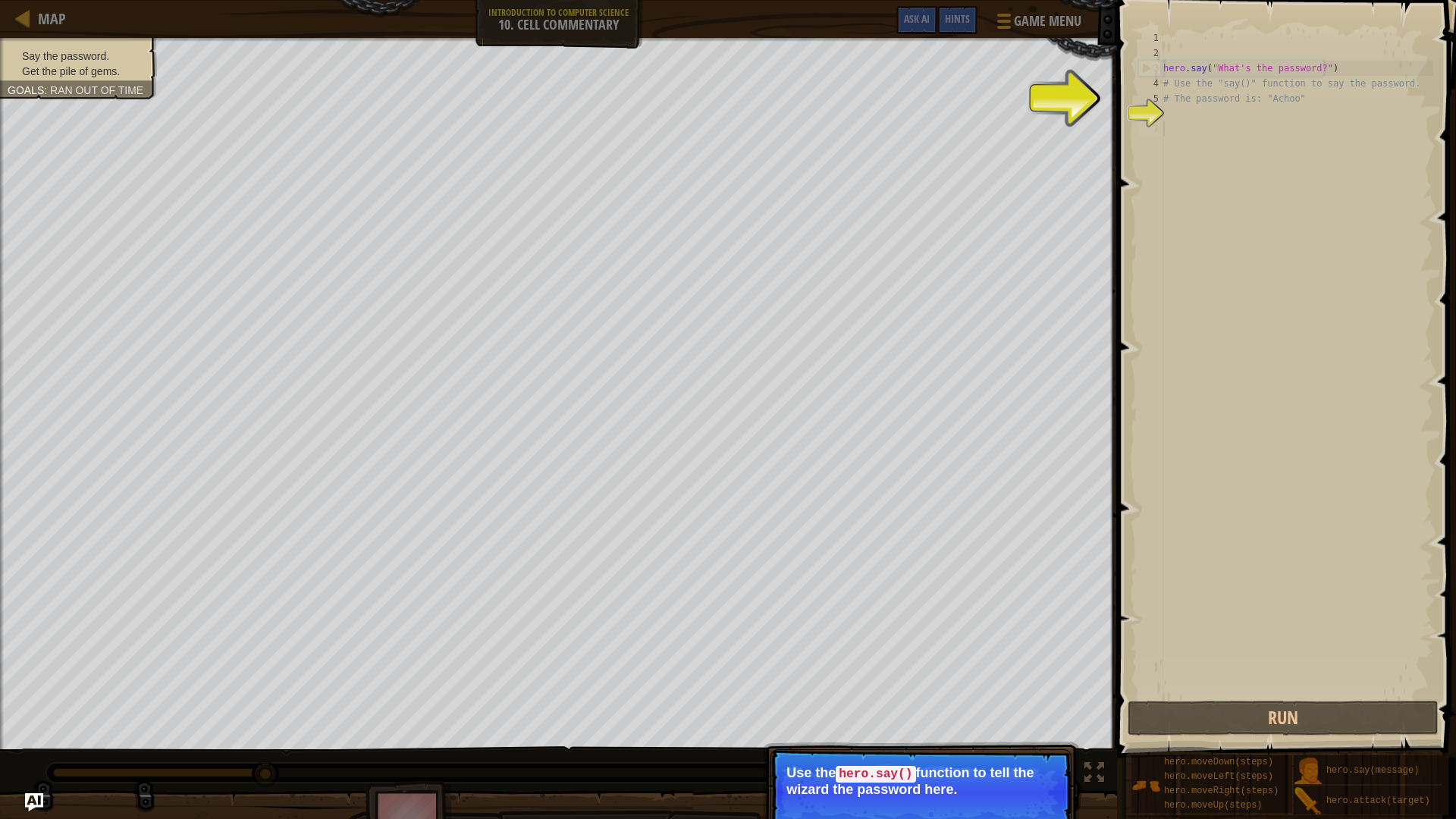
click at [1187, 119] on div "hero . say ( "What's the password?" ) # Use the "say()" function to say the pas…" at bounding box center [1296, 378] width 273 height 697
click at [1183, 116] on div "hero . say ( "What's the password?" ) # Use the "say()" function to say the pas…" at bounding box center [1296, 378] width 273 height 697
click at [1182, 113] on div "hero . say ( "What's the password?" ) # Use the "say()" function to say the pas…" at bounding box center [1296, 378] width 273 height 697
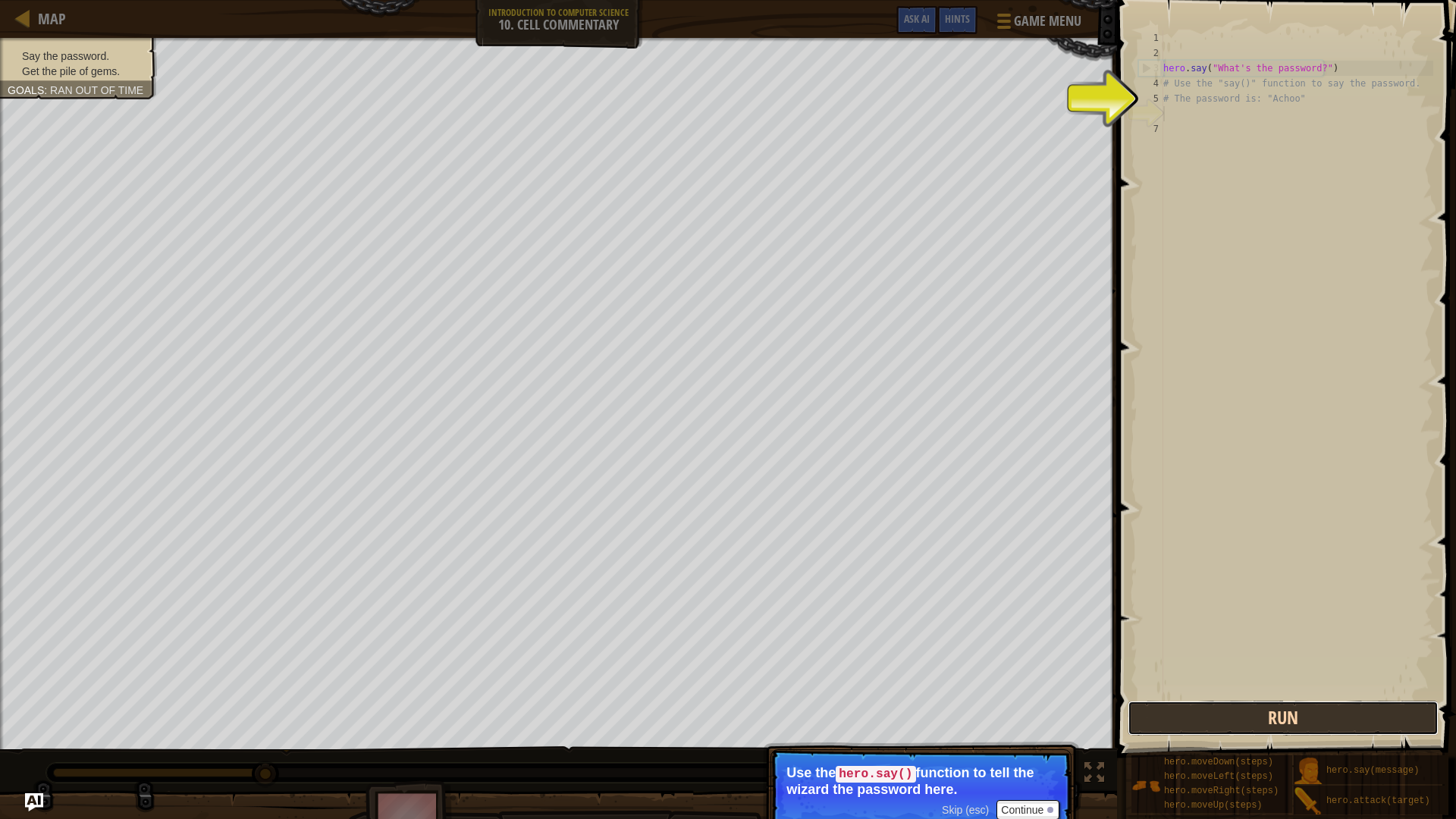
click at [1229, 720] on button "Run" at bounding box center [1283, 718] width 311 height 35
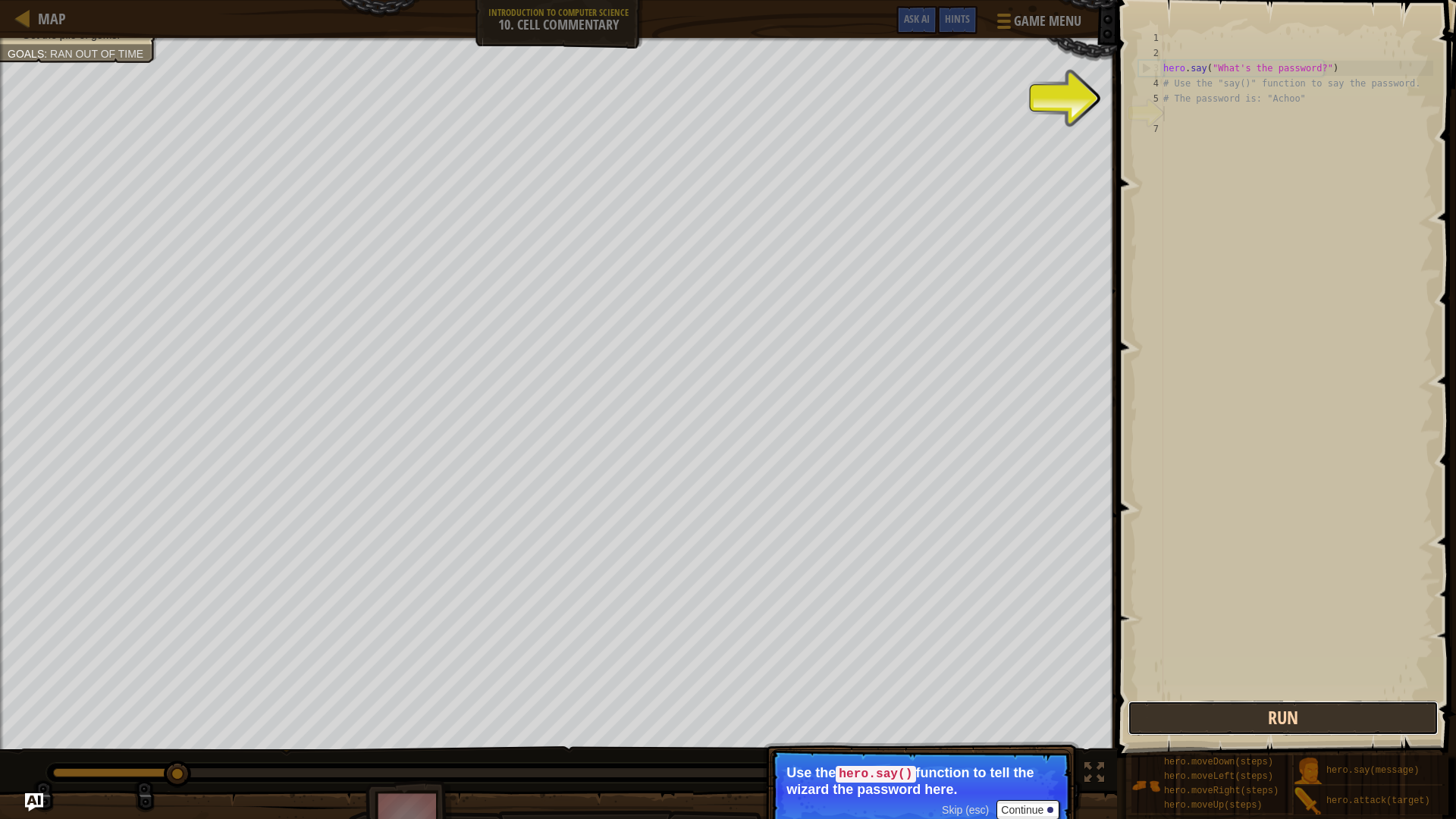
click at [1229, 720] on button "Run" at bounding box center [1283, 718] width 311 height 35
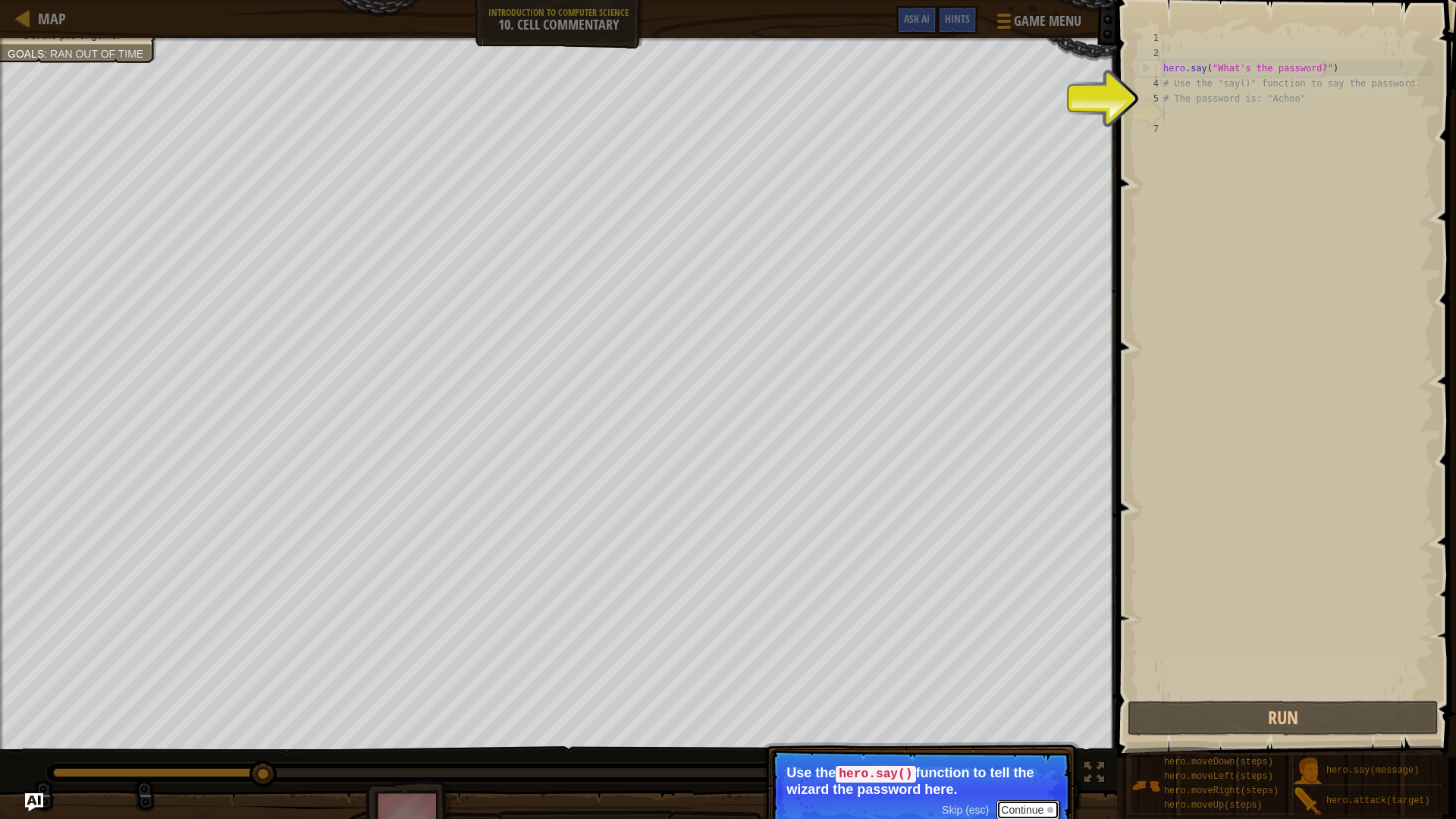
click at [1006, 721] on button "Continue" at bounding box center [1027, 809] width 63 height 20
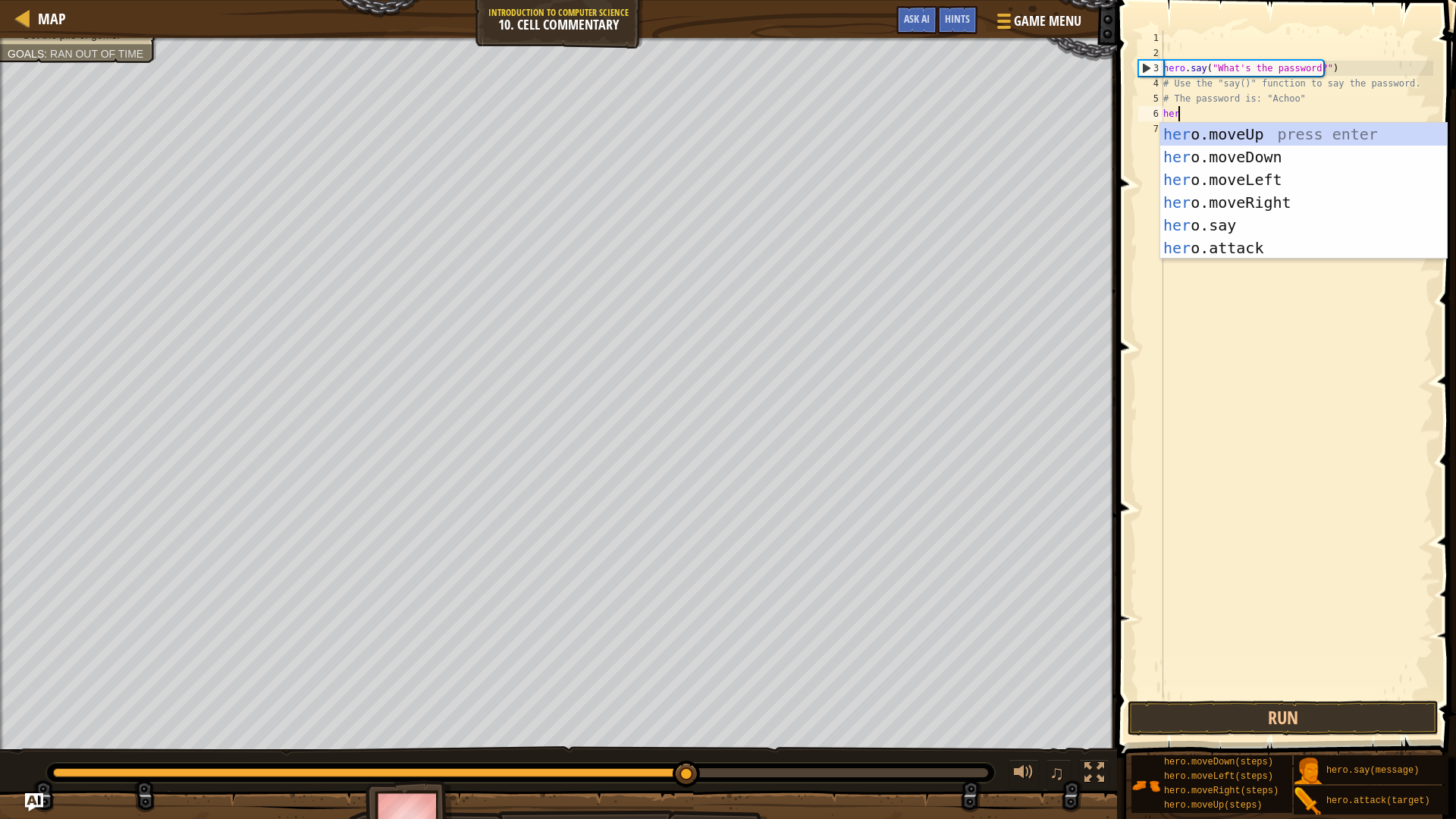
scroll to position [7, 1]
click at [1244, 222] on div "her o.moveUp press enter her o.moveDown press enter her o.moveLeft press enter …" at bounding box center [1303, 213] width 287 height 182
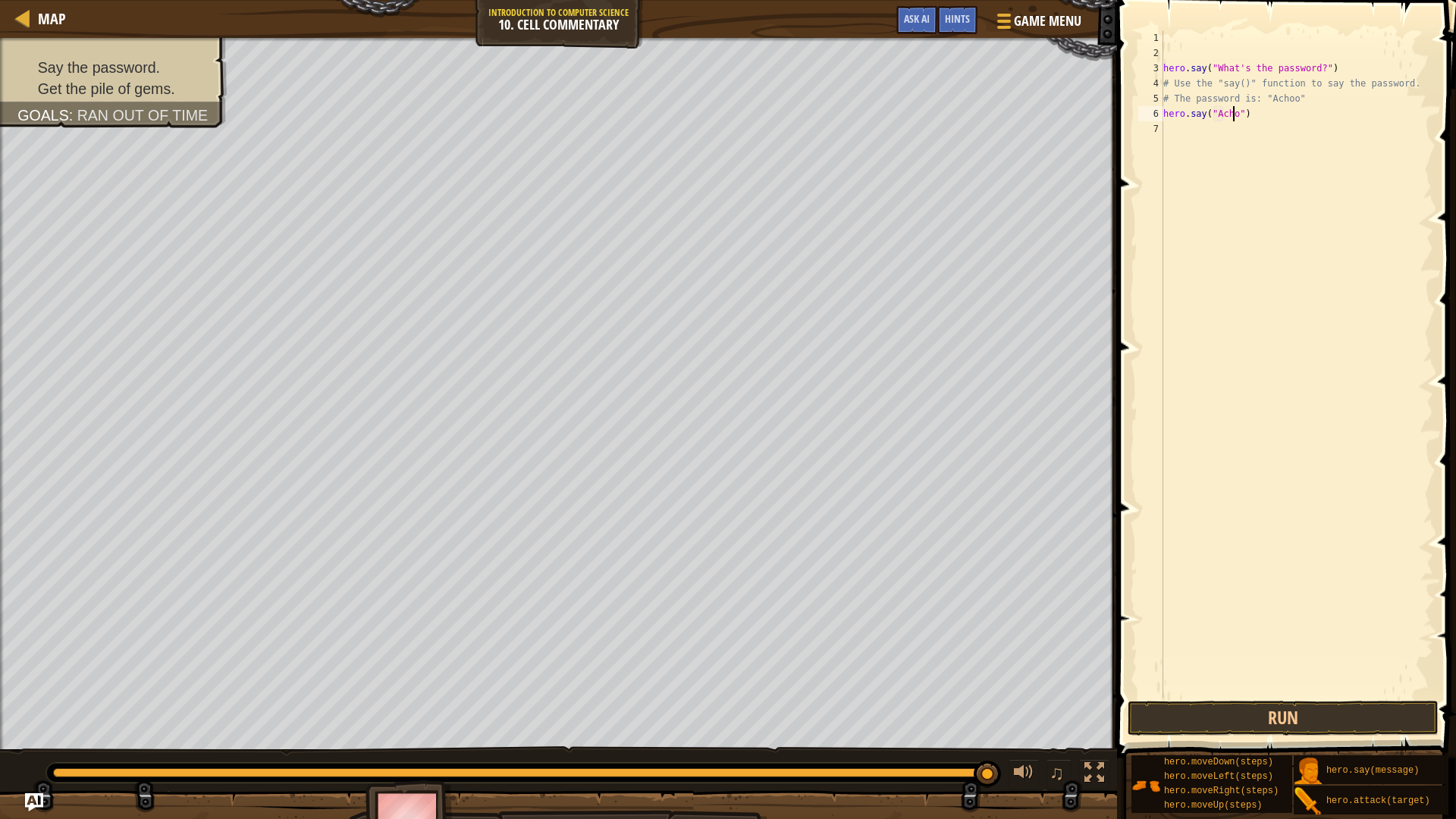
scroll to position [7, 6]
type textarea "hero.say("Achoo")"
click at [1276, 712] on button "Run" at bounding box center [1283, 718] width 311 height 35
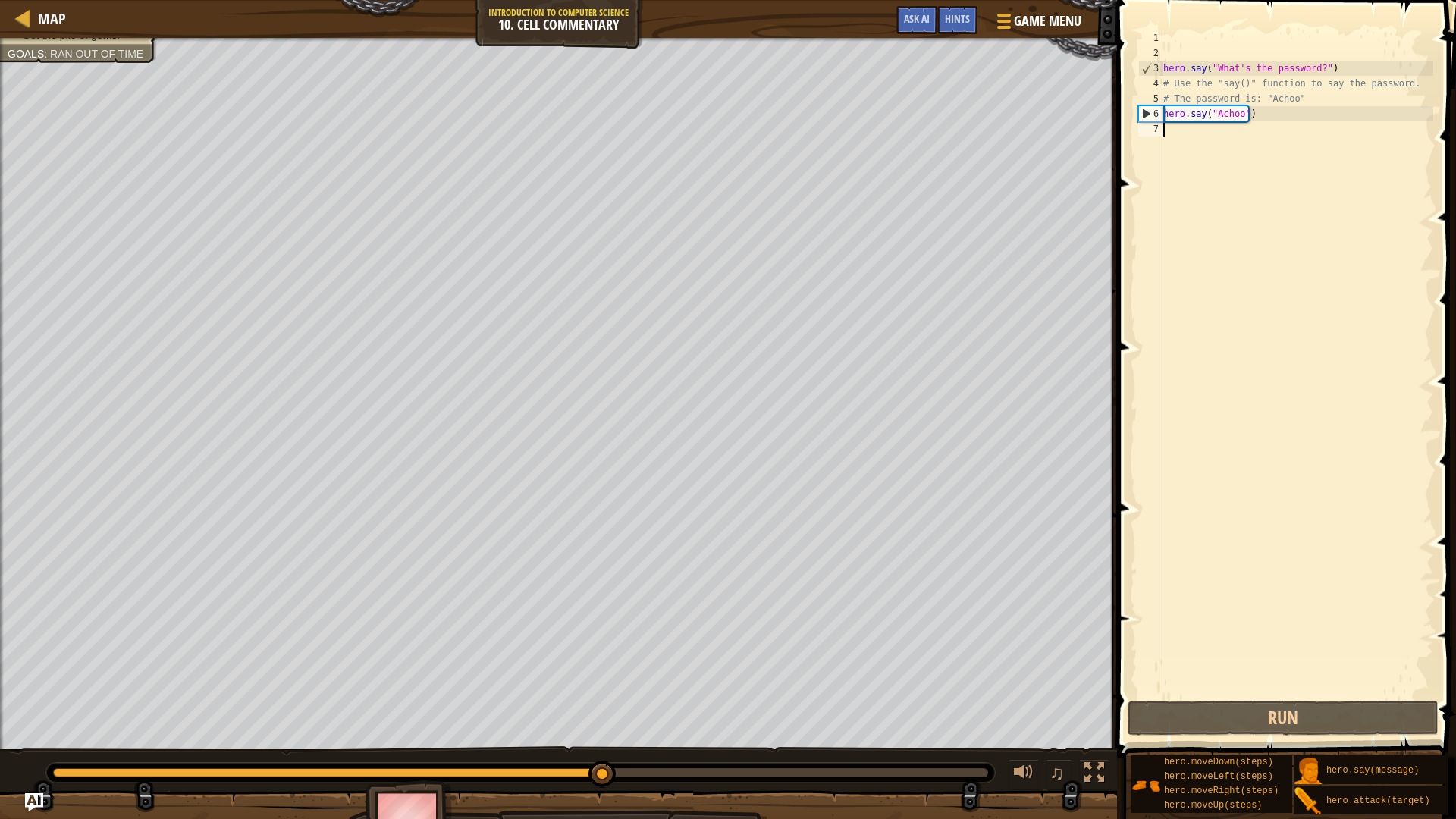
click at [1218, 132] on div "hero . say ( "What's the password?" ) # Use the "say()" function to say the pas…" at bounding box center [1296, 378] width 273 height 697
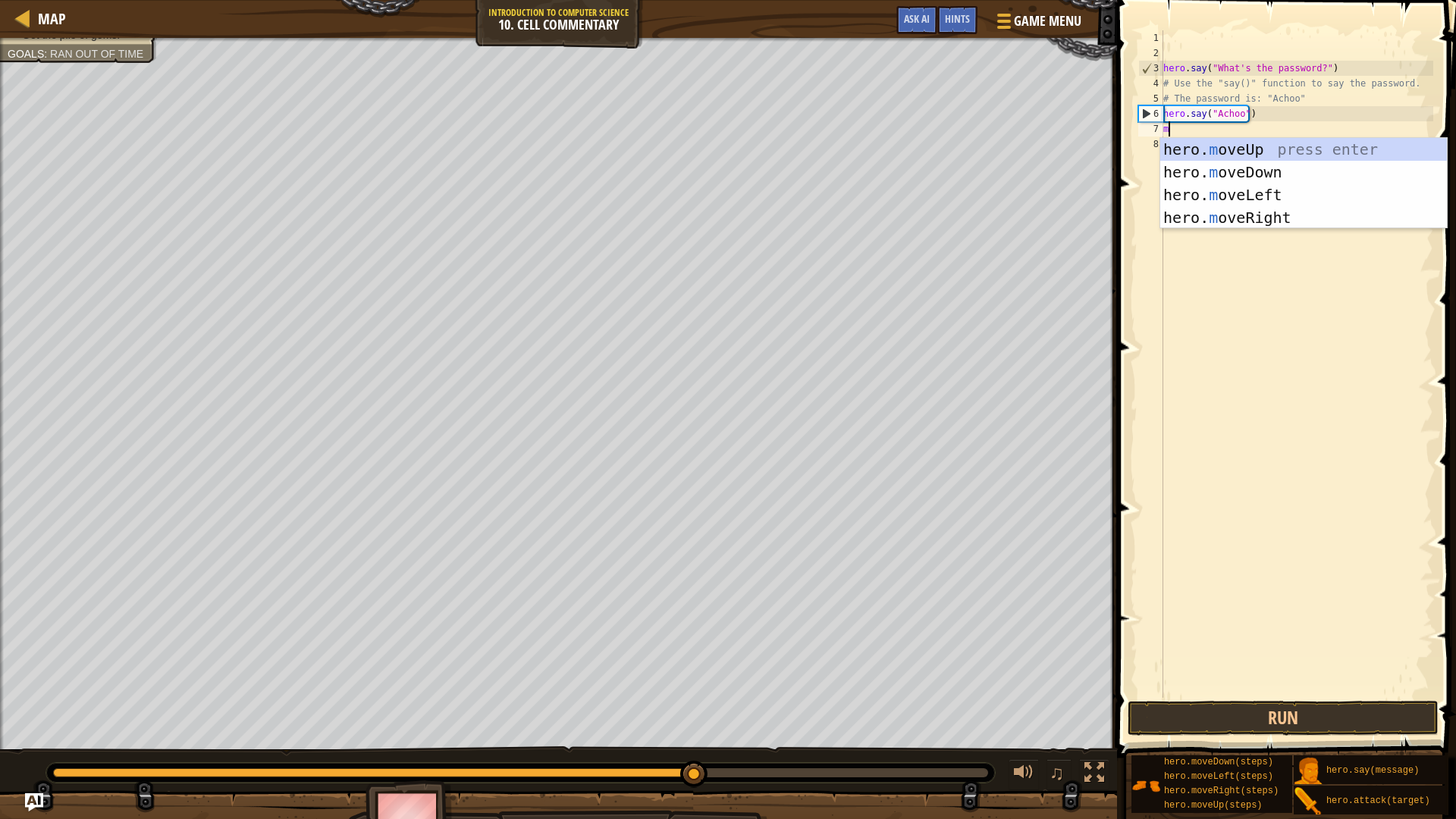
type textarea "mve"
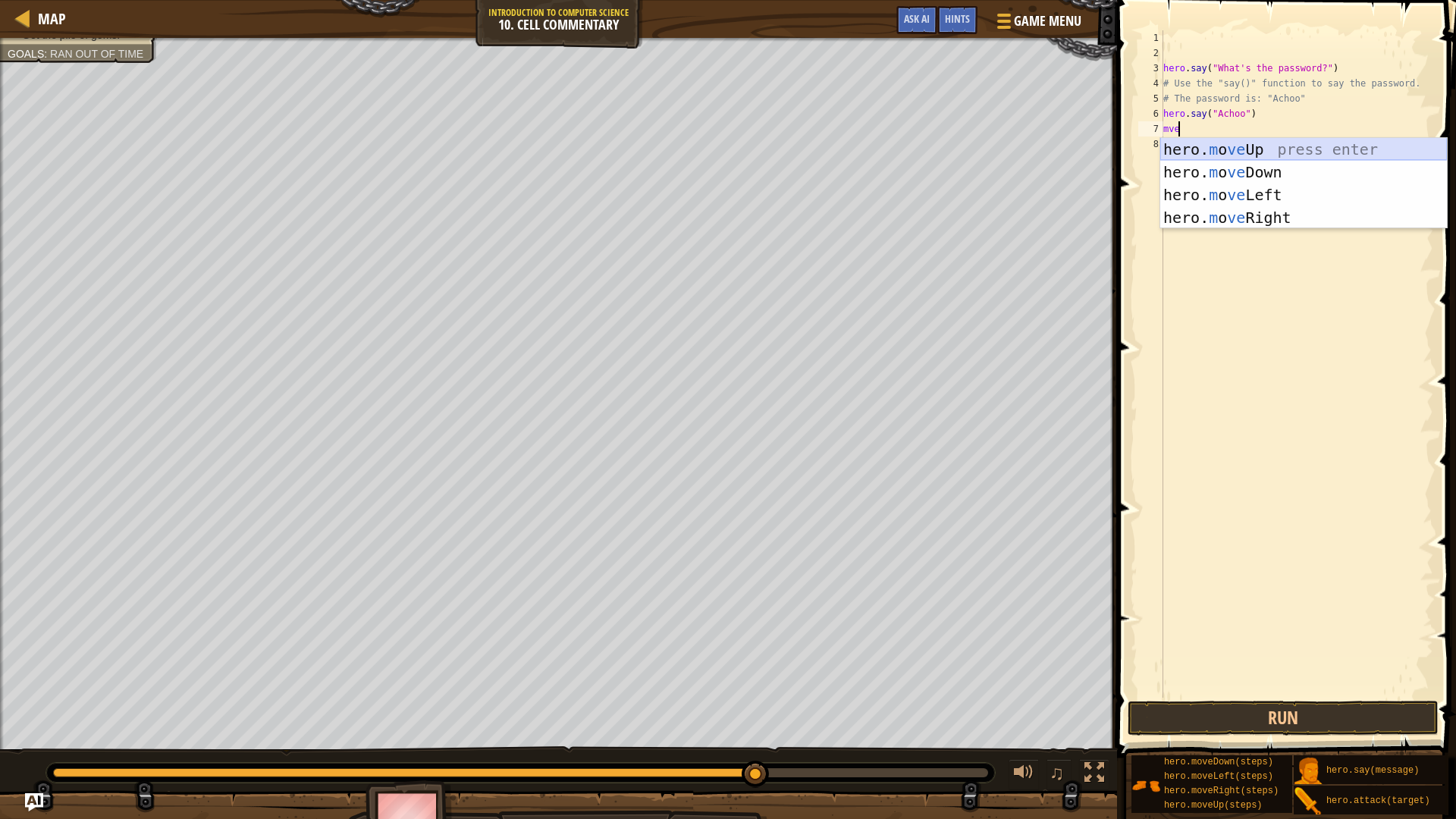
click at [1231, 140] on div "hero. m o ve Up press enter hero. m o ve Down press enter hero. m o ve Left pre…" at bounding box center [1303, 206] width 287 height 137
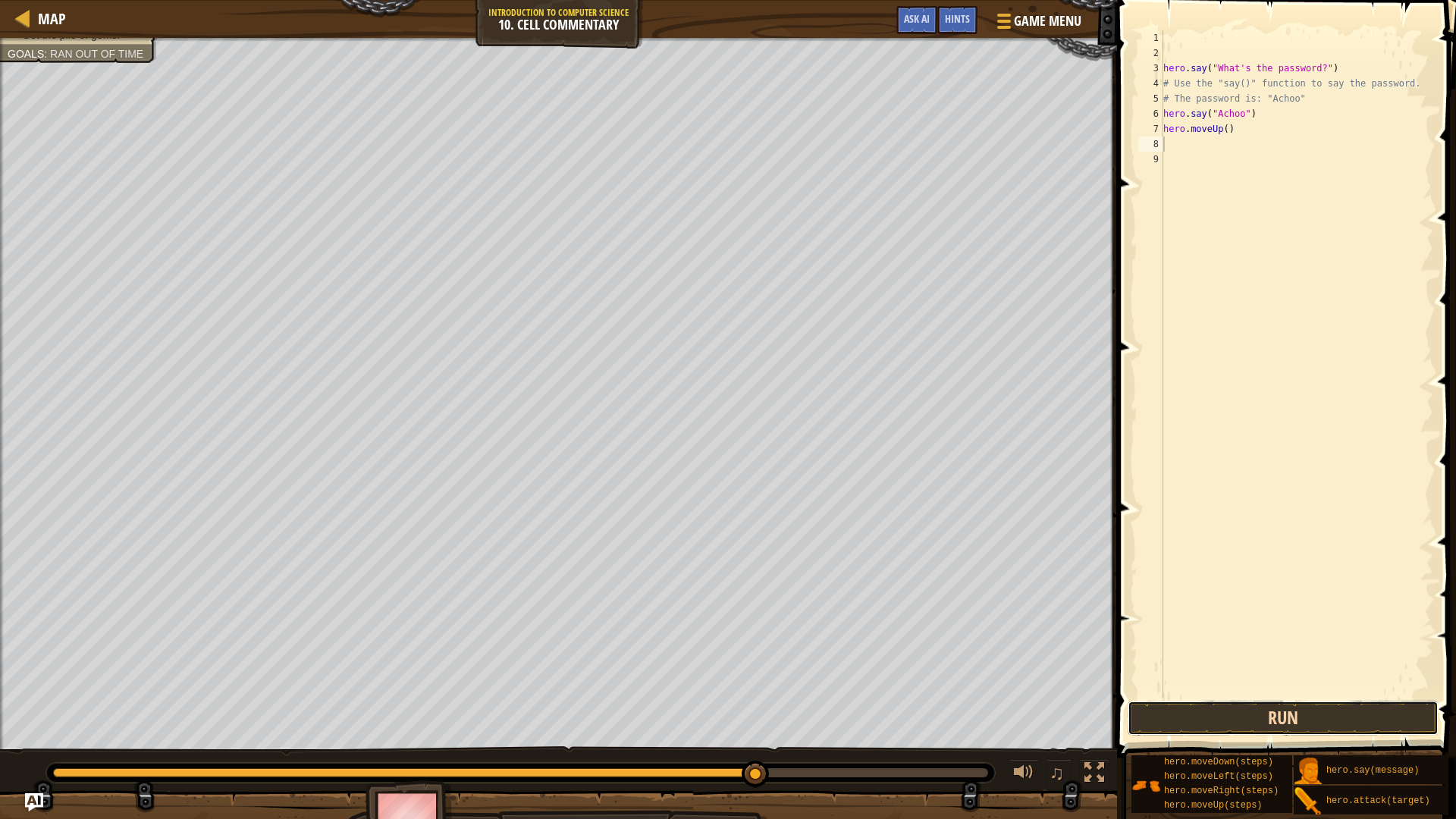
click at [1295, 704] on button "Run" at bounding box center [1283, 718] width 311 height 35
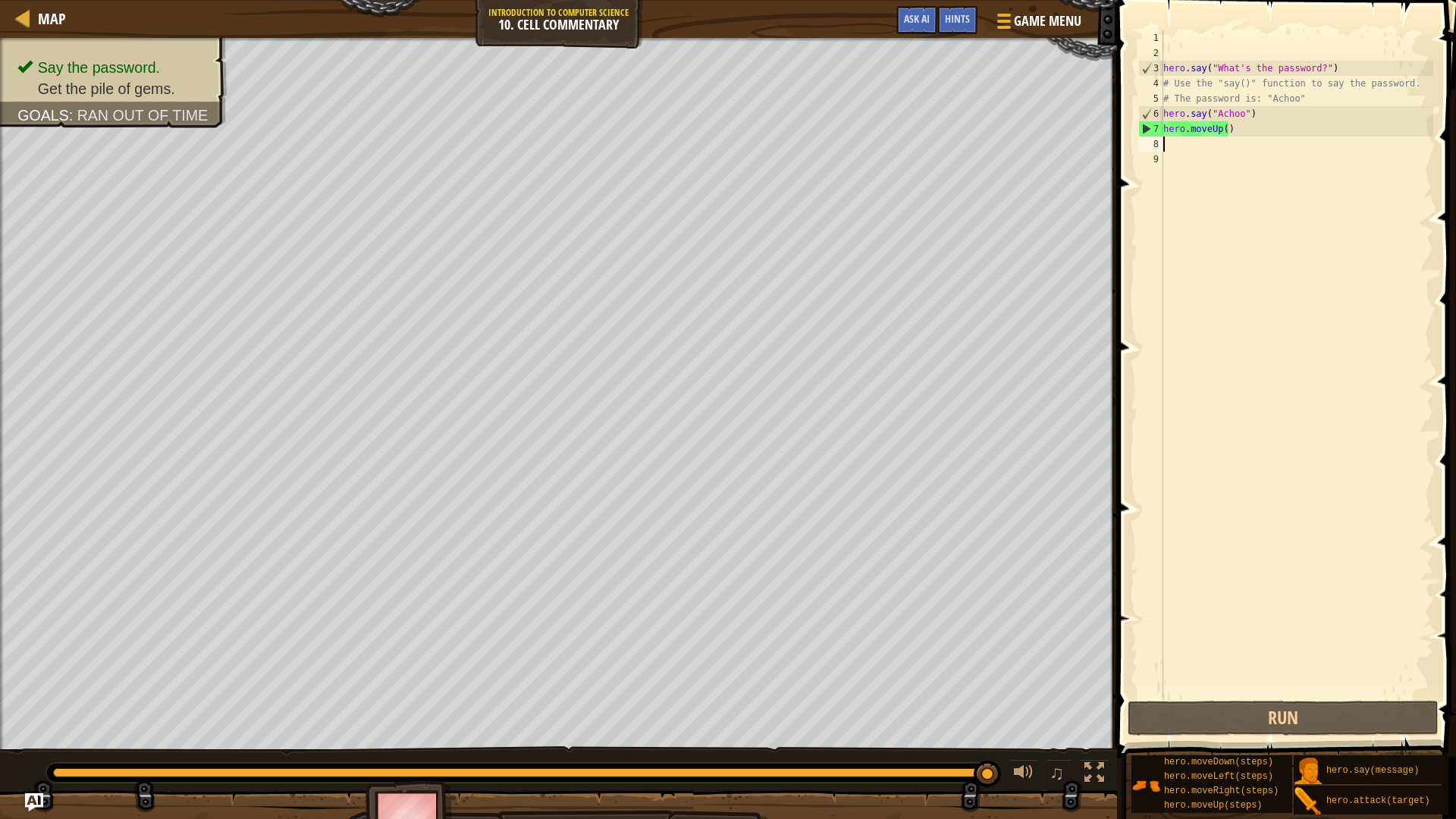
type textarea "h"
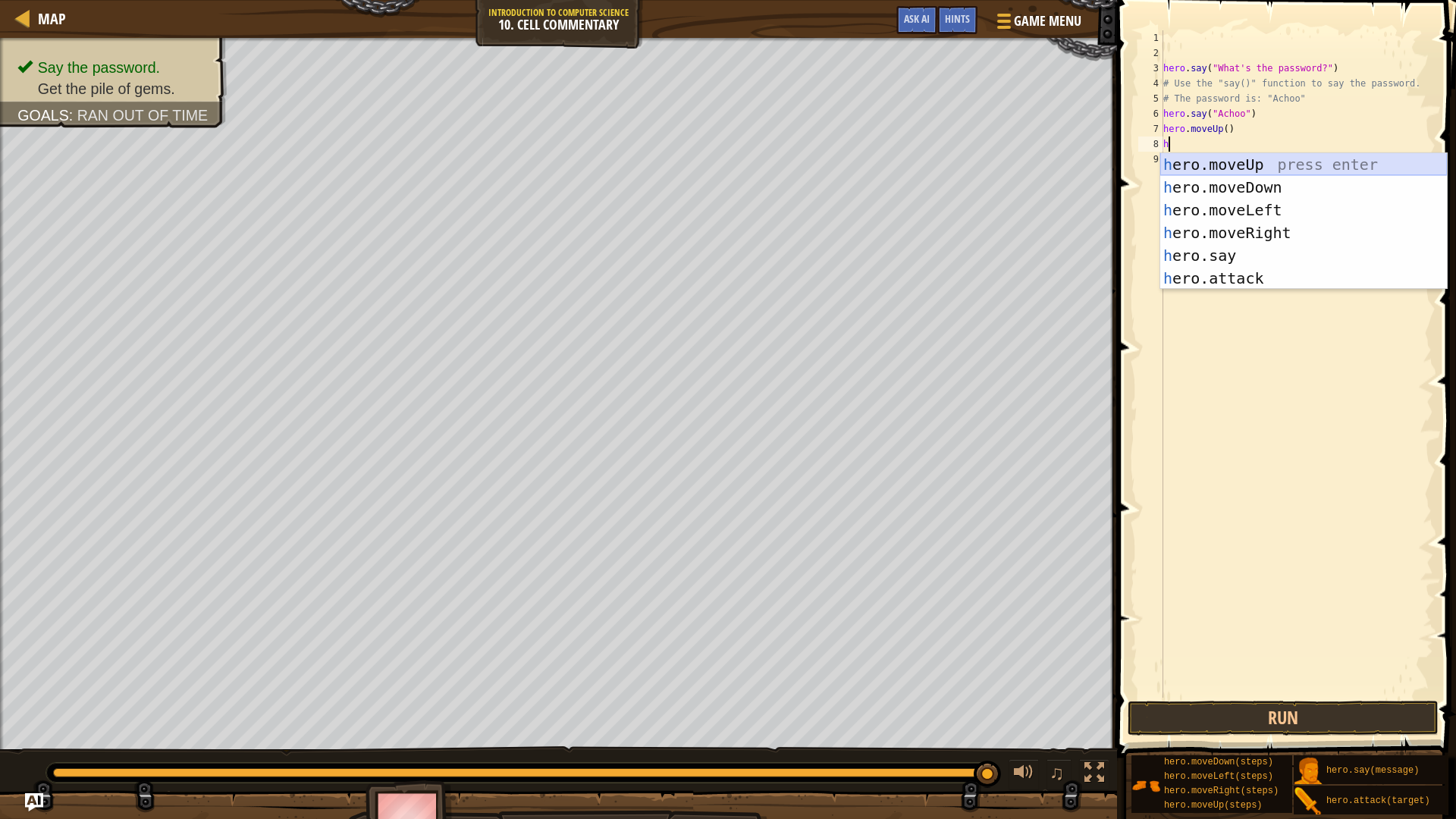
click at [1245, 167] on div "h ero.moveUp press enter h ero.moveDown press enter h ero.moveLeft press enter …" at bounding box center [1303, 243] width 287 height 182
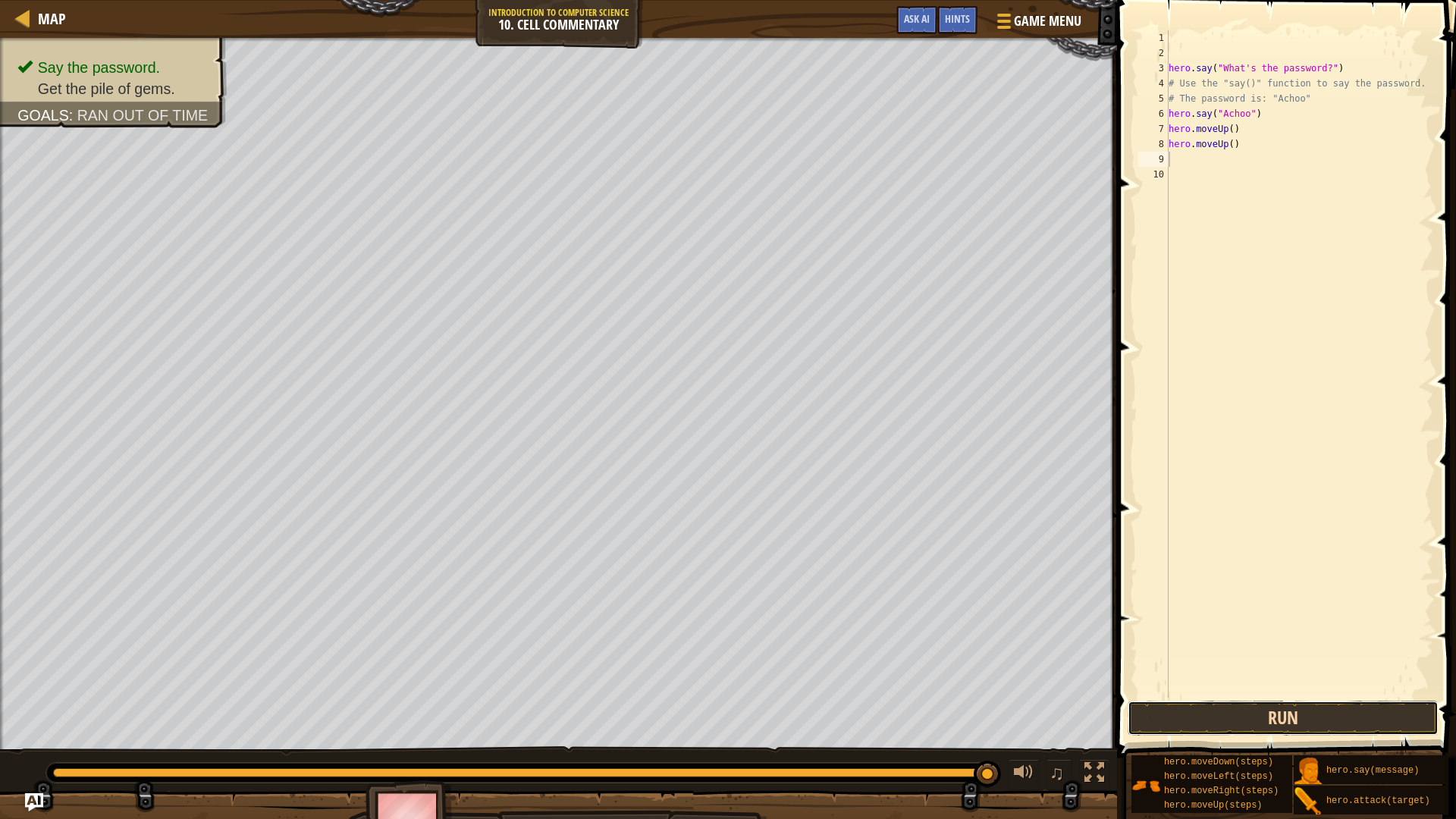
click at [1277, 719] on button "Run" at bounding box center [1283, 718] width 311 height 35
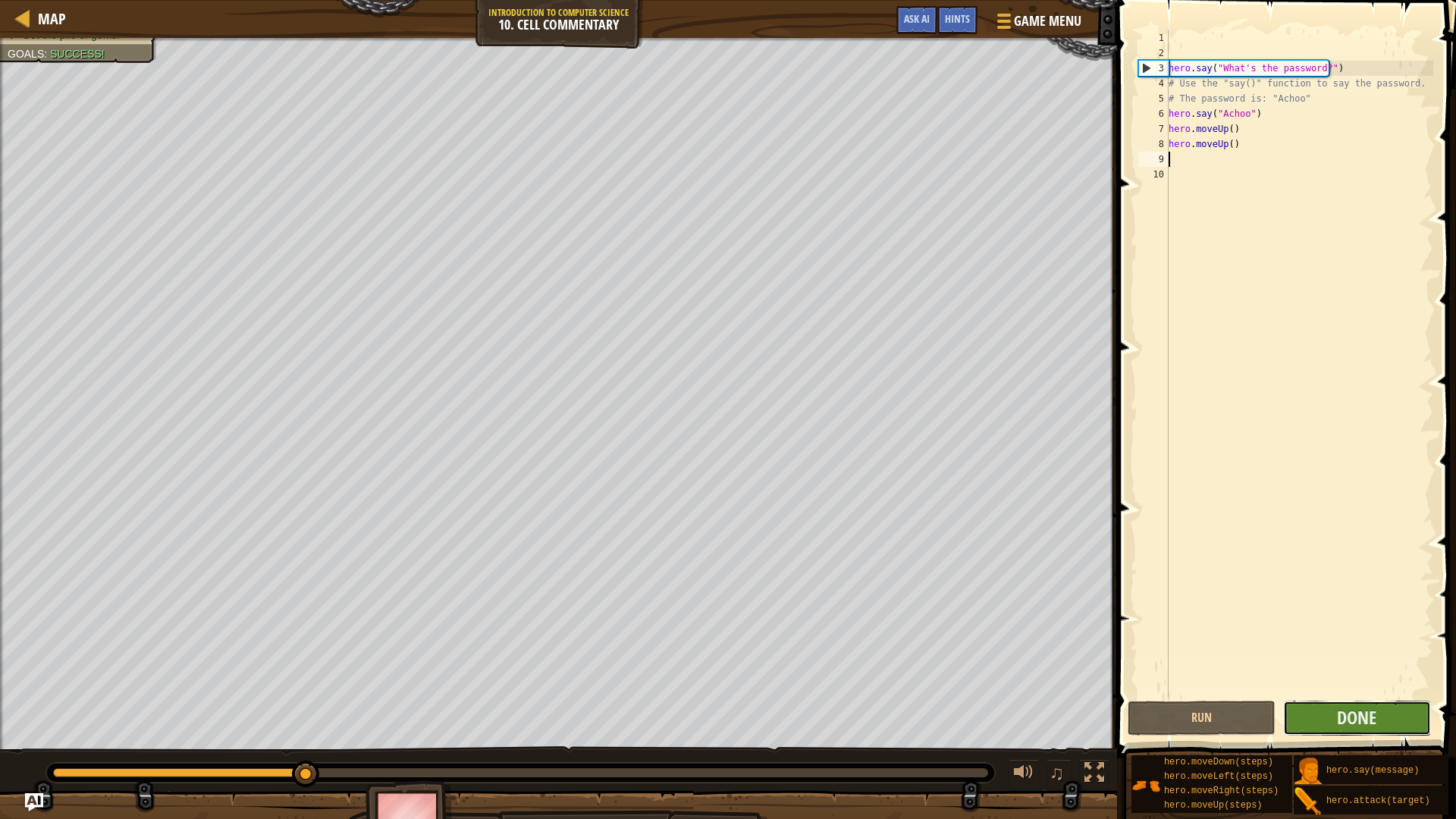
click at [1299, 715] on button "Done" at bounding box center [1357, 718] width 147 height 35
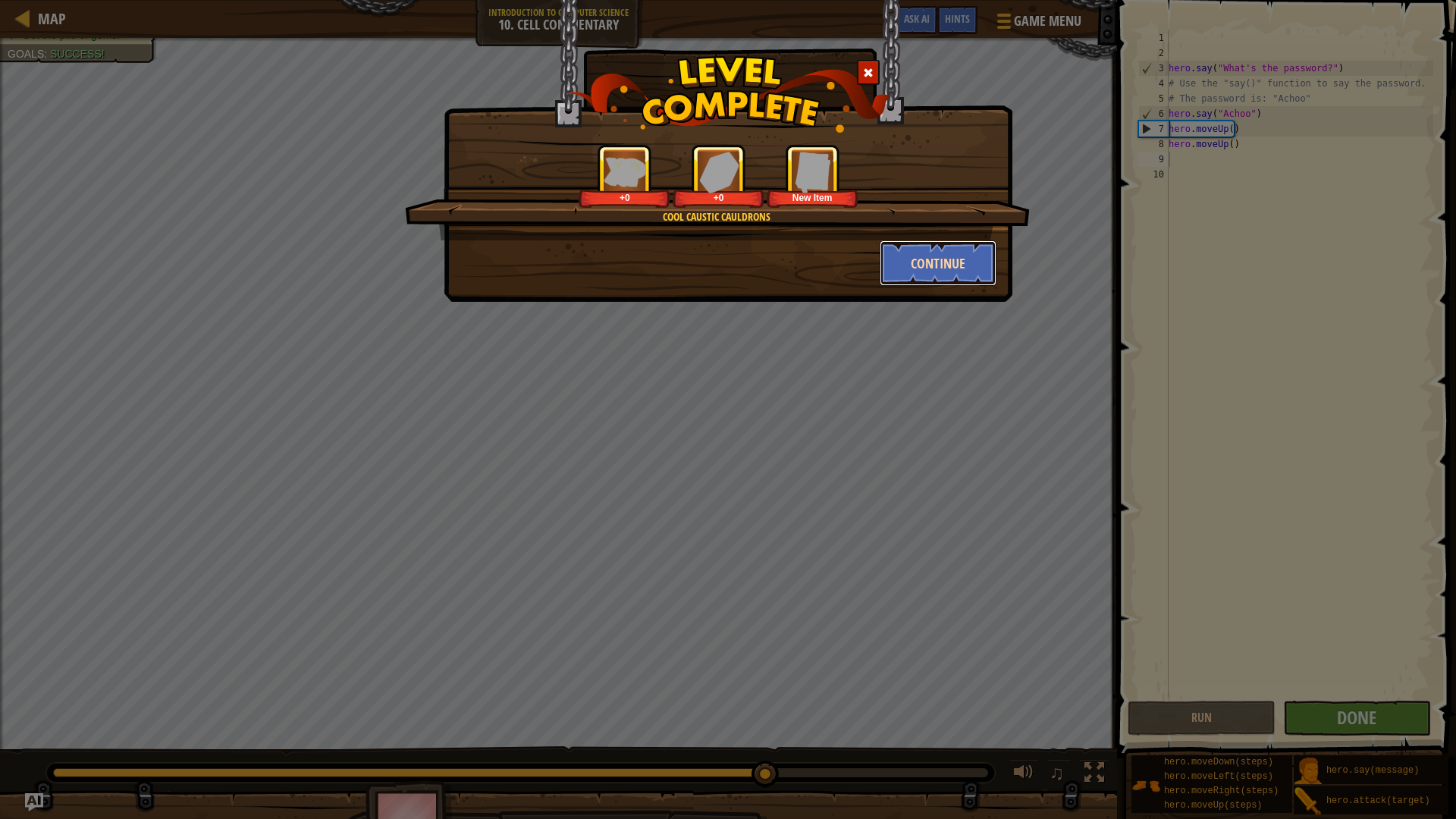
click at [941, 262] on button "Continue" at bounding box center [938, 263] width 117 height 45
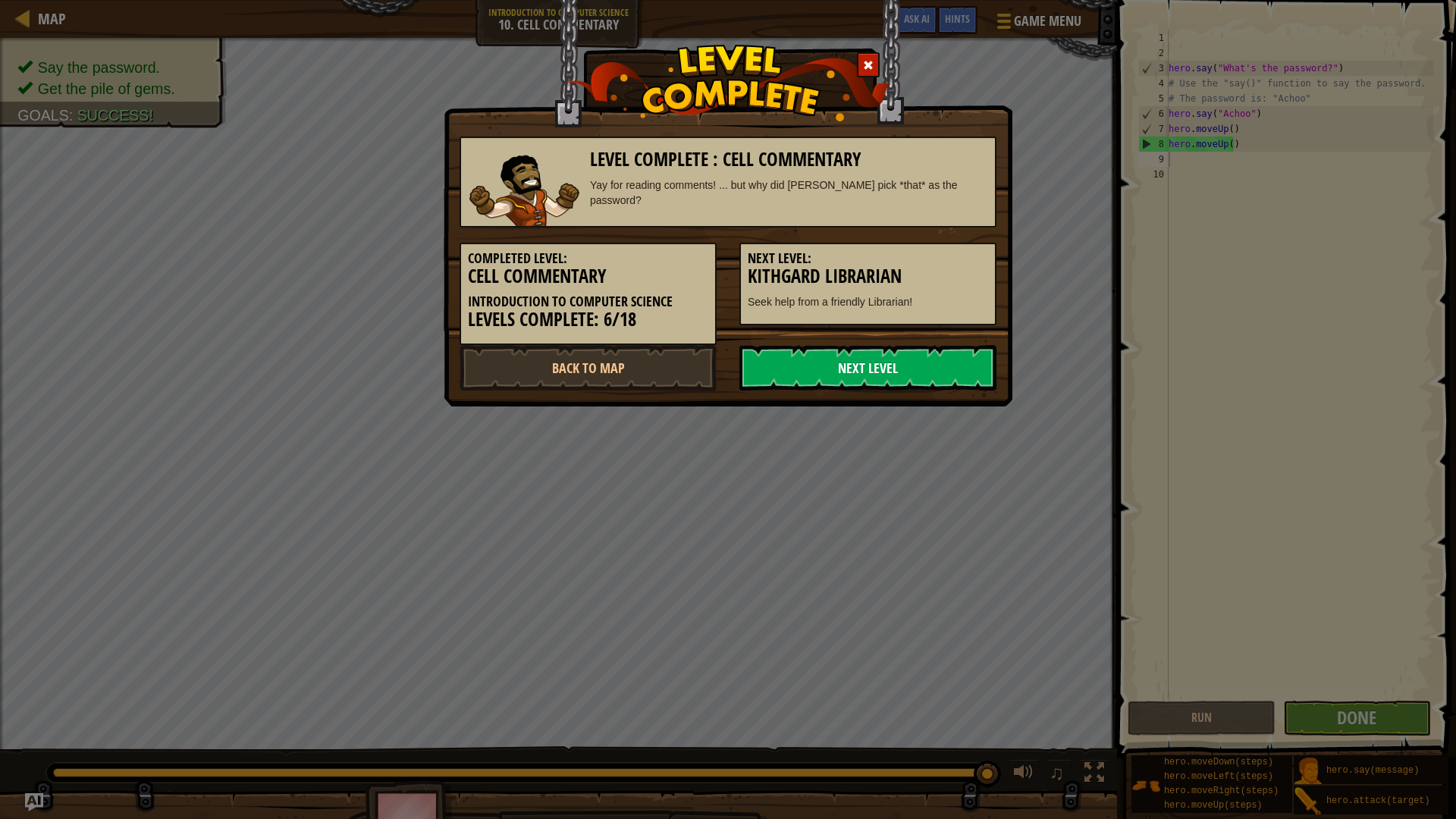
click at [890, 378] on link "Next Level" at bounding box center [867, 367] width 257 height 45
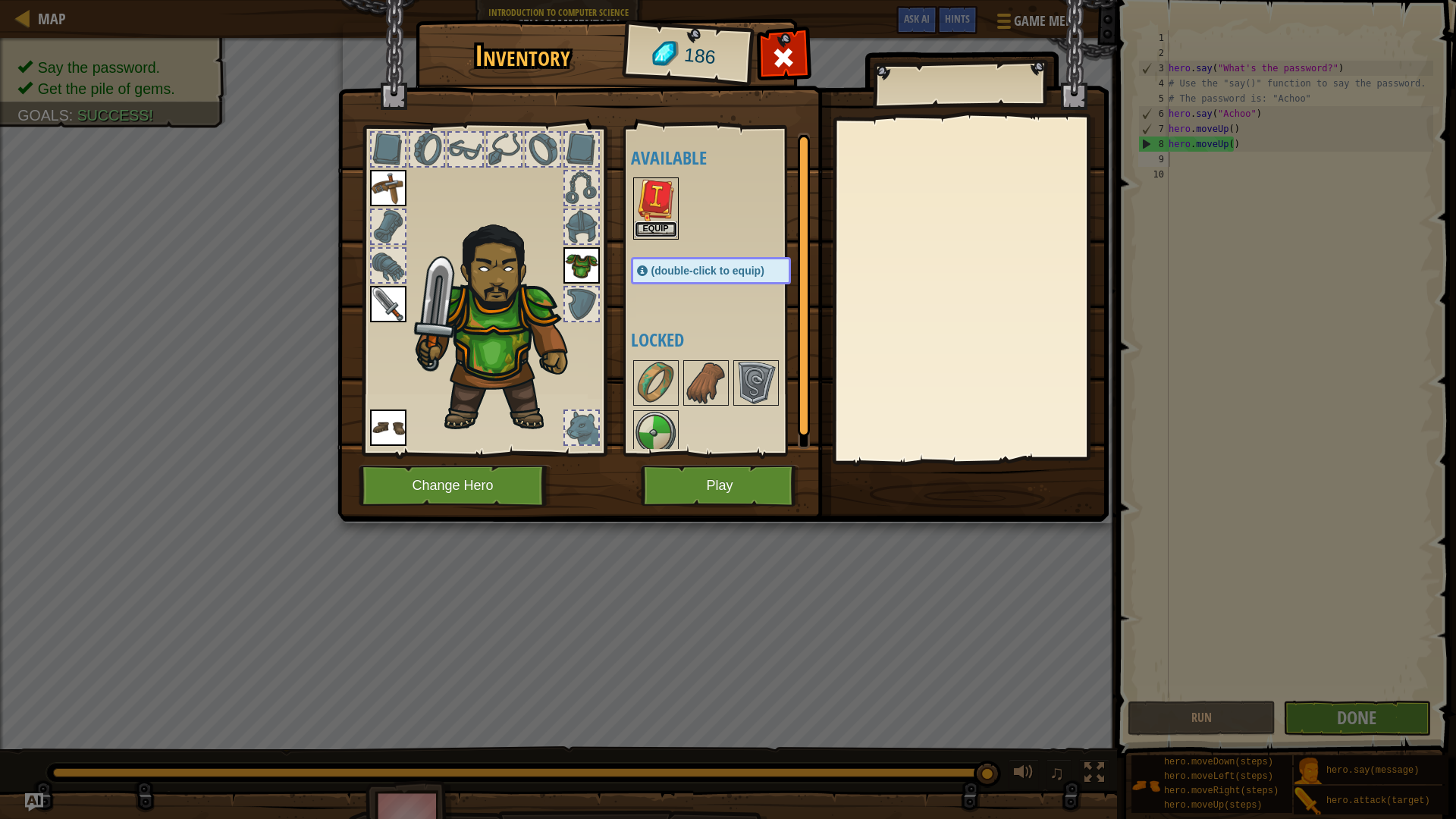
click at [656, 235] on button "Equip" at bounding box center [656, 229] width 43 height 16
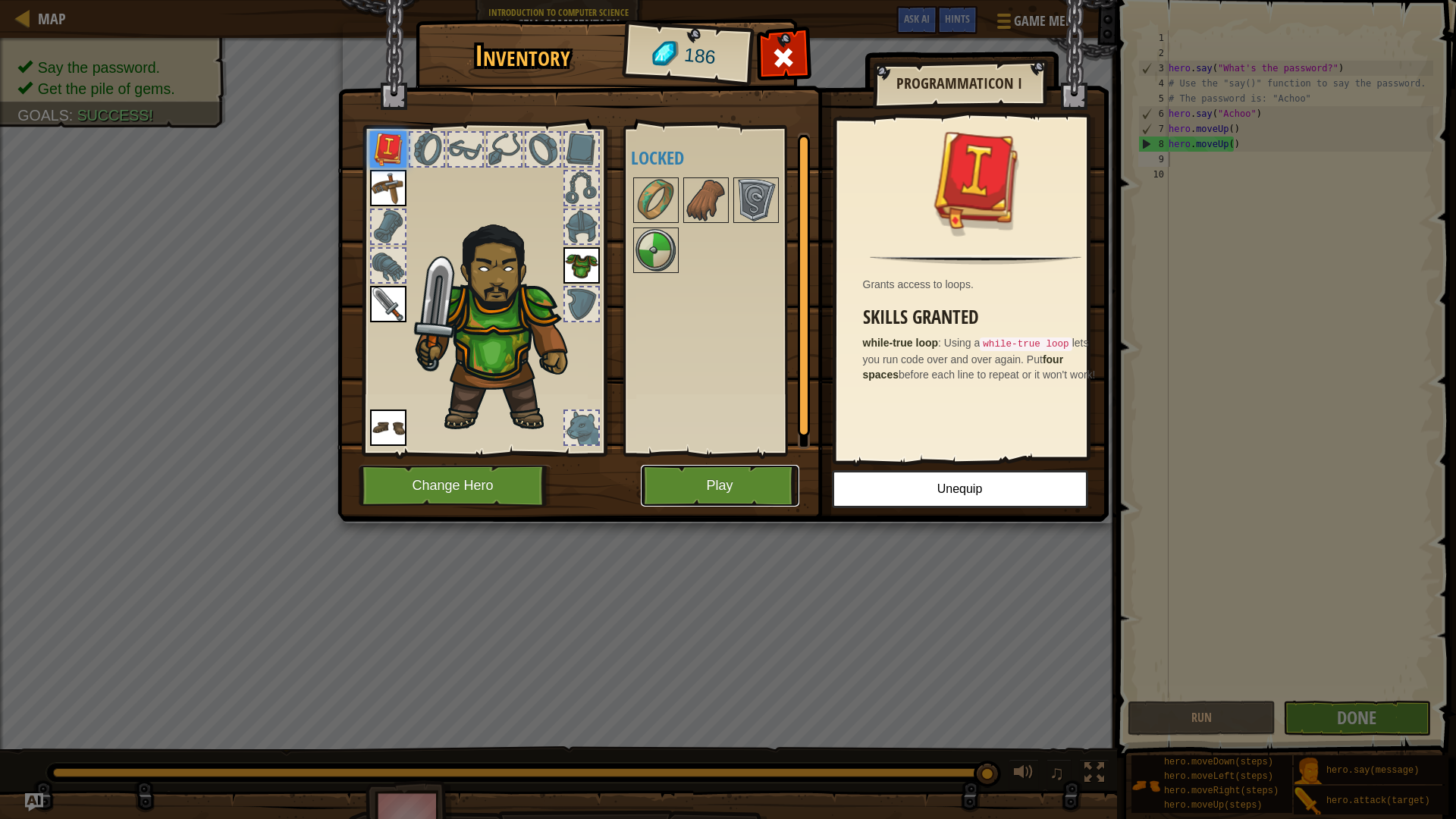
click at [737, 497] on button "Play" at bounding box center [720, 485] width 158 height 42
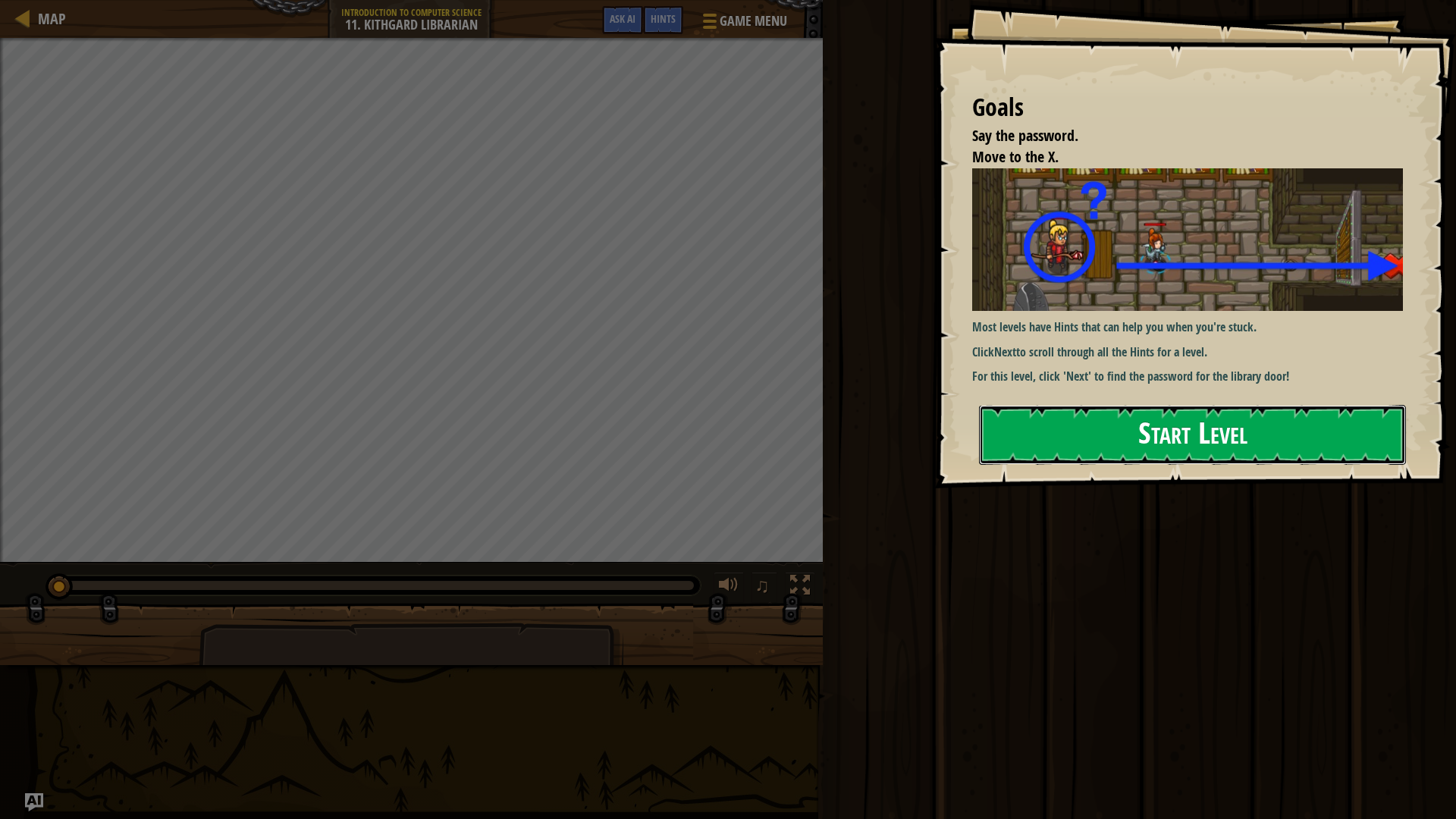
click at [1062, 421] on button "Start Level" at bounding box center [1192, 434] width 426 height 60
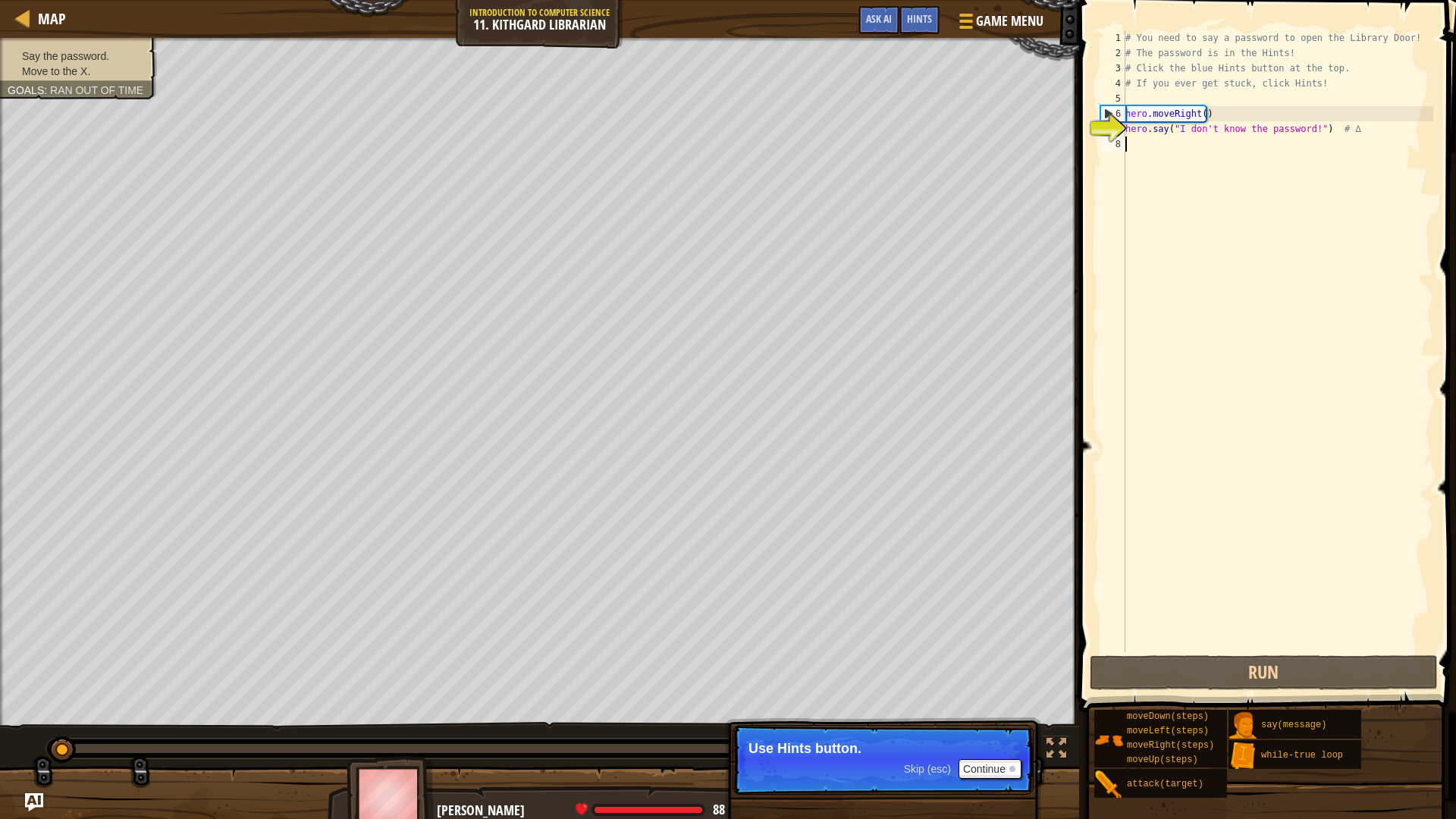
click at [1197, 145] on div "# You need to say a password to open the Library Door! # The password is in the…" at bounding box center [1277, 356] width 311 height 652
type textarea "h"
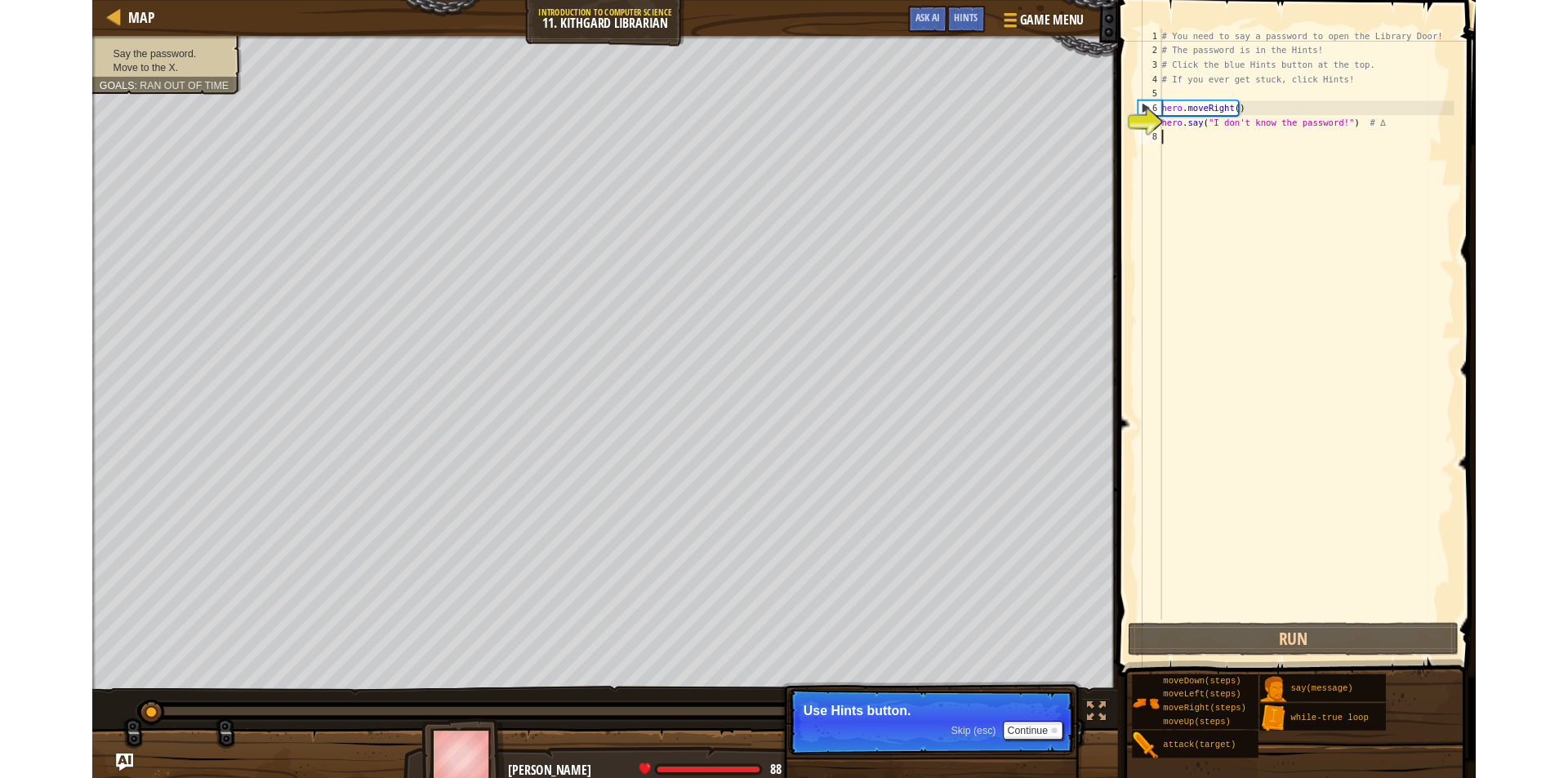
scroll to position [8, 0]
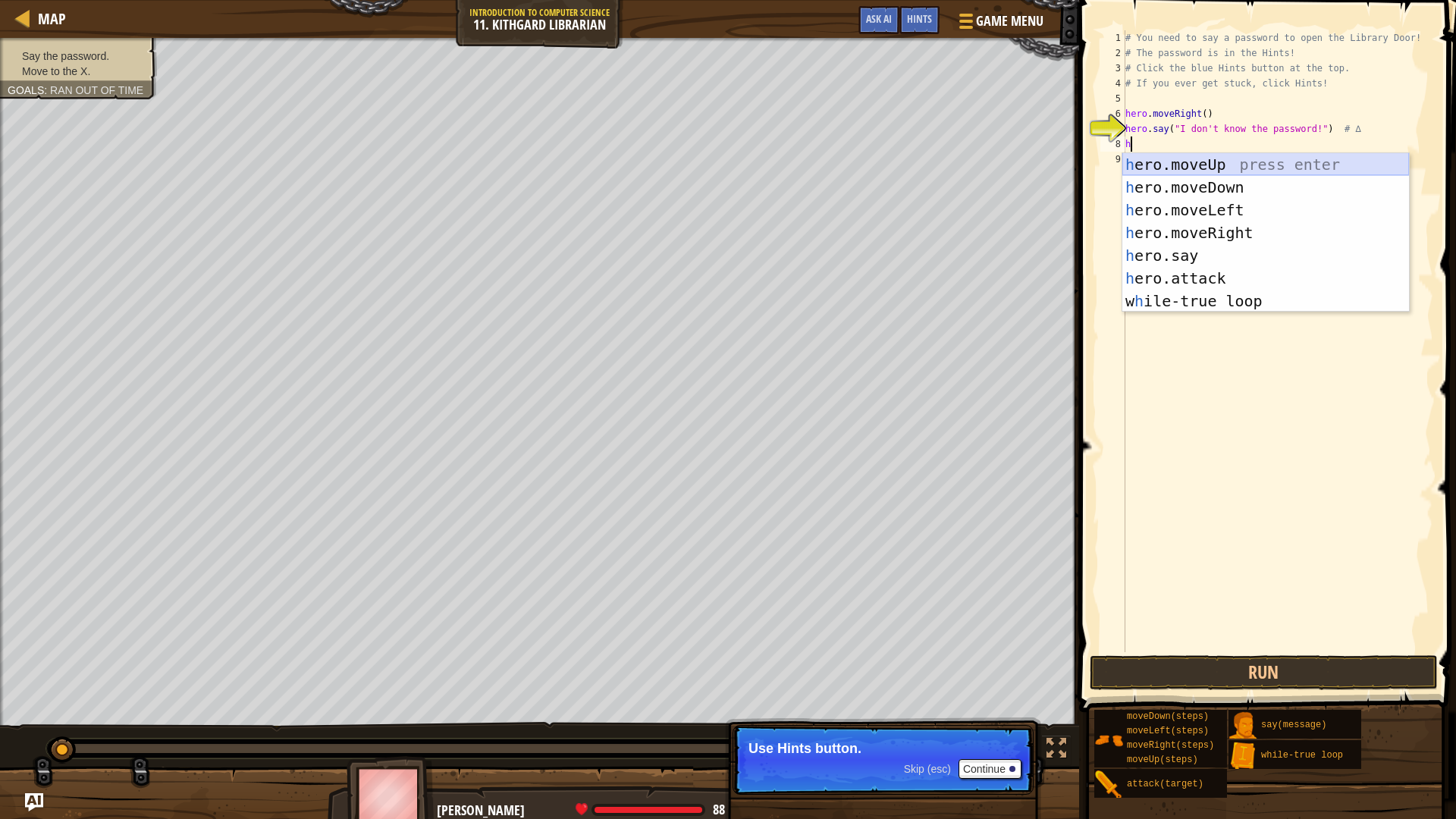
click at [1219, 168] on div "h ero.moveUp press enter h ero.moveDown press enter h ero.moveLeft press enter …" at bounding box center [1265, 255] width 287 height 204
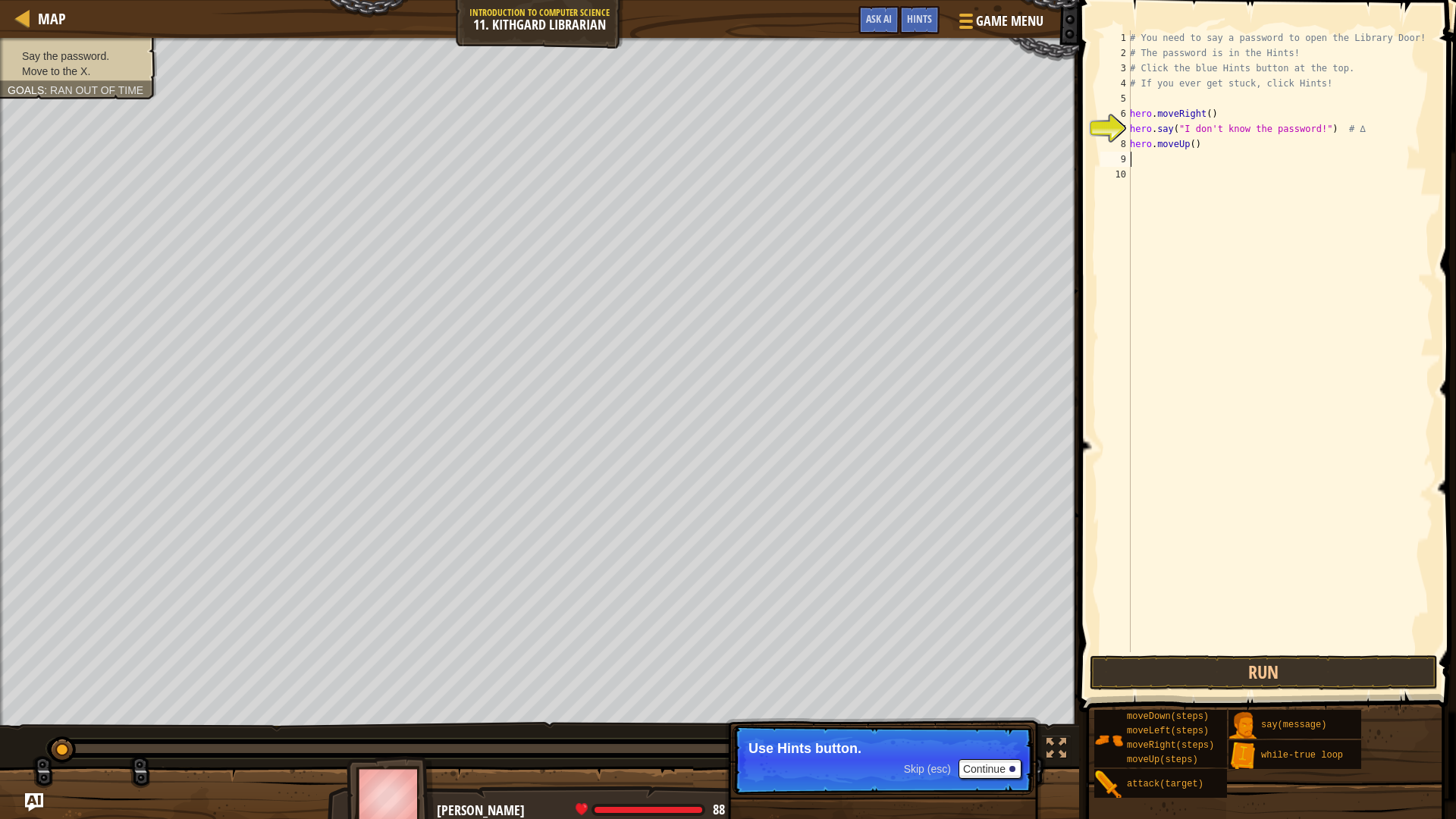
click at [1217, 158] on div "# You need to say a password to open the Library Door! # The password is in the…" at bounding box center [1279, 356] width 306 height 652
type textarea "h"
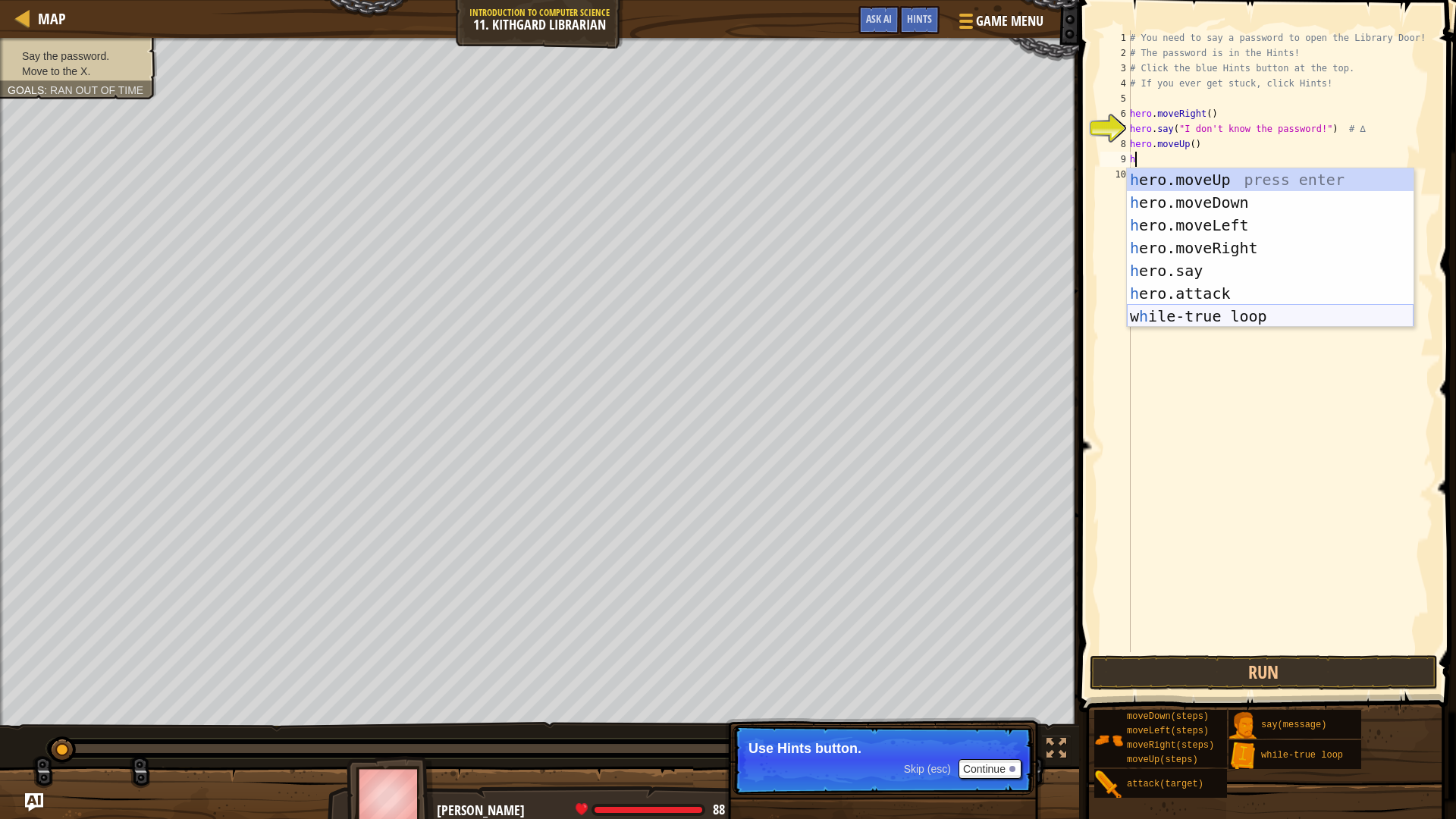
click at [1208, 314] on div "h ero.moveUp press enter h ero.moveDown press enter h ero.moveLeft press enter …" at bounding box center [1269, 270] width 287 height 204
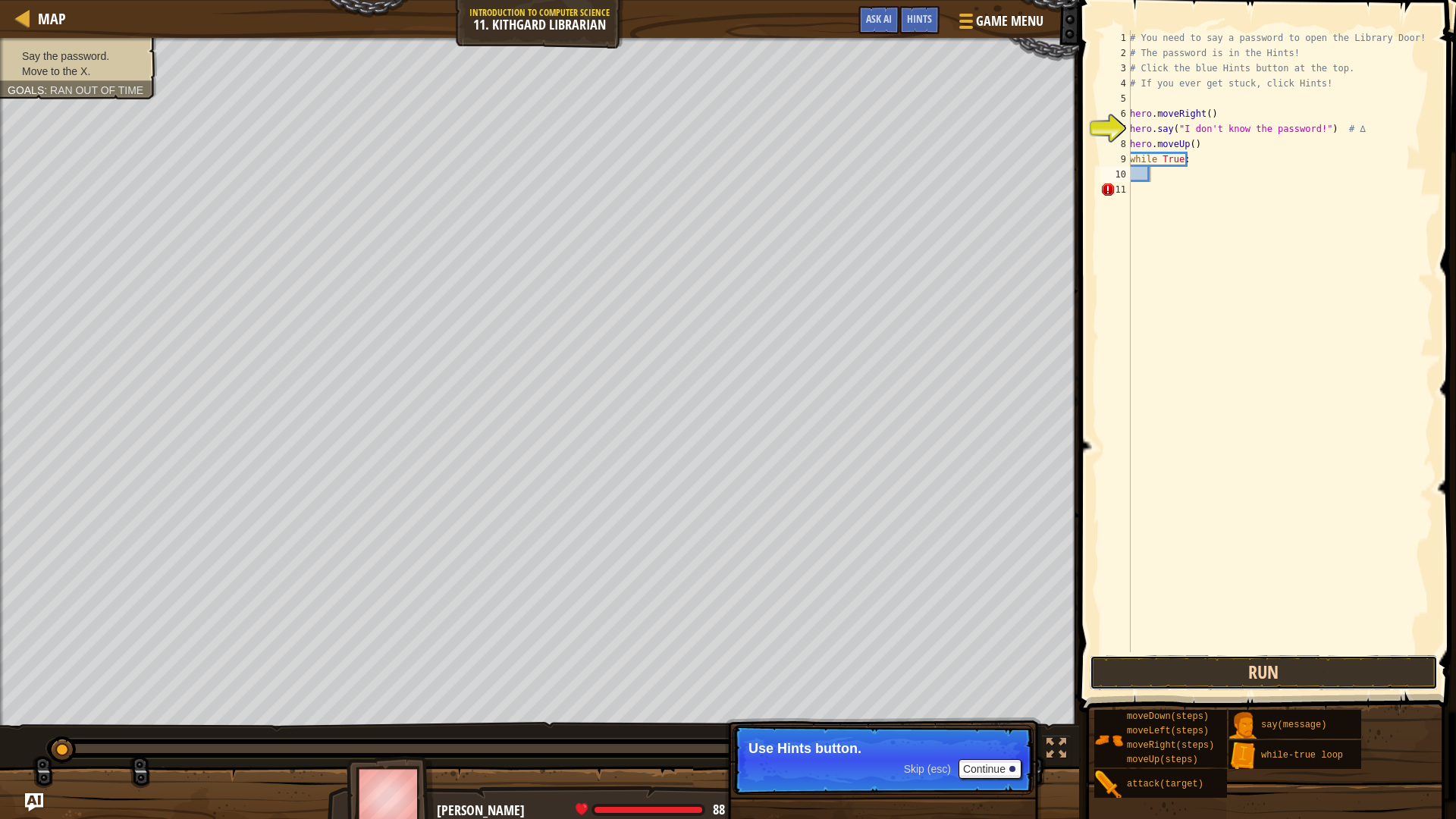
click at [1190, 680] on button "Run" at bounding box center [1263, 672] width 348 height 35
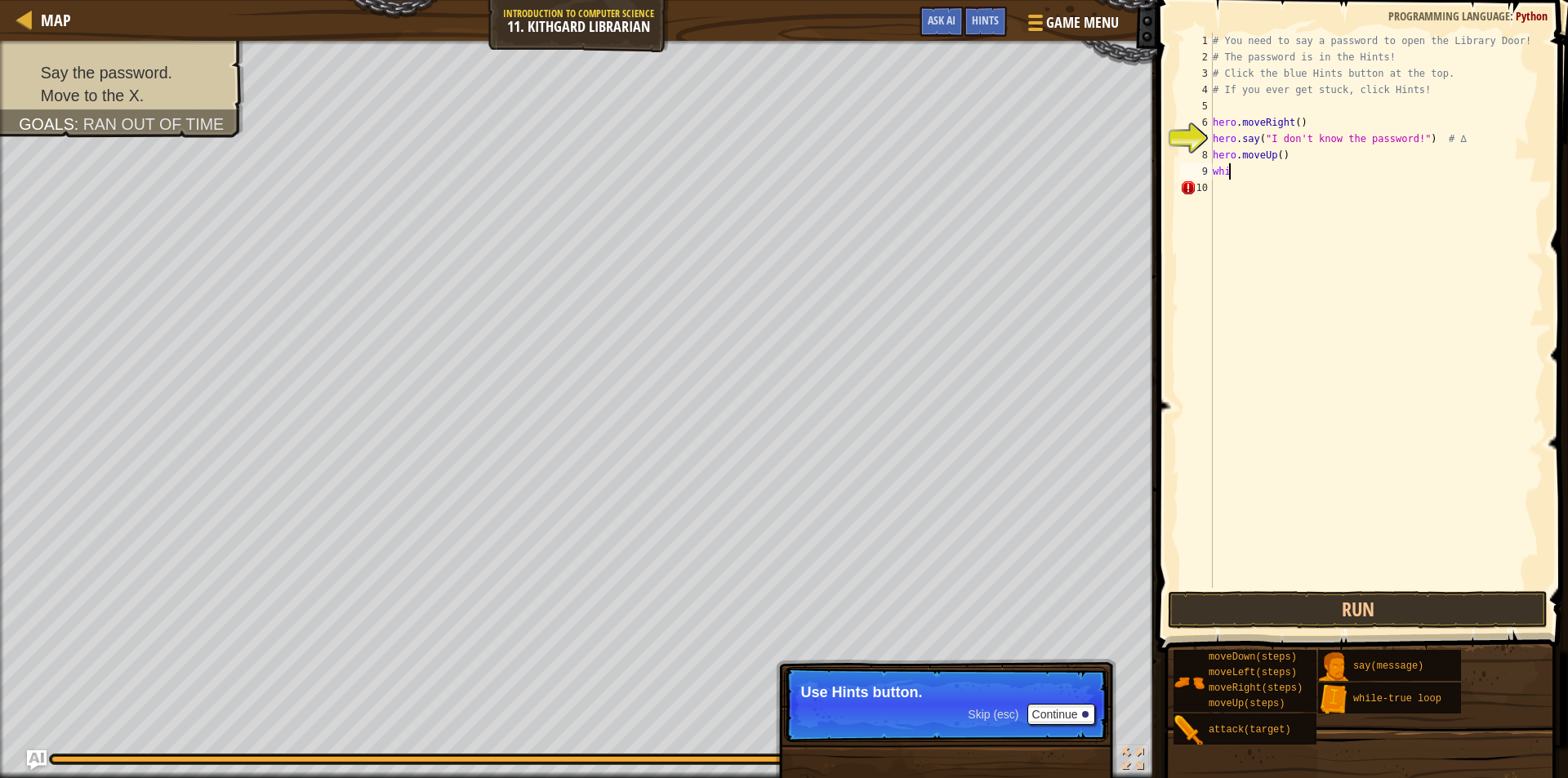
type textarea "w"
type textarea "h"
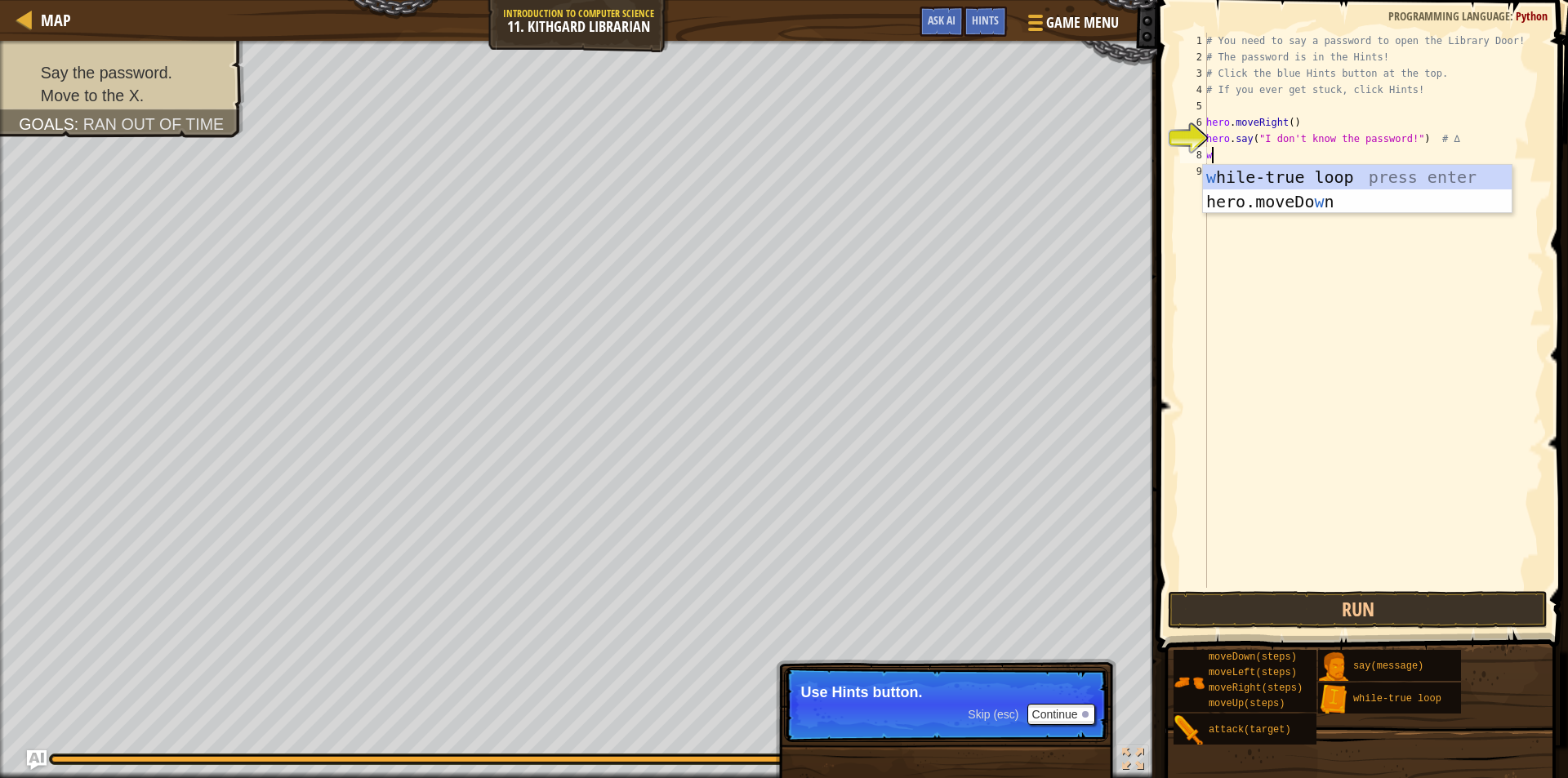
type textarea "wh"
click at [1279, 177] on div "wh ile-true loop press enter" at bounding box center [1357, 201] width 309 height 74
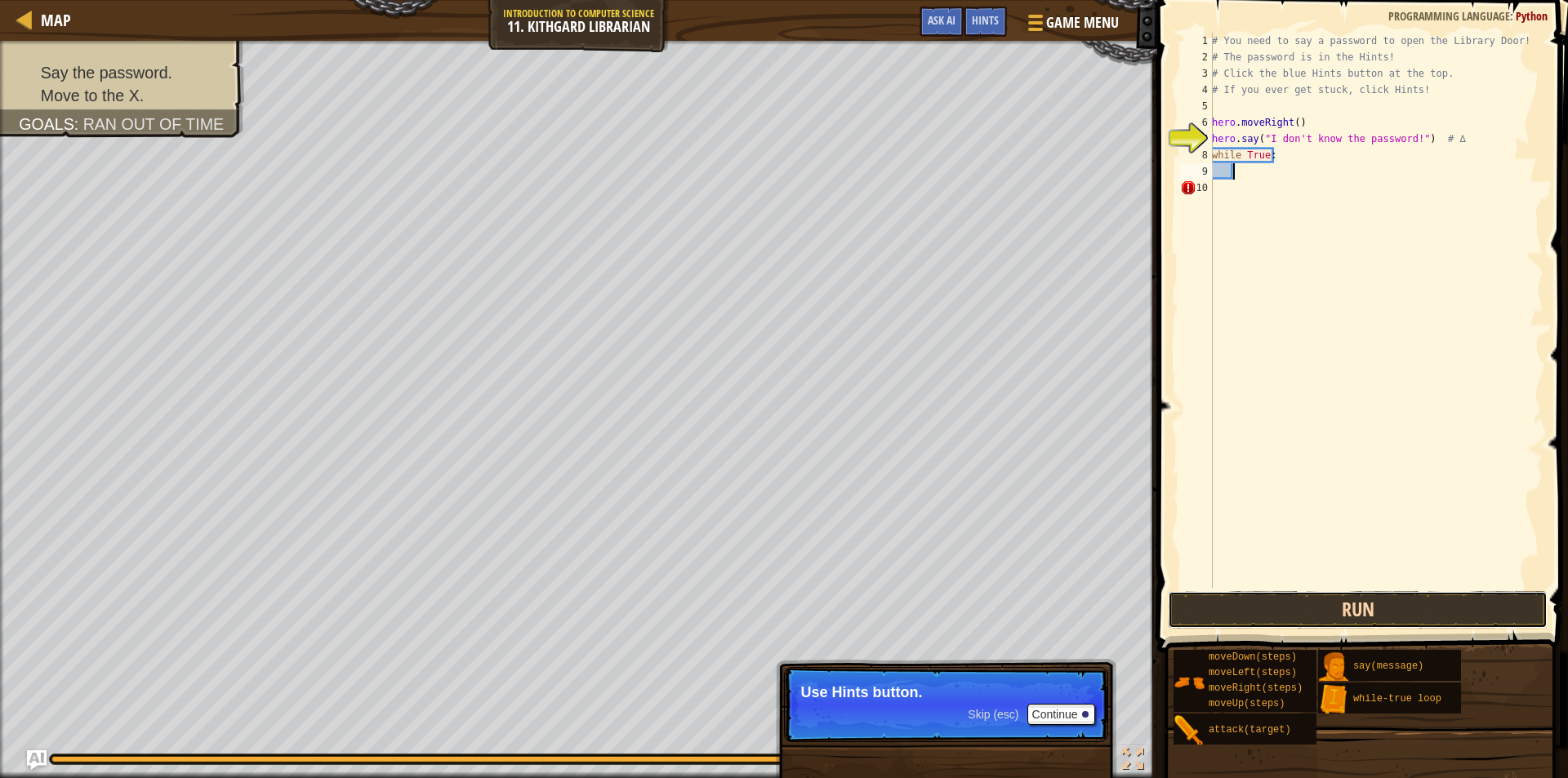
click at [1301, 616] on button "Run" at bounding box center [1357, 610] width 380 height 37
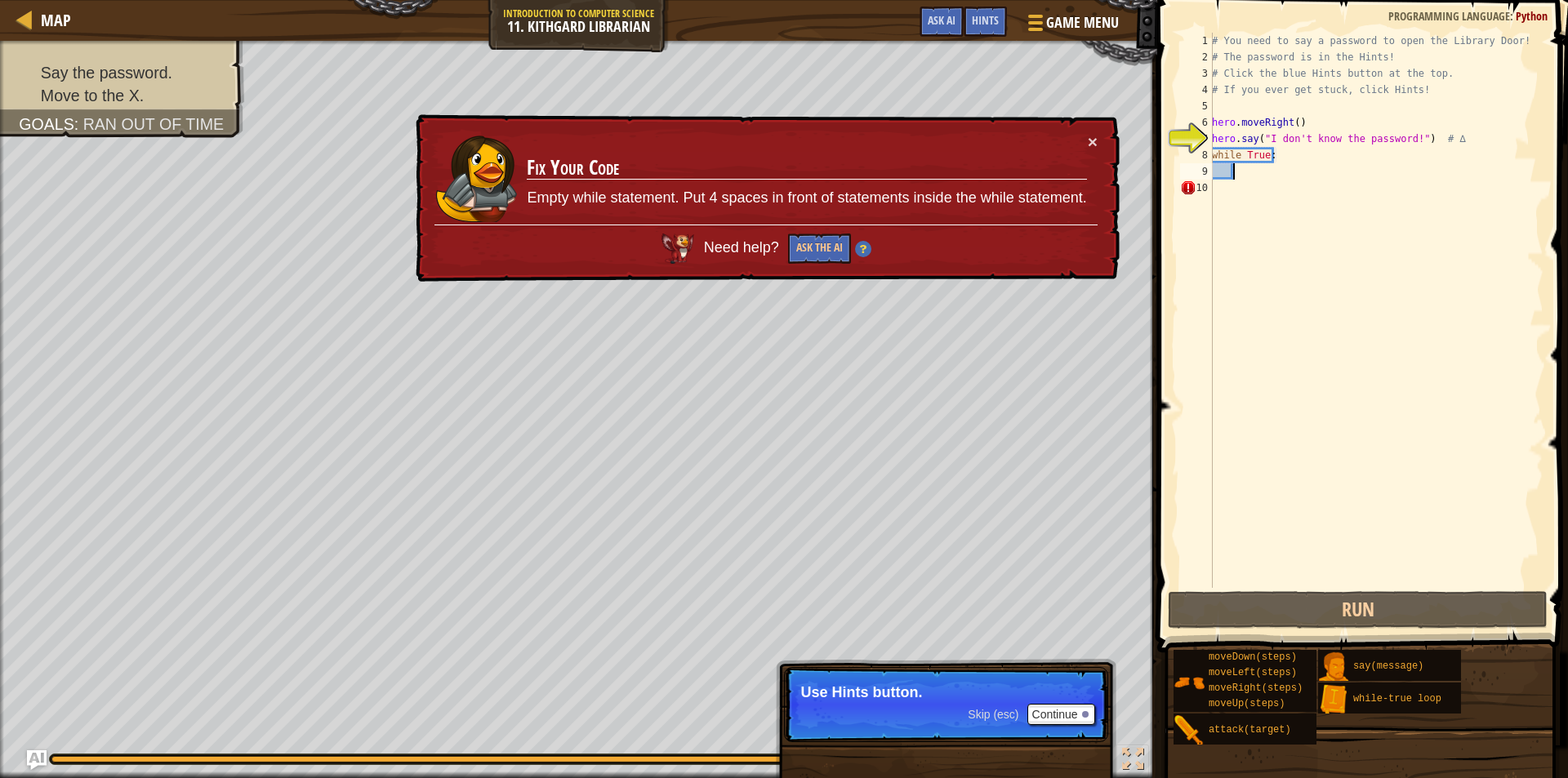
click at [1084, 149] on td "Fix Your Code Empty while statement. Put 4 spaces in front of statements inside…" at bounding box center [806, 179] width 561 height 92
click at [1095, 147] on button "×" at bounding box center [1093, 142] width 10 height 17
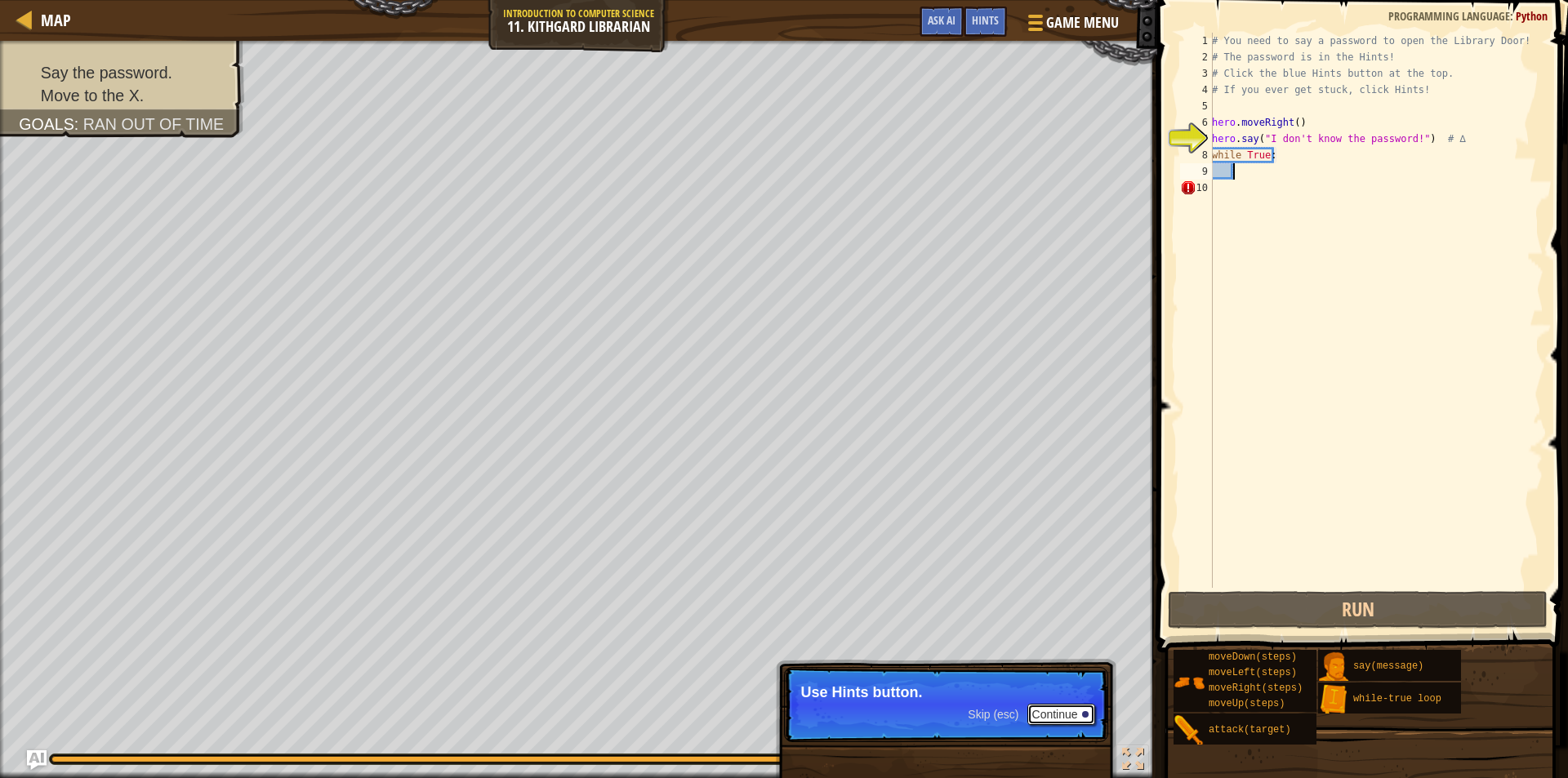
click at [1040, 721] on button "Continue" at bounding box center [1061, 715] width 68 height 21
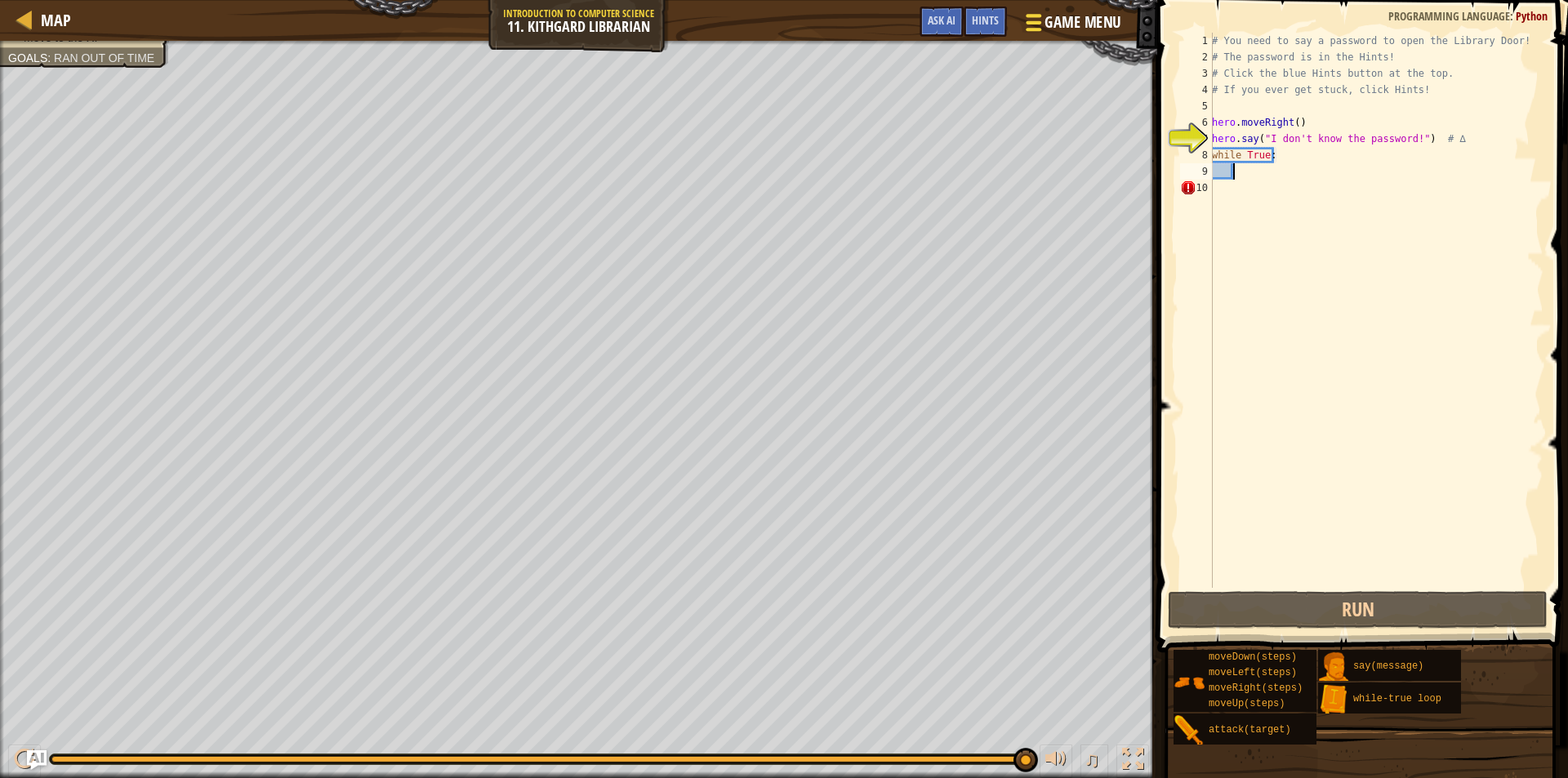
click at [1042, 39] on button "Game Menu" at bounding box center [1071, 26] width 120 height 40
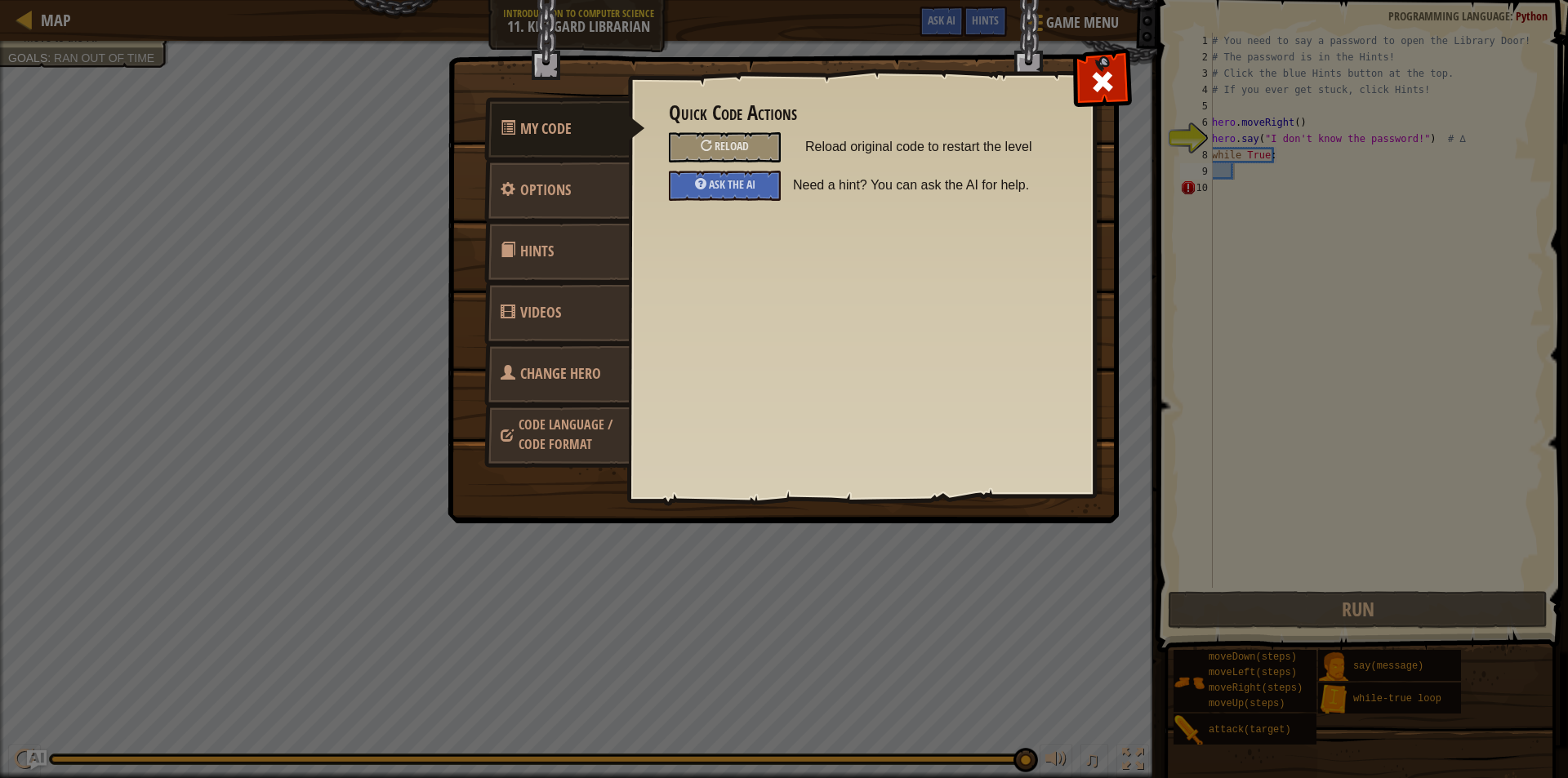
click at [503, 255] on span at bounding box center [507, 249] width 14 height 14
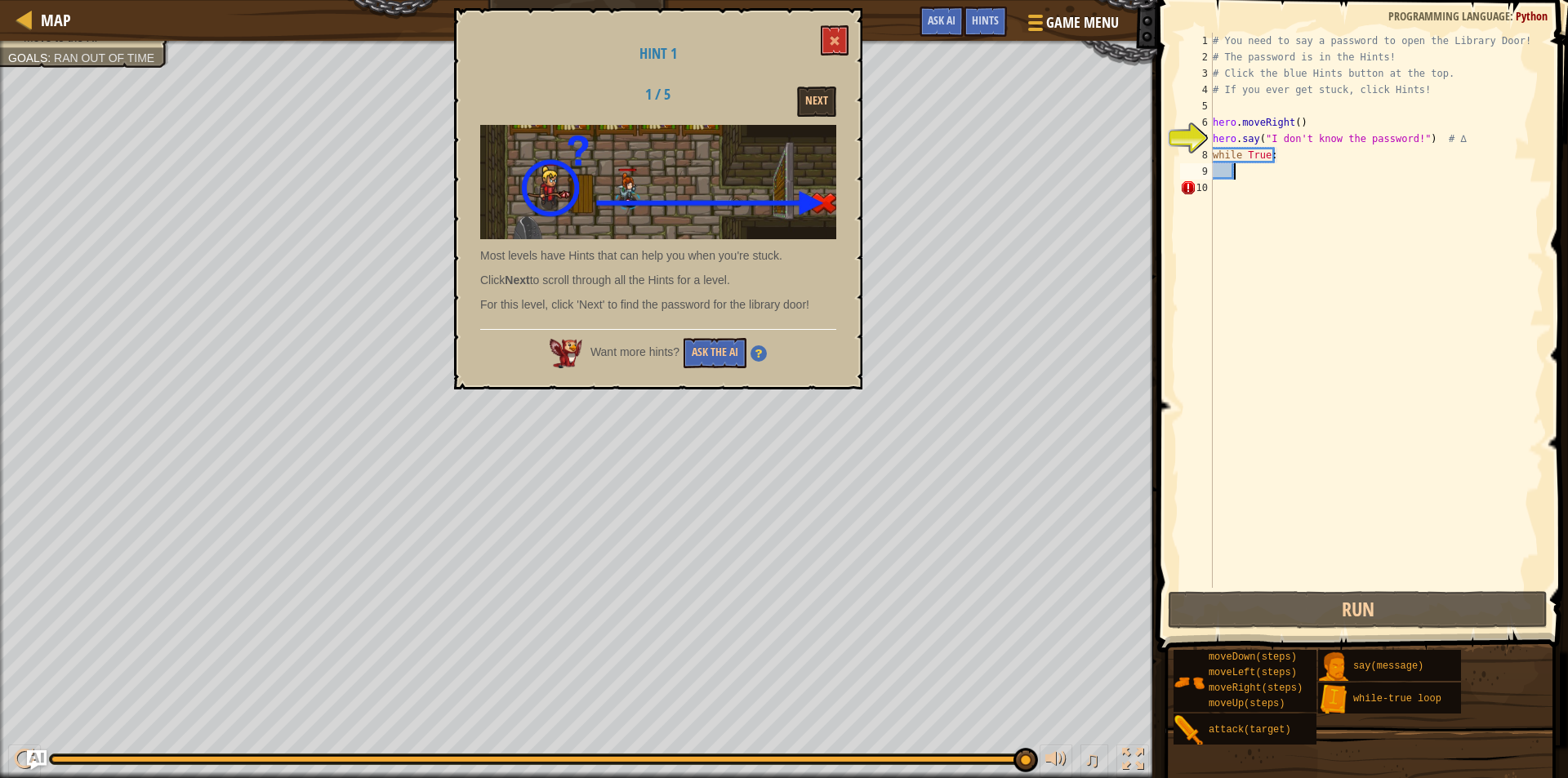
click at [819, 41] on div "Hint 1 1 / 5 Next Most levels have Hints that can help you when you're stuck. C…" at bounding box center [658, 199] width 409 height 382
click at [823, 44] on button at bounding box center [834, 40] width 28 height 31
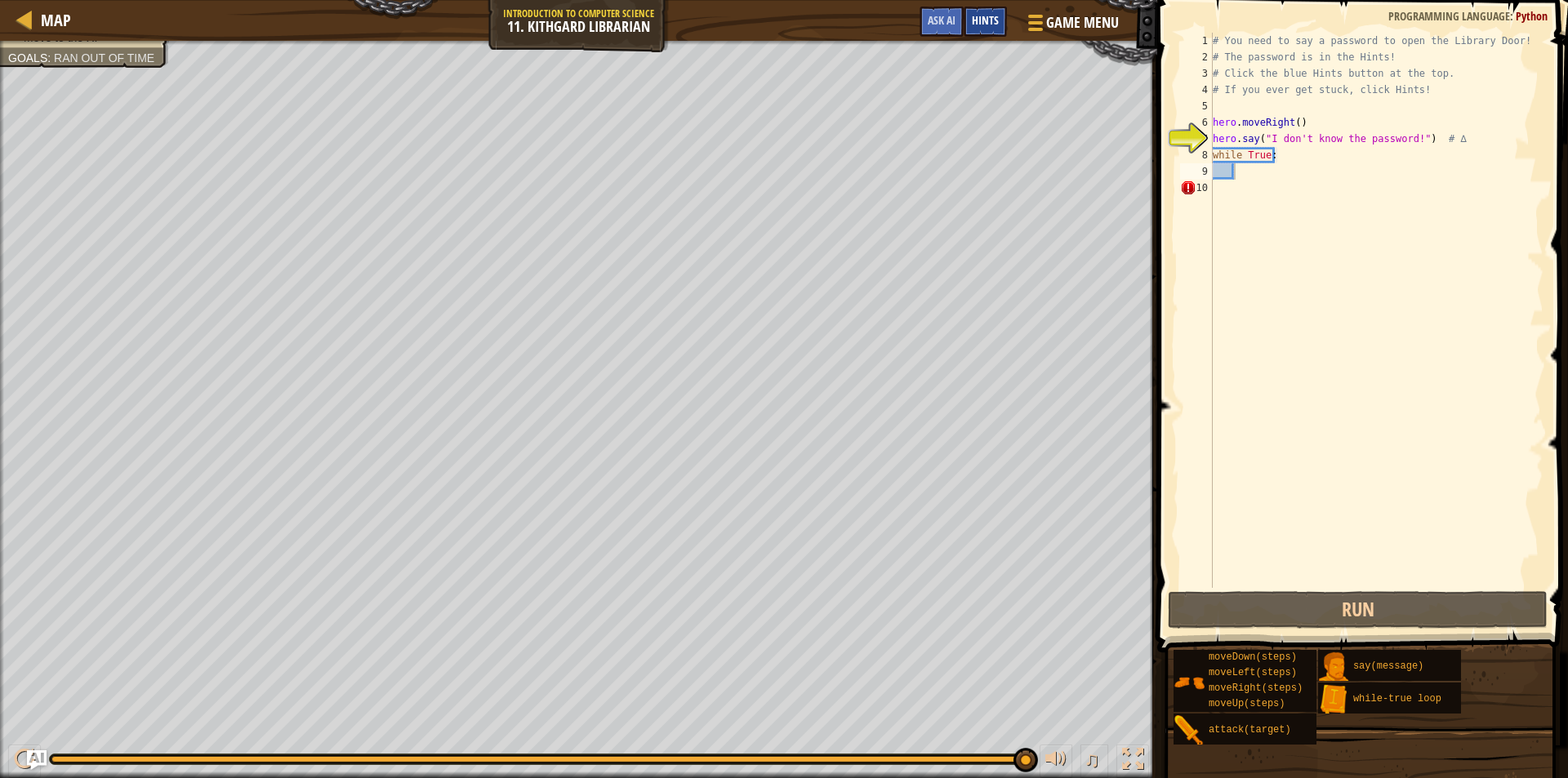
click at [971, 19] on div "Hints" at bounding box center [984, 22] width 43 height 31
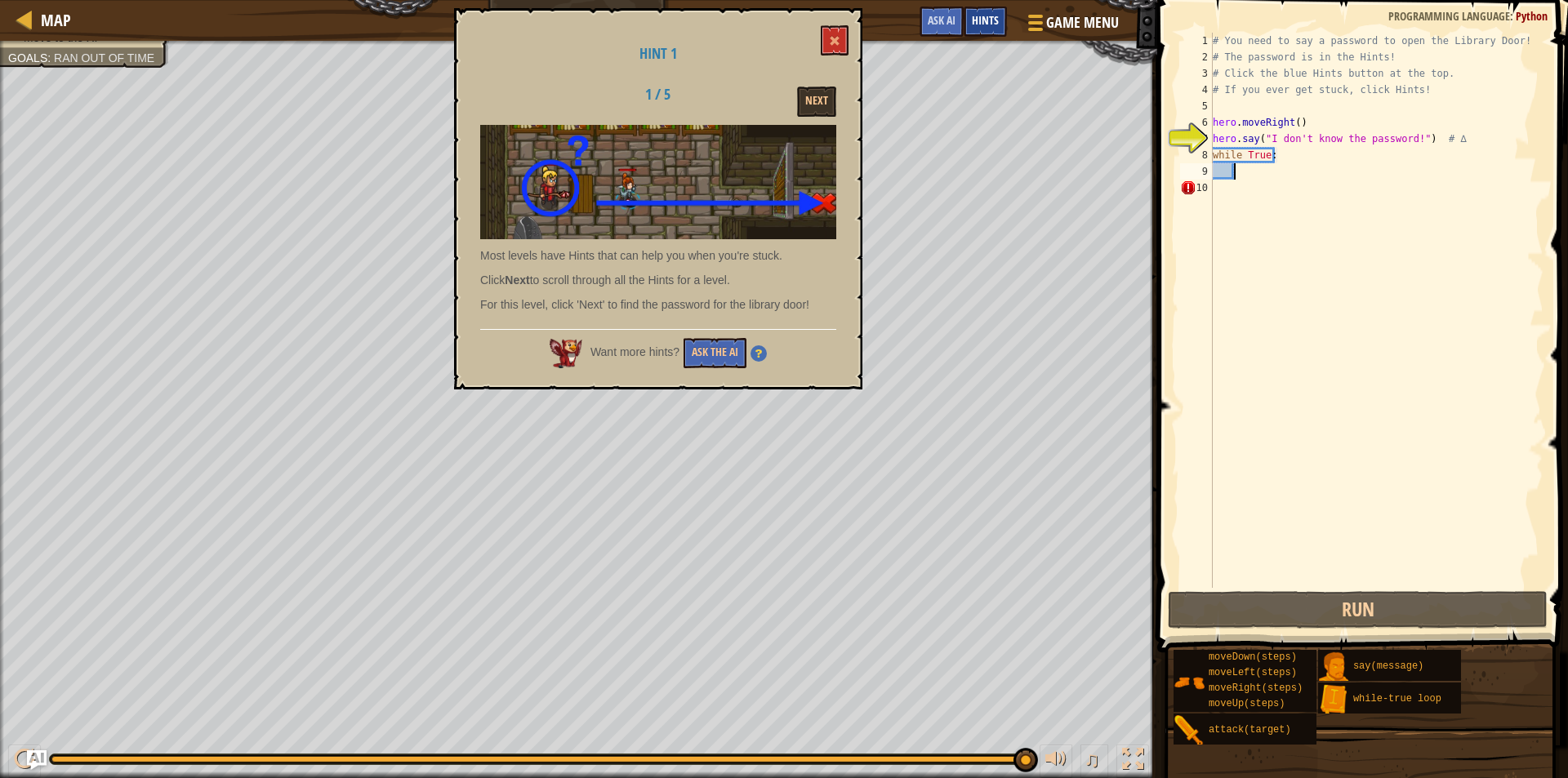
click at [983, 25] on span "Hints" at bounding box center [985, 20] width 27 height 15
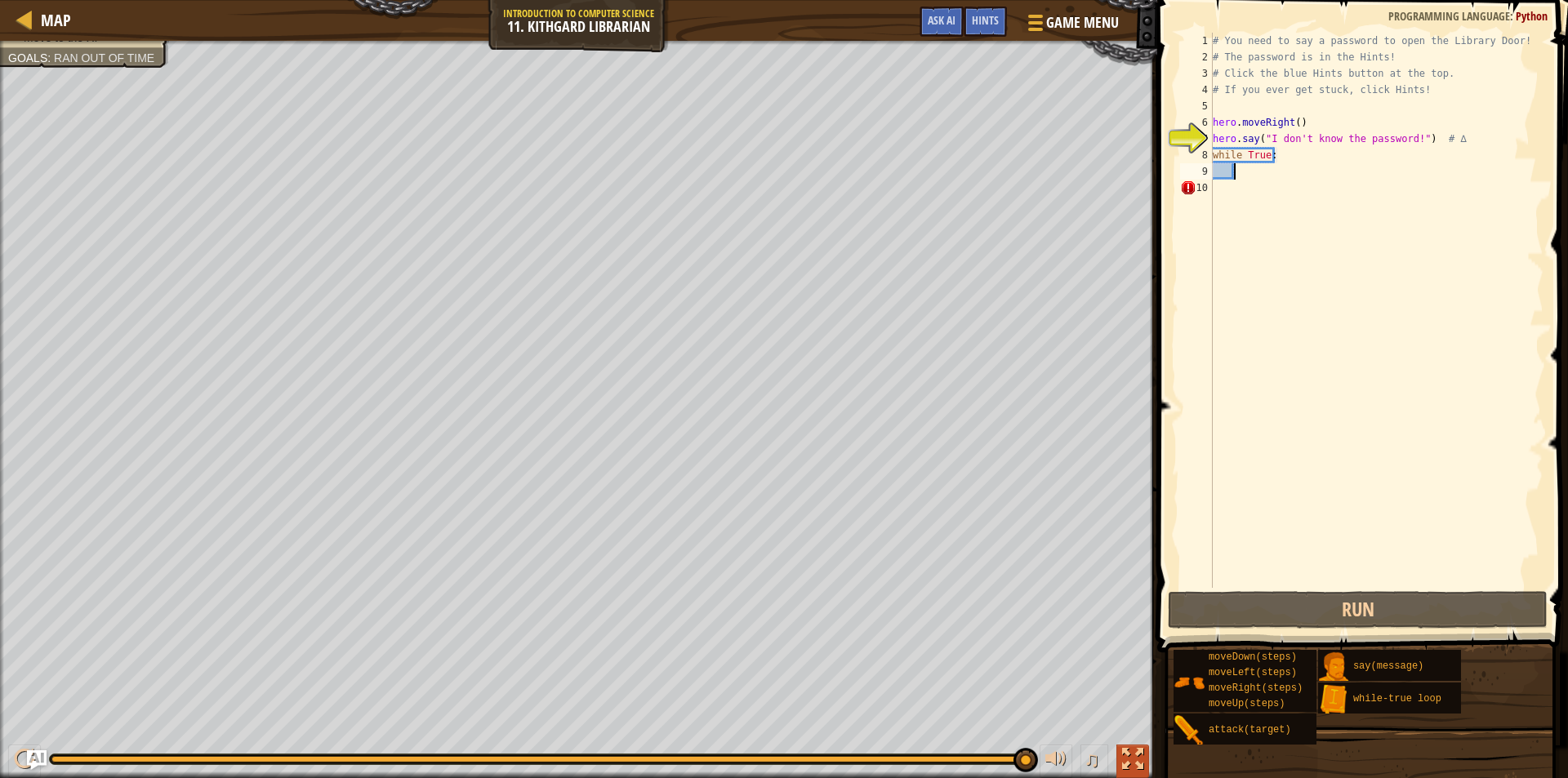
click at [1116, 762] on button at bounding box center [1133, 761] width 33 height 33
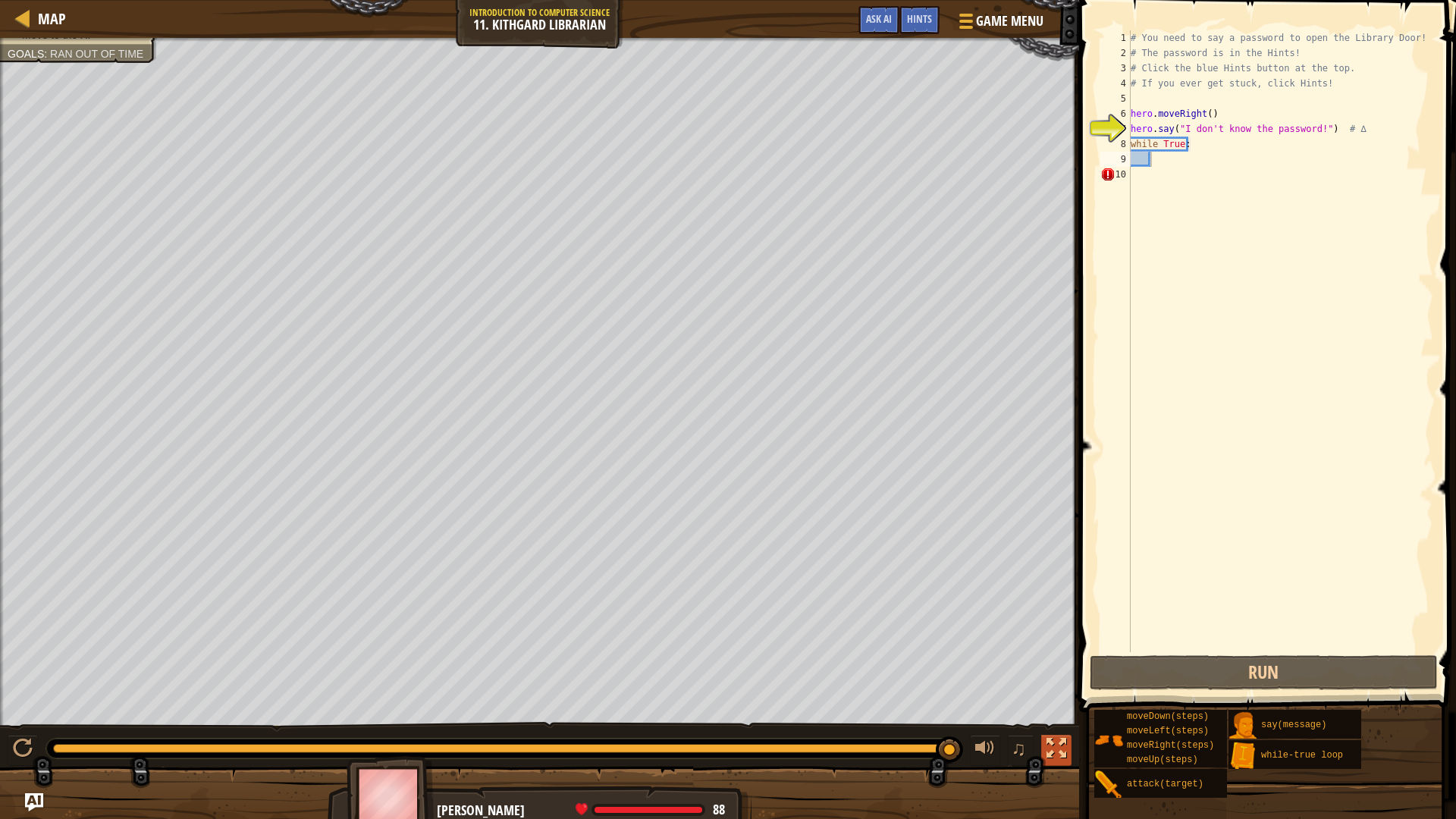
click at [1064, 721] on div at bounding box center [1056, 748] width 20 height 20
